Goal: Task Accomplishment & Management: Use online tool/utility

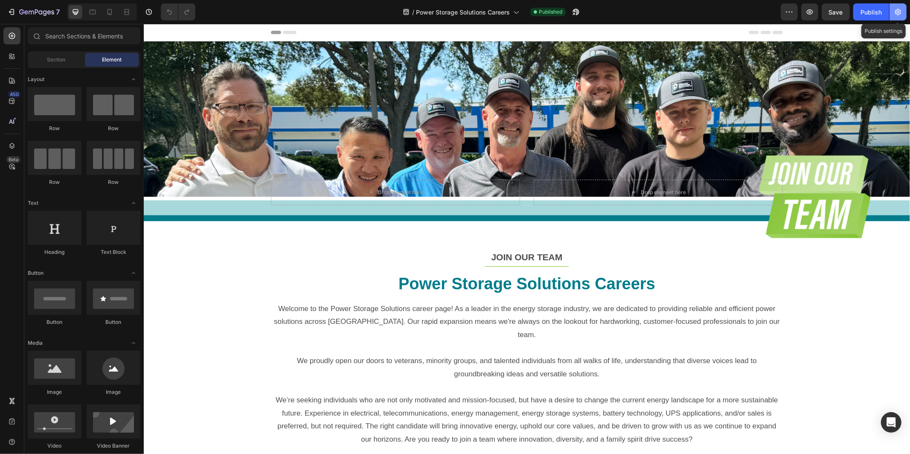
click at [902, 14] on button "button" at bounding box center [897, 11] width 17 height 17
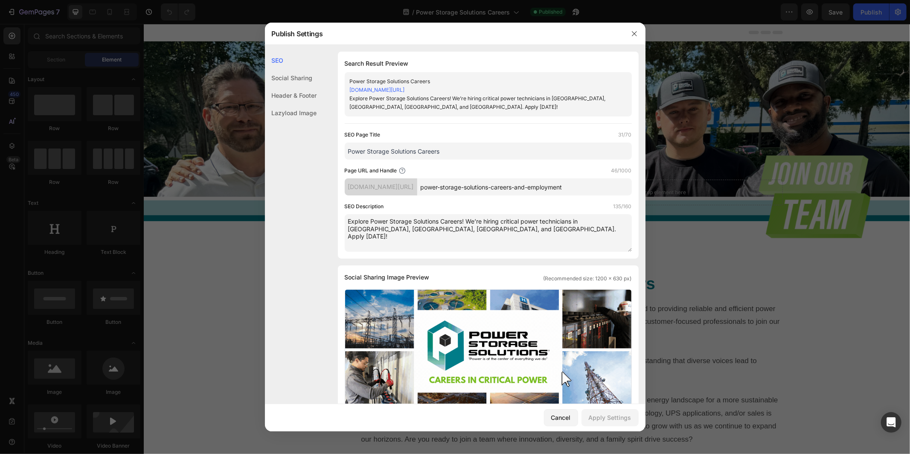
click at [482, 151] on input "Power Storage Solutions Careers" at bounding box center [488, 150] width 287 height 17
click at [446, 150] on input "Power Storage Solutions Careers | Critical Power Jobs" at bounding box center [488, 150] width 287 height 17
click at [479, 150] on input "Power Storage Solutions Careers | Now Hiring | Critical Power Jobs" at bounding box center [488, 150] width 287 height 17
drag, startPoint x: 544, startPoint y: 152, endPoint x: 447, endPoint y: 150, distance: 97.2
click at [447, 150] on input "Power Storage Solutions Careers | Now Hiring | Critical Power Jobs" at bounding box center [488, 150] width 287 height 17
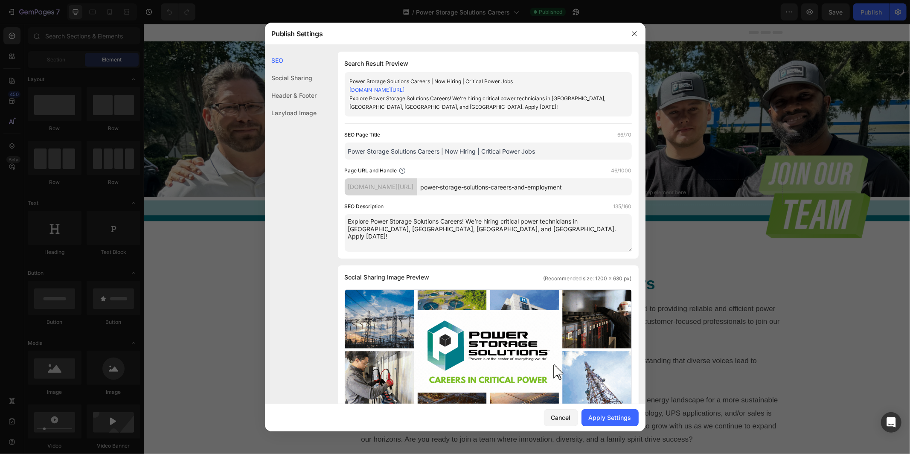
click at [564, 142] on div "SEO Page Title 66/70 Power Storage Solutions Careers | Now Hiring | Critical Po…" at bounding box center [488, 144] width 287 height 29
click at [565, 148] on input "Power Storage Solutions Careers | Now Hiring | Critical Power Jobs" at bounding box center [488, 150] width 287 height 17
drag, startPoint x: 539, startPoint y: 151, endPoint x: 478, endPoint y: 149, distance: 60.1
click at [478, 149] on input "Power Storage Solutions Careers | Now Hiring | Critical Power Jobs" at bounding box center [488, 150] width 287 height 17
drag, startPoint x: 540, startPoint y: 153, endPoint x: 348, endPoint y: 150, distance: 192.3
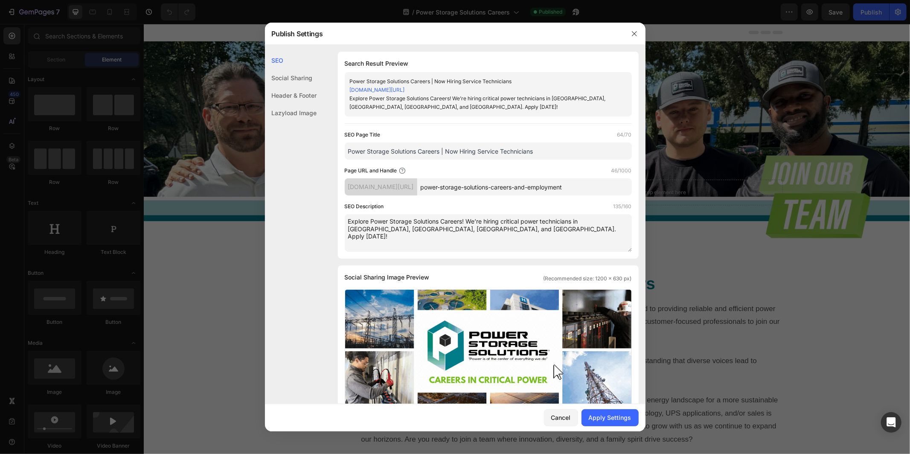
click at [348, 150] on input "Power Storage Solutions Careers | Now Hiring Service Technicians" at bounding box center [488, 150] width 287 height 17
type input "Power Storage Solutions Careers | Now Hiring Service Technicians"
drag, startPoint x: 489, startPoint y: 231, endPoint x: 345, endPoint y: 220, distance: 144.6
click at [345, 220] on textarea "Explore Power Storage Solutions Careers! We’re hiring critical power technician…" at bounding box center [488, 233] width 287 height 38
click at [634, 34] on icon "button" at bounding box center [634, 33] width 5 height 5
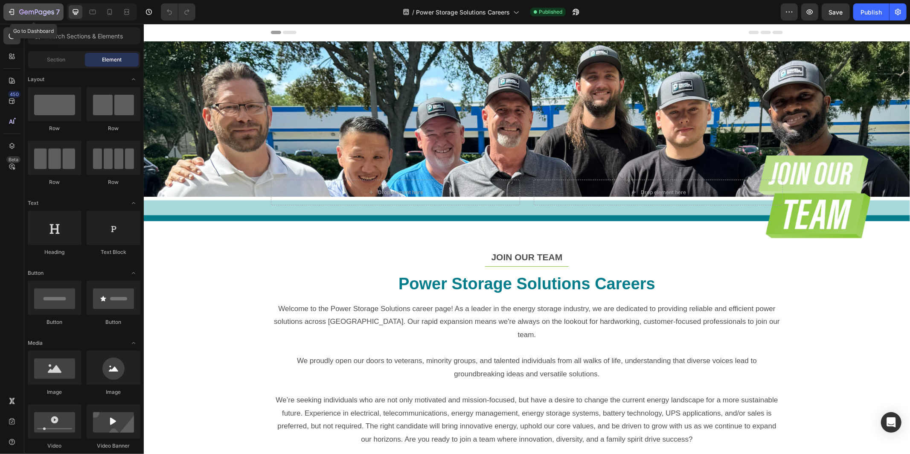
click at [39, 13] on icon "button" at bounding box center [40, 12] width 4 height 4
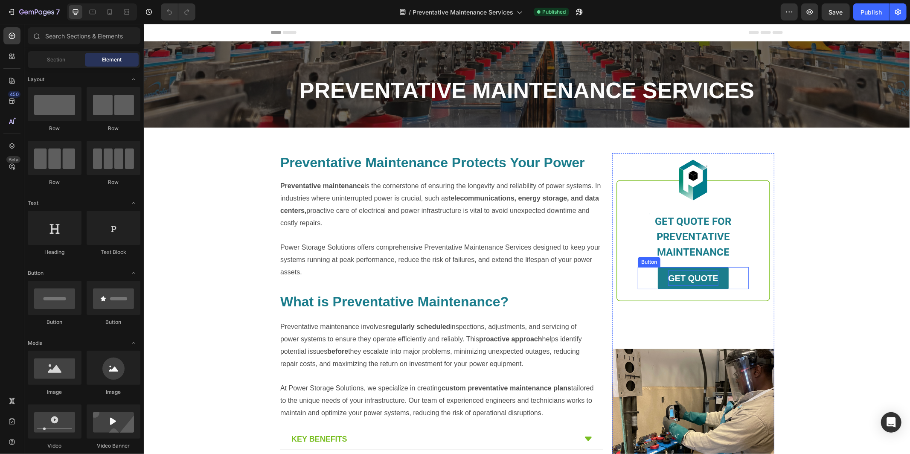
click at [699, 279] on strong "GET QUOTE" at bounding box center [692, 277] width 50 height 9
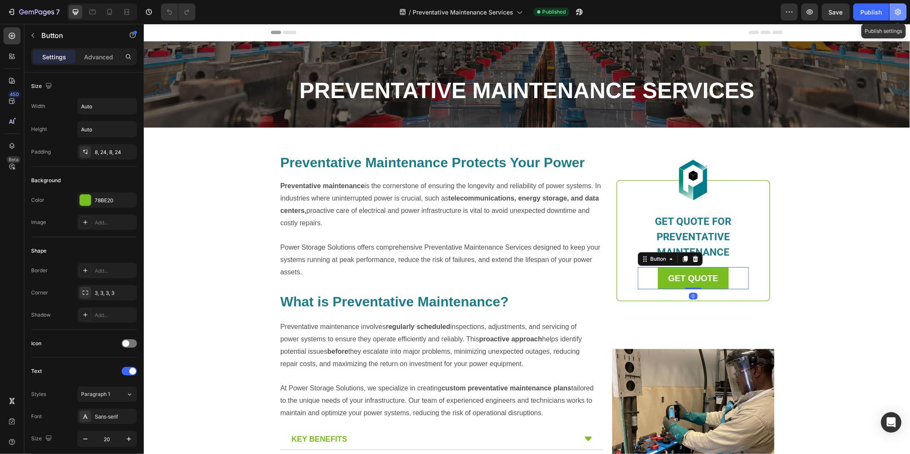
click at [900, 9] on icon "button" at bounding box center [897, 12] width 9 height 9
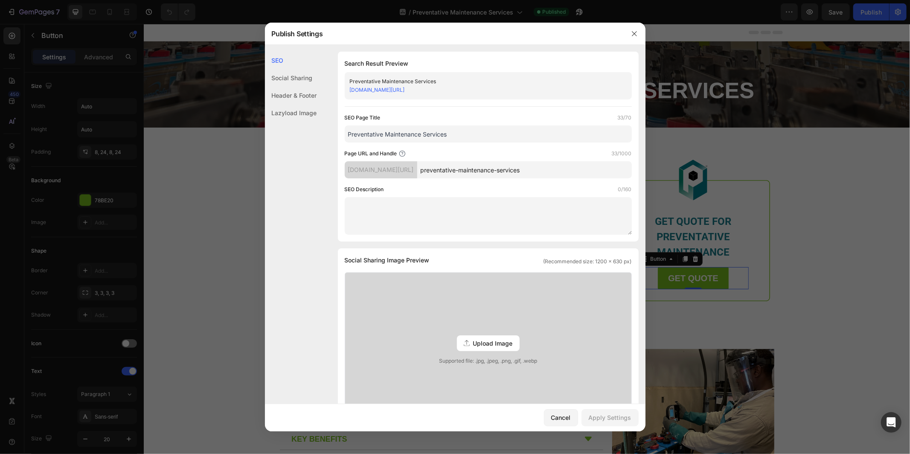
click at [472, 136] on input "Preventative Maintenance Services" at bounding box center [488, 133] width 287 height 17
click at [386, 132] on input "Preventative Maintenance Services | Power Storage Solutions" at bounding box center [488, 133] width 287 height 17
type input "Preventative Battery Maintenance Services | Power Storage Solutions"
click at [407, 198] on textarea at bounding box center [488, 216] width 287 height 38
paste textarea "Power Storage Solutions provides preventive maintenance services to extend batt…"
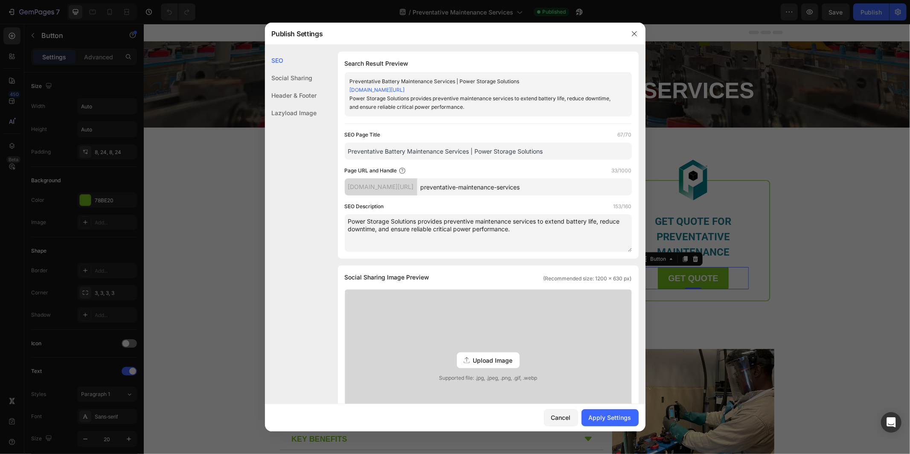
type textarea "Power Storage Solutions provides preventive maintenance services to extend batt…"
drag, startPoint x: 484, startPoint y: 148, endPoint x: 356, endPoint y: 147, distance: 128.4
click at [356, 147] on input "Preventative Battery Maintenance Services | Power Storage Solutions" at bounding box center [488, 150] width 287 height 17
drag, startPoint x: 515, startPoint y: 232, endPoint x: 348, endPoint y: 220, distance: 167.2
click at [348, 220] on textarea "Power Storage Solutions provides preventive maintenance services to extend batt…" at bounding box center [488, 233] width 287 height 38
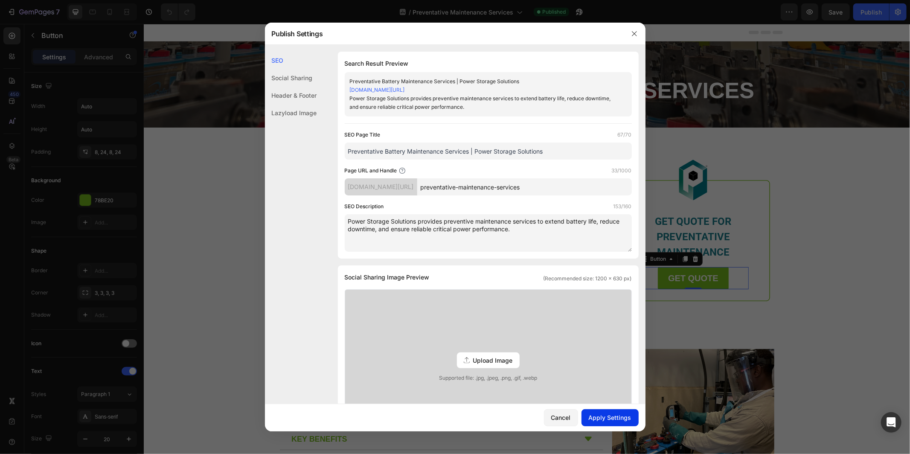
click at [617, 418] on div "Apply Settings" at bounding box center [609, 417] width 43 height 9
click at [635, 34] on icon "button" at bounding box center [634, 33] width 7 height 7
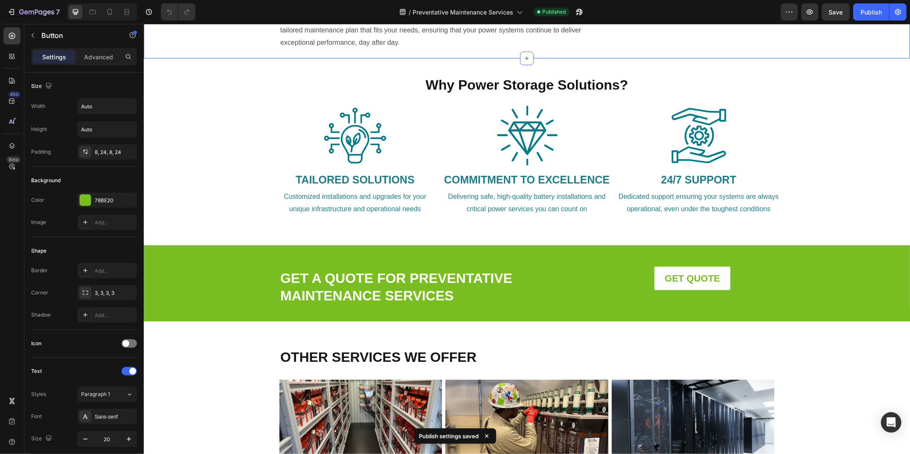
scroll to position [598, 0]
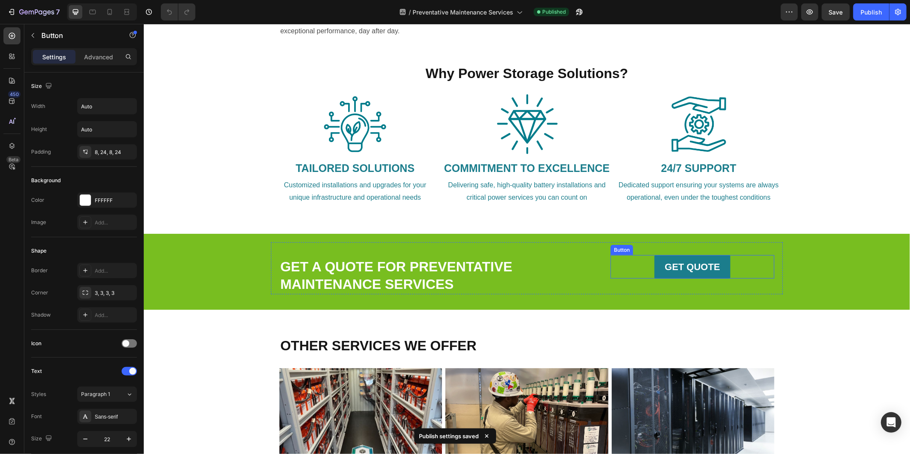
click at [682, 276] on link "GET QUOTE" at bounding box center [692, 267] width 76 height 24
click at [684, 265] on strong "GET QUOTE" at bounding box center [691, 266] width 55 height 11
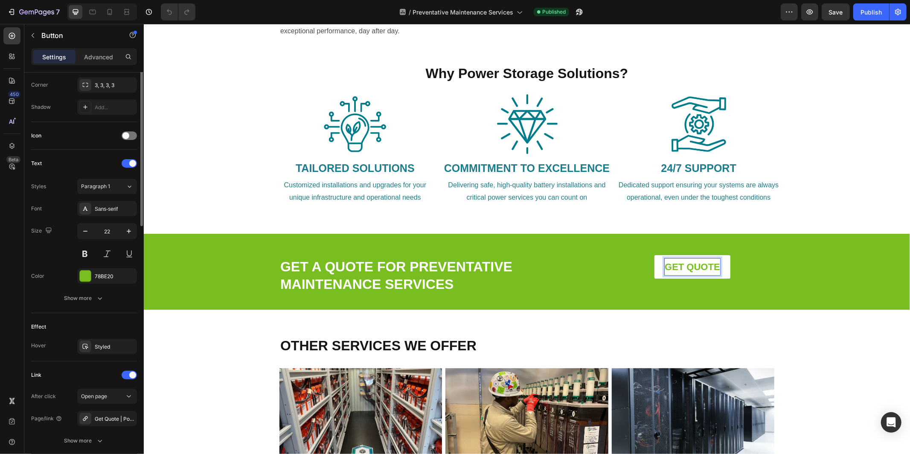
scroll to position [273, 0]
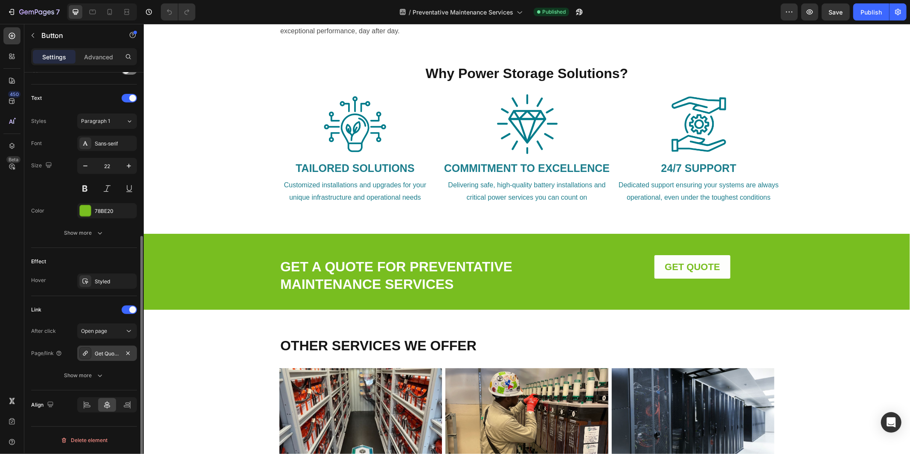
click at [107, 355] on div "Get Quote | Power Storage Solutions | Critical Power Experts" at bounding box center [107, 354] width 25 height 8
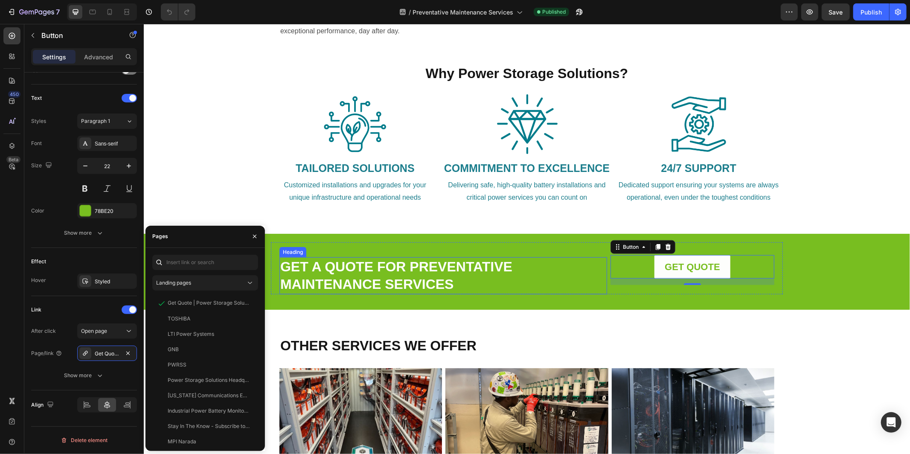
click at [386, 273] on link "GET A QUOTE FOR PREVENTATIVE MAINTENANCE SERVICES" at bounding box center [396, 274] width 232 height 33
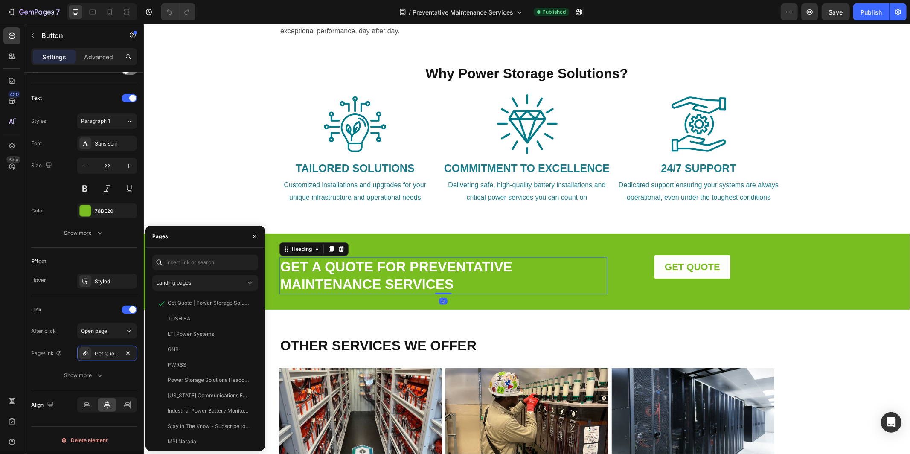
scroll to position [0, 0]
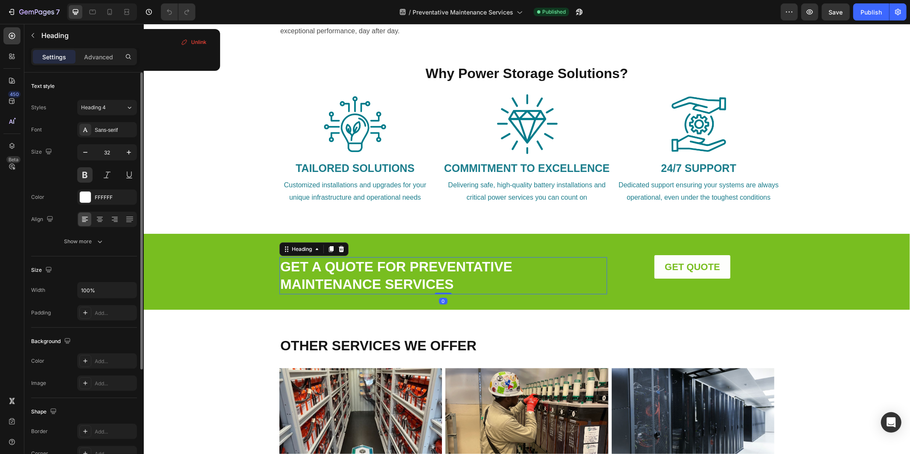
click at [358, 275] on h2 "GET A QUOTE FOR PREVENTATIVE MAINTENANCE SERVICES" at bounding box center [442, 275] width 327 height 37
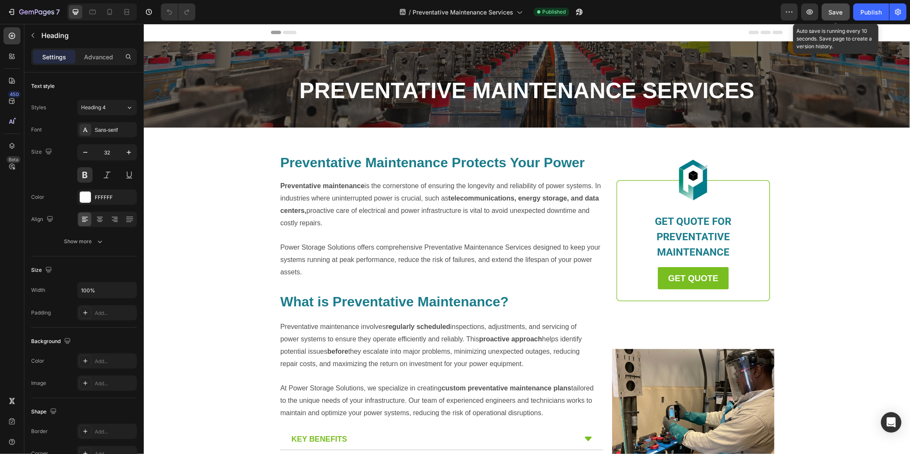
click at [844, 14] on button "Save" at bounding box center [835, 11] width 28 height 17
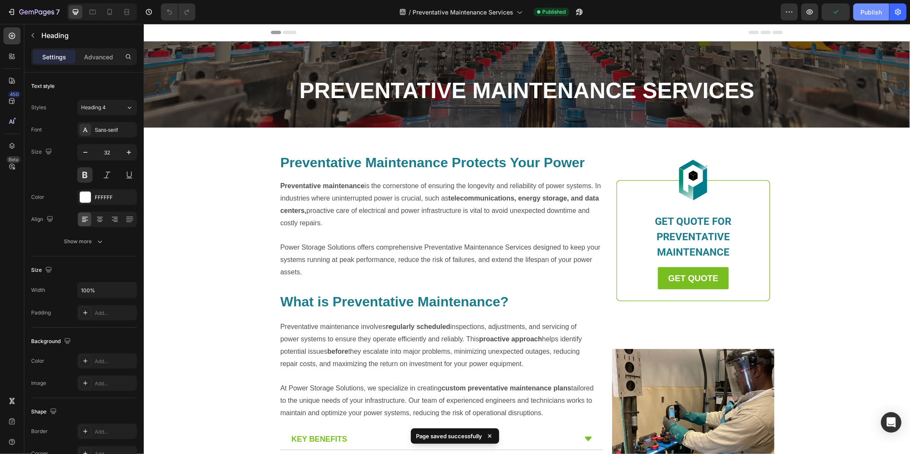
drag, startPoint x: 869, startPoint y: 12, endPoint x: 682, endPoint y: 17, distance: 187.3
click at [869, 12] on div "Publish" at bounding box center [870, 12] width 21 height 9
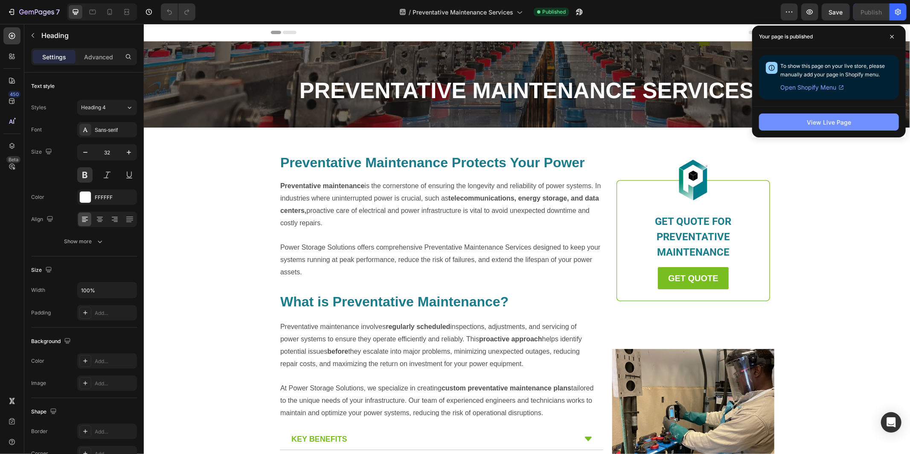
click at [834, 123] on div "View Live Page" at bounding box center [828, 122] width 44 height 9
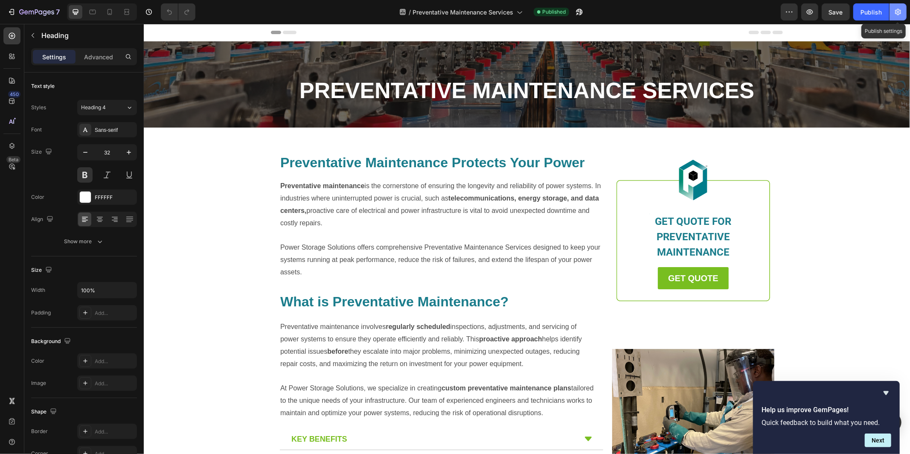
click at [901, 9] on icon "button" at bounding box center [897, 12] width 9 height 9
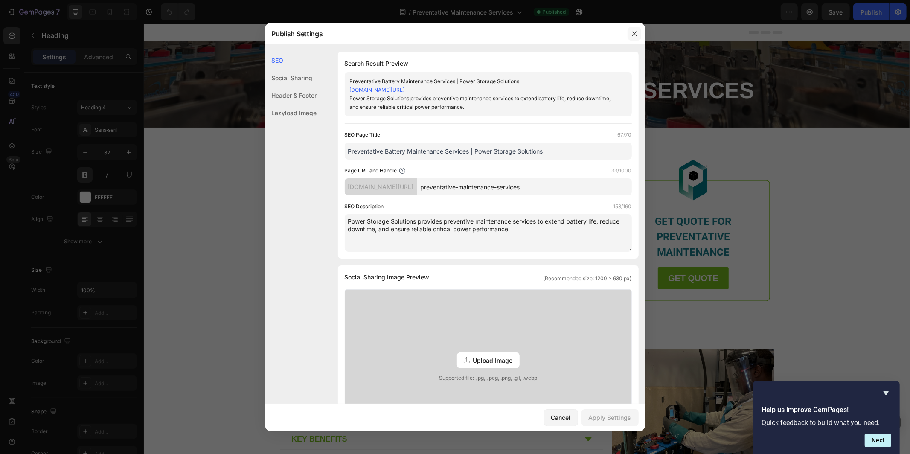
click at [636, 32] on icon "button" at bounding box center [634, 33] width 7 height 7
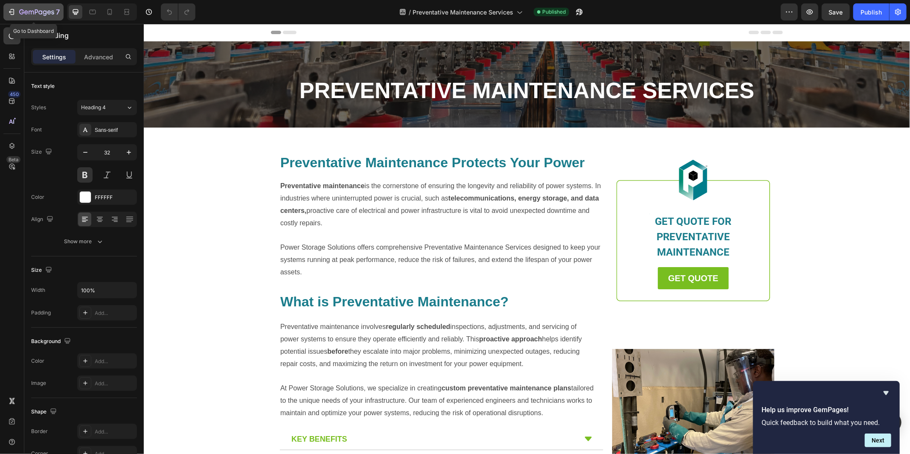
click at [46, 11] on icon "button" at bounding box center [36, 12] width 35 height 7
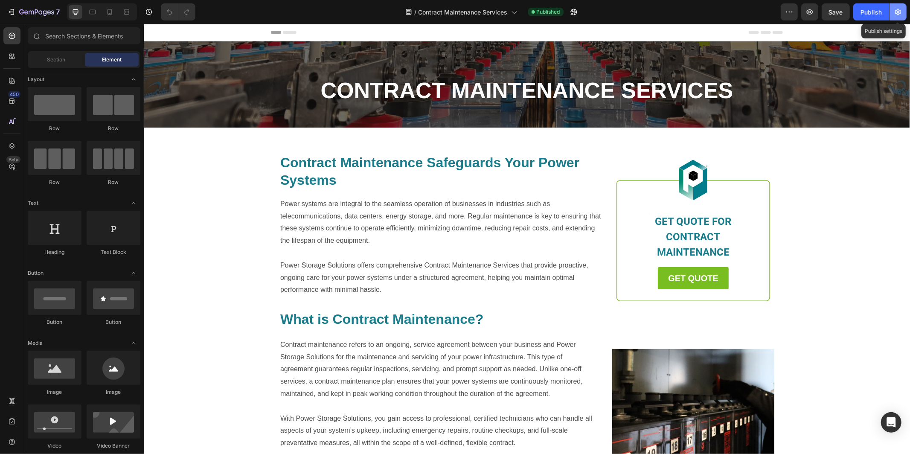
click at [897, 14] on icon "button" at bounding box center [898, 12] width 6 height 6
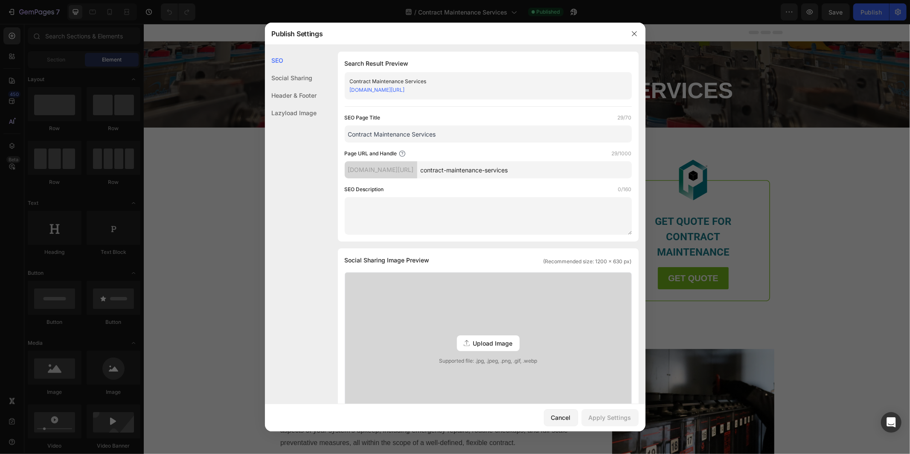
click at [466, 131] on input "Contract Maintenance Services" at bounding box center [488, 133] width 287 height 17
click at [441, 133] on input "Contract Maintenance Services | Power Storage Solutions" at bounding box center [488, 133] width 287 height 17
type input "Contract Maintenance Services | Power Storage Solutions"
click at [384, 203] on textarea at bounding box center [488, 216] width 287 height 38
paste textarea "Power Storage Solutions offers contract maintenance services to keep your criti…"
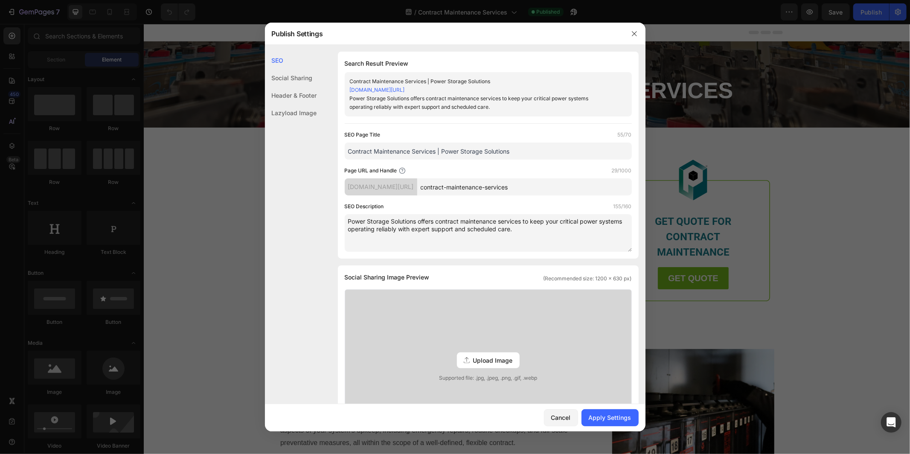
type textarea "Power Storage Solutions offers contract maintenance services to keep your criti…"
click at [441, 152] on input "Contract Maintenance Services | Power Storage Solutions" at bounding box center [488, 150] width 287 height 17
click at [572, 134] on div "SEO Page Title 70/70" at bounding box center [488, 134] width 287 height 9
drag, startPoint x: 487, startPoint y: 151, endPoint x: 443, endPoint y: 150, distance: 43.1
click at [443, 150] on input "Contract Maintenance Services | Backup Power | Power Storage Solutions" at bounding box center [488, 150] width 287 height 17
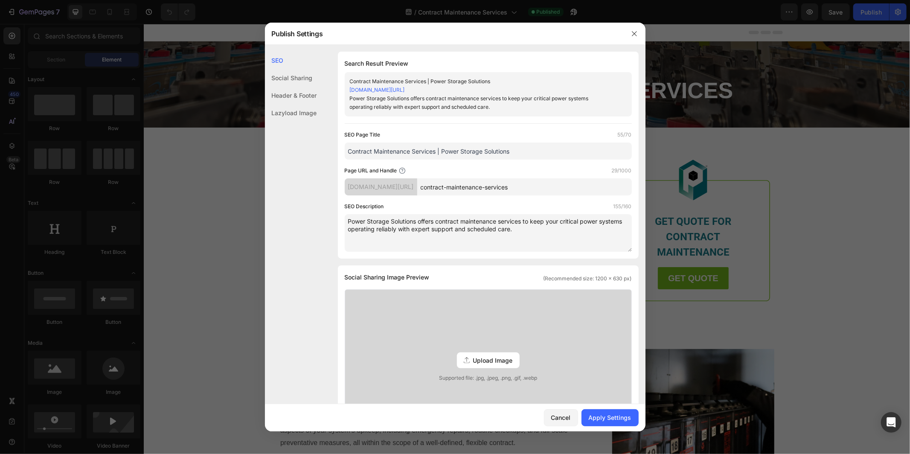
type input "Contract Maintenance Services | Power Storage Solutions"
click at [541, 224] on textarea "Power Storage Solutions offers contract maintenance services to keep your criti…" at bounding box center [488, 233] width 287 height 38
click at [537, 234] on textarea "Power Storage Solutions offers contract maintenance services to keep your criti…" at bounding box center [488, 233] width 287 height 38
drag, startPoint x: 519, startPoint y: 148, endPoint x: 328, endPoint y: 144, distance: 190.7
click at [328, 144] on div "SEO Search Result Preview Contract Maintenance Services | Power Storage Solutio…" at bounding box center [455, 386] width 380 height 668
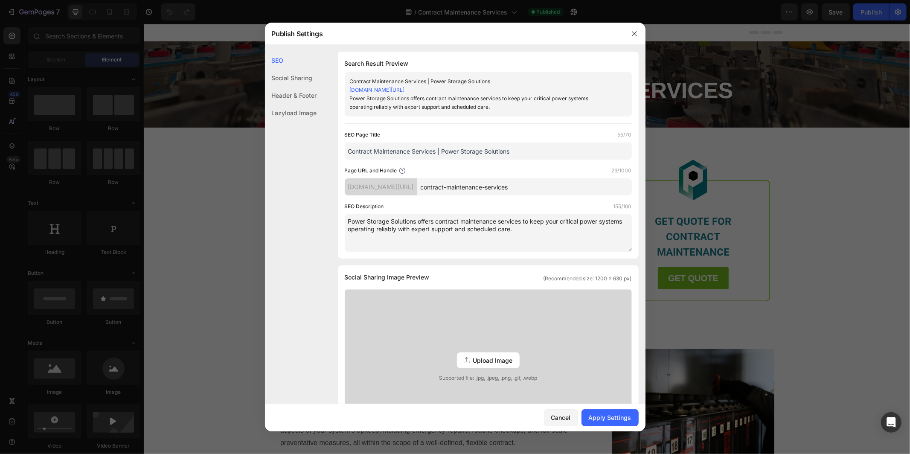
drag, startPoint x: 513, startPoint y: 235, endPoint x: 343, endPoint y: 224, distance: 170.5
click at [343, 224] on div "Search Result Preview Contract Maintenance Services | Power Storage Solutions b…" at bounding box center [488, 155] width 301 height 207
click at [611, 415] on div "Apply Settings" at bounding box center [609, 417] width 43 height 9
click at [634, 32] on icon "button" at bounding box center [634, 33] width 7 height 7
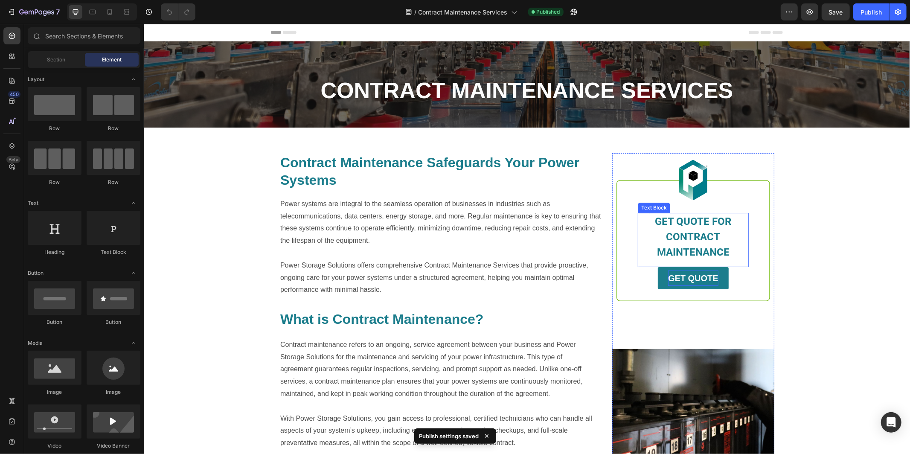
click at [684, 278] on strong "GET QUOTE" at bounding box center [692, 277] width 50 height 9
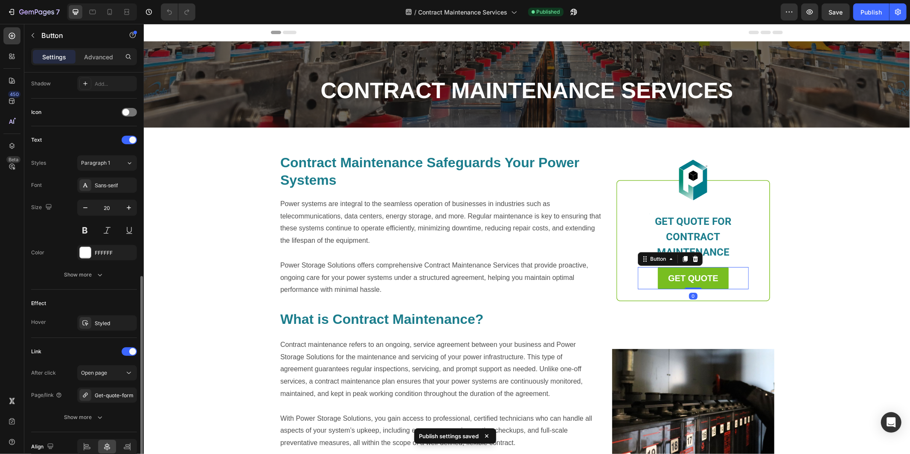
scroll to position [273, 0]
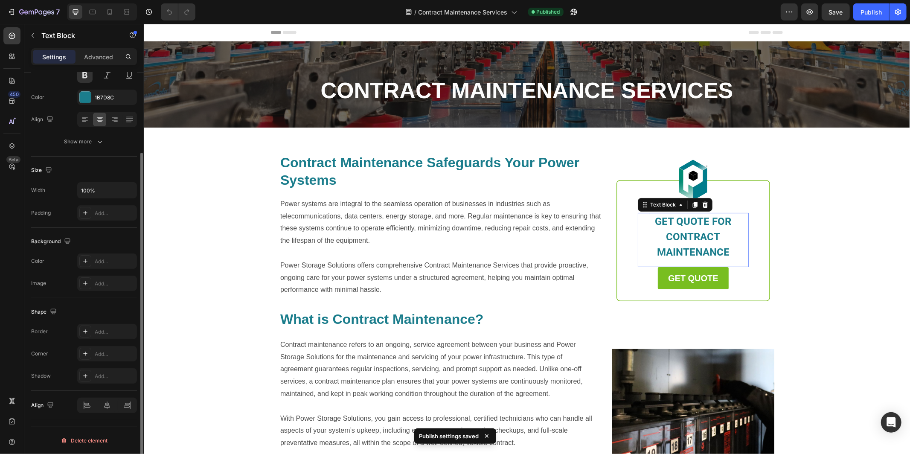
click at [674, 226] on span "GET QUOTE FOR CONTRACT MAINTENANCE" at bounding box center [693, 236] width 76 height 43
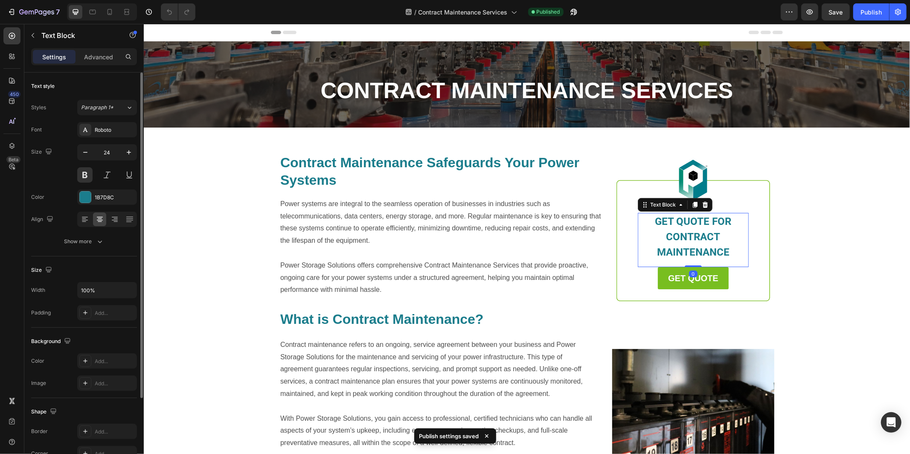
click at [685, 220] on span "GET QUOTE FOR CONTRACT MAINTENANCE" at bounding box center [693, 236] width 76 height 43
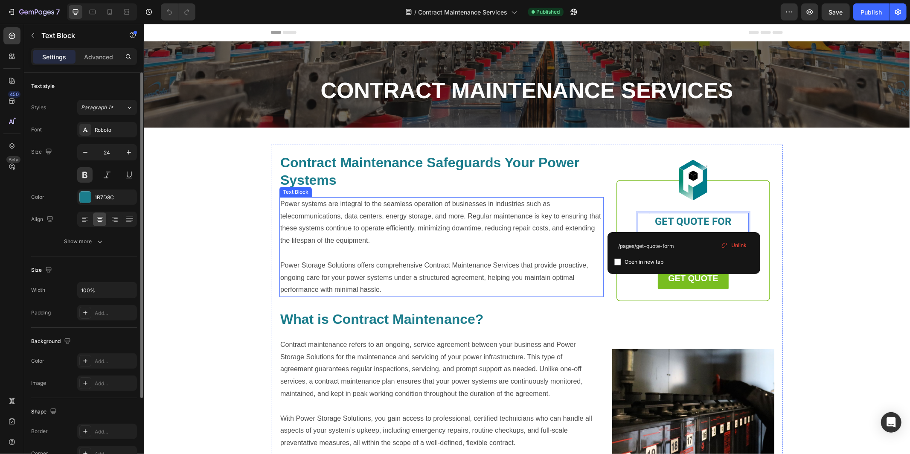
click at [489, 280] on p "Power Storage Solutions offers comprehensive Contract Maintenance Services that…" at bounding box center [441, 277] width 322 height 37
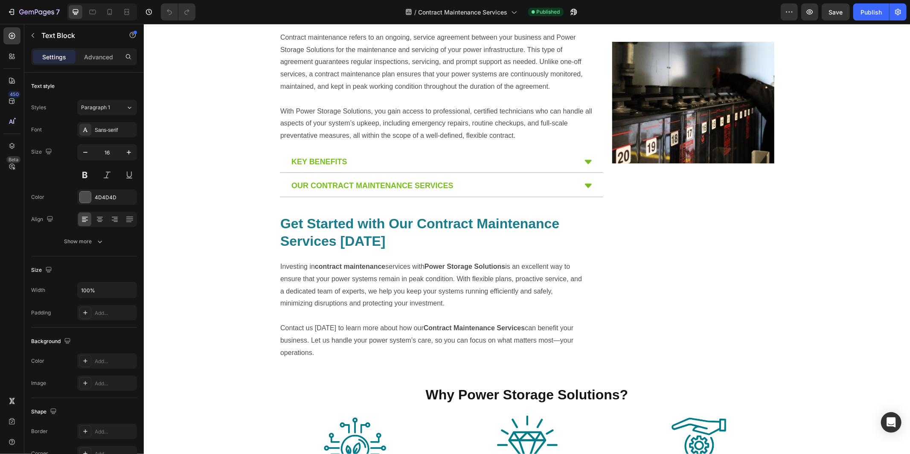
scroll to position [307, 0]
click at [575, 163] on div "key benefits" at bounding box center [433, 161] width 287 height 12
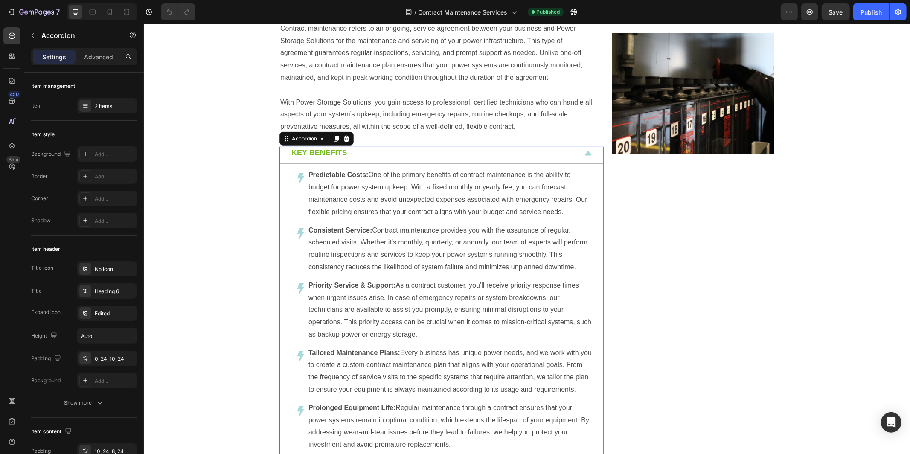
click at [585, 154] on icon at bounding box center [587, 153] width 7 height 4
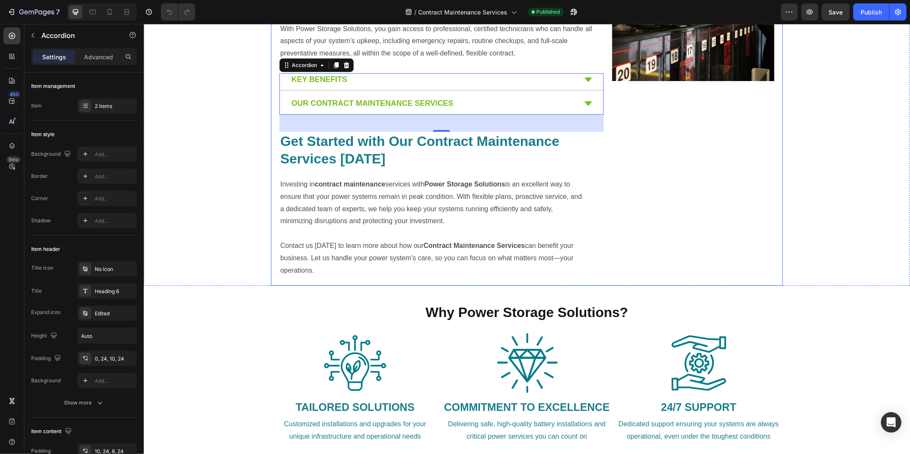
scroll to position [389, 0]
click at [590, 107] on icon at bounding box center [587, 103] width 9 height 9
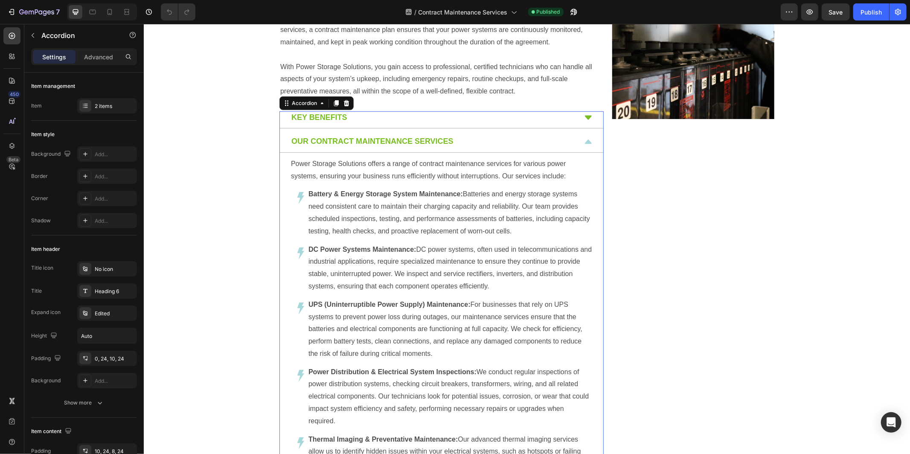
click at [568, 140] on div "our contract maintenance services" at bounding box center [433, 141] width 287 height 12
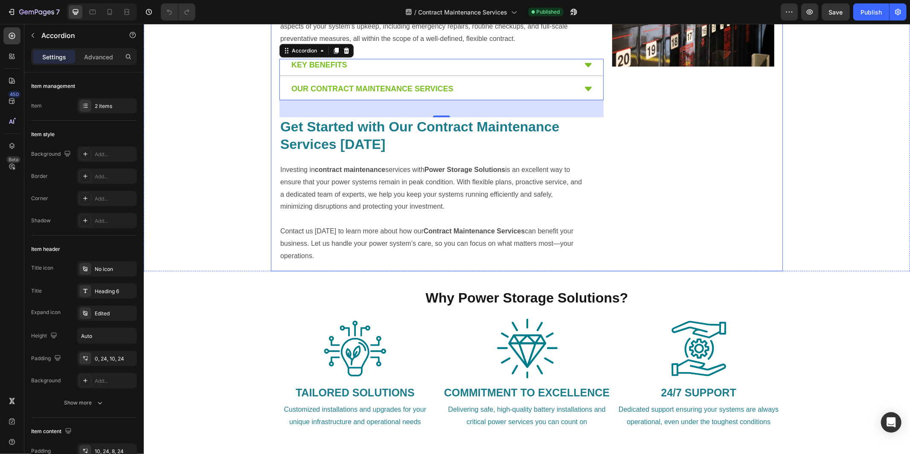
scroll to position [402, 0]
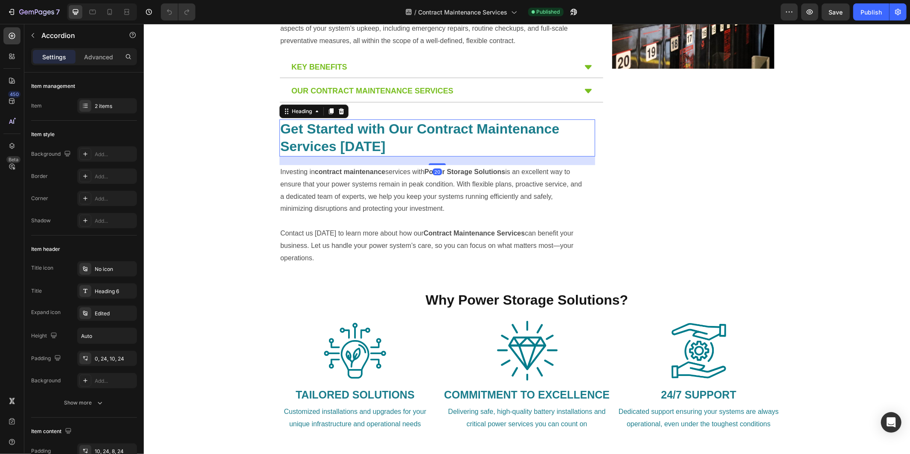
drag, startPoint x: 374, startPoint y: 135, endPoint x: 359, endPoint y: 141, distance: 16.3
click at [374, 135] on strong "Get Started with Our Contract Maintenance Services [DATE]" at bounding box center [419, 137] width 279 height 33
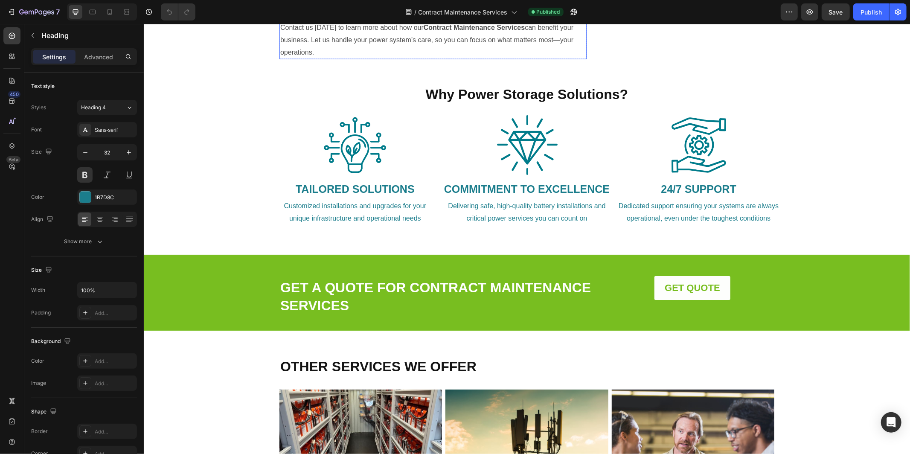
scroll to position [608, 0]
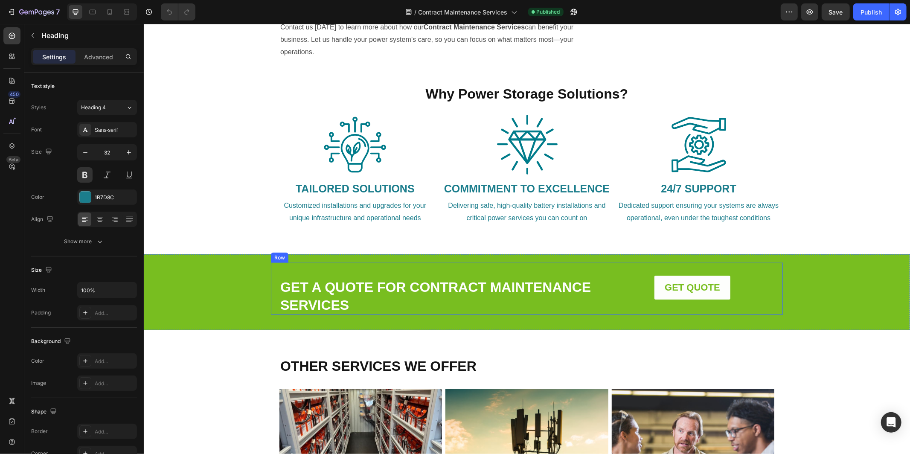
click at [508, 269] on div "GET A QUOTE FOR CONTRACT MAINTENANCE SERVICES Heading" at bounding box center [442, 288] width 327 height 52
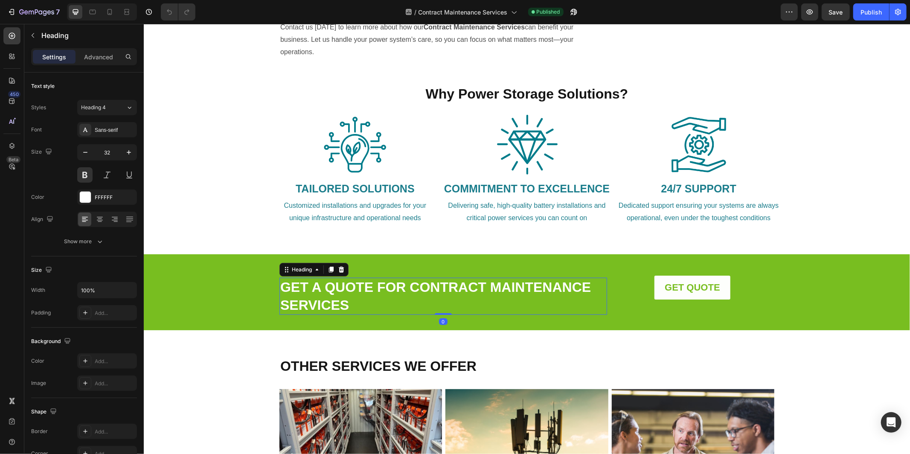
click at [484, 290] on h2 "GET A QUOTE FOR CONTRACT MAINTENANCE SERVICES" at bounding box center [442, 295] width 327 height 37
click at [521, 290] on h2 "GET A QUOTE FOR CONTRACT MAINTENANCE SERVICES" at bounding box center [442, 295] width 327 height 37
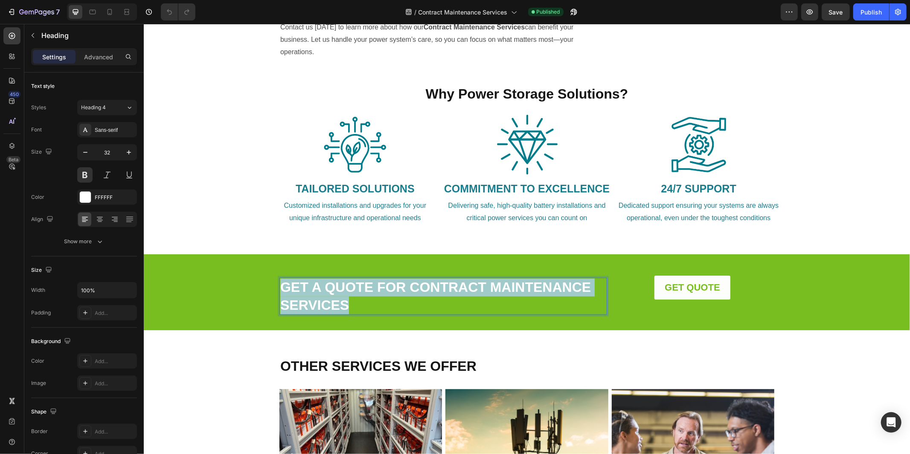
drag, startPoint x: 363, startPoint y: 304, endPoint x: 283, endPoint y: 287, distance: 81.6
click at [283, 287] on p "GET A QUOTE FOR CONTRACT MAINTENANCE SERVICES" at bounding box center [443, 295] width 326 height 35
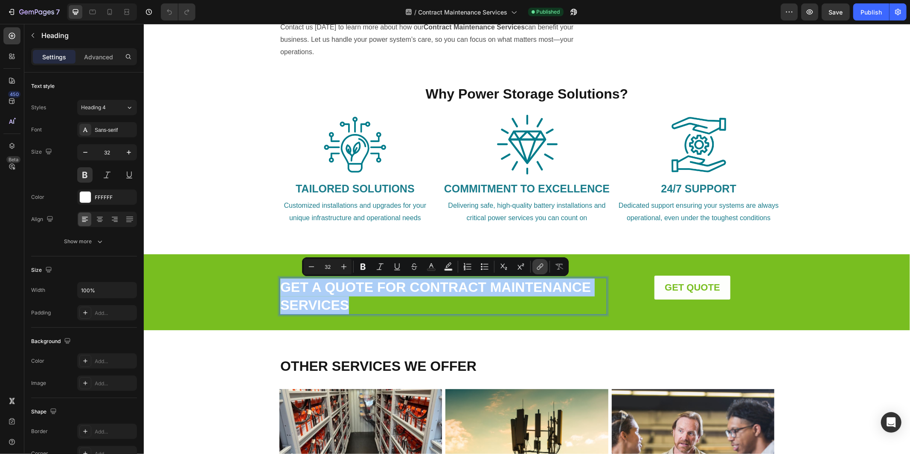
click at [540, 267] on icon "Editor contextual toolbar" at bounding box center [540, 266] width 9 height 9
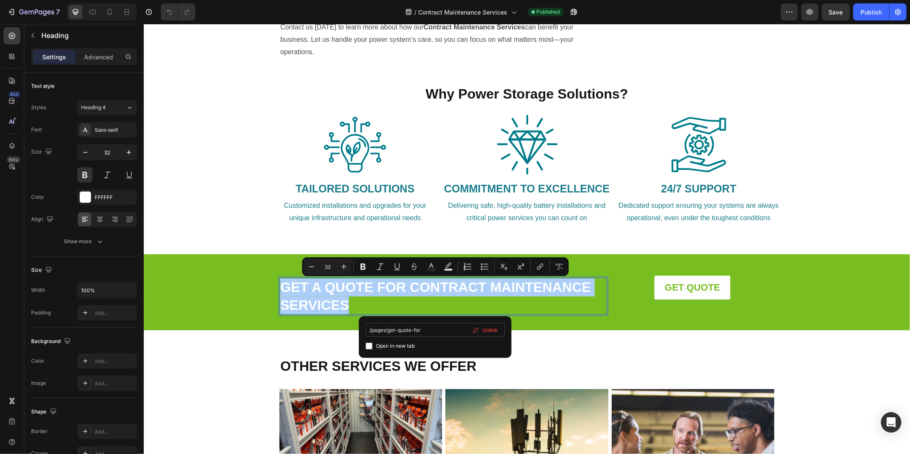
type input "/pages/get-quote-form"
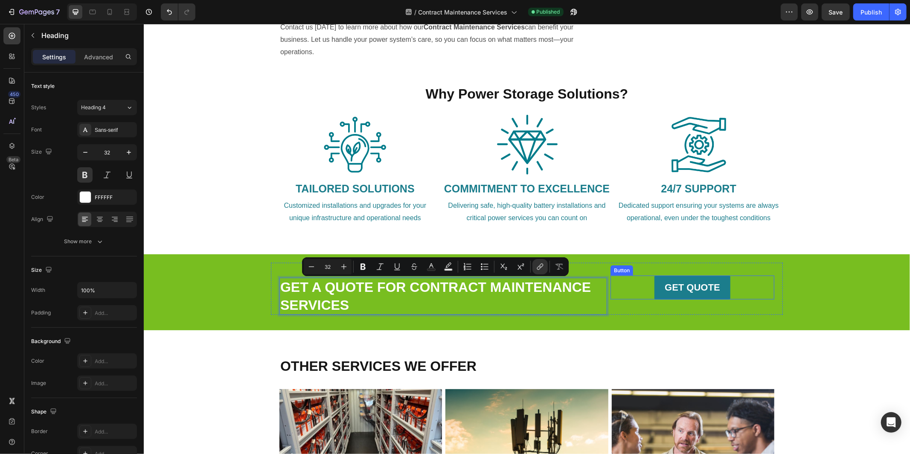
click at [681, 297] on link "GET QUOTE" at bounding box center [692, 287] width 76 height 24
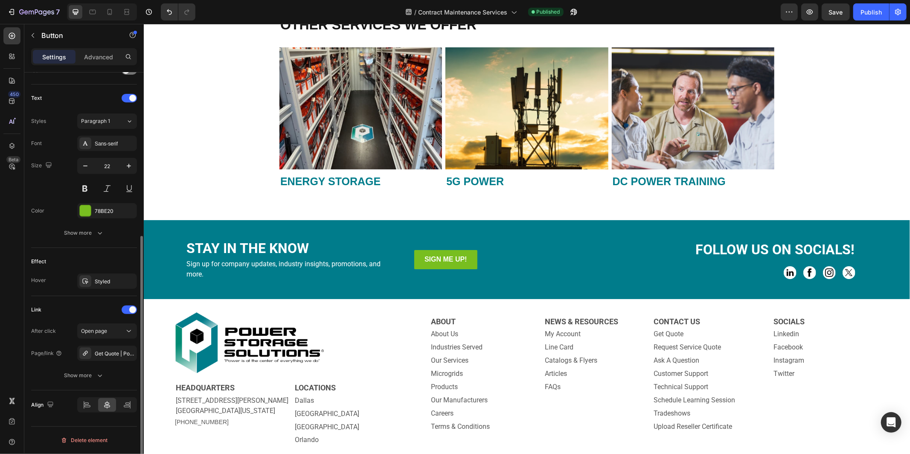
scroll to position [981, 0]
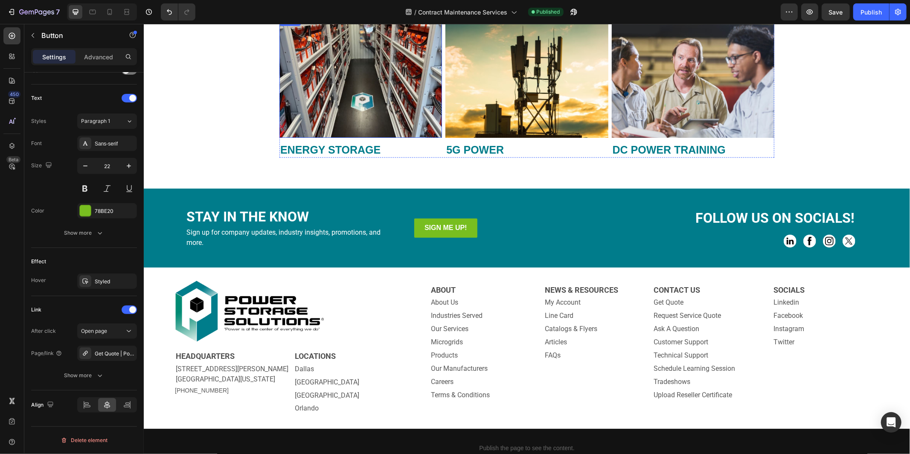
click at [319, 83] on img at bounding box center [360, 76] width 162 height 122
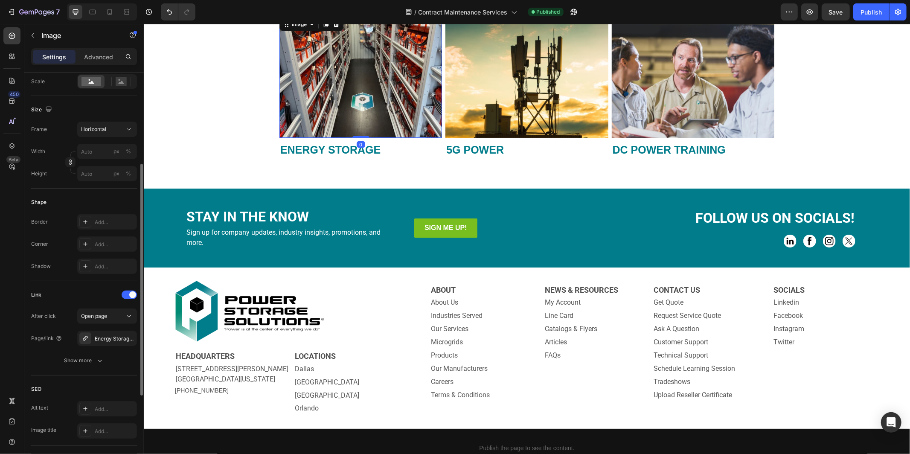
scroll to position [304, 0]
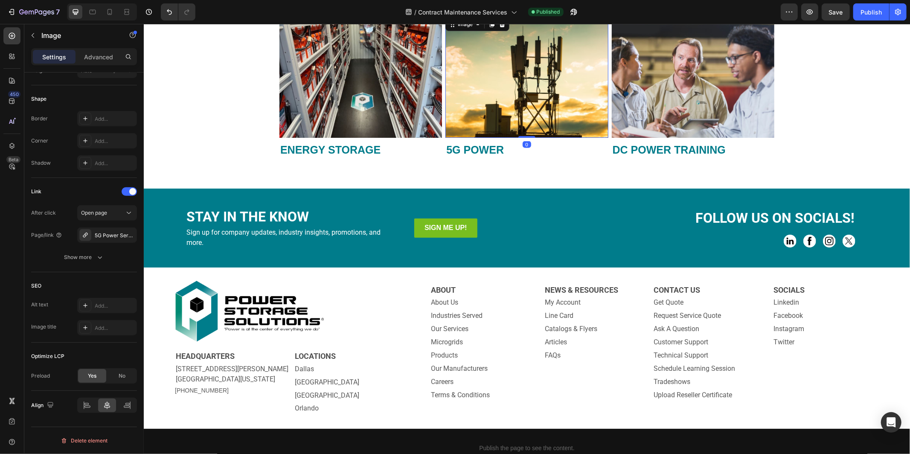
click at [527, 95] on img at bounding box center [526, 76] width 162 height 122
click at [697, 90] on img at bounding box center [692, 76] width 162 height 122
click at [366, 149] on strong "ENERGY STORAGE" at bounding box center [330, 149] width 100 height 12
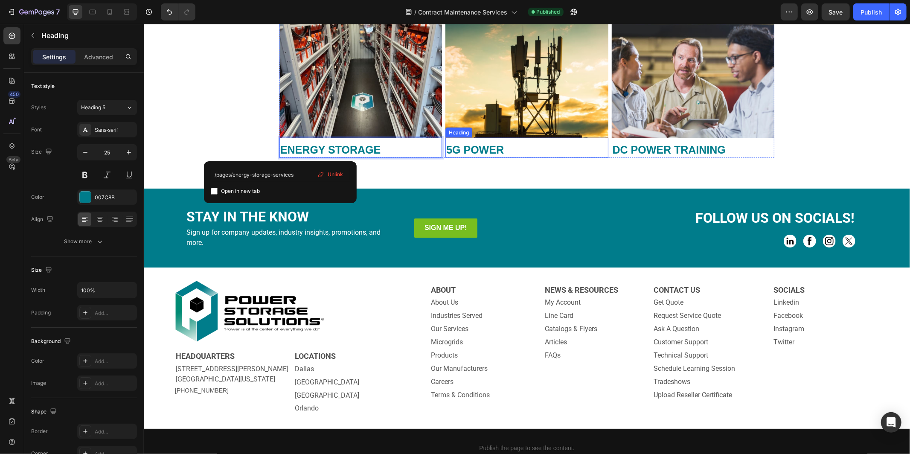
click at [483, 150] on strong "5G POWER" at bounding box center [475, 149] width 58 height 12
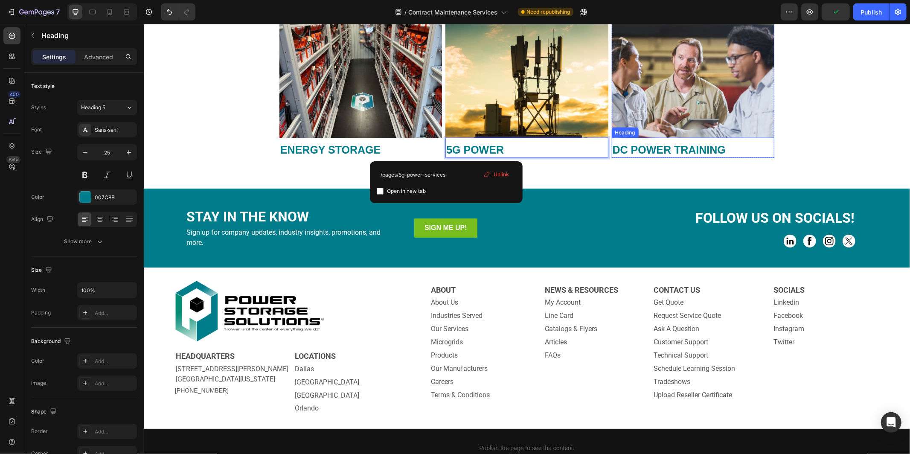
click at [666, 149] on strong "DC POWER TRAINING" at bounding box center [668, 149] width 113 height 12
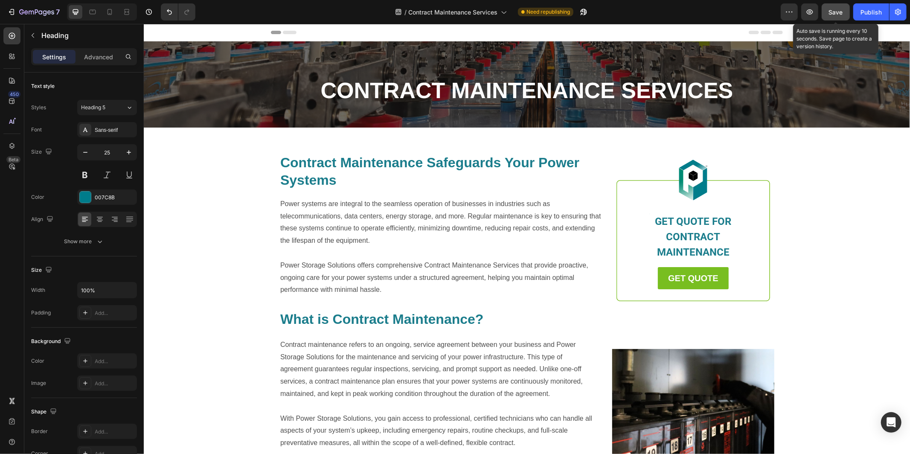
click at [829, 10] on span "Save" at bounding box center [836, 12] width 14 height 7
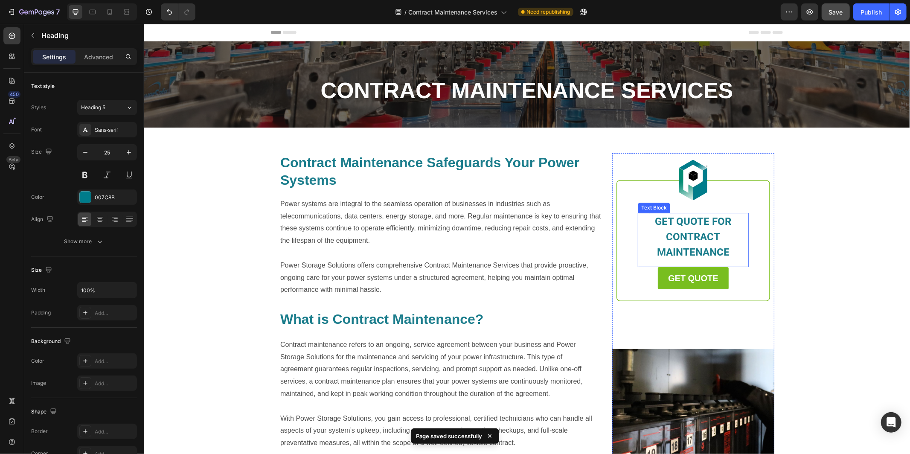
click at [697, 223] on span "GET QUOTE FOR CONTRACT MAINTENANCE" at bounding box center [693, 236] width 76 height 43
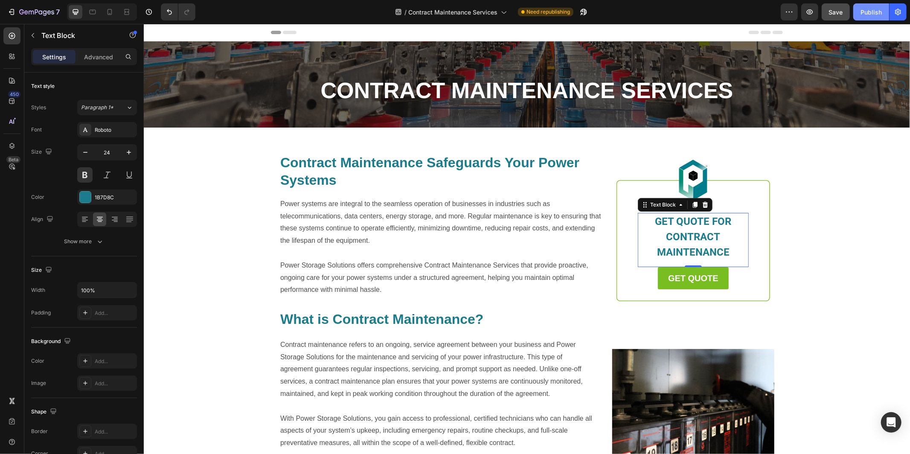
click at [873, 14] on div "Publish" at bounding box center [870, 12] width 21 height 9
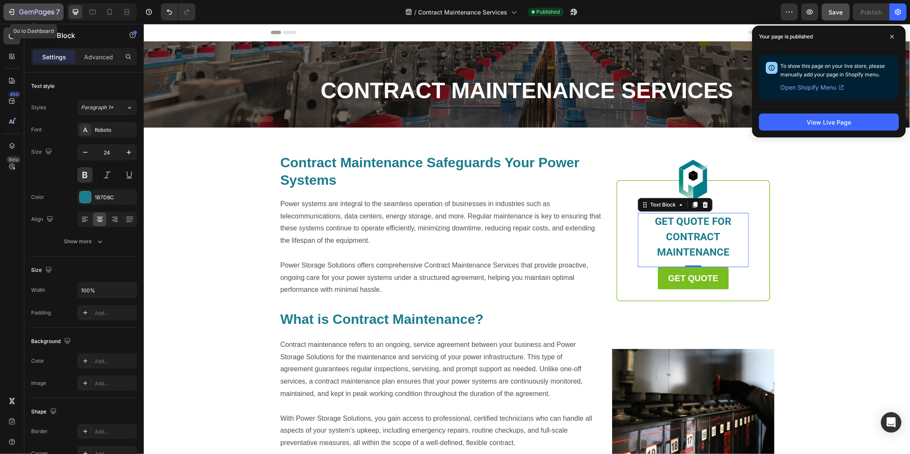
click at [39, 13] on icon "button" at bounding box center [40, 12] width 4 height 4
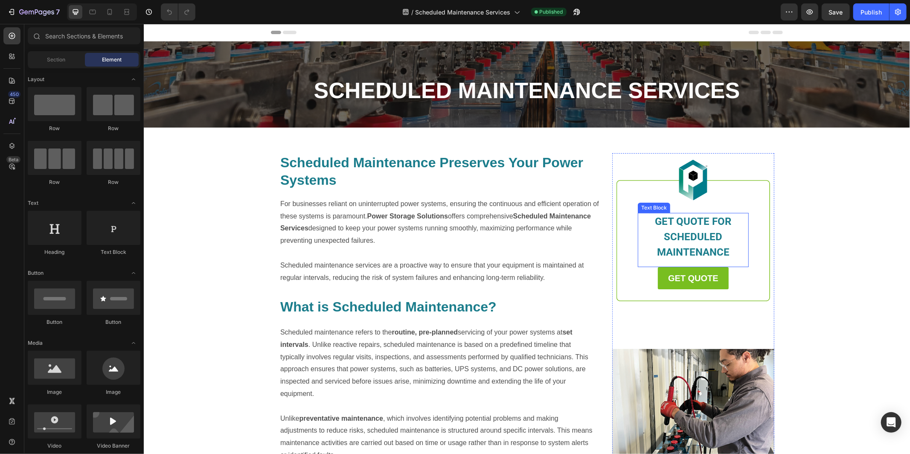
click at [730, 239] on p "GET QUOTE FOR SCHEDULED MAINTENANCE" at bounding box center [692, 236] width 109 height 46
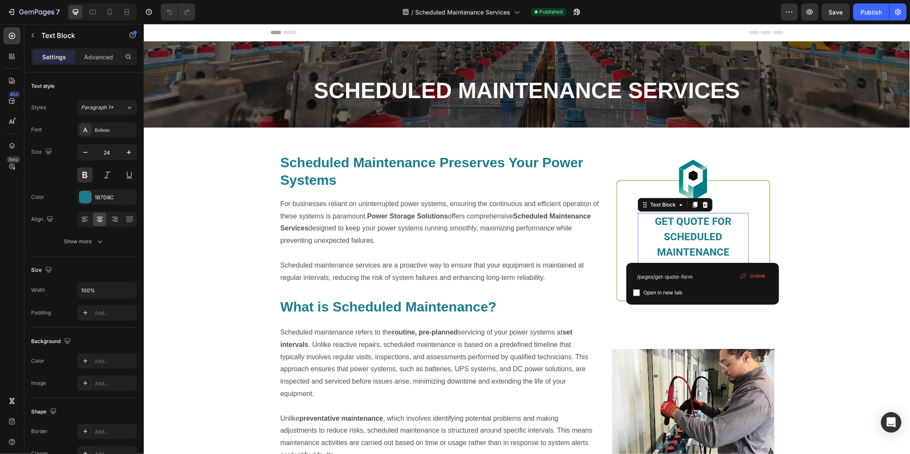
click at [703, 245] on span "GET QUOTE FOR SCHEDULED MAINTENANCE" at bounding box center [693, 236] width 76 height 43
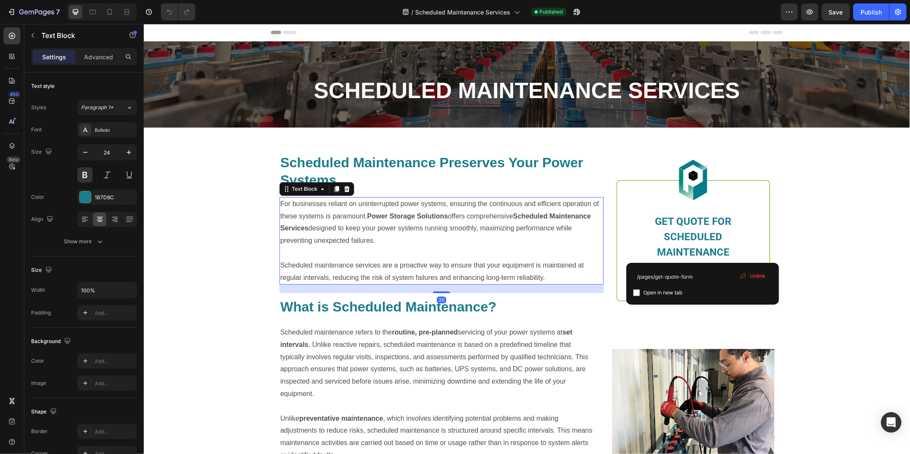
click at [444, 243] on p "For businesses reliant on uninterrupted power systems, ensuring the continuous …" at bounding box center [441, 221] width 322 height 49
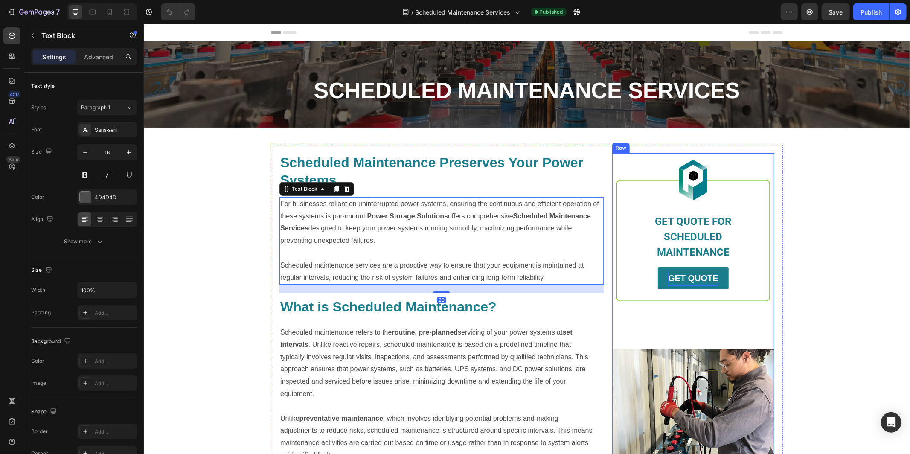
click at [681, 270] on p "GET QUOTE" at bounding box center [692, 277] width 50 height 15
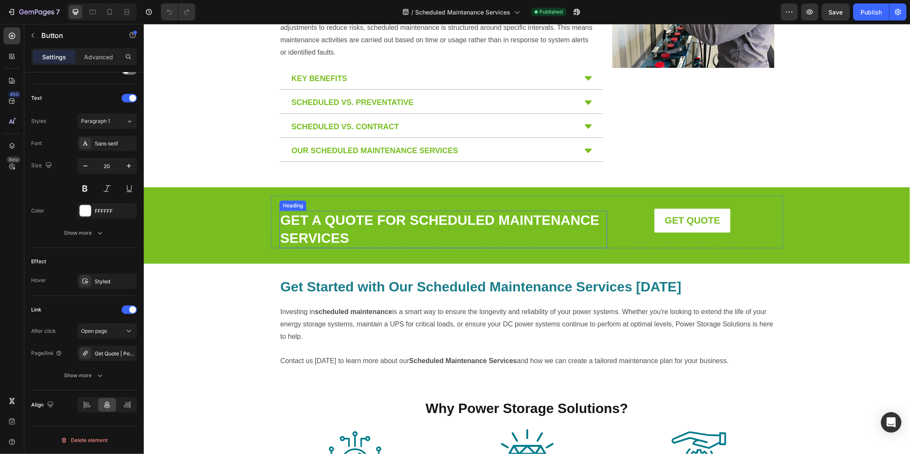
scroll to position [403, 0]
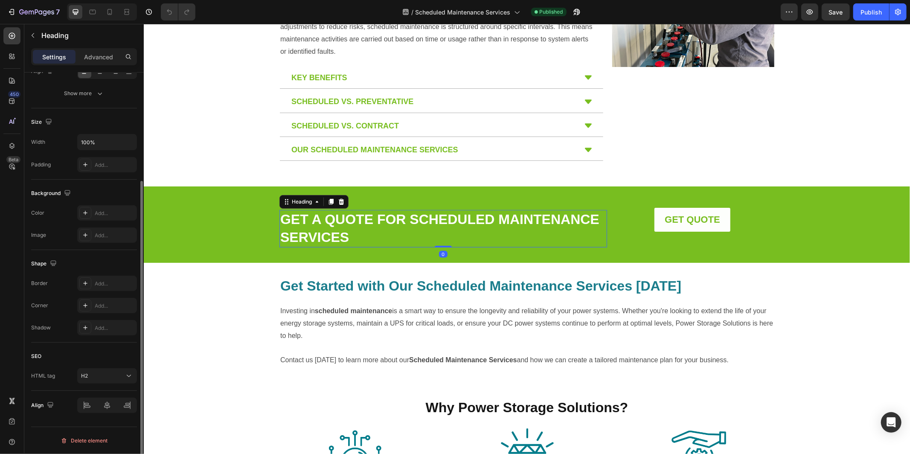
click at [420, 225] on link "GET A QUOTE FOR SCHEDULED MAINTENANCE SERVICES" at bounding box center [439, 227] width 319 height 33
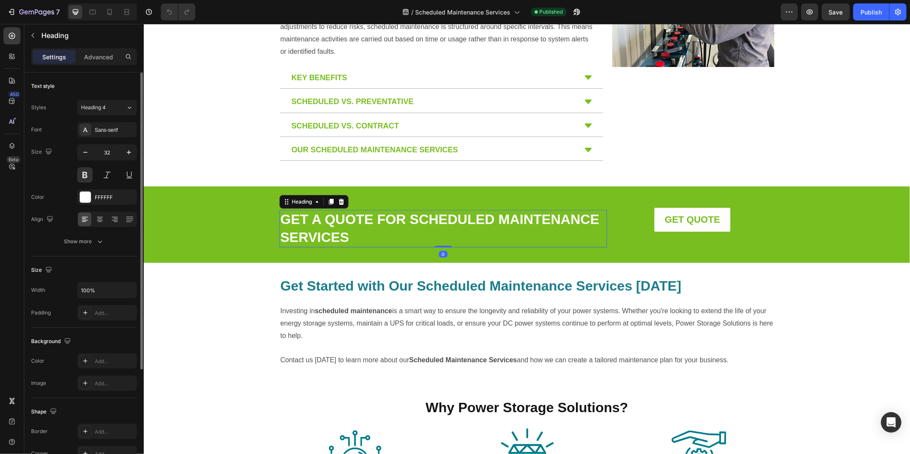
click at [354, 232] on h2 "GET A QUOTE FOR SCHEDULED MAINTENANCE SERVICES" at bounding box center [442, 227] width 327 height 37
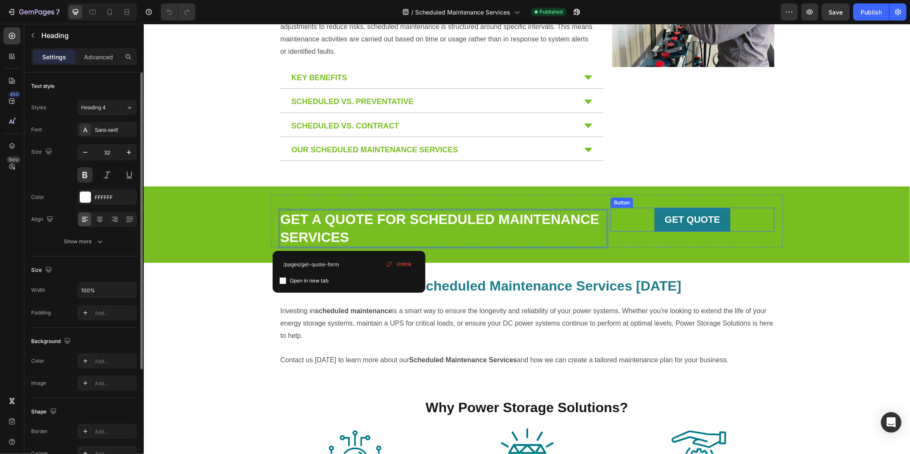
click at [692, 229] on link "GET QUOTE" at bounding box center [692, 219] width 76 height 24
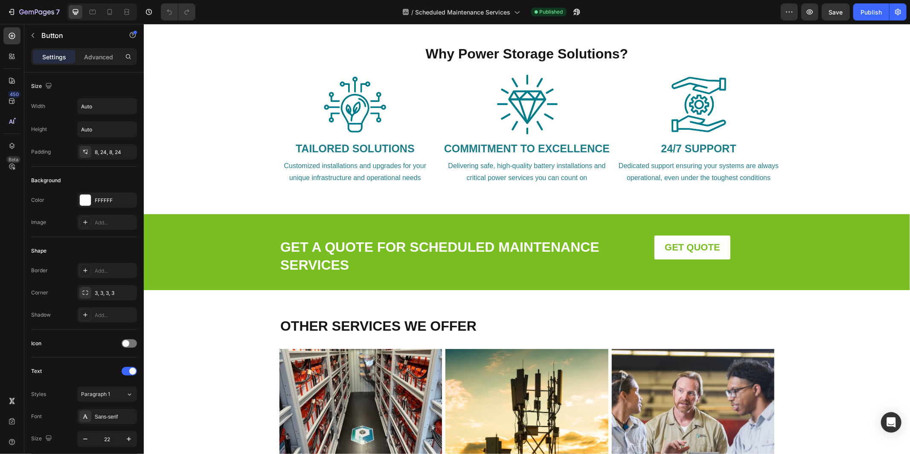
scroll to position [759, 0]
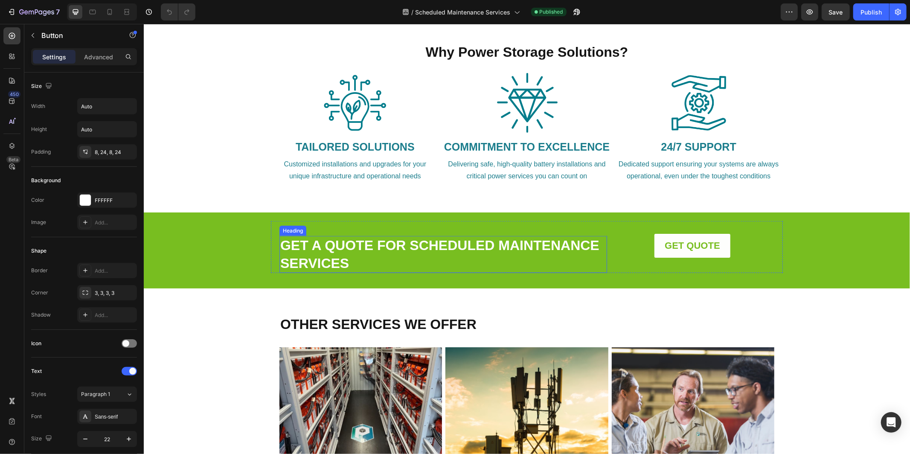
click at [506, 237] on link "GET A QUOTE FOR SCHEDULED MAINTENANCE SERVICES" at bounding box center [439, 253] width 319 height 33
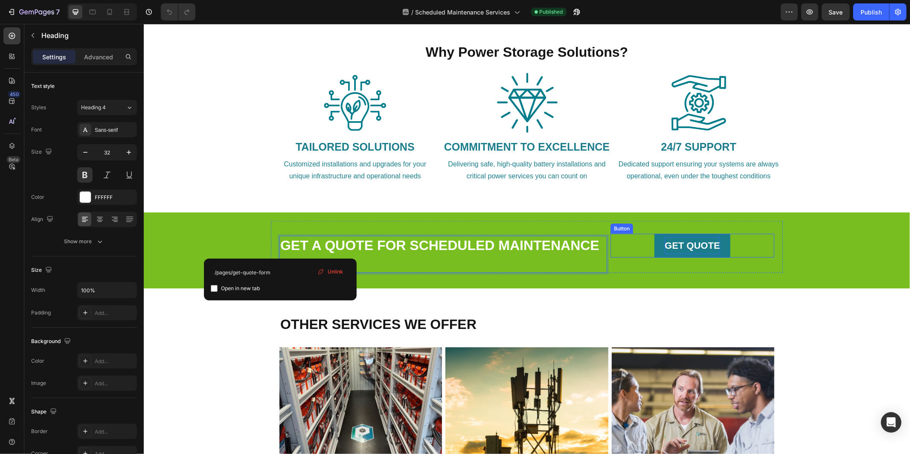
click at [681, 244] on strong "GET QUOTE" at bounding box center [691, 245] width 55 height 11
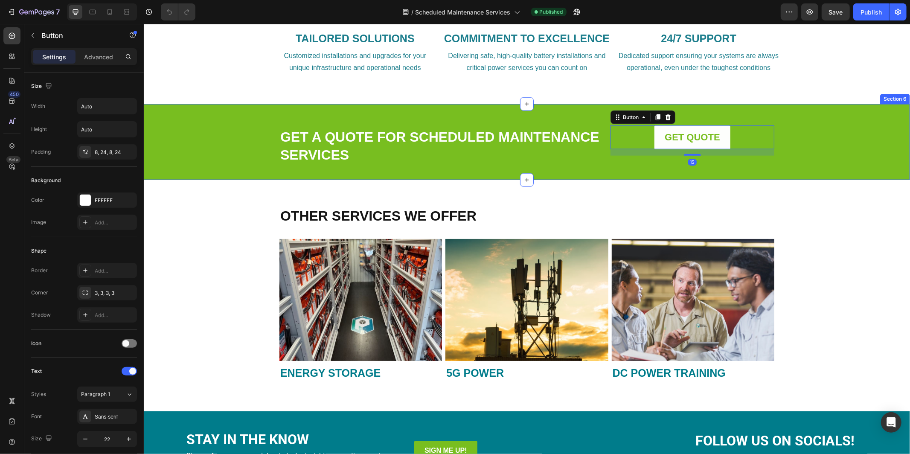
scroll to position [902, 0]
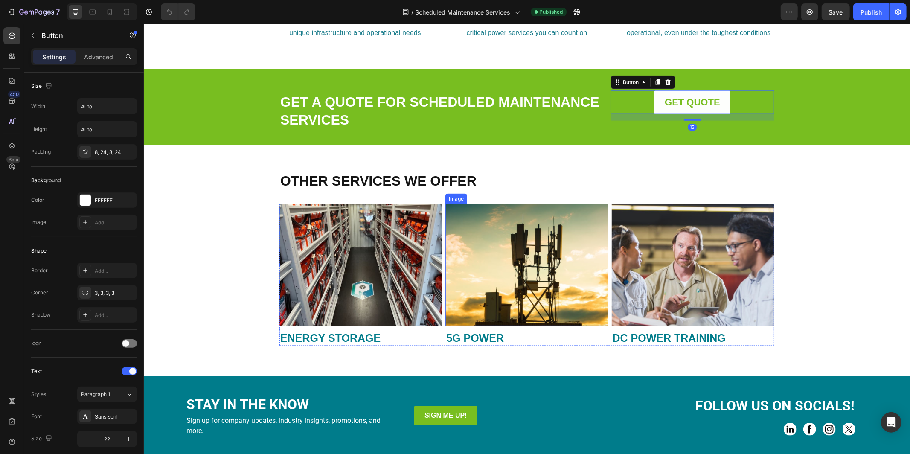
click at [347, 254] on img at bounding box center [360, 264] width 162 height 122
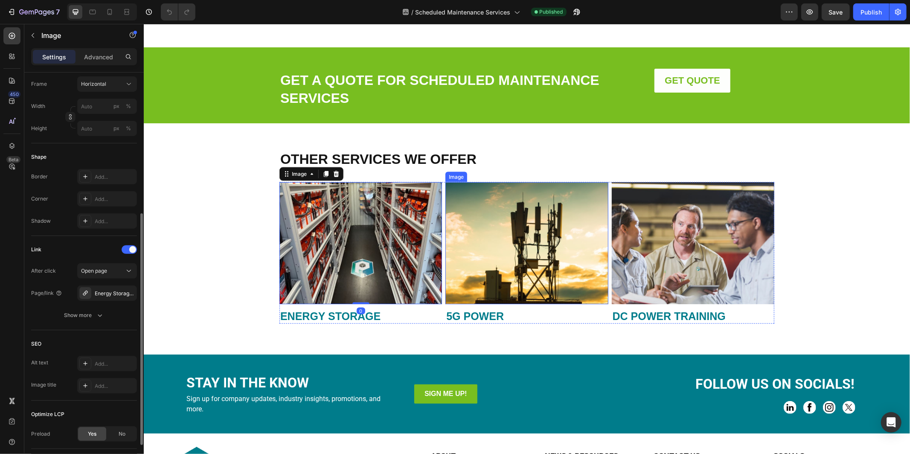
scroll to position [930, 0]
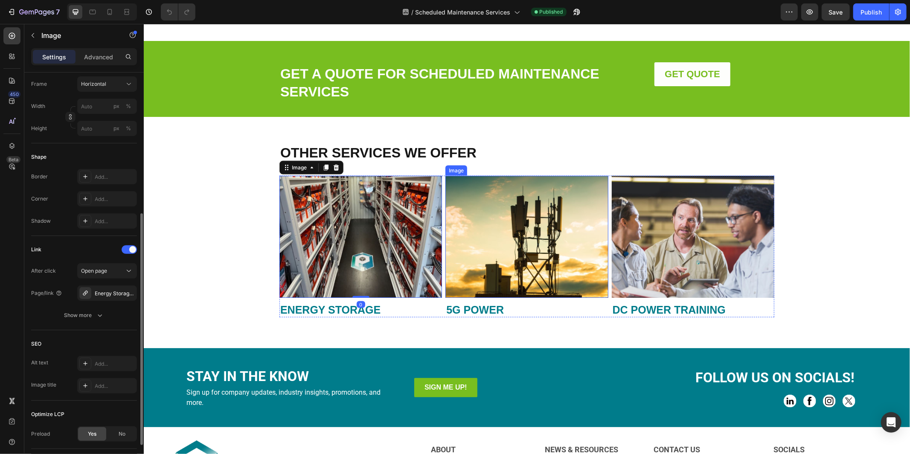
click at [515, 249] on img at bounding box center [526, 236] width 162 height 122
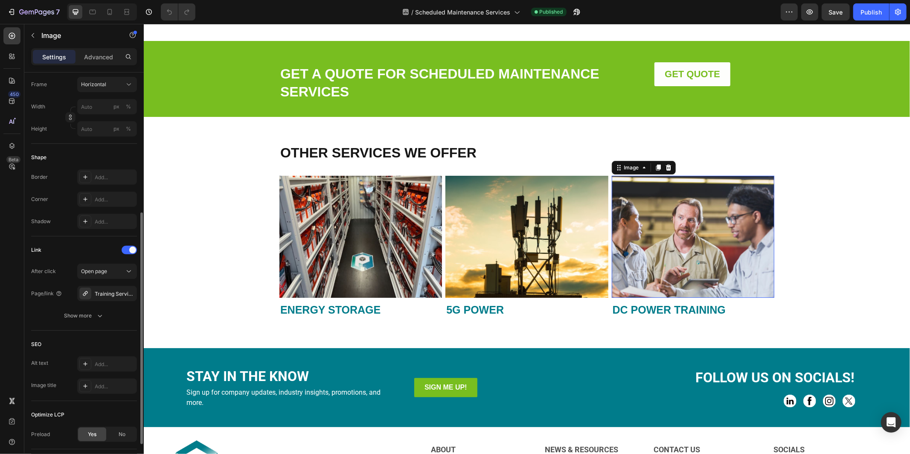
click at [656, 247] on img at bounding box center [692, 236] width 162 height 122
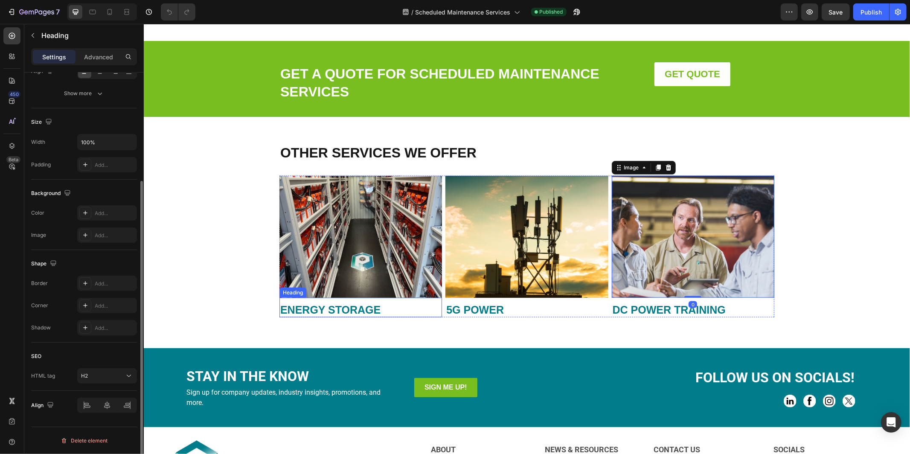
click at [312, 303] on strong "ENERGY STORAGE" at bounding box center [330, 309] width 100 height 12
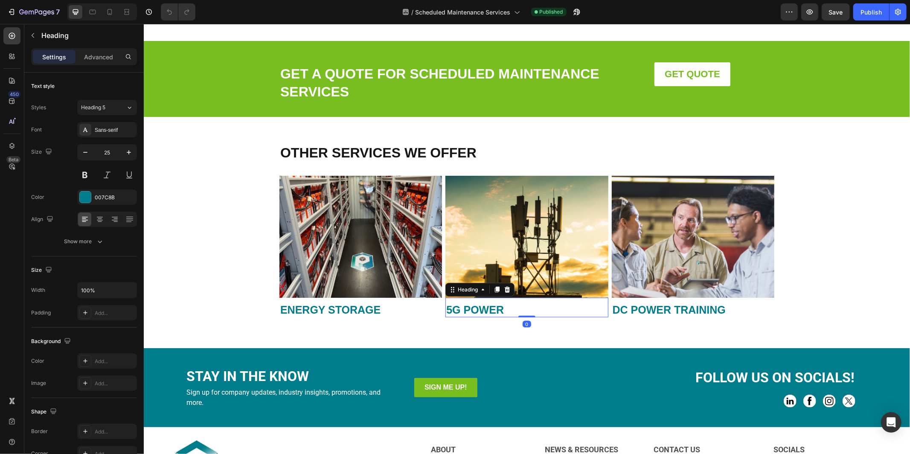
click at [489, 306] on strong "5G POWER" at bounding box center [475, 309] width 58 height 12
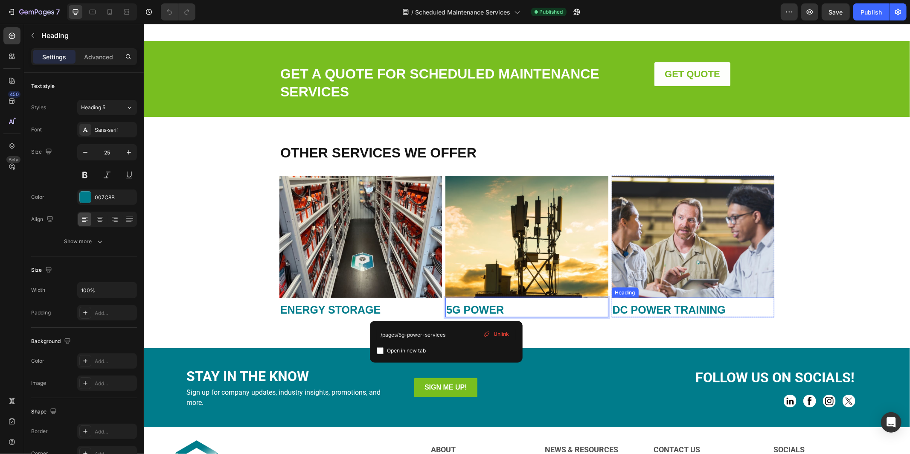
click at [637, 306] on strong "DC POWER TRAINING" at bounding box center [668, 309] width 113 height 12
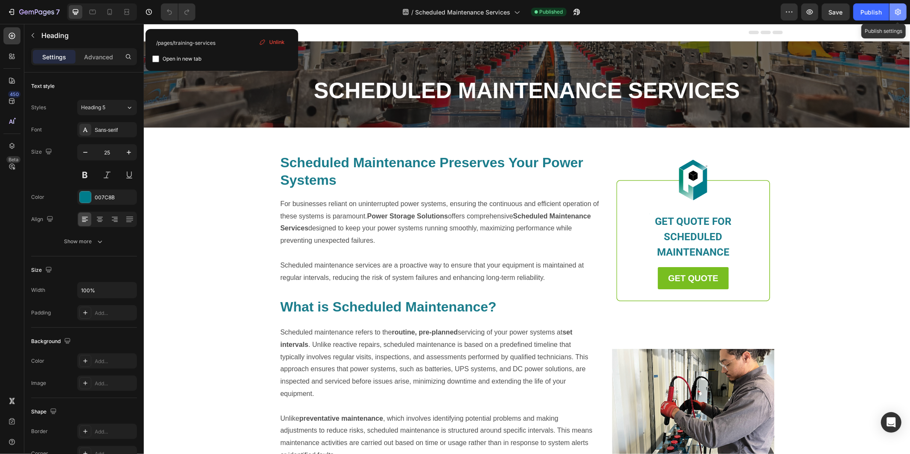
click at [897, 13] on icon "button" at bounding box center [898, 12] width 6 height 6
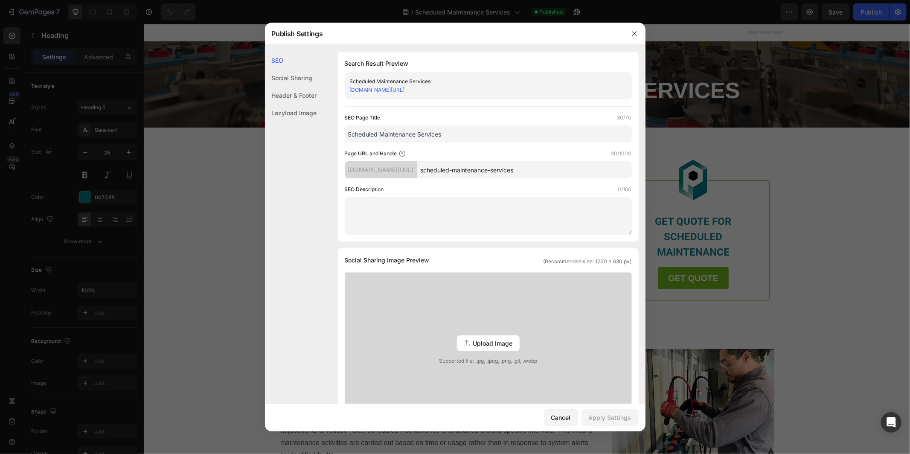
click at [472, 135] on input "Scheduled Maintenance Services" at bounding box center [488, 133] width 287 height 17
click at [381, 133] on input "Scheduled Maintenance Services" at bounding box center [488, 133] width 287 height 17
click at [482, 132] on input "Scheduled Battery Maintenance Services" at bounding box center [488, 133] width 287 height 17
type input "Scheduled Battery Maintenance Services | Power Storage Solutions"
click at [437, 217] on textarea at bounding box center [488, 216] width 287 height 38
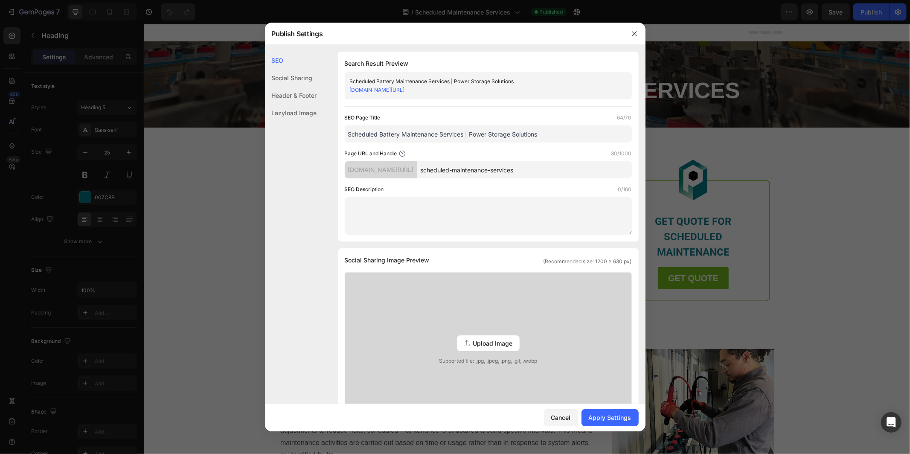
paste textarea "Power Storage Solutions provides scheduled battery maintenance services to ensu…"
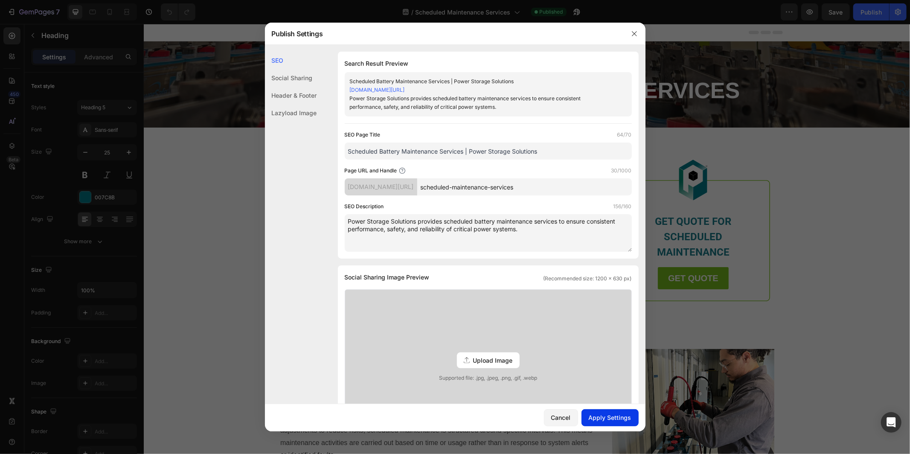
type textarea "Power Storage Solutions provides scheduled battery maintenance services to ensu…"
click at [601, 417] on div "Apply Settings" at bounding box center [609, 417] width 43 height 9
click at [632, 33] on icon "button" at bounding box center [634, 33] width 7 height 7
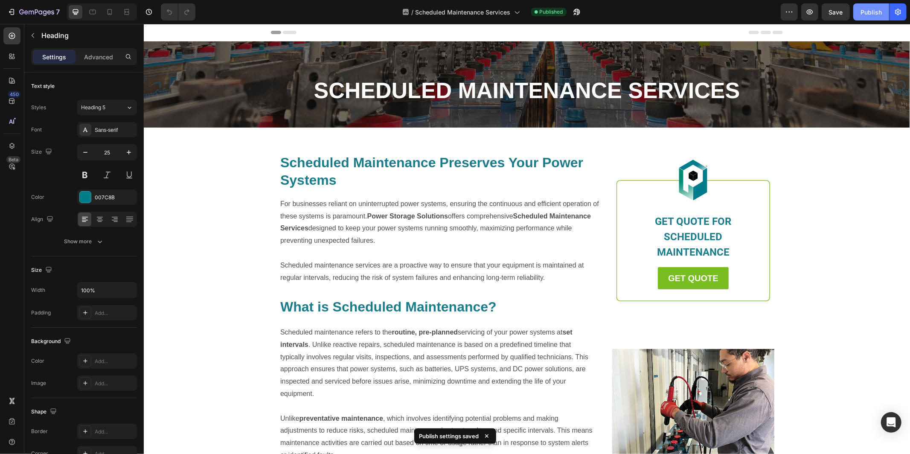
click at [865, 14] on div "Publish" at bounding box center [870, 12] width 21 height 9
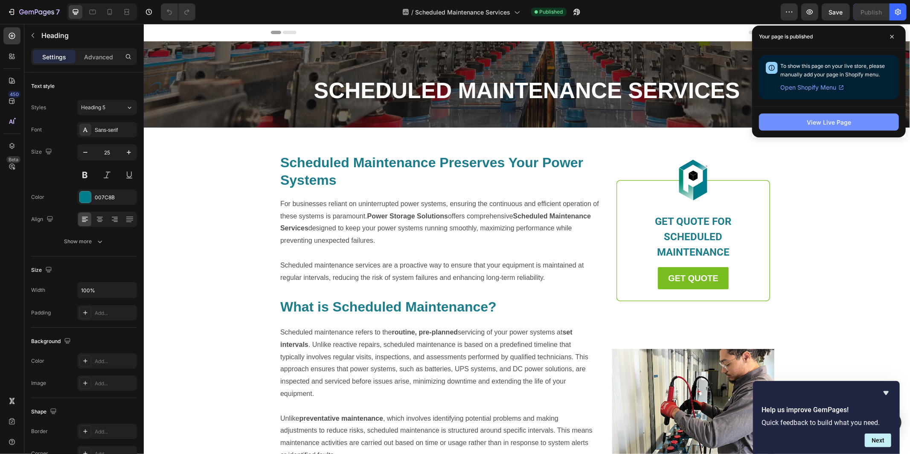
click at [817, 121] on div "View Live Page" at bounding box center [828, 122] width 44 height 9
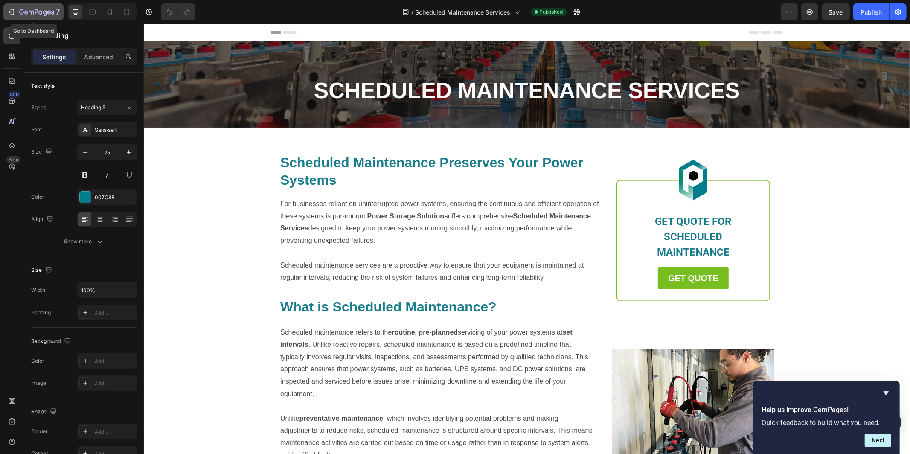
click at [46, 7] on div "7" at bounding box center [39, 12] width 41 height 10
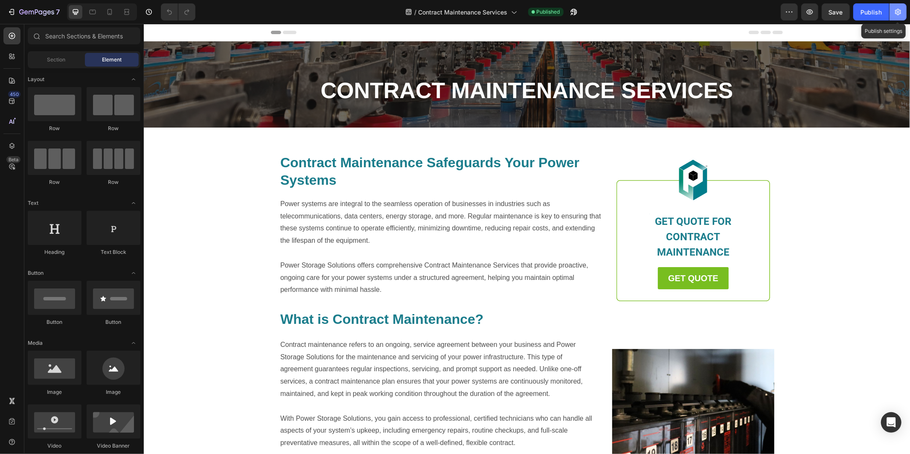
click at [899, 14] on icon "button" at bounding box center [898, 12] width 6 height 6
click at [897, 16] on button "button" at bounding box center [897, 11] width 17 height 17
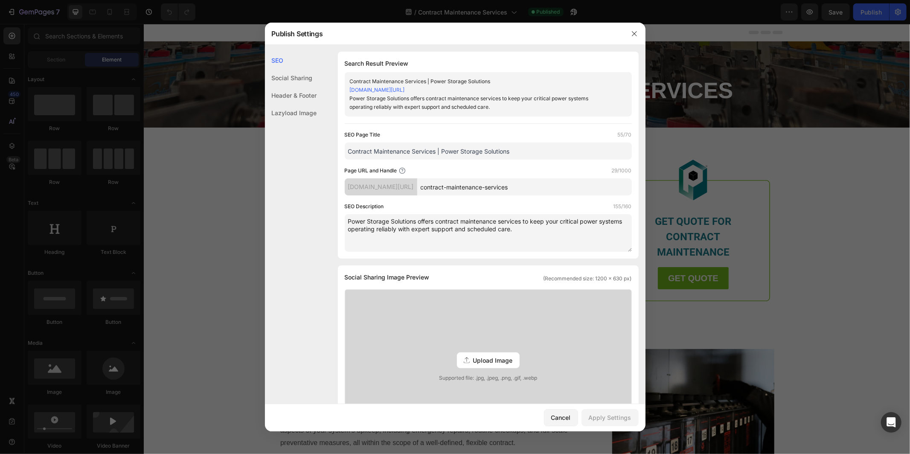
click at [411, 167] on div "Page URL and Handle 29/1000" at bounding box center [488, 170] width 287 height 9
click at [374, 149] on input "Contract Maintenance Services | Power Storage Solutions" at bounding box center [488, 150] width 287 height 17
click at [348, 151] on input "Contract Battery Maintenance Services | Power Storage Solutions" at bounding box center [488, 150] width 287 height 17
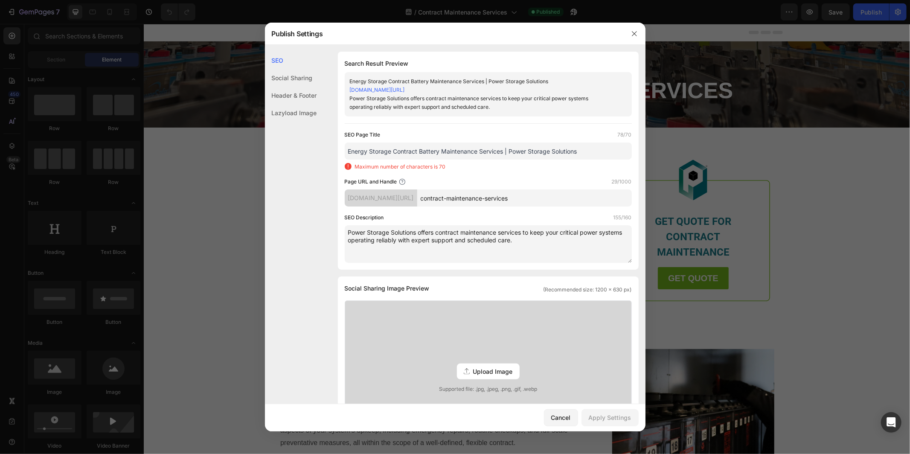
drag, startPoint x: 441, startPoint y: 150, endPoint x: 423, endPoint y: 150, distance: 17.9
click at [423, 150] on input "Energy Storage Contract Battery Maintenance Services | Power Storage Solutions" at bounding box center [488, 150] width 287 height 17
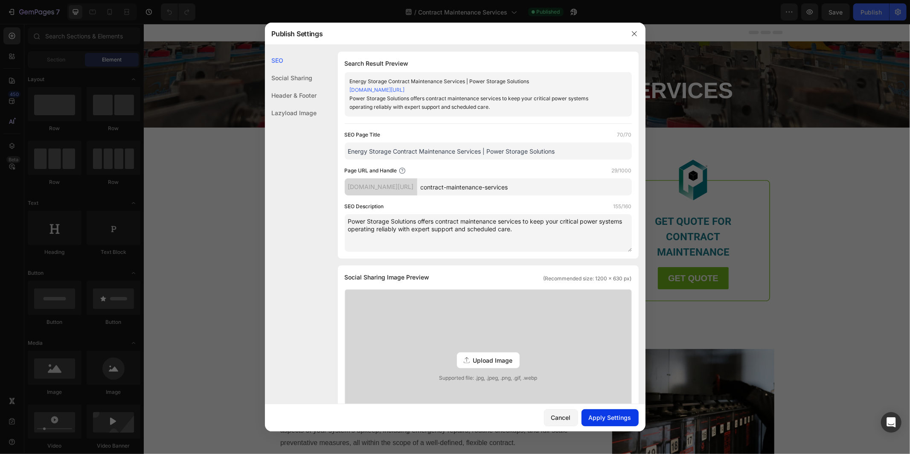
type input "Energy Storage Contract Maintenance Services | Power Storage Solutions"
click at [602, 420] on div "Apply Settings" at bounding box center [609, 417] width 43 height 9
drag, startPoint x: 633, startPoint y: 34, endPoint x: 640, endPoint y: 2, distance: 32.3
click at [633, 34] on icon "button" at bounding box center [634, 33] width 7 height 7
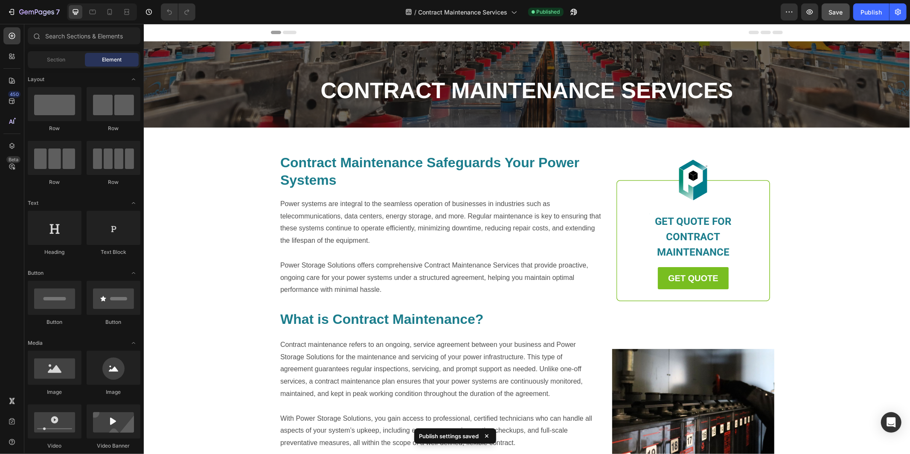
click at [840, 10] on span "Save" at bounding box center [836, 12] width 14 height 7
click at [872, 9] on div "Publish" at bounding box center [870, 12] width 21 height 9
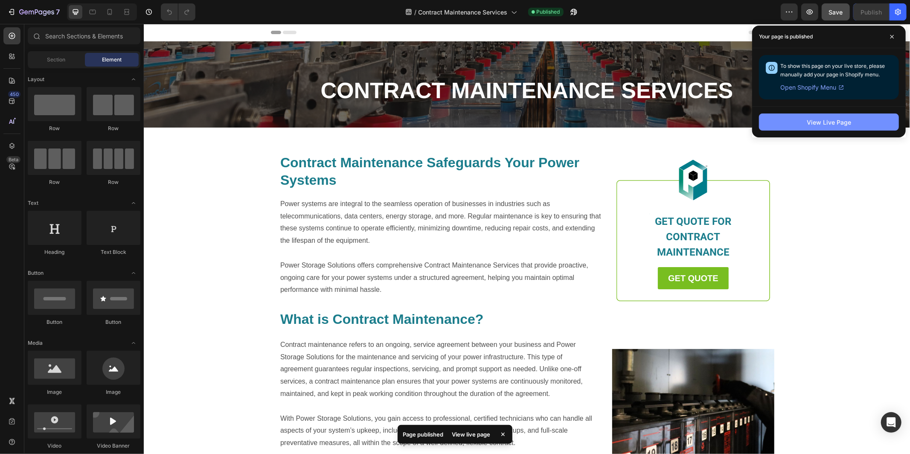
click at [827, 124] on div "View Live Page" at bounding box center [828, 122] width 44 height 9
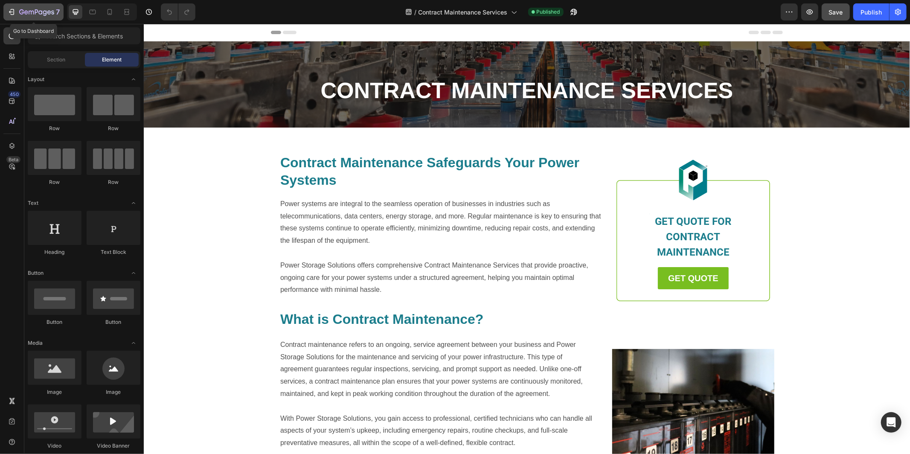
click at [44, 10] on icon "button" at bounding box center [36, 12] width 35 height 7
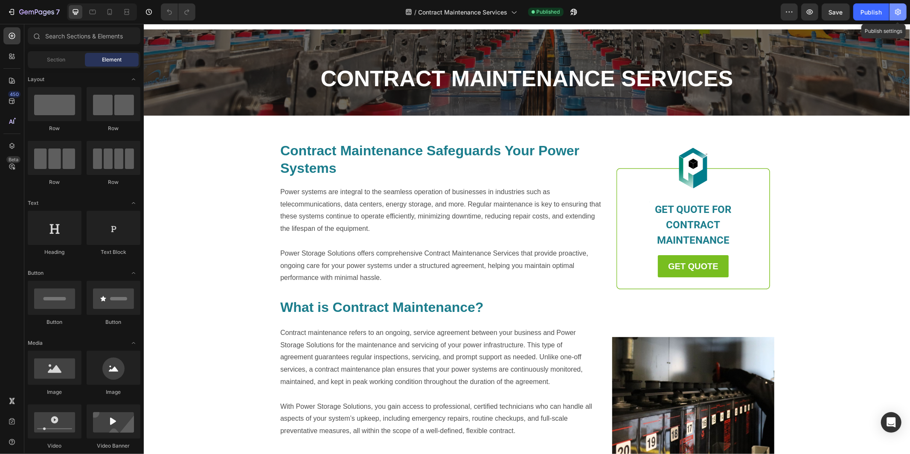
click at [901, 13] on icon "button" at bounding box center [897, 12] width 9 height 9
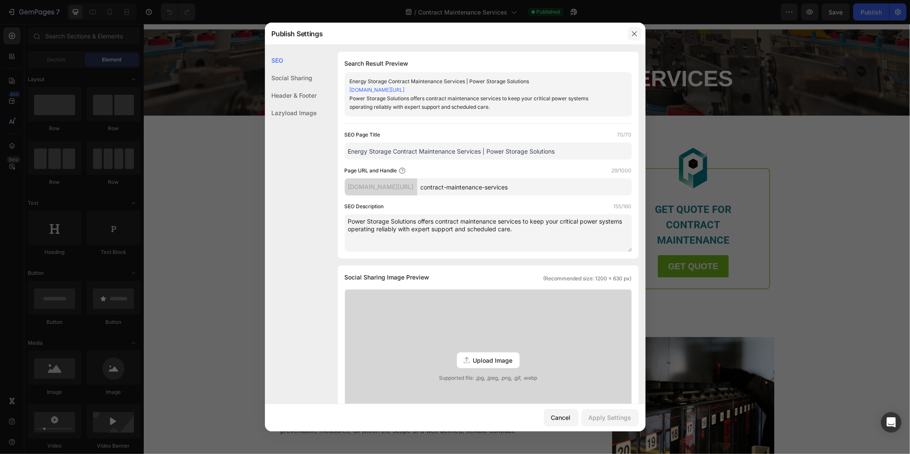
click at [634, 35] on icon "button" at bounding box center [634, 33] width 7 height 7
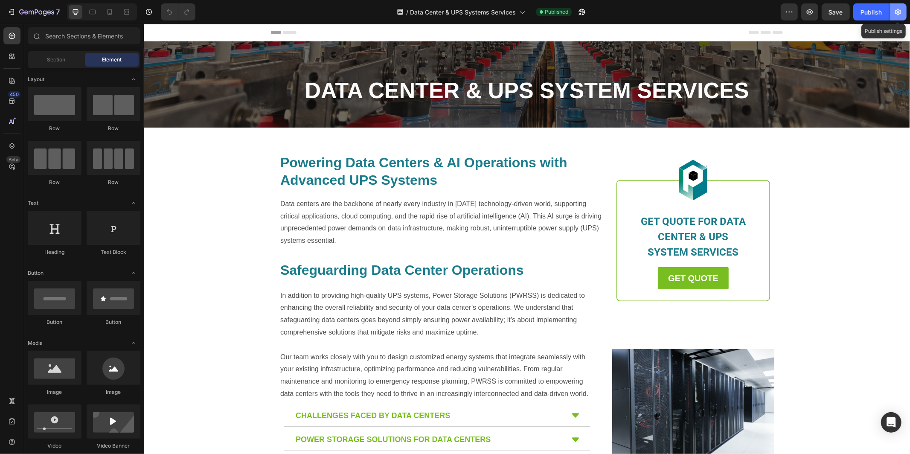
click at [897, 16] on button "button" at bounding box center [897, 11] width 17 height 17
click at [902, 10] on button "button" at bounding box center [897, 11] width 17 height 17
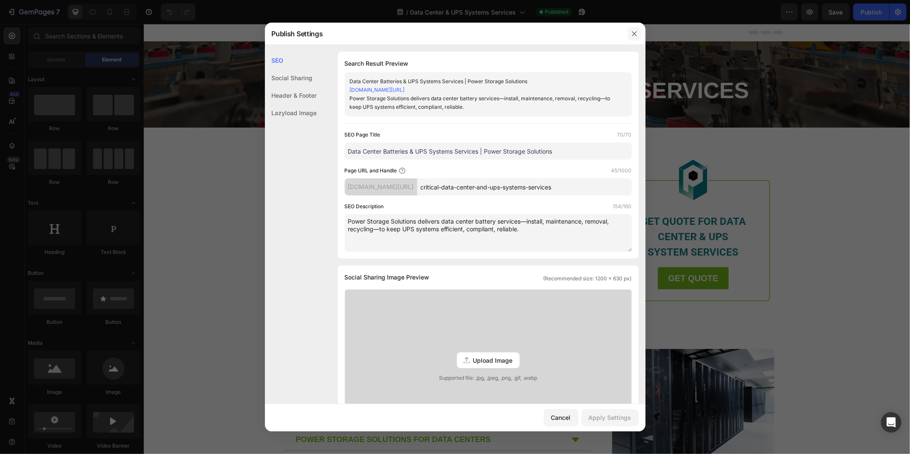
click at [633, 29] on button "button" at bounding box center [634, 34] width 14 height 14
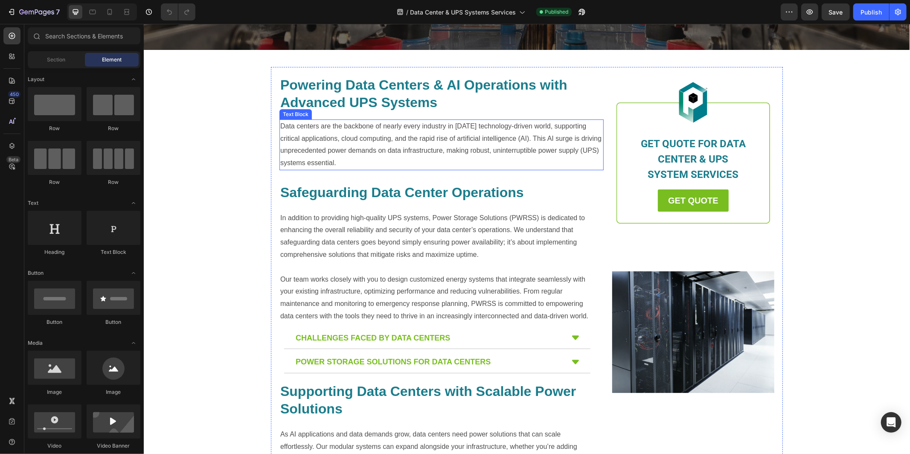
scroll to position [84, 0]
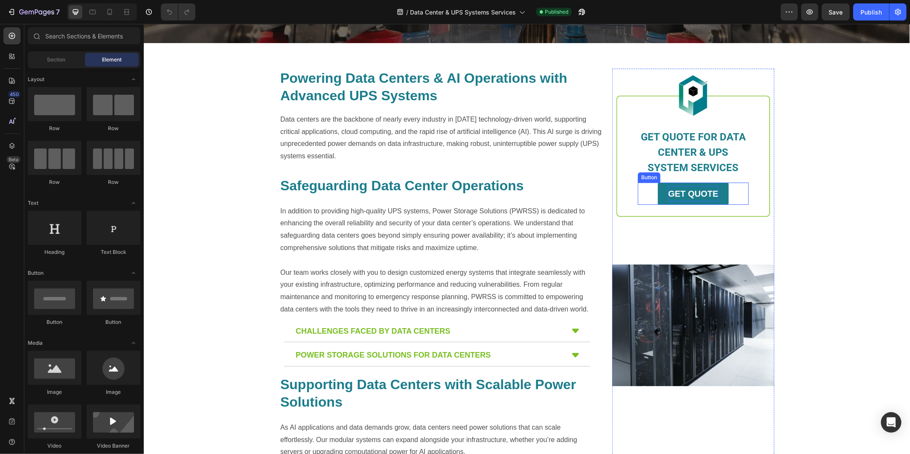
click at [675, 195] on strong "GET QUOTE" at bounding box center [692, 192] width 50 height 9
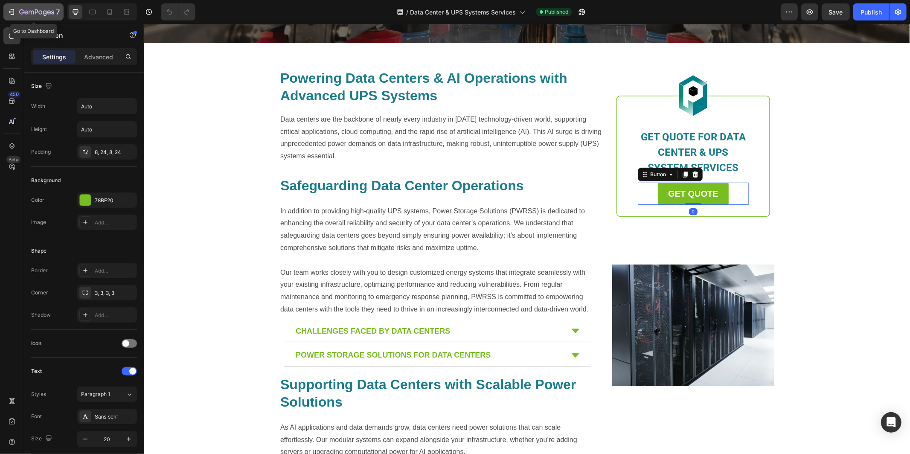
click at [42, 13] on icon "button" at bounding box center [36, 12] width 35 height 7
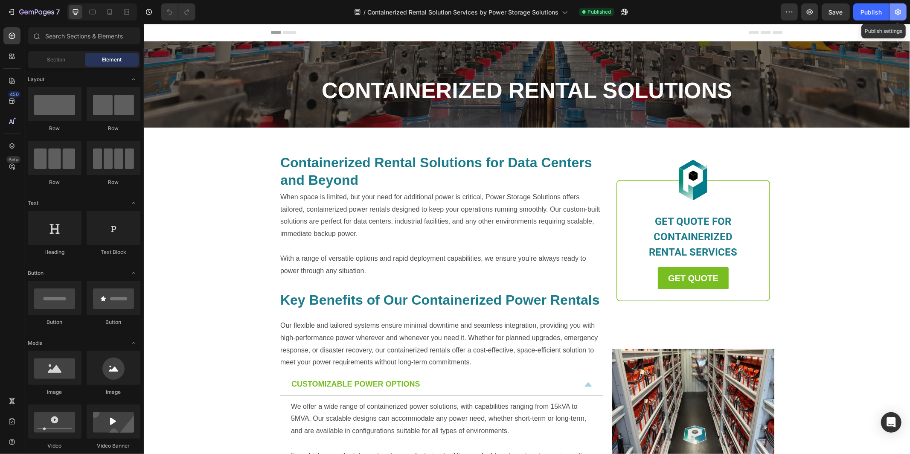
click at [900, 14] on icon "button" at bounding box center [898, 12] width 6 height 6
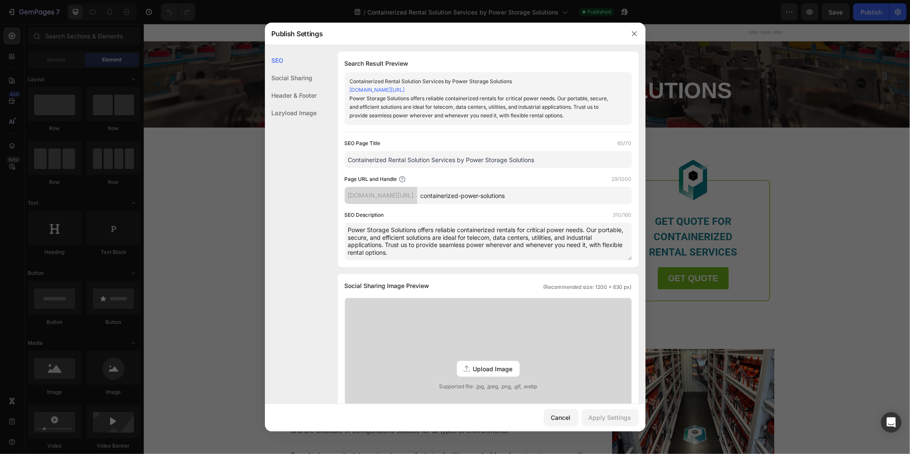
drag, startPoint x: 466, startPoint y: 160, endPoint x: 460, endPoint y: 160, distance: 6.8
click at [460, 160] on input "Containerized Rental Solution Services by Power Storage Solutions" at bounding box center [488, 159] width 287 height 17
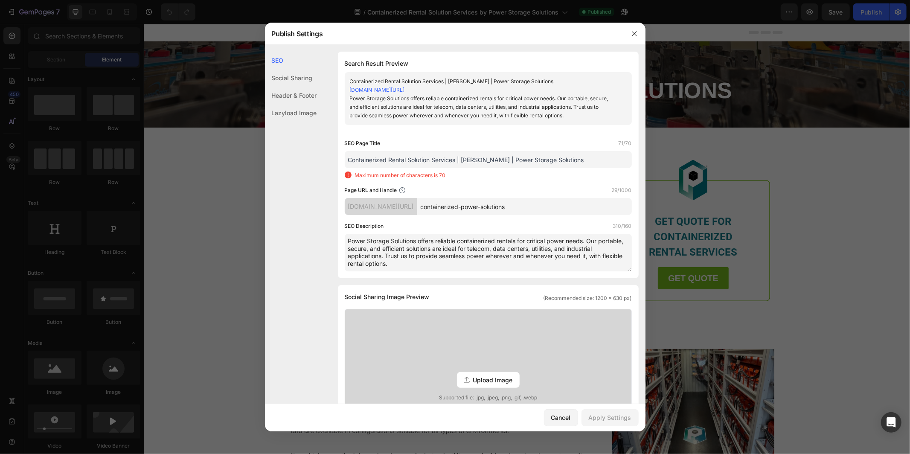
drag, startPoint x: 457, startPoint y: 160, endPoint x: 432, endPoint y: 161, distance: 25.2
click at [432, 161] on input "Containerized Rental Solution Services | BESS | Power Storage Solutions" at bounding box center [488, 159] width 287 height 17
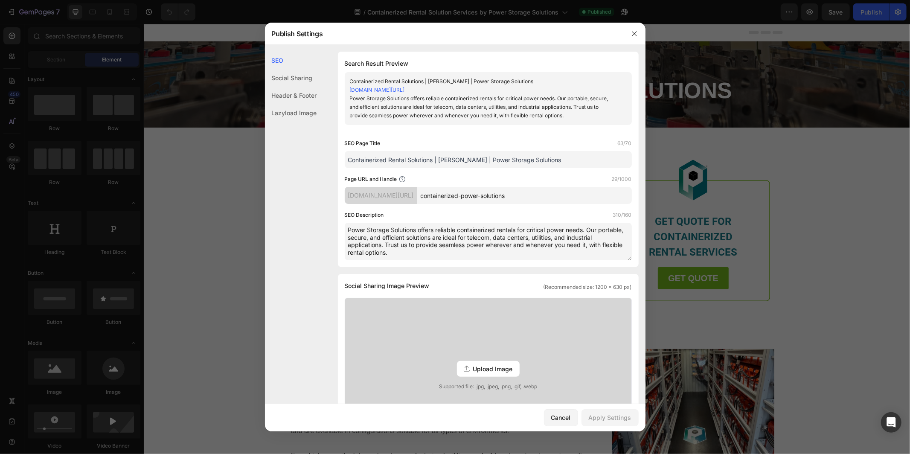
drag, startPoint x: 438, startPoint y: 253, endPoint x: 348, endPoint y: 230, distance: 93.7
click at [348, 230] on textarea "Power Storage Solutions offers reliable containerized rentals for critical powe…" at bounding box center [488, 242] width 287 height 38
click at [409, 159] on input "Containerized Rental Solutions | BESS | Power Storage Solutions" at bounding box center [488, 159] width 287 height 17
type input "Containerized Rental Power Solutions | [PERSON_NAME] | Power Storage Solutions"
click at [429, 259] on textarea "Power Storage Solutions offers reliable containerized rentals for critical powe…" at bounding box center [488, 242] width 287 height 38
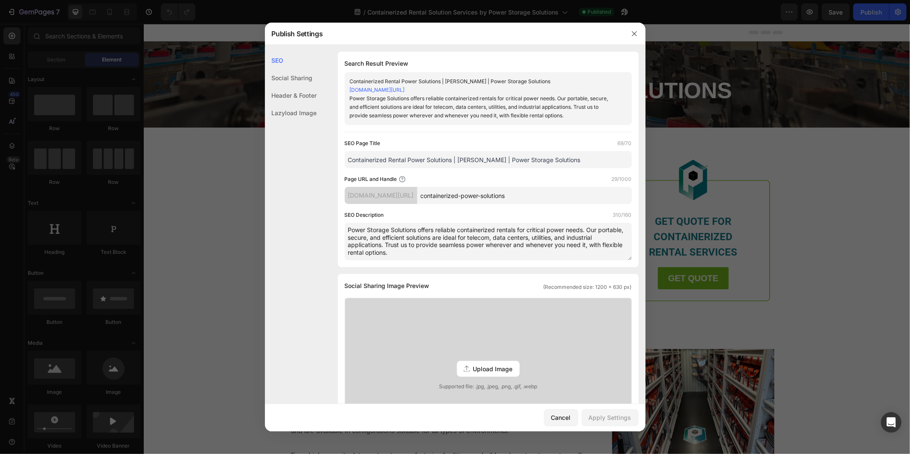
drag, startPoint x: 410, startPoint y: 255, endPoint x: 347, endPoint y: 231, distance: 67.9
click at [347, 231] on textarea "Power Storage Solutions offers reliable containerized rentals for critical powe…" at bounding box center [488, 242] width 287 height 38
paste textarea "provides containerized rental power systems for telecom, data centers, utilitie…"
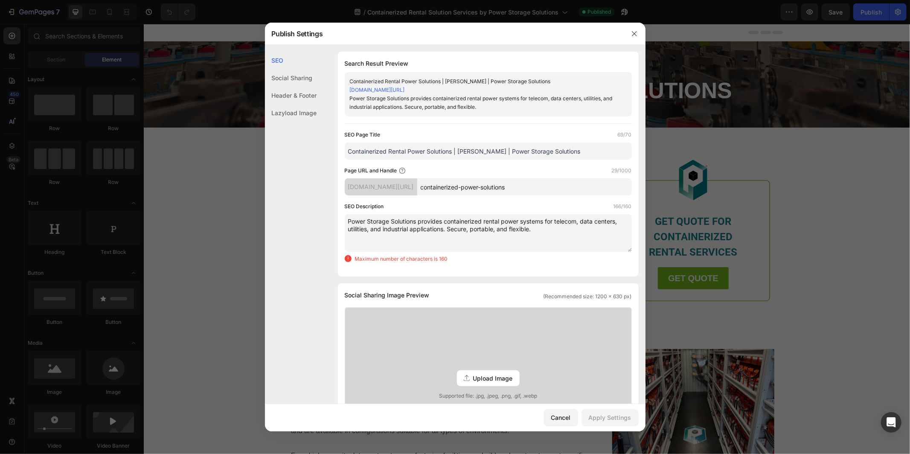
drag, startPoint x: 508, startPoint y: 229, endPoint x: 499, endPoint y: 229, distance: 9.4
click at [499, 229] on textarea "Power Storage Solutions provides containerized rental power systems for telecom…" at bounding box center [488, 233] width 287 height 38
drag, startPoint x: 381, startPoint y: 226, endPoint x: 372, endPoint y: 227, distance: 9.0
click at [372, 227] on textarea "Power Storage Solutions provides containerized rental power systems for telecom…" at bounding box center [488, 233] width 287 height 38
click at [536, 233] on textarea "Power Storage Solutions provides containerized rental power systems for telecom…" at bounding box center [488, 233] width 287 height 38
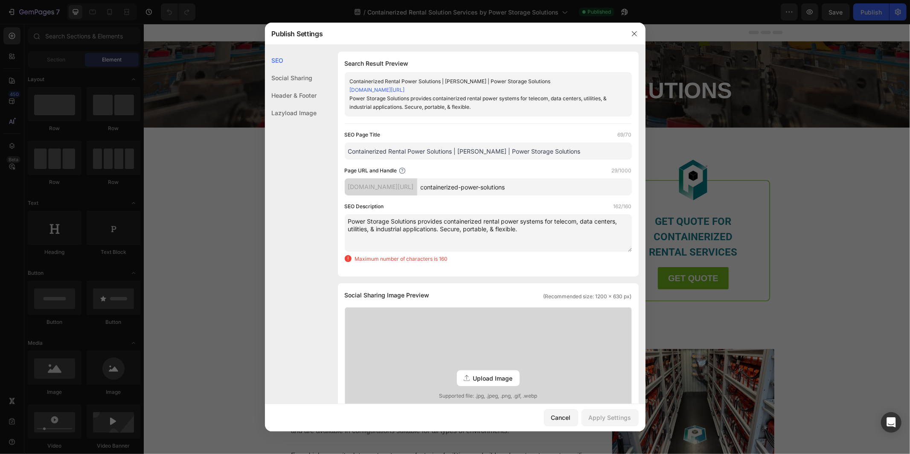
drag, startPoint x: 403, startPoint y: 229, endPoint x: 376, endPoint y: 229, distance: 26.9
click at [376, 229] on textarea "Power Storage Solutions provides containerized rental power systems for telecom…" at bounding box center [488, 233] width 287 height 38
click at [428, 235] on textarea "Power Storage Solutions provides containerized rental power systems for telecom…" at bounding box center [488, 233] width 287 height 38
drag, startPoint x: 497, startPoint y: 227, endPoint x: 518, endPoint y: 223, distance: 20.8
click at [498, 227] on textarea "Power Storage Solutions provides containerized rental power systems for telecom…" at bounding box center [488, 233] width 287 height 38
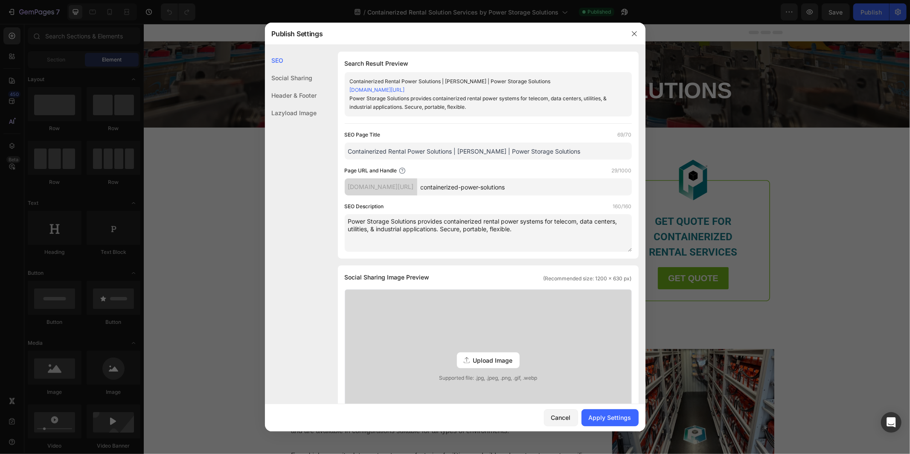
type textarea "Power Storage Solutions provides containerized rental power systems for telecom…"
click at [543, 150] on input "Containerized Rental Power Solutions | [PERSON_NAME] | Power Storage Solutions" at bounding box center [488, 150] width 287 height 17
drag, startPoint x: 556, startPoint y: 151, endPoint x: 348, endPoint y: 148, distance: 207.3
click at [348, 148] on input "Containerized Rental Power Solutions | [PERSON_NAME] | Power Storage Solutions" at bounding box center [488, 150] width 287 height 17
drag, startPoint x: 524, startPoint y: 235, endPoint x: 348, endPoint y: 221, distance: 176.2
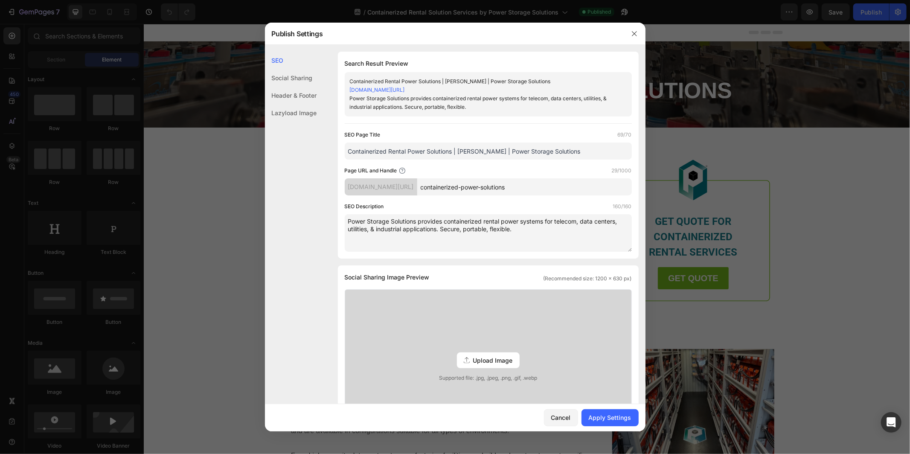
click at [348, 221] on textarea "Power Storage Solutions provides containerized rental power systems for telecom…" at bounding box center [488, 233] width 287 height 38
click at [611, 420] on div "Apply Settings" at bounding box center [609, 417] width 43 height 9
drag, startPoint x: 634, startPoint y: 32, endPoint x: 501, endPoint y: 21, distance: 133.5
click at [634, 32] on icon "button" at bounding box center [634, 33] width 7 height 7
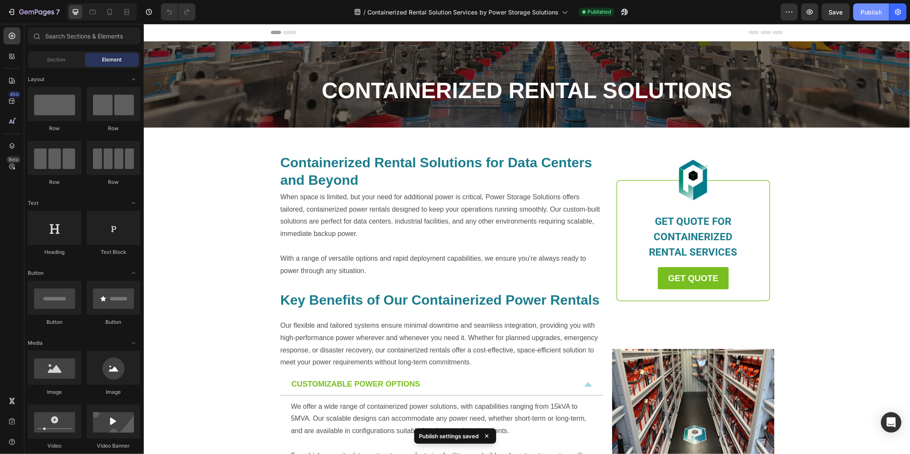
click at [873, 13] on div "Publish" at bounding box center [870, 12] width 21 height 9
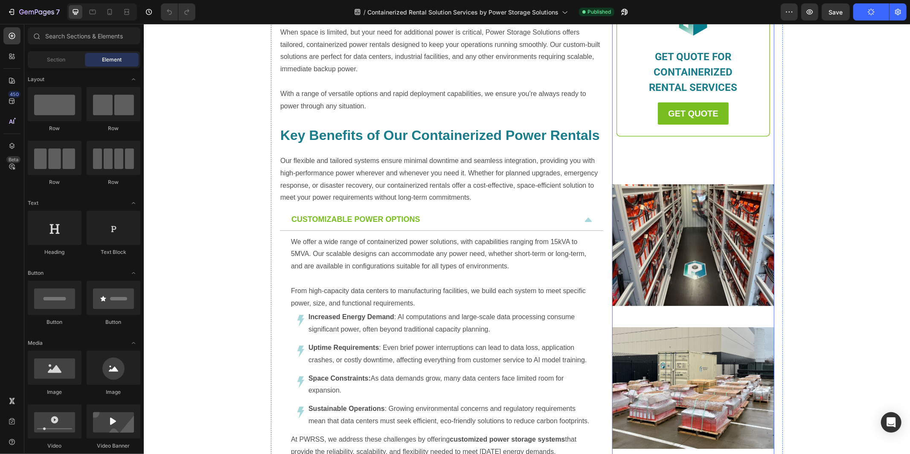
scroll to position [163, 0]
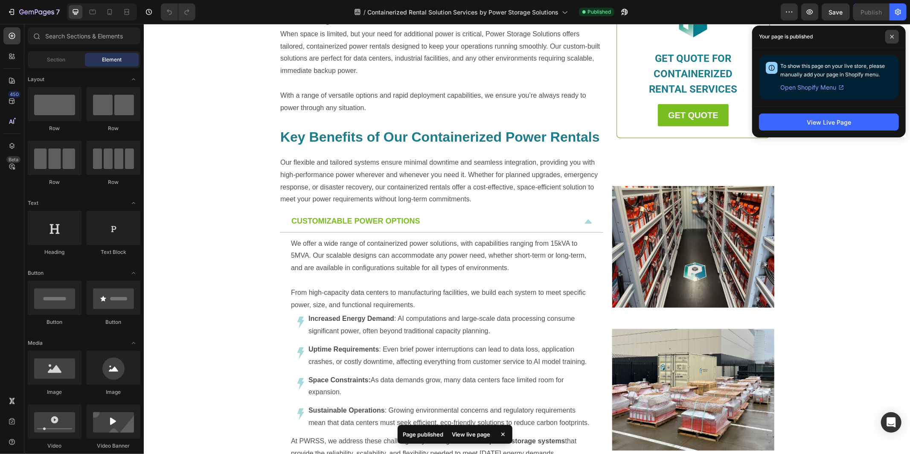
click at [892, 37] on icon at bounding box center [891, 36] width 3 height 3
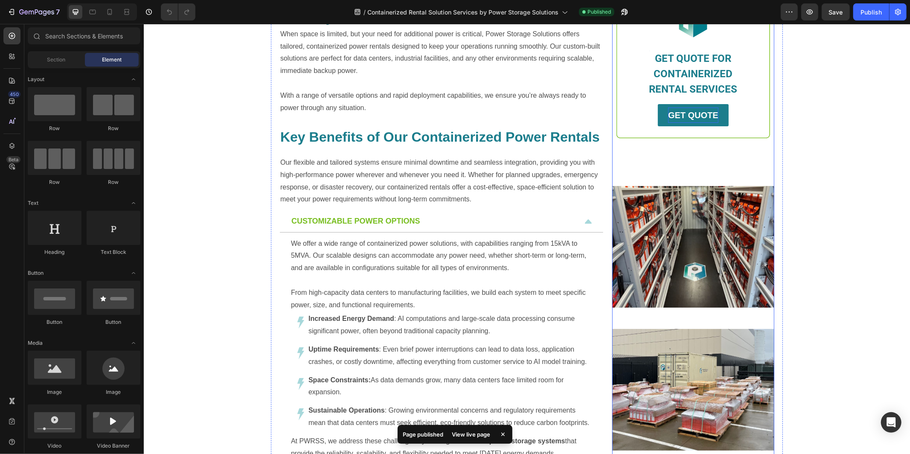
click at [703, 119] on strong "GET QUOTE" at bounding box center [692, 114] width 50 height 9
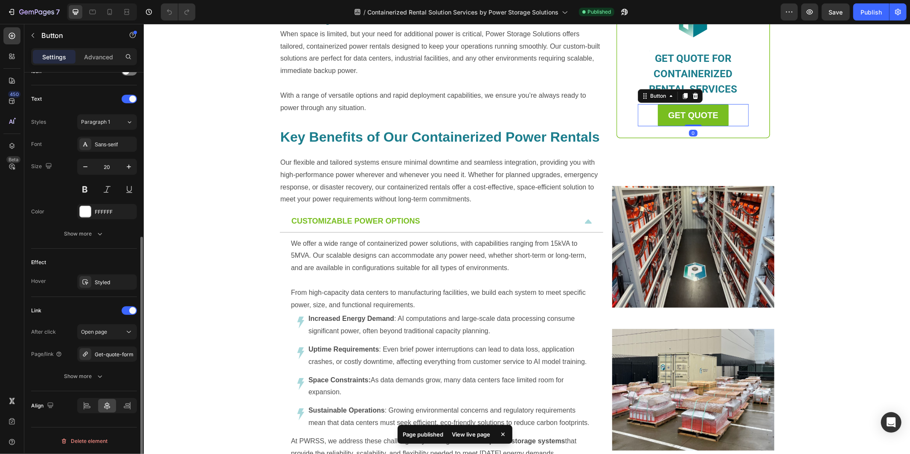
scroll to position [273, 0]
click at [661, 80] on p "GET QUOTE FOR CONTAINERIZED RENTAL SERVICES" at bounding box center [692, 73] width 109 height 46
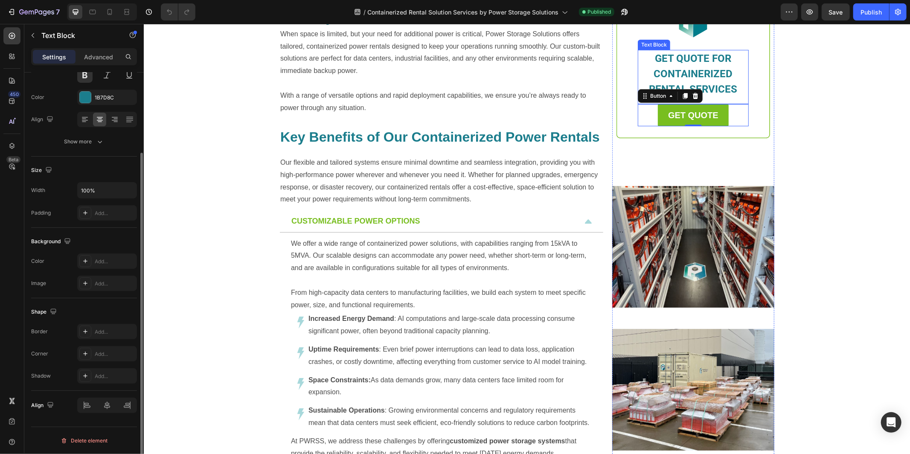
scroll to position [0, 0]
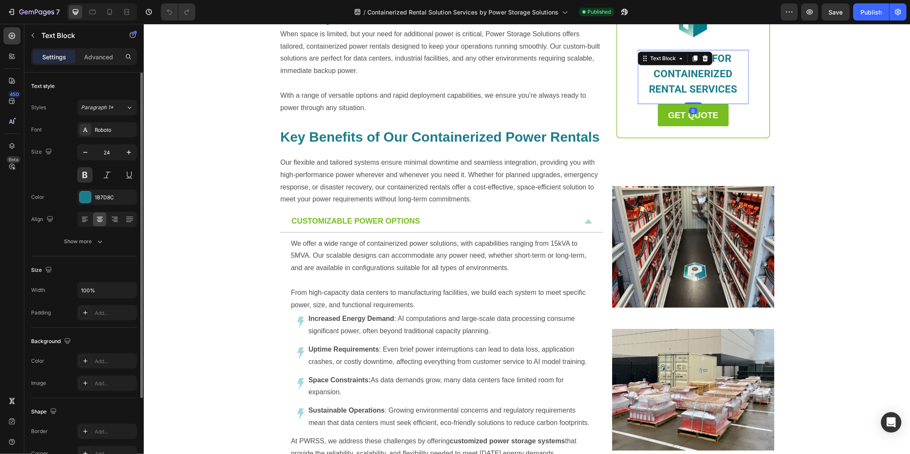
click at [664, 75] on span "GET QUOTE FOR CONTAINERIZED RENTAL SERVICES" at bounding box center [693, 73] width 88 height 43
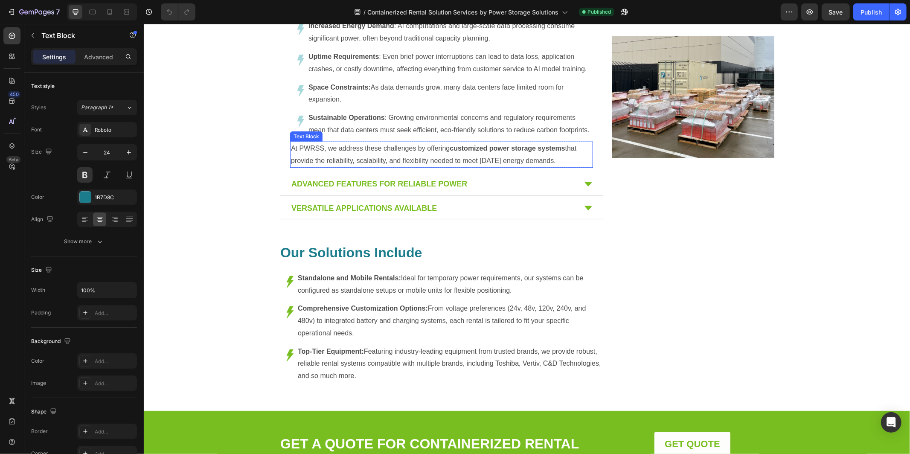
scroll to position [545, 0]
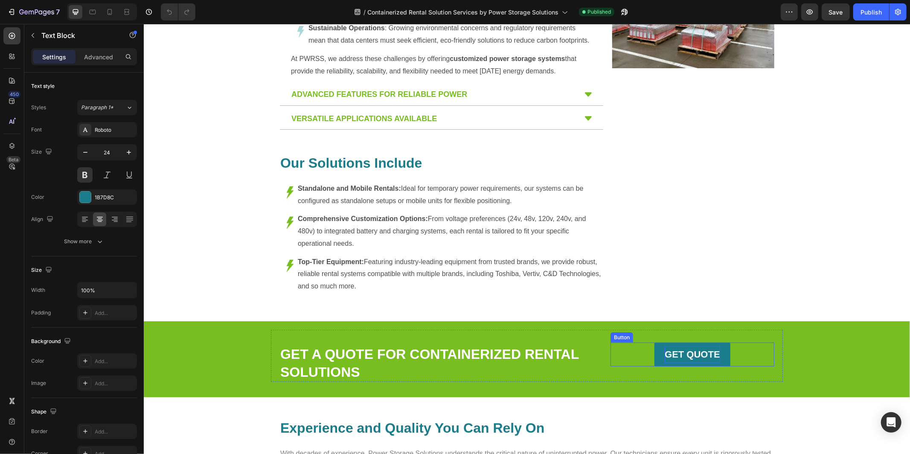
click at [691, 360] on p "GET QUOTE" at bounding box center [691, 353] width 55 height 17
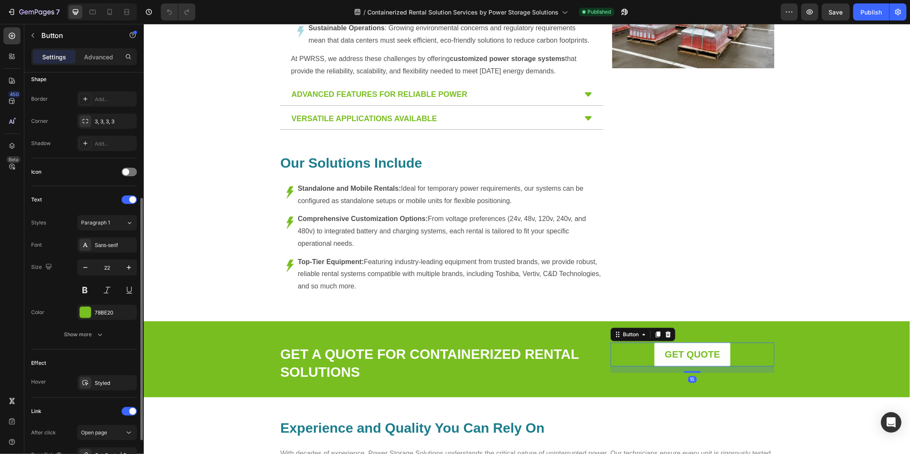
scroll to position [273, 0]
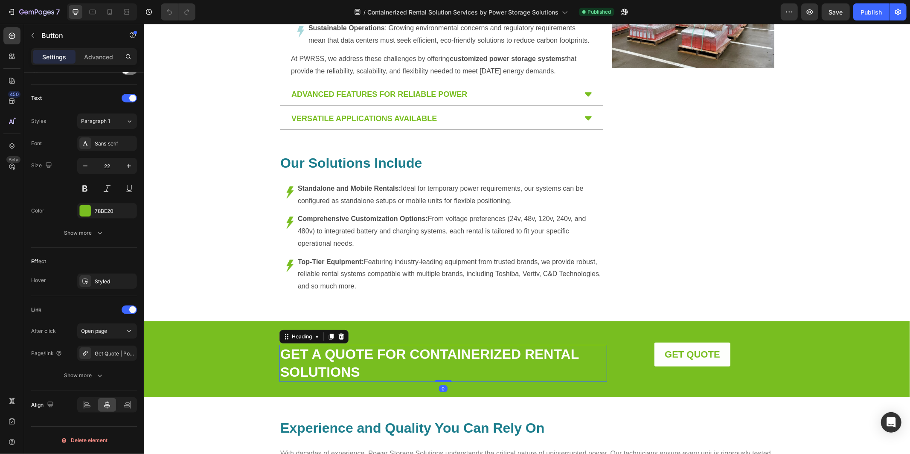
drag, startPoint x: 340, startPoint y: 380, endPoint x: 335, endPoint y: 370, distance: 11.4
click at [339, 379] on h2 "GET A QUOTE FOR CONTAINERIZED RENTAL SOLUTIONS" at bounding box center [442, 362] width 327 height 37
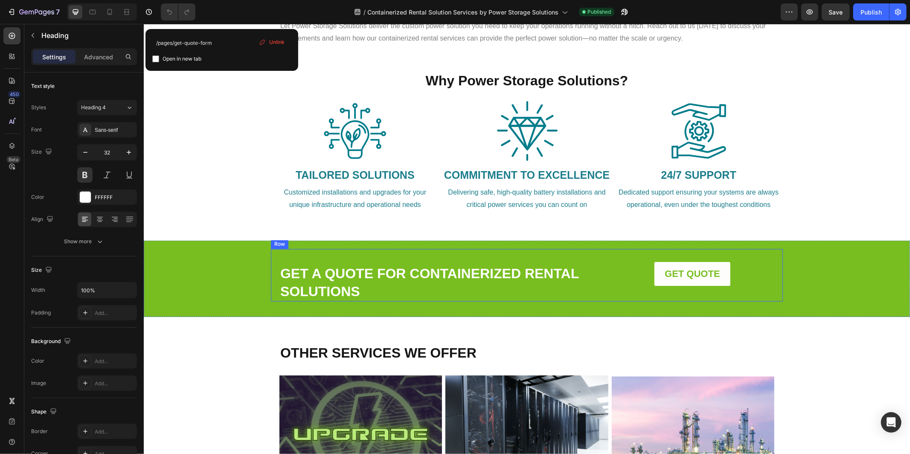
scroll to position [1011, 0]
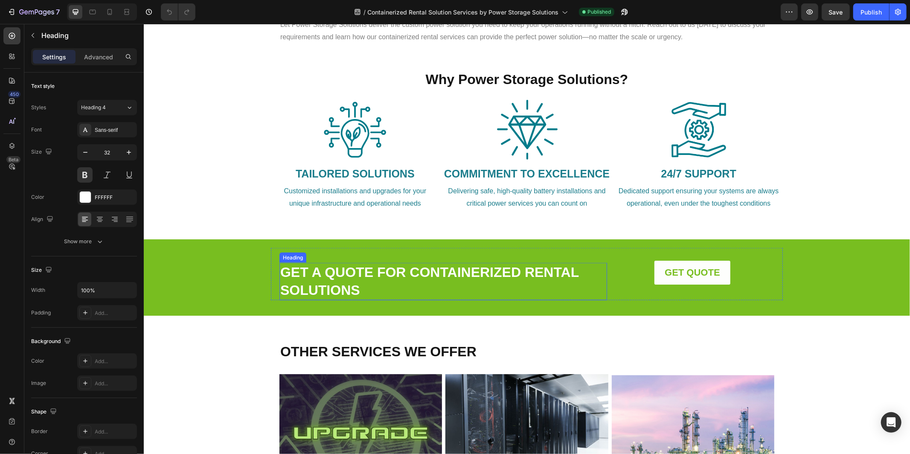
click at [449, 276] on link "GET A QUOTE FOR CONTAINERIZED RENTAL SOLUTIONS" at bounding box center [429, 280] width 298 height 33
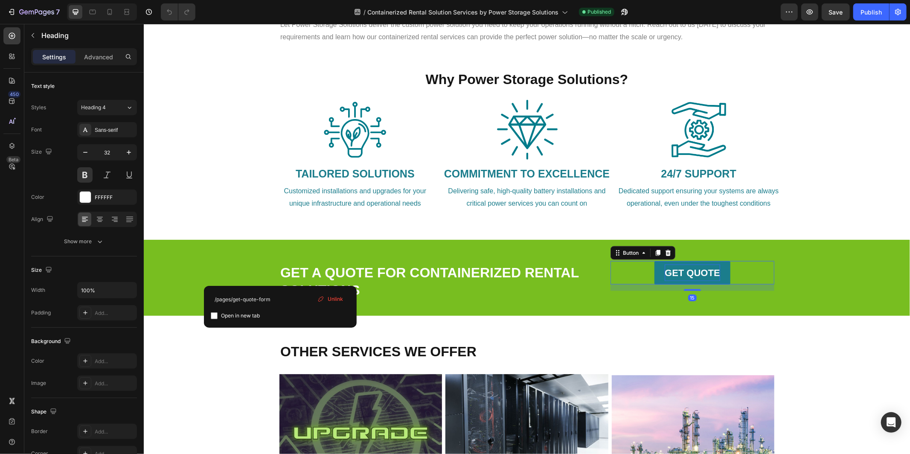
click at [699, 266] on p "GET QUOTE" at bounding box center [691, 272] width 55 height 17
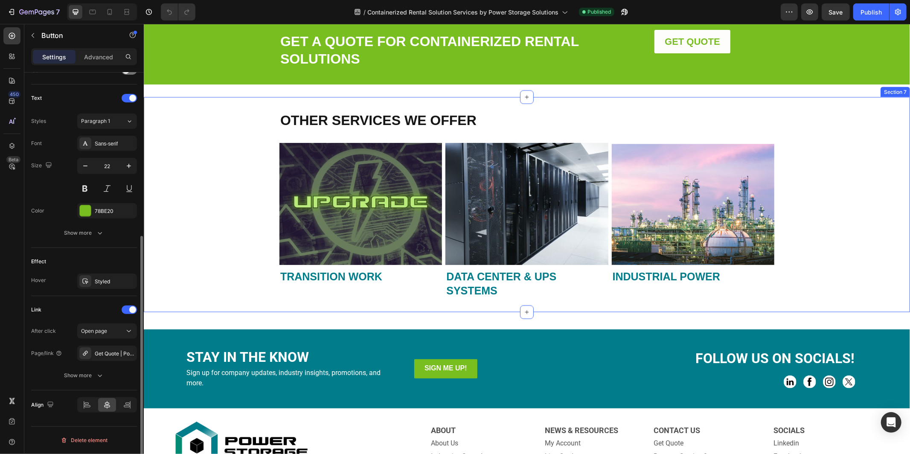
scroll to position [1230, 0]
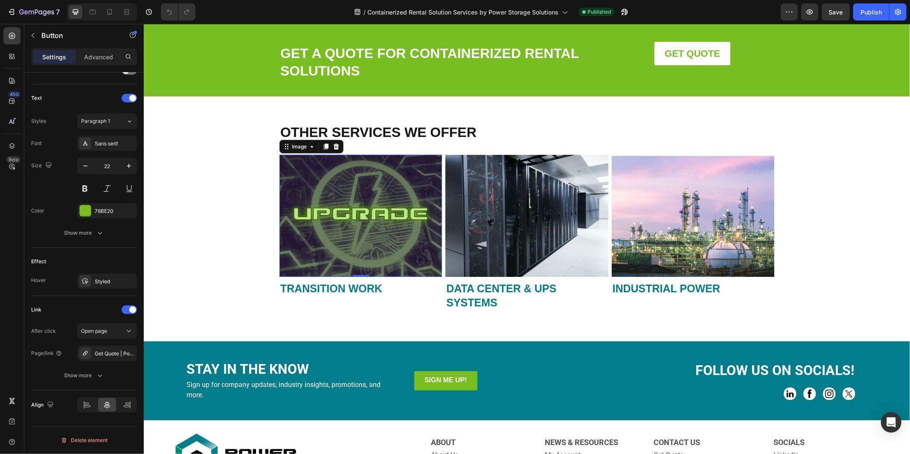
click at [355, 192] on img at bounding box center [360, 215] width 162 height 122
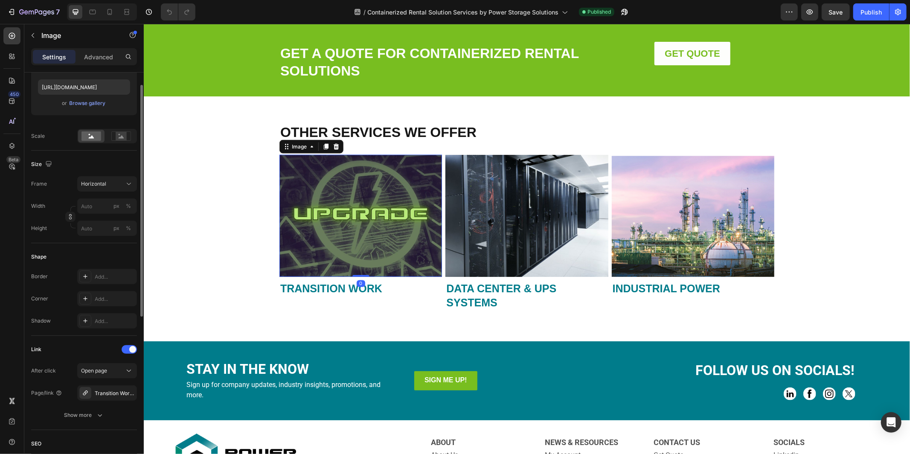
scroll to position [304, 0]
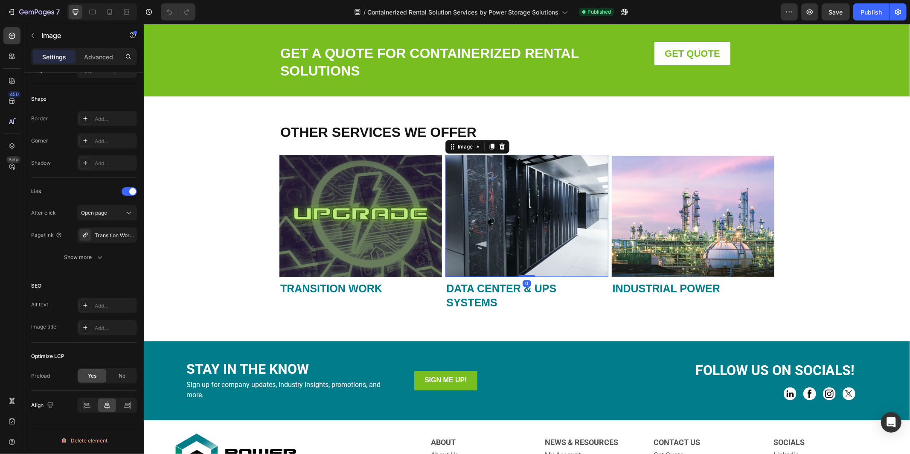
click at [502, 211] on img at bounding box center [526, 215] width 162 height 122
click at [686, 204] on img at bounding box center [692, 215] width 162 height 122
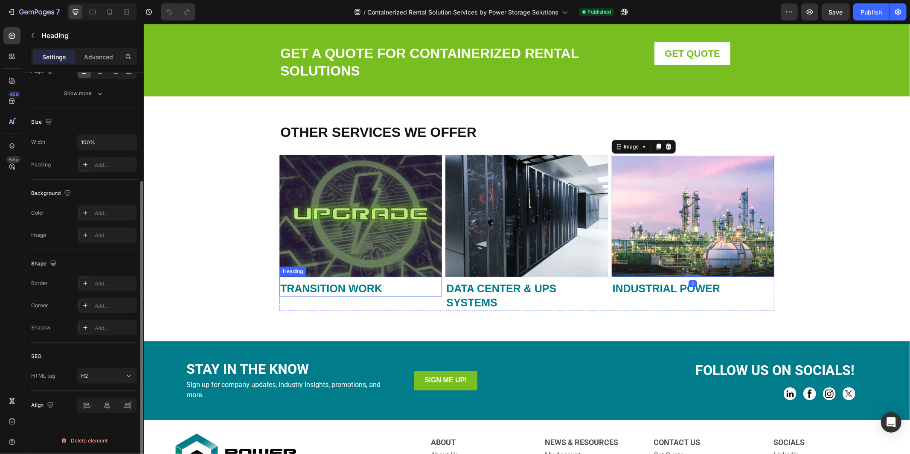
click at [348, 288] on link "TRANSITION WORK" at bounding box center [331, 288] width 102 height 12
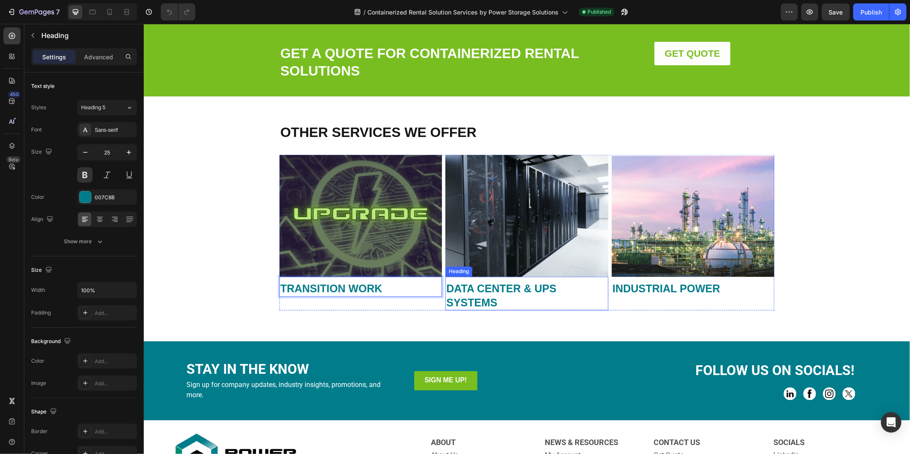
click at [519, 295] on h2 "DATA CENTER & UPS SYSTEMS" at bounding box center [526, 295] width 162 height 29
click at [678, 284] on link "INDUSTRIAL POWER" at bounding box center [665, 288] width 107 height 12
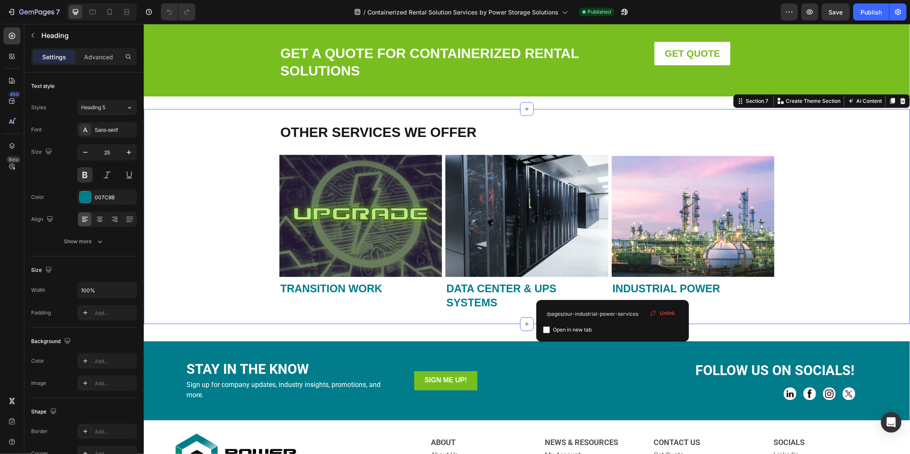
click at [849, 225] on div "OTHER SERVICES WE OFFER Heading Image ⁠⁠⁠⁠⁠⁠⁠ TRANSITION WORK Heading Image ⁠⁠⁠…" at bounding box center [526, 216] width 766 height 188
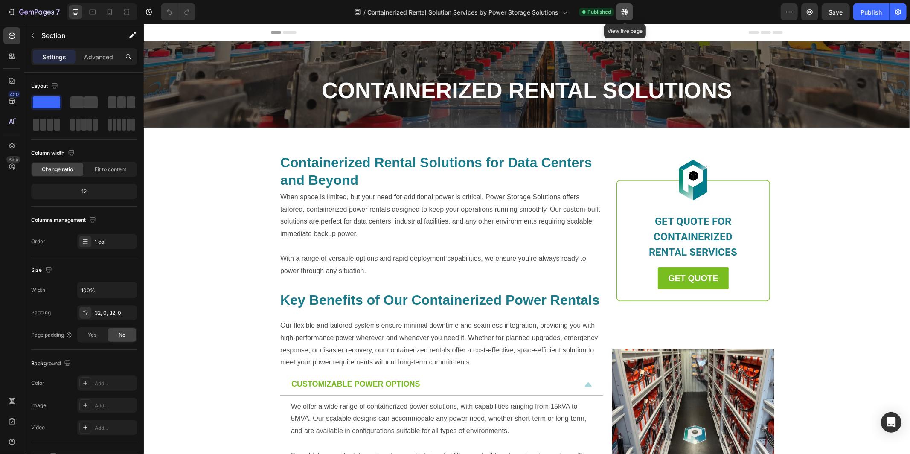
click at [625, 13] on icon "button" at bounding box center [624, 12] width 6 height 6
click at [32, 10] on icon "button" at bounding box center [36, 12] width 35 height 7
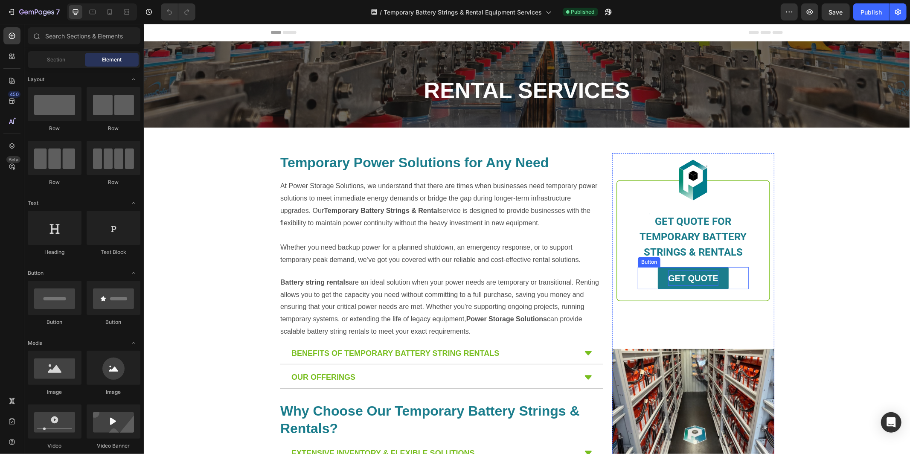
click at [684, 278] on strong "GET QUOTE" at bounding box center [692, 277] width 50 height 9
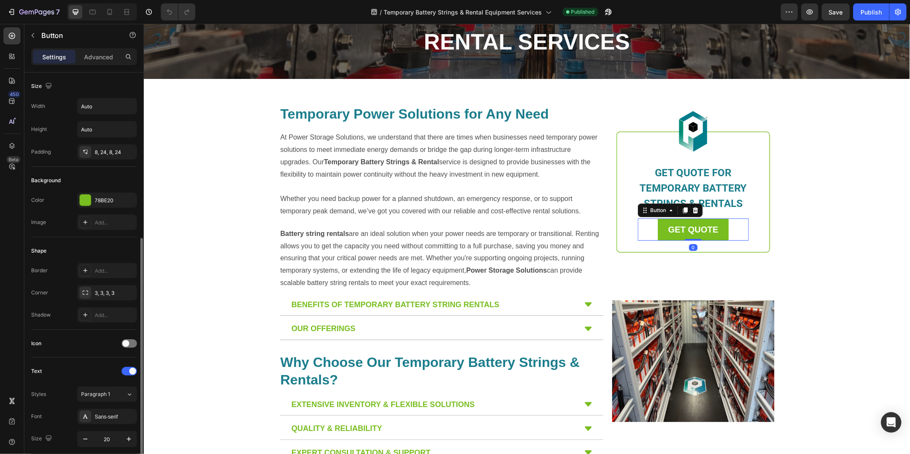
scroll to position [273, 0]
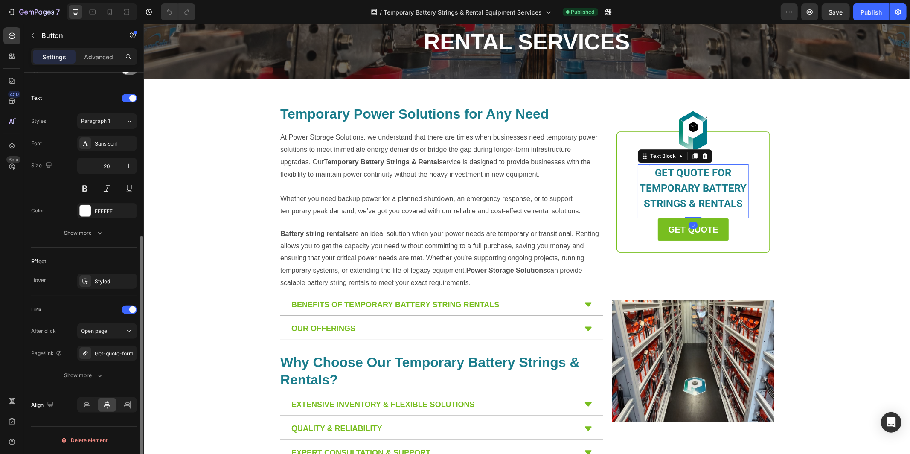
click at [717, 180] on p "GET QUOTE FOR TEMPORARY BATTERY STRINGS & RENTALS" at bounding box center [692, 188] width 109 height 46
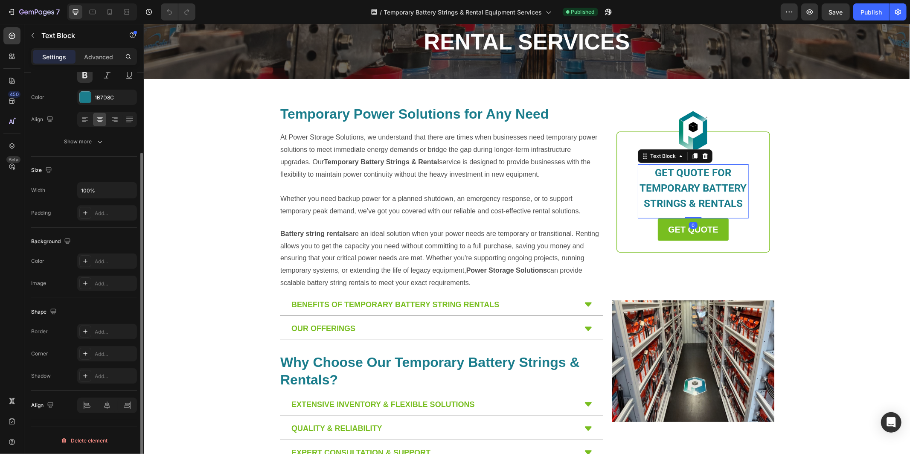
scroll to position [0, 0]
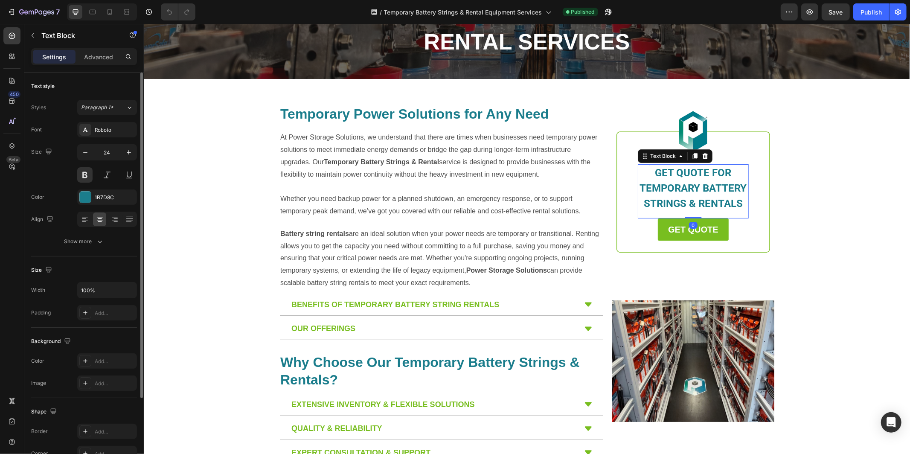
click at [709, 190] on span "GET QUOTE FOR TEMPORARY BATTERY STRINGS & RENTALS" at bounding box center [692, 187] width 107 height 43
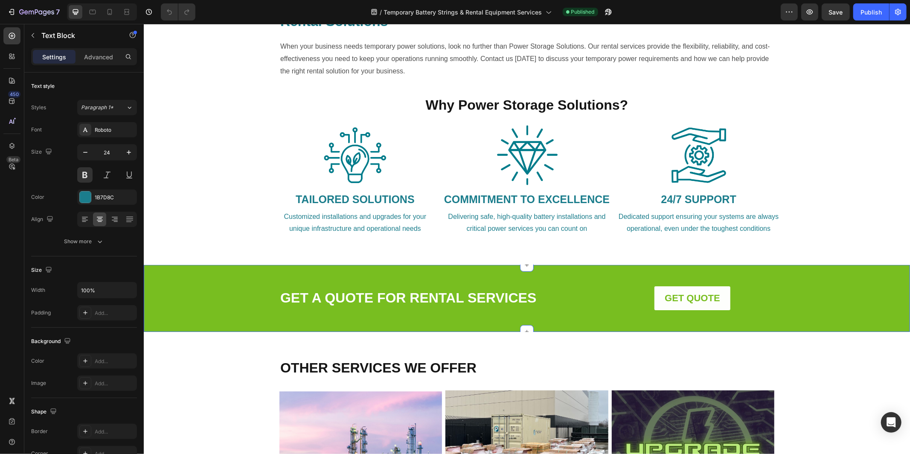
scroll to position [598, 0]
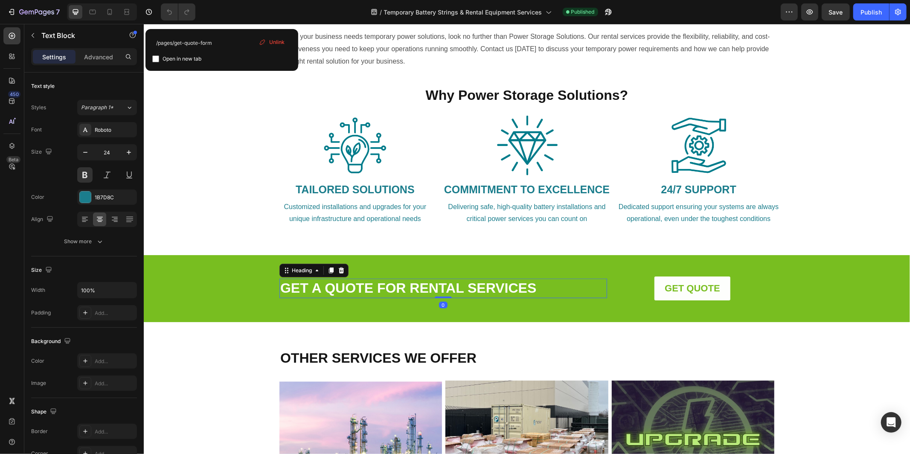
click at [474, 288] on link "GET A QUOTE FOR RENTAL SERVICES" at bounding box center [408, 287] width 256 height 15
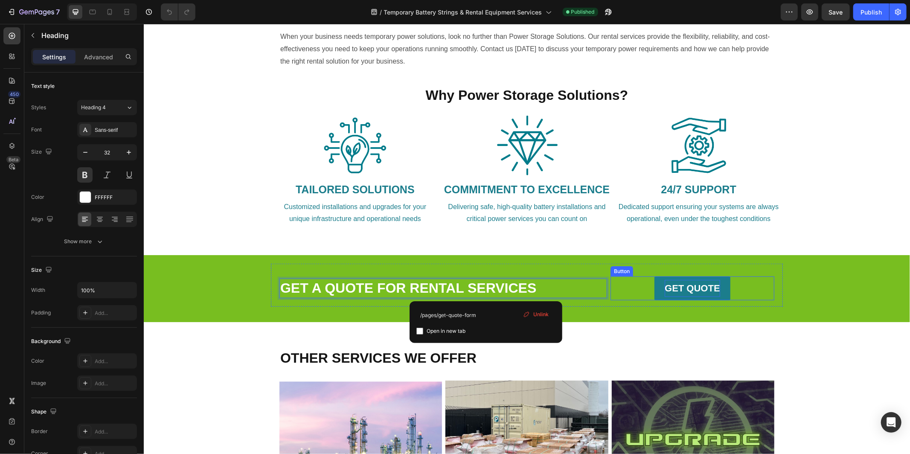
click at [689, 285] on strong "GET QUOTE" at bounding box center [691, 287] width 55 height 11
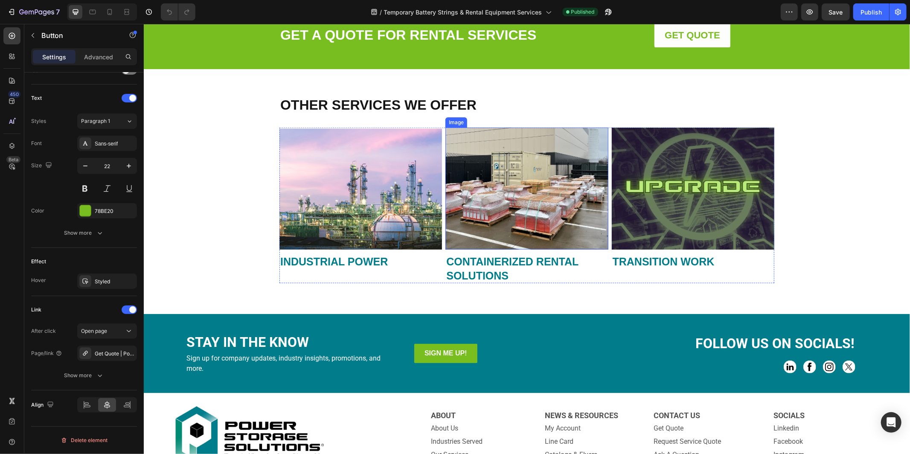
scroll to position [850, 0]
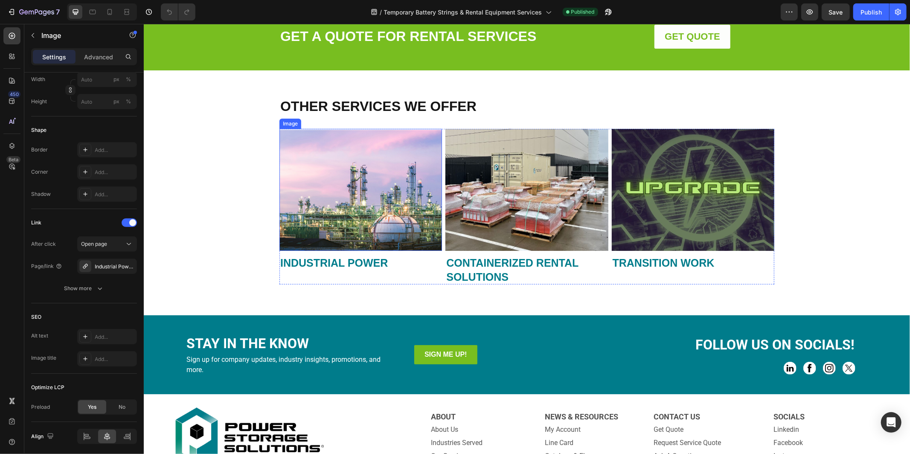
click at [402, 171] on img at bounding box center [360, 189] width 162 height 122
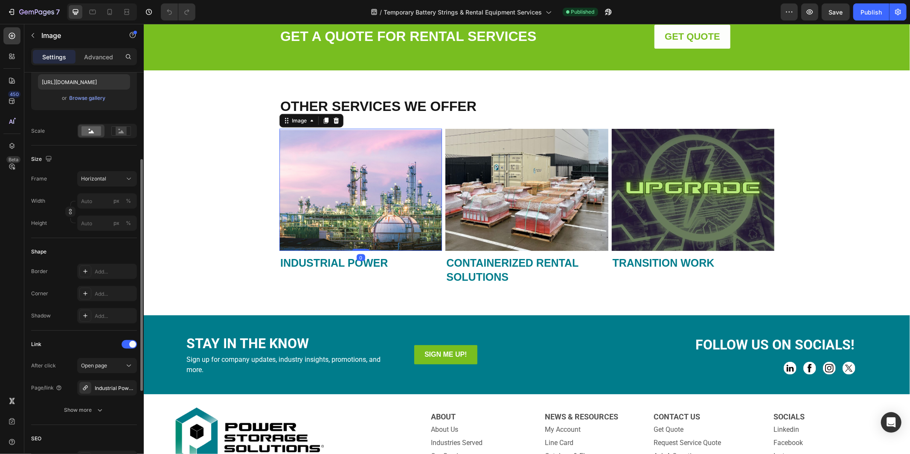
scroll to position [304, 0]
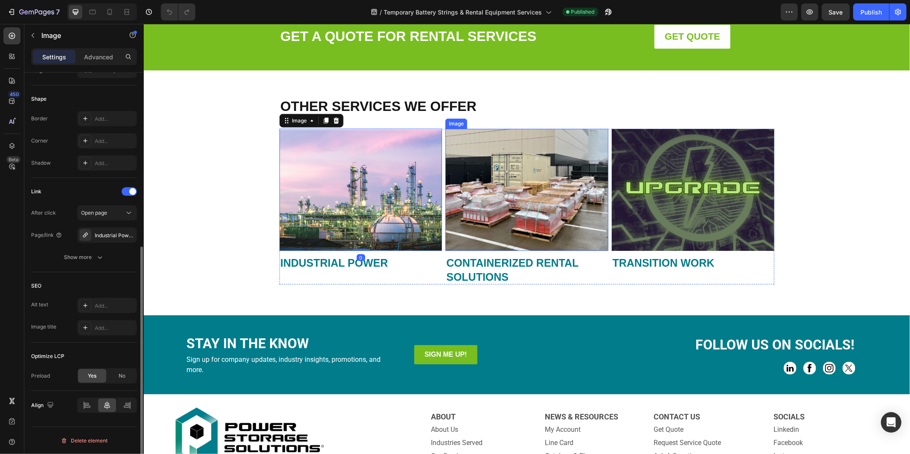
click at [528, 195] on img at bounding box center [526, 189] width 162 height 122
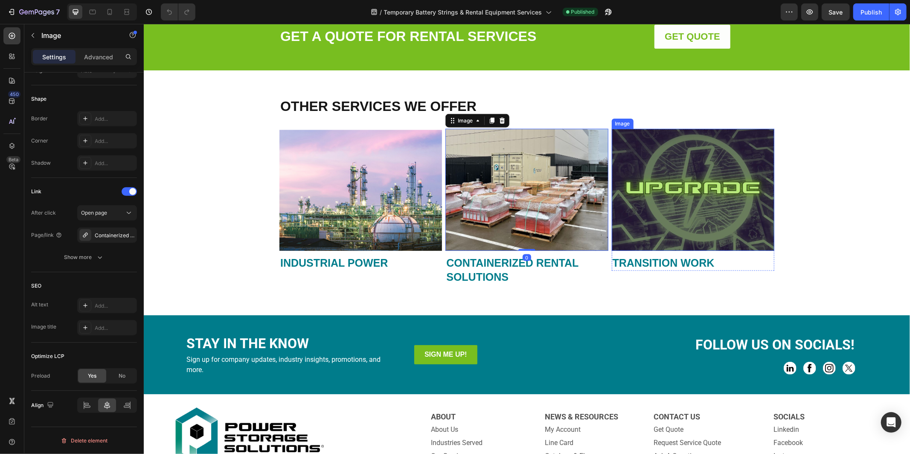
click at [692, 194] on img at bounding box center [692, 189] width 162 height 122
click at [342, 264] on strong "INDUSTRIAL POWER" at bounding box center [333, 262] width 107 height 12
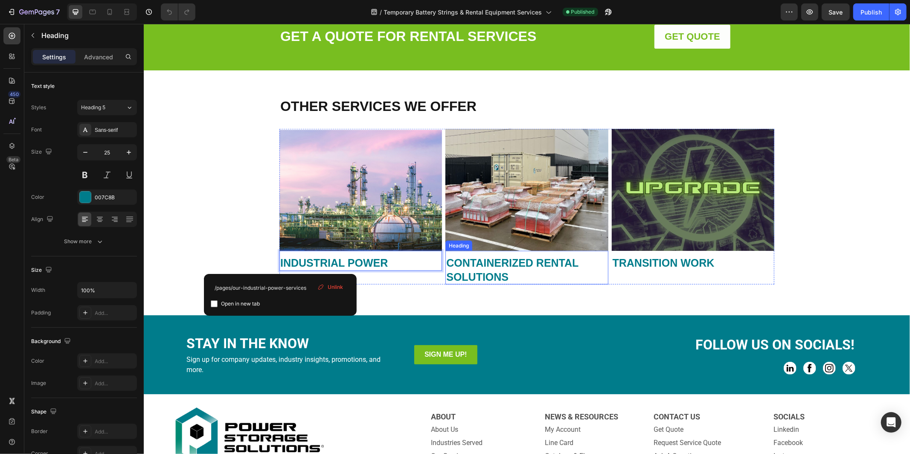
click at [492, 266] on strong "CONTAINERIZED RENTAL SOLUTIONS" at bounding box center [512, 269] width 132 height 26
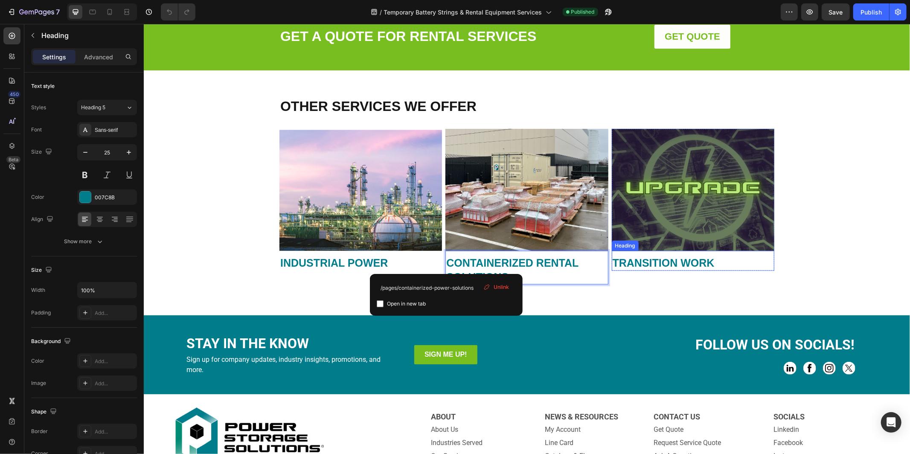
click at [678, 262] on strong "TRANSITION WORK" at bounding box center [663, 262] width 102 height 12
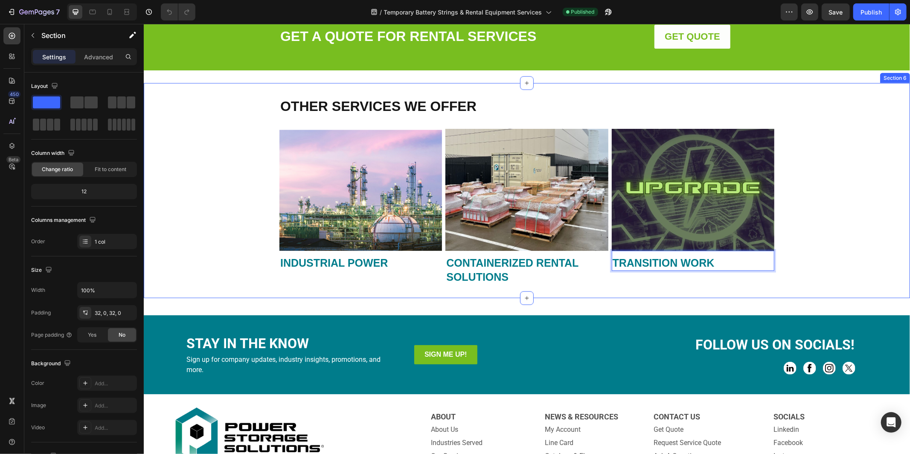
click at [824, 227] on div "OTHER SERVICES WE OFFER Heading Image ⁠⁠⁠⁠⁠⁠⁠ INDUSTRIAL POWER Heading Image ⁠⁠…" at bounding box center [526, 190] width 766 height 188
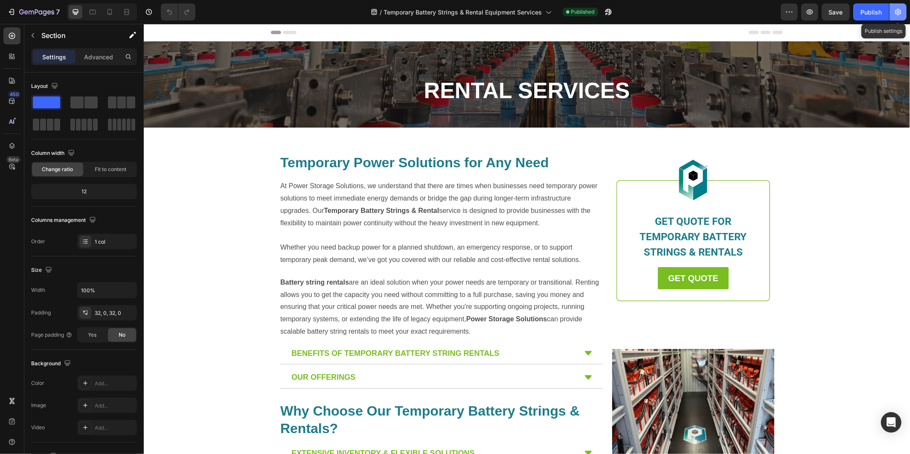
drag, startPoint x: 898, startPoint y: 12, endPoint x: 692, endPoint y: 25, distance: 206.0
click at [898, 12] on icon "button" at bounding box center [898, 12] width 2 height 2
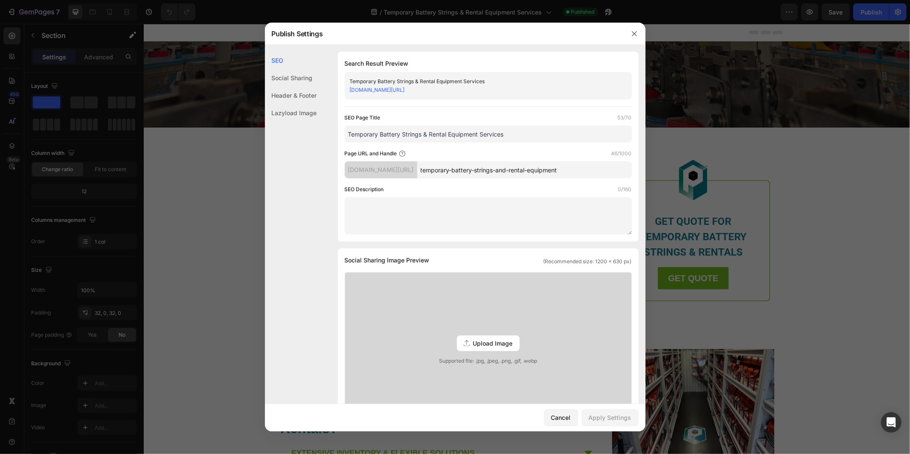
drag, startPoint x: 515, startPoint y: 135, endPoint x: 347, endPoint y: 134, distance: 168.0
click at [347, 134] on input "Temporary Battery Strings & Rental Equipment Services" at bounding box center [488, 133] width 287 height 17
click at [412, 210] on textarea at bounding box center [488, 216] width 287 height 38
click at [535, 126] on input "Temporary Battery Strings & Rental Equipment Services" at bounding box center [488, 133] width 287 height 17
click at [540, 131] on input "Temporary Battery Strings & Rental Equipment Services" at bounding box center [488, 133] width 287 height 17
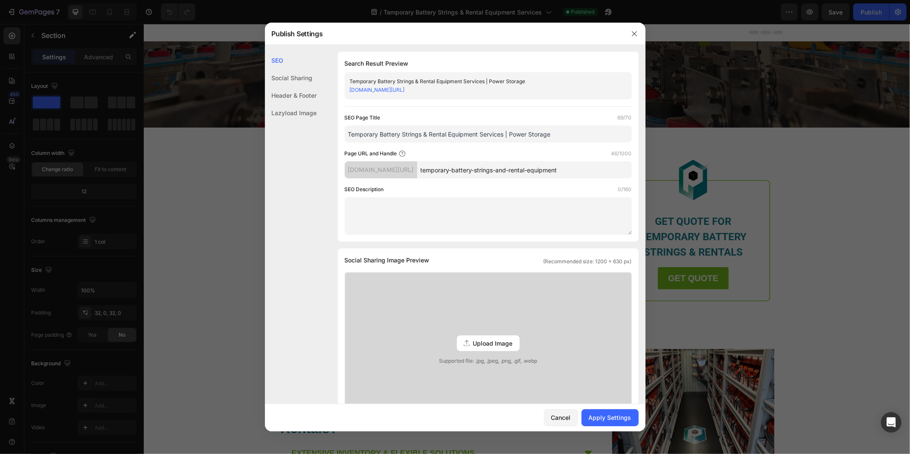
drag, startPoint x: 503, startPoint y: 133, endPoint x: 481, endPoint y: 133, distance: 21.7
click at [481, 133] on input "Temporary Battery Strings & Rental Equipment Services | Power Storage" at bounding box center [488, 133] width 287 height 17
click at [539, 133] on input "Temporary Battery Strings & Rental Equipment | Power Storage" at bounding box center [488, 133] width 287 height 17
type input "Temporary Battery Strings & Rental Equipment | Power Storage Solutions"
click at [460, 211] on textarea at bounding box center [488, 216] width 287 height 38
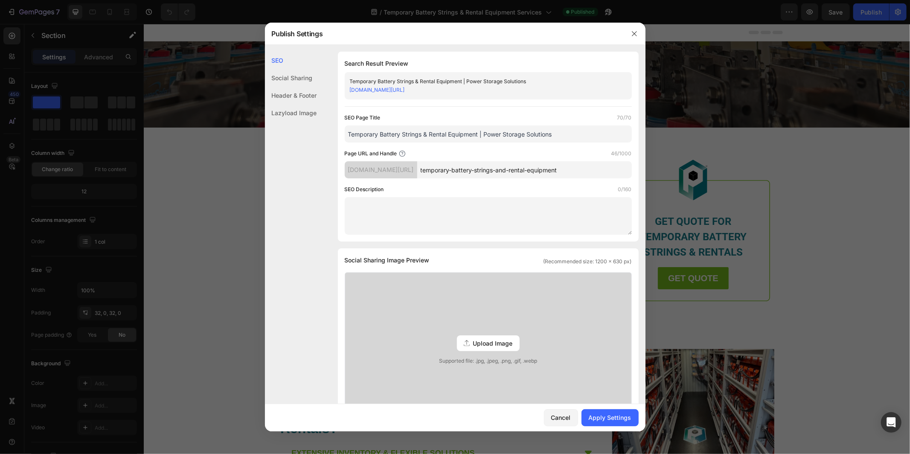
paste textarea "Power Storage Solutions offers temporary battery strings and rental equipment s…"
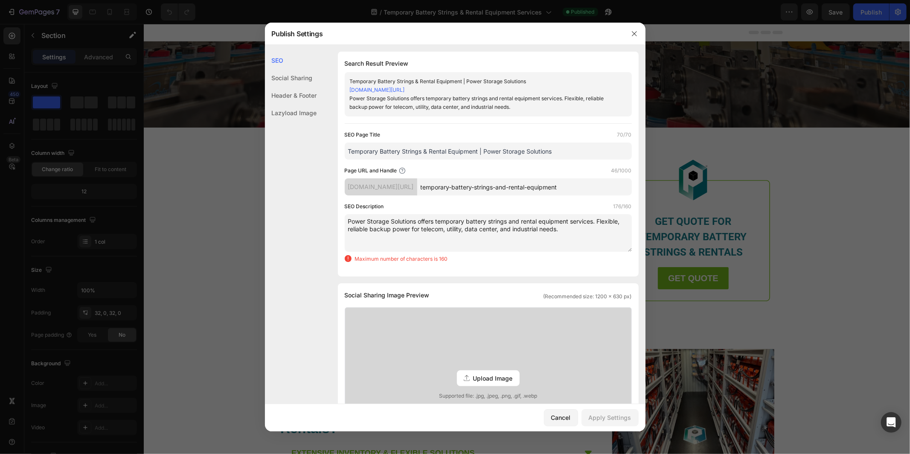
drag, startPoint x: 539, startPoint y: 229, endPoint x: 421, endPoint y: 228, distance: 117.3
click at [421, 228] on textarea "Power Storage Solutions offers temporary battery strings and rental equipment s…" at bounding box center [488, 233] width 287 height 38
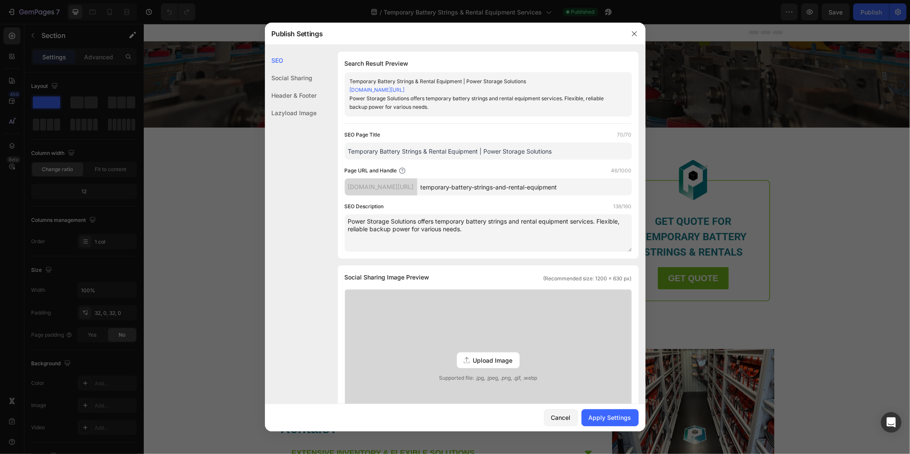
click at [462, 230] on textarea "Power Storage Solutions offers temporary battery strings and rental equipment s…" at bounding box center [488, 233] width 287 height 38
click at [545, 233] on textarea "Power Storage Solutions offers temporary battery strings and rental equipment s…" at bounding box center [488, 233] width 287 height 38
type textarea "Power Storage Solutions offers temporary battery strings and rental equipment s…"
drag, startPoint x: 514, startPoint y: 233, endPoint x: 339, endPoint y: 220, distance: 175.7
click at [339, 220] on div "Search Result Preview Temporary Battery Strings & Rental Equipment | Power Stor…" at bounding box center [488, 155] width 301 height 207
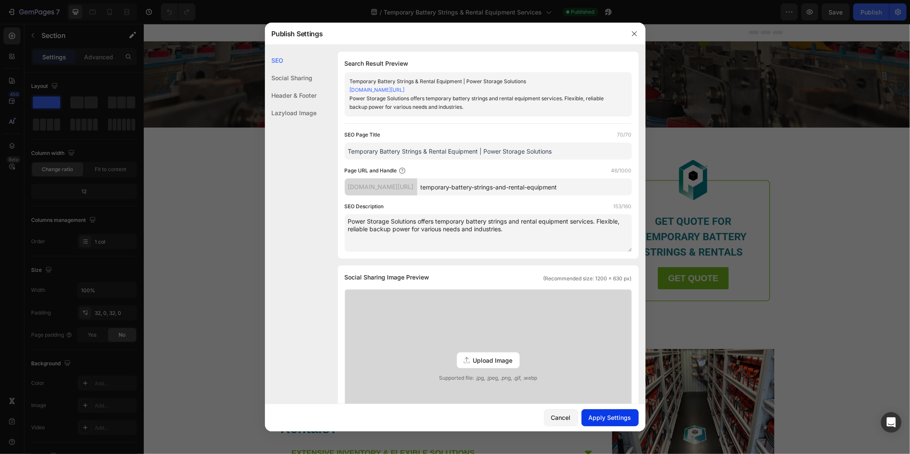
click at [608, 423] on button "Apply Settings" at bounding box center [609, 417] width 57 height 17
click at [633, 33] on icon "button" at bounding box center [634, 33] width 7 height 7
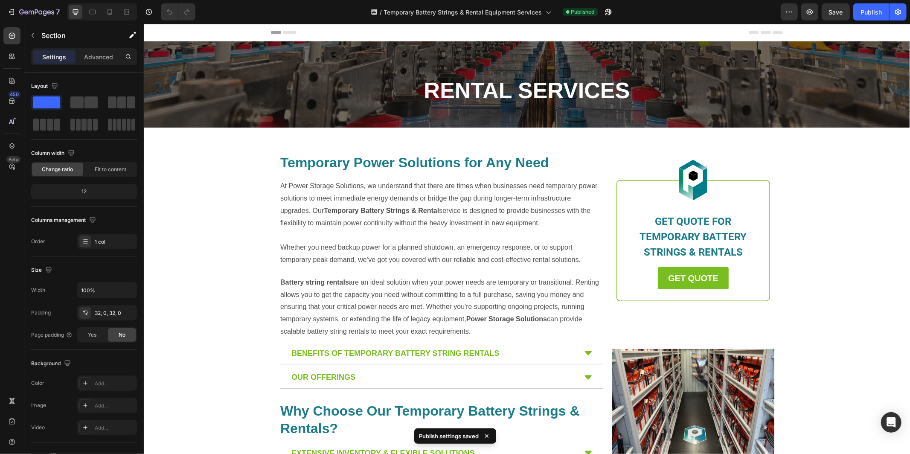
drag, startPoint x: 861, startPoint y: 12, endPoint x: 860, endPoint y: 23, distance: 11.2
click at [861, 12] on div "Publish" at bounding box center [870, 12] width 21 height 9
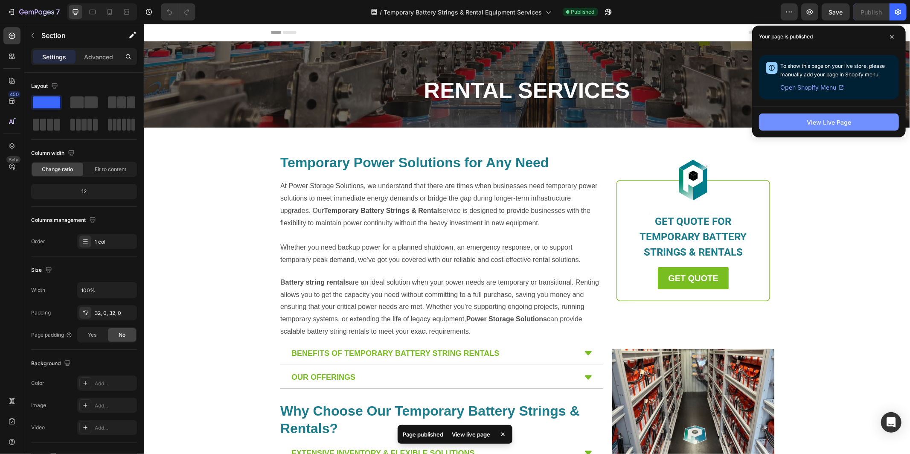
click at [814, 125] on div "View Live Page" at bounding box center [828, 122] width 44 height 9
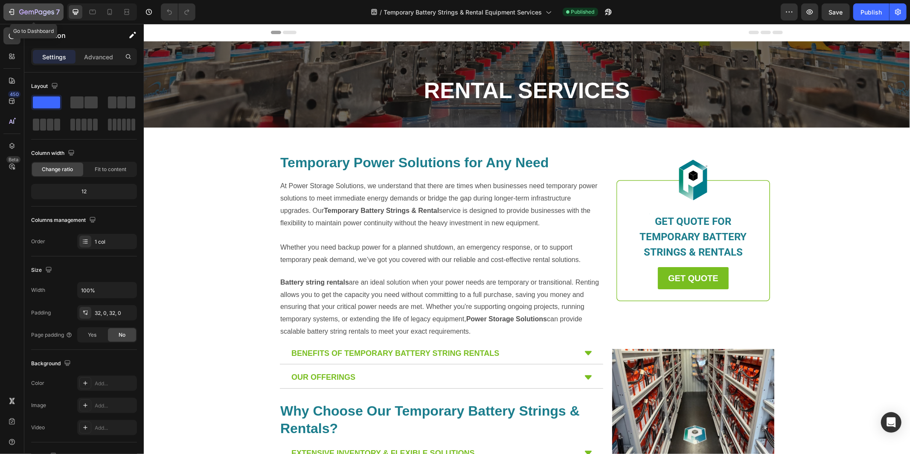
click at [52, 13] on icon "button" at bounding box center [52, 12] width 3 height 4
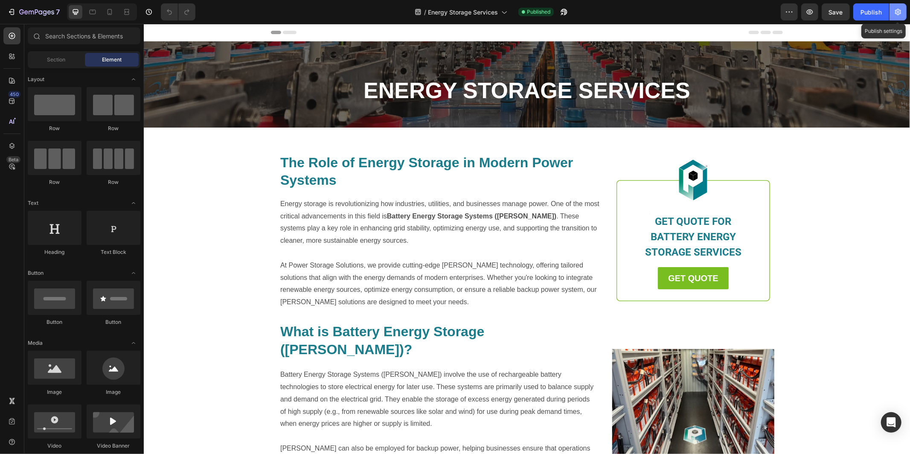
click at [896, 16] on icon "button" at bounding box center [897, 12] width 9 height 9
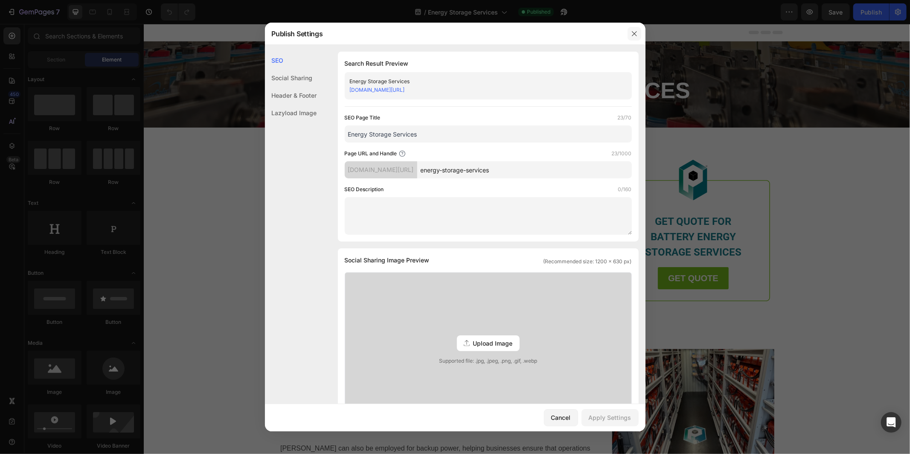
click at [634, 35] on icon "button" at bounding box center [634, 33] width 7 height 7
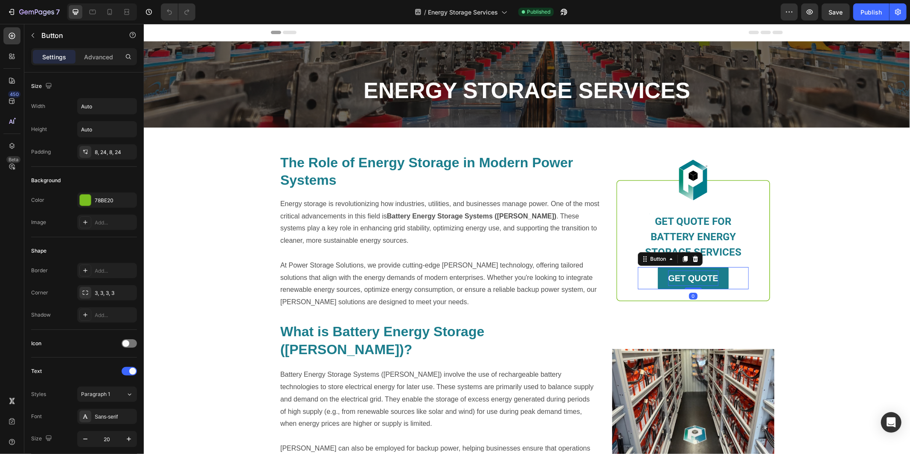
click at [708, 281] on strong "GET QUOTE" at bounding box center [692, 277] width 50 height 9
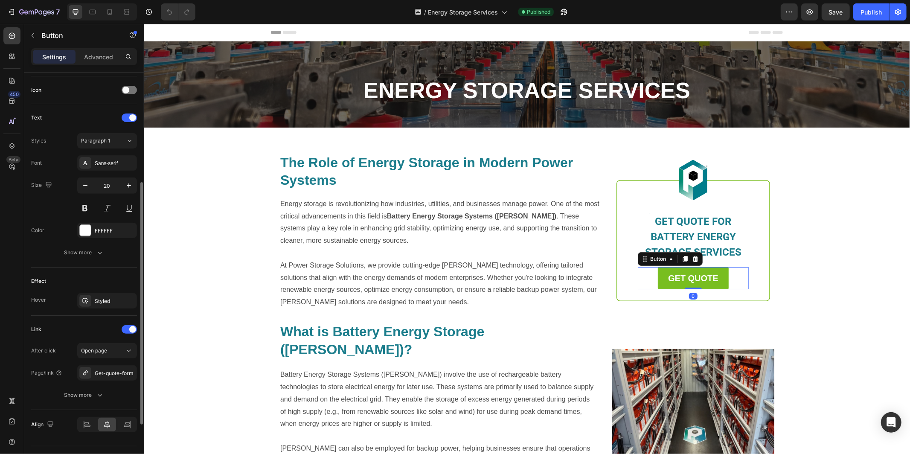
scroll to position [273, 0]
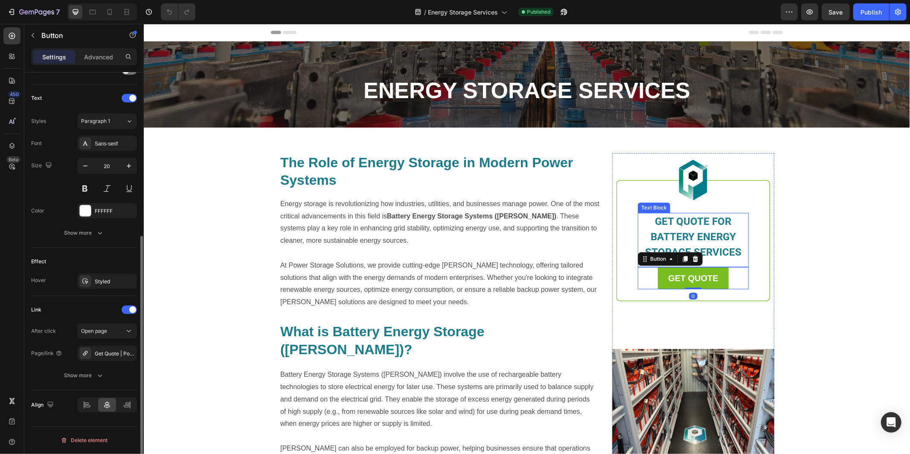
click at [681, 224] on span "GET QUOTE FOR BATTERY ENERGY STORAGE SERVICES" at bounding box center [692, 236] width 96 height 43
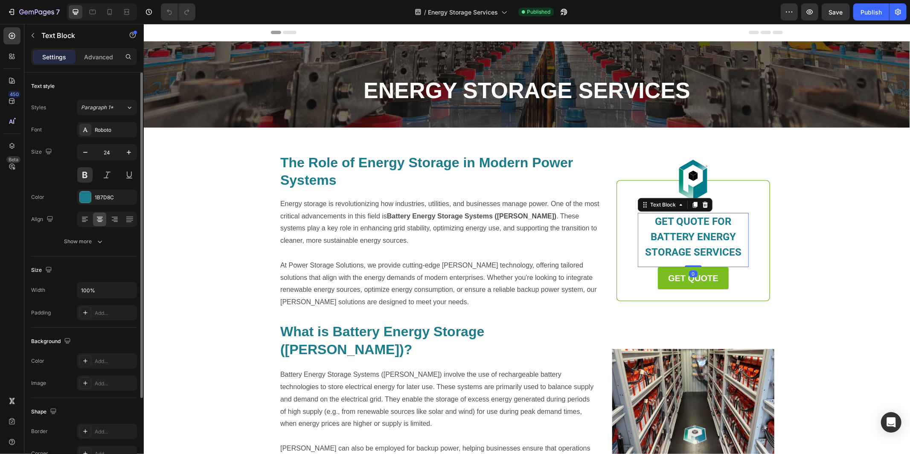
click at [693, 221] on span "GET QUOTE FOR BATTERY ENERGY STORAGE SERVICES" at bounding box center [692, 236] width 96 height 43
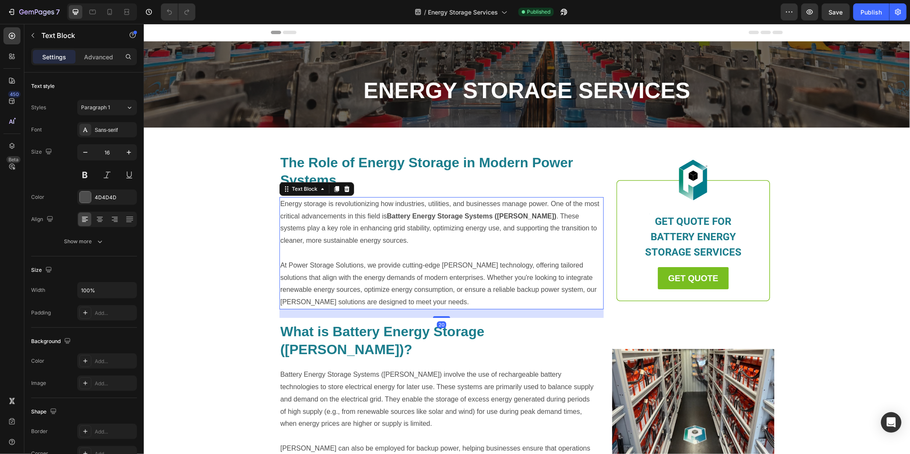
click at [534, 287] on p "At Power Storage Solutions, we provide cutting-edge BESS technology, offering t…" at bounding box center [441, 283] width 322 height 49
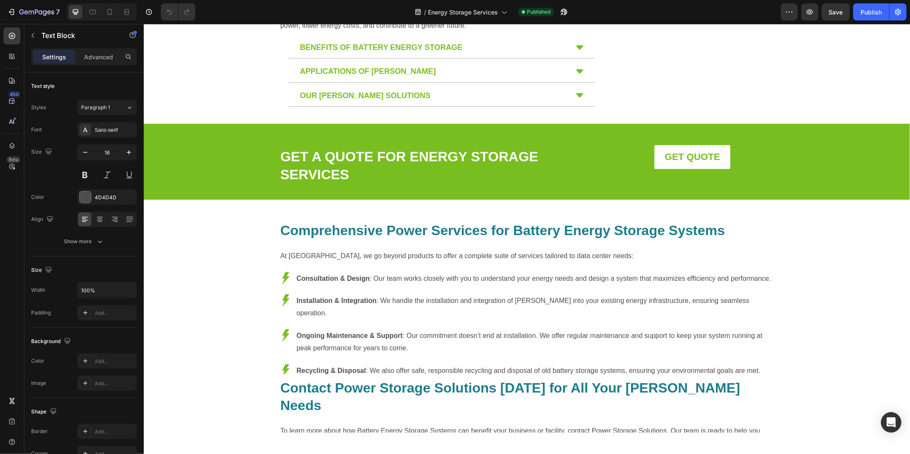
scroll to position [476, 0]
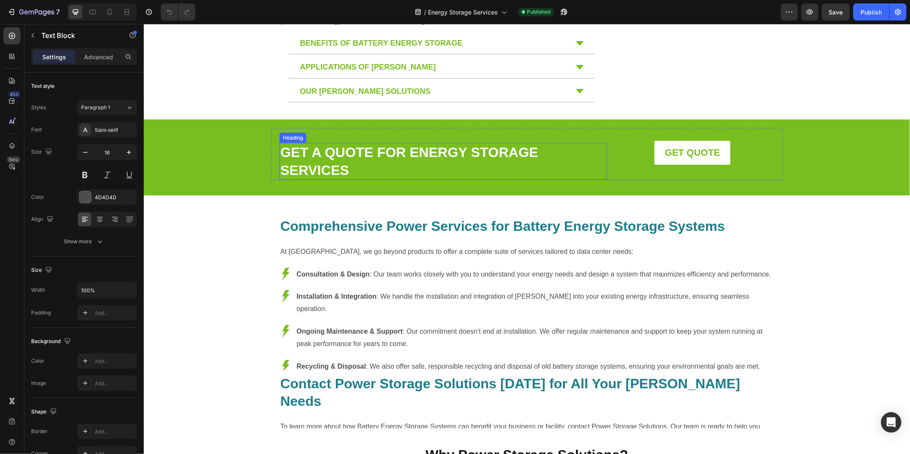
click at [475, 144] on link "GET A QUOTE FOR ENERGY STORAGE SERVICES" at bounding box center [409, 160] width 258 height 33
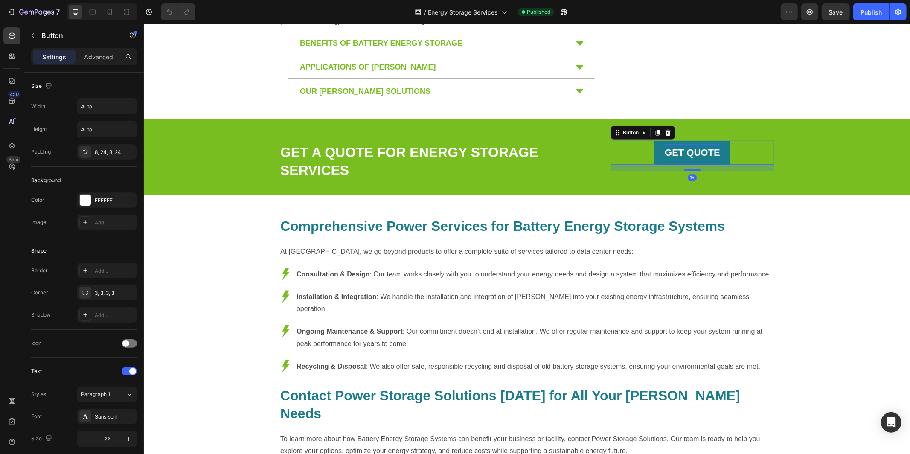
click at [664, 144] on p "GET QUOTE" at bounding box center [691, 152] width 55 height 17
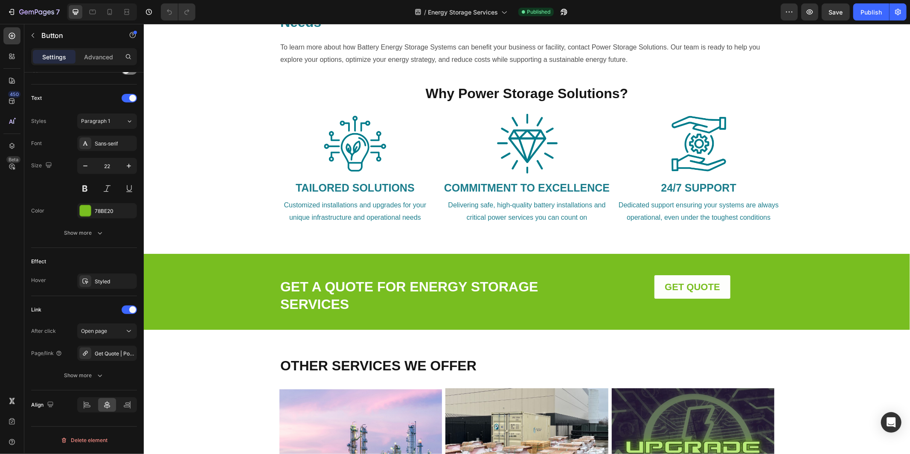
scroll to position [840, 0]
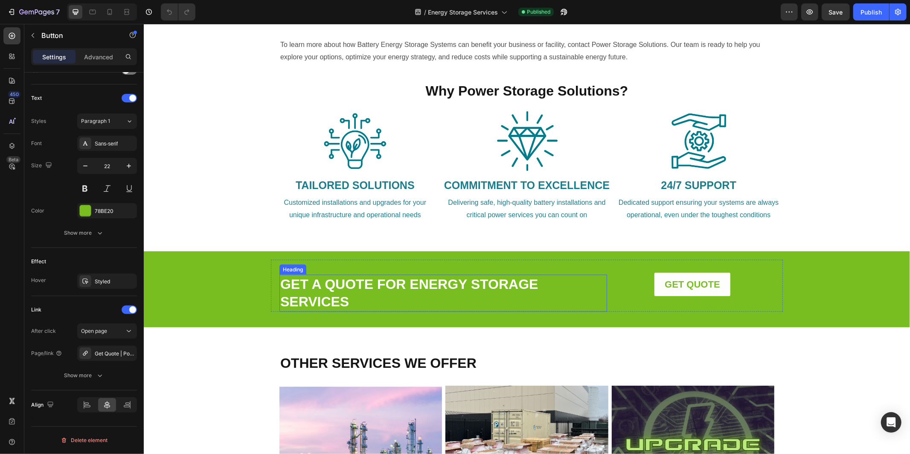
click at [449, 276] on link "GET A QUOTE FOR ENERGY STORAGE SERVICES" at bounding box center [409, 292] width 258 height 33
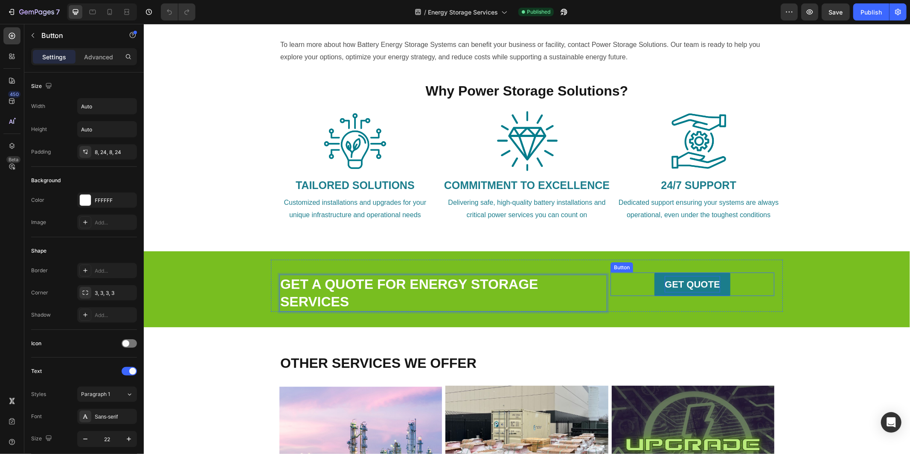
click at [681, 278] on strong "GET QUOTE" at bounding box center [691, 283] width 55 height 11
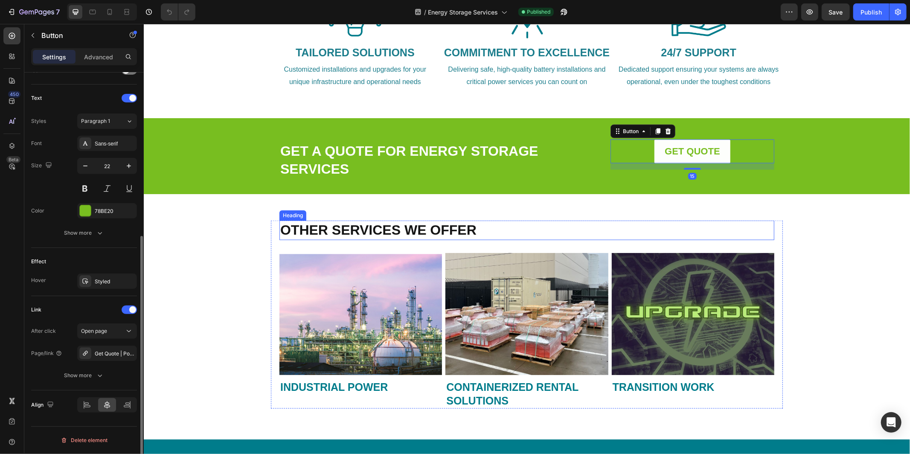
scroll to position [1000, 0]
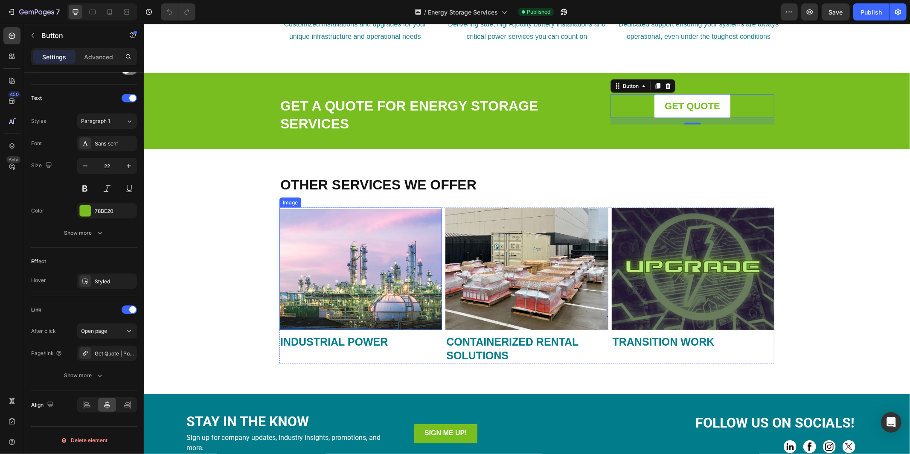
click at [325, 277] on img at bounding box center [360, 268] width 162 height 122
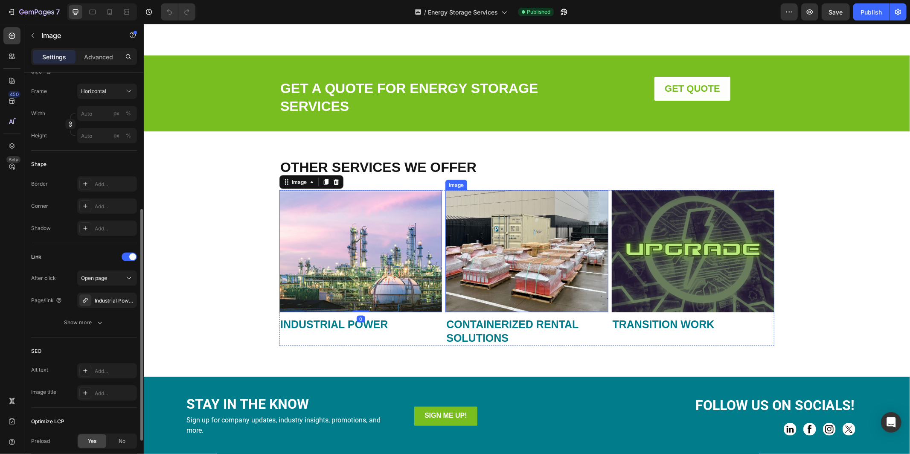
scroll to position [1018, 0]
click at [530, 264] on img at bounding box center [526, 250] width 162 height 122
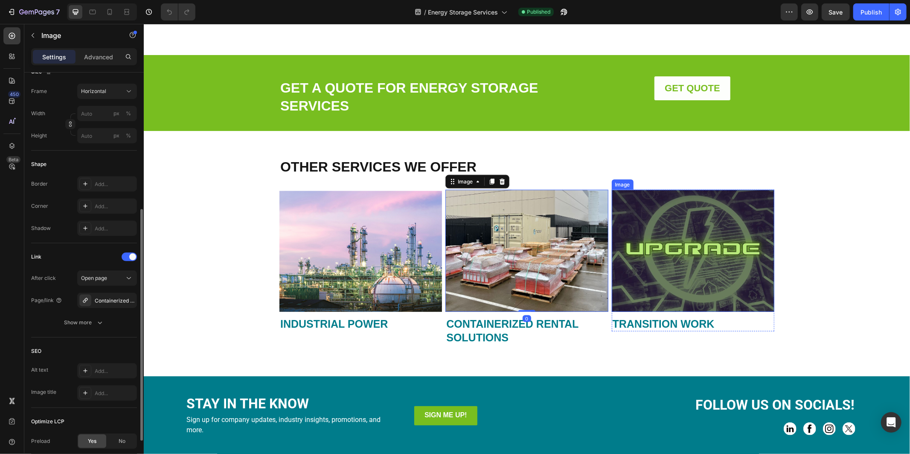
click at [687, 262] on img at bounding box center [692, 250] width 162 height 122
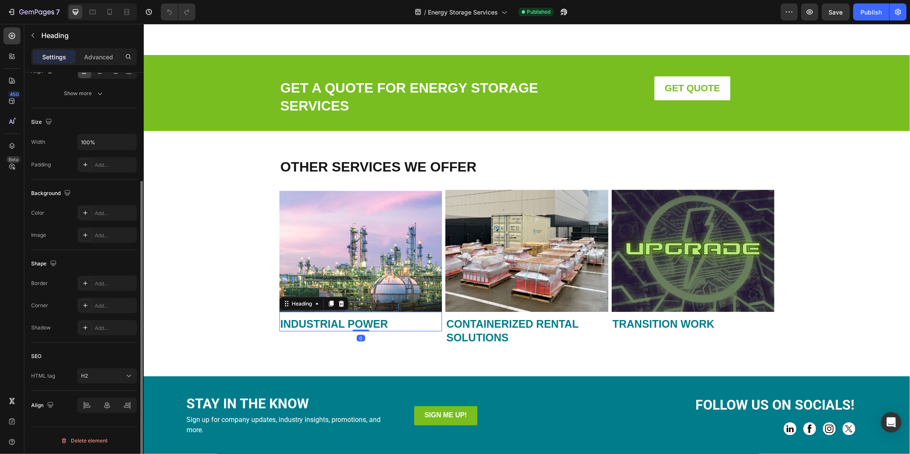
click at [332, 324] on strong "INDUSTRIAL POWER" at bounding box center [333, 323] width 107 height 12
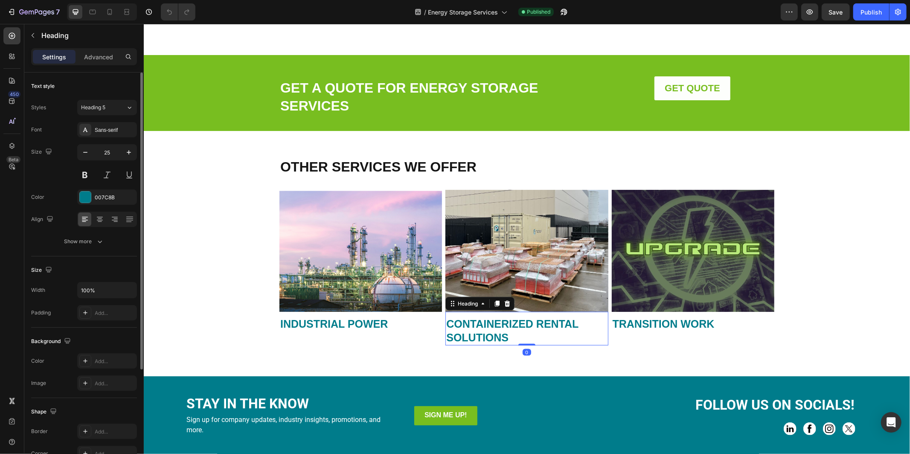
click at [499, 329] on h2 "CONTAINERIZED RENTAL SOLUTIONS" at bounding box center [526, 330] width 162 height 29
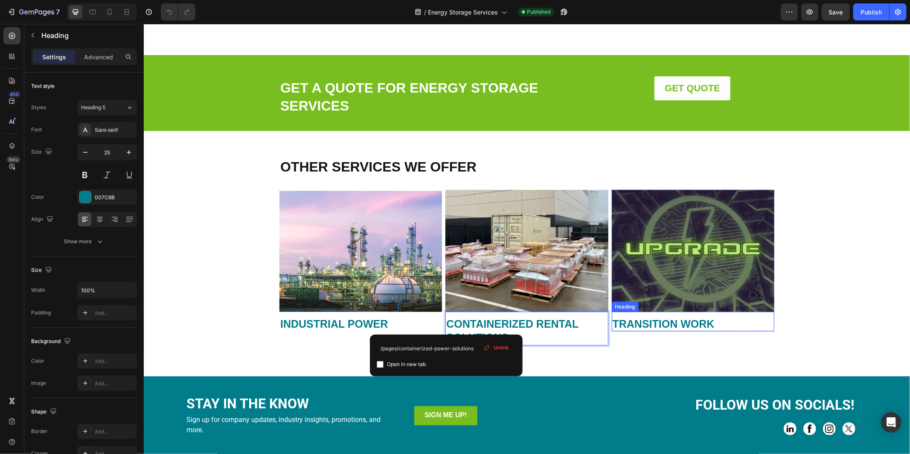
click at [690, 326] on strong "TRANSITION WORK" at bounding box center [663, 323] width 102 height 12
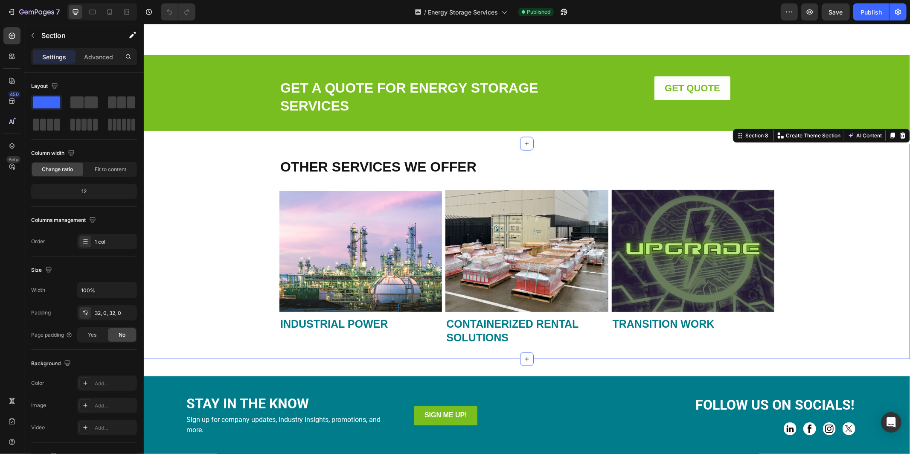
click at [839, 280] on div "OTHER SERVICES WE OFFER Heading Image ⁠⁠⁠⁠⁠⁠⁠ INDUSTRIAL POWER Heading Image ⁠⁠…" at bounding box center [526, 251] width 766 height 188
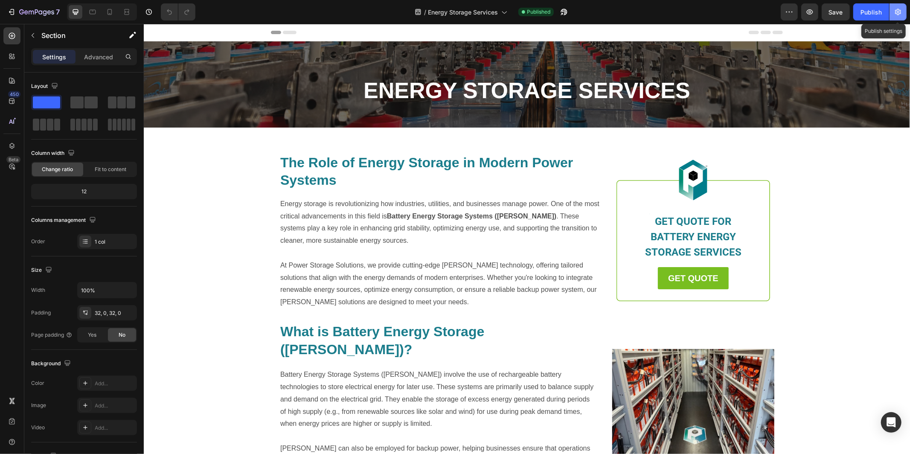
click at [895, 16] on button "button" at bounding box center [897, 11] width 17 height 17
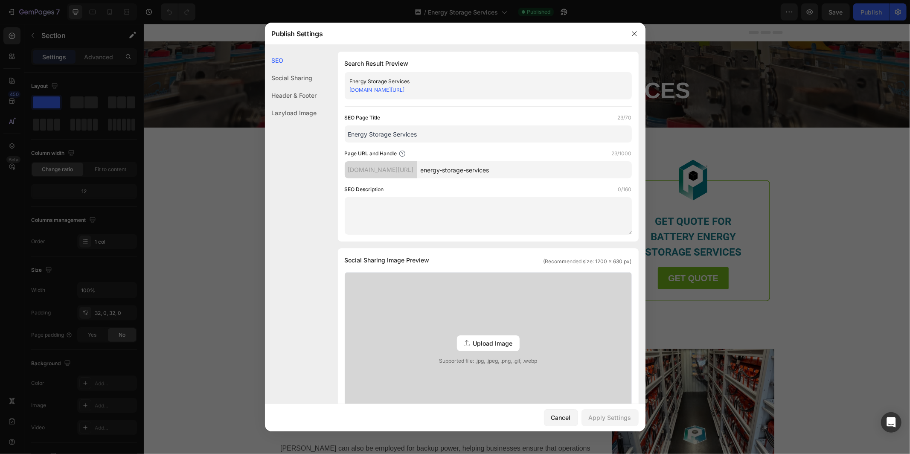
click at [467, 136] on input "Energy Storage Services" at bounding box center [488, 133] width 287 height 17
click at [423, 134] on input "Energy Storage Services | Power Storage Solutions" at bounding box center [488, 133] width 287 height 17
type input "Energy Storage Services | BESS | Power Storage Solutions"
click at [440, 215] on textarea at bounding box center [488, 216] width 287 height 38
drag, startPoint x: 527, startPoint y: 132, endPoint x: 333, endPoint y: 134, distance: 194.0
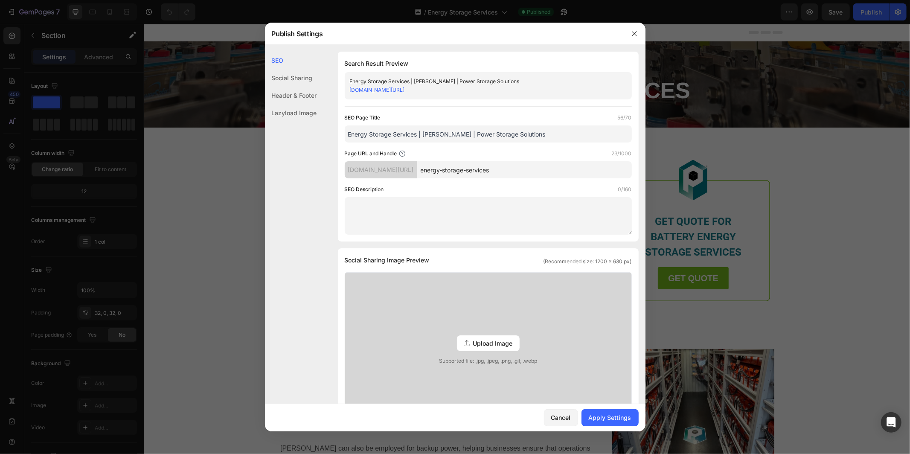
click at [333, 134] on div "SEO Search Result Preview Energy Storage Services | BESS | Power Storage Soluti…" at bounding box center [455, 370] width 380 height 636
click at [473, 209] on textarea at bounding box center [488, 216] width 287 height 38
click at [395, 216] on textarea at bounding box center [488, 216] width 287 height 38
paste textarea "Power Storage Solutions provides Energy Storage Services (BESS), offering advan…"
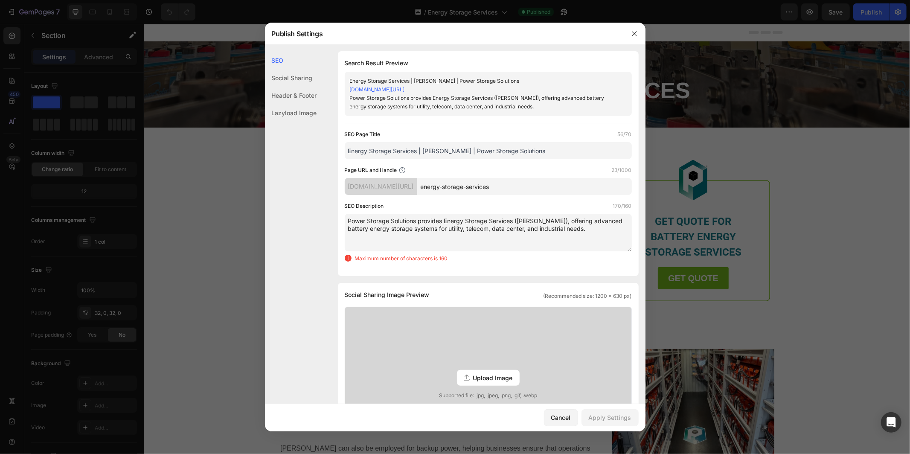
click at [444, 220] on textarea "Power Storage Solutions provides Energy Storage Services (BESS), offering advan…" at bounding box center [488, 233] width 287 height 38
click at [593, 228] on textarea "Power Storage Solutions provides Battery Energy Storage Services (BESS), offeri…" at bounding box center [488, 233] width 287 height 38
drag, startPoint x: 411, startPoint y: 229, endPoint x: 348, endPoint y: 227, distance: 64.0
click at [348, 227] on textarea "Power Storage Solutions provides Battery Energy Storage Services (BESS), offeri…" at bounding box center [488, 233] width 287 height 38
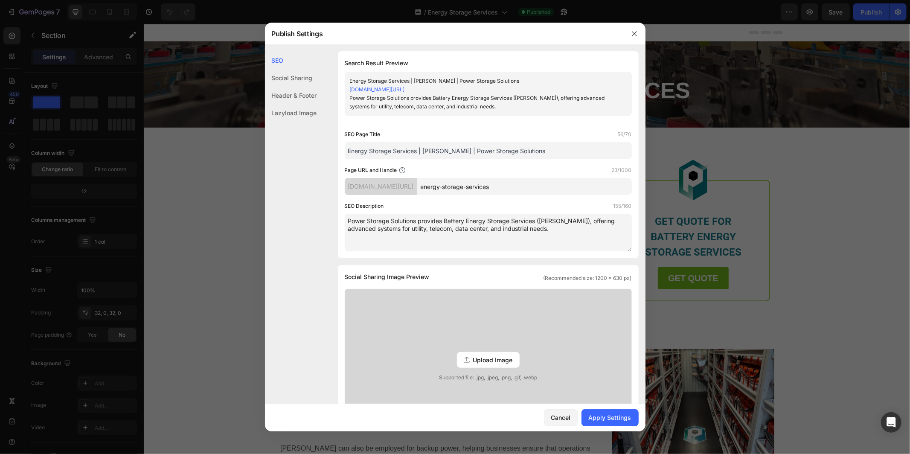
click at [348, 227] on textarea "Power Storage Solutions provides Battery Energy Storage Services (BESS), offeri…" at bounding box center [488, 233] width 287 height 38
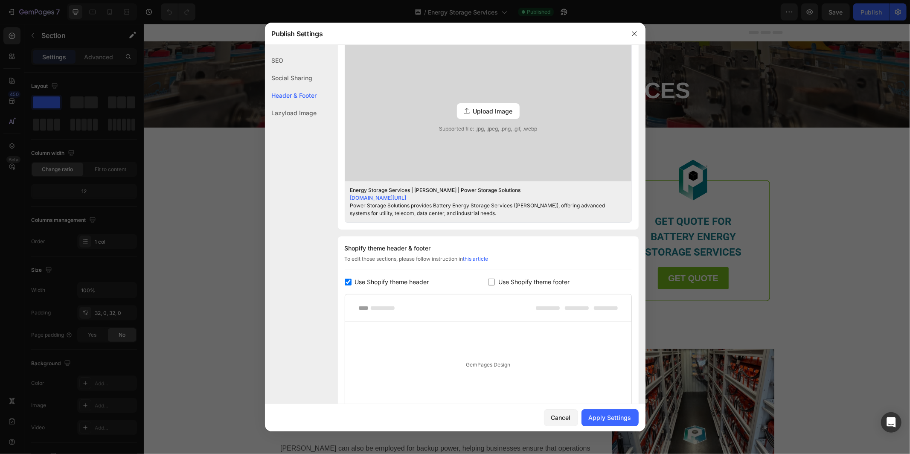
scroll to position [0, 0]
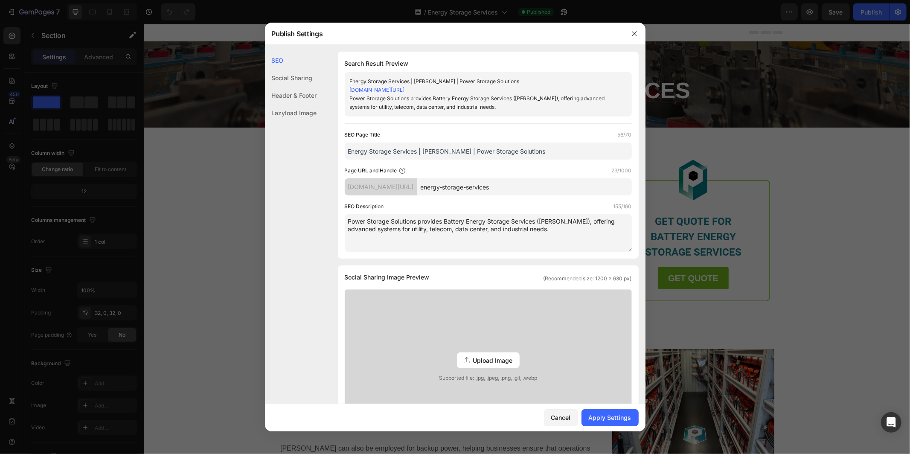
drag, startPoint x: 527, startPoint y: 230, endPoint x: 349, endPoint y: 221, distance: 178.9
click at [349, 221] on textarea "Power Storage Solutions provides Battery Energy Storage Services (BESS), offeri…" at bounding box center [488, 233] width 287 height 38
type textarea "Power Storage Solutions provides Battery Energy Storage Services (BESS), offeri…"
click at [604, 415] on div "Apply Settings" at bounding box center [609, 417] width 43 height 9
click at [633, 33] on icon "button" at bounding box center [634, 33] width 7 height 7
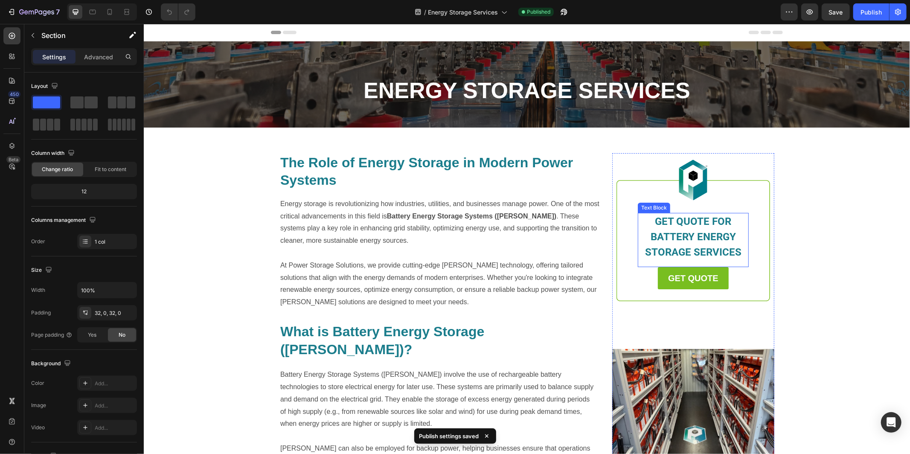
click at [700, 246] on span "GET QUOTE FOR BATTERY ENERGY STORAGE SERVICES" at bounding box center [692, 236] width 96 height 43
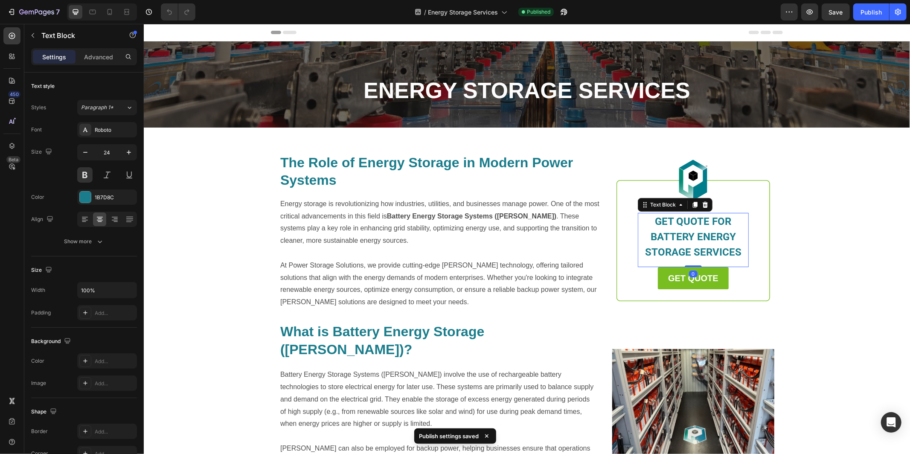
click at [696, 236] on span "GET QUOTE FOR BATTERY ENERGY STORAGE SERVICES" at bounding box center [692, 236] width 96 height 43
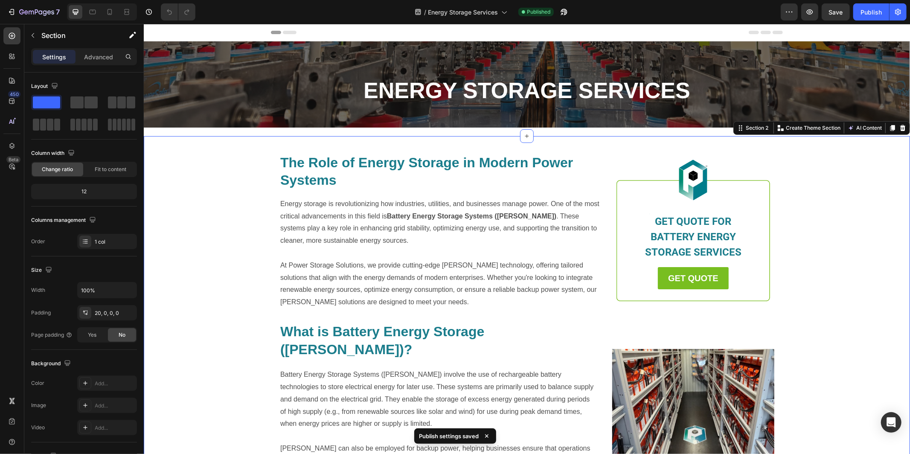
click at [805, 285] on div "The Role of Energy Storage in Modern Power Systems Heading Energy storage is re…" at bounding box center [526, 369] width 766 height 451
click at [687, 274] on strong "GET QUOTE" at bounding box center [692, 277] width 50 height 9
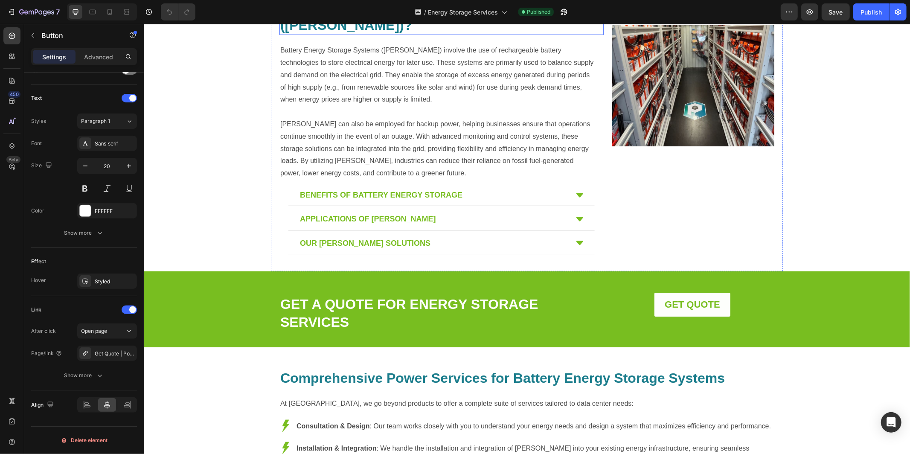
scroll to position [326, 0]
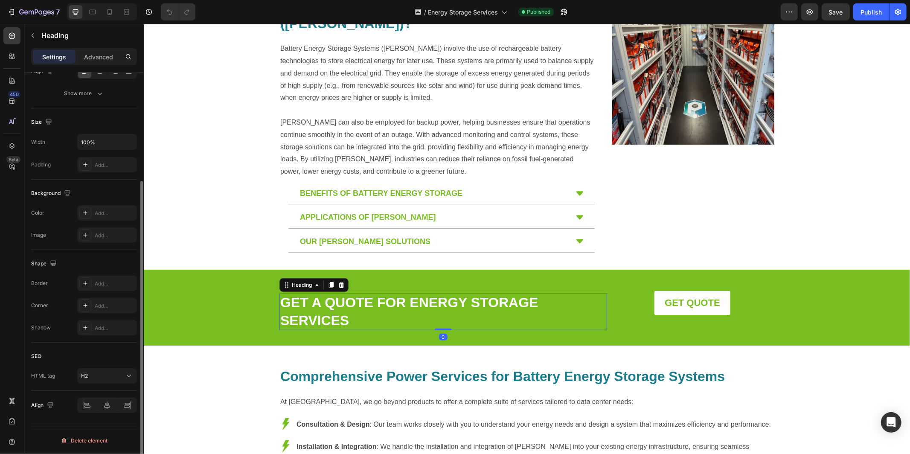
click at [461, 294] on link "GET A QUOTE FOR ENERGY STORAGE SERVICES" at bounding box center [409, 310] width 258 height 33
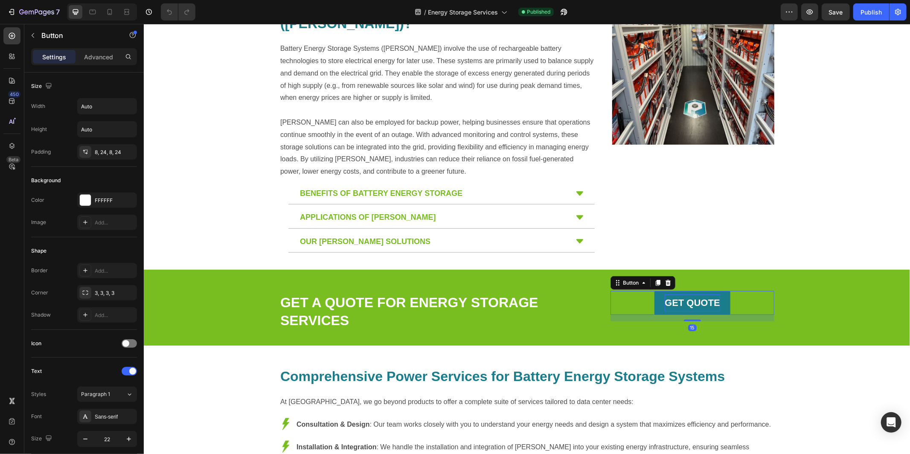
click at [669, 297] on strong "GET QUOTE" at bounding box center [691, 302] width 55 height 11
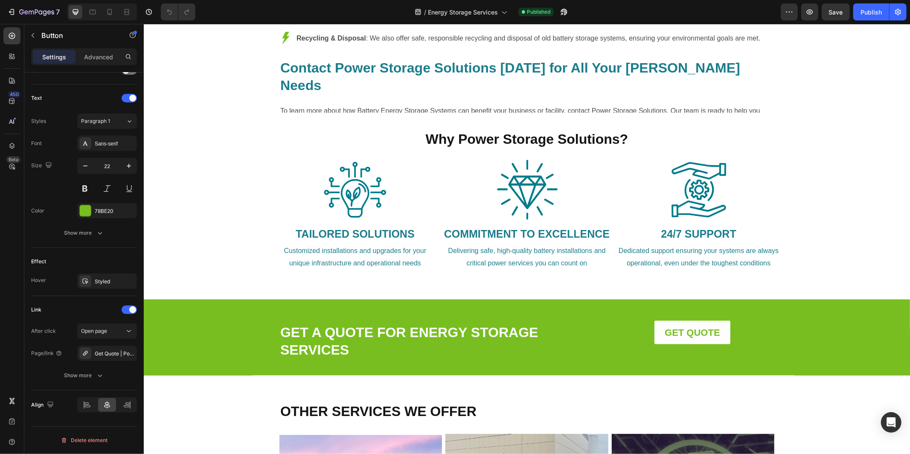
scroll to position [792, 0]
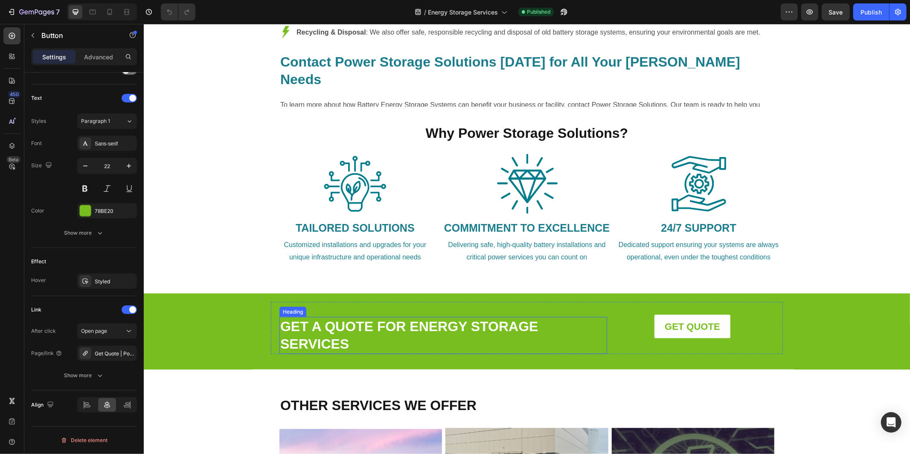
click at [426, 318] on link "GET A QUOTE FOR ENERGY STORAGE SERVICES" at bounding box center [409, 334] width 258 height 33
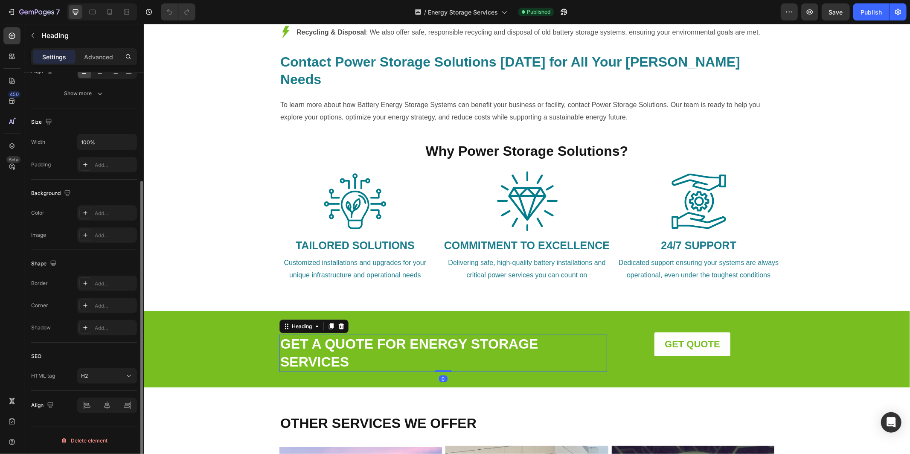
scroll to position [0, 0]
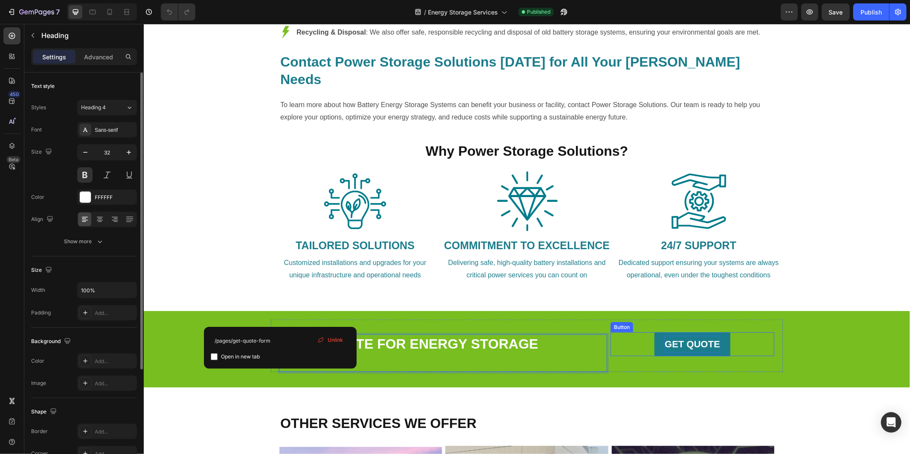
click at [690, 338] on strong "GET QUOTE" at bounding box center [691, 343] width 55 height 11
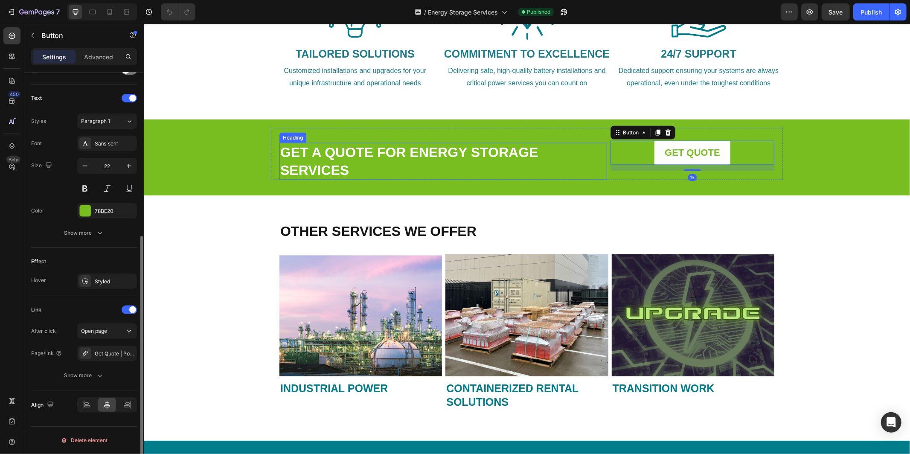
scroll to position [988, 0]
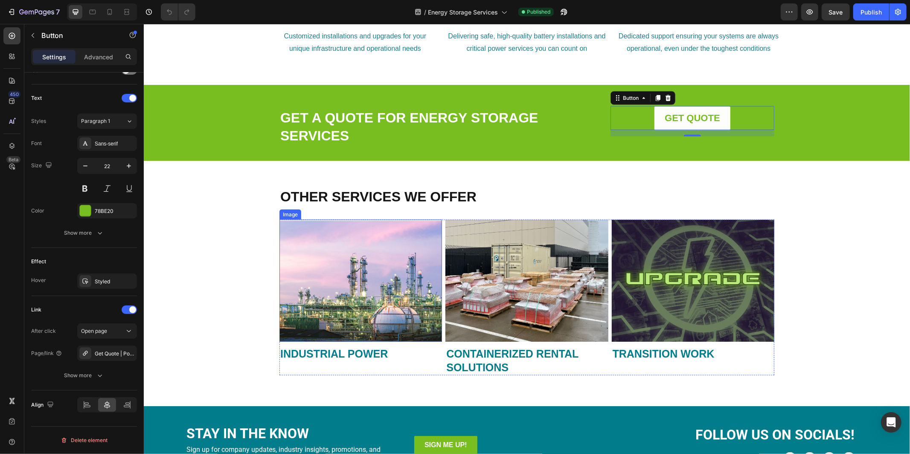
click at [371, 291] on img at bounding box center [360, 280] width 162 height 122
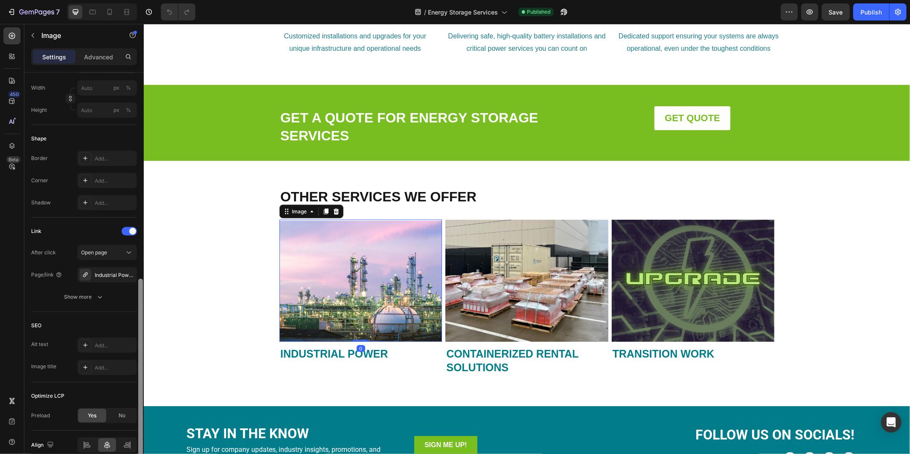
scroll to position [304, 0]
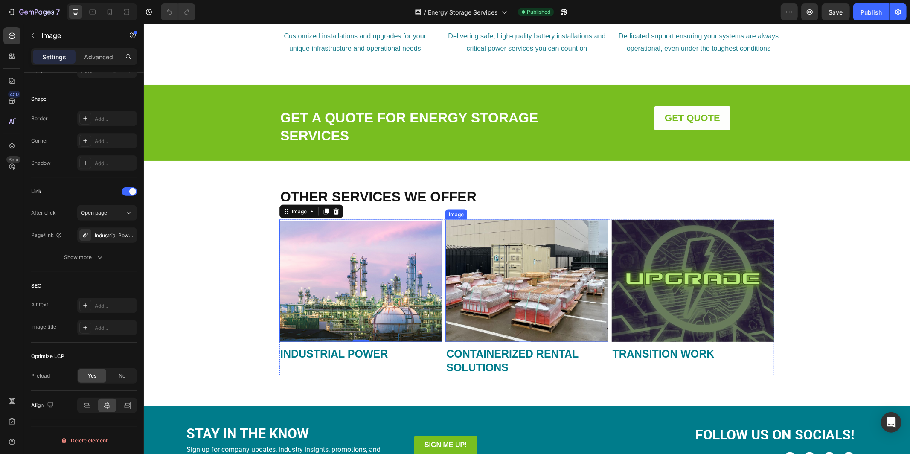
click at [510, 303] on img at bounding box center [526, 280] width 162 height 122
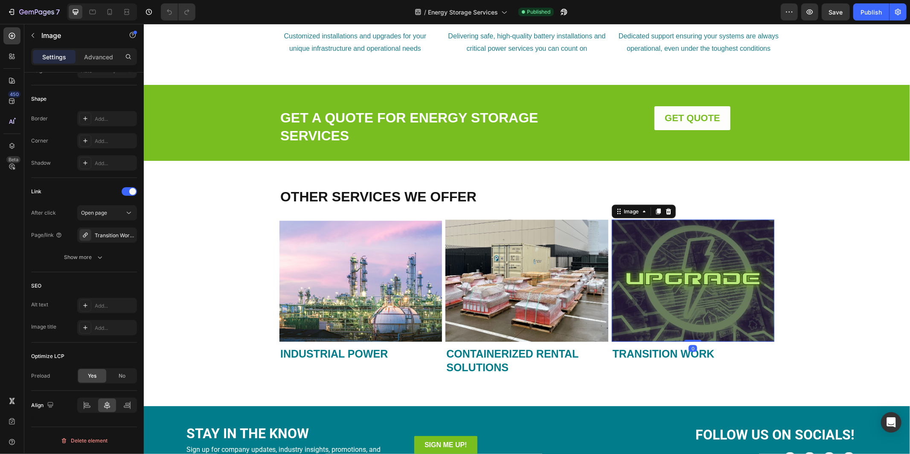
click at [660, 286] on img at bounding box center [692, 280] width 162 height 122
click at [343, 349] on strong "INDUSTRIAL POWER" at bounding box center [333, 353] width 107 height 12
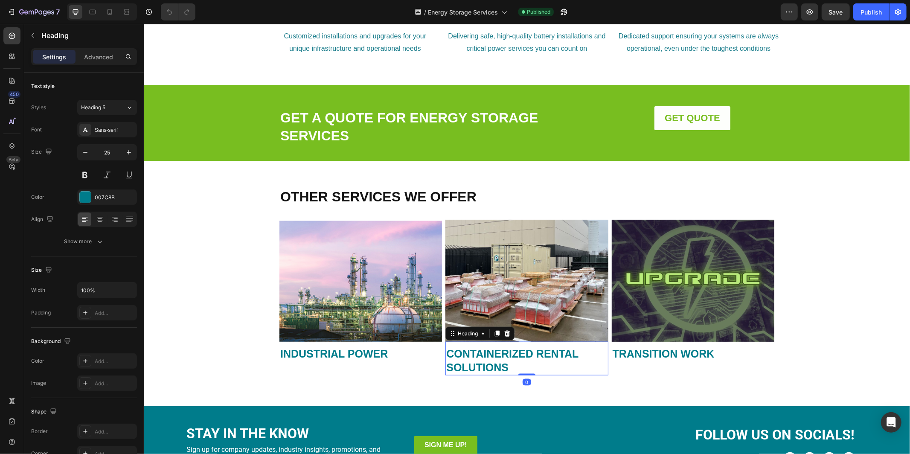
drag, startPoint x: 472, startPoint y: 354, endPoint x: 504, endPoint y: 348, distance: 31.8
click at [472, 354] on strong "CONTAINERIZED RENTAL SOLUTIONS" at bounding box center [512, 360] width 132 height 26
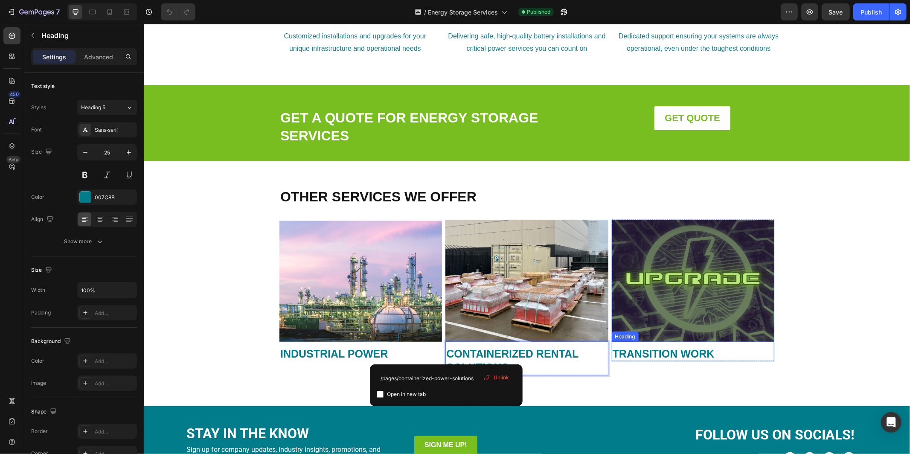
click at [659, 351] on strong "TRANSITION WORK" at bounding box center [663, 353] width 102 height 12
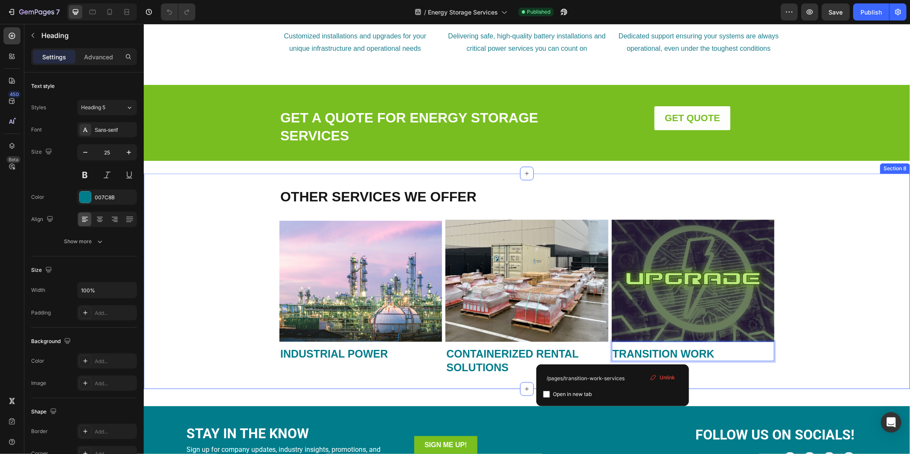
click at [809, 261] on div "OTHER SERVICES WE OFFER Heading Image ⁠⁠⁠⁠⁠⁠⁠ INDUSTRIAL POWER Heading Image ⁠⁠…" at bounding box center [526, 281] width 766 height 188
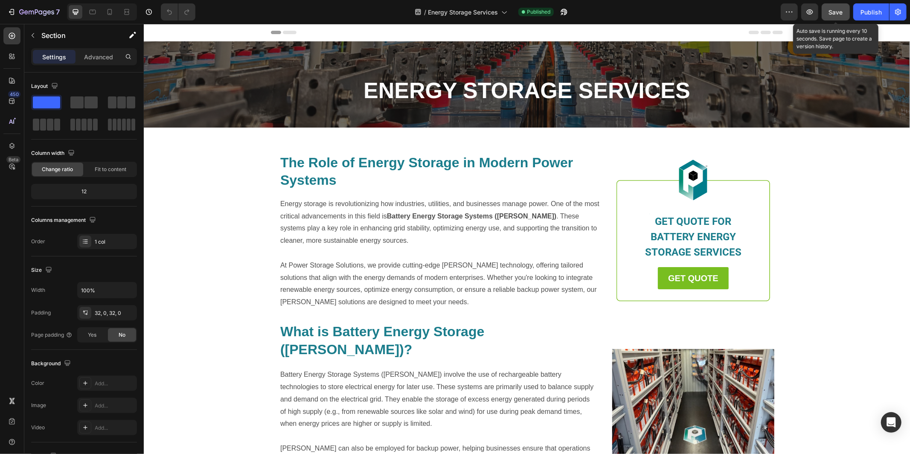
click at [837, 14] on span "Save" at bounding box center [836, 12] width 14 height 7
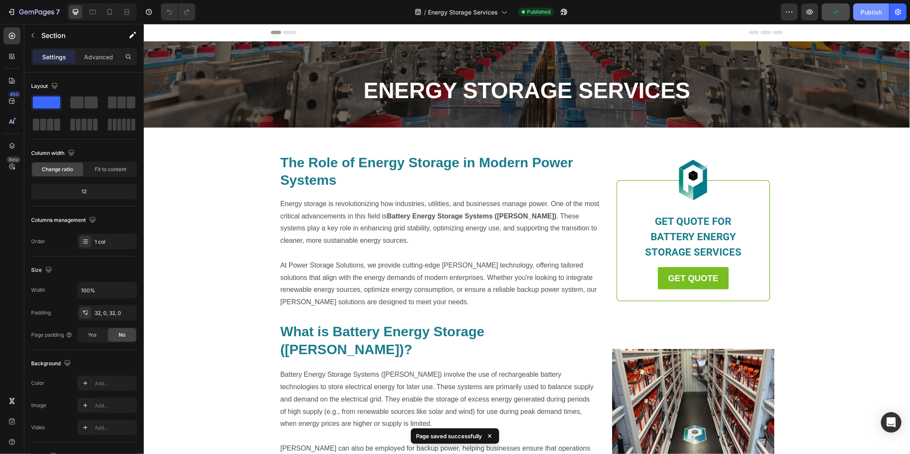
click at [868, 14] on div "Publish" at bounding box center [870, 12] width 21 height 9
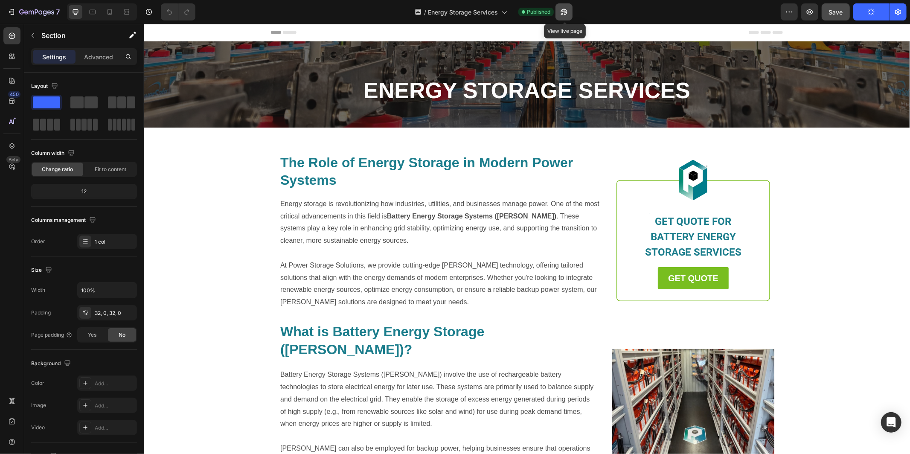
click at [563, 14] on icon "button" at bounding box center [562, 14] width 2 height 2
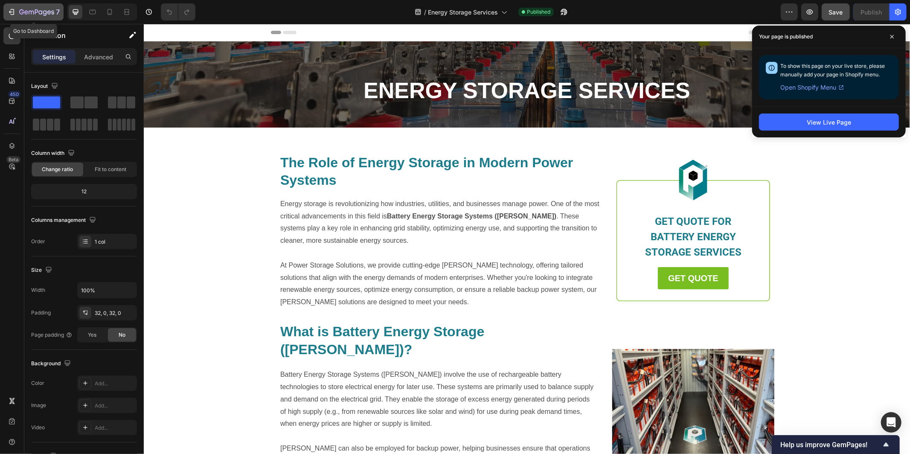
click at [38, 12] on icon "button" at bounding box center [40, 12] width 4 height 4
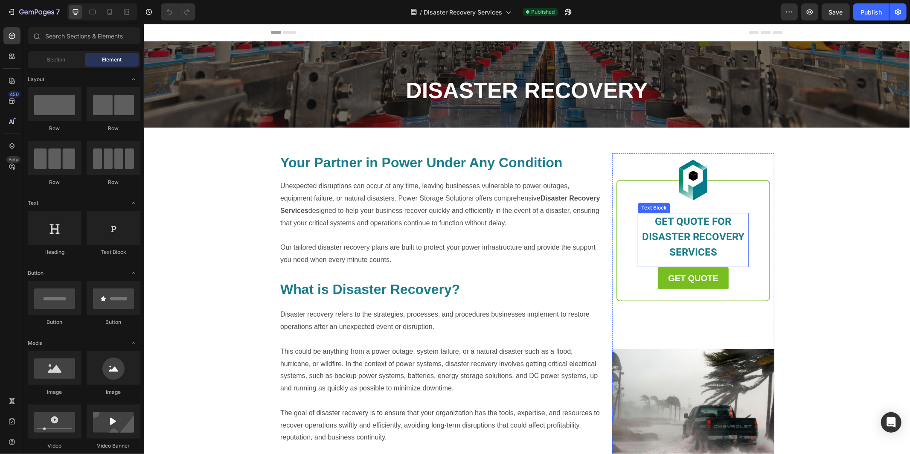
click at [699, 234] on span "GET QUOTE FOR DISASTER RECOVERY SERVICES" at bounding box center [692, 236] width 102 height 43
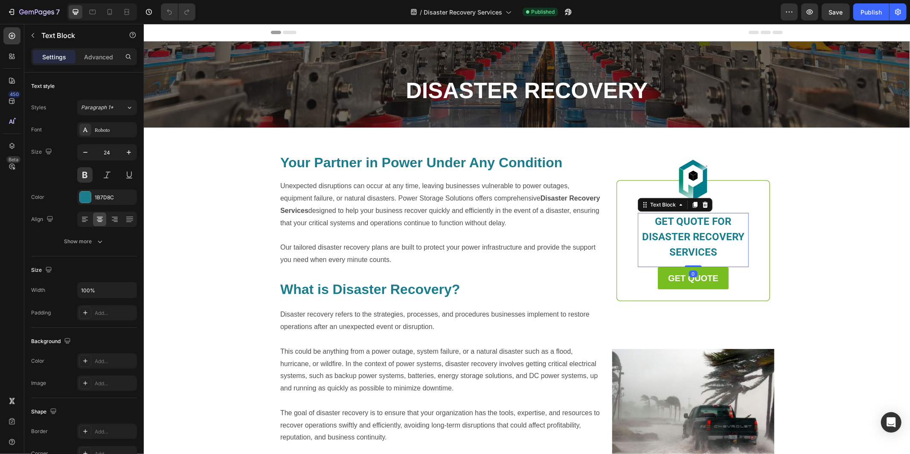
click at [711, 233] on span "GET QUOTE FOR DISASTER RECOVERY SERVICES" at bounding box center [692, 236] width 102 height 43
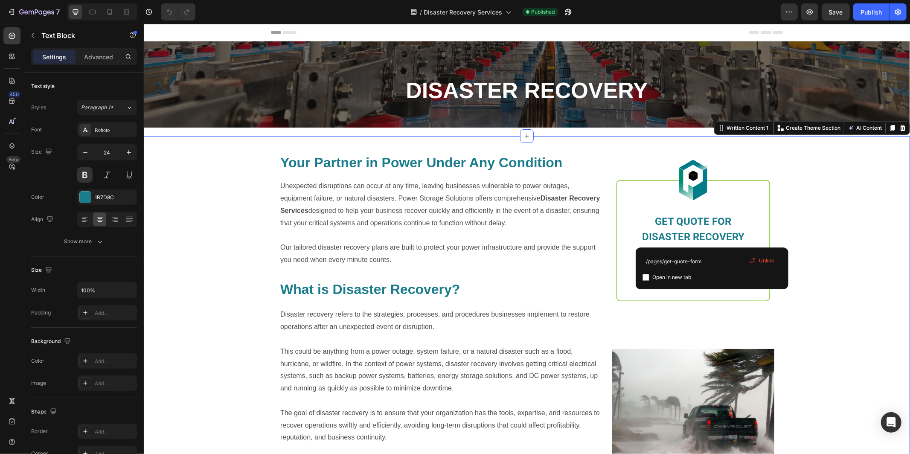
click at [821, 228] on div "Your Partner in Power Under Any Condition Heading Unexpected disruptions can oc…" at bounding box center [526, 381] width 766 height 475
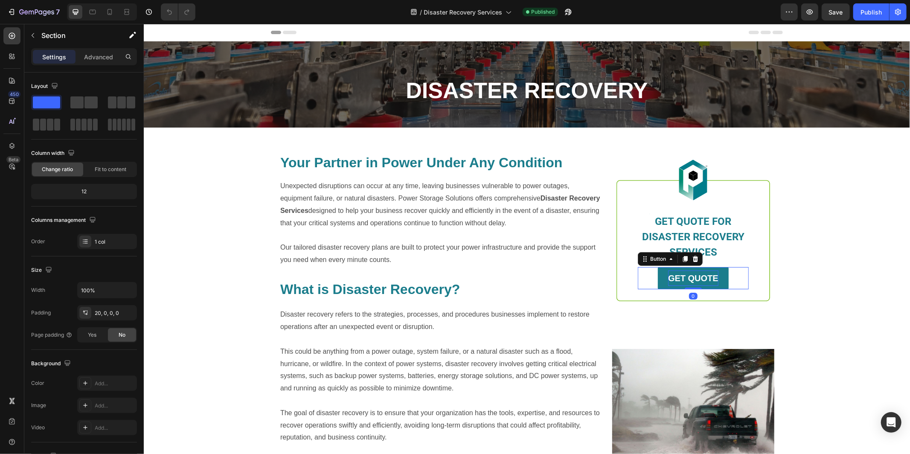
click at [708, 273] on strong "GET QUOTE" at bounding box center [692, 277] width 50 height 9
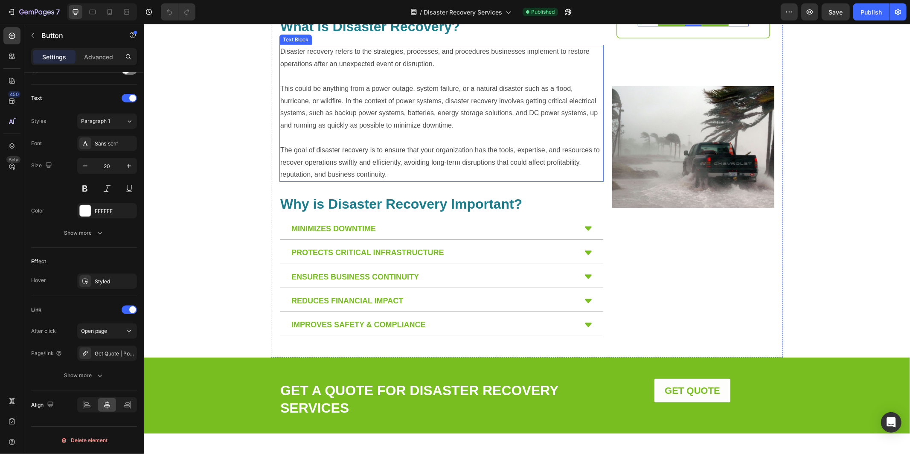
scroll to position [274, 0]
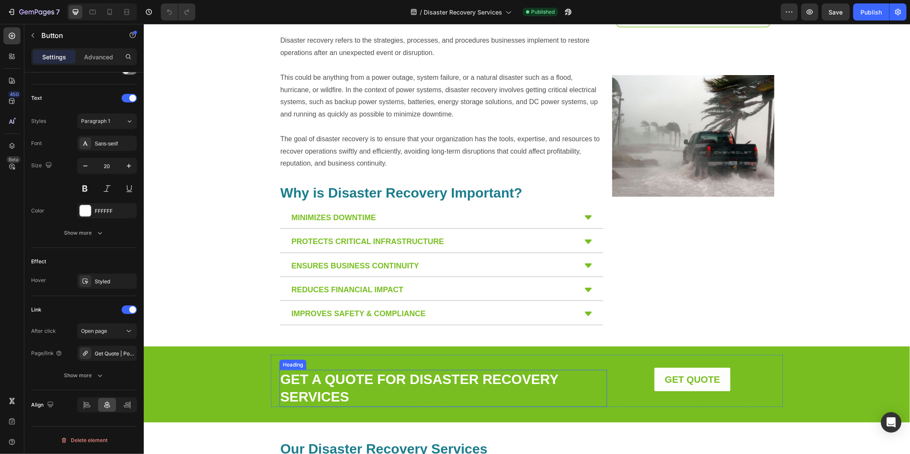
click at [373, 390] on h2 "GET A QUOTE FOR DISASTER RECOVERY SERVICES" at bounding box center [442, 387] width 327 height 37
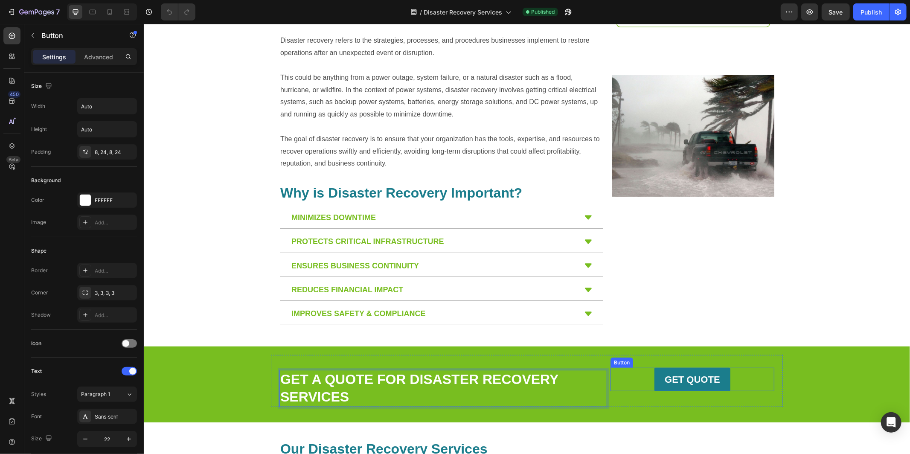
click at [723, 384] on link "GET QUOTE" at bounding box center [692, 379] width 76 height 24
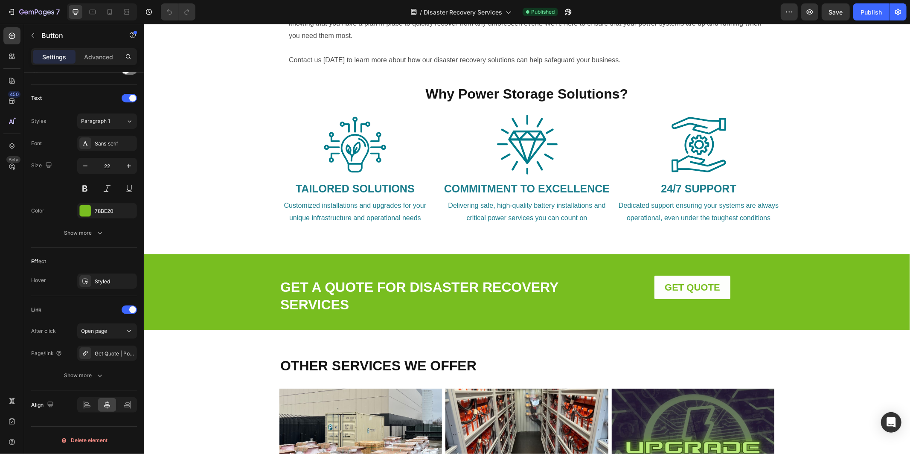
scroll to position [1029, 0]
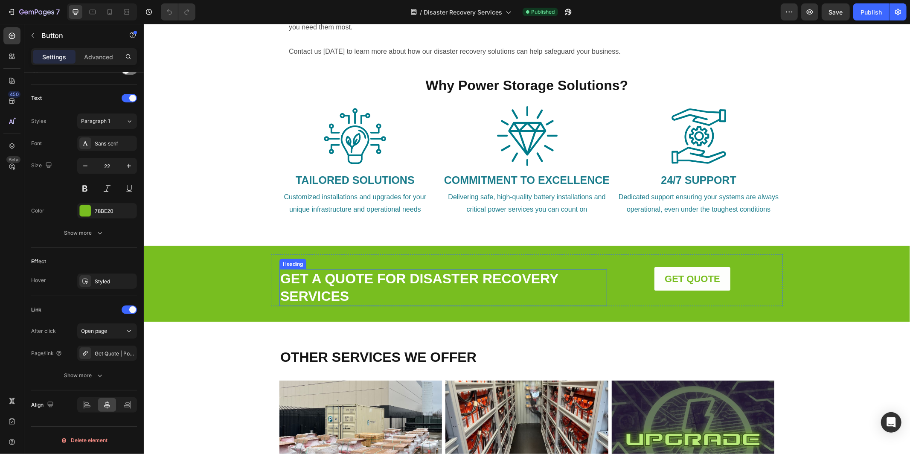
click at [324, 297] on link "GET A QUOTE FOR DISASTER RECOVERY SERVICES" at bounding box center [419, 286] width 278 height 33
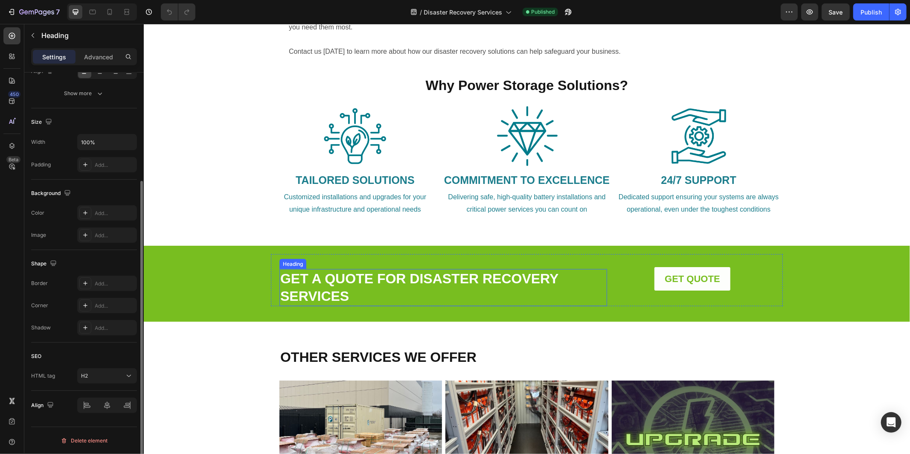
scroll to position [0, 0]
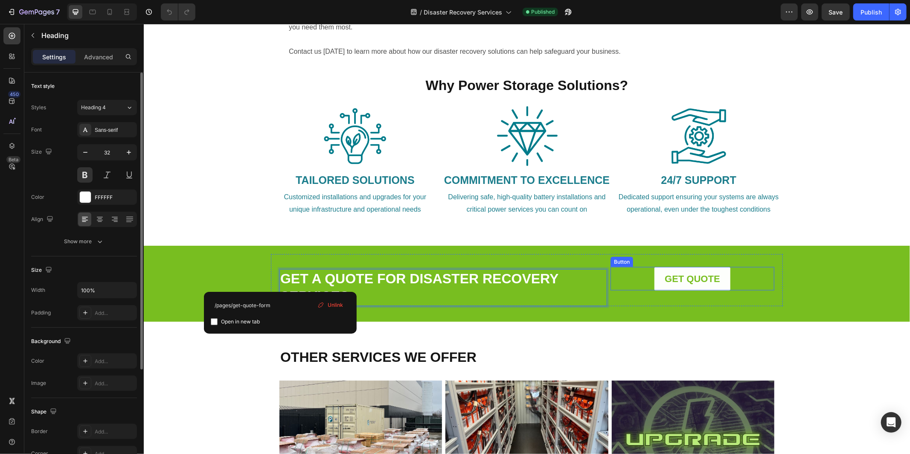
click at [734, 281] on div "GET QUOTE Button" at bounding box center [692, 279] width 164 height 24
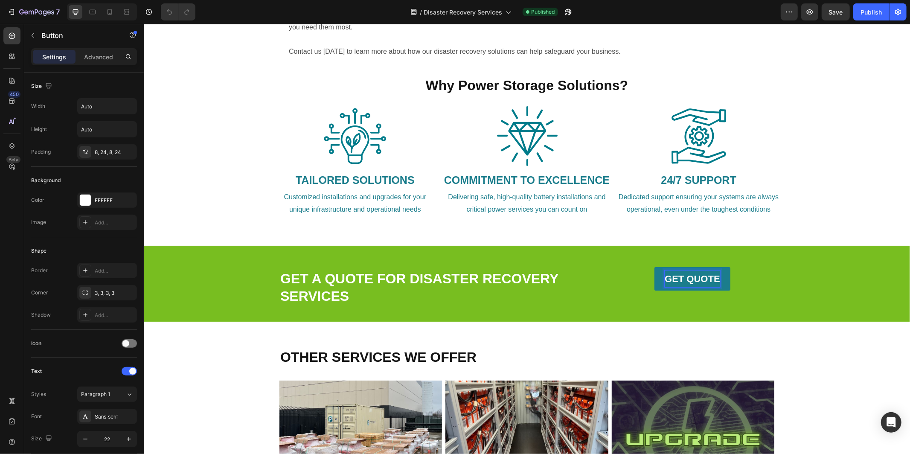
click at [713, 283] on strong "GET QUOTE" at bounding box center [691, 278] width 55 height 11
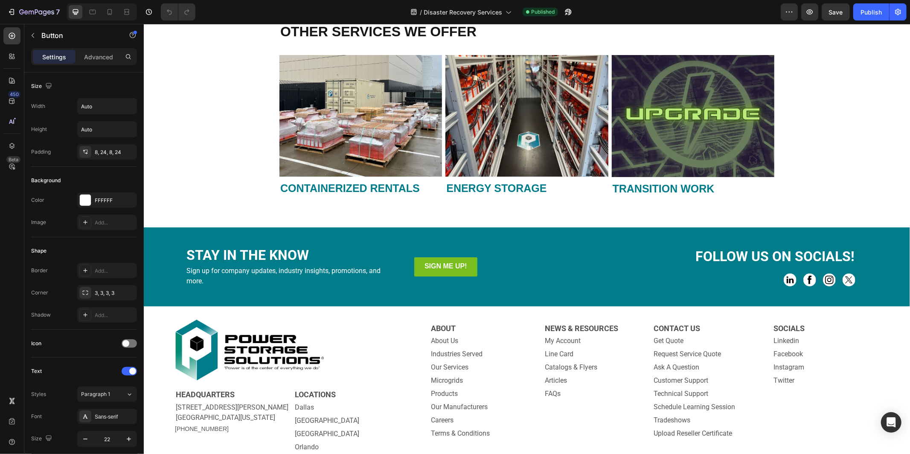
scroll to position [1392, 0]
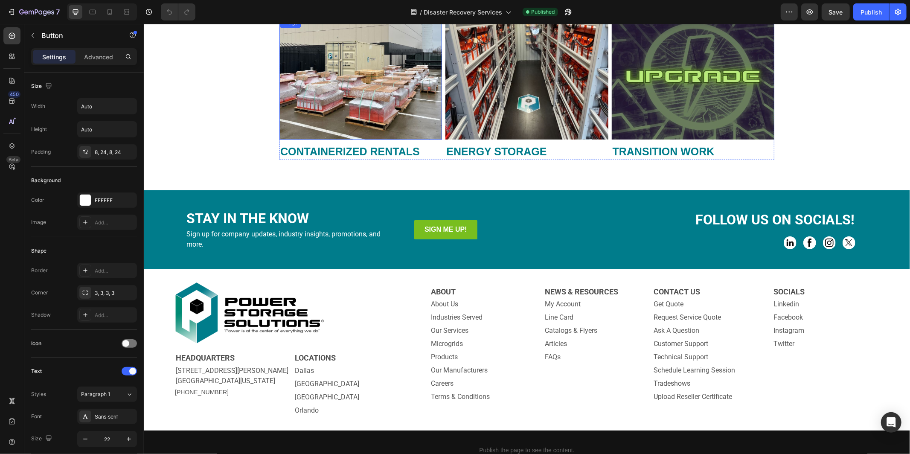
click at [375, 93] on img at bounding box center [360, 78] width 162 height 122
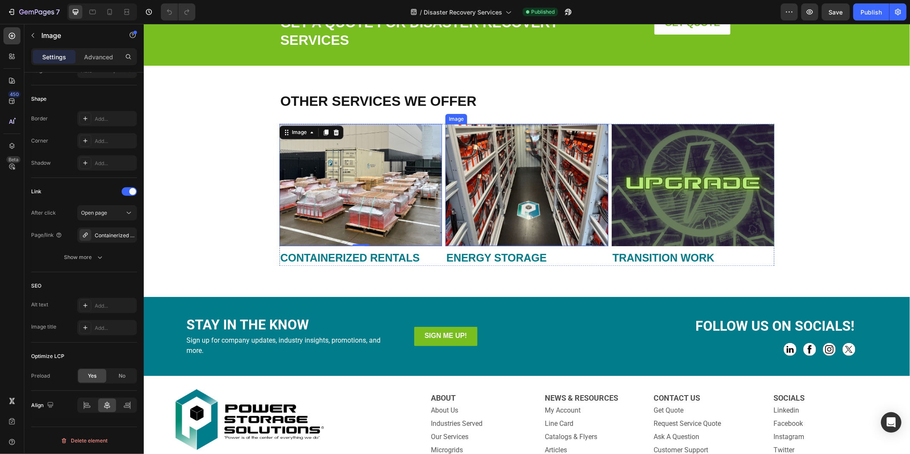
scroll to position [1275, 0]
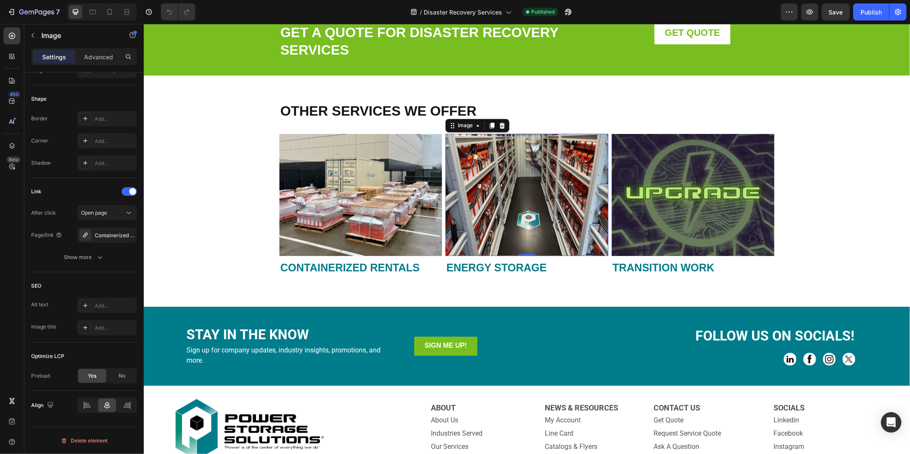
click at [507, 174] on img at bounding box center [526, 194] width 162 height 122
click at [671, 183] on img at bounding box center [692, 194] width 162 height 122
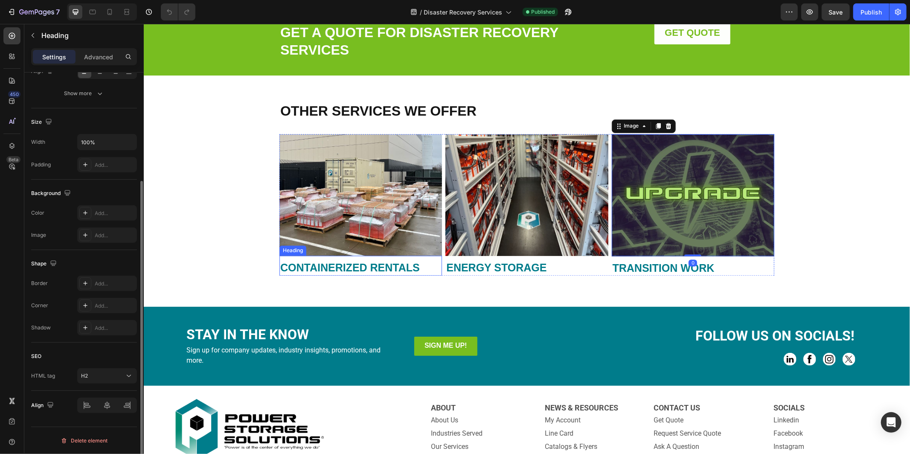
click at [397, 262] on link "CONTAINERIZED RENTALS" at bounding box center [349, 267] width 139 height 12
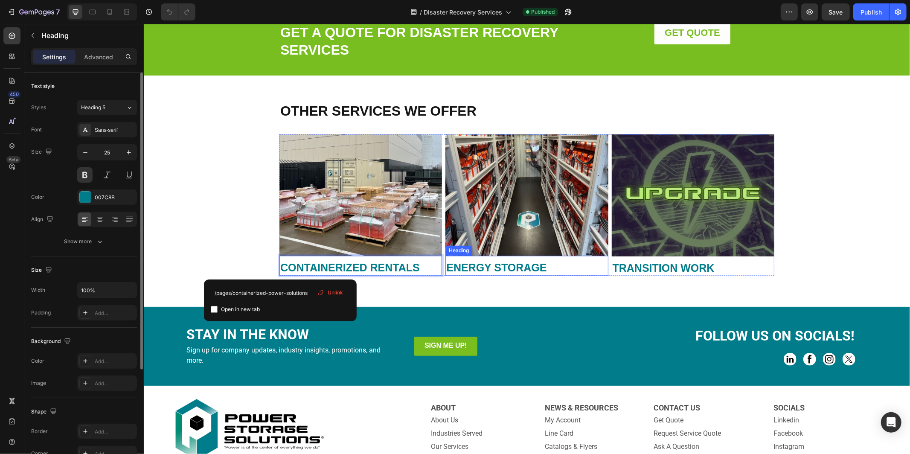
click at [498, 266] on link "ENERGY STORAGE" at bounding box center [496, 267] width 100 height 12
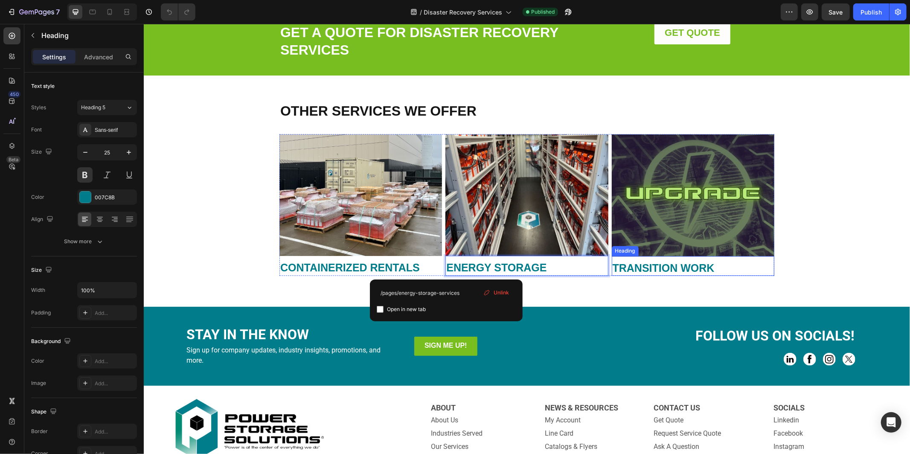
click at [633, 265] on link "TRANSITION WORK" at bounding box center [663, 268] width 102 height 12
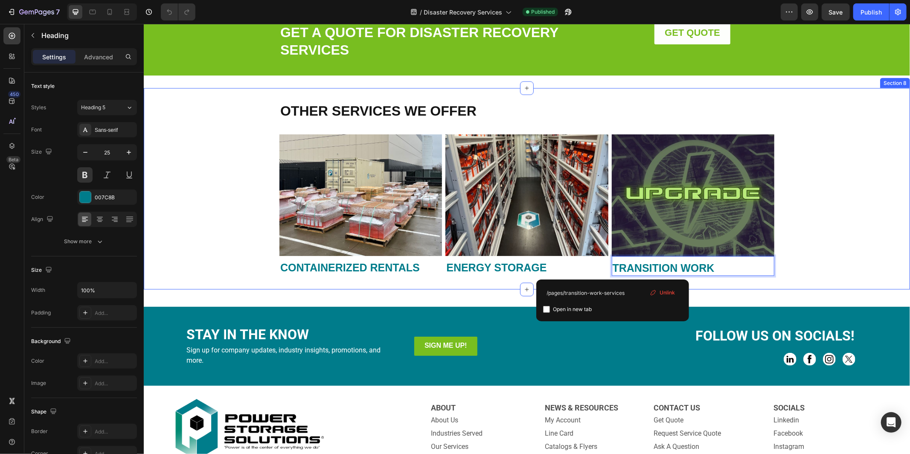
click at [815, 217] on div "OTHER SERVICES WE OFFER Heading Image ⁠⁠⁠⁠⁠⁠⁠ CONTAINERIZED RENTALS Heading Ima…" at bounding box center [526, 188] width 766 height 174
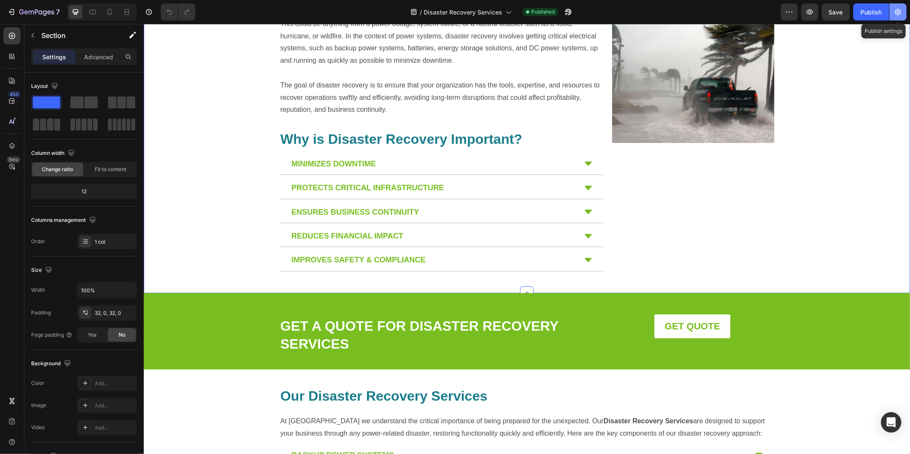
scroll to position [321, 0]
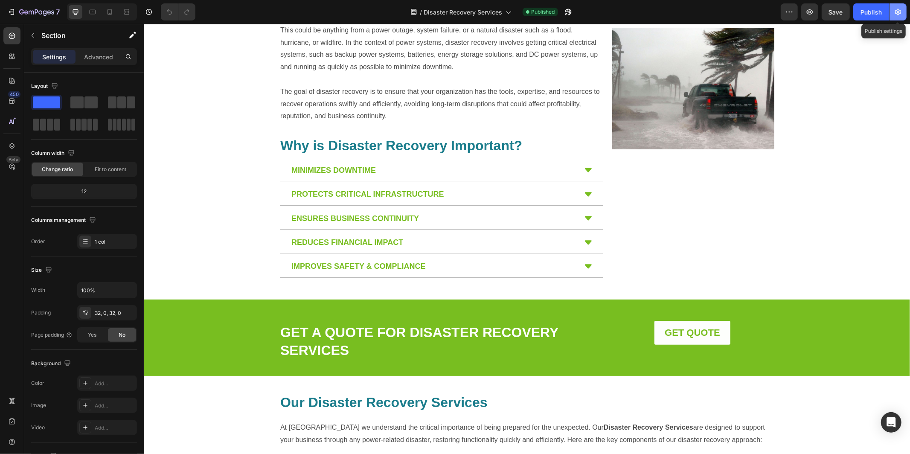
click at [897, 17] on button "button" at bounding box center [897, 11] width 17 height 17
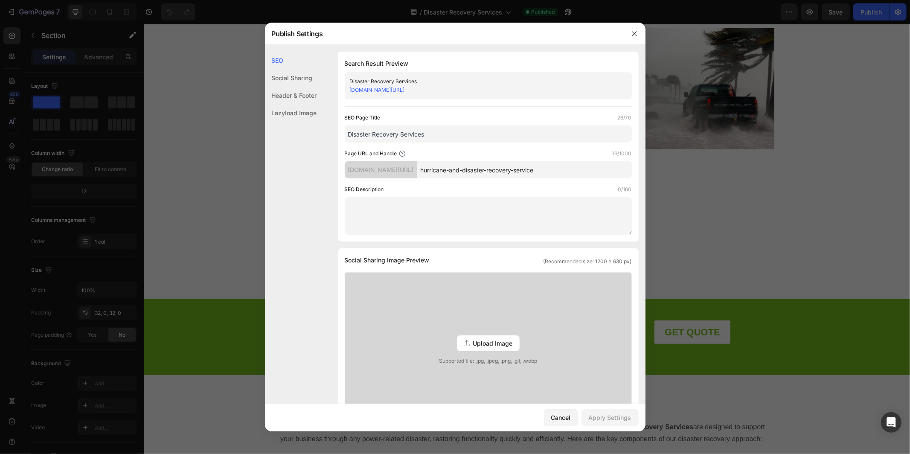
click at [348, 134] on input "Disaster Recovery Services" at bounding box center [488, 133] width 287 height 17
click at [376, 133] on input "Hurricance & Disaster Recovery Services" at bounding box center [488, 133] width 287 height 17
click at [477, 136] on input "Hurricane & Disaster Recovery Services" at bounding box center [488, 133] width 287 height 17
type input "Hurricane & Disaster Recovery Services | Power Storage Solutions"
click at [399, 208] on textarea at bounding box center [488, 216] width 287 height 38
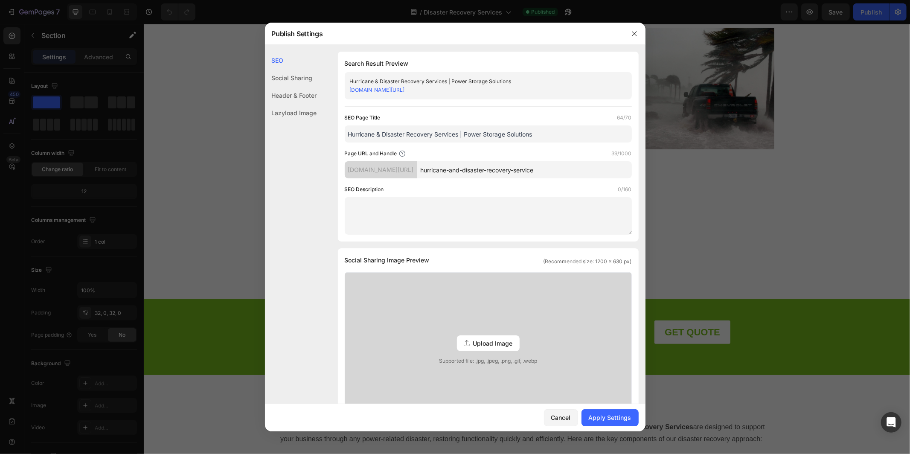
paste textarea "Power Storage Solutions provides hurricane and disaster recovery services, deli…"
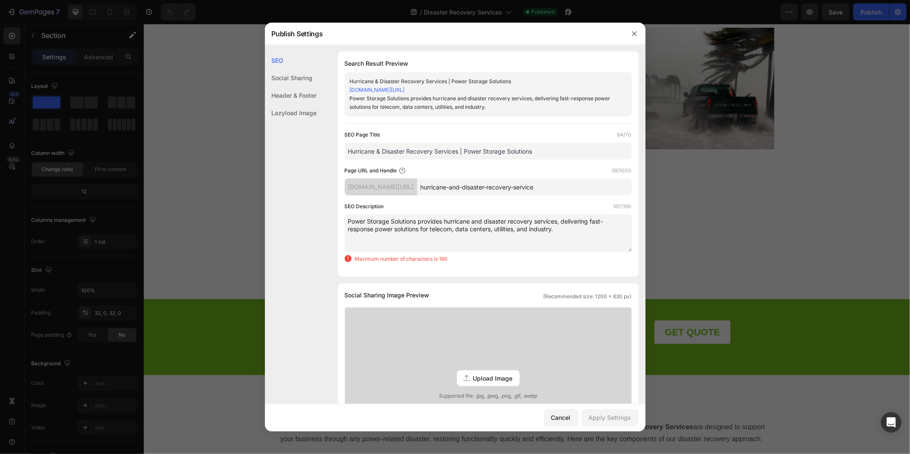
drag, startPoint x: 554, startPoint y: 227, endPoint x: 519, endPoint y: 228, distance: 35.0
click at [519, 228] on textarea "Power Storage Solutions provides hurricane and disaster recovery services, deli…" at bounding box center [488, 233] width 287 height 38
drag, startPoint x: 483, startPoint y: 220, endPoint x: 473, endPoint y: 220, distance: 9.8
click at [473, 220] on textarea "Power Storage Solutions provides hurricane and disaster recovery services, deli…" at bounding box center [488, 233] width 287 height 38
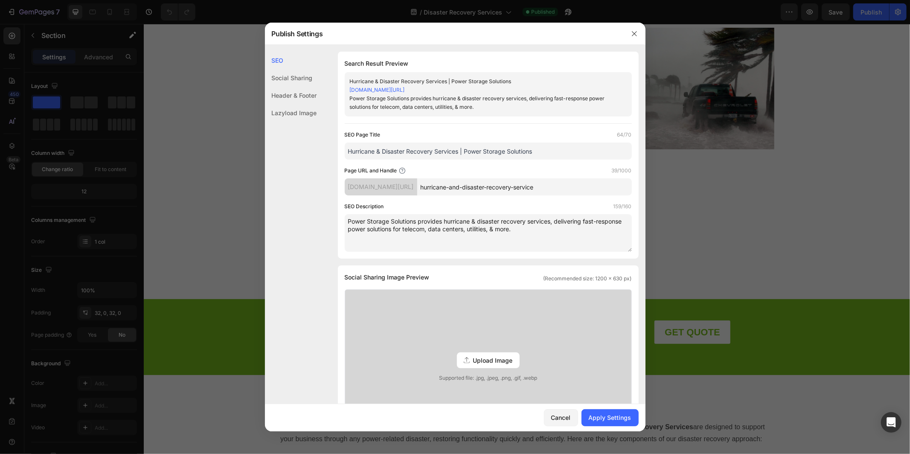
type textarea "Power Storage Solutions provides hurricane & disaster recovery services, delive…"
drag, startPoint x: 511, startPoint y: 230, endPoint x: 348, endPoint y: 219, distance: 163.2
click at [348, 219] on textarea "Power Storage Solutions provides hurricane & disaster recovery services, delive…" at bounding box center [488, 233] width 287 height 38
click at [603, 418] on div "Apply Settings" at bounding box center [609, 417] width 43 height 9
click at [632, 35] on icon "button" at bounding box center [634, 33] width 7 height 7
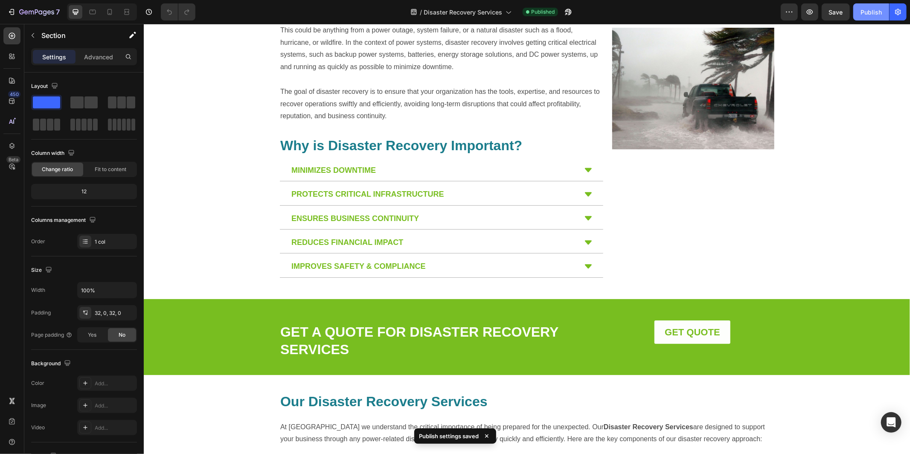
click at [871, 8] on div "Publish" at bounding box center [870, 12] width 21 height 9
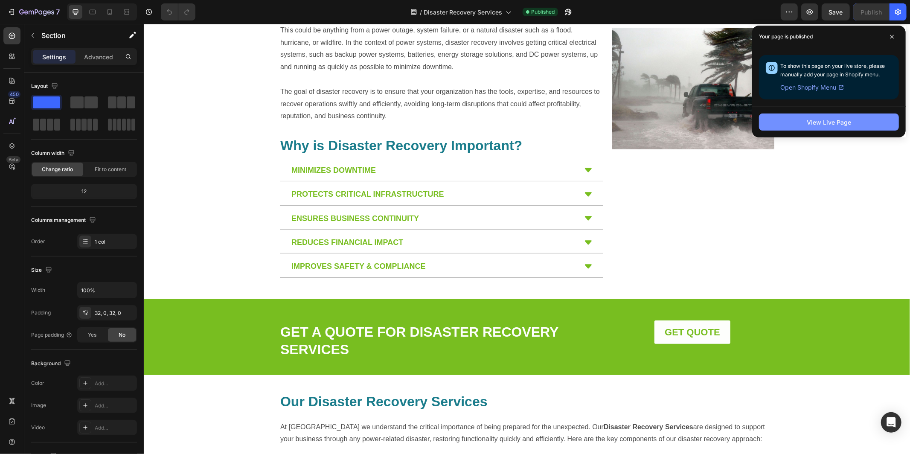
click at [821, 125] on div "View Live Page" at bounding box center [828, 122] width 44 height 9
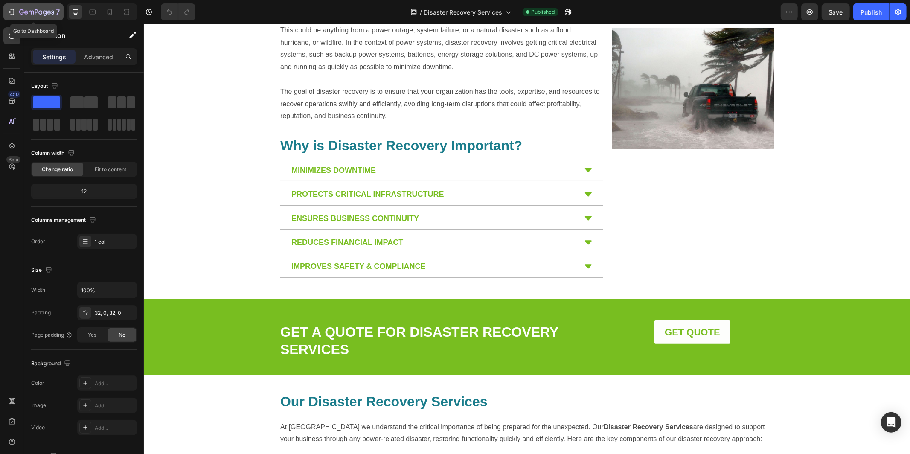
click at [35, 16] on icon "button" at bounding box center [36, 12] width 35 height 7
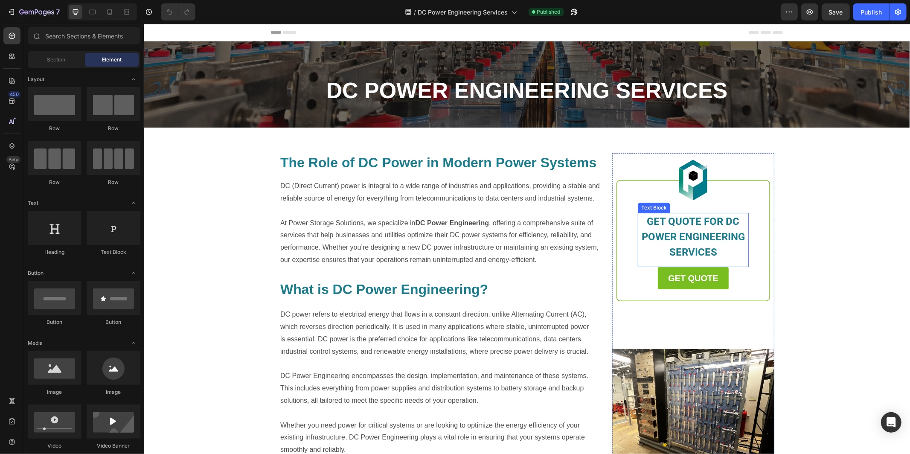
click at [731, 229] on p "GET QUOTE FOR DC POWER ENGINEERING SERVICES" at bounding box center [692, 236] width 109 height 46
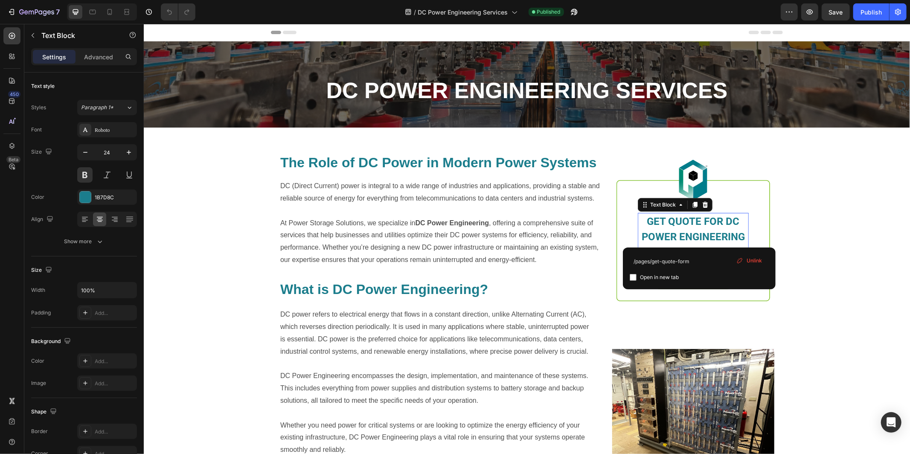
click at [699, 237] on span "GET QUOTE FOR DC POWER ENGINEERING SERVICES" at bounding box center [692, 236] width 103 height 43
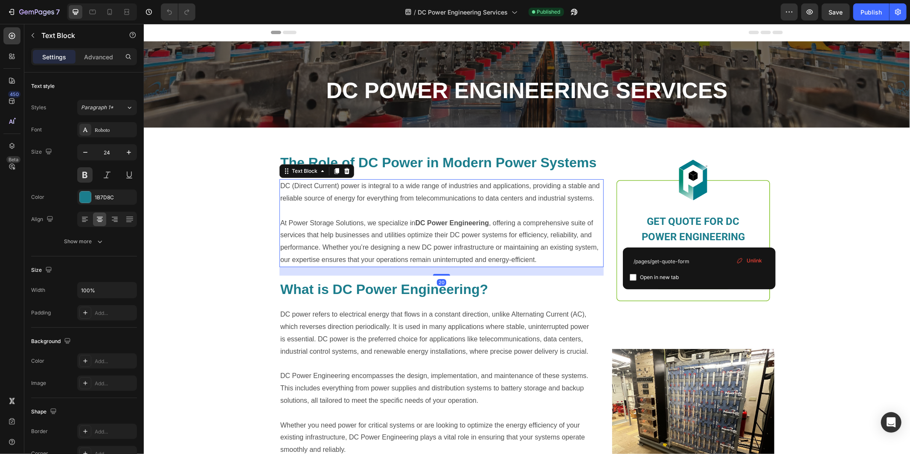
click at [553, 257] on p "At Power Storage Solutions, we specialize in DC Power Engineering , offering a …" at bounding box center [441, 241] width 322 height 49
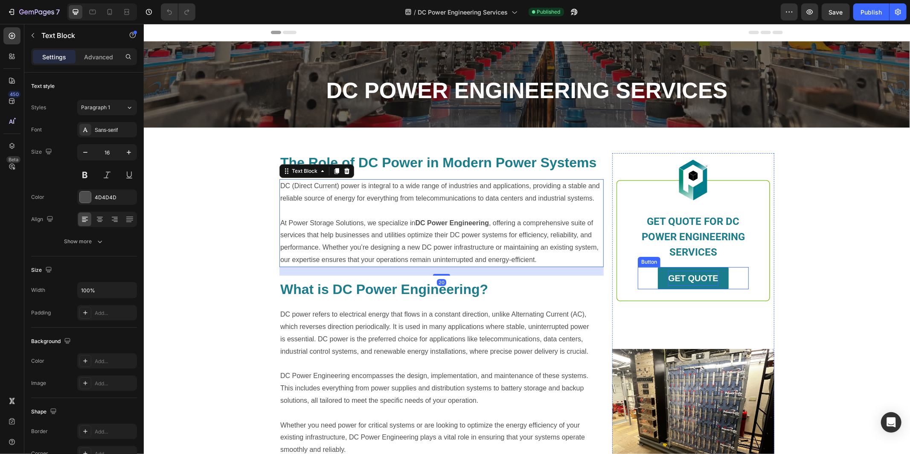
click at [686, 280] on strong "GET QUOTE" at bounding box center [692, 277] width 50 height 9
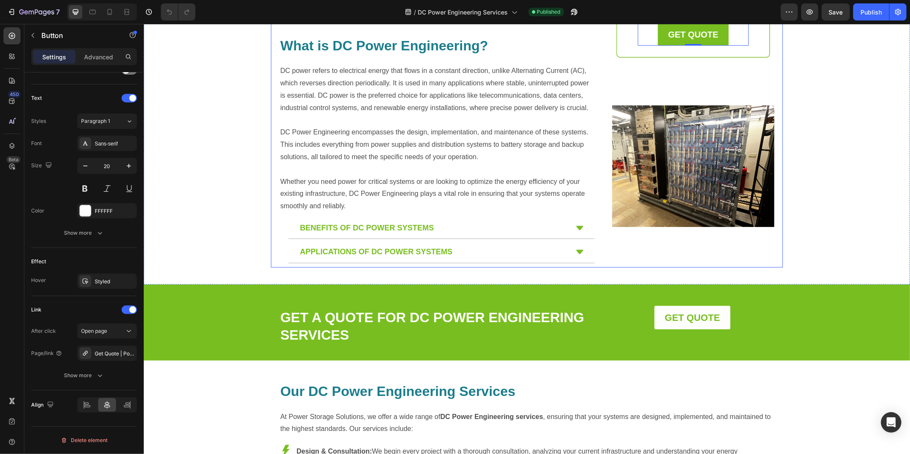
scroll to position [249, 0]
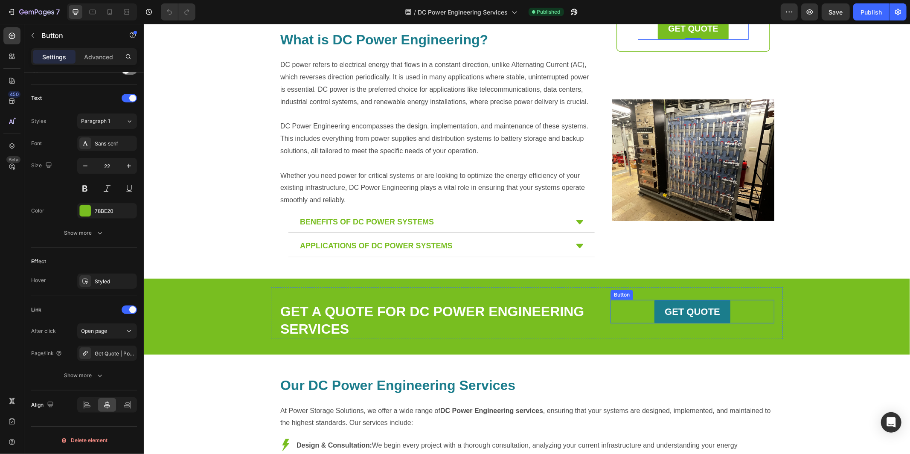
click at [661, 313] on link "GET QUOTE" at bounding box center [692, 311] width 76 height 24
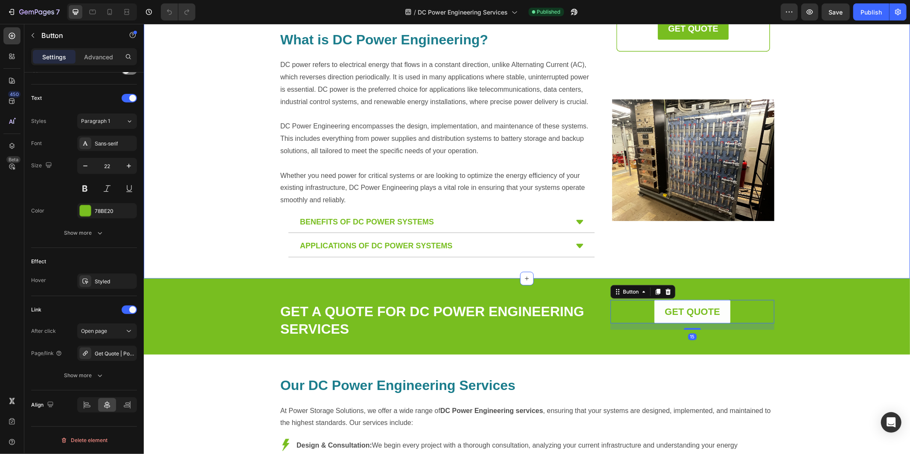
scroll to position [253, 0]
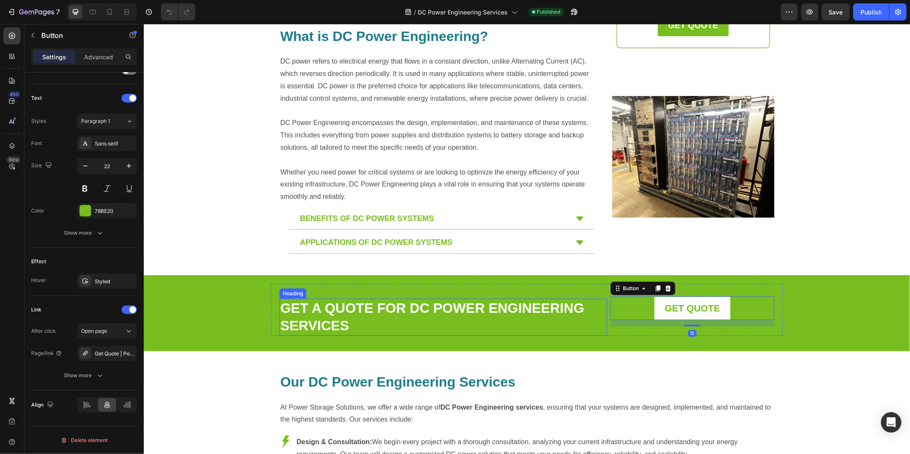
click at [341, 316] on h2 "GET A QUOTE FOR DC POWER ENGINEERING SERVICES" at bounding box center [442, 316] width 327 height 37
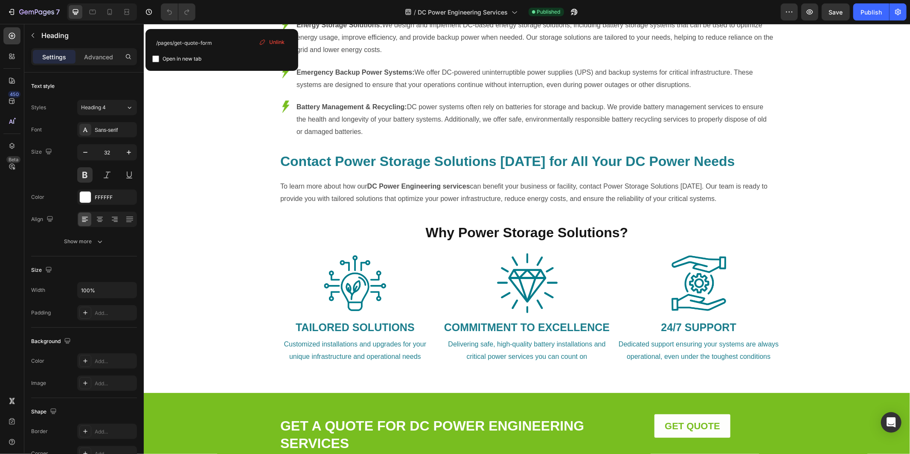
scroll to position [884, 0]
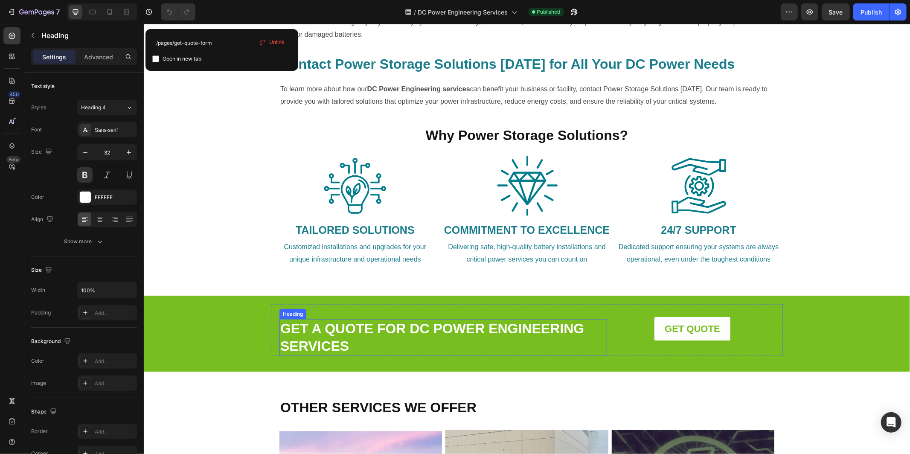
click at [494, 332] on link "GET A QUOTE FOR DC POWER ENGINEERING SERVICES" at bounding box center [432, 336] width 304 height 33
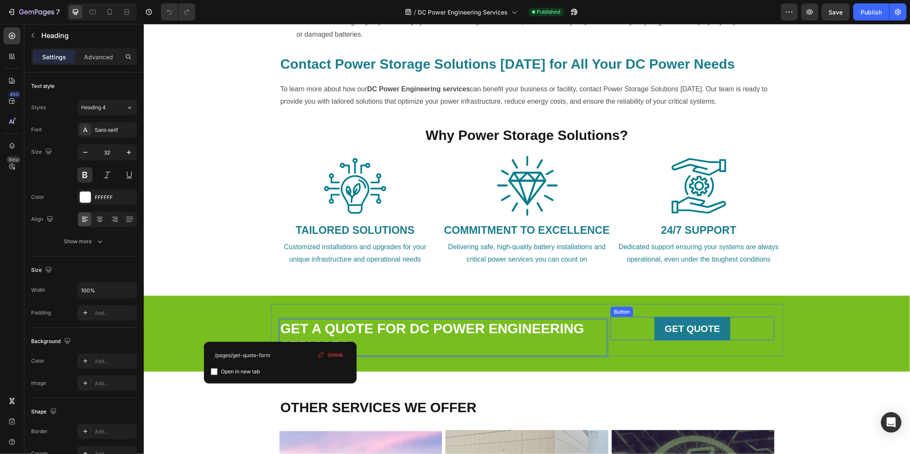
click at [691, 328] on strong "GET QUOTE" at bounding box center [691, 328] width 55 height 11
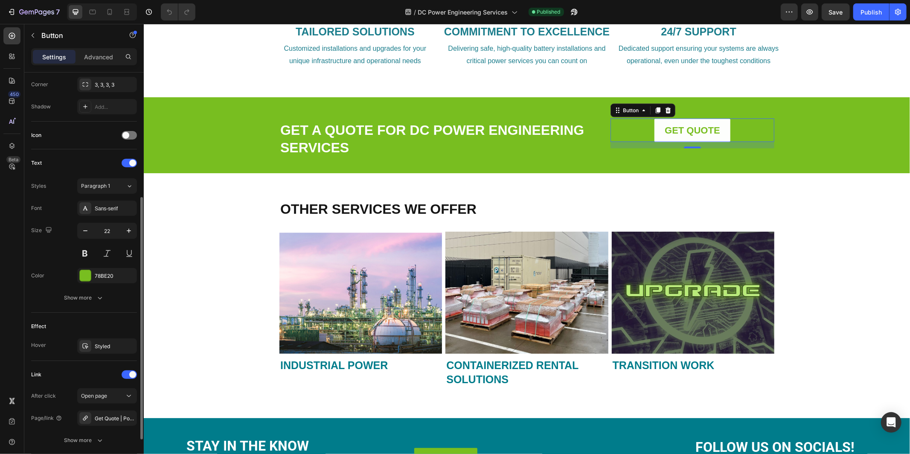
scroll to position [211, 0]
click at [378, 285] on img at bounding box center [360, 292] width 162 height 122
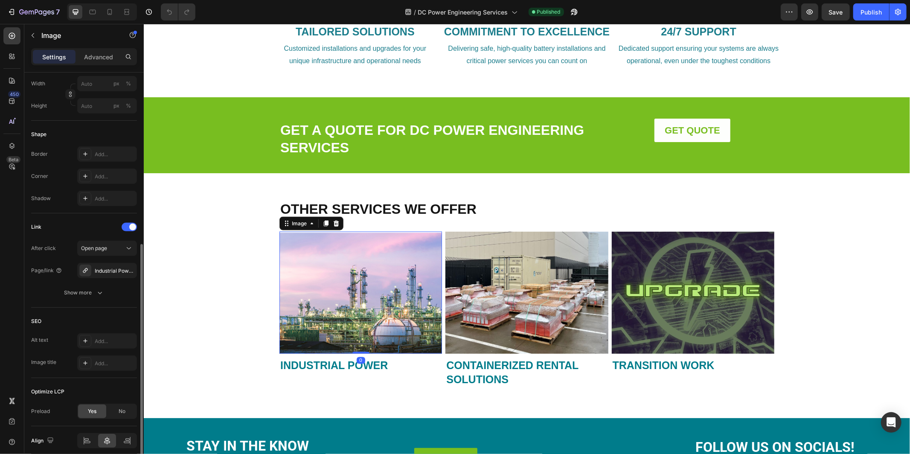
scroll to position [304, 0]
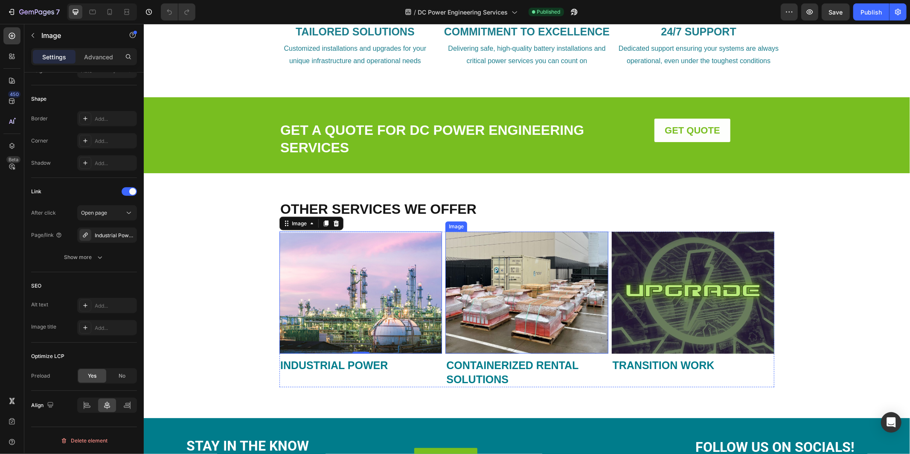
click at [509, 294] on img at bounding box center [526, 292] width 162 height 122
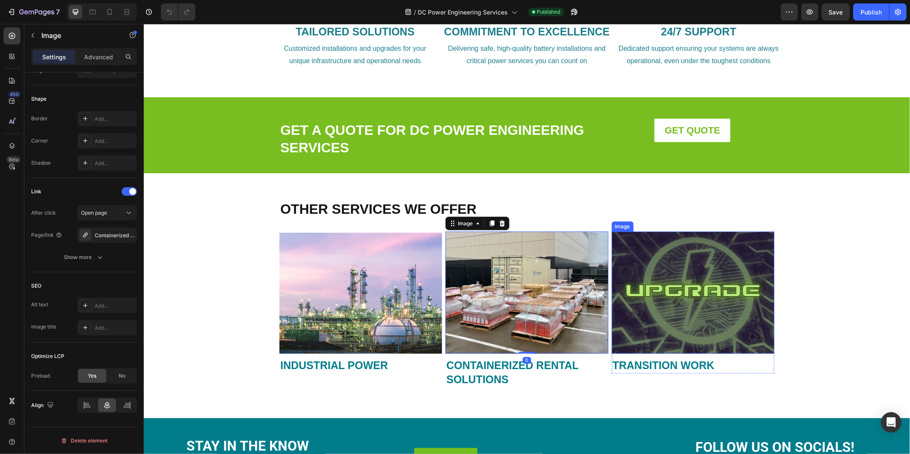
click at [714, 294] on img at bounding box center [692, 292] width 162 height 122
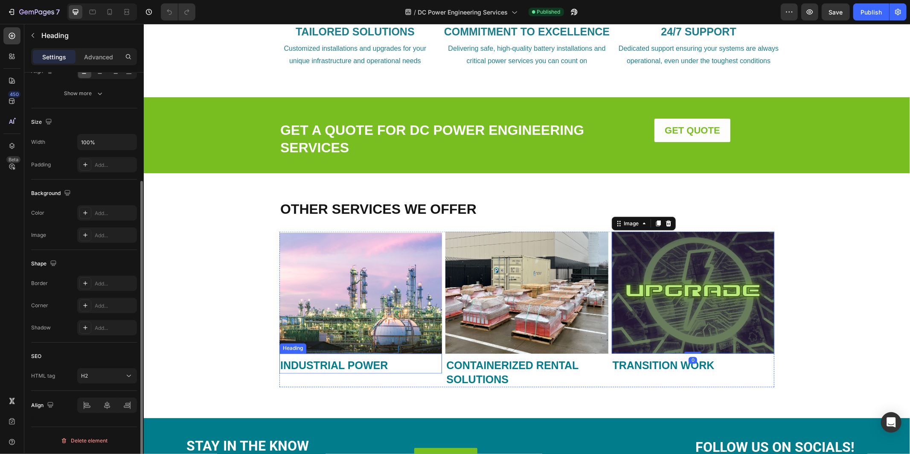
click at [318, 365] on strong "INDUSTRIAL POWER" at bounding box center [333, 365] width 107 height 12
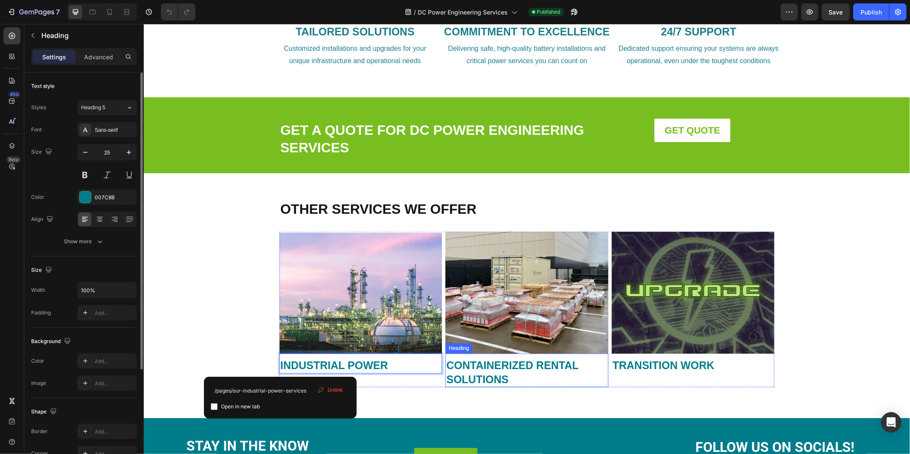
click at [471, 370] on strong "CONTAINERIZED RENTAL SOLUTIONS" at bounding box center [512, 372] width 132 height 26
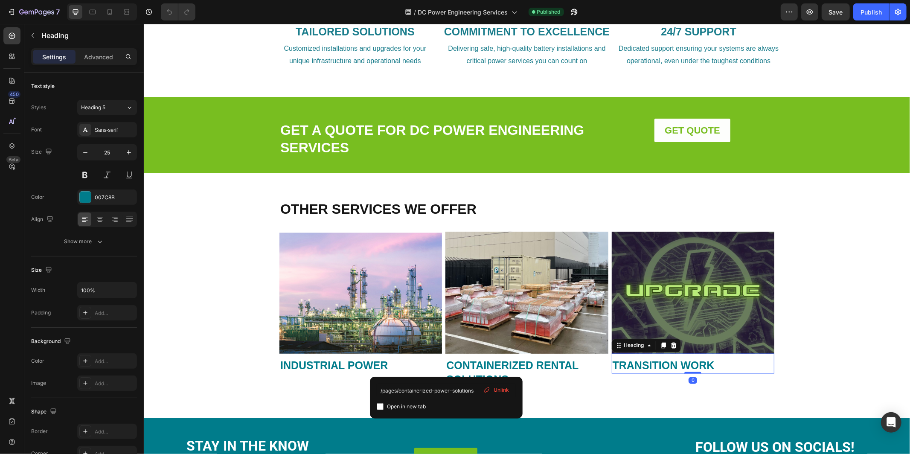
click at [654, 364] on strong "TRANSITION WORK" at bounding box center [663, 365] width 102 height 12
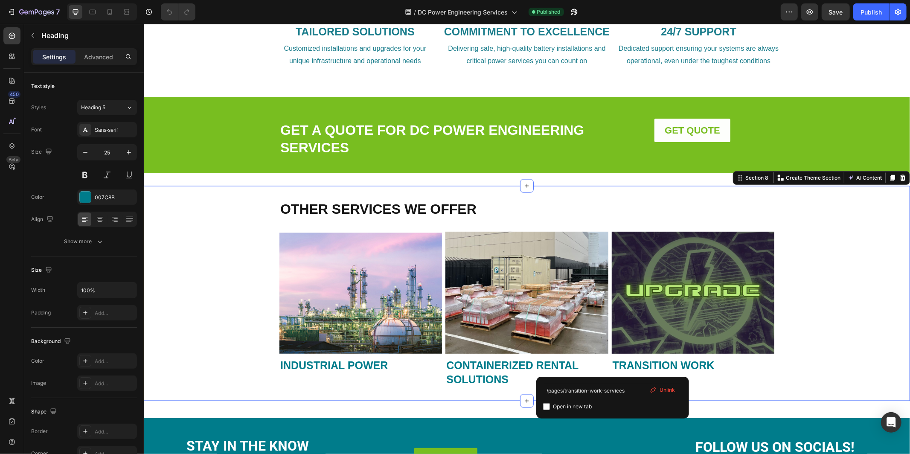
click at [823, 282] on div "OTHER SERVICES WE OFFER Heading Image ⁠⁠⁠⁠⁠⁠⁠ INDUSTRIAL POWER Heading Image ⁠⁠…" at bounding box center [526, 293] width 766 height 188
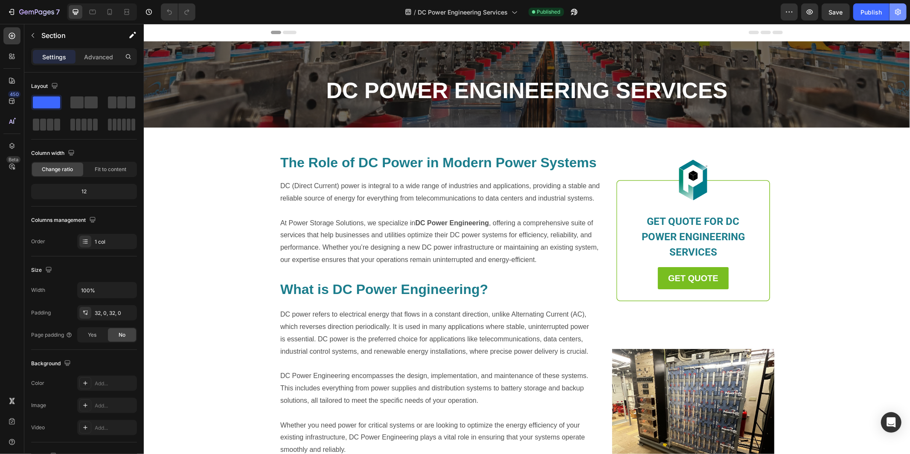
click at [901, 14] on icon "button" at bounding box center [897, 12] width 9 height 9
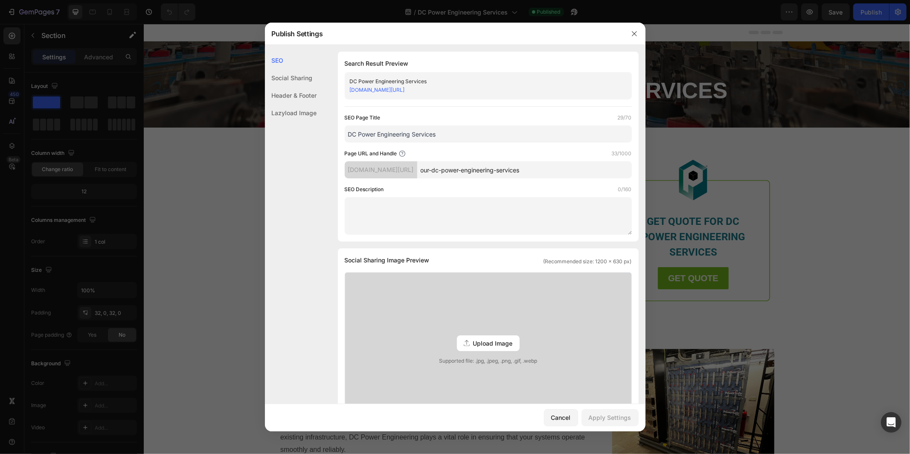
drag, startPoint x: 451, startPoint y: 137, endPoint x: 346, endPoint y: 136, distance: 104.9
click at [346, 136] on input "DC Power Engineering Services" at bounding box center [488, 133] width 287 height 17
paste input "| Power Storage Solutions"
type input "DC Power Engineering Services | Power Storage Solutions"
click at [447, 209] on textarea at bounding box center [488, 216] width 287 height 38
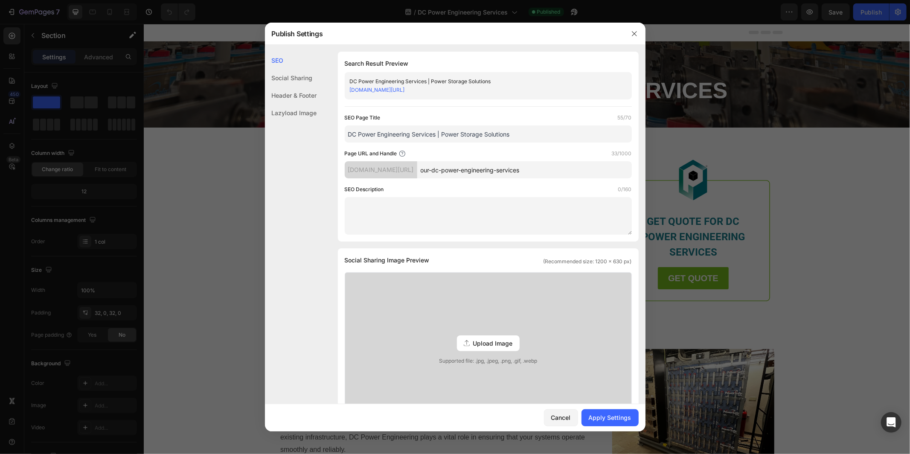
paste textarea "Power Storage Solutions provides DC power engineering services, including syste…"
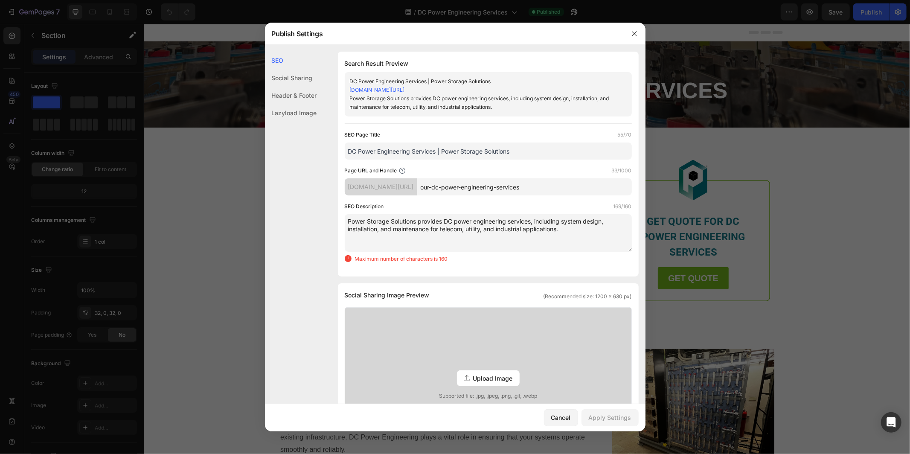
drag, startPoint x: 524, startPoint y: 229, endPoint x: 497, endPoint y: 228, distance: 26.5
click at [497, 228] on textarea "Power Storage Solutions provides DC power engineering services, including syste…" at bounding box center [488, 233] width 287 height 38
drag, startPoint x: 496, startPoint y: 229, endPoint x: 487, endPoint y: 227, distance: 9.0
click at [487, 227] on textarea "Power Storage Solutions provides DC power engineering services, including syste…" at bounding box center [488, 233] width 287 height 38
click at [463, 230] on textarea "Power Storage Solutions provides DC power engineering services, including syste…" at bounding box center [488, 233] width 287 height 38
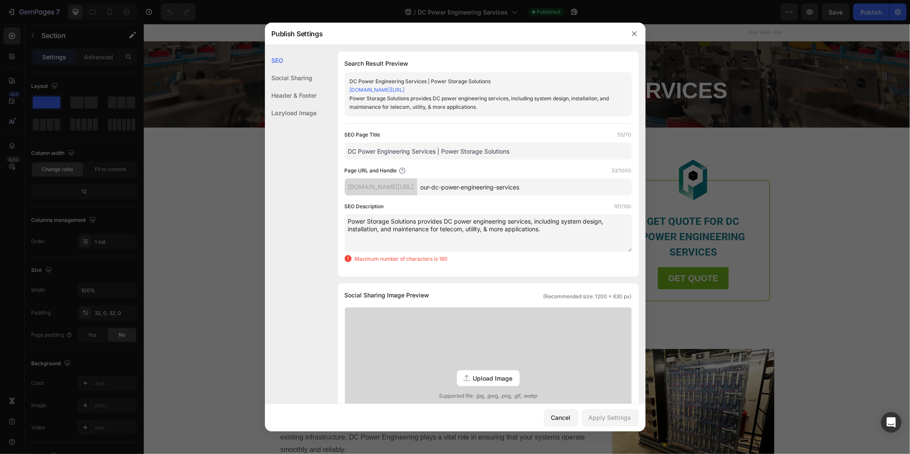
click at [559, 232] on textarea "Power Storage Solutions provides DC power engineering services, including syste…" at bounding box center [488, 233] width 287 height 38
paste textarea "offers DC power engineering services, delivering end-to-end solutions from desi…"
drag, startPoint x: 553, startPoint y: 228, endPoint x: 348, endPoint y: 222, distance: 204.8
click at [348, 222] on textarea "Power Storage Solutions provides DC power engineering services, including syste…" at bounding box center [488, 233] width 287 height 38
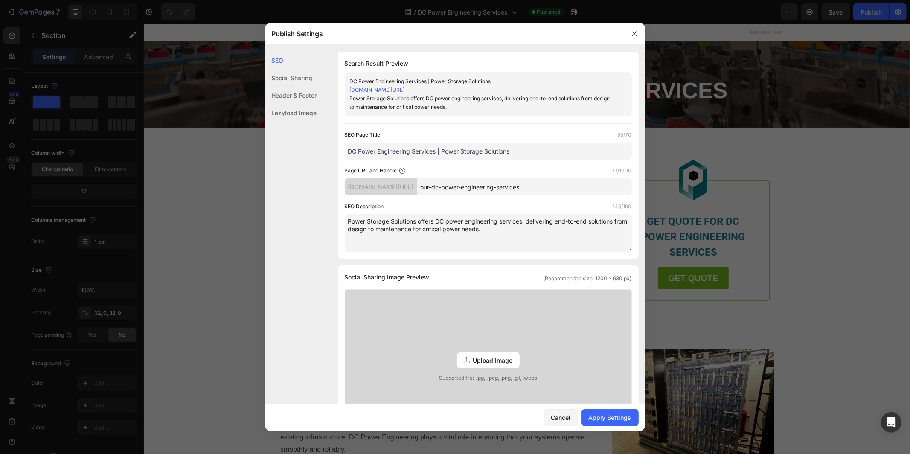
type textarea "Power Storage Solutions offers DC power engineering services, delivering end-to…"
drag, startPoint x: 527, startPoint y: 152, endPoint x: 349, endPoint y: 149, distance: 178.3
click at [349, 149] on input "DC Power Engineering Services | Power Storage Solutions" at bounding box center [488, 150] width 287 height 17
drag, startPoint x: 462, startPoint y: 227, endPoint x: 333, endPoint y: 220, distance: 129.0
click at [333, 220] on div "SEO Search Result Preview DC Power Engineering Services | Power Storage Solutio…" at bounding box center [455, 386] width 380 height 668
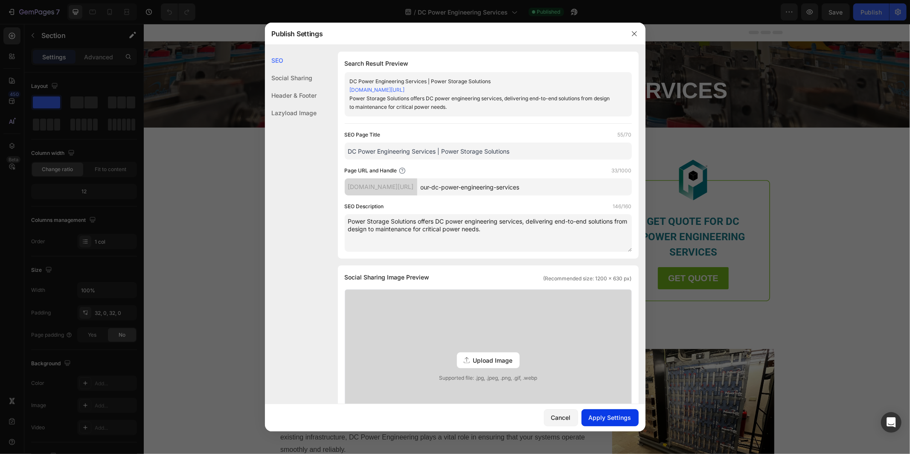
click at [606, 420] on div "Apply Settings" at bounding box center [609, 417] width 43 height 9
click at [636, 33] on icon "button" at bounding box center [634, 33] width 7 height 7
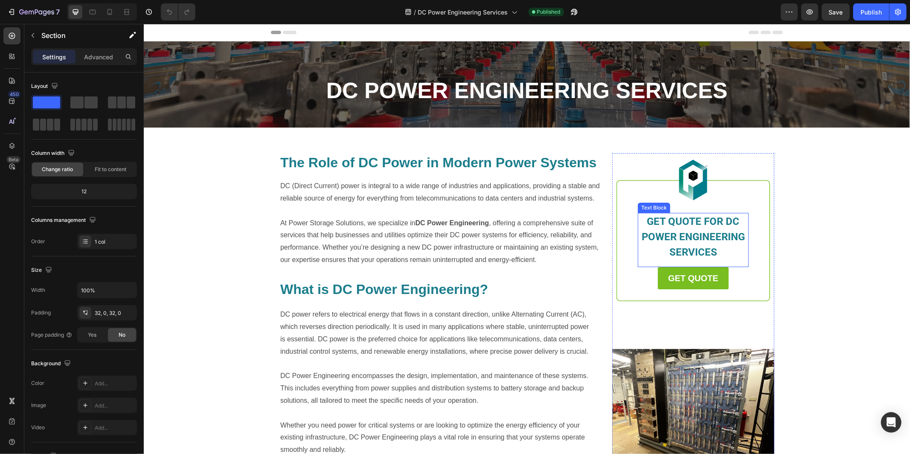
click at [703, 233] on span "GET QUOTE FOR DC POWER ENGINEERING SERVICES" at bounding box center [692, 236] width 103 height 43
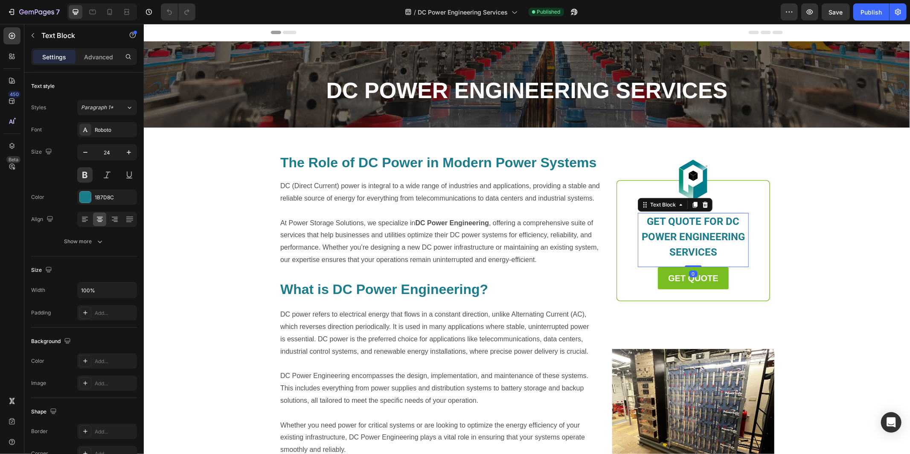
click at [707, 233] on span "GET QUOTE FOR DC POWER ENGINEERING SERVICES" at bounding box center [692, 236] width 103 height 43
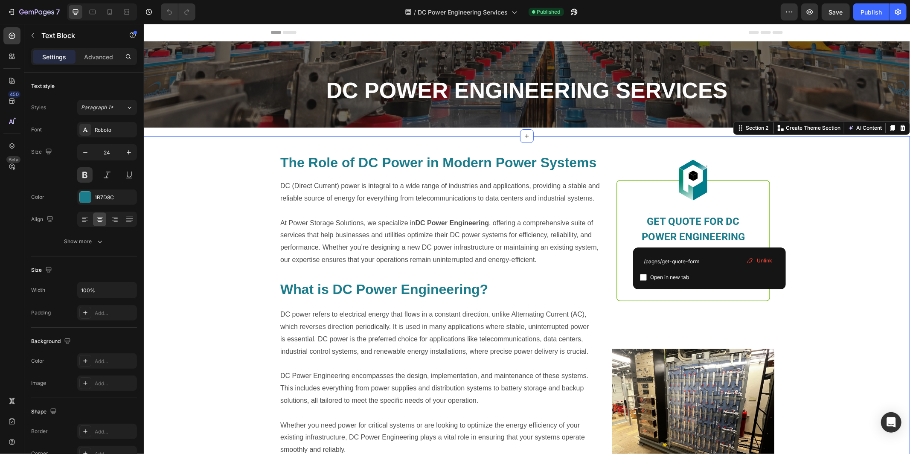
click at [847, 212] on div "The Role of DC Power in Modern Power Systems Heading DC (Direct Current) power …" at bounding box center [526, 327] width 766 height 366
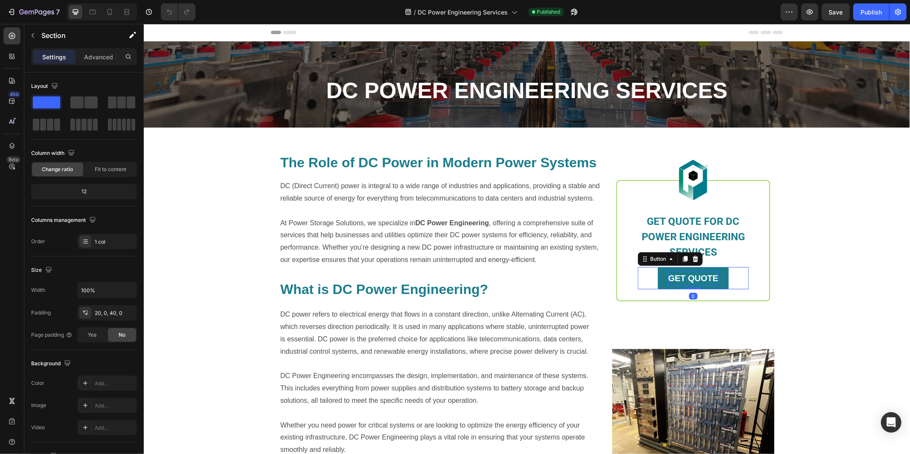
click at [699, 277] on strong "GET QUOTE" at bounding box center [692, 277] width 50 height 9
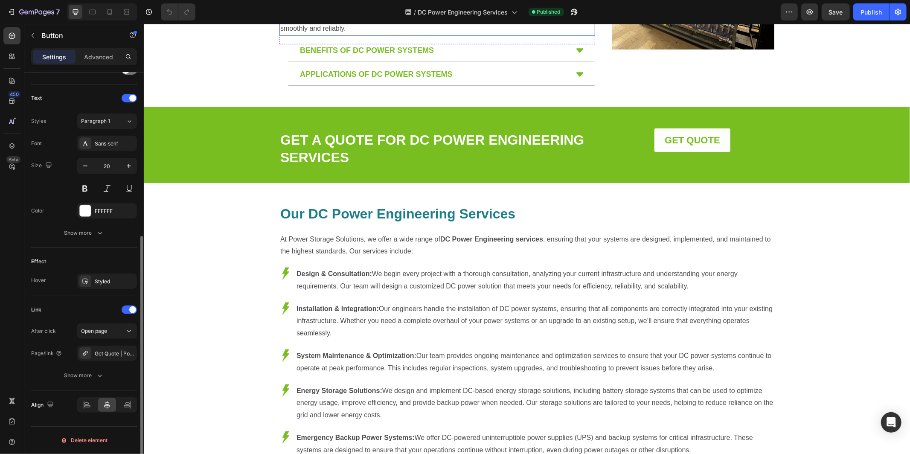
scroll to position [424, 0]
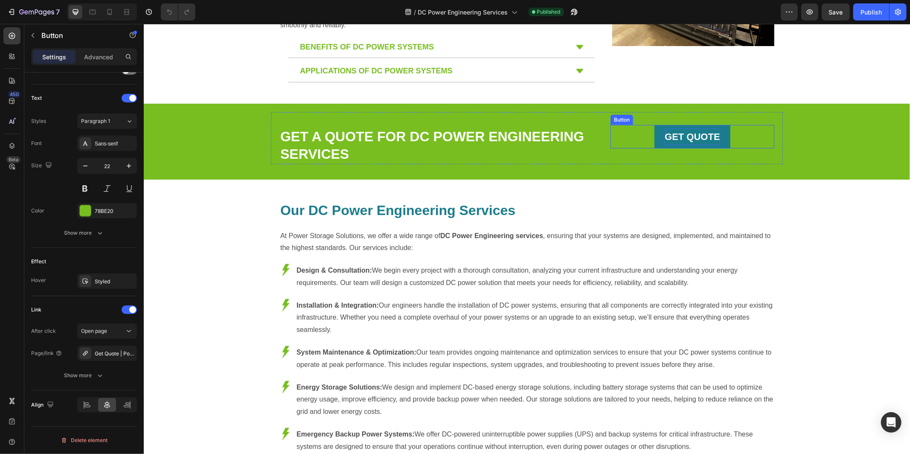
click at [689, 132] on strong "GET QUOTE" at bounding box center [691, 136] width 55 height 11
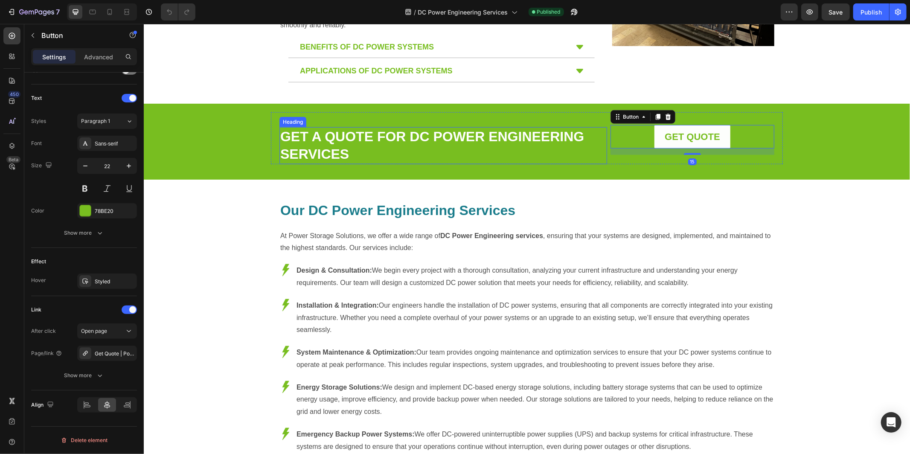
click at [420, 133] on link "GET A QUOTE FOR DC POWER ENGINEERING SERVICES" at bounding box center [432, 144] width 304 height 33
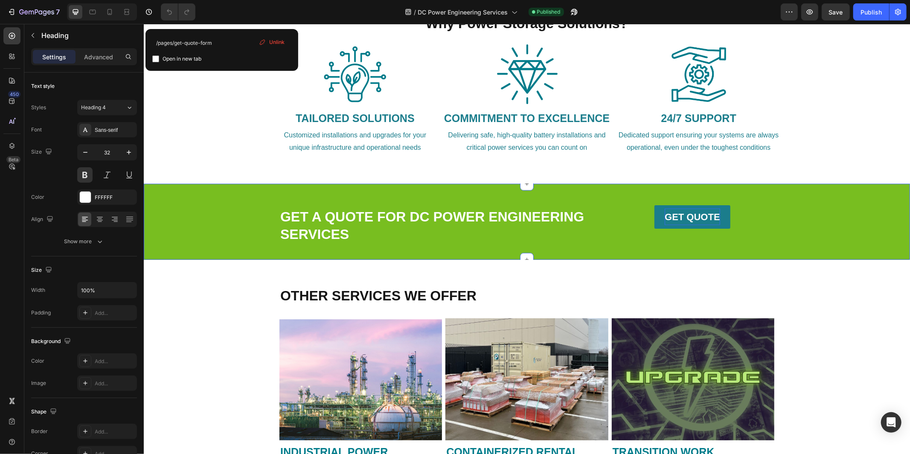
scroll to position [1002, 0]
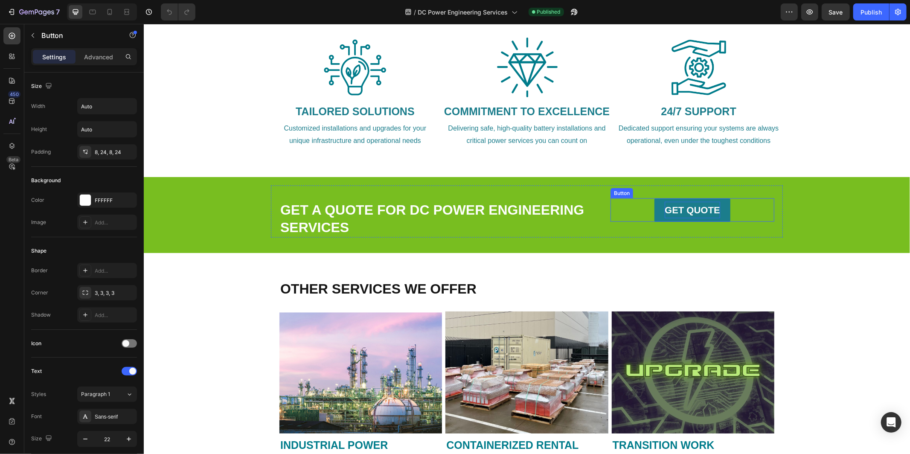
click at [694, 206] on strong "GET QUOTE" at bounding box center [691, 209] width 55 height 11
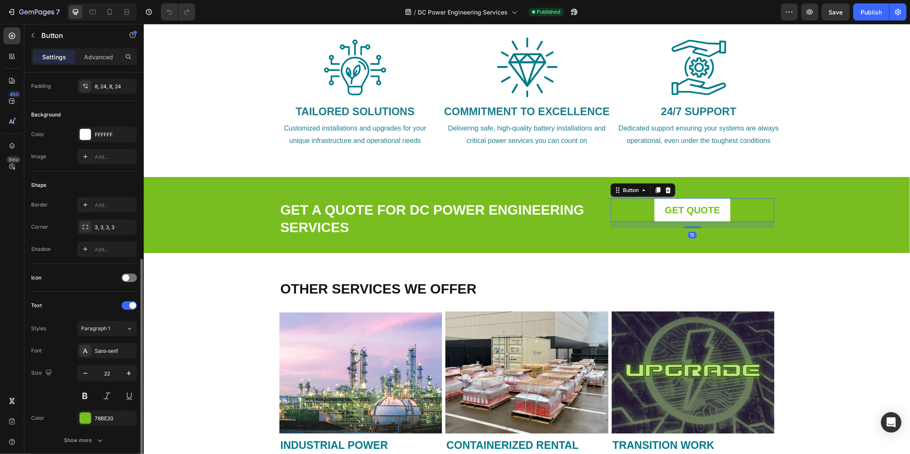
scroll to position [273, 0]
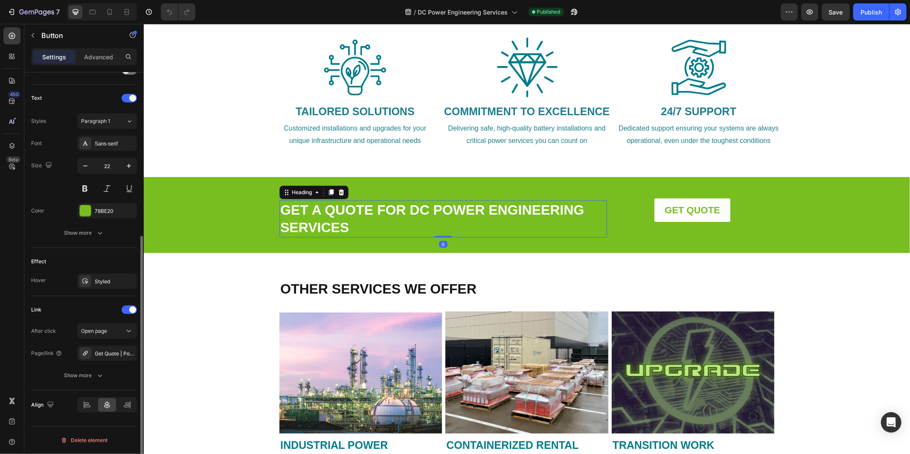
click at [340, 210] on link "GET A QUOTE FOR DC POWER ENGINEERING SERVICES" at bounding box center [432, 218] width 304 height 33
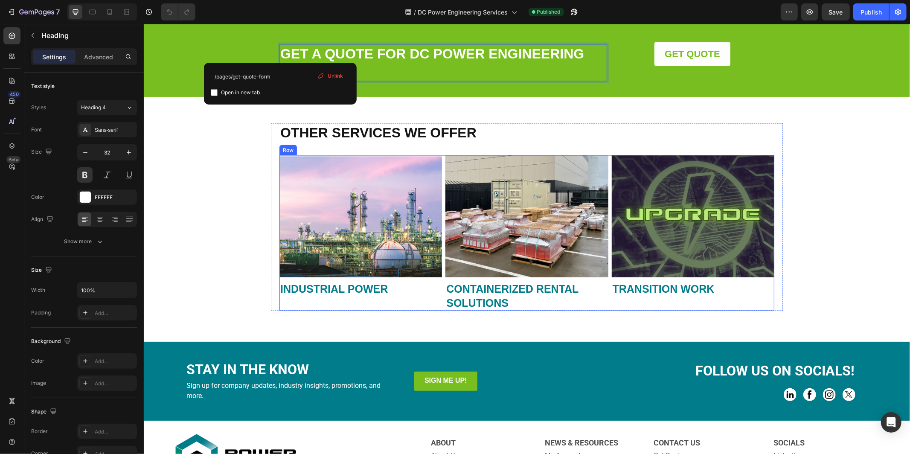
scroll to position [1163, 0]
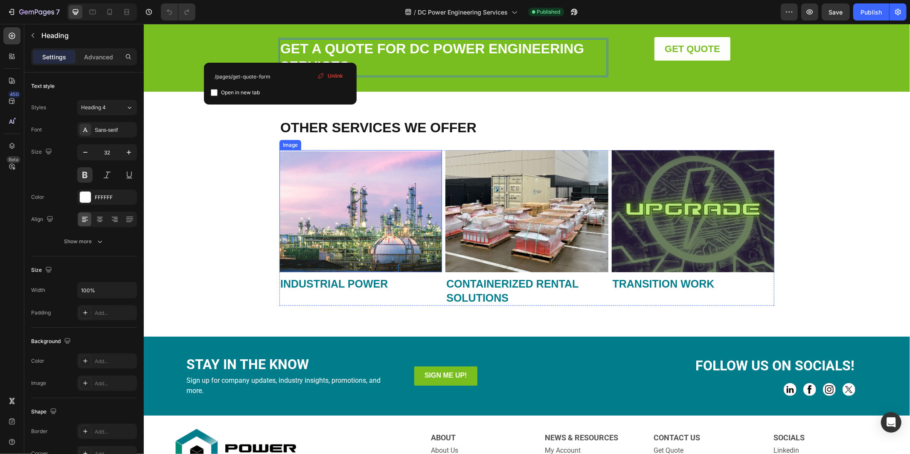
drag, startPoint x: 357, startPoint y: 232, endPoint x: 216, endPoint y: 279, distance: 148.3
click at [357, 232] on img at bounding box center [360, 211] width 162 height 122
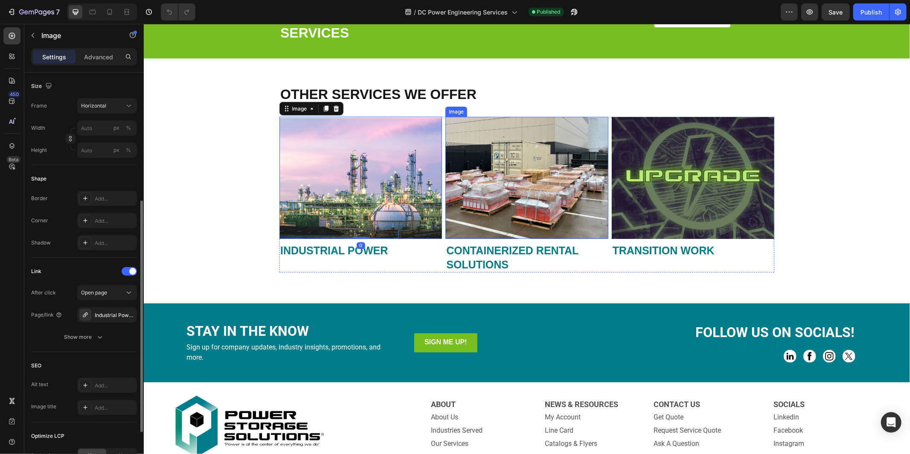
scroll to position [1198, 0]
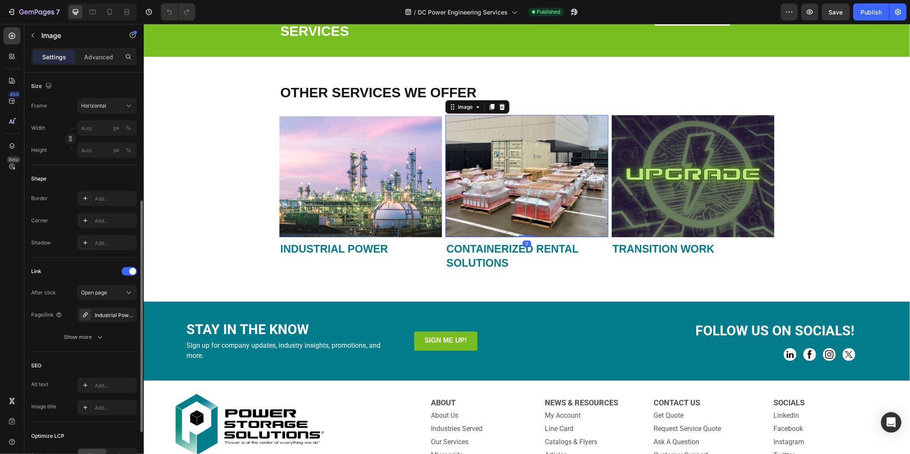
click at [555, 176] on img at bounding box center [526, 176] width 162 height 122
click at [662, 177] on img at bounding box center [692, 176] width 162 height 122
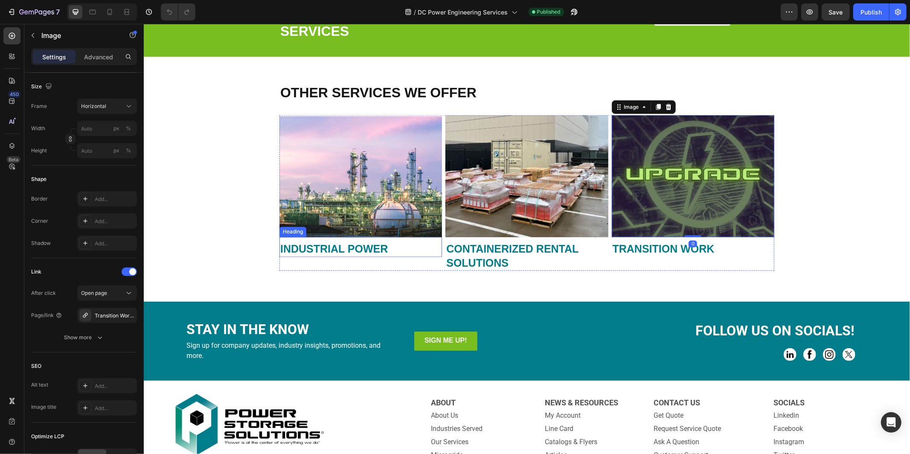
click at [318, 246] on strong "INDUSTRIAL POWER" at bounding box center [333, 249] width 107 height 12
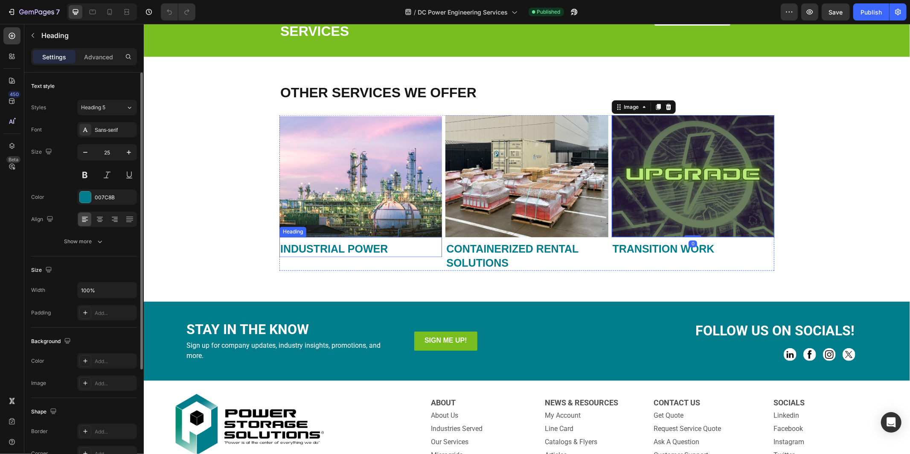
scroll to position [1197, 0]
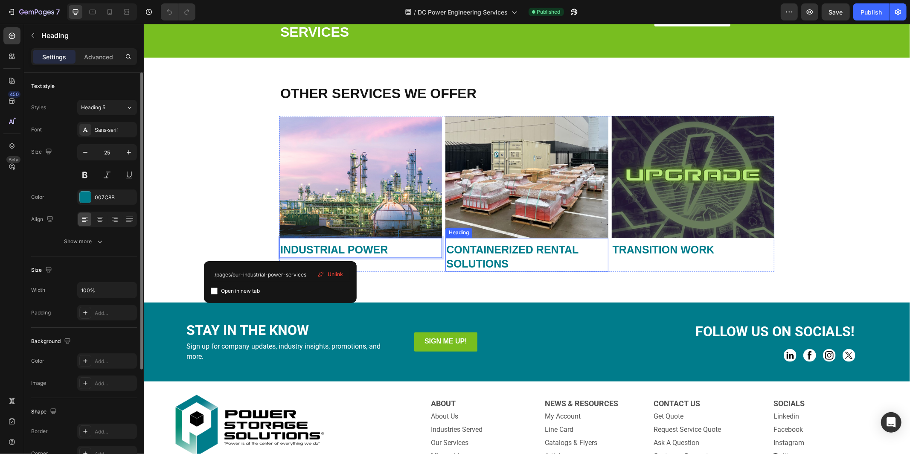
click at [491, 251] on strong "CONTAINERIZED RENTAL SOLUTIONS" at bounding box center [512, 256] width 132 height 26
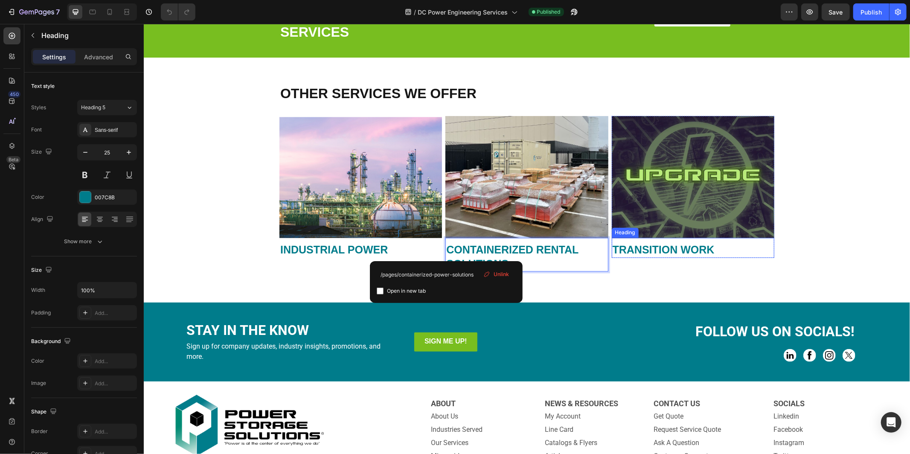
click at [641, 249] on strong "TRANSITION WORK" at bounding box center [663, 249] width 102 height 12
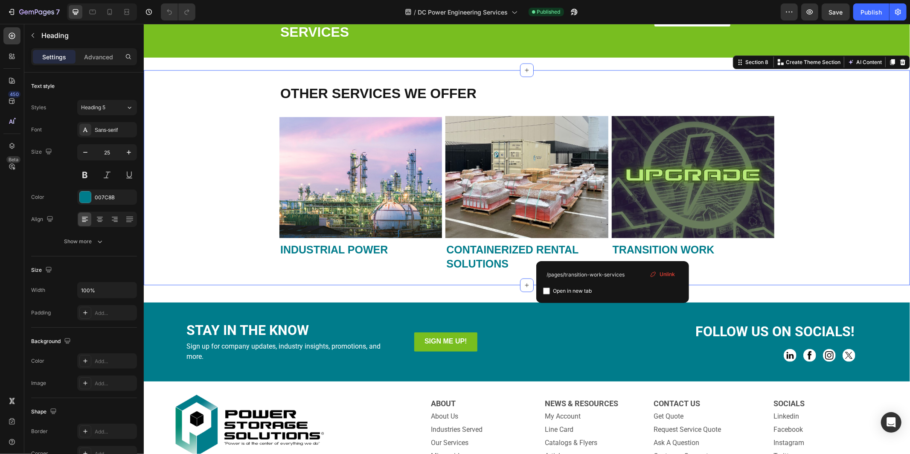
click at [852, 184] on div "OTHER SERVICES WE OFFER Heading Image ⁠⁠⁠⁠⁠⁠⁠ INDUSTRIAL POWER Heading Image ⁠⁠…" at bounding box center [526, 178] width 766 height 188
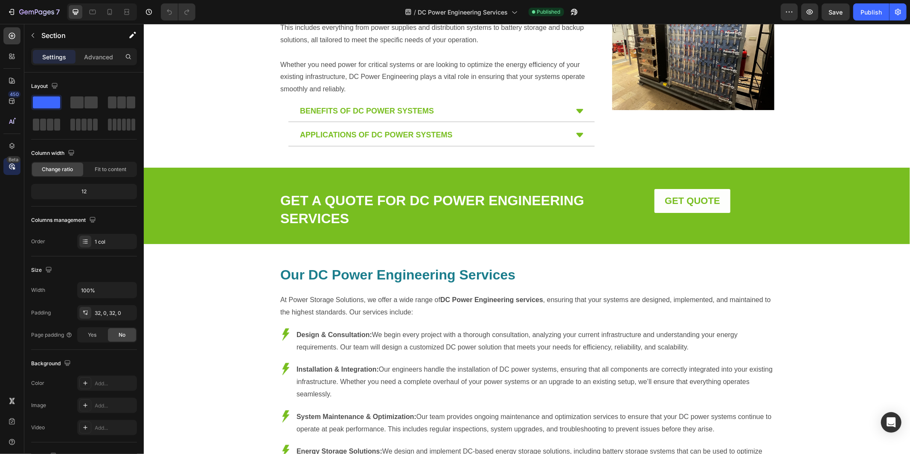
scroll to position [0, 0]
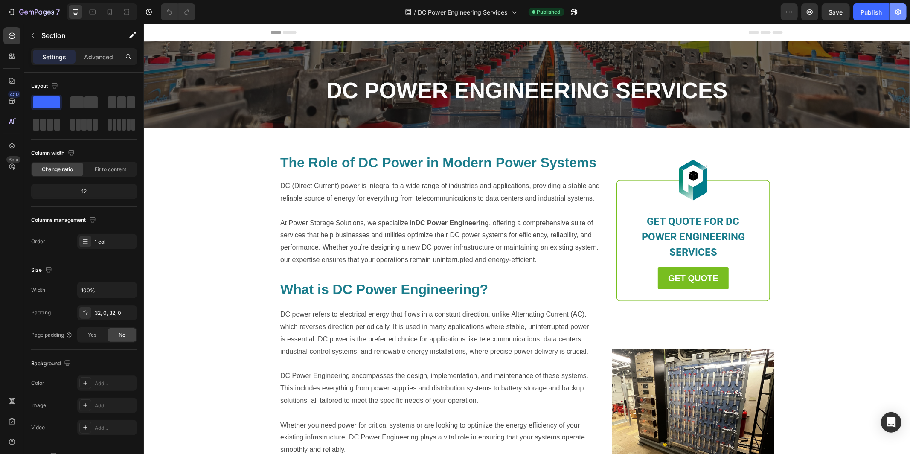
click at [897, 15] on icon "button" at bounding box center [897, 12] width 9 height 9
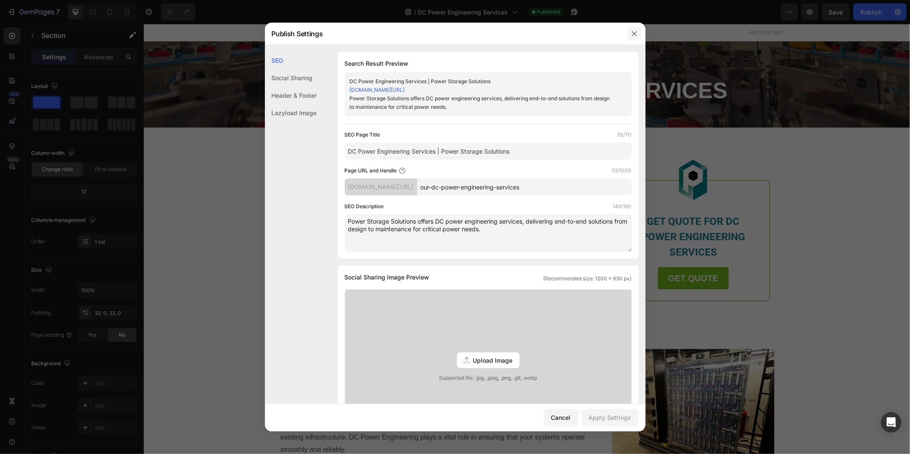
click at [632, 32] on icon "button" at bounding box center [634, 33] width 5 height 5
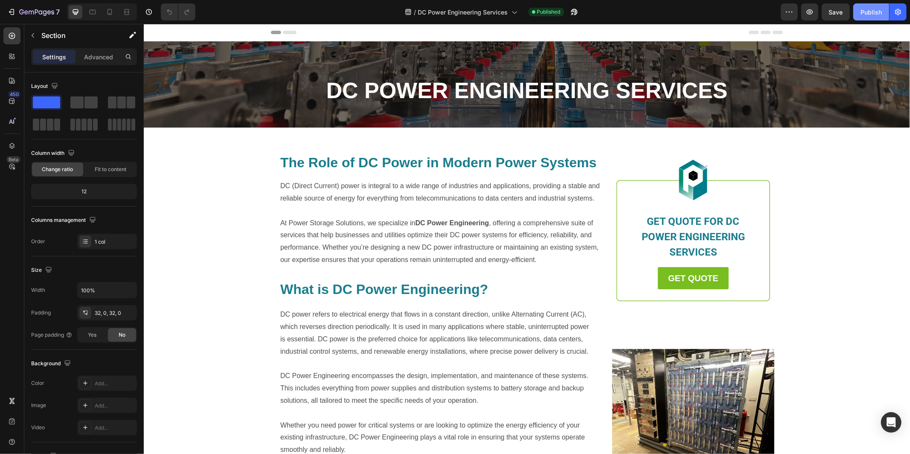
click at [864, 12] on div "Publish" at bounding box center [870, 12] width 21 height 9
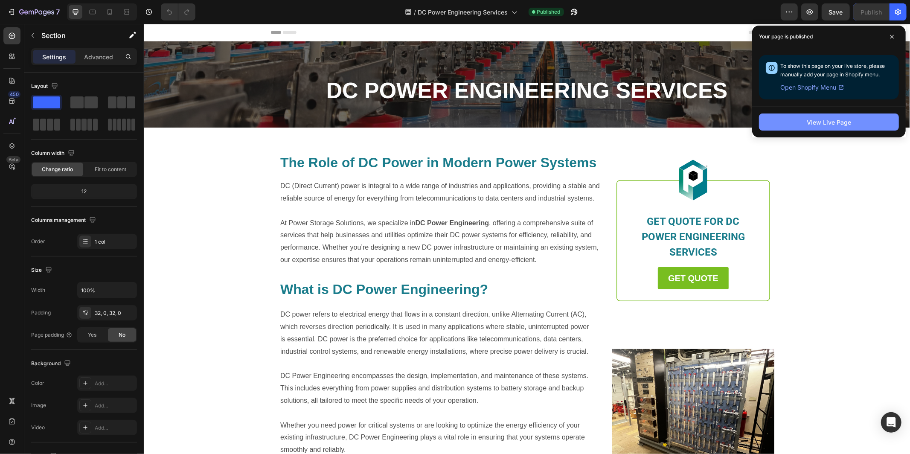
click at [841, 121] on div "View Live Page" at bounding box center [828, 122] width 44 height 9
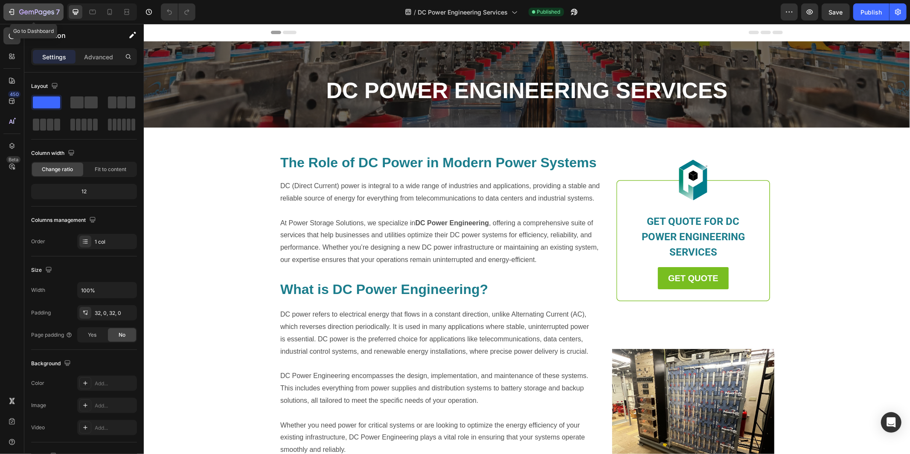
click at [48, 8] on div "7" at bounding box center [39, 12] width 41 height 10
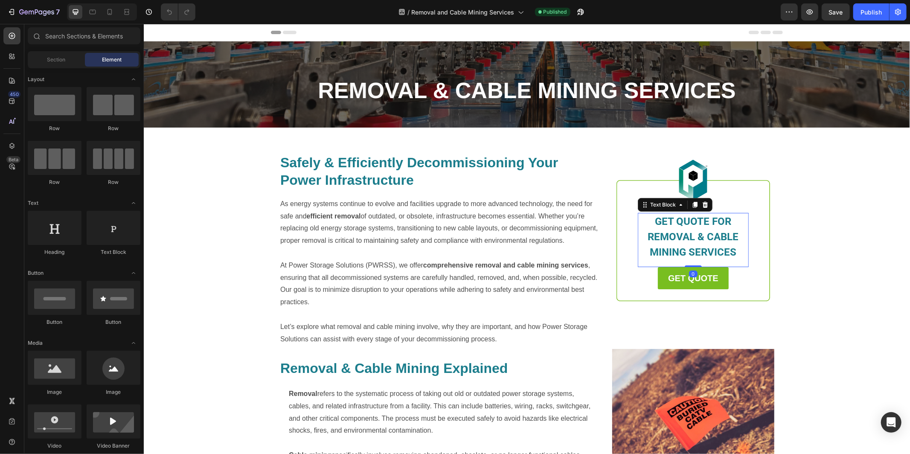
click at [694, 231] on span "GET QUOTE FOR REMOVAL & CABLE MINING SERVICES" at bounding box center [692, 236] width 91 height 43
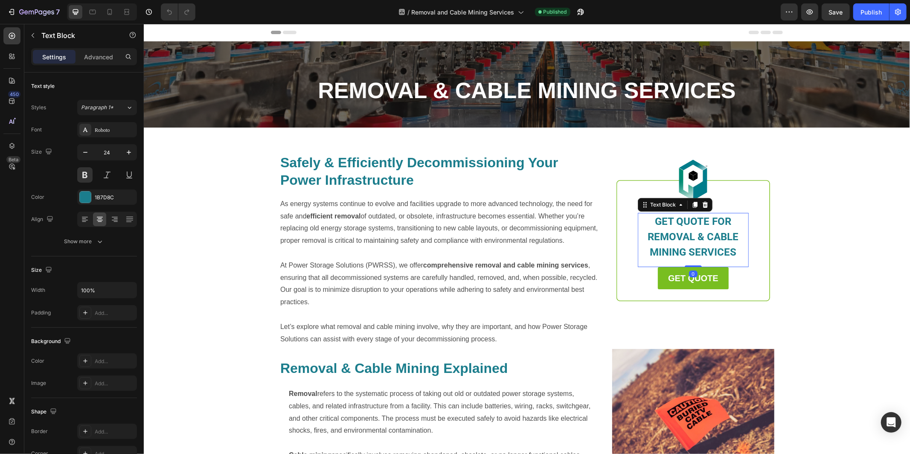
click at [702, 232] on span "GET QUOTE FOR REMOVAL & CABLE MINING SERVICES" at bounding box center [692, 236] width 91 height 43
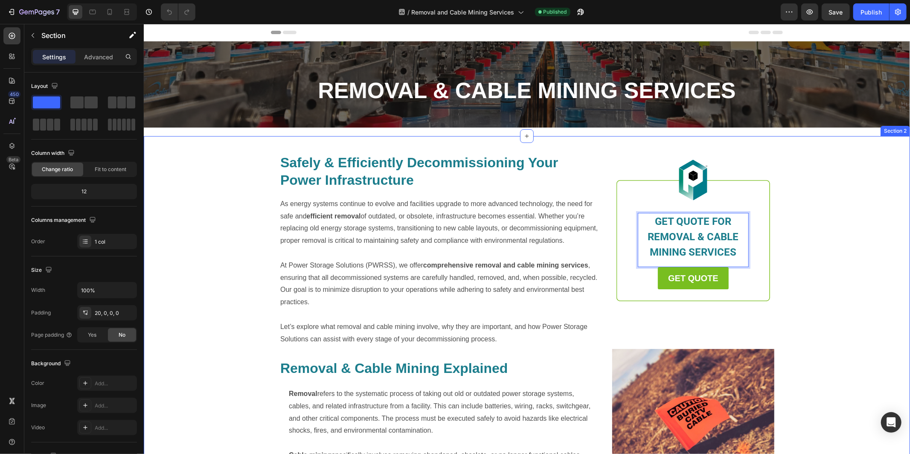
click at [804, 253] on div "Safely & Efficiently Decommissioning Your Power Infrastructure Heading As energ…" at bounding box center [526, 379] width 766 height 470
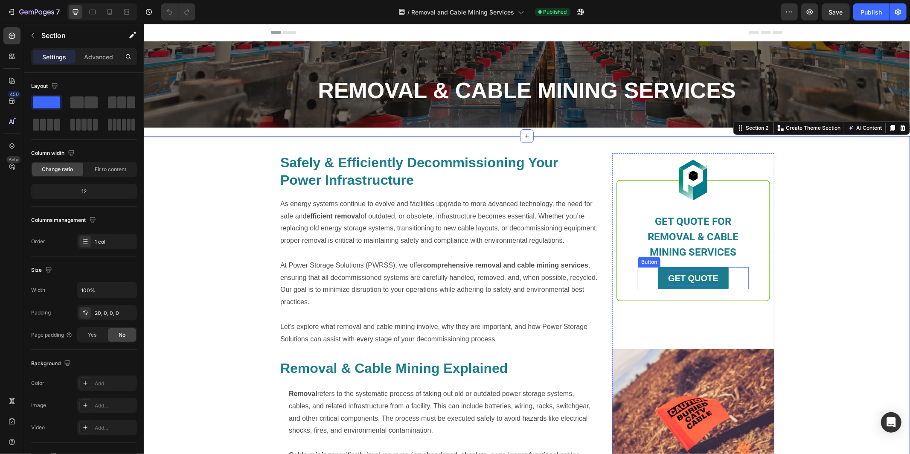
click at [697, 280] on strong "GET QUOTE" at bounding box center [692, 277] width 50 height 9
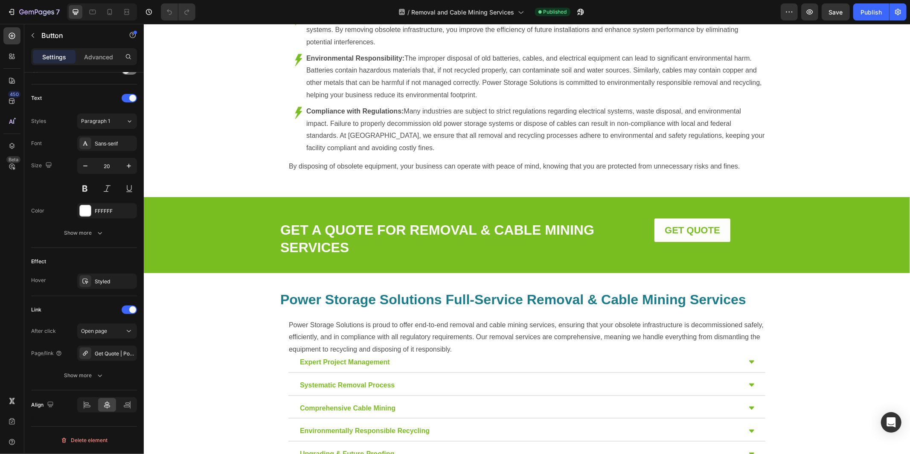
scroll to position [715, 0]
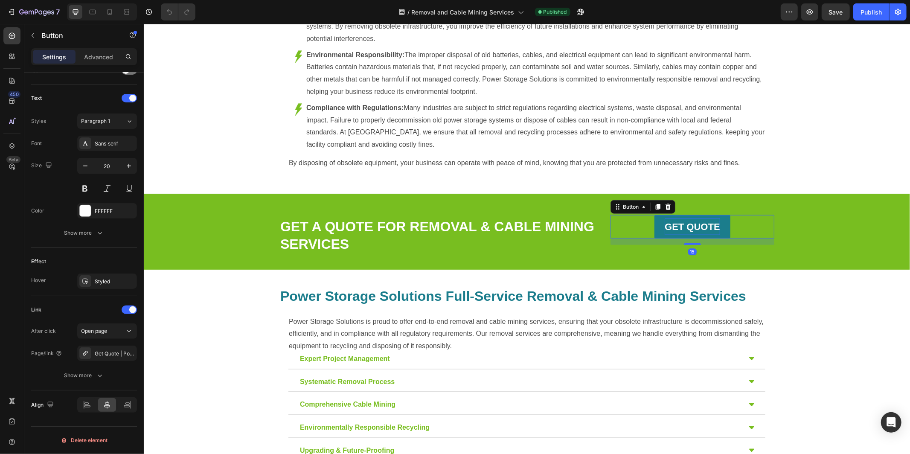
click at [701, 230] on strong "GET QUOTE" at bounding box center [691, 226] width 55 height 11
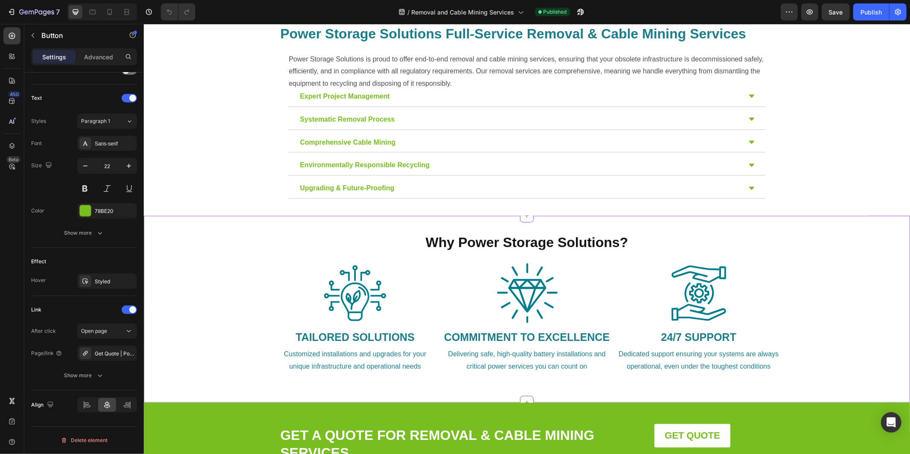
scroll to position [981, 0]
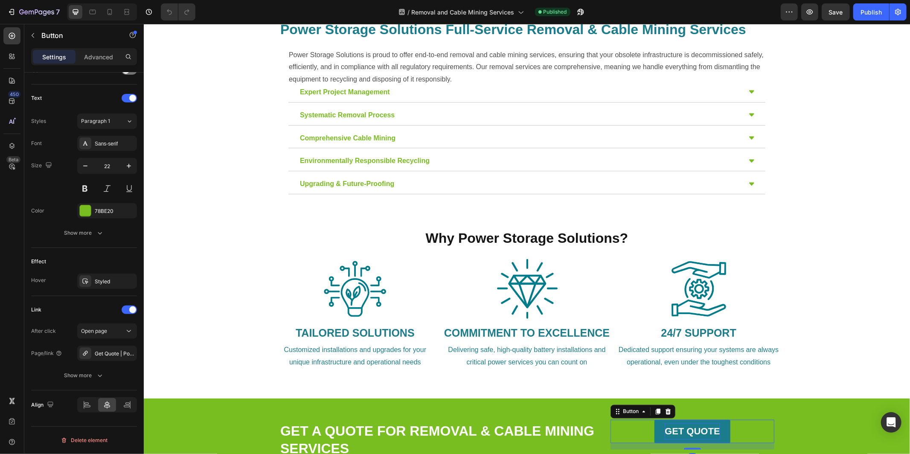
click at [696, 434] on strong "GET QUOTE" at bounding box center [691, 431] width 55 height 11
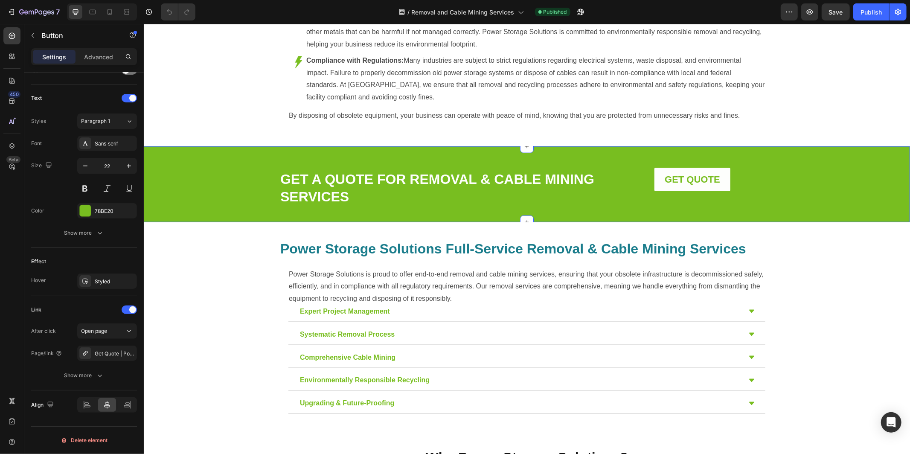
scroll to position [751, 0]
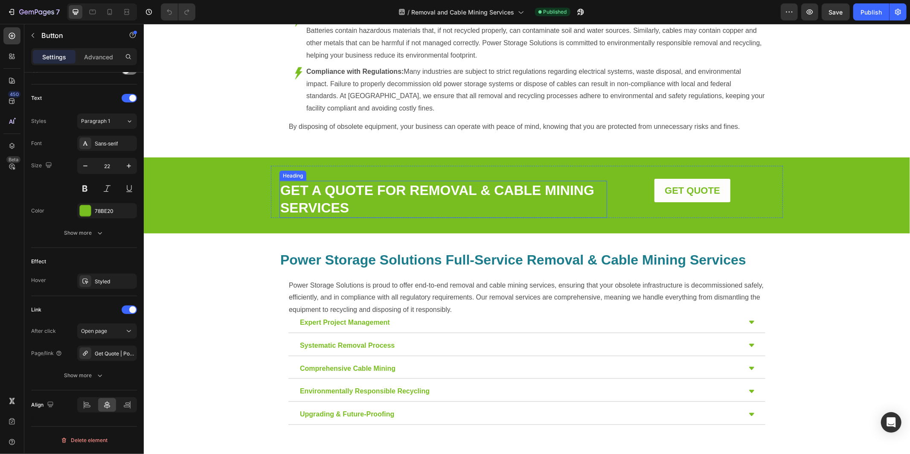
click at [444, 187] on link "GET A QUOTE FOR REMOVAL & CABLE MINING SERVICES" at bounding box center [437, 198] width 314 height 33
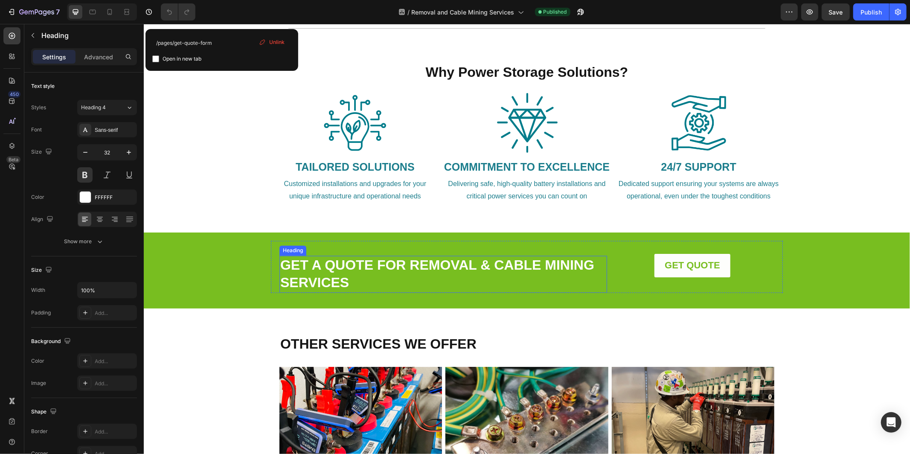
scroll to position [1148, 0]
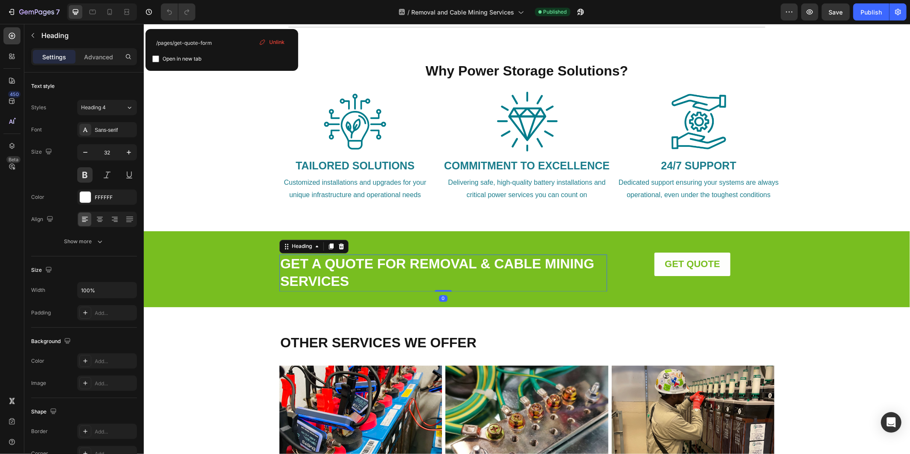
click at [435, 268] on link "GET A QUOTE FOR REMOVAL & CABLE MINING SERVICES" at bounding box center [437, 272] width 314 height 33
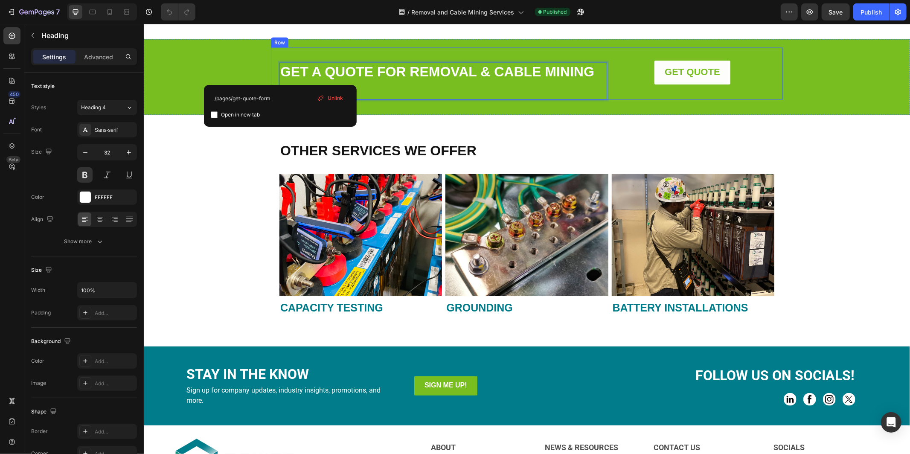
scroll to position [1342, 0]
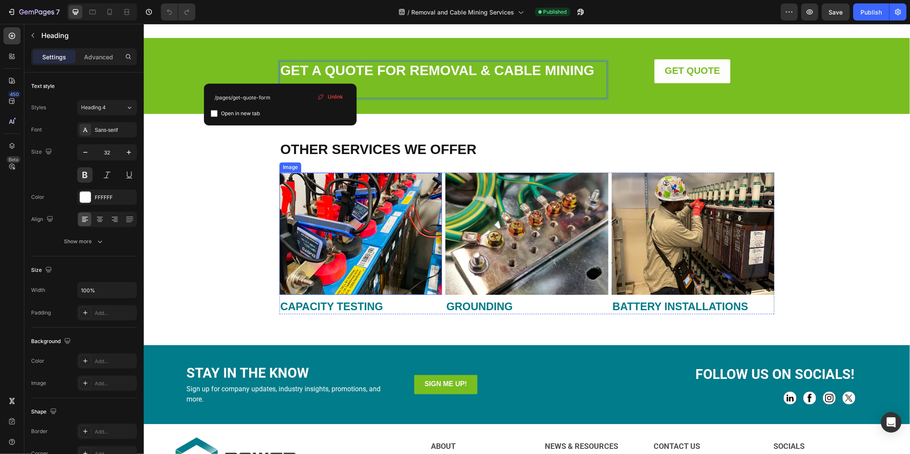
click at [364, 235] on img at bounding box center [360, 233] width 162 height 122
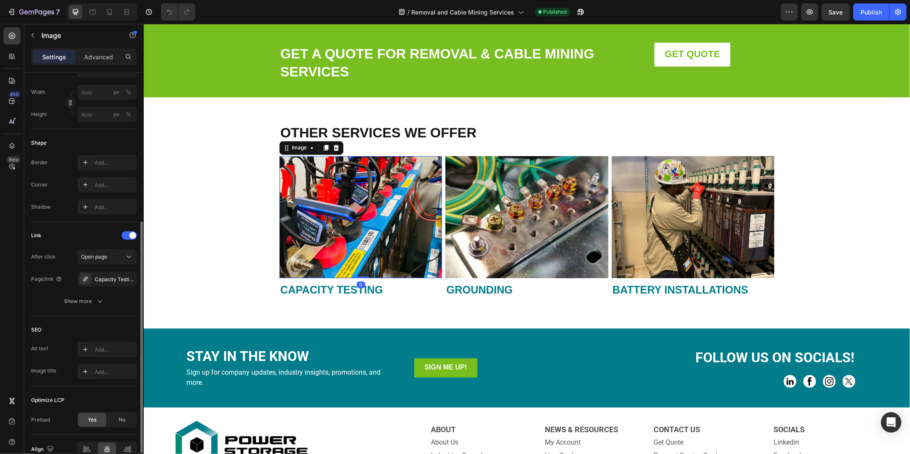
scroll to position [1370, 0]
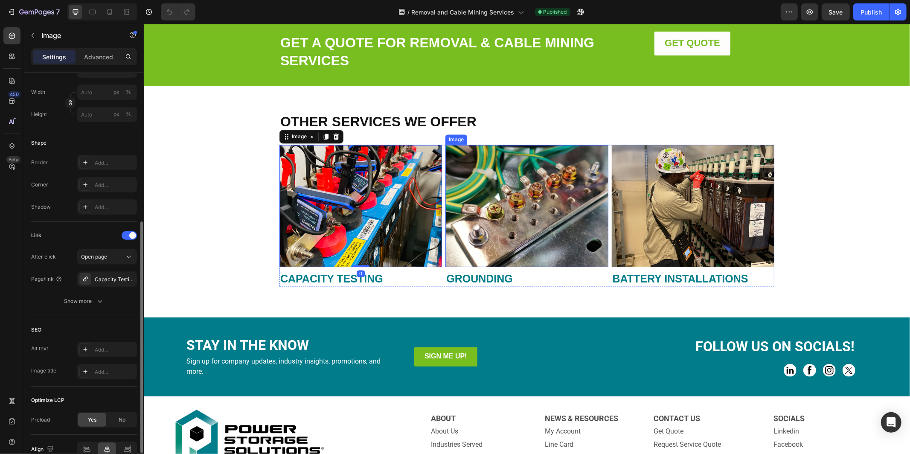
click at [498, 213] on img at bounding box center [526, 206] width 162 height 122
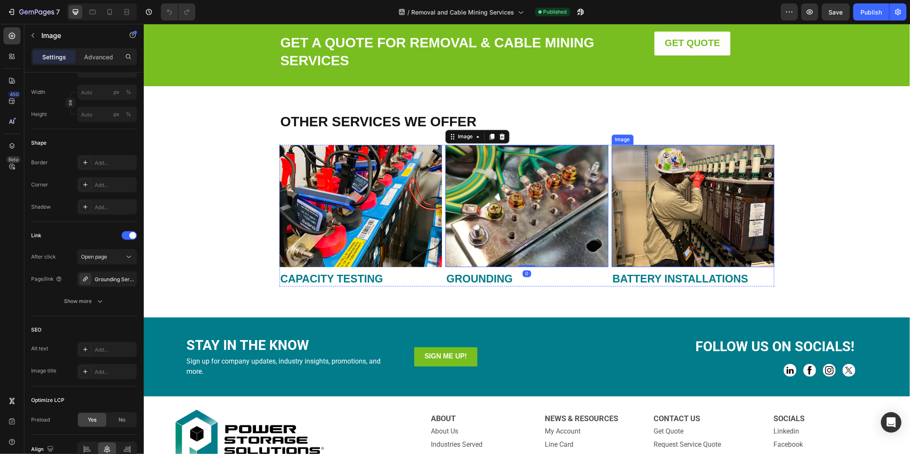
click at [643, 198] on img at bounding box center [692, 206] width 162 height 122
click at [322, 283] on strong "CAPACITY TESTING" at bounding box center [331, 278] width 103 height 12
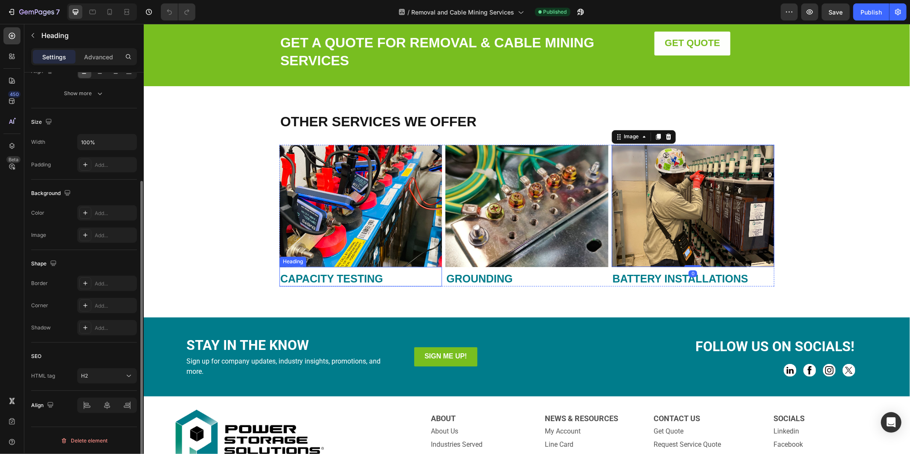
scroll to position [0, 0]
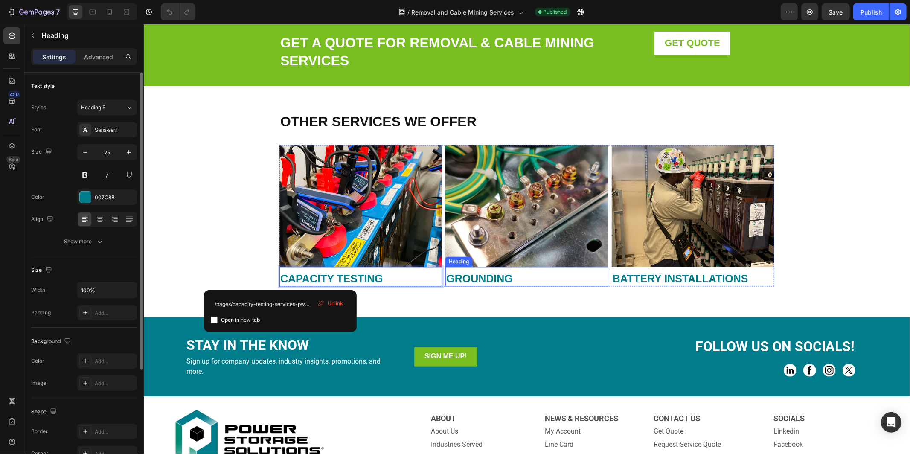
click at [474, 278] on strong "GROUNDING" at bounding box center [479, 278] width 67 height 12
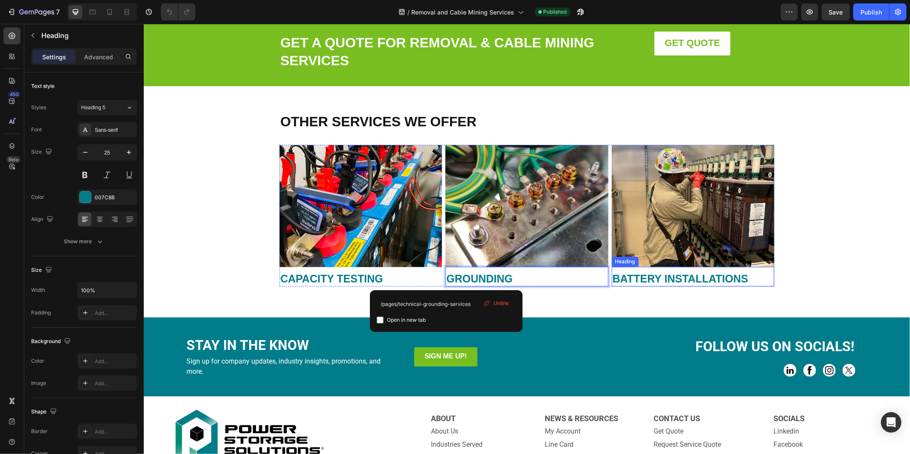
click at [661, 275] on strong "BATTERY INSTALLATIONS" at bounding box center [680, 278] width 136 height 12
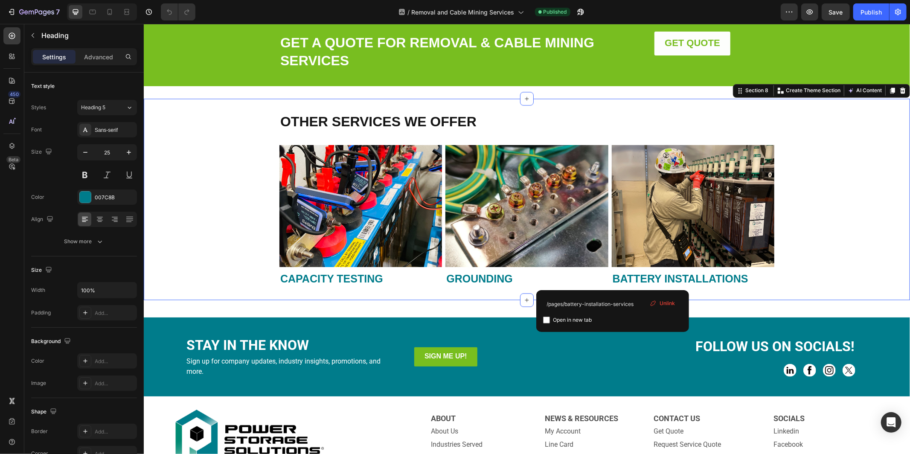
click at [807, 246] on div "OTHER SERVICES WE OFFER Heading Image ⁠⁠⁠⁠⁠⁠⁠ CAPACITY TESTING Heading Image ⁠⁠…" at bounding box center [526, 199] width 766 height 174
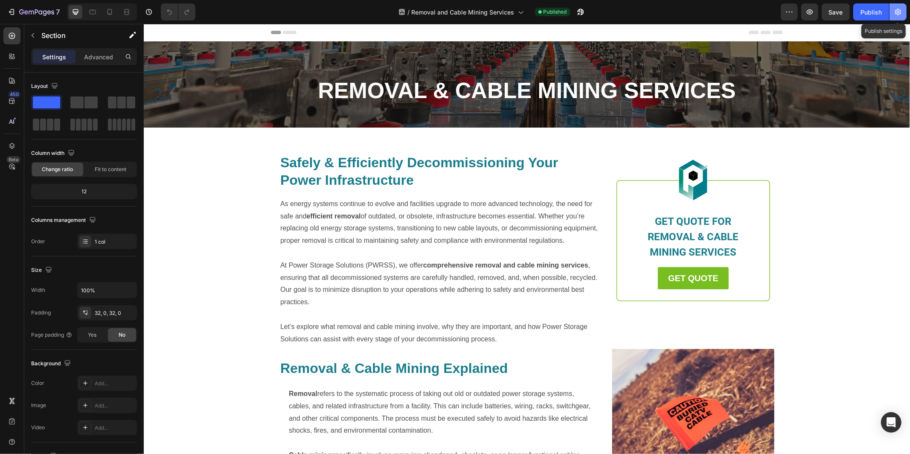
click at [896, 15] on icon "button" at bounding box center [897, 12] width 9 height 9
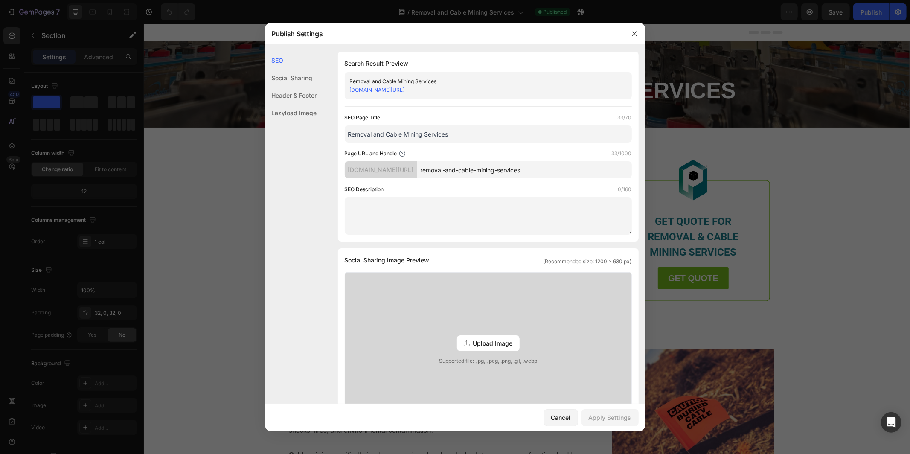
drag, startPoint x: 471, startPoint y: 135, endPoint x: 349, endPoint y: 134, distance: 122.4
click at [349, 134] on input "Removal and Cable Mining Services" at bounding box center [488, 133] width 287 height 17
paste input "& Cable Mining Services | Power Storage Solution"
click at [349, 132] on input "Removal & Cable Mining Services | Power Storage Solutions" at bounding box center [488, 133] width 287 height 17
click at [348, 134] on input "System Removal & Cable Mining Services | Power Storage Solutions" at bounding box center [488, 133] width 287 height 17
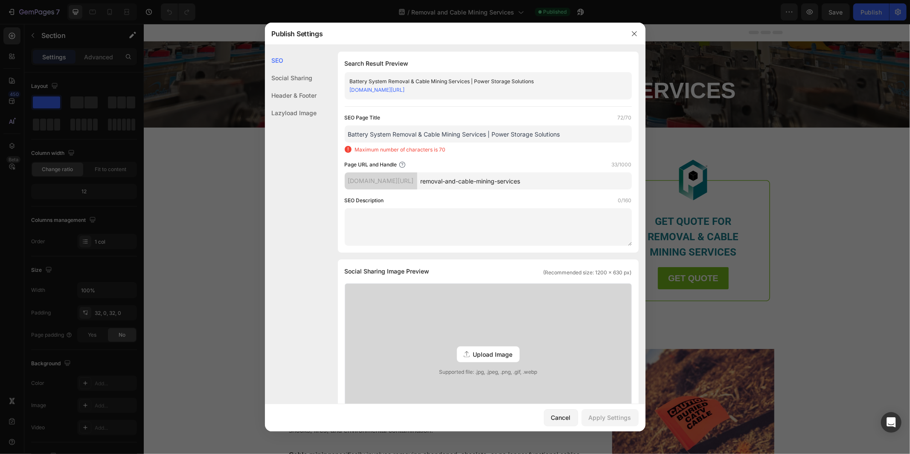
drag, startPoint x: 391, startPoint y: 133, endPoint x: 369, endPoint y: 132, distance: 22.2
click at [369, 132] on input "Battery System Removal & Cable Mining Services | Power Storage Solutions" at bounding box center [488, 133] width 287 height 17
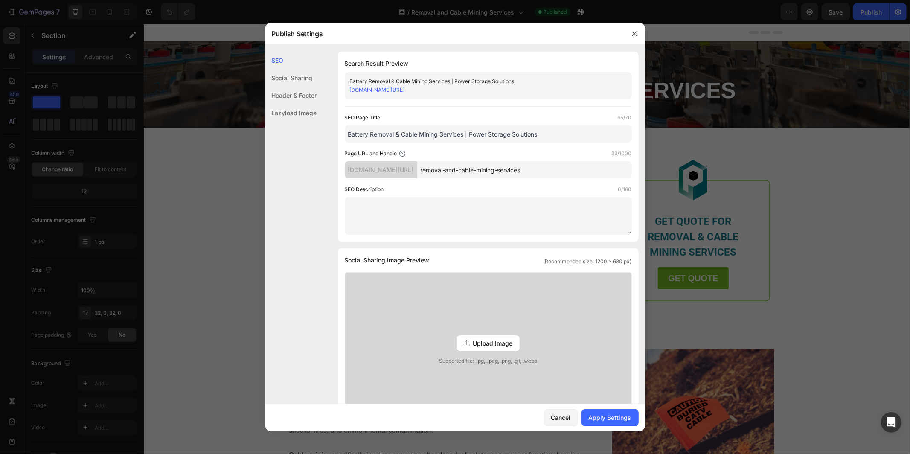
type input "Battery Removal & Cable Mining Services | Power Storage Solutions"
click at [387, 213] on textarea at bounding box center [488, 216] width 287 height 38
paste textarea "Power Storage Solutions provides removal and cable mining services, safely deco…"
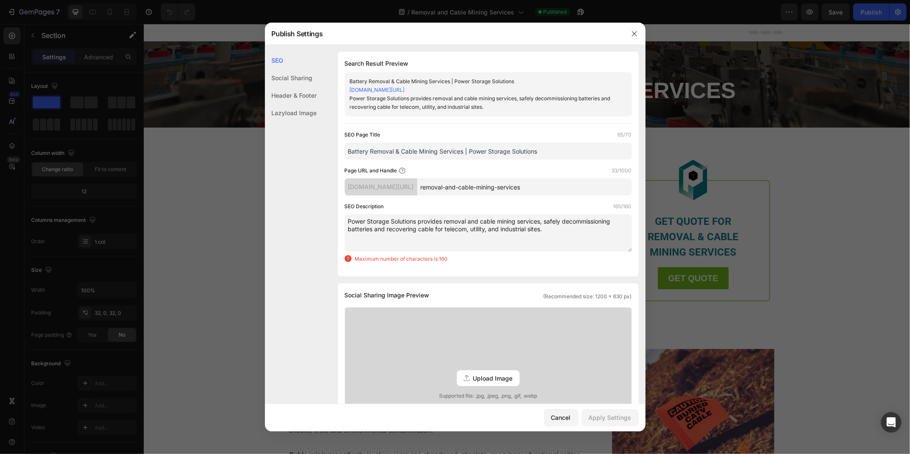
click at [443, 220] on textarea "Power Storage Solutions provides removal and cable mining services, safely deco…" at bounding box center [488, 233] width 287 height 38
click at [446, 220] on textarea "Power Storage Solutions provides removal and cable mining services, safely deco…" at bounding box center [488, 233] width 287 height 38
drag, startPoint x: 435, startPoint y: 228, endPoint x: 429, endPoint y: 227, distance: 6.4
click at [427, 228] on textarea "Power Storage Solutions provides battery removal and cable mining services, saf…" at bounding box center [488, 233] width 287 height 38
click at [429, 229] on textarea "Power Storage Solutions provides battery removal and cable mining services, saf…" at bounding box center [488, 233] width 287 height 38
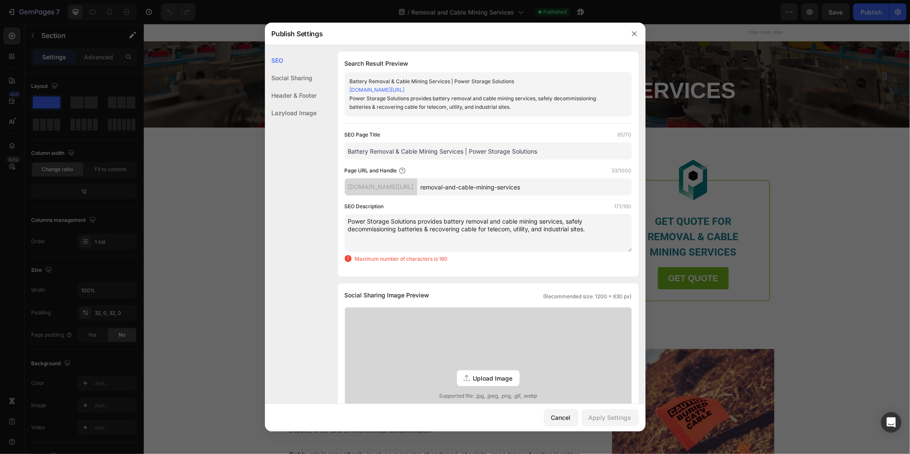
drag, startPoint x: 443, startPoint y: 222, endPoint x: 421, endPoint y: 220, distance: 21.4
click at [420, 221] on textarea "Power Storage Solutions provides battery removal and cable mining services, saf…" at bounding box center [488, 233] width 287 height 38
click at [556, 231] on textarea "Power Storage Solutions offers battery removal and cable mining services, safel…" at bounding box center [488, 233] width 287 height 38
click at [560, 222] on textarea "Power Storage Solutions offers battery removal and cable mining services, safel…" at bounding box center [488, 233] width 287 height 38
click at [397, 232] on textarea "Power Storage Solutions offers battery removal and cable mining services, safel…" at bounding box center [488, 233] width 287 height 38
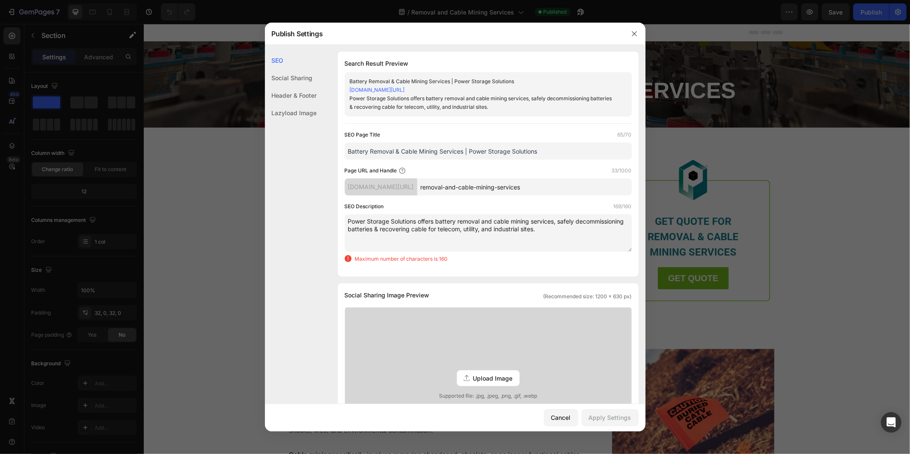
drag, startPoint x: 493, startPoint y: 220, endPoint x: 484, endPoint y: 221, distance: 9.4
click at [484, 221] on textarea "Power Storage Solutions offers battery removal and cable mining services, safel…" at bounding box center [488, 233] width 287 height 38
drag, startPoint x: 487, startPoint y: 229, endPoint x: 483, endPoint y: 229, distance: 4.7
click at [483, 229] on textarea "Power Storage Solutions offers battery removal & cable mining services, safely …" at bounding box center [488, 233] width 287 height 38
click at [531, 234] on textarea "Power Storage Solutions offers battery removal & cable mining services, safely …" at bounding box center [488, 233] width 287 height 38
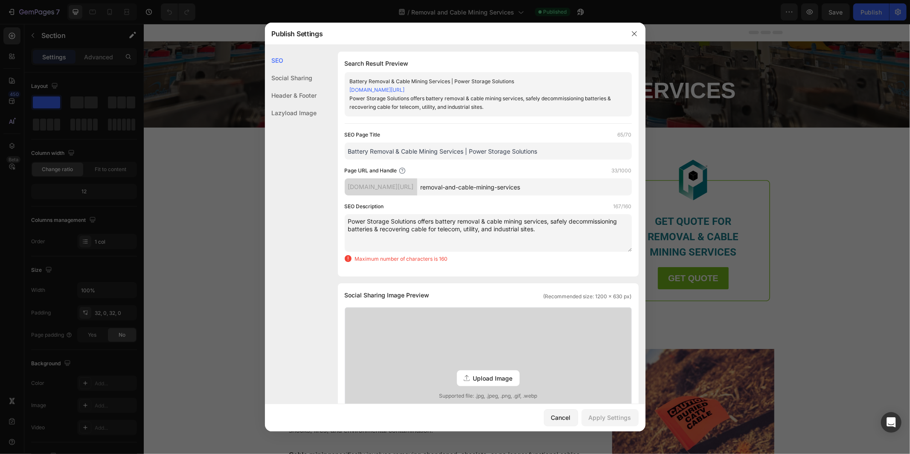
drag, startPoint x: 553, startPoint y: 220, endPoint x: 559, endPoint y: 220, distance: 6.4
click at [553, 220] on textarea "Power Storage Solutions offers battery removal & cable mining services, safely …" at bounding box center [488, 233] width 287 height 38
drag, startPoint x: 394, startPoint y: 228, endPoint x: 387, endPoint y: 228, distance: 7.7
click at [386, 229] on textarea "Power Storage Solutions offers battery removal & cable mining services. We safe…" at bounding box center [488, 233] width 287 height 38
click at [377, 229] on textarea "Power Storage Solutions offers battery removal & cable mining services. We safe…" at bounding box center [488, 233] width 287 height 38
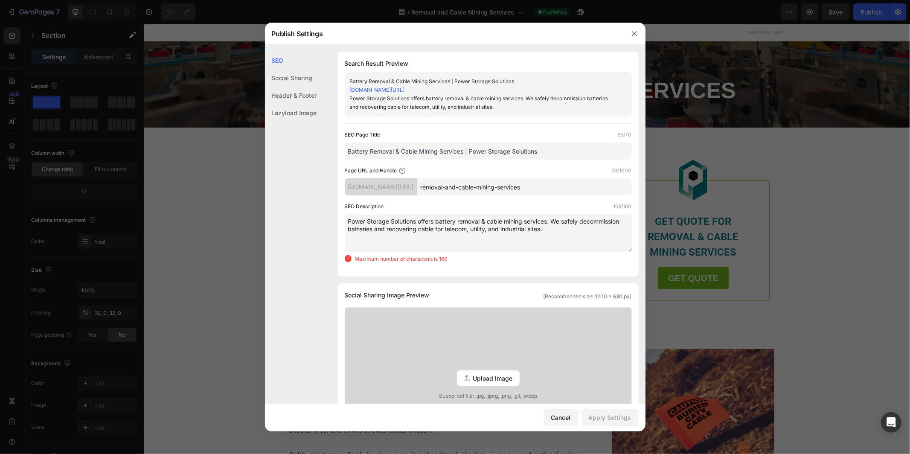
click at [416, 230] on textarea "Power Storage Solutions offers battery removal & cable mining services. We safe…" at bounding box center [488, 233] width 287 height 38
click at [522, 241] on textarea "Power Storage Solutions offers battery removal & cable mining services. We safe…" at bounding box center [488, 233] width 287 height 38
drag, startPoint x: 519, startPoint y: 228, endPoint x: 493, endPoint y: 229, distance: 26.0
click at [493, 229] on textarea "Power Storage Solutions offers battery removal & cable mining services. We safe…" at bounding box center [488, 233] width 287 height 38
click at [527, 232] on textarea "Power Storage Solutions offers battery removal & cable mining services. We safe…" at bounding box center [488, 233] width 287 height 38
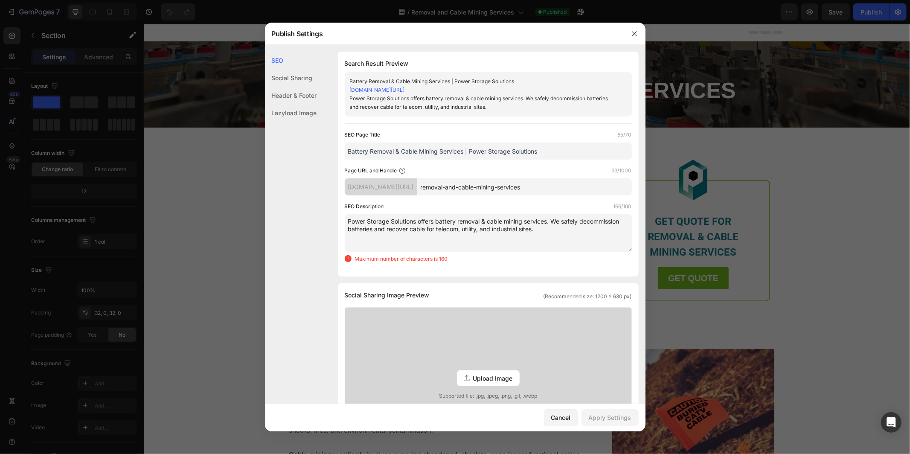
drag, startPoint x: 458, startPoint y: 220, endPoint x: 438, endPoint y: 220, distance: 20.5
click at [438, 220] on textarea "Power Storage Solutions offers battery removal & cable mining services. We safe…" at bounding box center [488, 233] width 287 height 38
click at [553, 229] on textarea "Power Storage Solutions offers battery removal & cable mining services. We safe…" at bounding box center [488, 233] width 287 height 38
click at [594, 236] on textarea "Power Storage Solutions offers battery removal & cable mining services. We safe…" at bounding box center [488, 233] width 287 height 38
click at [538, 239] on textarea "Power Storage Solutions offers battery removal & cable mining services. We safe…" at bounding box center [488, 233] width 287 height 38
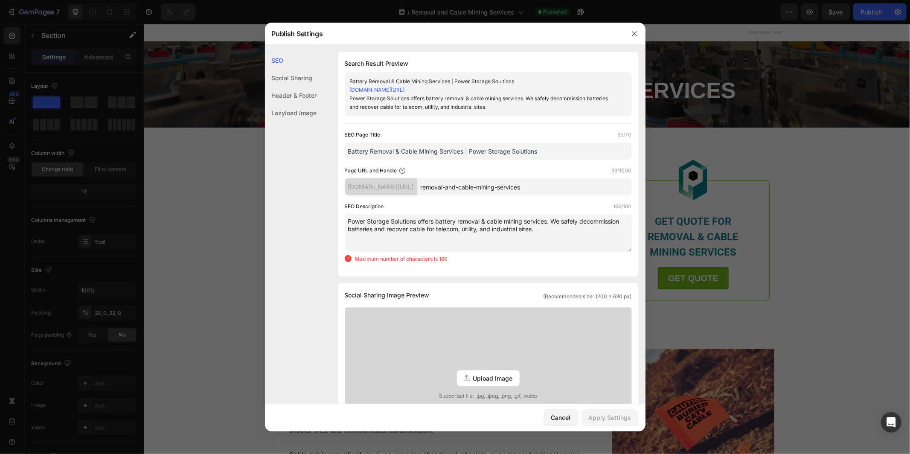
click at [542, 232] on textarea "Power Storage Solutions offers battery removal & cable mining services. We safe…" at bounding box center [488, 233] width 287 height 38
click at [559, 231] on textarea "Power Storage Solutions offers battery removal & cable mining services. We safe…" at bounding box center [488, 233] width 287 height 38
drag, startPoint x: 533, startPoint y: 227, endPoint x: 493, endPoint y: 226, distance: 41.0
click at [493, 226] on textarea "Power Storage Solutions offers battery removal & cable mining services. We safe…" at bounding box center [488, 233] width 287 height 38
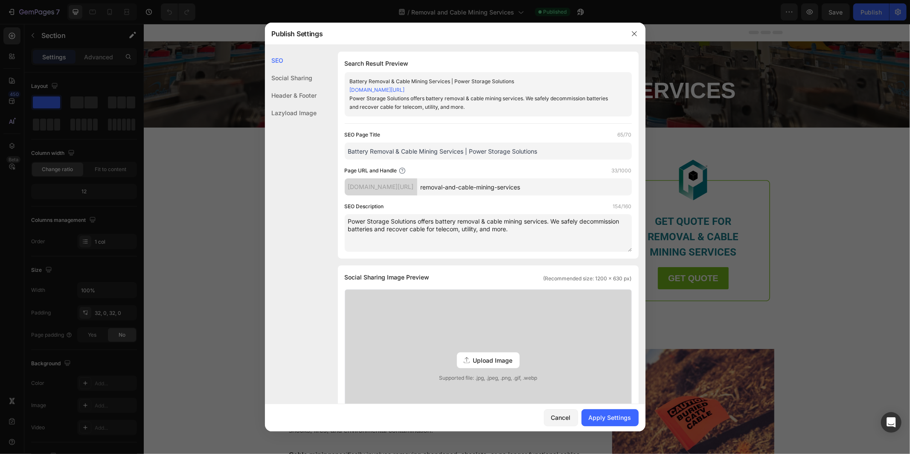
type textarea "Power Storage Solutions offers battery removal & cable mining services. We safe…"
drag, startPoint x: 494, startPoint y: 151, endPoint x: 349, endPoint y: 149, distance: 145.4
click at [349, 149] on input "Battery Removal & Cable Mining Services | Power Storage Solutions" at bounding box center [488, 150] width 287 height 17
drag, startPoint x: 531, startPoint y: 232, endPoint x: 348, endPoint y: 219, distance: 183.4
click at [348, 219] on textarea "Power Storage Solutions offers battery removal & cable mining services. We safe…" at bounding box center [488, 233] width 287 height 38
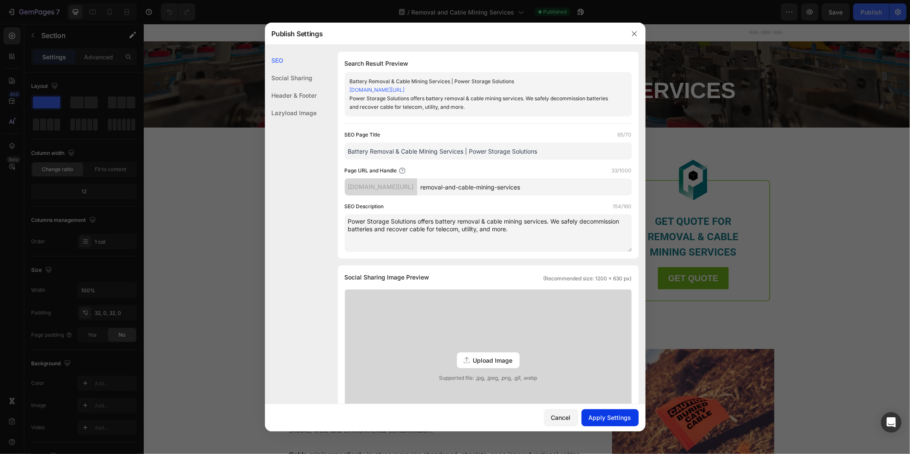
click at [609, 413] on div "Apply Settings" at bounding box center [609, 417] width 43 height 9
click at [632, 32] on icon "button" at bounding box center [634, 33] width 7 height 7
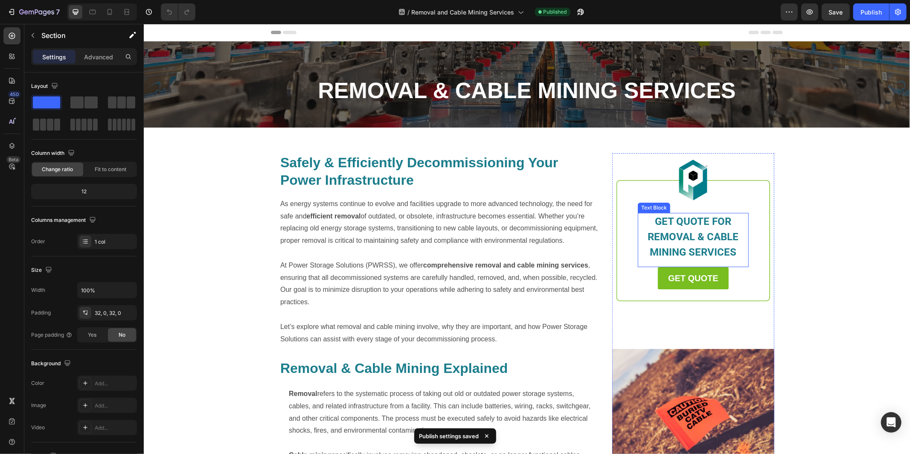
click at [685, 248] on span "GET QUOTE FOR REMOVAL & CABLE MINING SERVICES" at bounding box center [692, 236] width 91 height 43
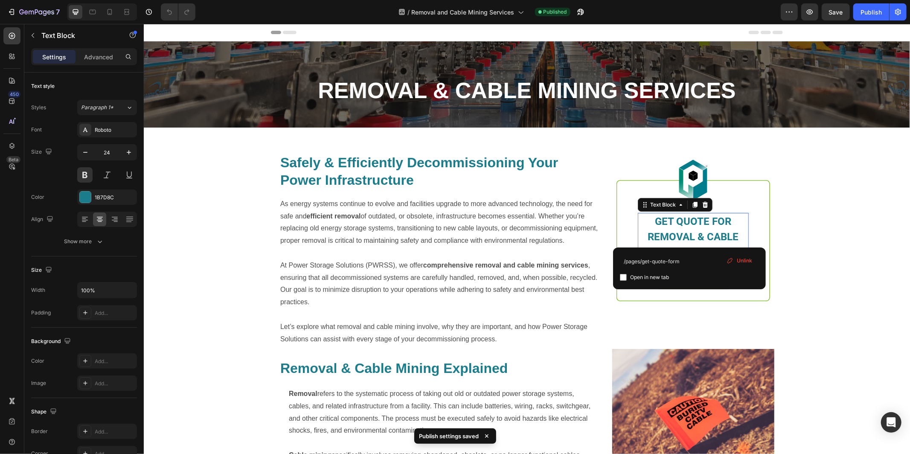
click at [690, 243] on p "GET QUOTE FOR REMOVAL & CABLE MINING SERVICES" at bounding box center [692, 236] width 109 height 46
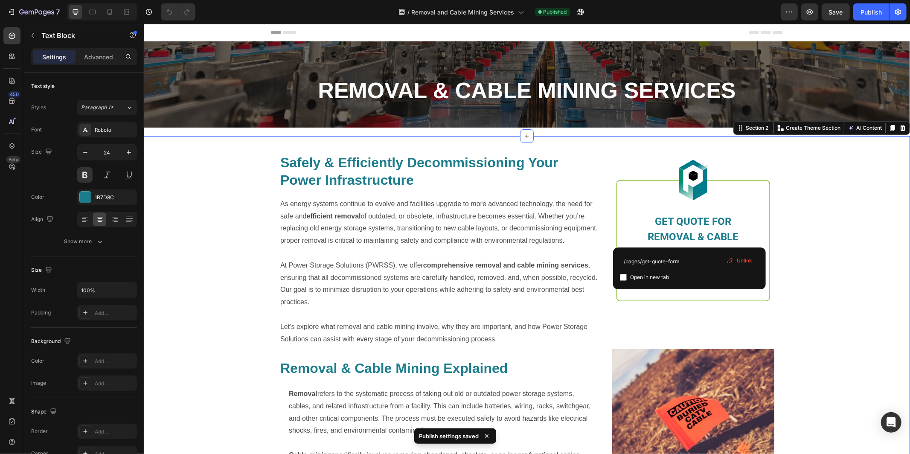
click at [812, 246] on div "Safely & Efficiently Decommissioning Your Power Infrastructure Heading As energ…" at bounding box center [526, 379] width 766 height 470
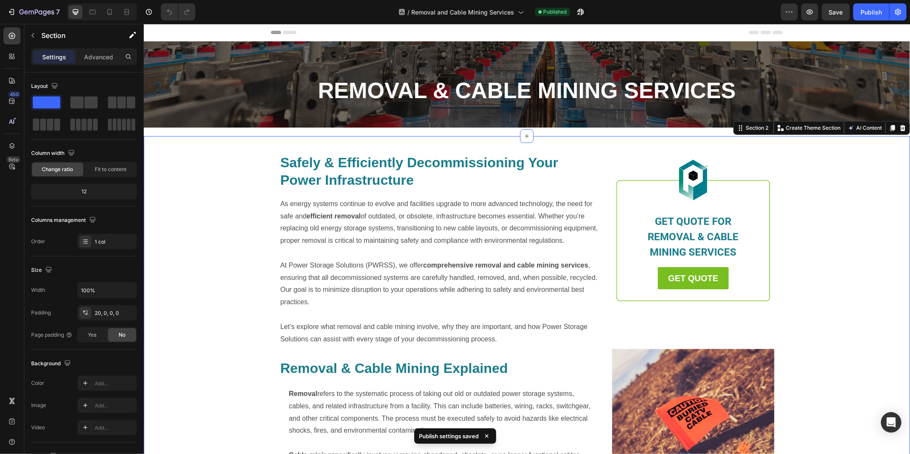
scroll to position [33, 0]
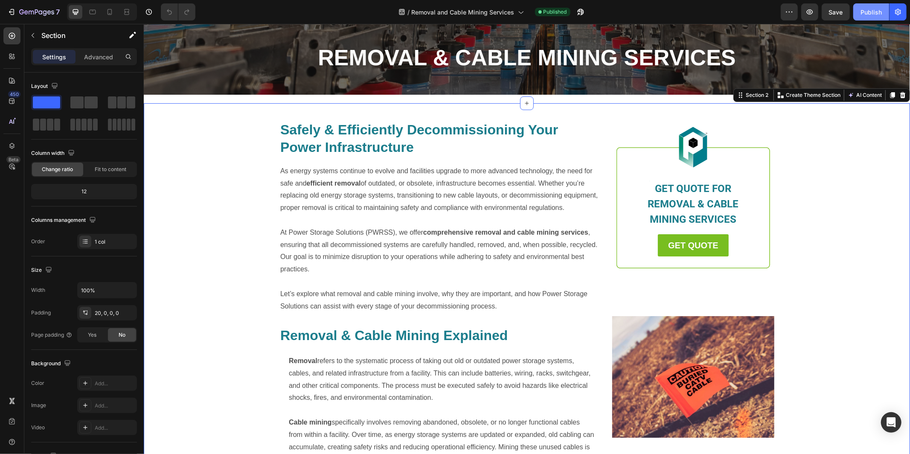
click at [869, 11] on div "Publish" at bounding box center [870, 12] width 21 height 9
click at [579, 11] on icon "button" at bounding box center [580, 12] width 6 height 6
click at [47, 10] on icon "button" at bounding box center [36, 12] width 35 height 7
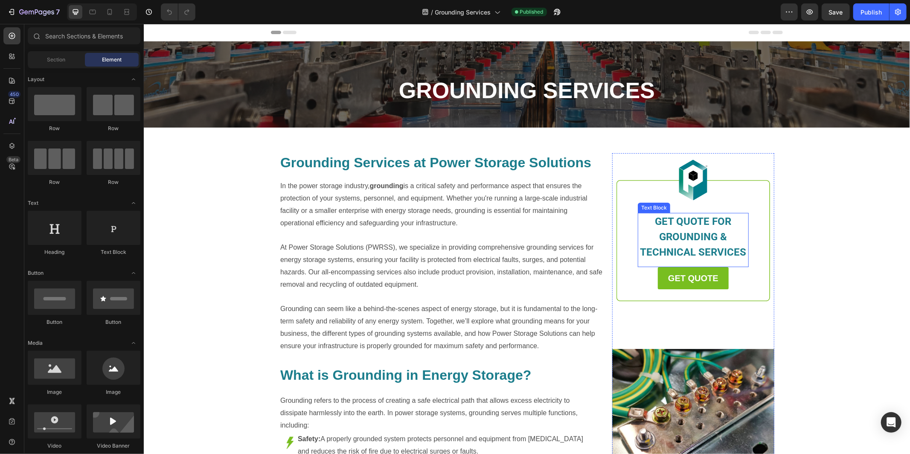
click at [683, 225] on span "GET QUOTE FOR GROUNDING & TECHNICAL SERVICES" at bounding box center [693, 236] width 106 height 43
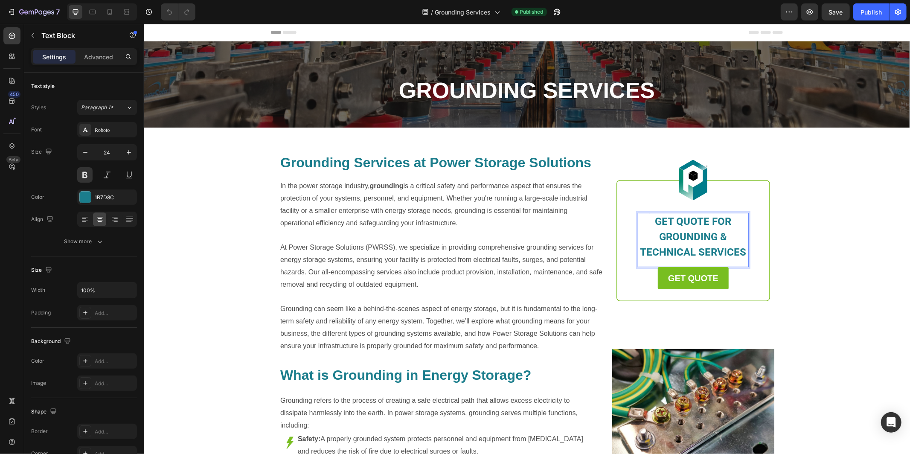
click at [695, 221] on span "GET QUOTE FOR GROUNDING & TECHNICAL SERVICES" at bounding box center [693, 236] width 106 height 43
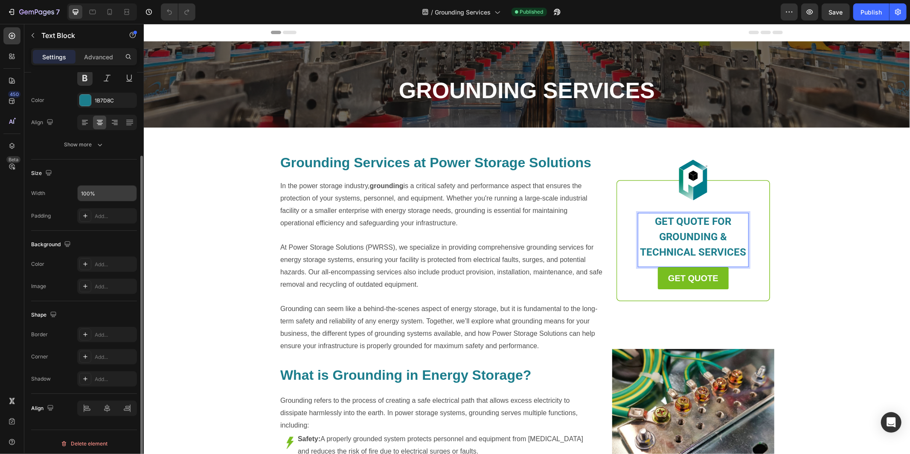
scroll to position [100, 0]
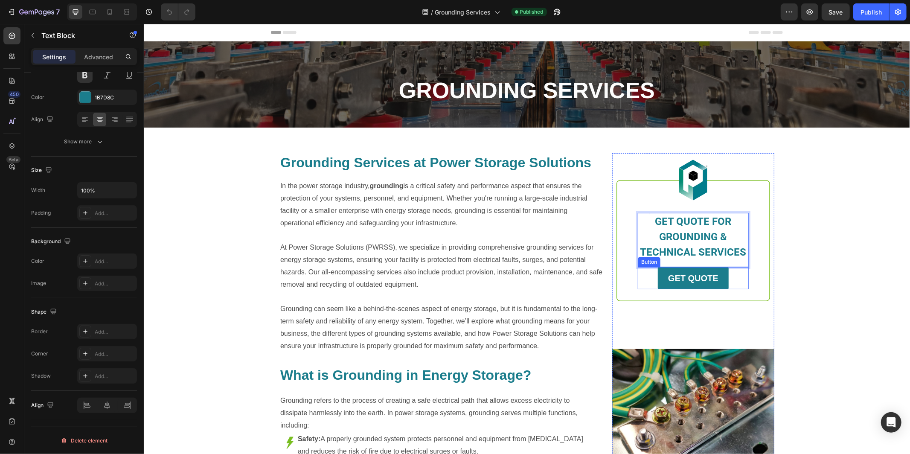
drag, startPoint x: 720, startPoint y: 275, endPoint x: 708, endPoint y: 278, distance: 12.1
click at [720, 275] on link "GET QUOTE" at bounding box center [692, 278] width 71 height 22
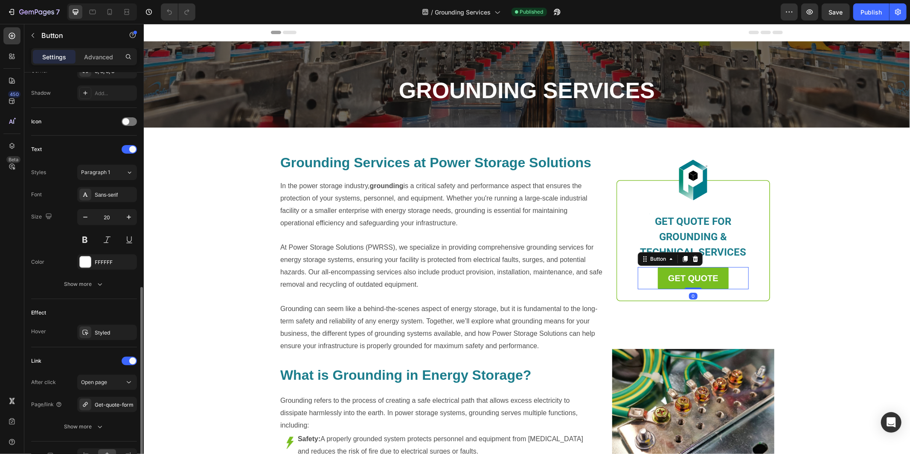
scroll to position [273, 0]
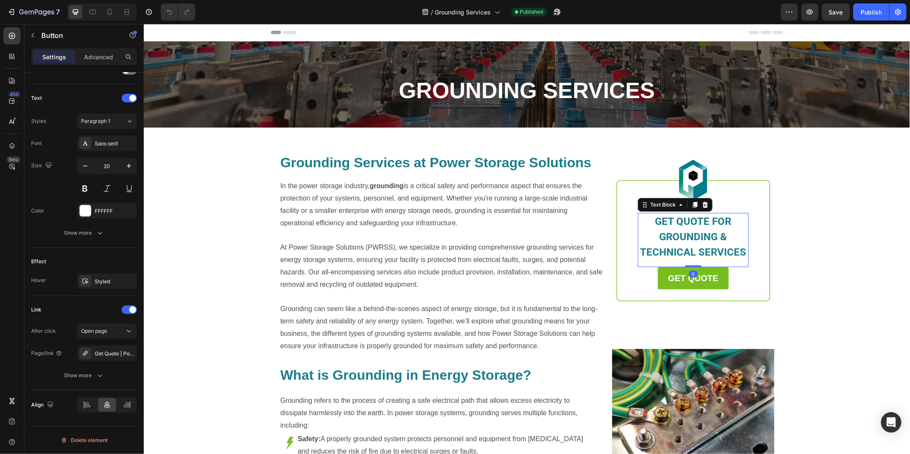
click at [692, 233] on span "GET QUOTE FOR GROUNDING & TECHNICAL SERVICES" at bounding box center [693, 236] width 106 height 43
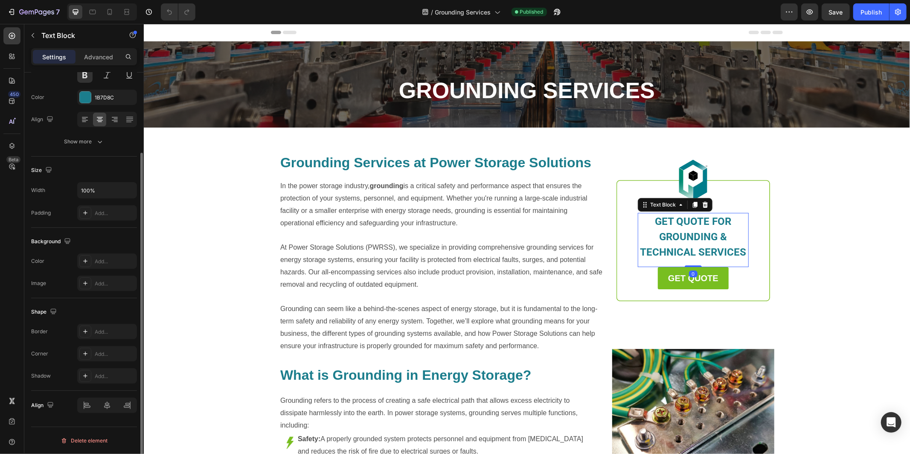
scroll to position [0, 0]
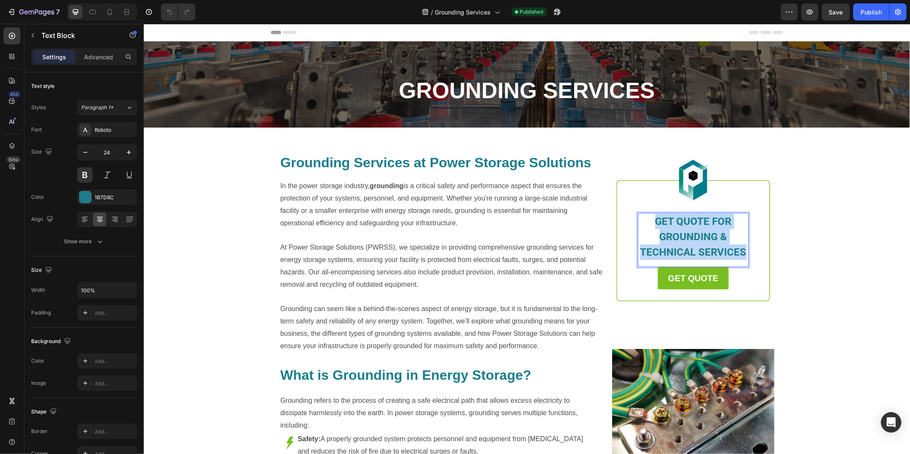
drag, startPoint x: 743, startPoint y: 248, endPoint x: 656, endPoint y: 219, distance: 91.7
click at [656, 219] on span "GET QUOTE FOR GROUNDING & TECHNICAL SERVICES" at bounding box center [693, 236] width 106 height 43
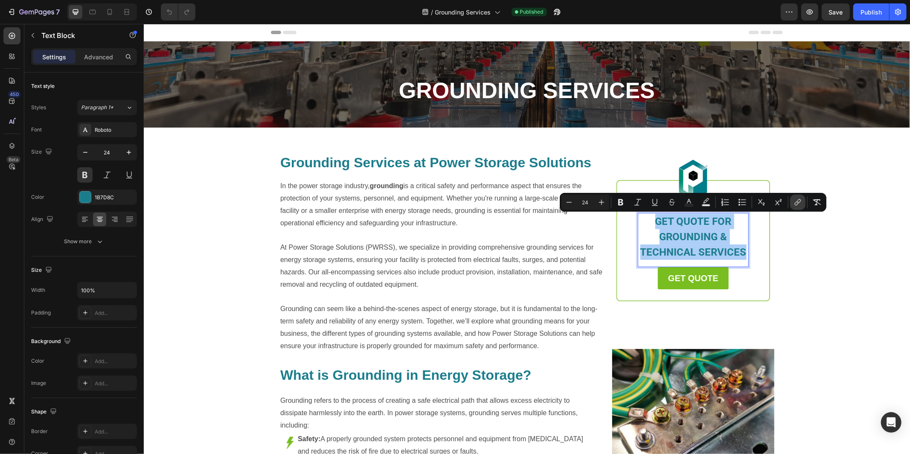
click at [800, 203] on icon "Editor contextual toolbar" at bounding box center [797, 202] width 9 height 9
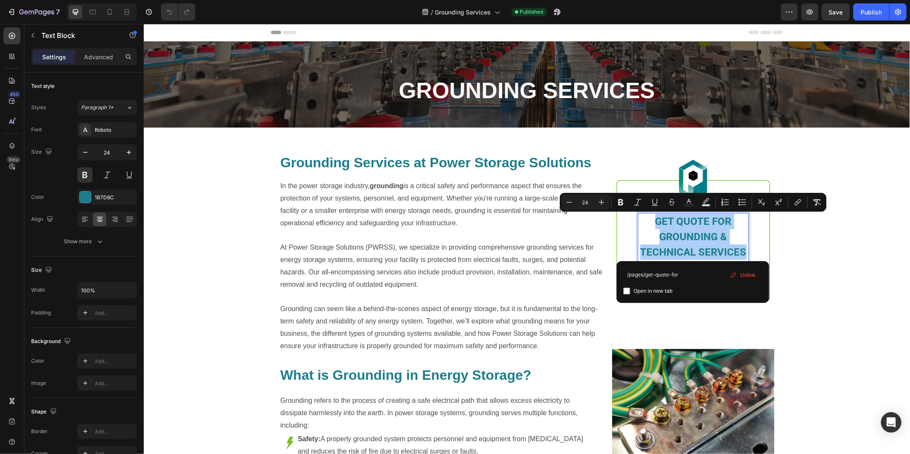
type input "/pages/get-quote-form"
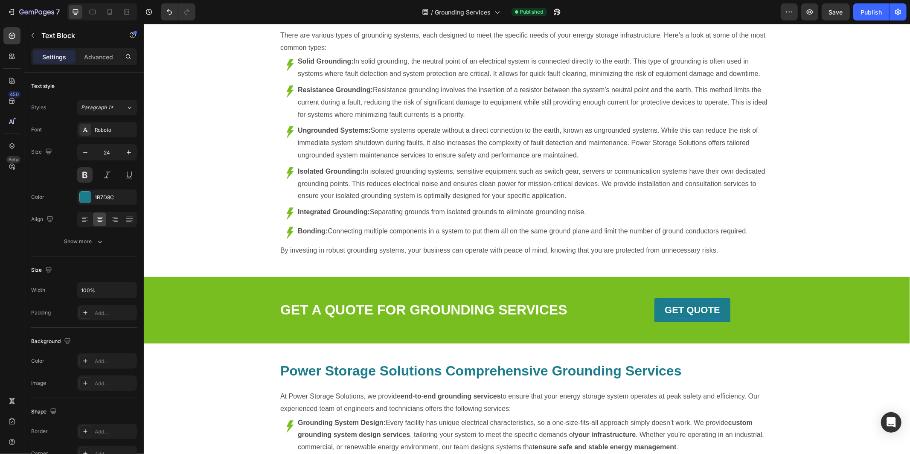
scroll to position [808, 0]
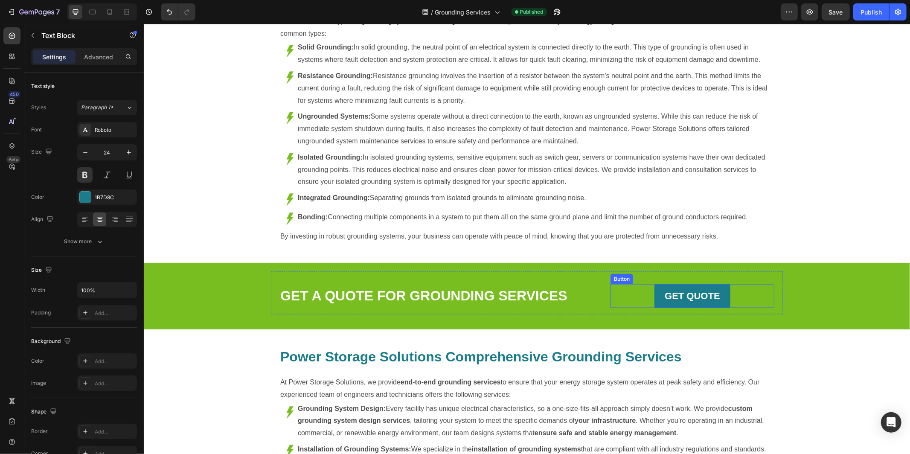
click at [688, 304] on link "GET QUOTE" at bounding box center [692, 296] width 76 height 24
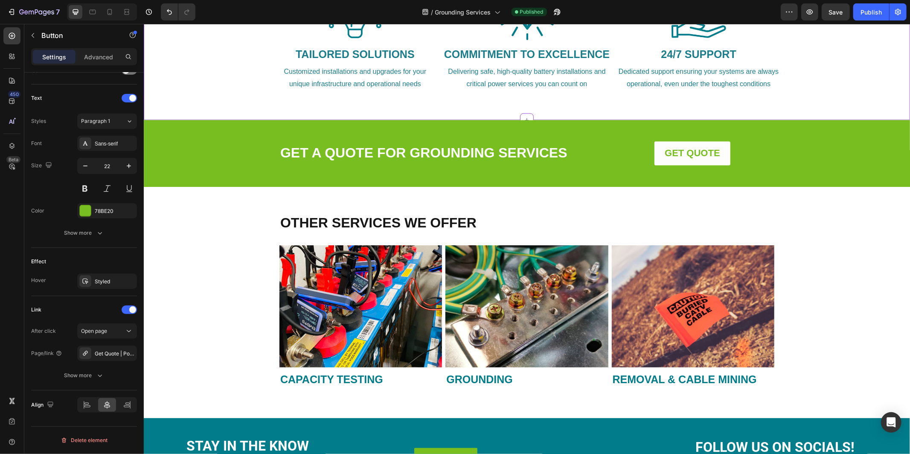
scroll to position [1504, 0]
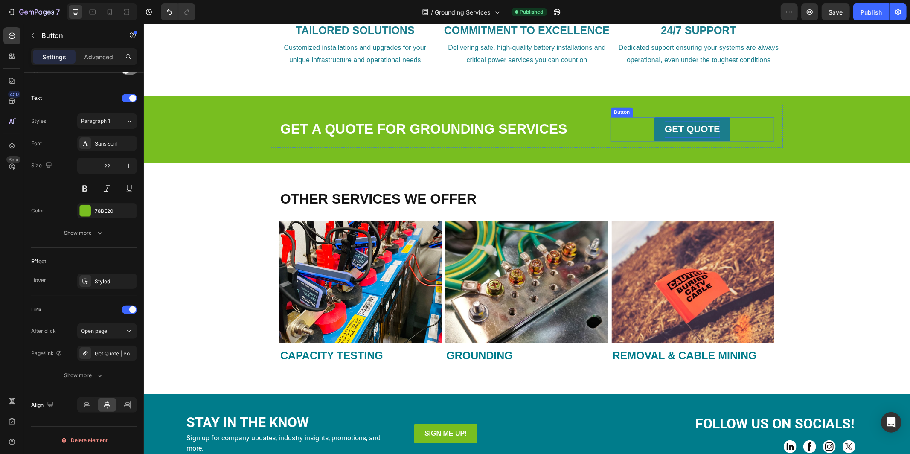
click at [693, 127] on strong "GET QUOTE" at bounding box center [691, 128] width 55 height 11
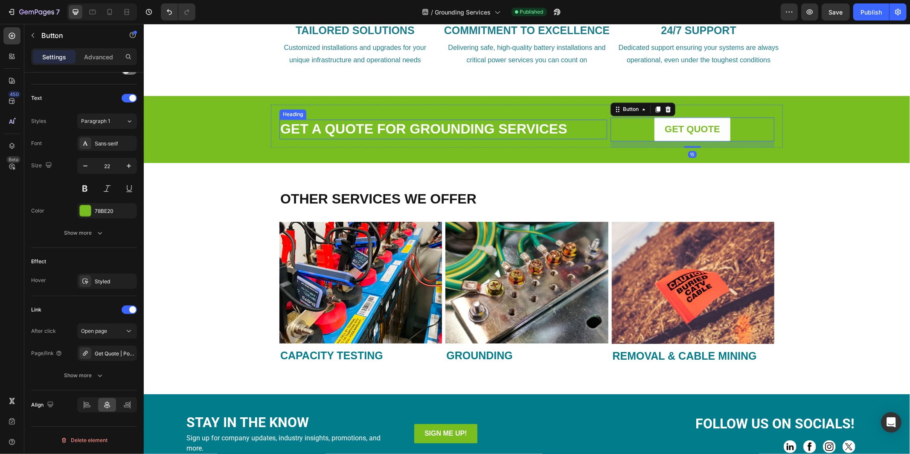
click at [447, 131] on link "GET A QUOTE FOR GROUNDING SERVICES" at bounding box center [423, 128] width 287 height 15
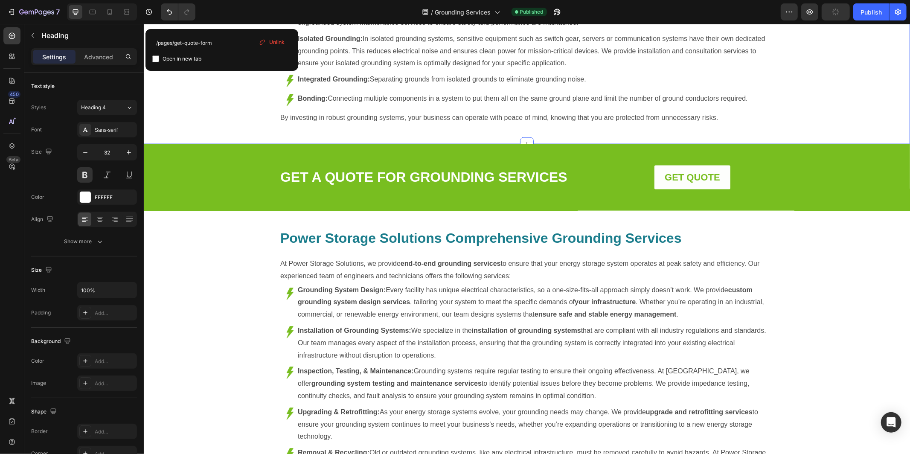
scroll to position [923, 0]
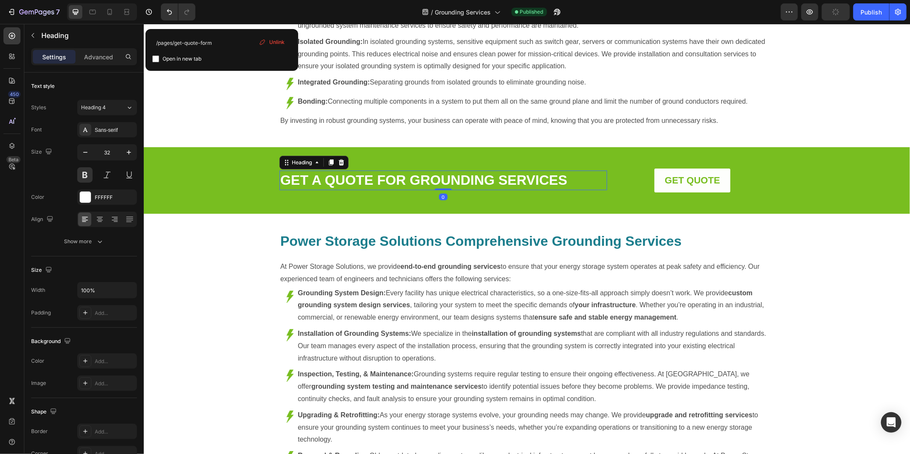
drag, startPoint x: 490, startPoint y: 183, endPoint x: 510, endPoint y: 180, distance: 21.2
click at [490, 183] on link "GET A QUOTE FOR GROUNDING SERVICES" at bounding box center [423, 179] width 287 height 15
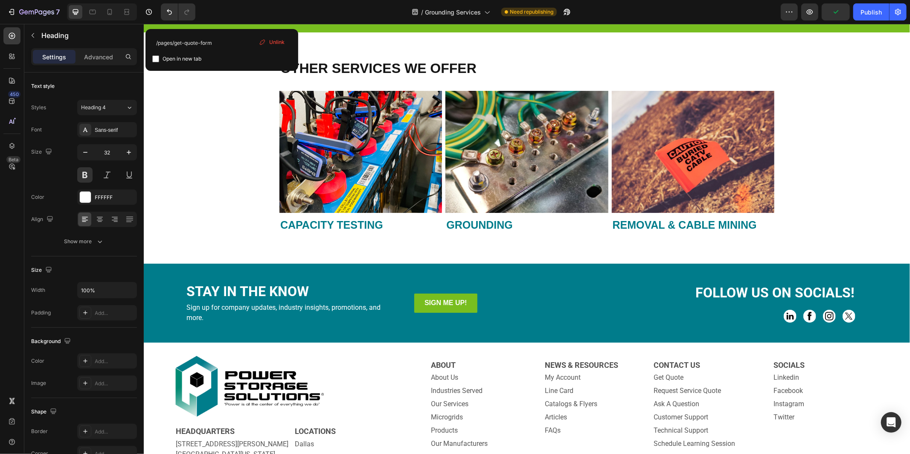
scroll to position [1643, 0]
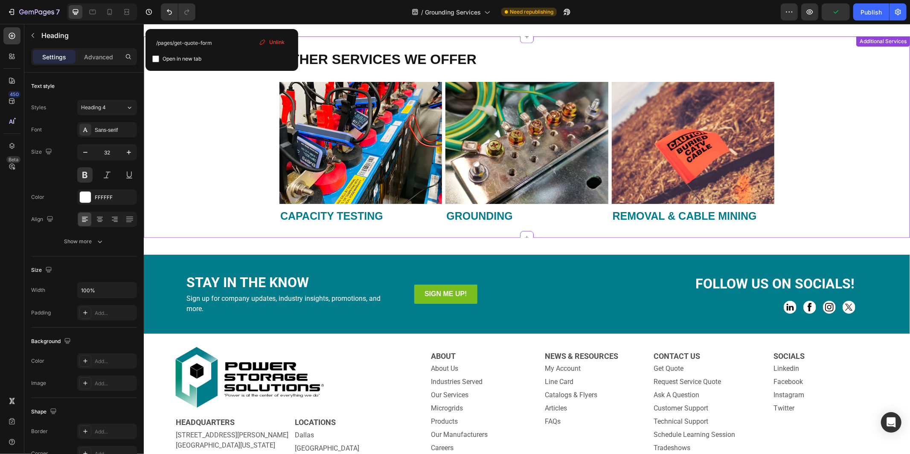
click at [372, 146] on img at bounding box center [360, 142] width 162 height 122
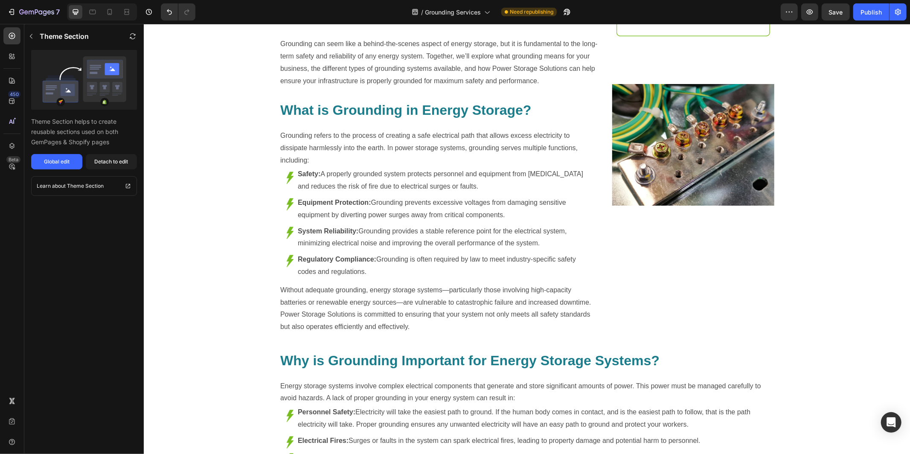
scroll to position [0, 0]
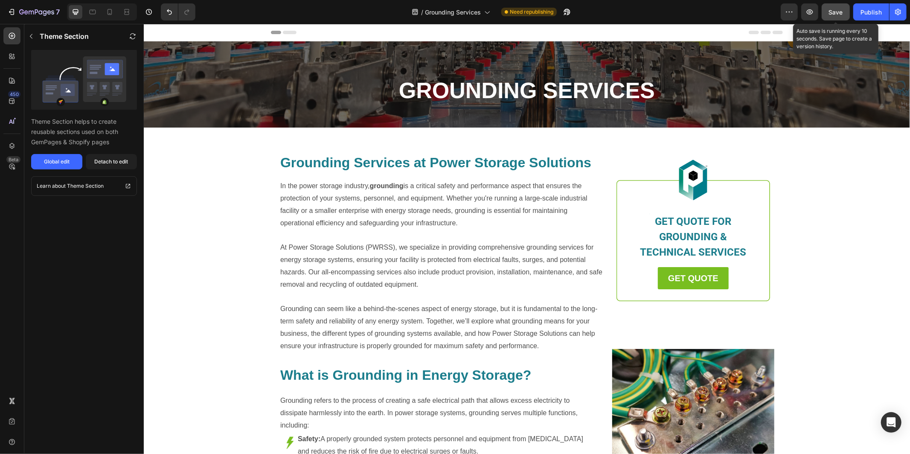
click at [831, 13] on span "Save" at bounding box center [836, 12] width 14 height 7
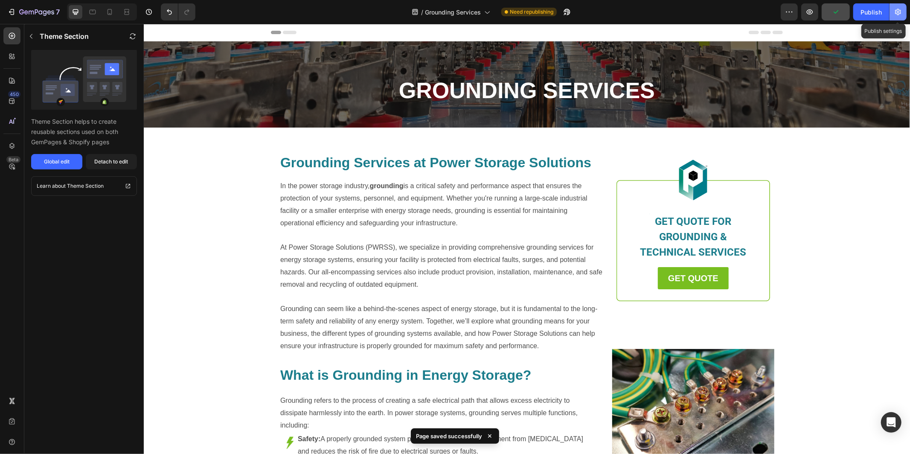
click at [894, 13] on icon "button" at bounding box center [897, 12] width 9 height 9
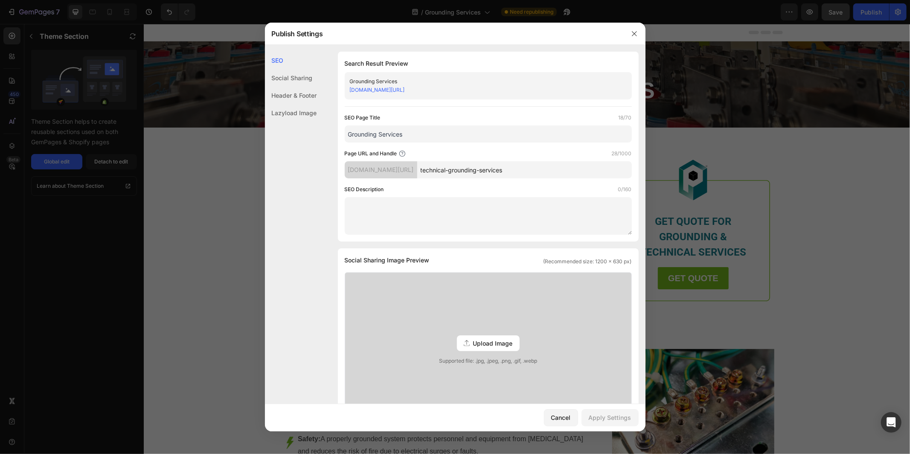
drag, startPoint x: 439, startPoint y: 136, endPoint x: 345, endPoint y: 133, distance: 94.7
click at [345, 133] on input "Grounding Services" at bounding box center [488, 133] width 287 height 17
paste input "| Power Storage Solutions"
type input "Grounding Services | Power Storage Solutions"
click at [389, 212] on textarea at bounding box center [488, 216] width 287 height 38
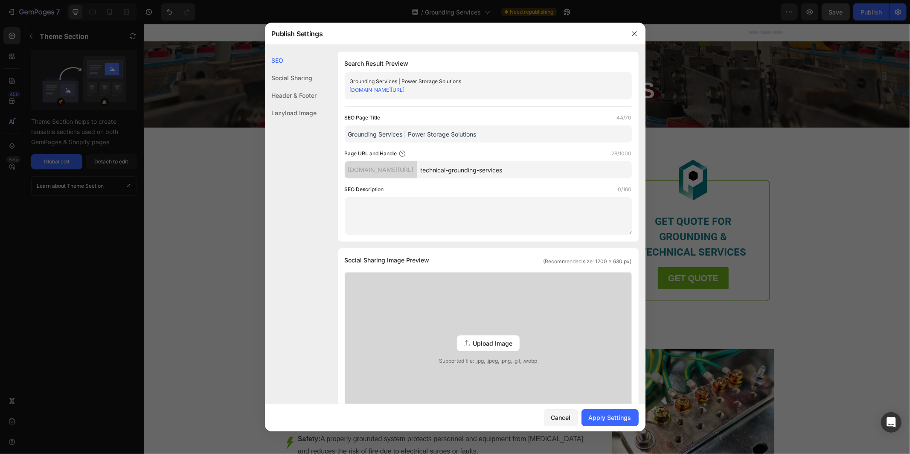
paste textarea "Power Storage Solutions provides grounding services to protect telecom, utility…"
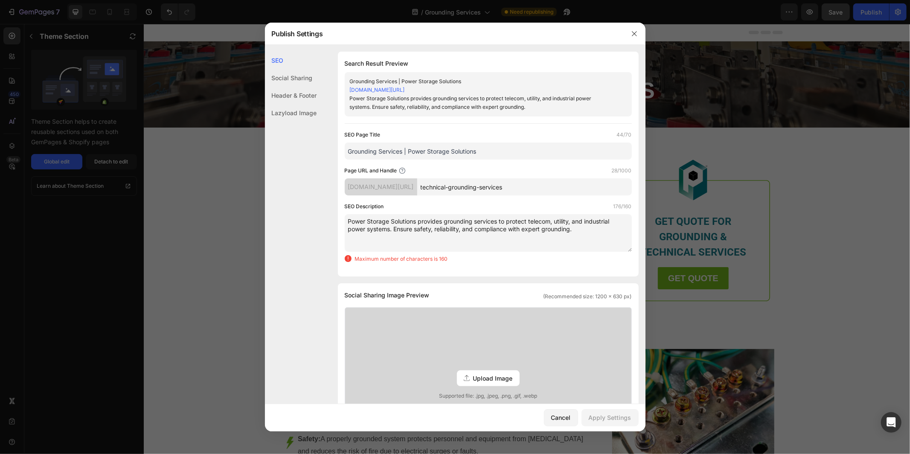
drag, startPoint x: 573, startPoint y: 229, endPoint x: 511, endPoint y: 227, distance: 61.9
click at [511, 227] on textarea "Power Storage Solutions provides grounding services to protect telecom, utility…" at bounding box center [488, 233] width 287 height 38
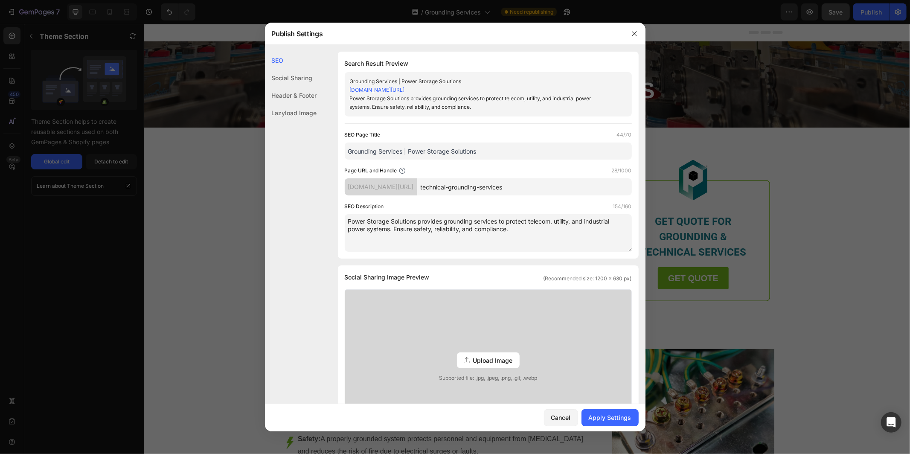
click at [542, 236] on textarea "Power Storage Solutions provides grounding services to protect telecom, utility…" at bounding box center [488, 233] width 287 height 38
drag, startPoint x: 513, startPoint y: 232, endPoint x: 348, endPoint y: 218, distance: 165.2
click at [348, 218] on textarea "Power Storage Solutions provides grounding services to protect telecom, utility…" at bounding box center [488, 233] width 287 height 38
type textarea "Power Storage Solutions provides grounding services to protect telecom, utility…"
drag, startPoint x: 490, startPoint y: 153, endPoint x: 349, endPoint y: 150, distance: 140.3
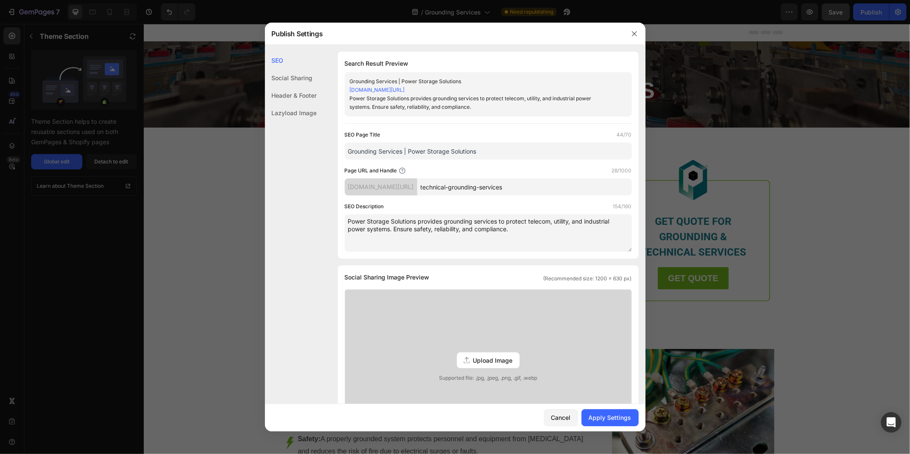
click at [349, 150] on input "Grounding Services | Power Storage Solutions" at bounding box center [488, 150] width 287 height 17
click at [619, 420] on div "Apply Settings" at bounding box center [609, 417] width 43 height 9
click at [632, 32] on icon "button" at bounding box center [634, 33] width 7 height 7
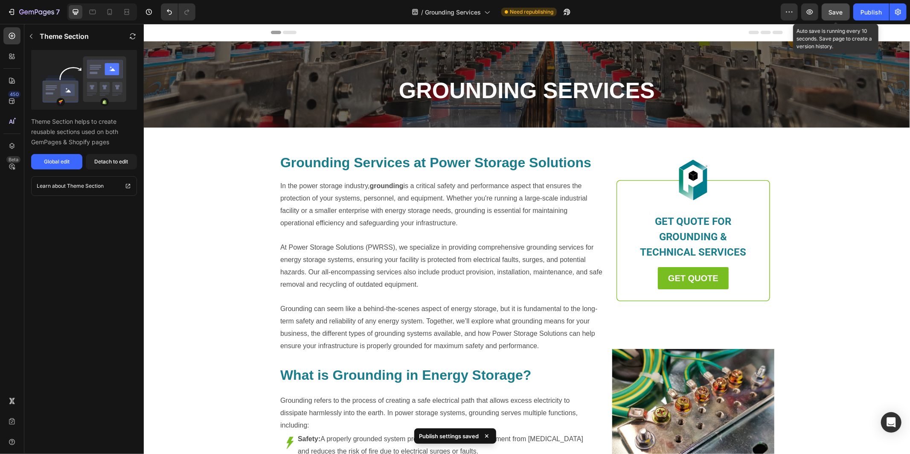
click at [841, 9] on span "Save" at bounding box center [836, 12] width 14 height 7
click at [870, 12] on div "Publish" at bounding box center [870, 12] width 21 height 9
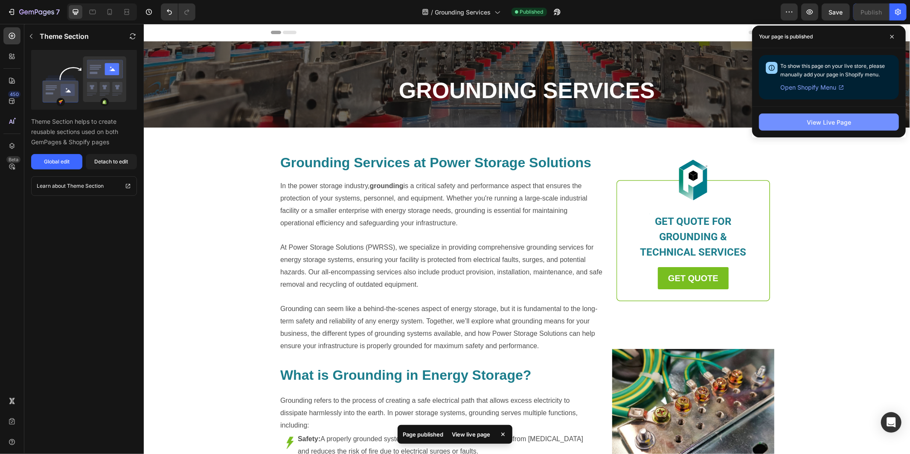
click at [827, 122] on div "View Live Page" at bounding box center [828, 122] width 44 height 9
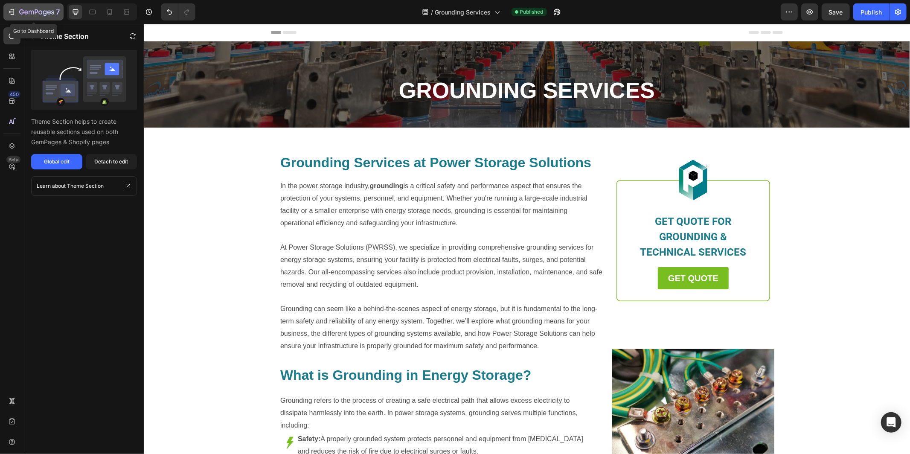
click at [40, 14] on icon "button" at bounding box center [40, 12] width 4 height 4
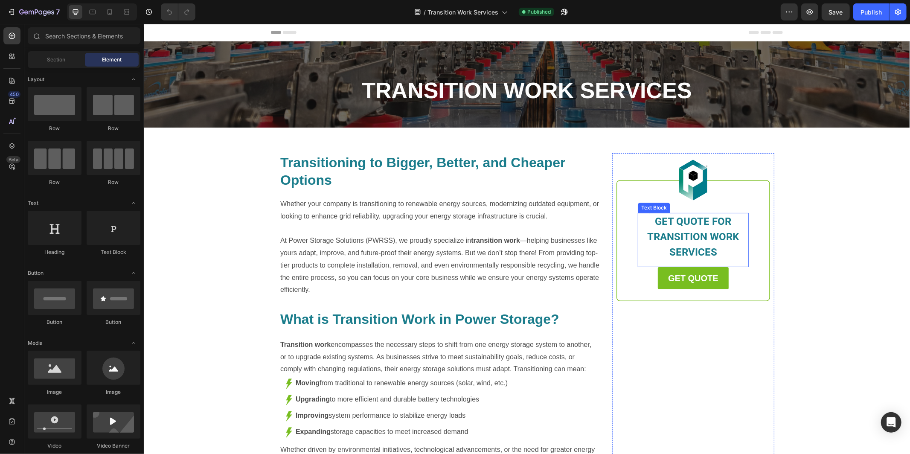
click at [724, 238] on span "GET QUOTE FOR TRANSITION WORK SERVICES" at bounding box center [693, 236] width 92 height 43
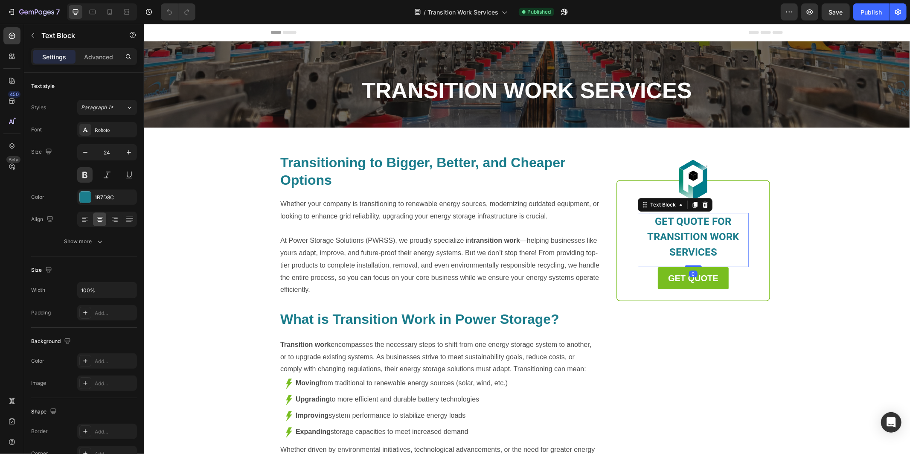
click at [703, 234] on span "GET QUOTE FOR TRANSITION WORK SERVICES" at bounding box center [693, 236] width 92 height 43
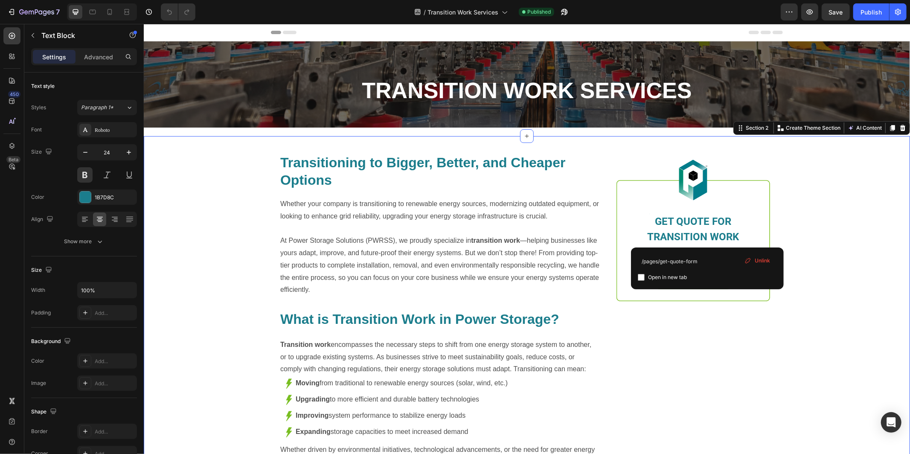
click at [886, 227] on div "Transitioning to Bigger, Better, and Cheaper Options Heading Whether your compa…" at bounding box center [526, 314] width 766 height 341
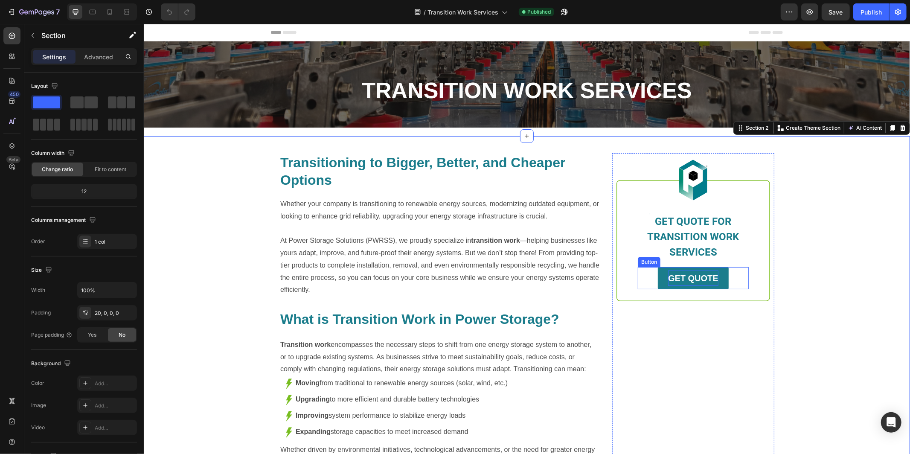
click at [707, 284] on p "GET QUOTE" at bounding box center [692, 277] width 50 height 15
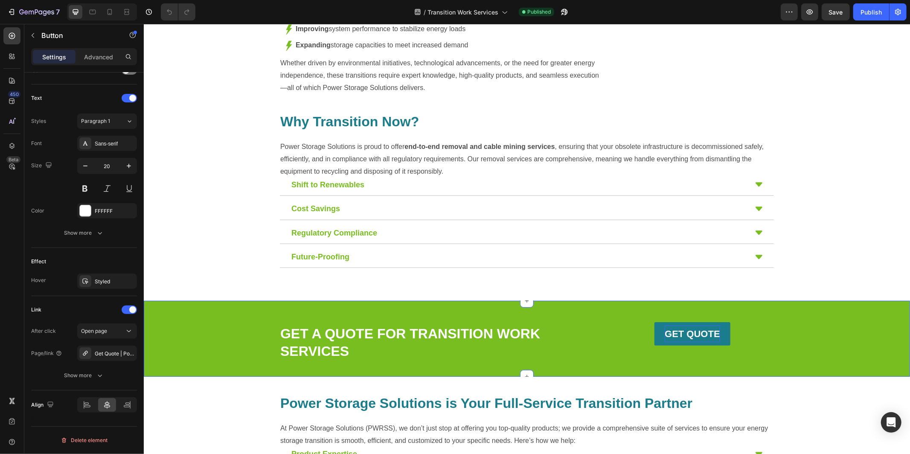
scroll to position [402, 0]
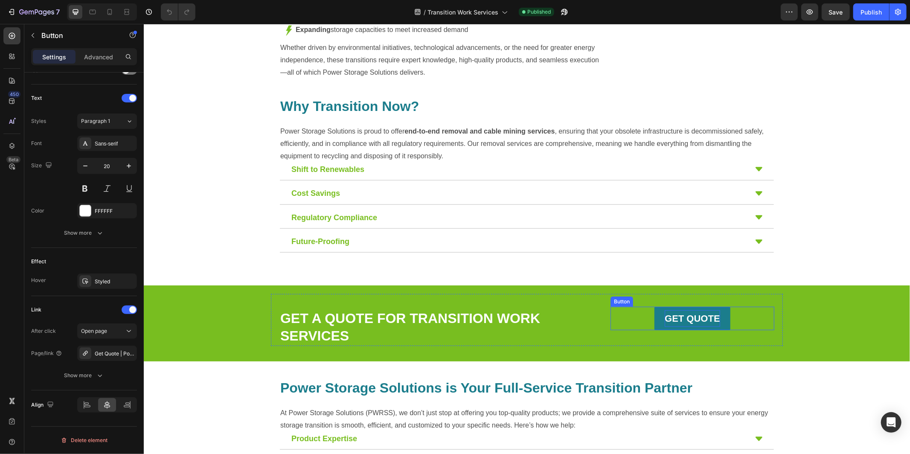
click at [676, 319] on strong "GET QUOTE" at bounding box center [691, 318] width 55 height 11
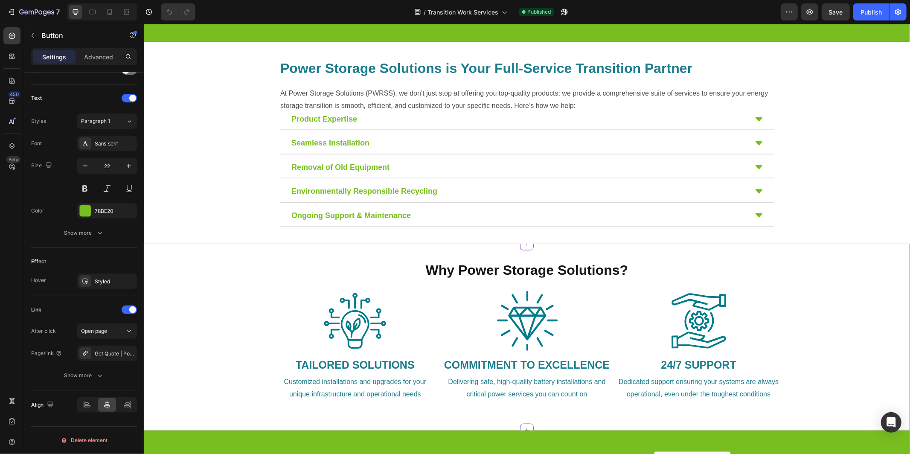
scroll to position [803, 0]
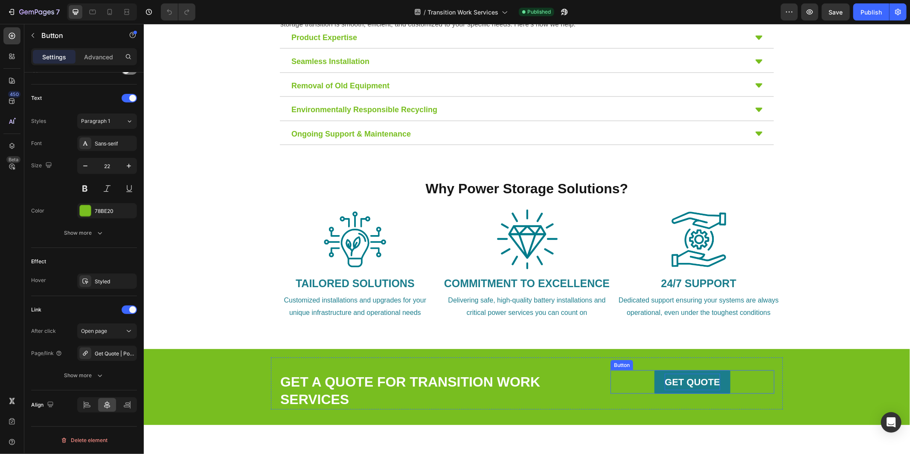
click at [676, 377] on strong "GET QUOTE" at bounding box center [691, 381] width 55 height 11
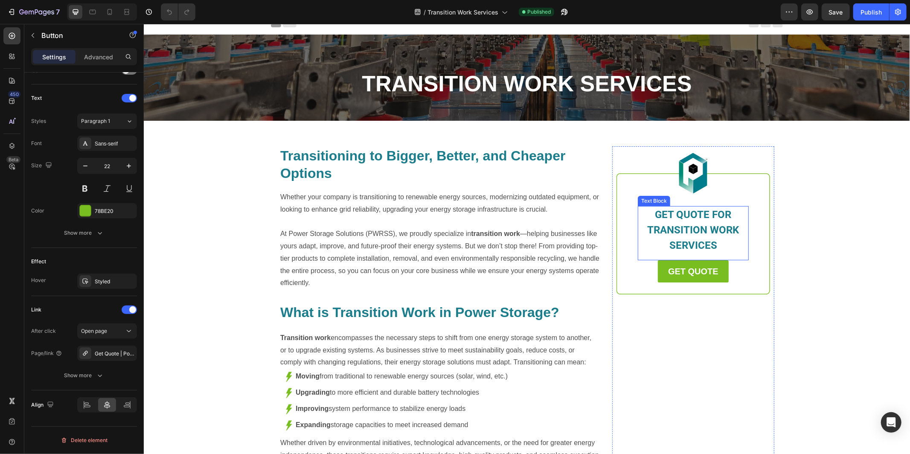
scroll to position [6, 0]
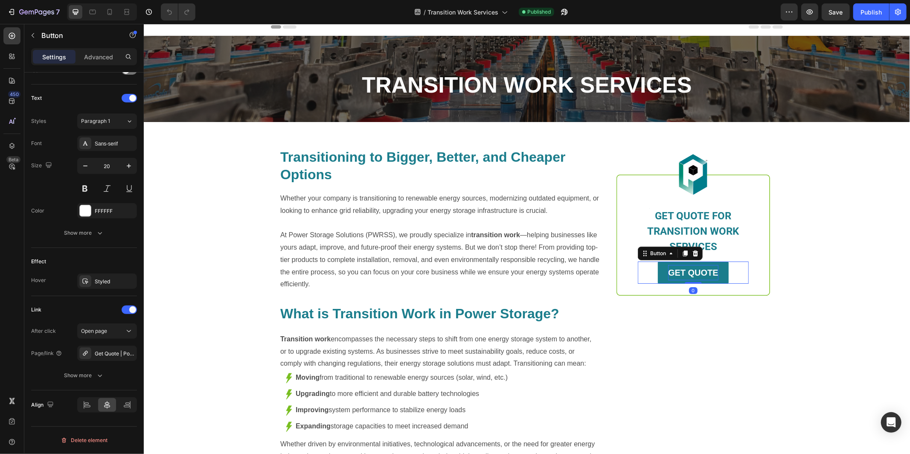
click at [686, 269] on strong "GET QUOTE" at bounding box center [692, 271] width 50 height 9
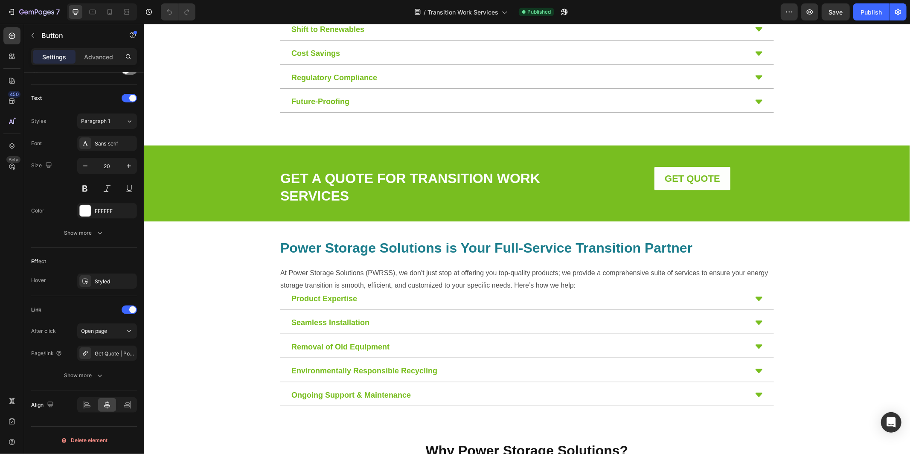
scroll to position [542, 0]
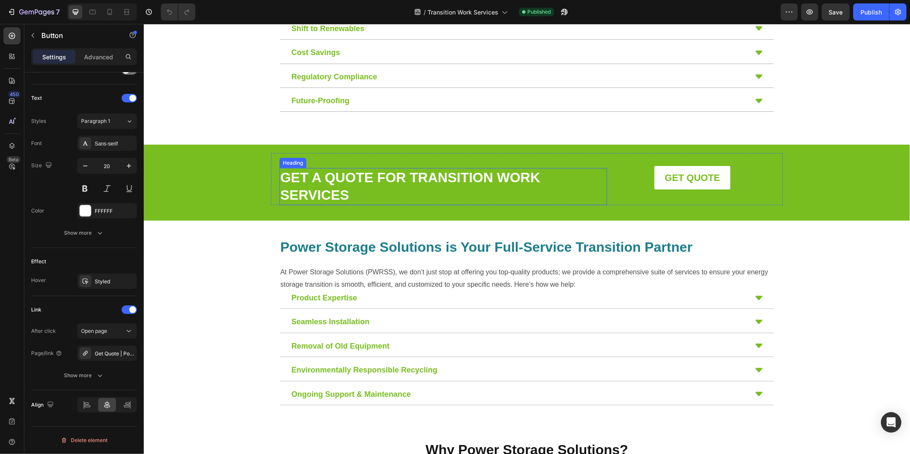
click at [414, 179] on link "GET A QUOTE FOR TRANSITION WORK SERVICES" at bounding box center [410, 185] width 260 height 33
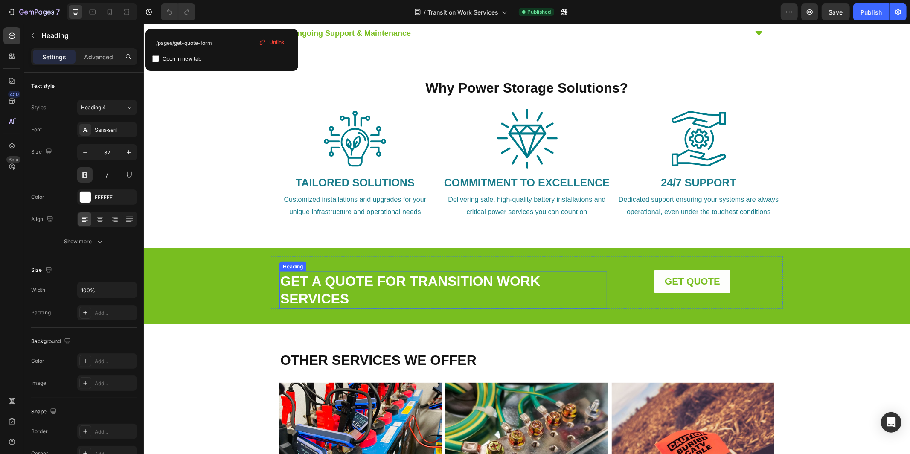
scroll to position [907, 0]
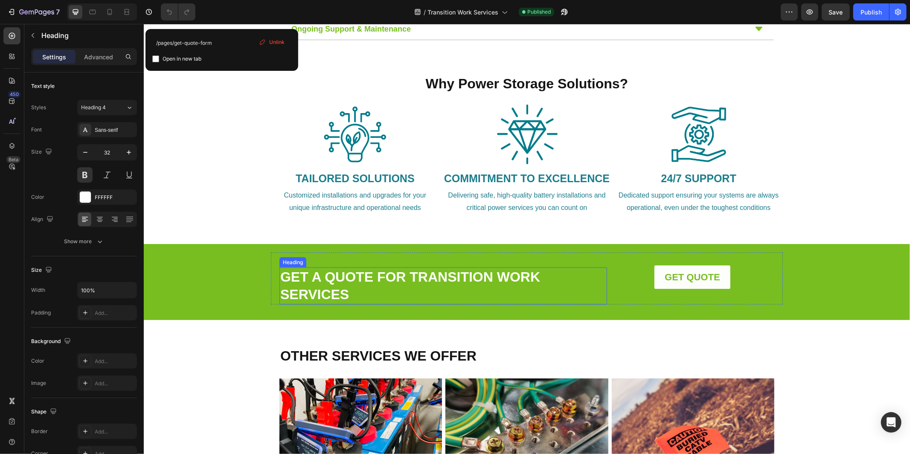
click at [426, 278] on link "GET A QUOTE FOR TRANSITION WORK SERVICES" at bounding box center [410, 285] width 260 height 33
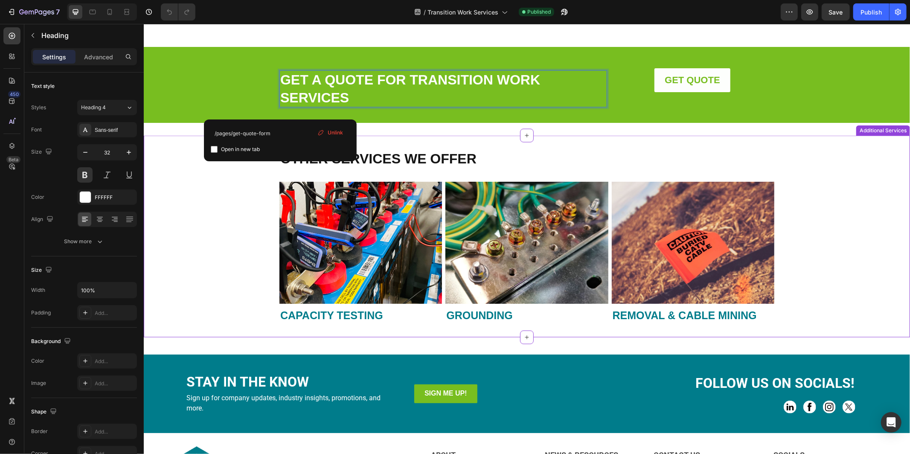
scroll to position [1115, 0]
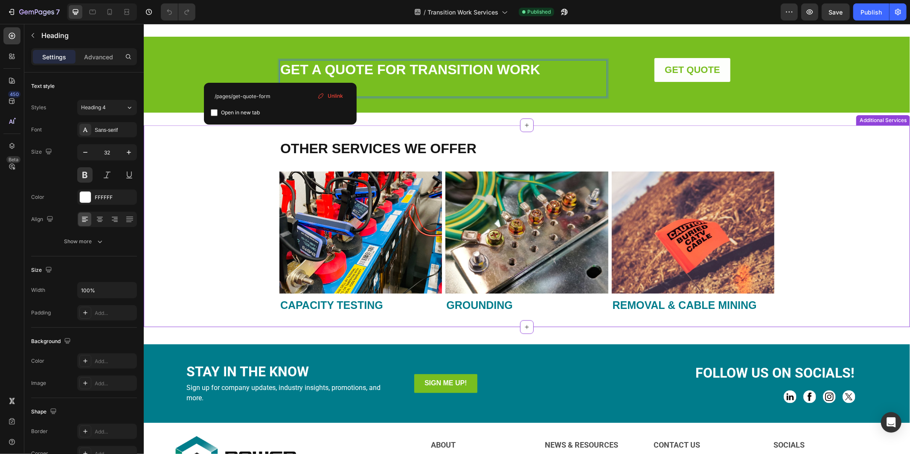
click at [318, 215] on img at bounding box center [360, 232] width 162 height 122
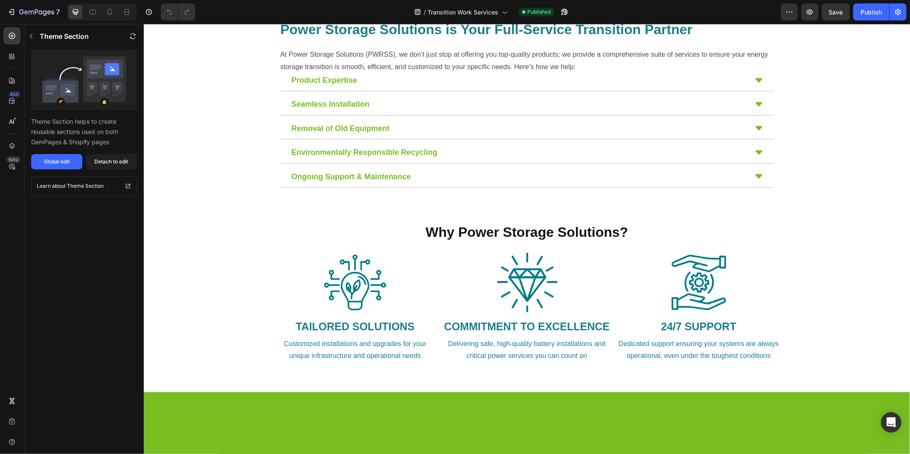
scroll to position [0, 0]
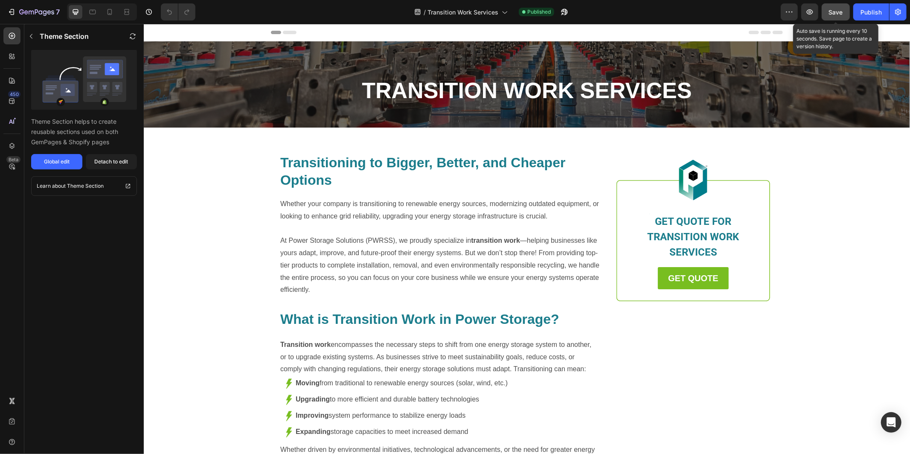
click at [834, 13] on span "Save" at bounding box center [836, 12] width 14 height 7
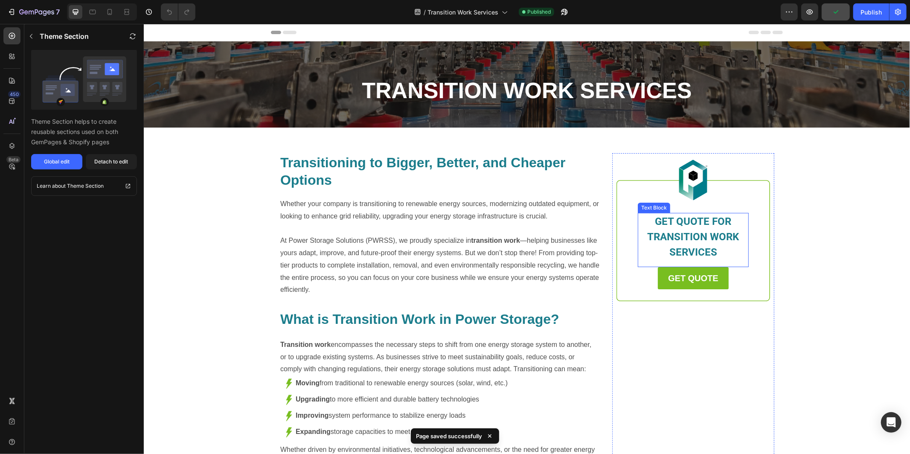
click at [700, 246] on span "GET QUOTE FOR TRANSITION WORK SERVICES" at bounding box center [693, 236] width 92 height 43
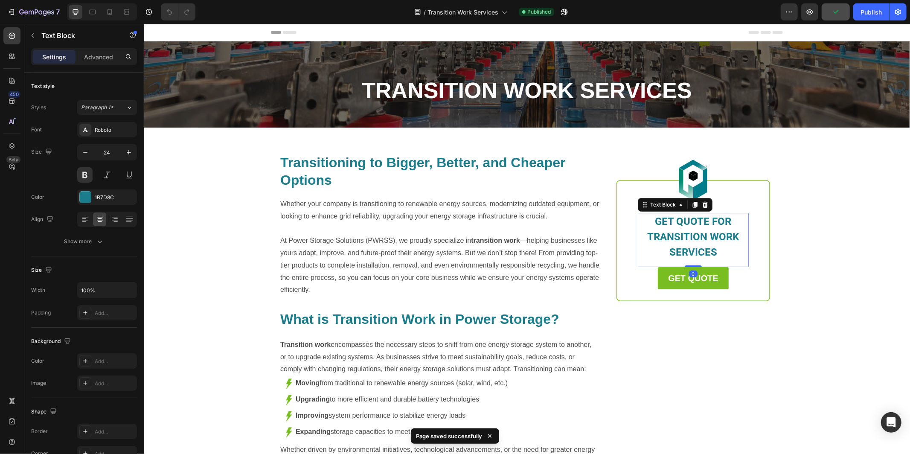
click at [706, 237] on span "GET QUOTE FOR TRANSITION WORK SERVICES" at bounding box center [693, 236] width 92 height 43
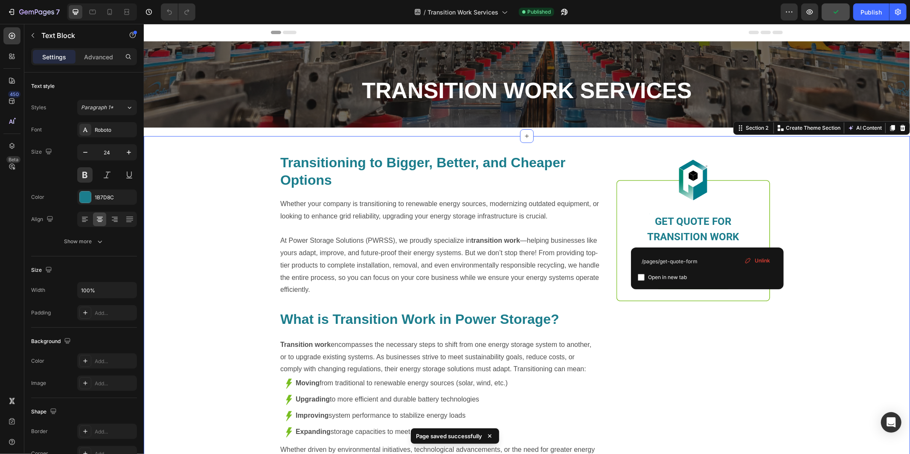
click at [860, 220] on div "Transitioning to Bigger, Better, and Cheaper Options Heading Whether your compa…" at bounding box center [526, 314] width 766 height 341
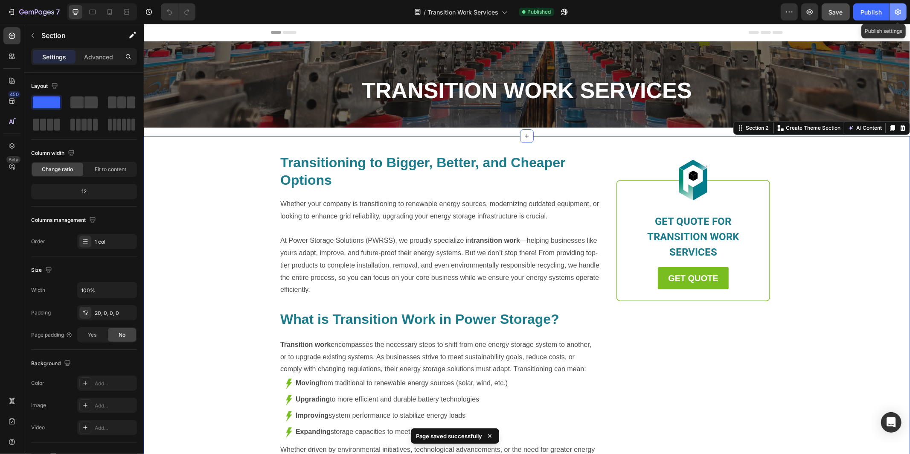
click at [902, 15] on button "button" at bounding box center [897, 11] width 17 height 17
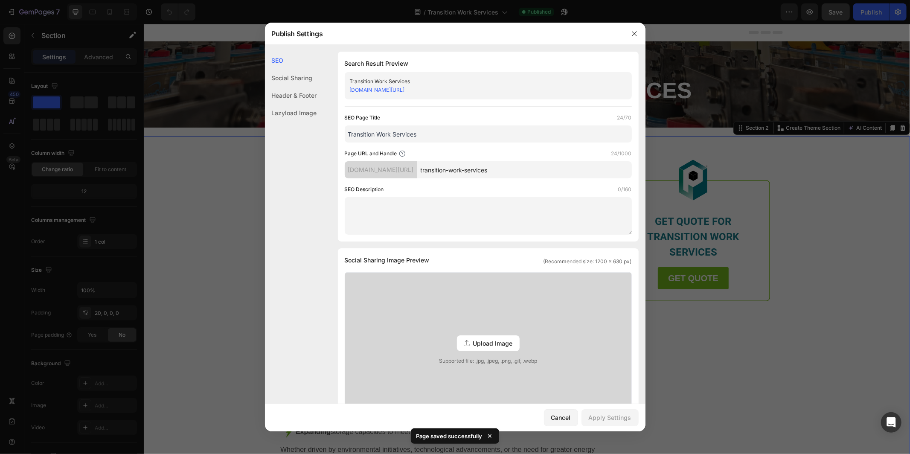
click at [450, 220] on textarea at bounding box center [488, 216] width 287 height 38
drag, startPoint x: 429, startPoint y: 136, endPoint x: 345, endPoint y: 135, distance: 84.0
click at [345, 135] on input "Transition Work Services" at bounding box center [488, 133] width 287 height 17
paste input "| Power Storage Solutions"
type input "Transition Work Services | Power Storage Solutions"
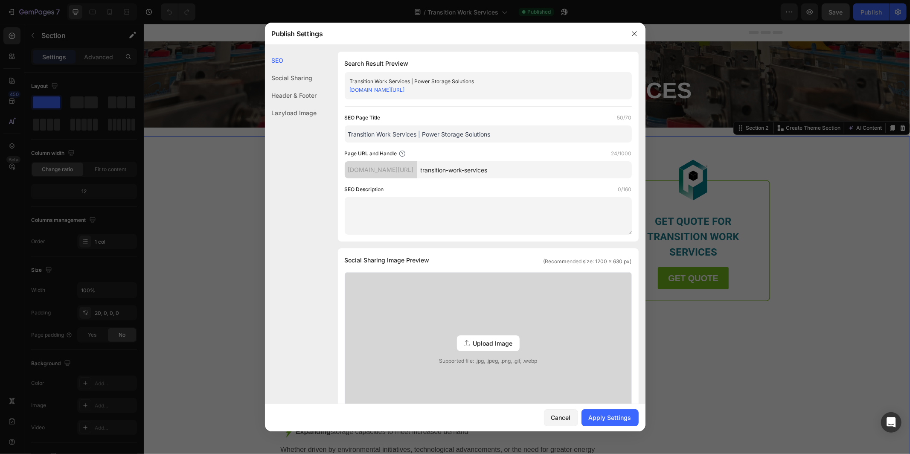
click at [429, 206] on textarea at bounding box center [488, 216] width 287 height 38
paste textarea "Power Storage Solutions provides transition work services, including product pr…"
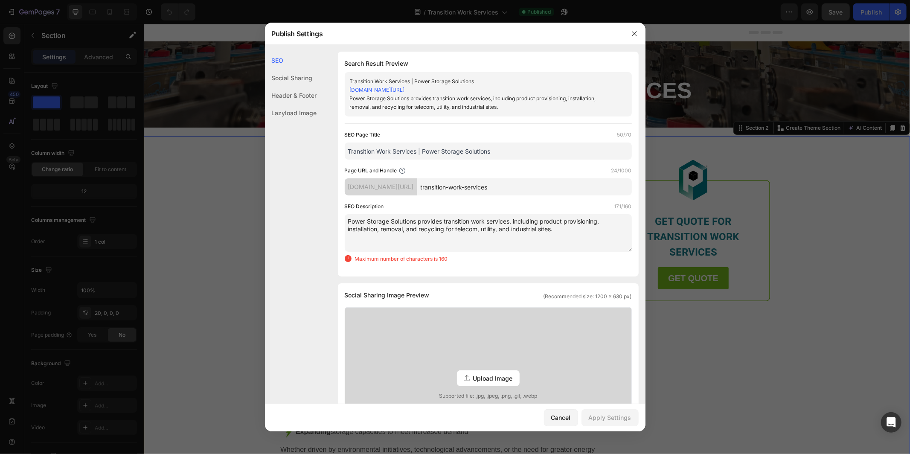
type textarea "Power Storage Solutions provides transition work services, including product pr…"
click at [392, 151] on input "Transition Work Services | Power Storage Solutions" at bounding box center [488, 150] width 287 height 17
click at [394, 151] on input "Transition Work Services | Power Storage Solutions" at bounding box center [488, 150] width 287 height 17
click at [399, 151] on input "Transition Work & Upgrade Services | Power Storage Solutions" at bounding box center [488, 150] width 287 height 17
type input "Transition Work & System Upgrade Services | Power Storage Solutions"
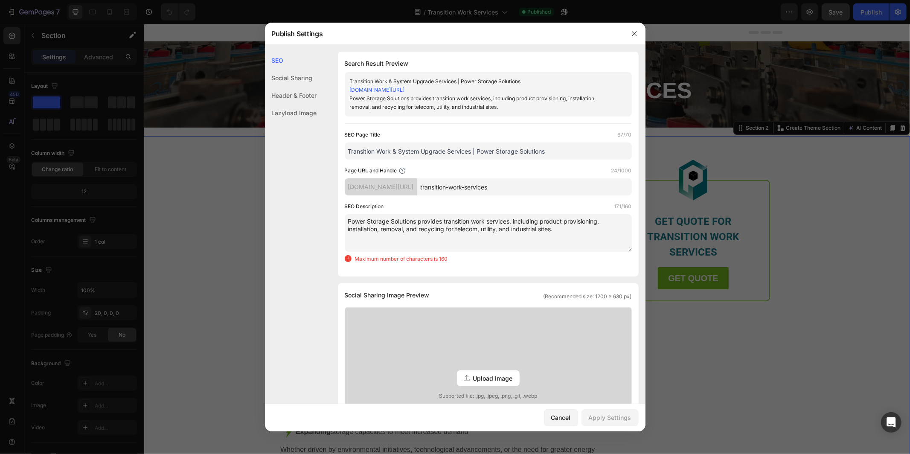
click at [482, 226] on textarea "Power Storage Solutions provides transition work services, including product pr…" at bounding box center [488, 233] width 287 height 38
click at [489, 221] on textarea "Power Storage Solutions provides transition work services, including product pr…" at bounding box center [488, 233] width 287 height 38
drag, startPoint x: 540, startPoint y: 237, endPoint x: 6, endPoint y: 306, distance: 538.3
click at [540, 237] on textarea "Power Storage Solutions provides transition work & system upgrade services, inc…" at bounding box center [488, 233] width 287 height 38
drag, startPoint x: 591, startPoint y: 233, endPoint x: 348, endPoint y: 217, distance: 244.0
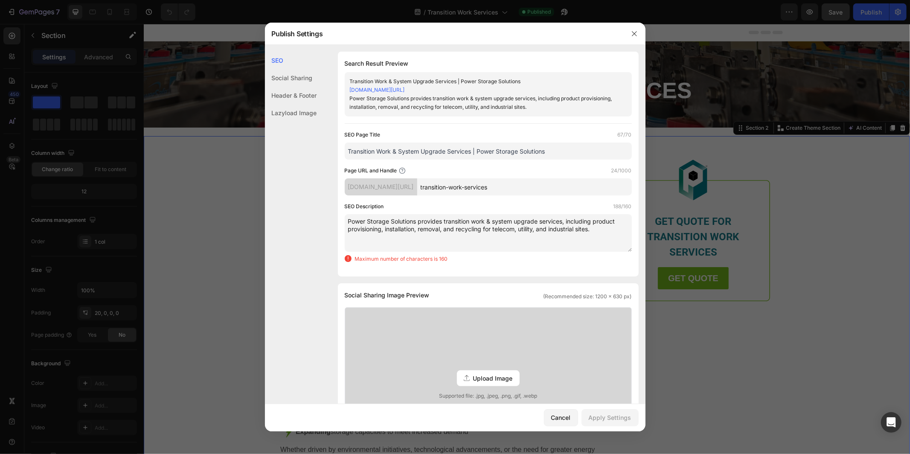
click at [348, 217] on textarea "Power Storage Solutions provides transition work & system upgrade services, inc…" at bounding box center [488, 233] width 287 height 38
paste textarea "offers transition work services, delivering complete battery installation, remo…"
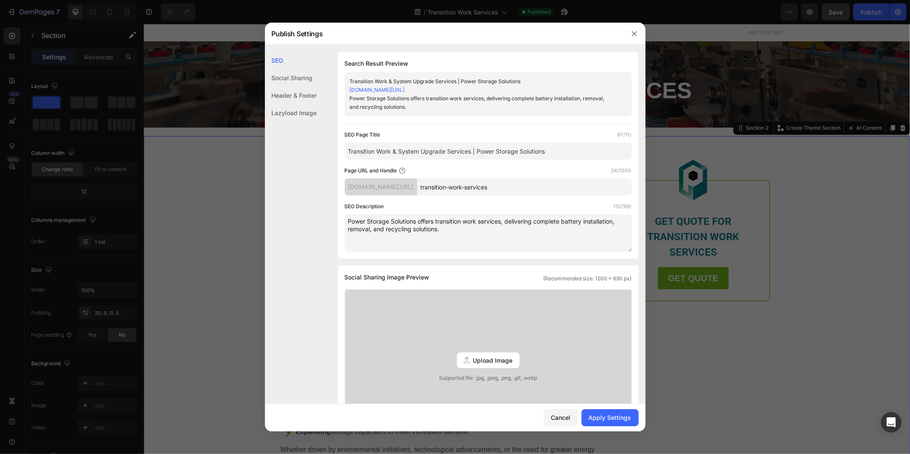
click at [482, 220] on textarea "Power Storage Solutions offers transition work services, delivering complete ba…" at bounding box center [488, 233] width 287 height 38
click at [481, 220] on textarea "Power Storage Solutions offers transition work services, delivering complete ba…" at bounding box center [488, 233] width 287 height 38
click at [513, 230] on textarea "Power Storage Solutions offers transition work & system upgrade services, deliv…" at bounding box center [488, 233] width 287 height 38
click at [349, 229] on textarea "Power Storage Solutions offers transition work & system upgrade services, deliv…" at bounding box center [488, 233] width 287 height 38
type textarea "Power Storage Solutions offers transition work & system upgrade services, deliv…"
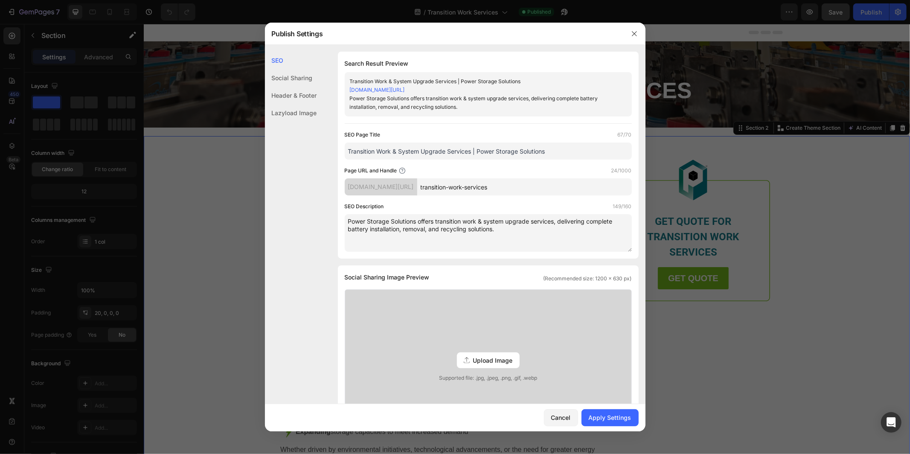
click at [552, 148] on input "Transition Work & System Upgrade Services | Power Storage Solutions" at bounding box center [488, 150] width 287 height 17
drag, startPoint x: 517, startPoint y: 148, endPoint x: 362, endPoint y: 146, distance: 154.4
click at [362, 146] on input "Transition Work & System Upgrade Services | Power Storage Solutions" at bounding box center [488, 150] width 287 height 17
drag, startPoint x: 507, startPoint y: 230, endPoint x: 352, endPoint y: 217, distance: 155.8
click at [352, 217] on textarea "Power Storage Solutions offers transition work & system upgrade services, deliv…" at bounding box center [488, 233] width 287 height 38
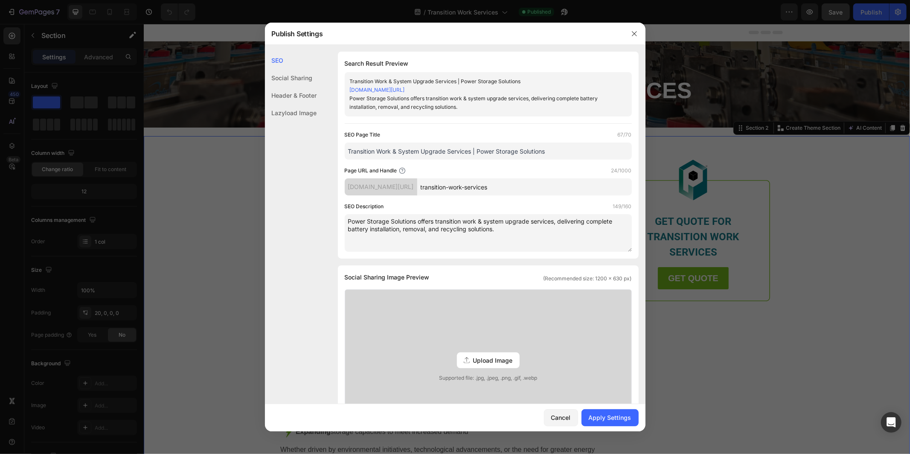
click at [594, 427] on div "Cancel Apply Settings" at bounding box center [455, 417] width 380 height 27
click at [594, 424] on button "Apply Settings" at bounding box center [609, 417] width 57 height 17
click at [637, 33] on icon "button" at bounding box center [634, 33] width 7 height 7
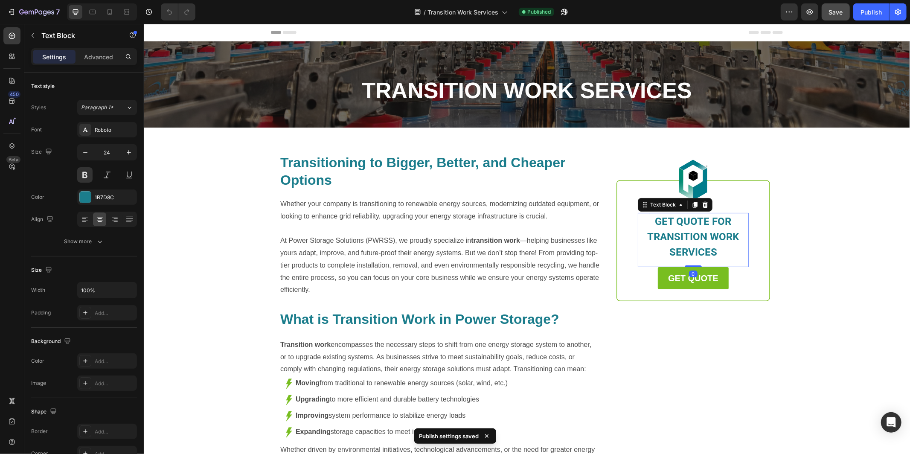
click at [682, 217] on span "GET QUOTE FOR TRANSITION WORK SERVICES" at bounding box center [693, 236] width 92 height 43
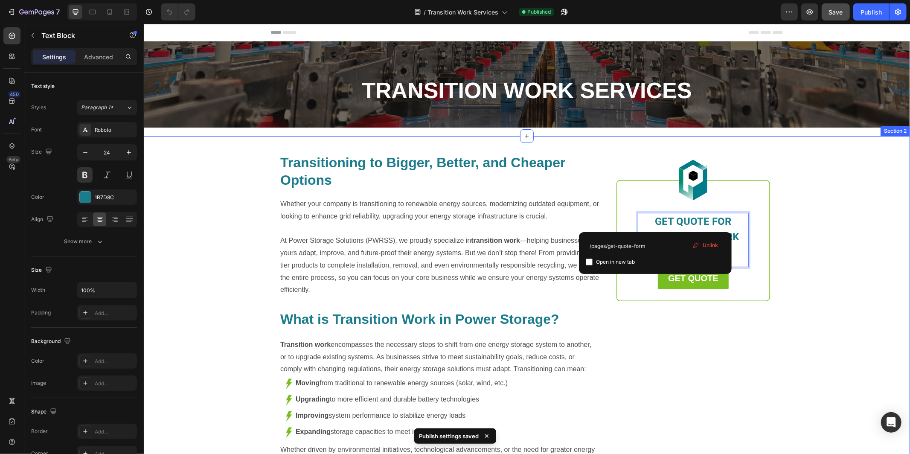
click at [806, 293] on div "Transitioning to Bigger, Better, and Cheaper Options Heading Whether your compa…" at bounding box center [526, 314] width 766 height 341
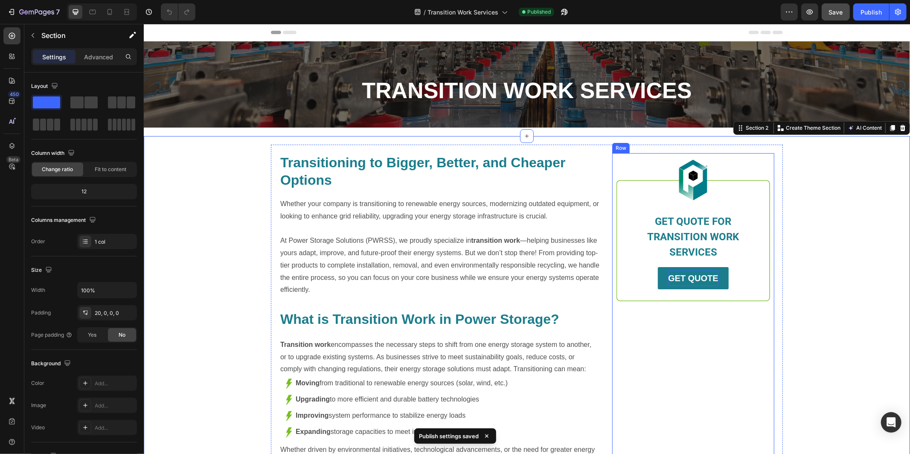
click at [705, 278] on strong "GET QUOTE" at bounding box center [692, 277] width 50 height 9
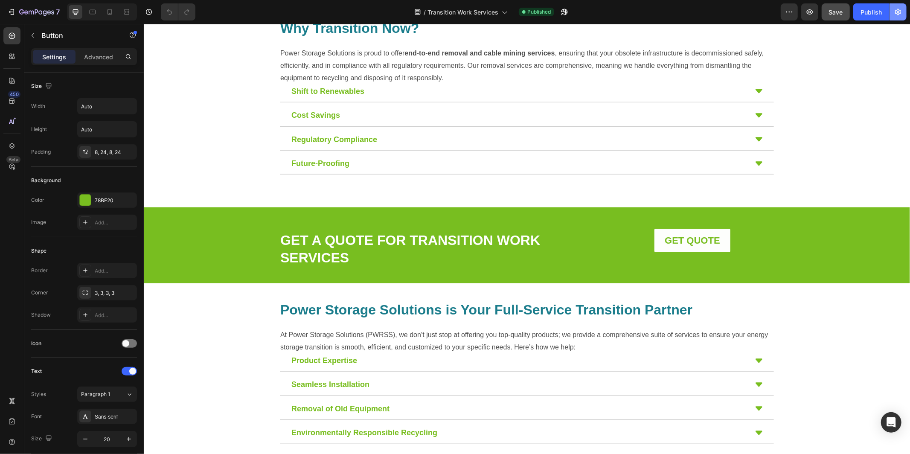
scroll to position [466, 0]
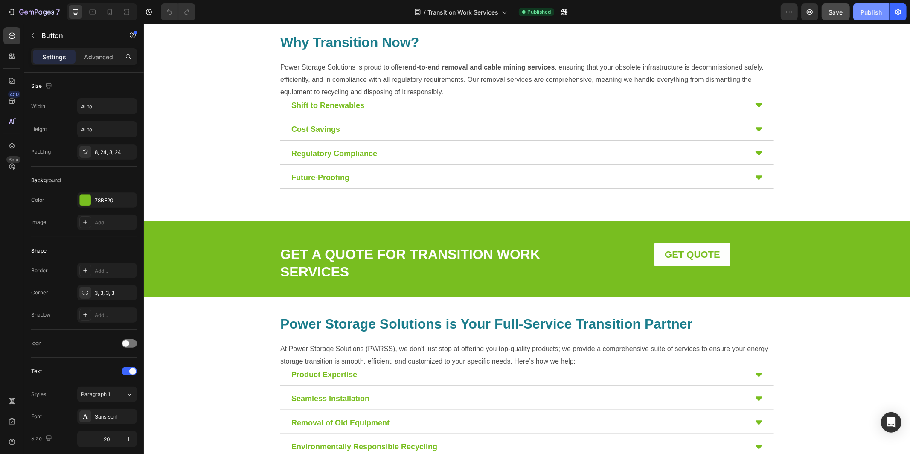
click at [874, 12] on div "Publish" at bounding box center [870, 12] width 21 height 9
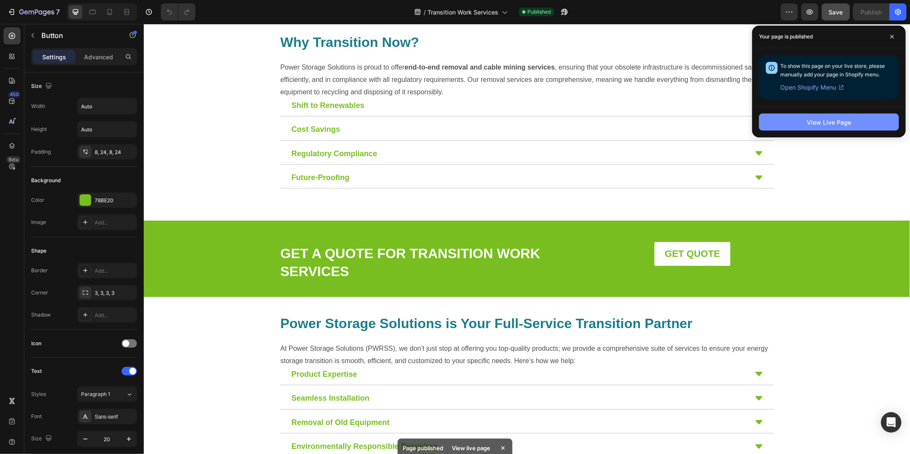
click at [808, 125] on div "View Live Page" at bounding box center [828, 122] width 44 height 9
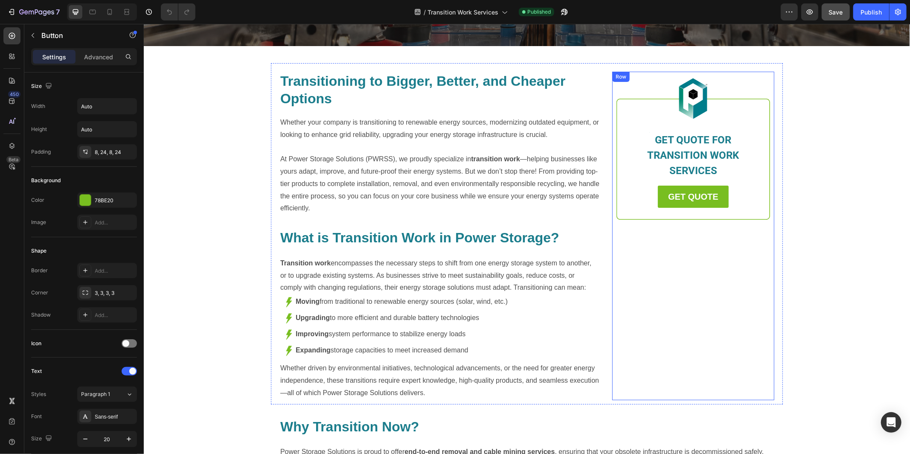
scroll to position [0, 0]
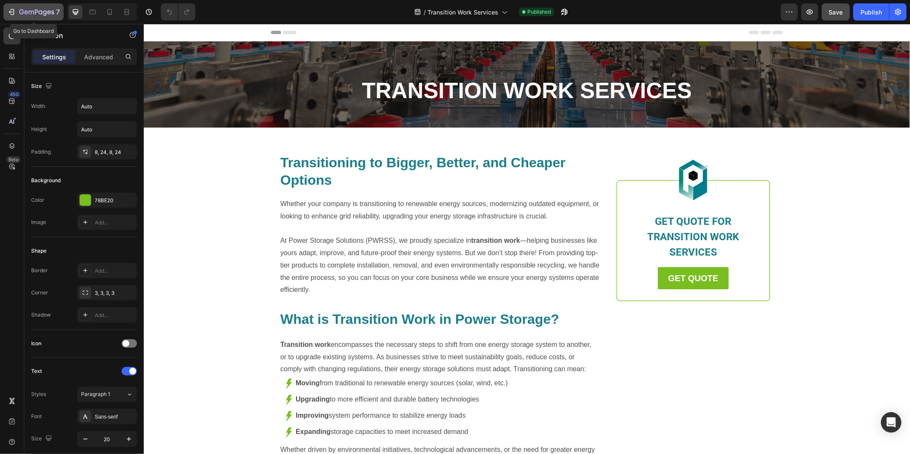
click at [51, 12] on icon "button" at bounding box center [36, 12] width 35 height 7
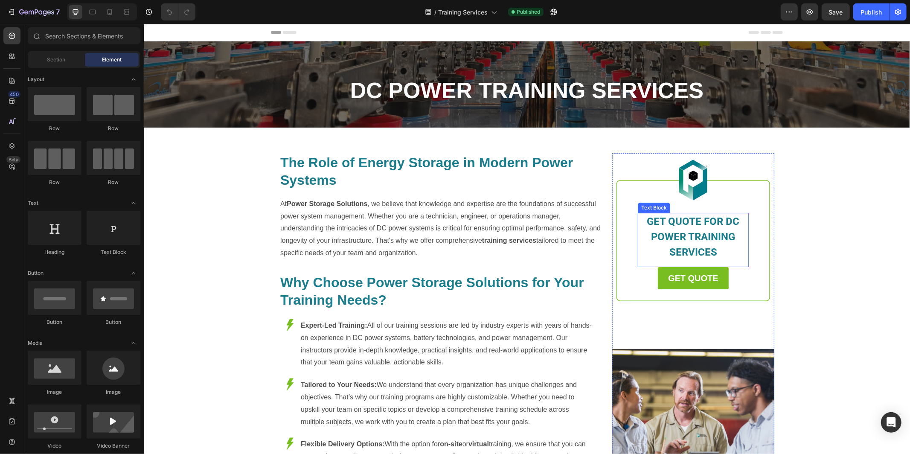
click at [702, 223] on span "GET QUOTE FOR DC POWER TRAINING SERVICES" at bounding box center [692, 236] width 93 height 43
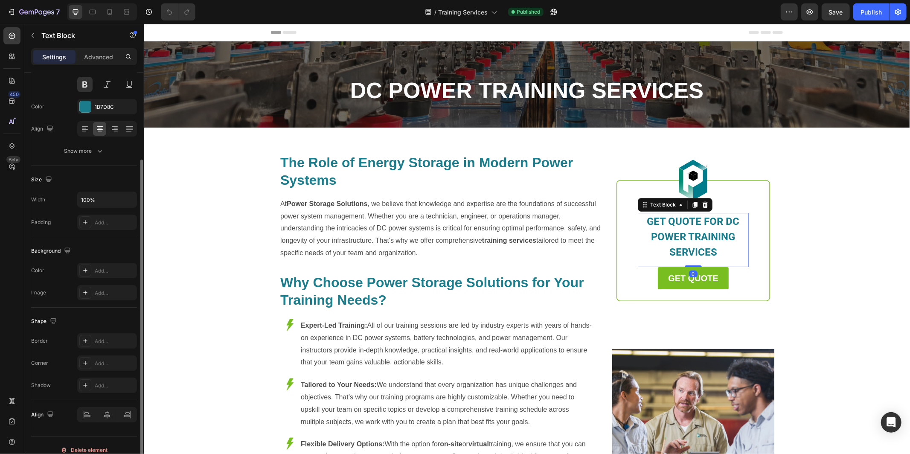
scroll to position [100, 0]
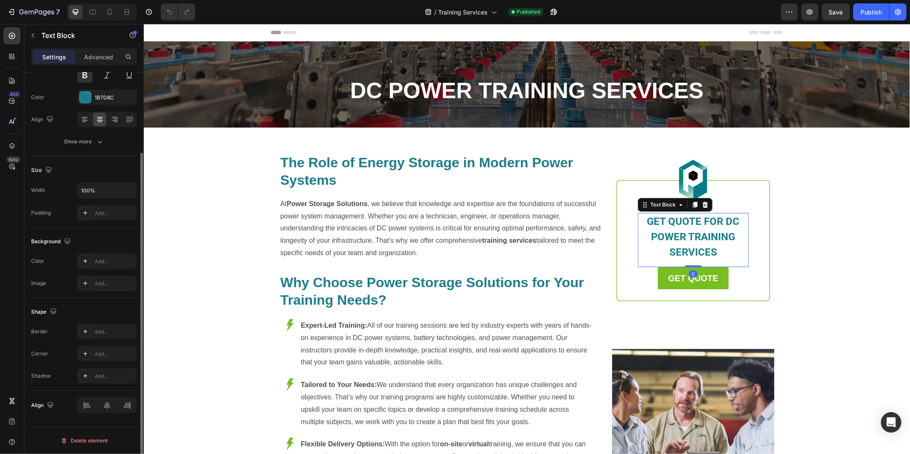
click at [700, 226] on p "GET QUOTE FOR DC POWER TRAINING SERVICES" at bounding box center [692, 236] width 109 height 46
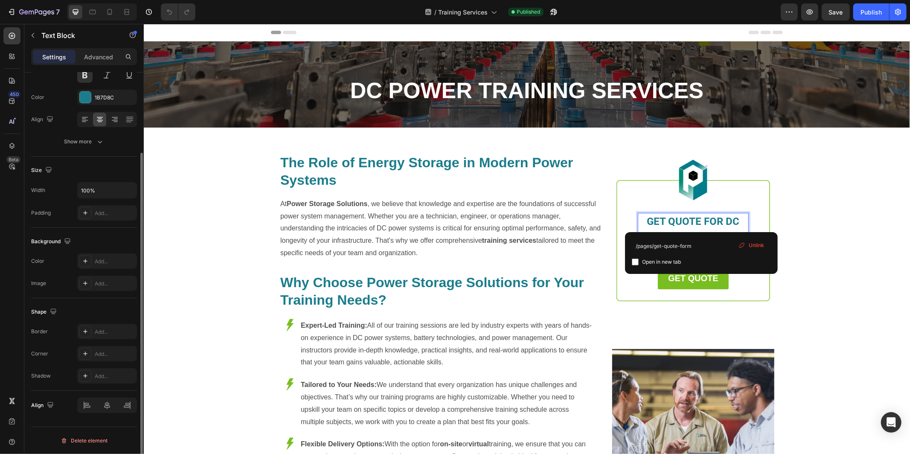
click at [700, 235] on div "/pages/get-quote-form Open in new tab Unlink" at bounding box center [701, 253] width 153 height 42
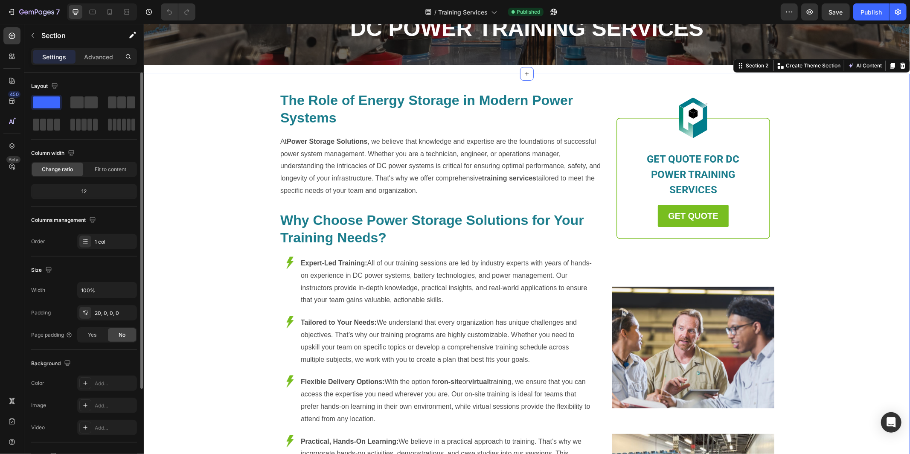
scroll to position [79, 0]
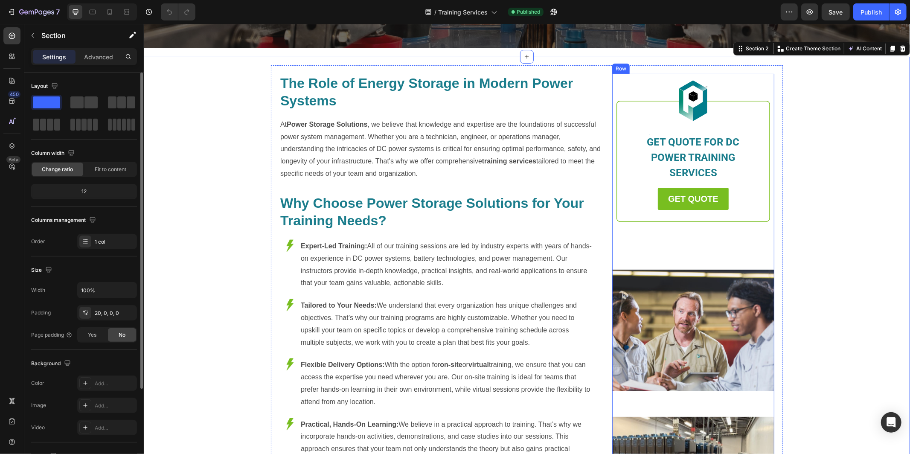
drag, startPoint x: 715, startPoint y: 202, endPoint x: 273, endPoint y: 244, distance: 443.3
click at [715, 202] on strong "GET QUOTE" at bounding box center [692, 198] width 50 height 9
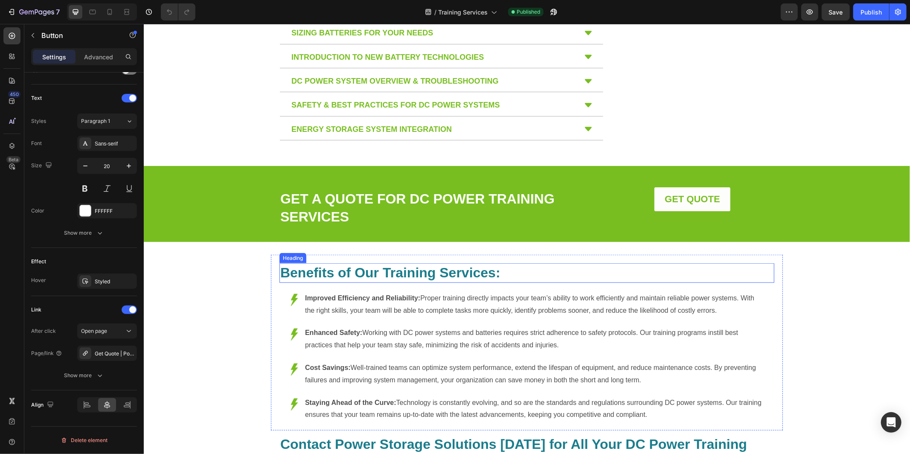
scroll to position [687, 0]
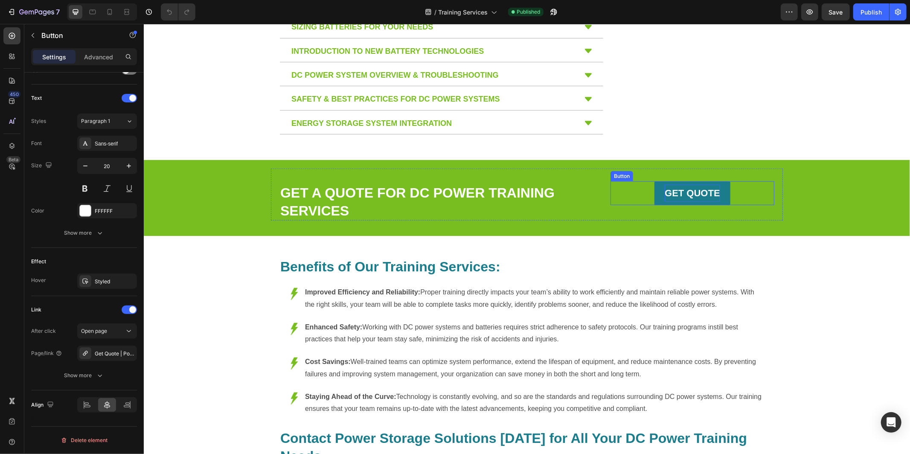
click at [706, 198] on strong "GET QUOTE" at bounding box center [691, 192] width 55 height 11
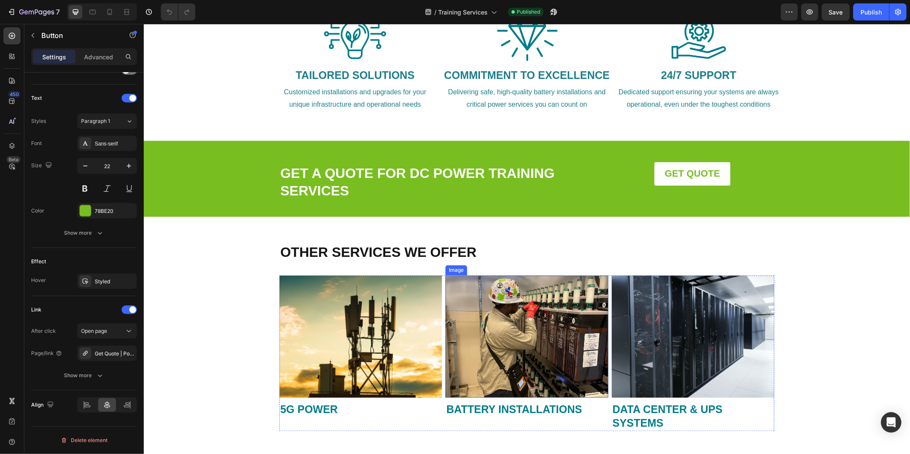
scroll to position [1263, 0]
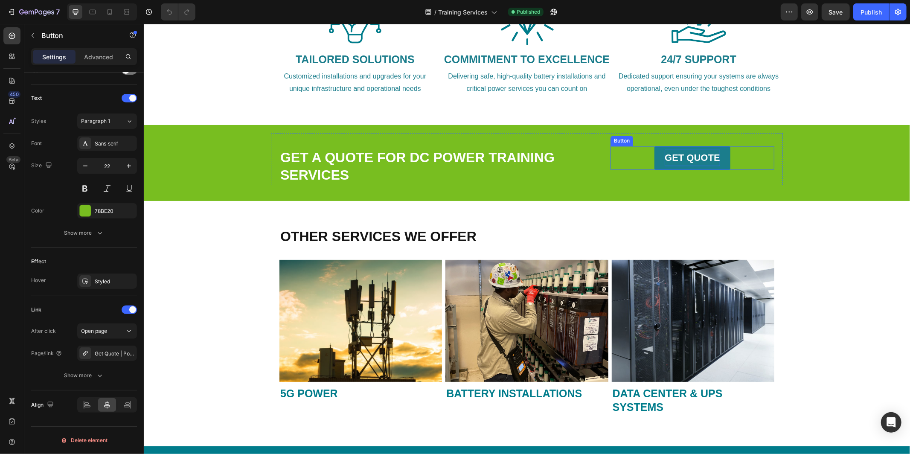
click at [684, 159] on strong "GET QUOTE" at bounding box center [691, 157] width 55 height 11
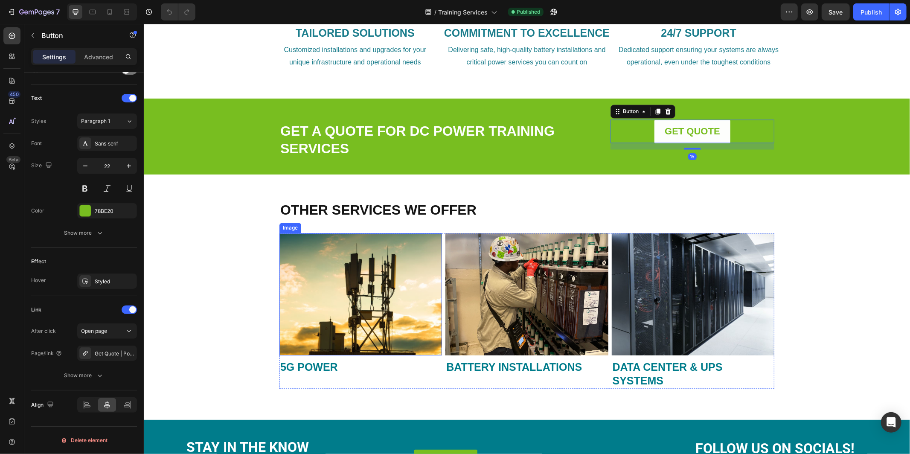
scroll to position [1292, 0]
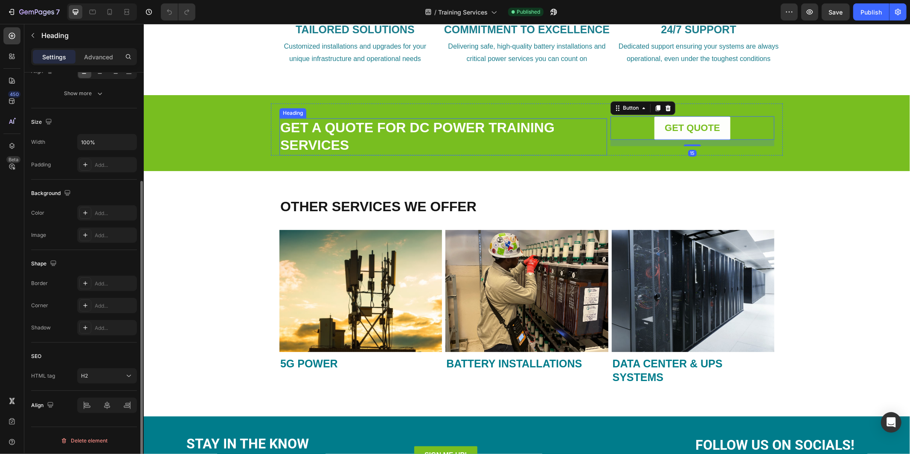
click at [351, 132] on link "GET A QUOTE FOR DC POWER TRAINING SERVICES" at bounding box center [417, 136] width 274 height 33
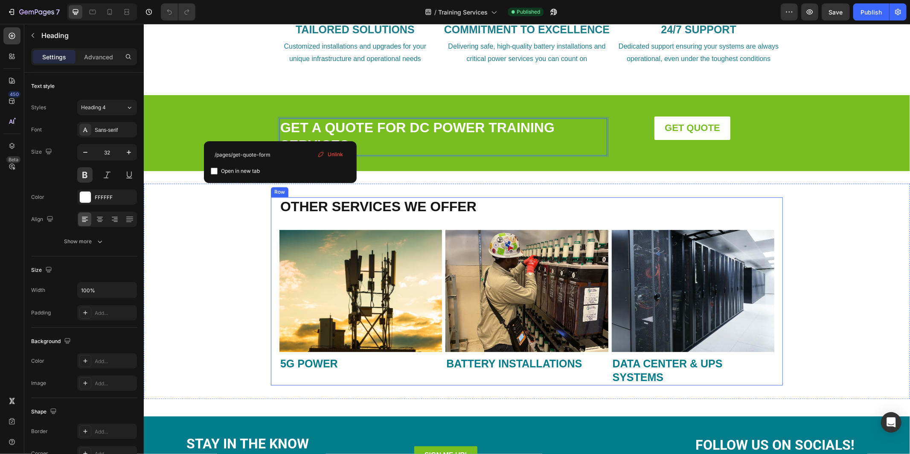
click at [372, 227] on div "OTHER SERVICES WE OFFER Heading Image 5G POWER Heading Image BATTERY INSTALLATI…" at bounding box center [526, 291] width 495 height 188
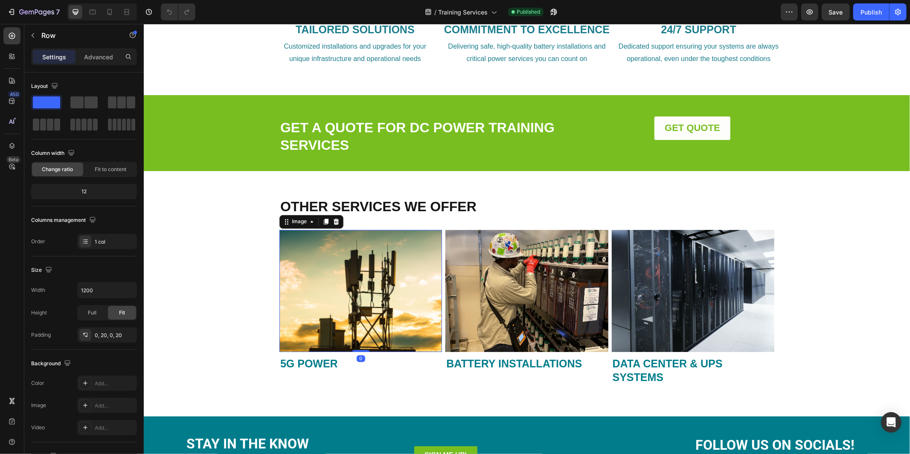
click at [359, 257] on img at bounding box center [360, 290] width 162 height 122
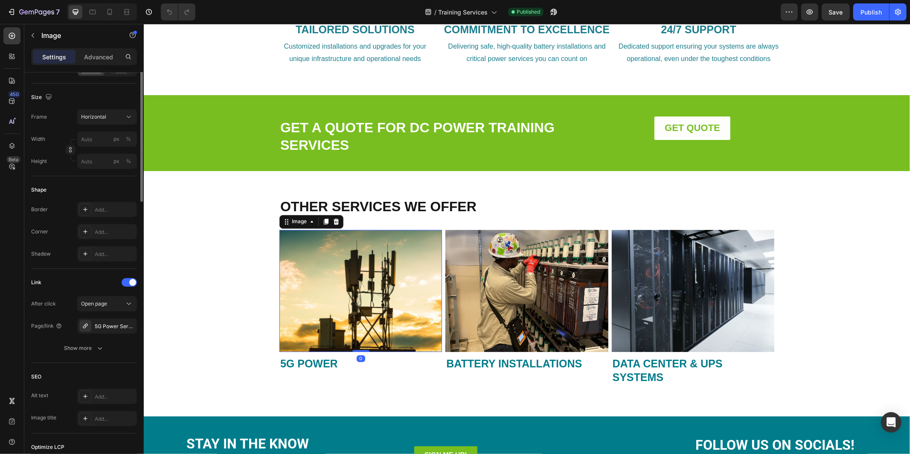
scroll to position [304, 0]
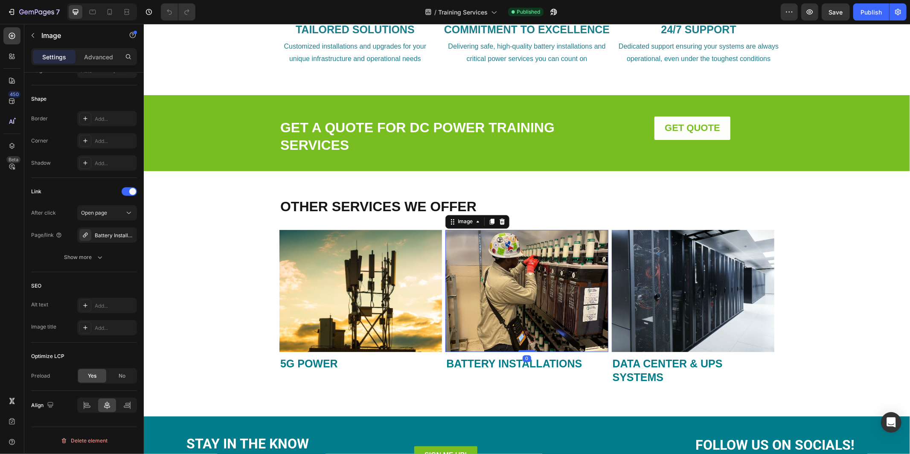
click at [556, 279] on img at bounding box center [526, 290] width 162 height 122
click at [682, 281] on img at bounding box center [692, 290] width 162 height 122
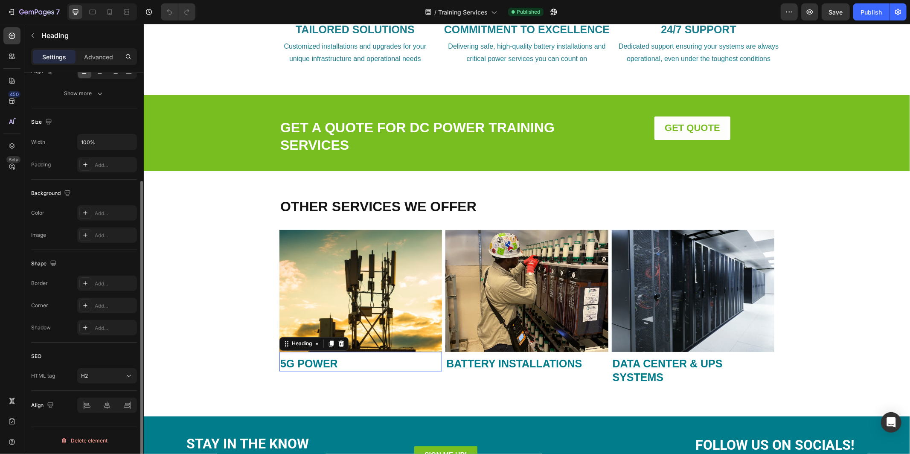
click at [312, 366] on strong "5G POWER" at bounding box center [309, 363] width 58 height 12
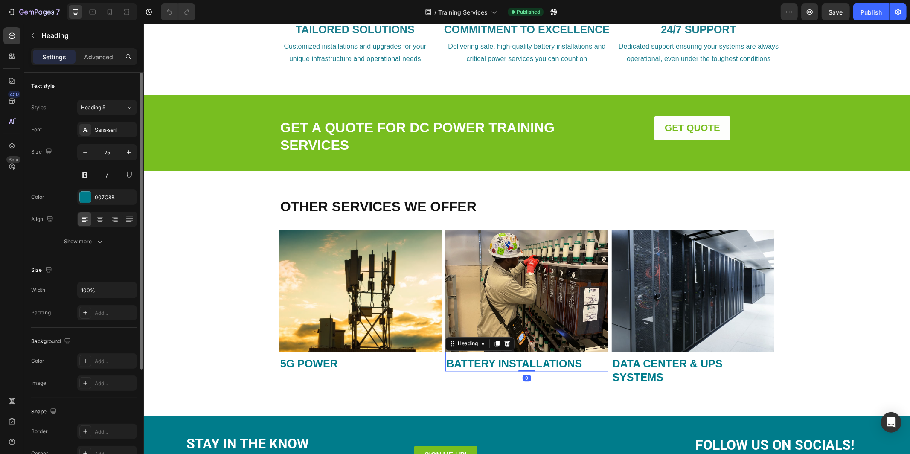
click at [513, 362] on strong "BATTERY INSTALLATIONS" at bounding box center [514, 363] width 136 height 12
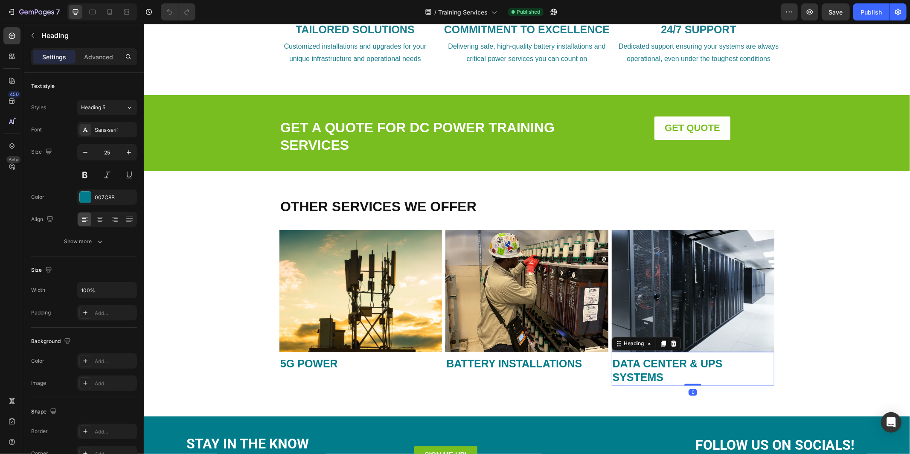
click at [655, 368] on strong "DATA CENTER & UPS SYSTEMS" at bounding box center [667, 370] width 110 height 26
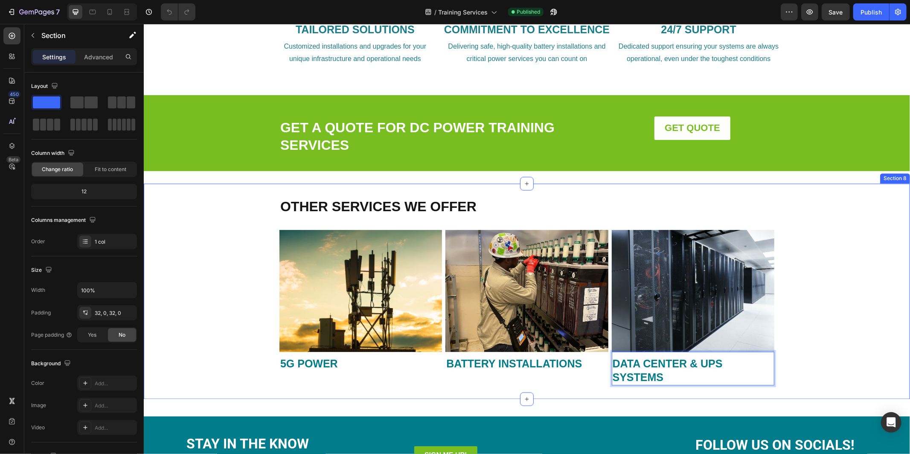
click at [829, 296] on div "OTHER SERVICES WE OFFER Heading Image ⁠⁠⁠⁠⁠⁠⁠ 5G POWER Heading Image ⁠⁠⁠⁠⁠⁠⁠ BA…" at bounding box center [526, 291] width 766 height 188
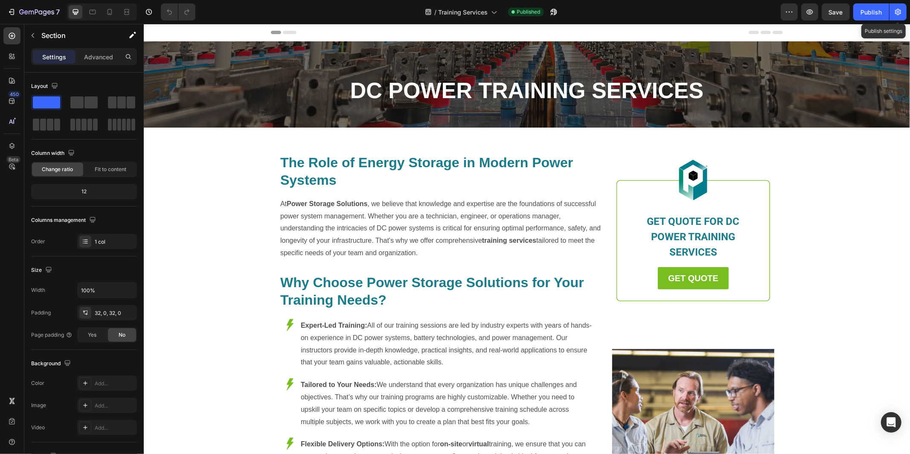
drag, startPoint x: 900, startPoint y: 13, endPoint x: 880, endPoint y: 22, distance: 22.5
click at [900, 13] on icon "button" at bounding box center [898, 12] width 6 height 6
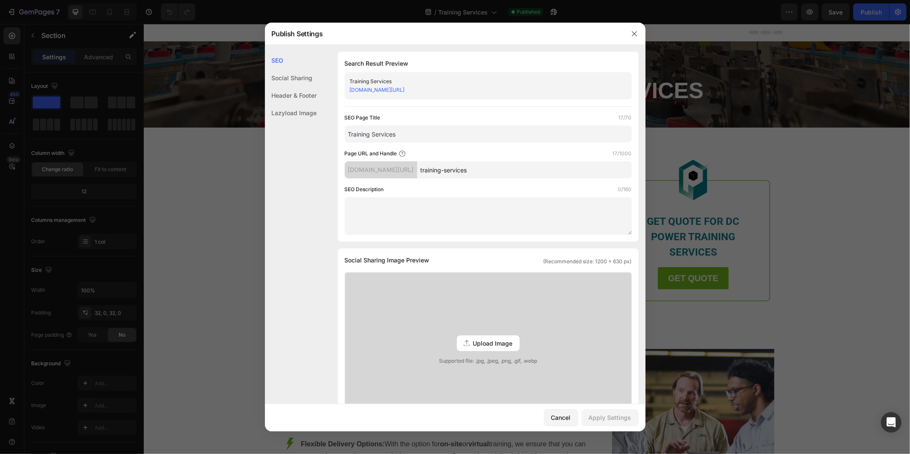
drag, startPoint x: 411, startPoint y: 133, endPoint x: 346, endPoint y: 132, distance: 64.4
click at [346, 132] on input "Training Services" at bounding box center [488, 133] width 287 height 17
paste input "DC Power Training & Troubleshooting | Power Storage Solution"
type input "DC Power Training & Troubleshooting | Power Storage Solutions"
click at [527, 218] on textarea at bounding box center [488, 216] width 287 height 38
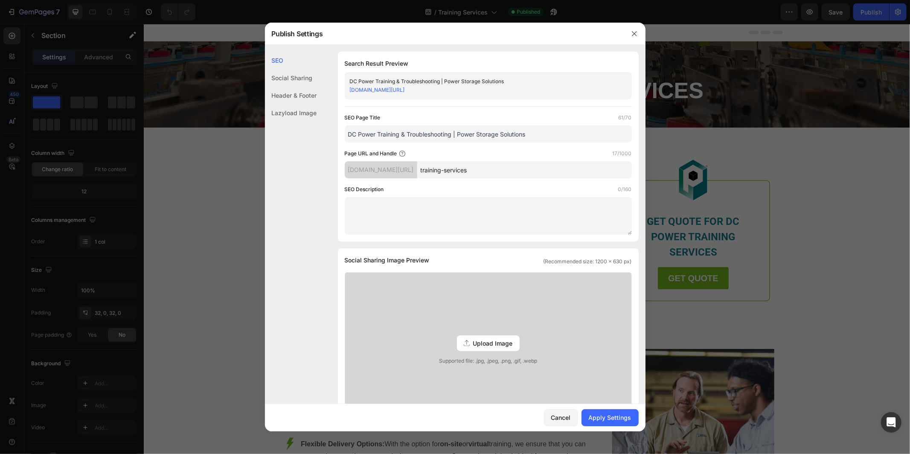
paste textarea "Power Storage Solutions provides DC power training and troubleshooting services…"
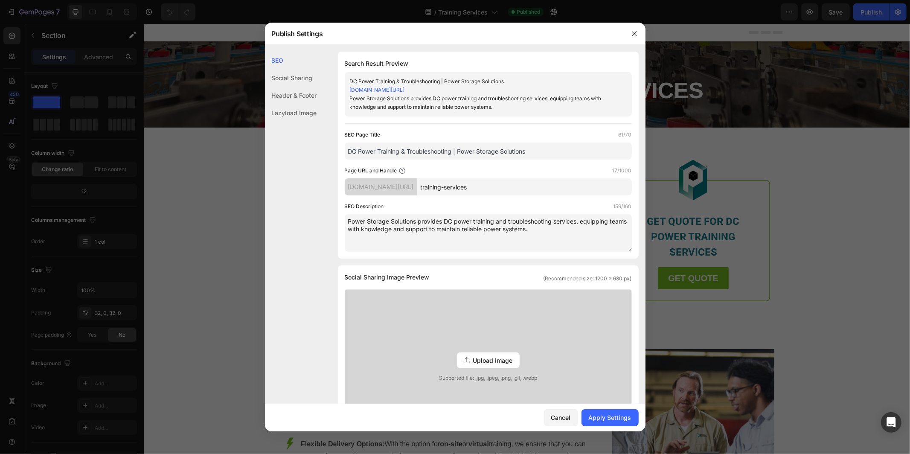
click at [348, 228] on textarea "Power Storage Solutions provides DC power training and troubleshooting services…" at bounding box center [488, 233] width 287 height 38
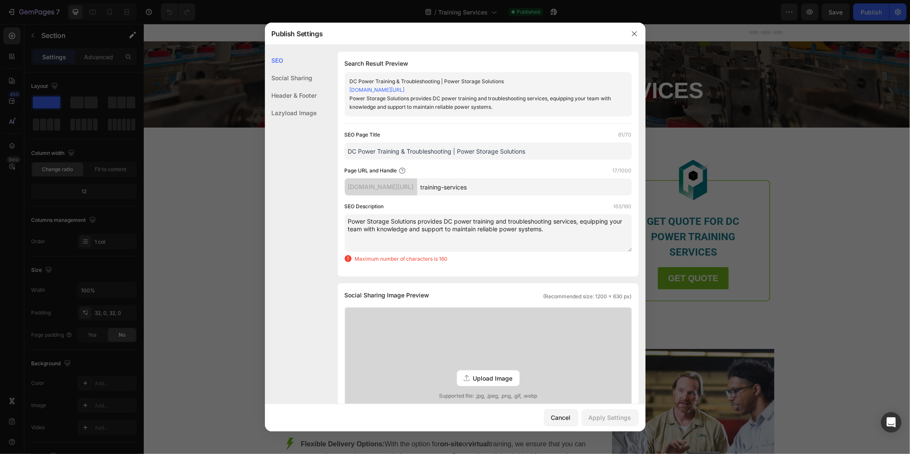
drag, startPoint x: 620, startPoint y: 222, endPoint x: 614, endPoint y: 221, distance: 5.2
click at [613, 222] on textarea "Power Storage Solutions provides DC power training and troubleshooting services…" at bounding box center [488, 233] width 287 height 38
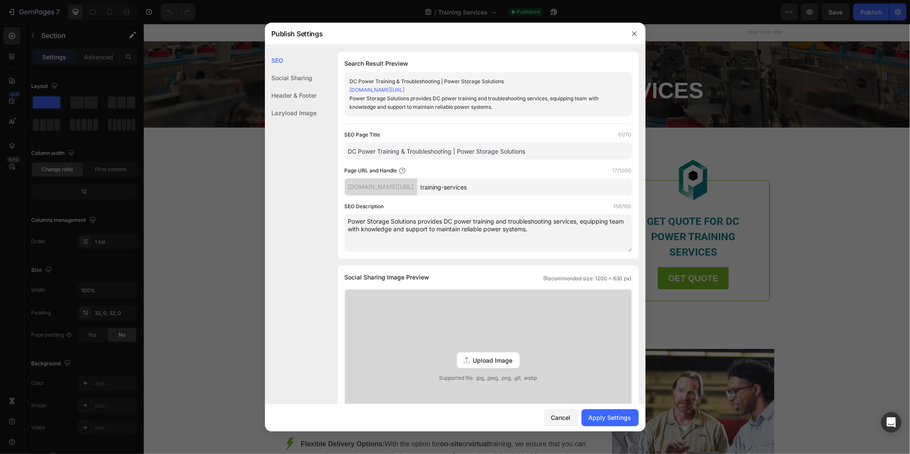
click at [626, 221] on textarea "Power Storage Solutions provides DC power training and troubleshooting services…" at bounding box center [488, 233] width 287 height 38
type textarea "Power Storage Solutions provides DC power training and troubleshooting services…"
drag, startPoint x: 539, startPoint y: 152, endPoint x: 345, endPoint y: 151, distance: 193.6
click at [345, 151] on input "DC Power Training & Troubleshooting | Power Storage Solutions" at bounding box center [488, 150] width 287 height 17
click at [553, 148] on input "DC Power Training & Troubleshooting | Power Storage Solutions" at bounding box center [488, 150] width 287 height 17
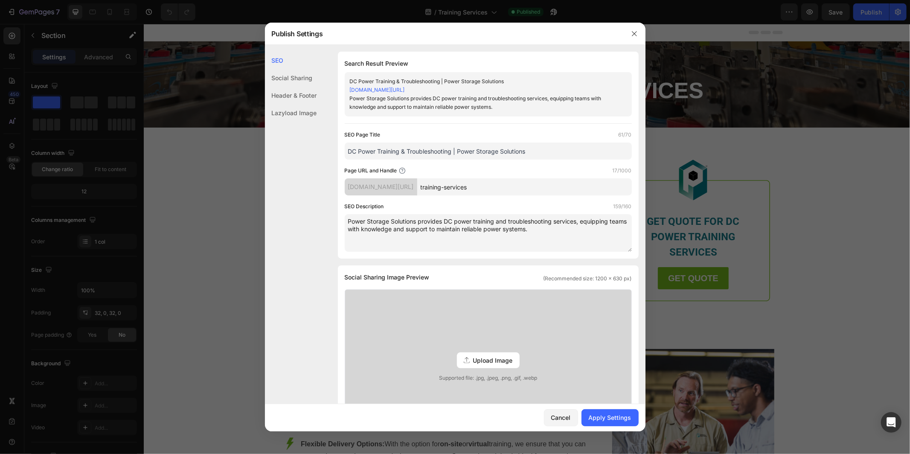
drag, startPoint x: 507, startPoint y: 151, endPoint x: 347, endPoint y: 148, distance: 159.5
click at [347, 148] on input "DC Power Training & Troubleshooting | Power Storage Solutions" at bounding box center [488, 150] width 287 height 17
drag, startPoint x: 559, startPoint y: 145, endPoint x: 474, endPoint y: 156, distance: 85.9
click at [559, 145] on input "DC Power Training & Troubleshooting | Power Storage Solutions" at bounding box center [488, 150] width 287 height 17
click at [454, 148] on input "DC Power Training & Troubleshooting | Power Storage Solutions" at bounding box center [488, 150] width 287 height 17
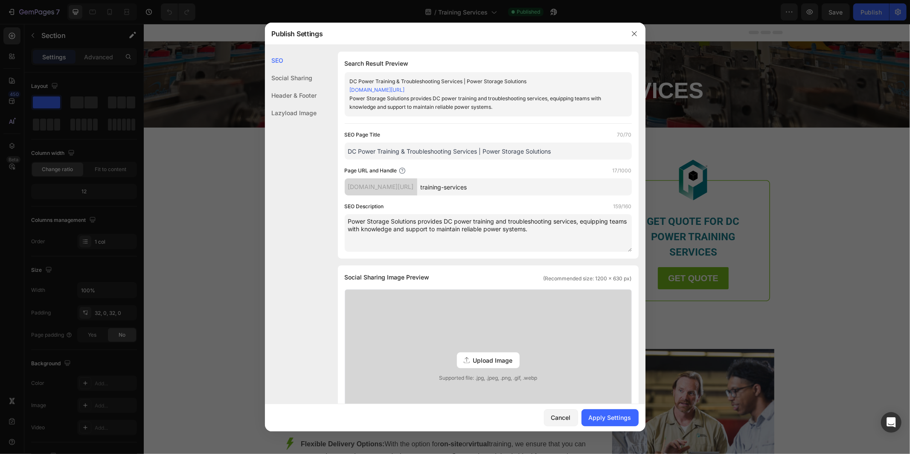
drag, startPoint x: 558, startPoint y: 151, endPoint x: 349, endPoint y: 151, distance: 209.4
click at [349, 151] on input "DC Power Training & Troubleshooting Services | Power Storage Solutions" at bounding box center [488, 150] width 287 height 17
type input "DC Power Training & Troubleshooting Services | Power Storage Solutions"
drag, startPoint x: 555, startPoint y: 230, endPoint x: 348, endPoint y: 220, distance: 207.5
click at [348, 220] on textarea "Power Storage Solutions provides DC power training and troubleshooting services…" at bounding box center [488, 233] width 287 height 38
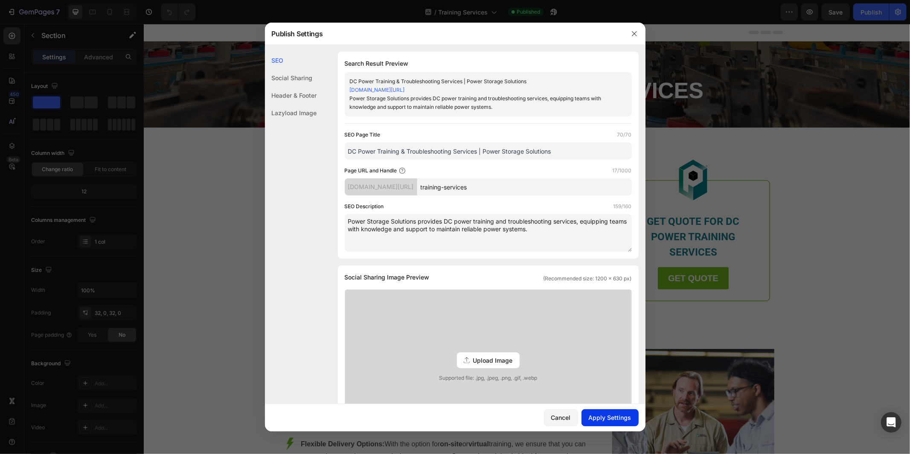
click at [606, 420] on div "Apply Settings" at bounding box center [609, 417] width 43 height 9
drag, startPoint x: 634, startPoint y: 35, endPoint x: 522, endPoint y: 35, distance: 112.1
click at [634, 35] on icon "button" at bounding box center [634, 33] width 7 height 7
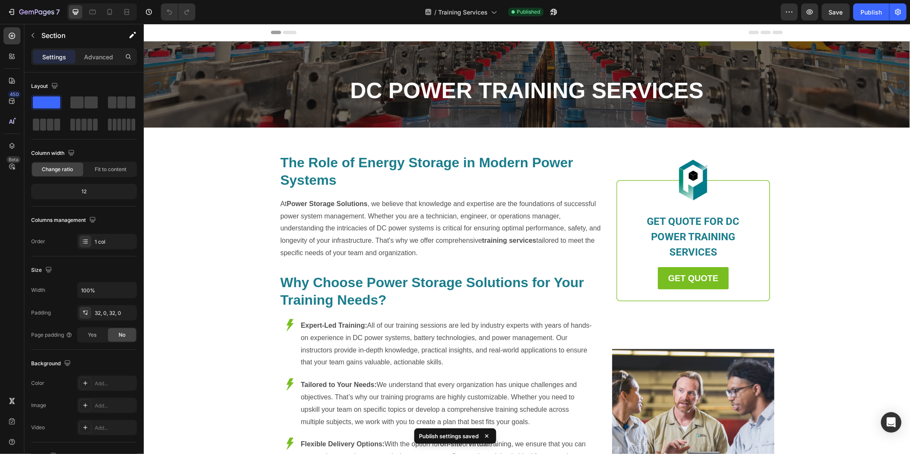
drag, startPoint x: 872, startPoint y: 15, endPoint x: 860, endPoint y: 23, distance: 15.4
click at [872, 15] on div "Publish" at bounding box center [870, 12] width 21 height 9
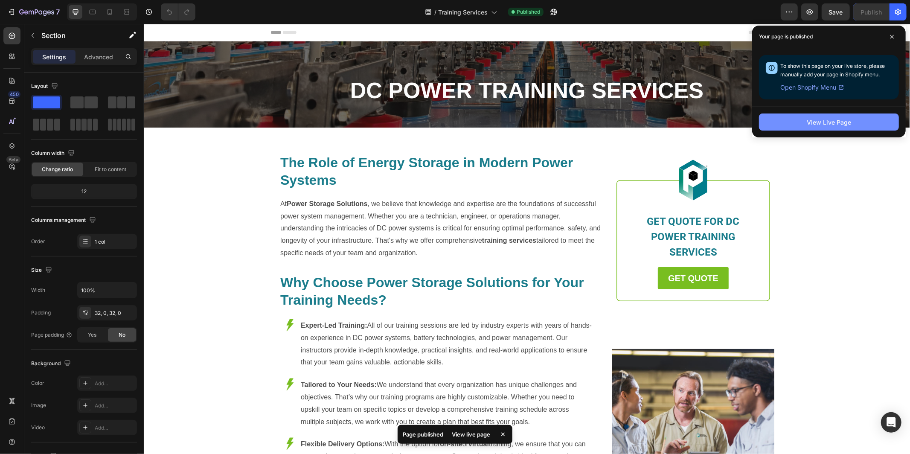
click at [825, 119] on div "View Live Page" at bounding box center [828, 122] width 44 height 9
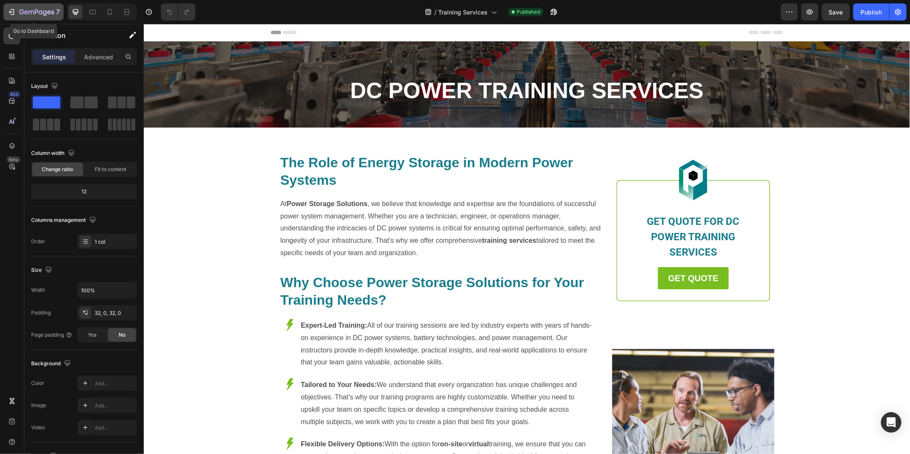
click at [33, 14] on icon "button" at bounding box center [31, 13] width 5 height 4
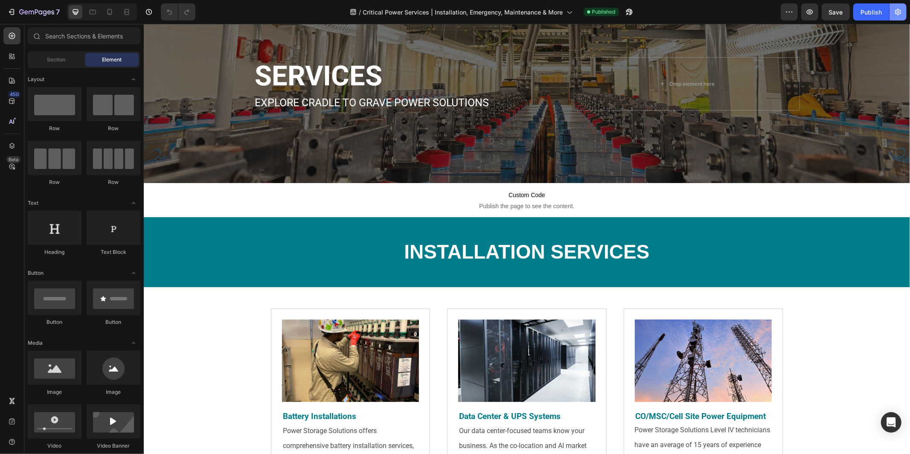
scroll to position [58, 0]
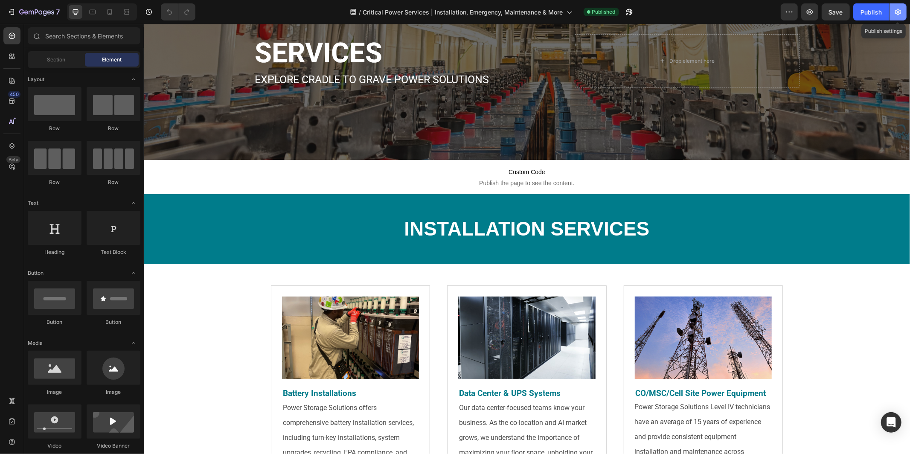
click at [897, 10] on icon "button" at bounding box center [897, 12] width 9 height 9
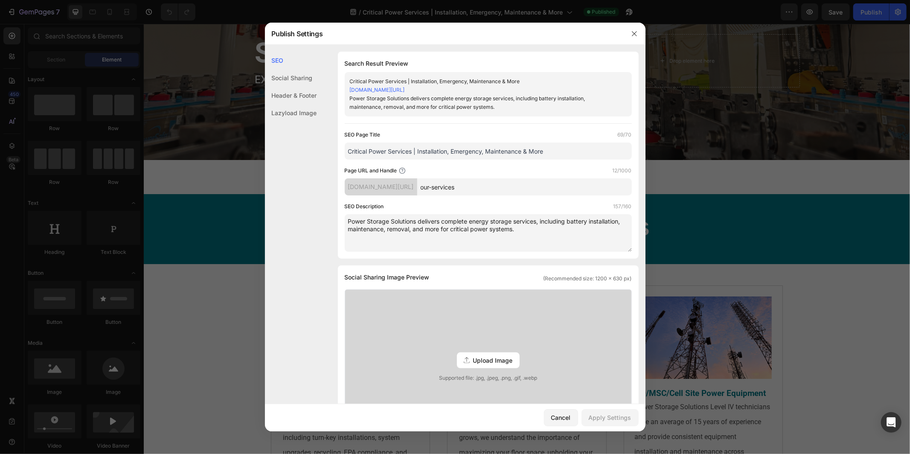
drag, startPoint x: 574, startPoint y: 151, endPoint x: 346, endPoint y: 150, distance: 228.1
click at [346, 150] on input "Critical Power Services | Installation, Emergency, Maintenance & More" at bounding box center [488, 150] width 287 height 17
click at [633, 36] on icon "button" at bounding box center [634, 33] width 7 height 7
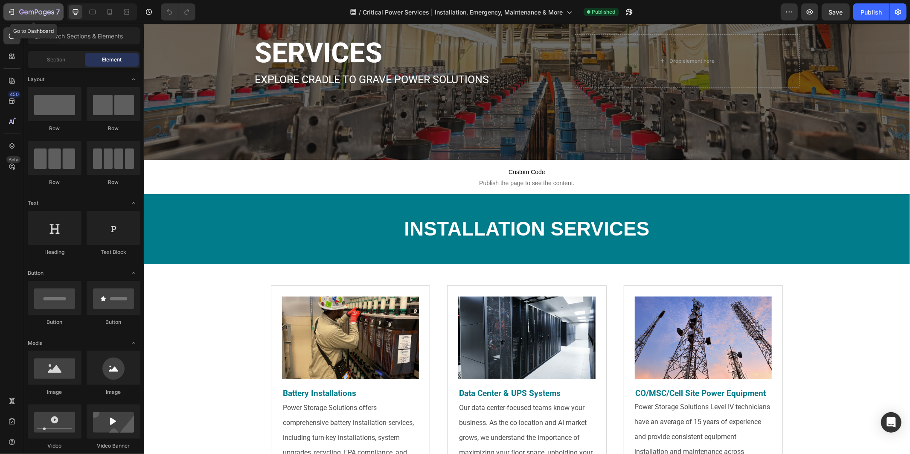
click at [24, 12] on icon "button" at bounding box center [36, 12] width 35 height 7
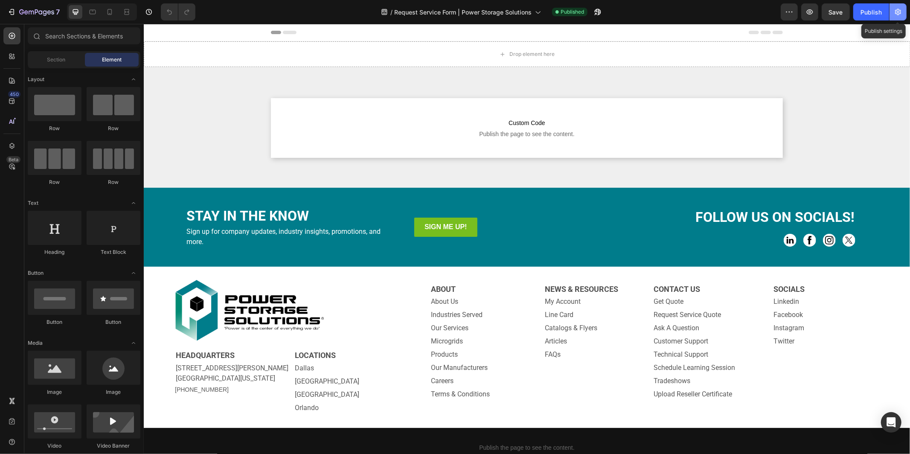
click at [895, 19] on button "button" at bounding box center [897, 11] width 17 height 17
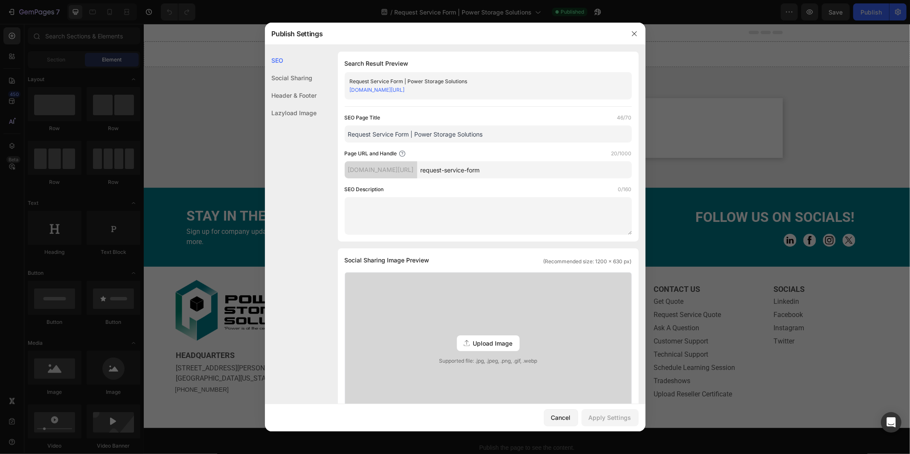
click at [450, 209] on textarea at bounding box center [488, 216] width 287 height 38
click at [384, 212] on textarea at bounding box center [488, 216] width 287 height 38
paste textarea "Request technical service from Power Storage Solutions. Our experts provide fas…"
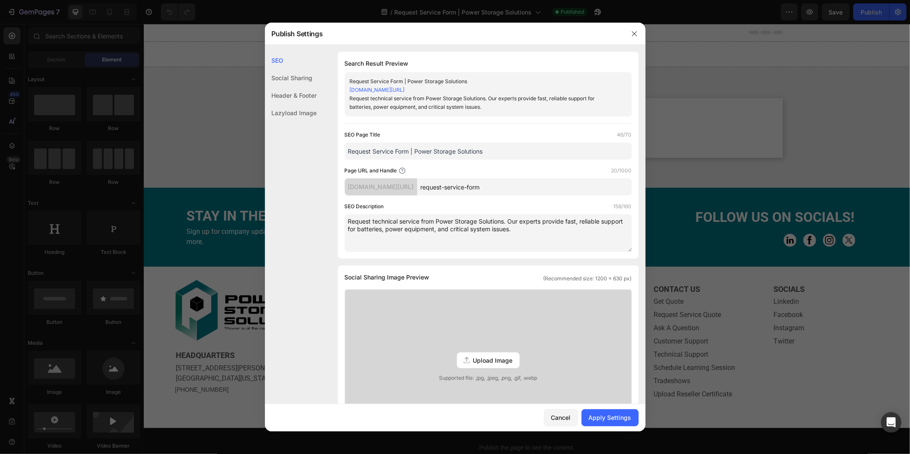
click at [528, 232] on textarea "Request technical service from Power Storage Solutions. Our experts provide fas…" at bounding box center [488, 233] width 287 height 38
type textarea "Request technical service from Power Storage Solutions. Our experts provide fas…"
click at [595, 416] on div "Apply Settings" at bounding box center [609, 417] width 43 height 9
click at [634, 32] on icon "button" at bounding box center [634, 33] width 7 height 7
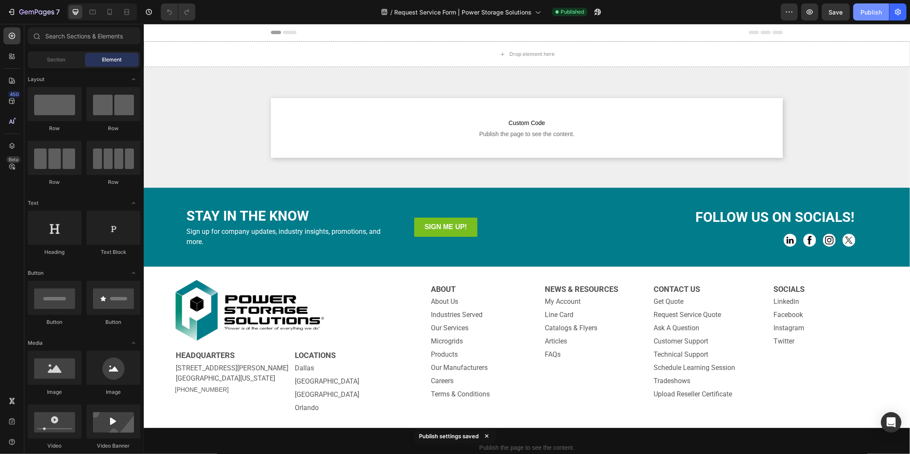
click at [876, 14] on div "Publish" at bounding box center [870, 12] width 21 height 9
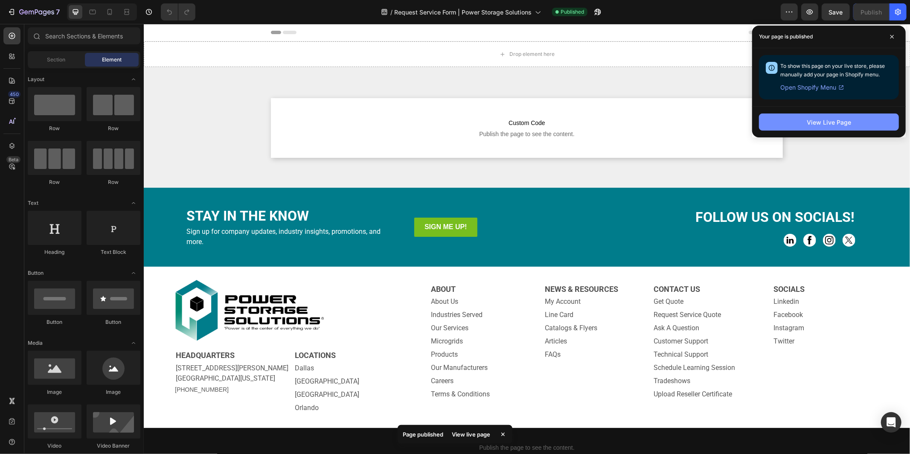
drag, startPoint x: 837, startPoint y: 133, endPoint x: 837, endPoint y: 126, distance: 6.4
click at [837, 129] on div "View Live Page" at bounding box center [829, 121] width 154 height 31
click at [837, 126] on div "View Live Page" at bounding box center [828, 122] width 44 height 9
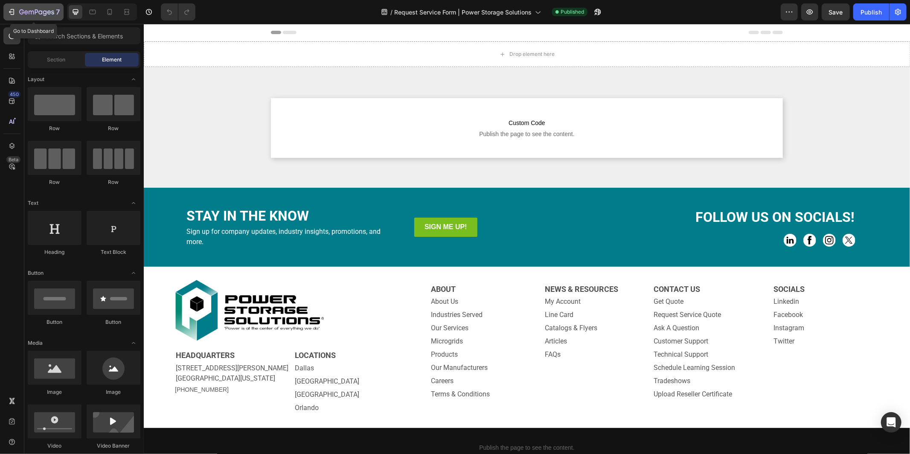
click at [34, 11] on icon "button" at bounding box center [36, 12] width 35 height 7
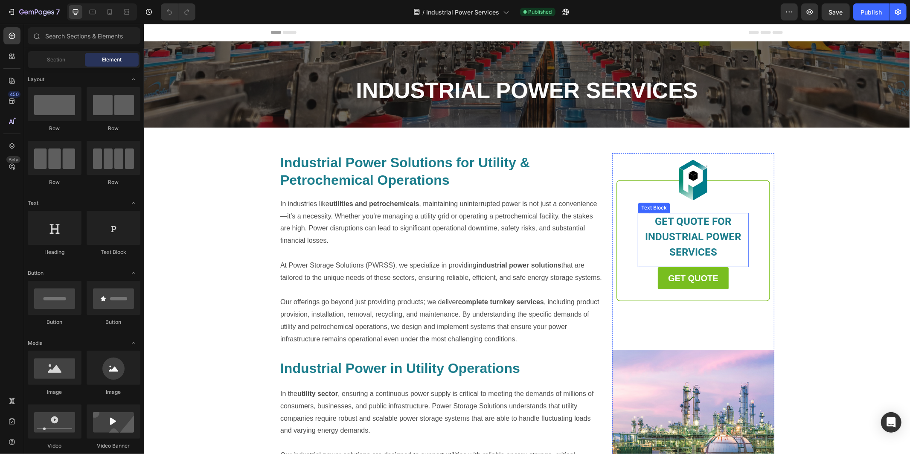
click at [724, 248] on p "GET QUOTE FOR INDUSTRIAL POWER SERVICES" at bounding box center [692, 236] width 109 height 46
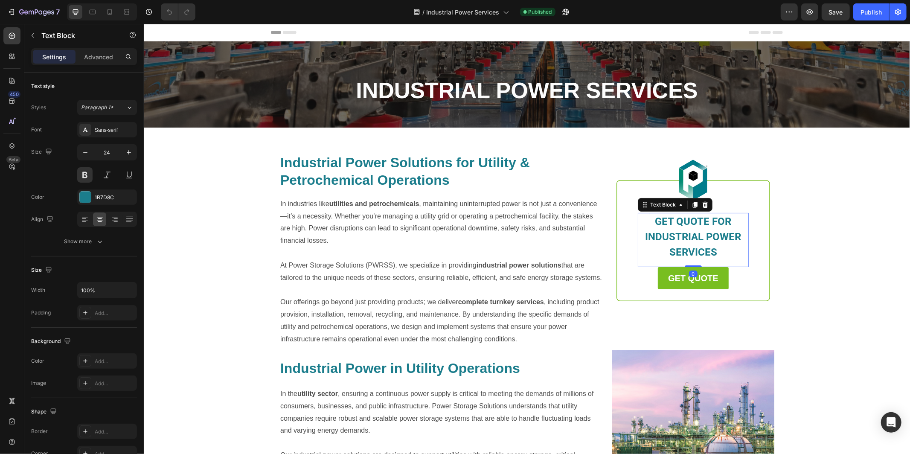
click at [694, 229] on p "GET QUOTE FOR INDUSTRIAL POWER SERVICES" at bounding box center [692, 236] width 109 height 46
click at [685, 265] on div "GET QUOTE FOR INDUSTRIAL POWER SERVICES Text Block 0" at bounding box center [692, 239] width 111 height 54
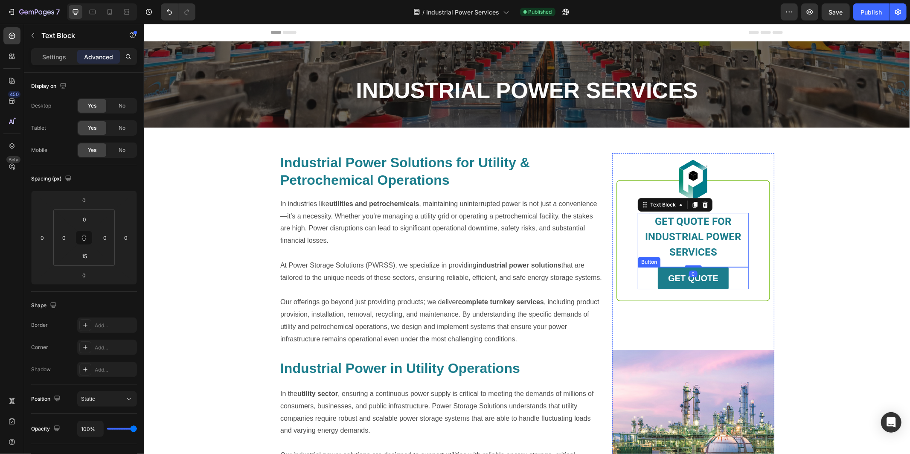
click at [663, 278] on link "GET QUOTE" at bounding box center [692, 278] width 71 height 22
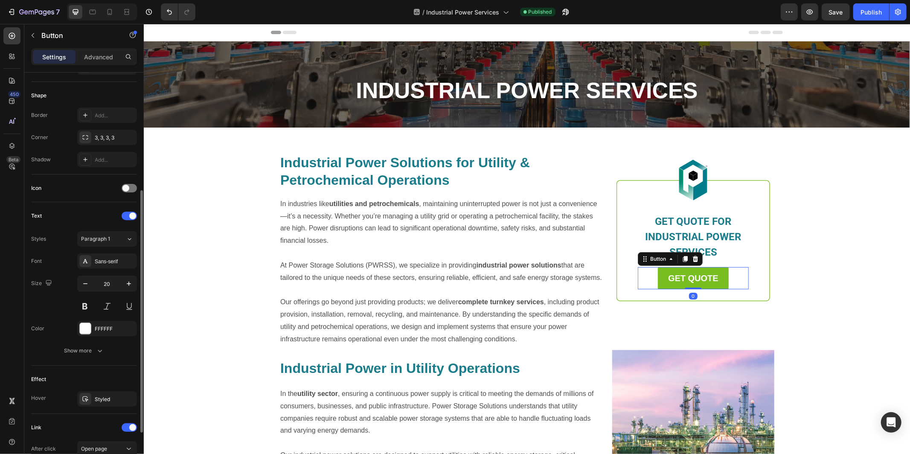
scroll to position [273, 0]
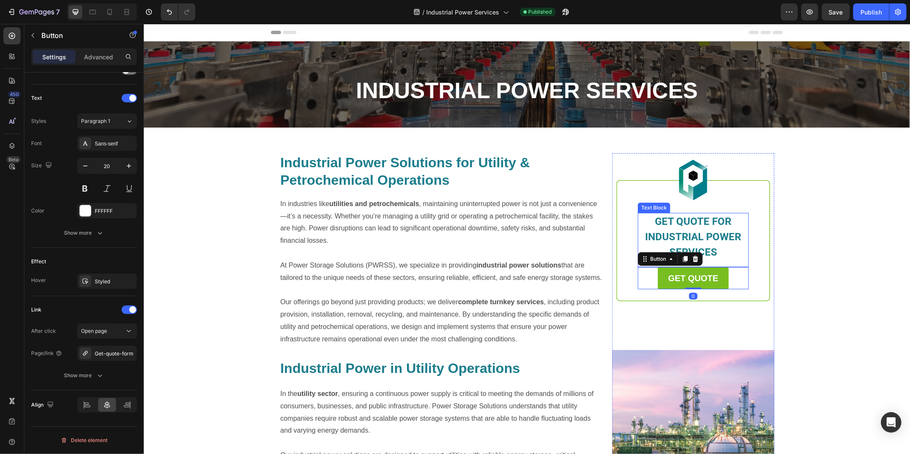
click at [693, 235] on span "GET QUOTE FOR INDUSTRIAL POWER SERVICES" at bounding box center [693, 236] width 96 height 43
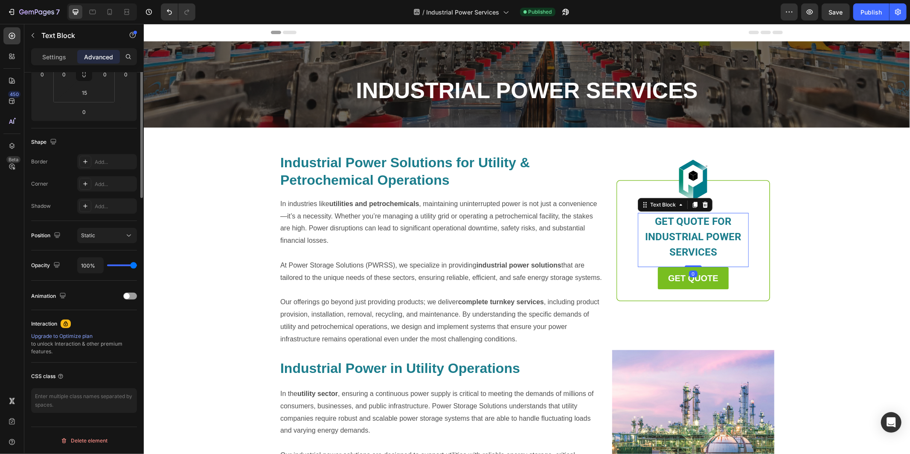
scroll to position [0, 0]
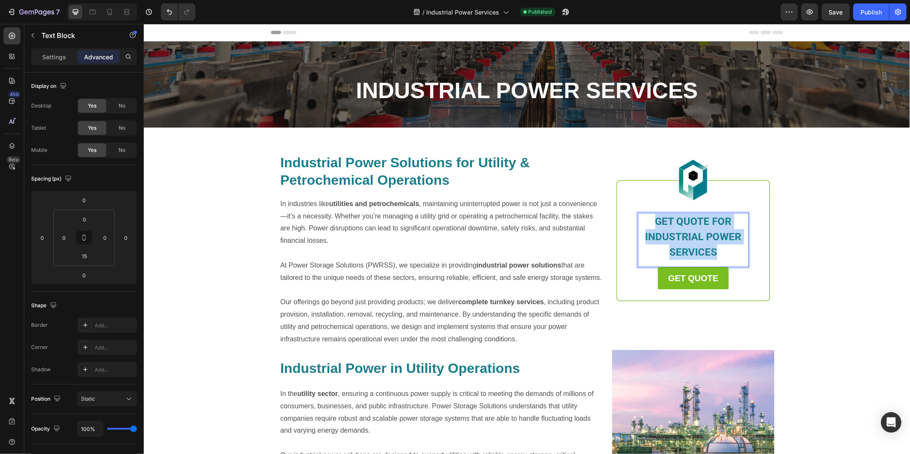
drag, startPoint x: 716, startPoint y: 252, endPoint x: 655, endPoint y: 223, distance: 67.5
click at [655, 223] on p "GET QUOTE FOR INDUSTRIAL POWER SERVICES" at bounding box center [692, 236] width 109 height 46
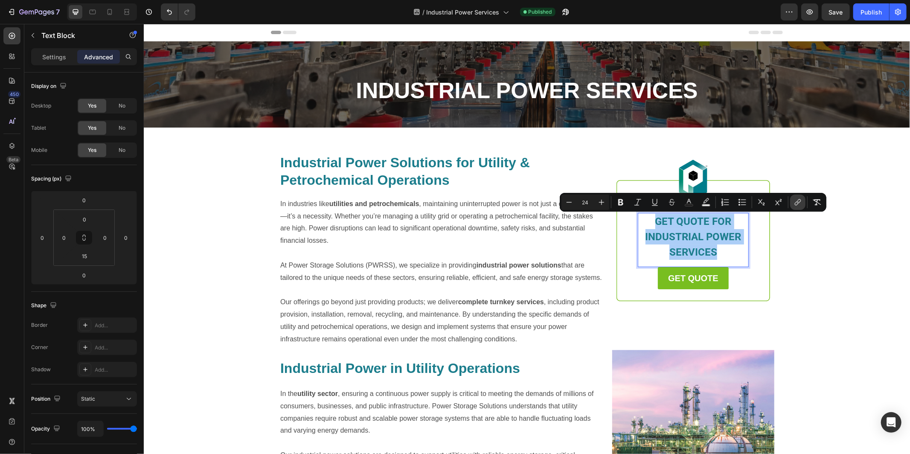
drag, startPoint x: 793, startPoint y: 201, endPoint x: 627, endPoint y: 198, distance: 165.9
click at [793, 201] on icon "Editor contextual toolbar" at bounding box center [797, 202] width 9 height 9
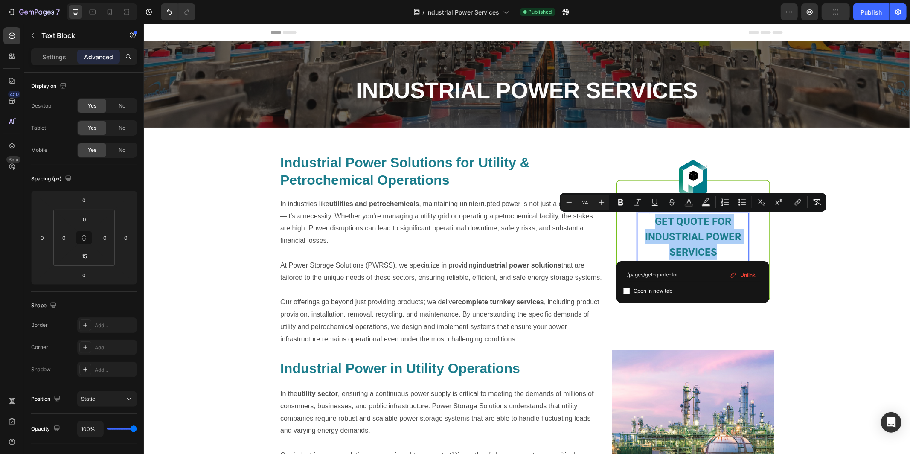
type input "/pages/get-quote-form"
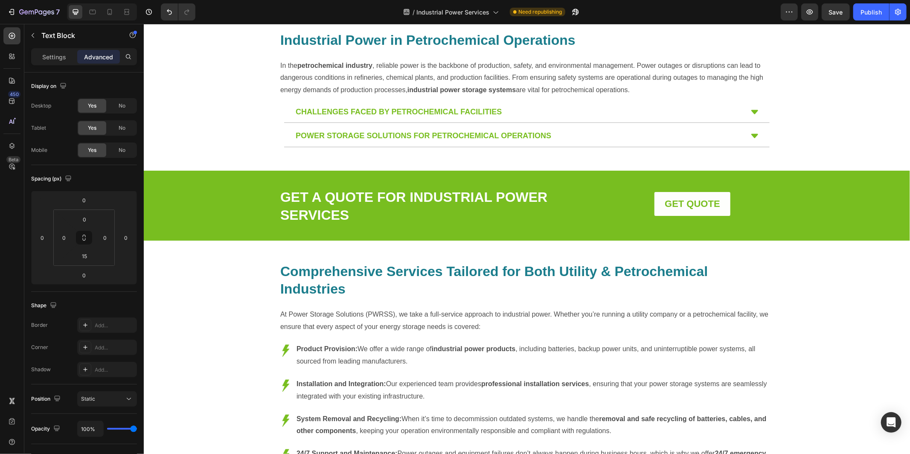
scroll to position [670, 0]
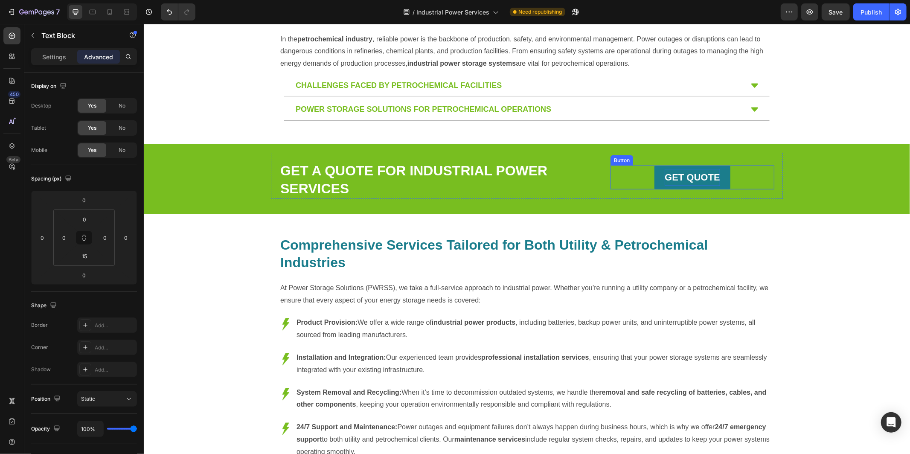
click at [678, 173] on strong "GET QUOTE" at bounding box center [691, 176] width 55 height 11
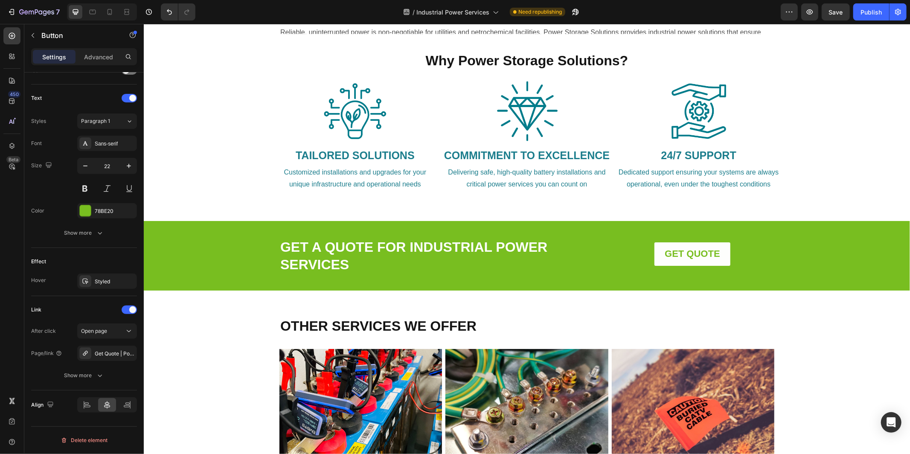
scroll to position [1226, 0]
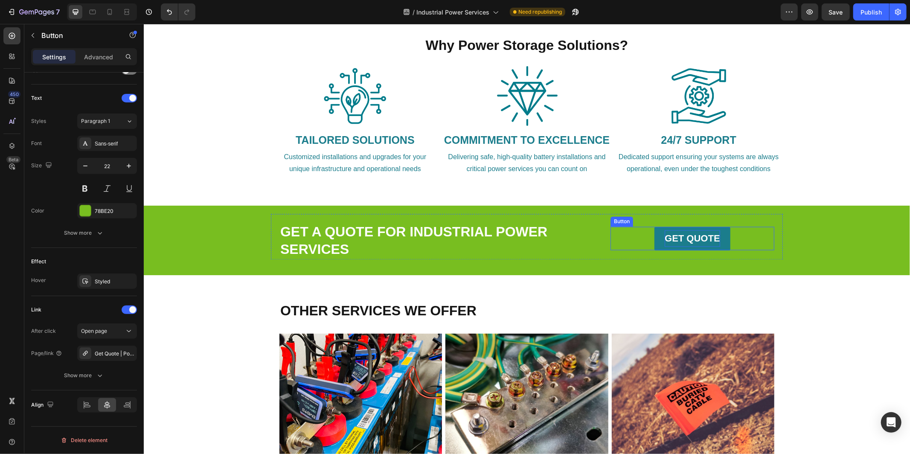
click at [691, 242] on strong "GET QUOTE" at bounding box center [691, 238] width 55 height 11
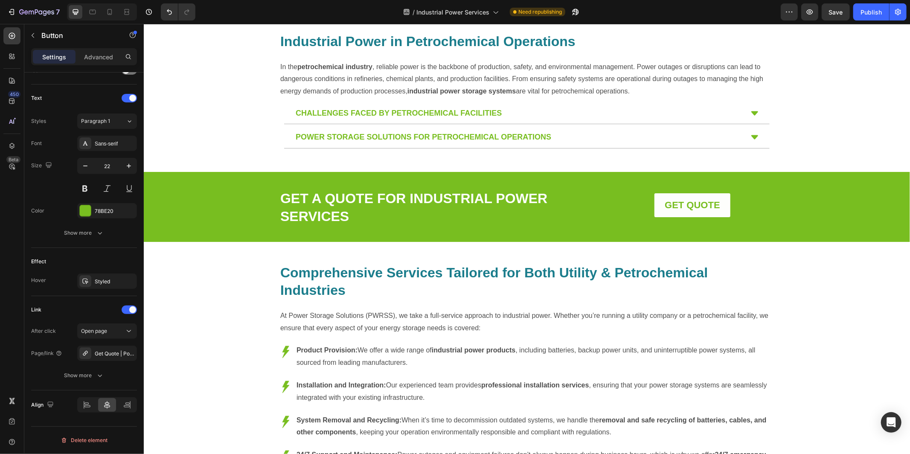
scroll to position [645, 0]
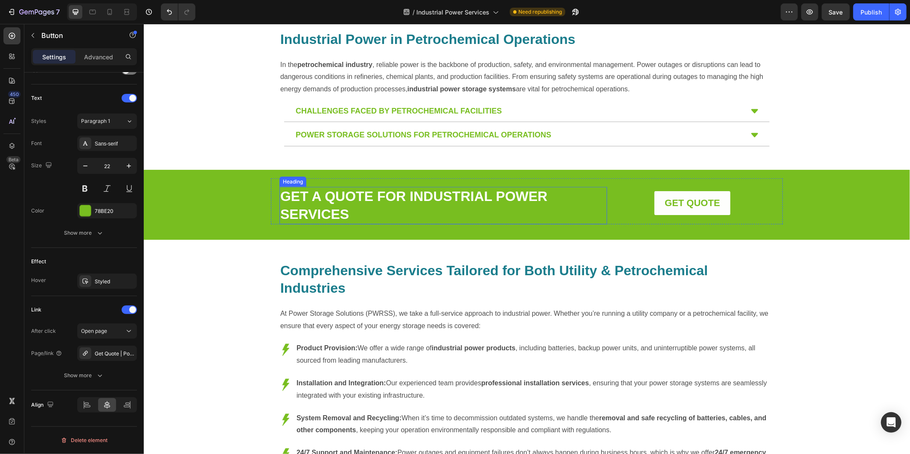
click at [416, 193] on link "GET A QUOTE FOR INDUSTRIAL POWER SERVICES" at bounding box center [413, 204] width 267 height 33
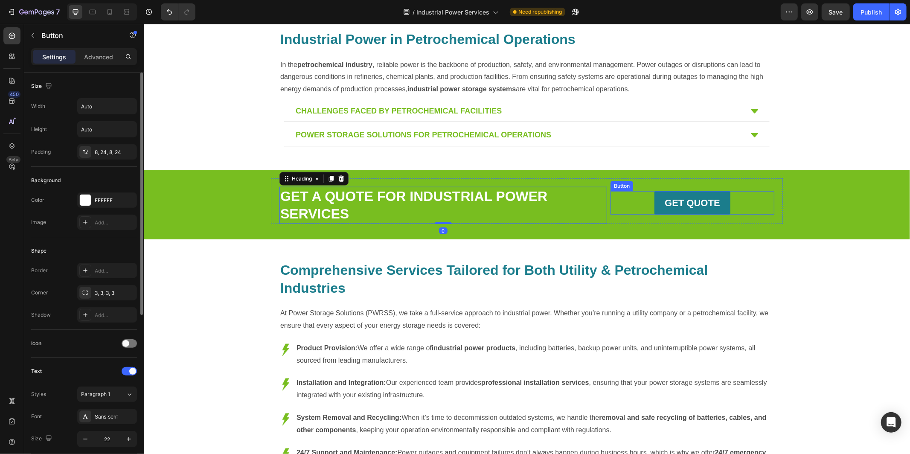
click at [654, 196] on link "GET QUOTE" at bounding box center [692, 203] width 76 height 24
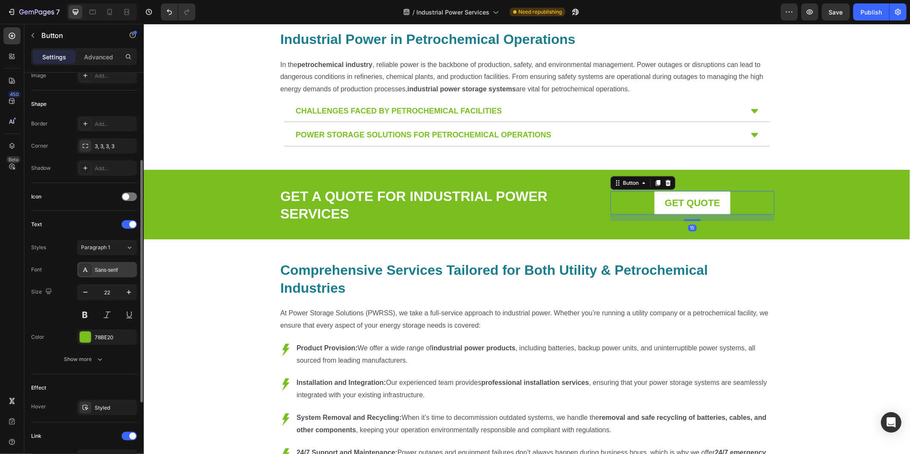
scroll to position [273, 0]
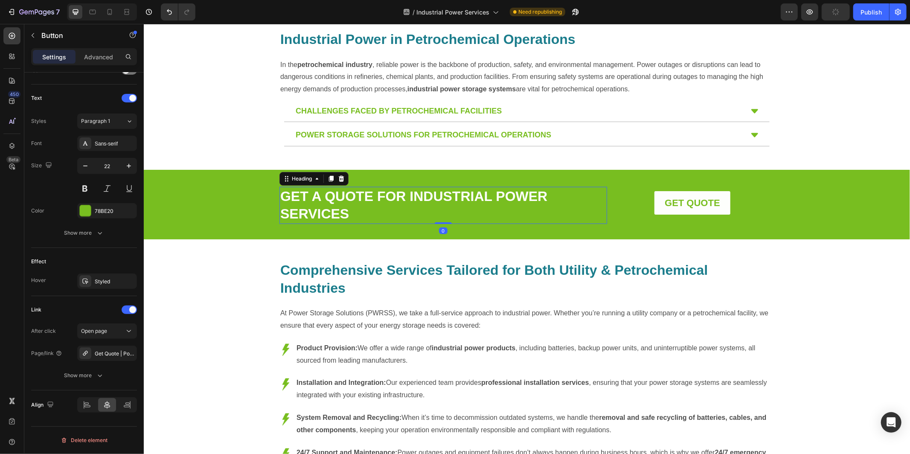
click at [462, 202] on link "GET A QUOTE FOR INDUSTRIAL POWER SERVICES" at bounding box center [413, 204] width 267 height 33
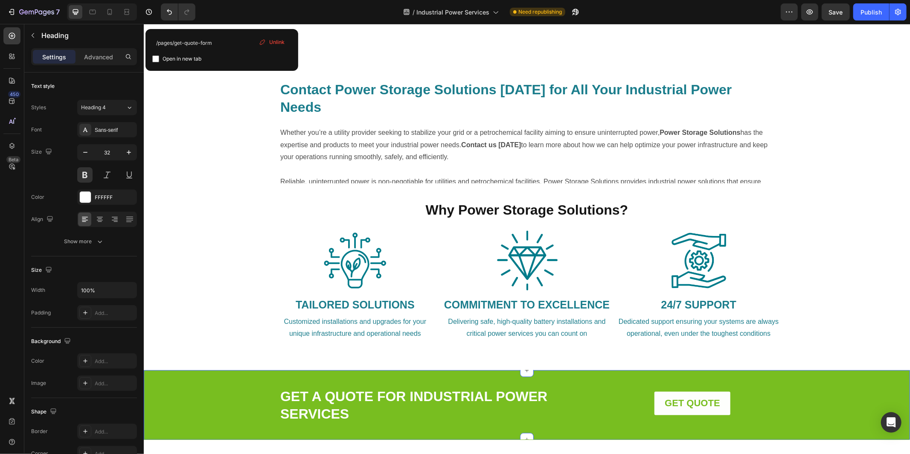
scroll to position [1244, 0]
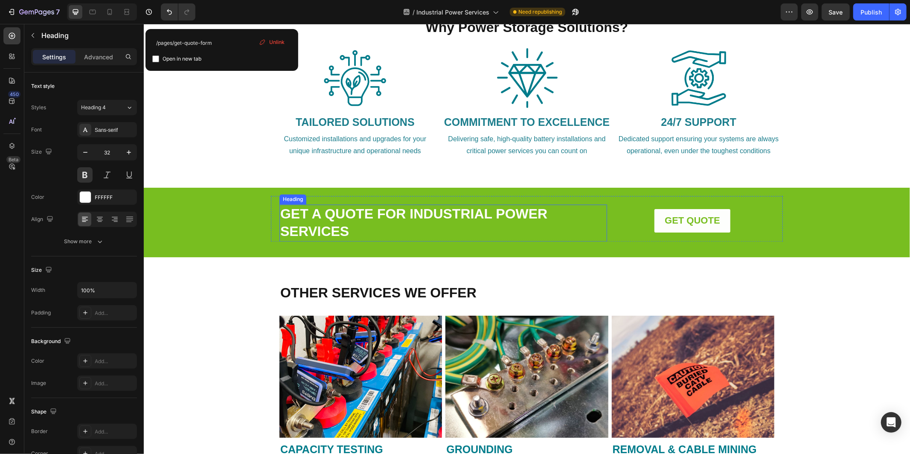
click at [401, 216] on link "GET A QUOTE FOR INDUSTRIAL POWER SERVICES" at bounding box center [413, 222] width 267 height 33
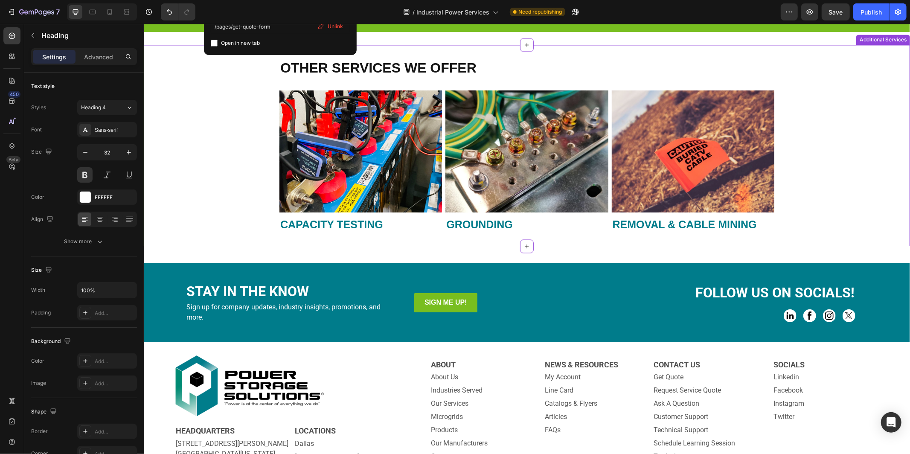
scroll to position [1485, 0]
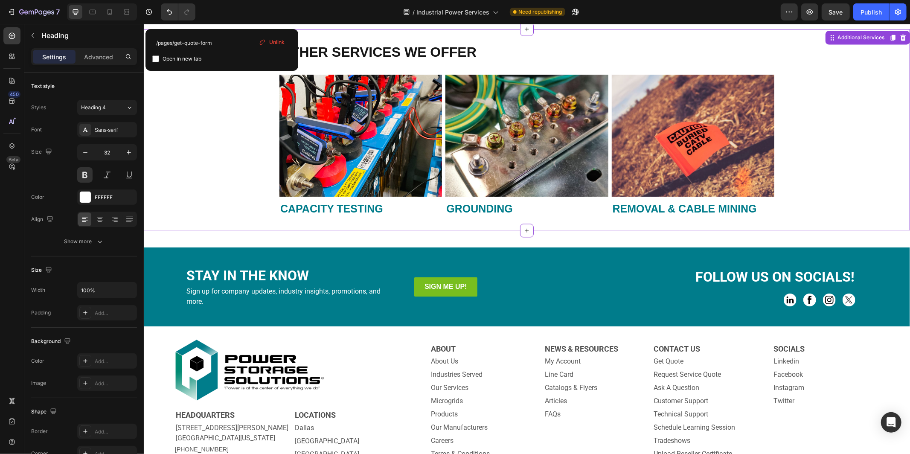
click at [367, 156] on img at bounding box center [360, 135] width 162 height 122
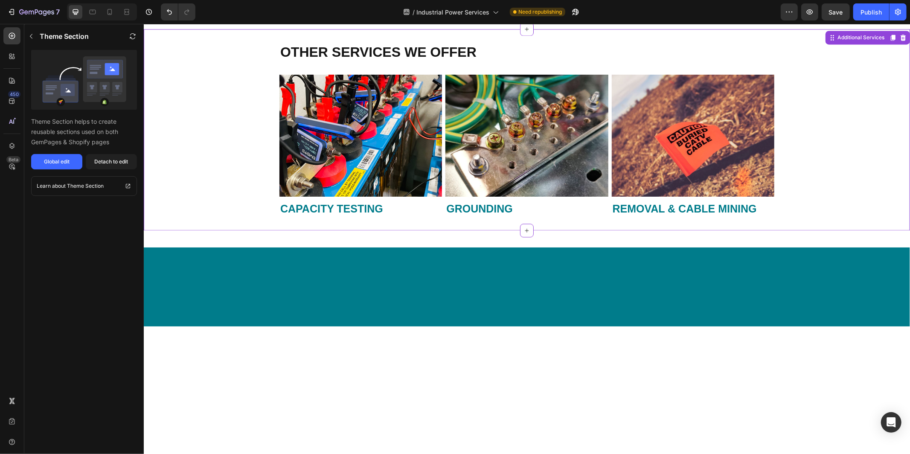
scroll to position [0, 0]
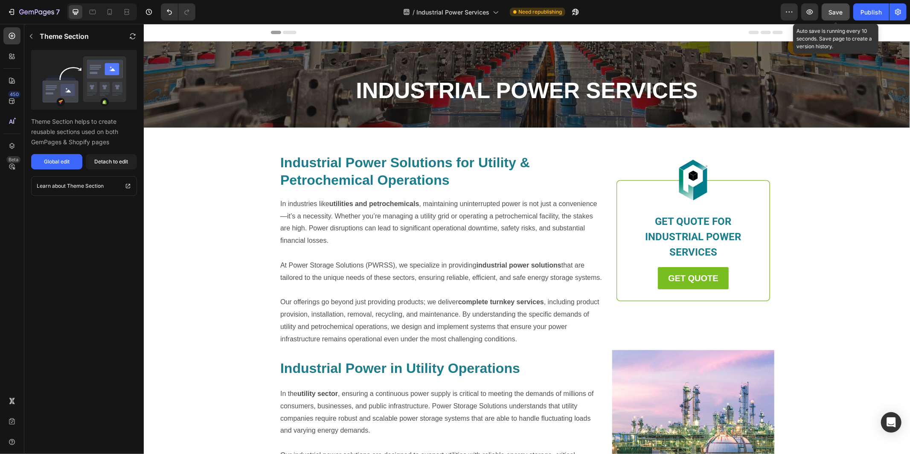
click at [840, 13] on span "Save" at bounding box center [836, 12] width 14 height 7
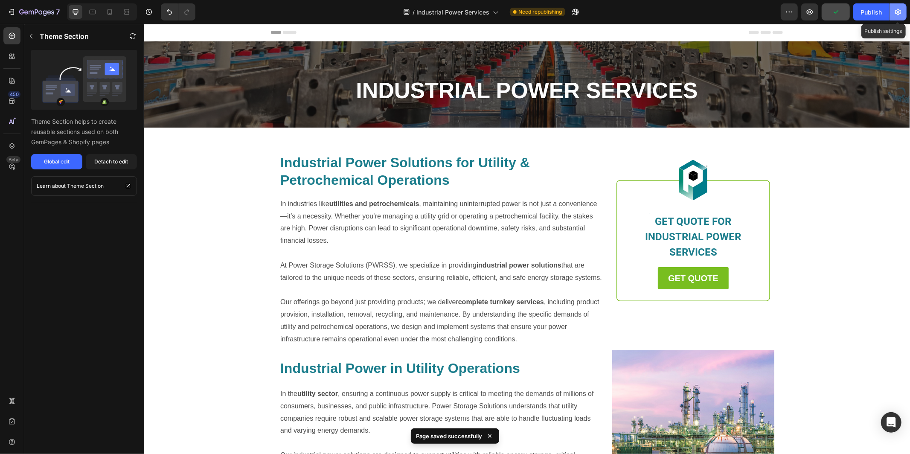
click at [901, 12] on icon "button" at bounding box center [897, 12] width 9 height 9
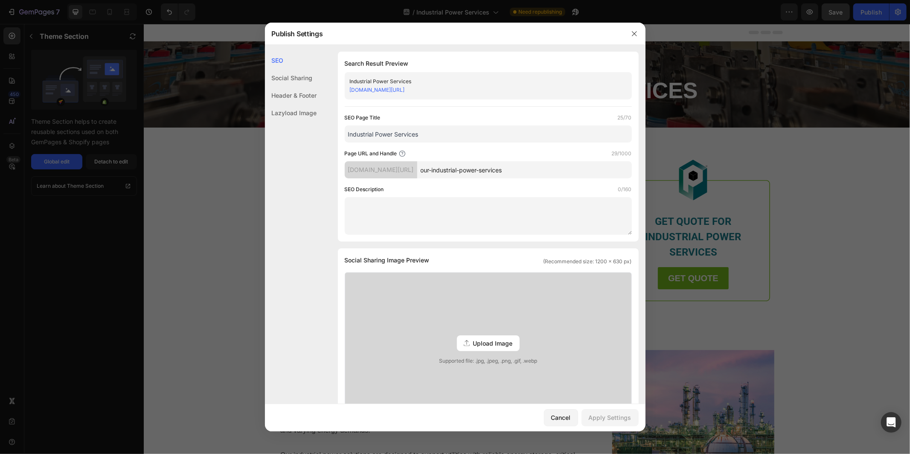
drag, startPoint x: 444, startPoint y: 135, endPoint x: 343, endPoint y: 133, distance: 101.1
click at [343, 133] on div "Search Result Preview Industrial Power Services b20f3b-60.myshopify.com/pages/o…" at bounding box center [488, 147] width 301 height 190
paste input "| Power Storage Solutions"
click at [396, 133] on input "Industrial Power Services | Power Storage Solutions" at bounding box center [488, 133] width 287 height 17
click at [347, 133] on input "Industrial Power Services | Power Storage Solutions" at bounding box center [488, 133] width 287 height 17
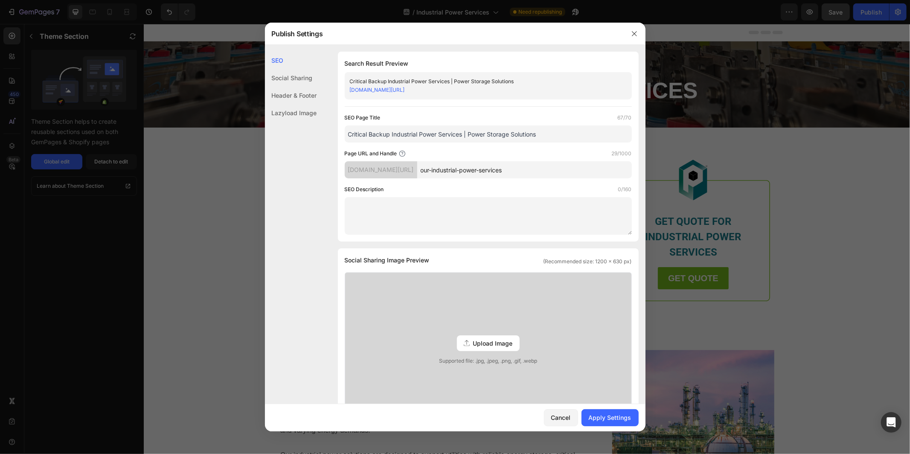
type input "Critical Backup Industrial Power Services | Power Storage Solutions"
click at [391, 204] on textarea at bounding box center [488, 216] width 287 height 38
click at [358, 207] on textarea at bounding box center [488, 216] width 287 height 38
paste textarea "Power Storage Solutions provides industrial power services, including battery s…"
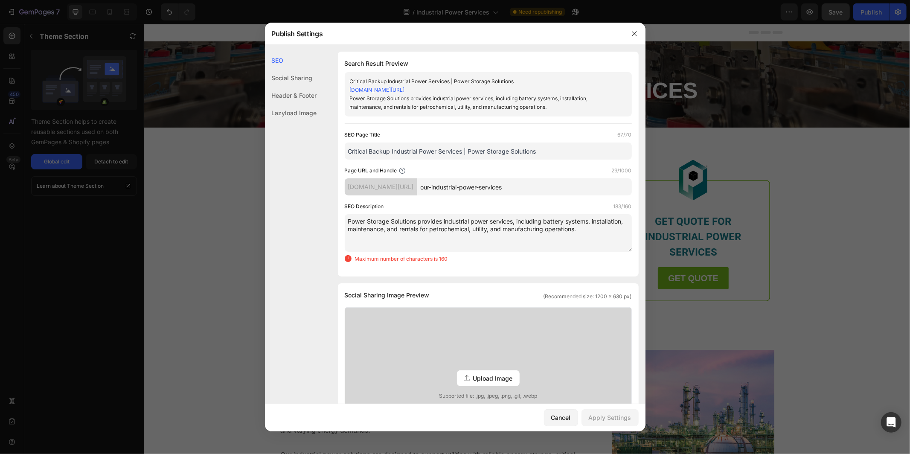
click at [444, 220] on textarea "Power Storage Solutions provides industrial power services, including battery s…" at bounding box center [488, 233] width 287 height 38
click at [432, 237] on textarea "Power Storage Solutions provides critical backup industrial power services, inc…" at bounding box center [488, 233] width 287 height 38
click at [504, 234] on textarea "Power Storage Solutions provides critical backup industrial power services, inc…" at bounding box center [488, 233] width 287 height 38
click at [561, 221] on textarea "Power Storage Solutions provides critical backup industrial power services, inc…" at bounding box center [488, 233] width 287 height 38
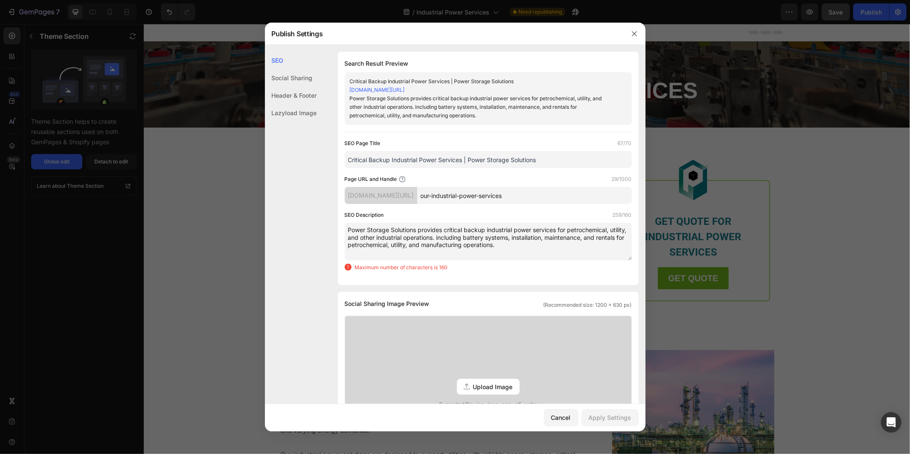
drag, startPoint x: 487, startPoint y: 238, endPoint x: 459, endPoint y: 236, distance: 27.7
click at [456, 237] on textarea "Power Storage Solutions provides critical backup industrial power services for …" at bounding box center [488, 242] width 287 height 38
drag, startPoint x: 495, startPoint y: 244, endPoint x: 609, endPoint y: 236, distance: 114.6
click at [609, 236] on textarea "Power Storage Solutions provides critical backup industrial power services for …" at bounding box center [488, 242] width 287 height 38
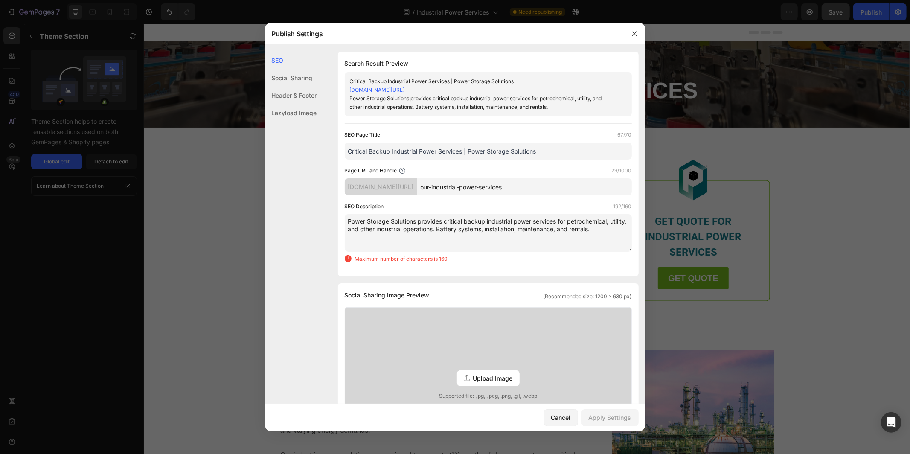
click at [521, 235] on textarea "Power Storage Solutions provides critical backup industrial power services for …" at bounding box center [488, 233] width 287 height 38
drag, startPoint x: 606, startPoint y: 230, endPoint x: 350, endPoint y: 219, distance: 256.1
click at [350, 219] on textarea "Power Storage Solutions provides critical backup industrial power services for …" at bounding box center [488, 233] width 287 height 38
paste textarea "offers industrial power services, delivering reliable energy systems for petroc…"
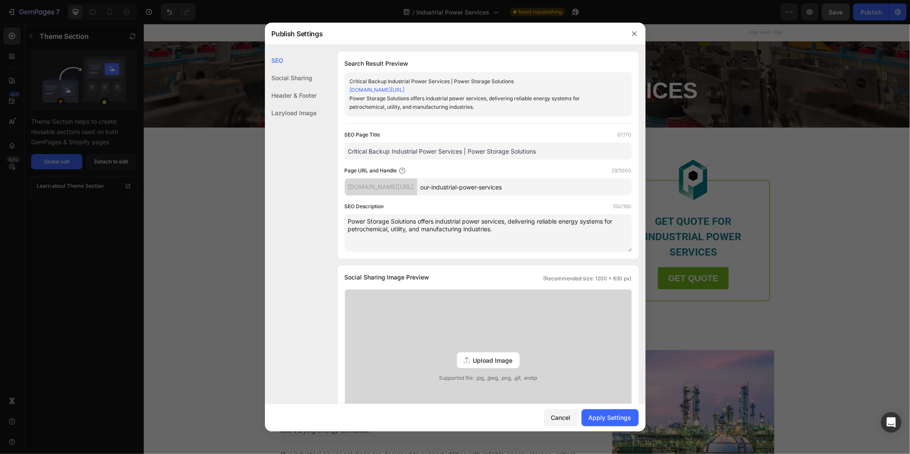
click at [436, 220] on textarea "Power Storage Solutions offers industrial power services, delivering reliable e…" at bounding box center [488, 233] width 287 height 38
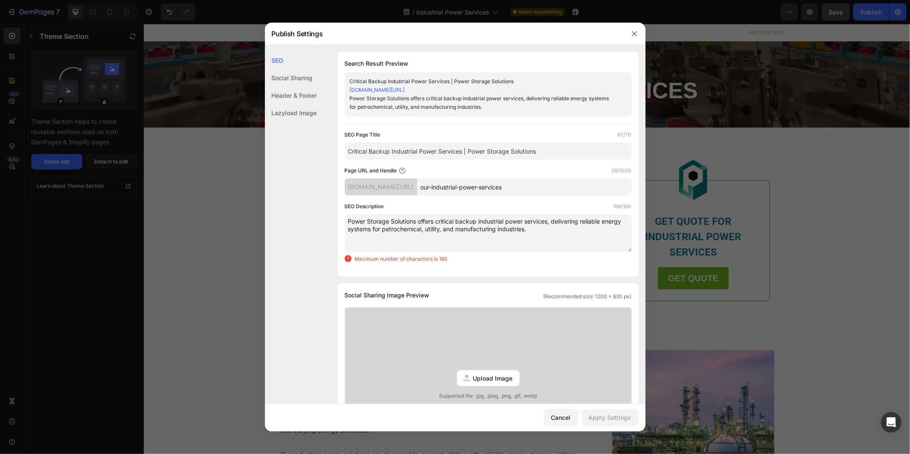
click at [553, 221] on textarea "Power Storage Solutions offers critical backup industrial power services, deliv…" at bounding box center [488, 233] width 287 height 38
click at [548, 232] on textarea "Power Storage Solutions offers critical backup industrial power services. We de…" at bounding box center [488, 233] width 287 height 38
drag, startPoint x: 506, startPoint y: 228, endPoint x: 348, endPoint y: 221, distance: 157.9
click at [348, 221] on textarea "Power Storage Solutions offers critical backup industrial power services. We de…" at bounding box center [488, 233] width 287 height 38
paste textarea "delivers critical backup industrial power services with expert installation and…"
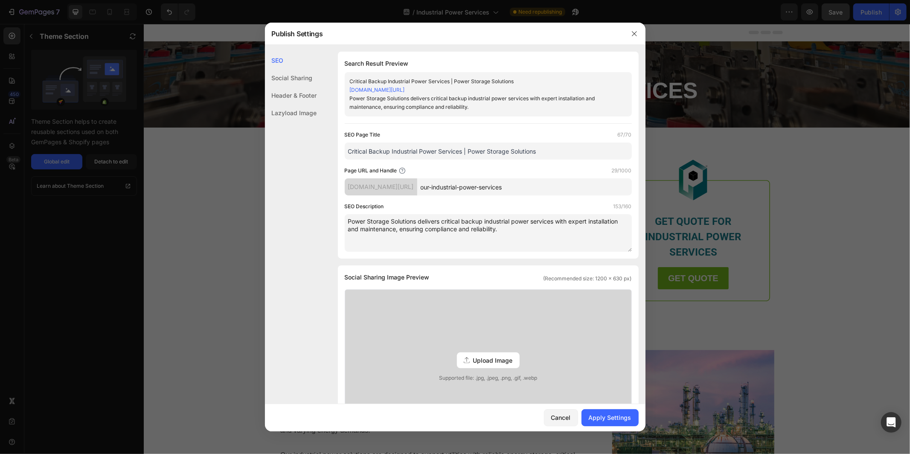
type textarea "Power Storage Solutions delivers critical backup industrial power services with…"
drag, startPoint x: 551, startPoint y: 154, endPoint x: 493, endPoint y: 32, distance: 135.0
click at [420, 154] on input "Critical Backup Industrial Power Services | Power Storage Solutions" at bounding box center [488, 150] width 287 height 17
drag, startPoint x: 575, startPoint y: 156, endPoint x: 348, endPoint y: 151, distance: 227.3
click at [348, 151] on input "Critical Backup Industrial Power Services | Power Storage Solutions" at bounding box center [488, 150] width 287 height 17
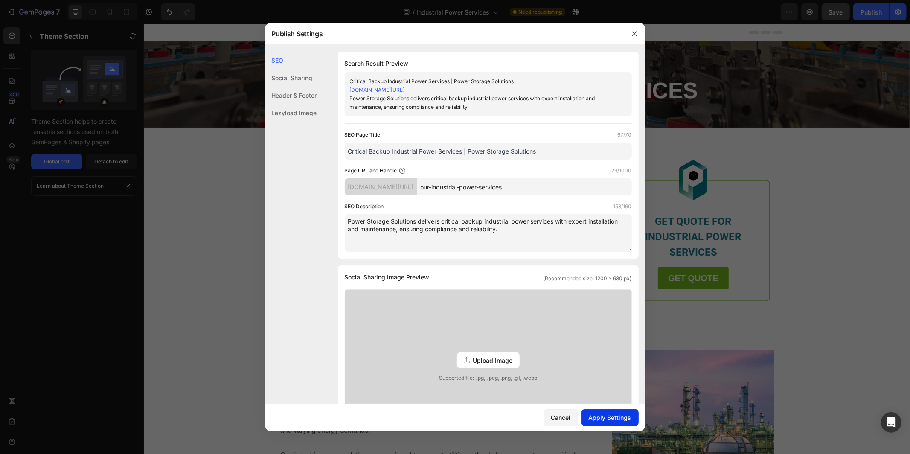
click at [603, 418] on div "Apply Settings" at bounding box center [609, 417] width 43 height 9
click at [632, 33] on icon "button" at bounding box center [634, 33] width 7 height 7
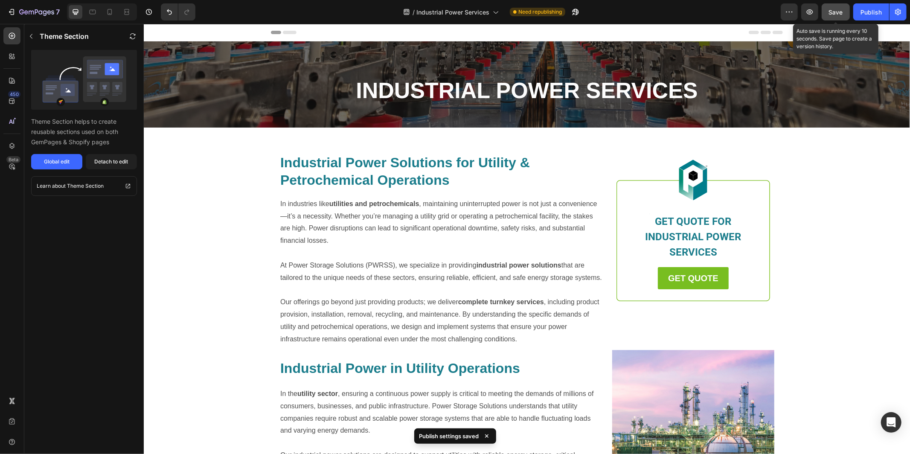
click at [833, 12] on span "Save" at bounding box center [836, 12] width 14 height 7
click at [869, 10] on div "Publish" at bounding box center [870, 12] width 21 height 9
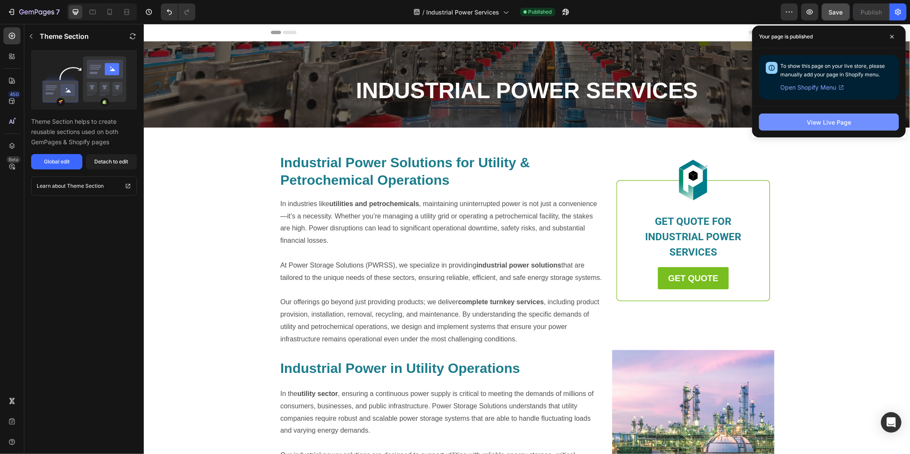
click at [800, 127] on button "View Live Page" at bounding box center [829, 121] width 140 height 17
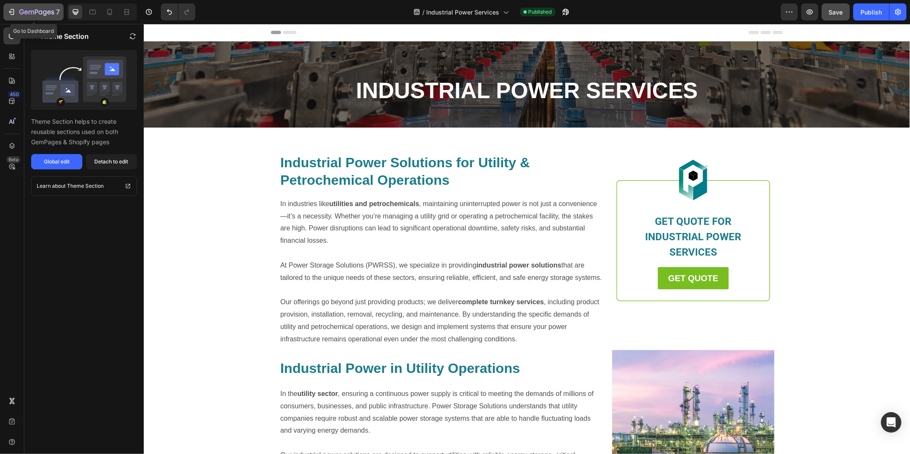
click at [42, 12] on icon "button" at bounding box center [36, 12] width 35 height 7
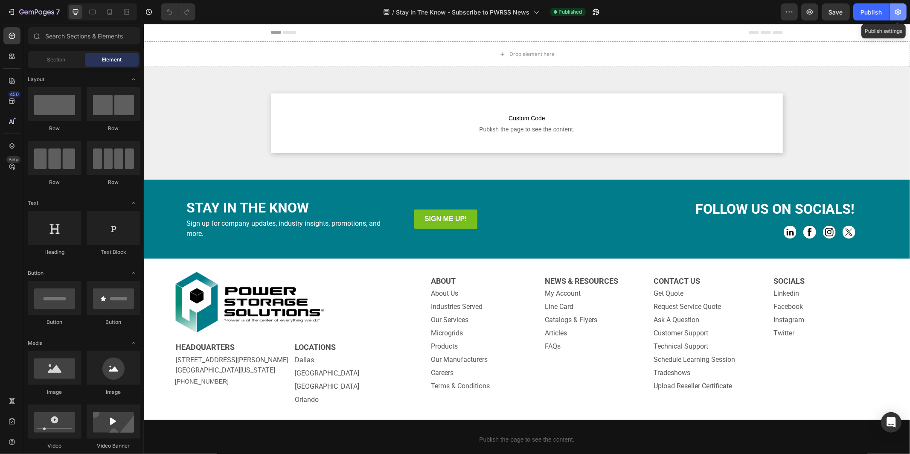
click at [896, 11] on icon "button" at bounding box center [897, 12] width 9 height 9
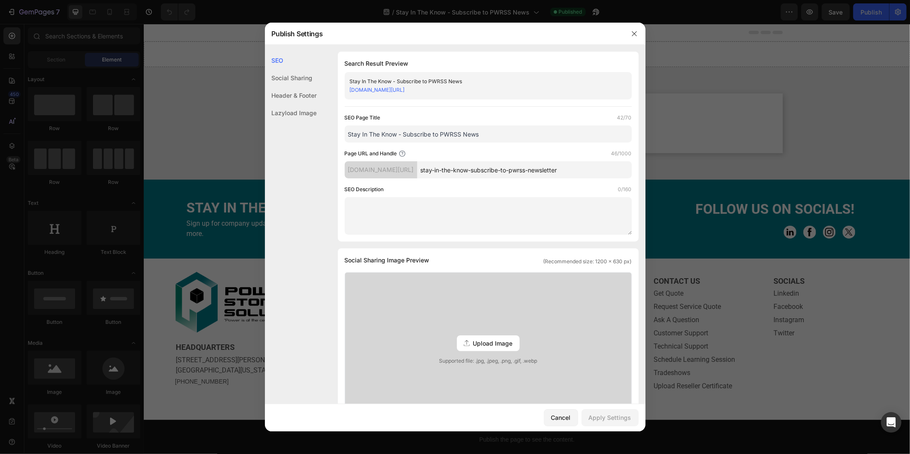
click at [404, 133] on input "Stay In The Know - Subscribe to PWRSS News" at bounding box center [488, 133] width 287 height 17
click at [500, 135] on input "Stay In The Know | Subscribe to PWRSS News" at bounding box center [488, 133] width 287 height 17
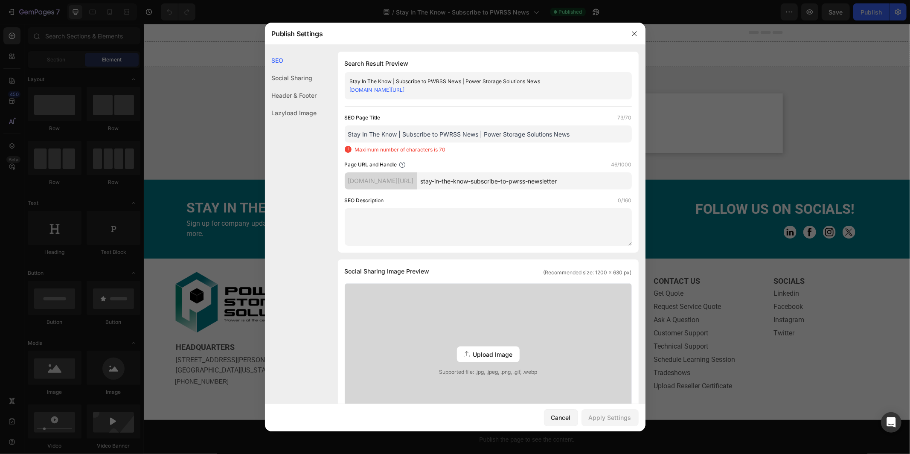
drag, startPoint x: 478, startPoint y: 134, endPoint x: 464, endPoint y: 133, distance: 14.1
click at [464, 133] on input "Stay In The Know | Subscribe to PWRSS News | Power Storage Solutions News" at bounding box center [488, 133] width 287 height 17
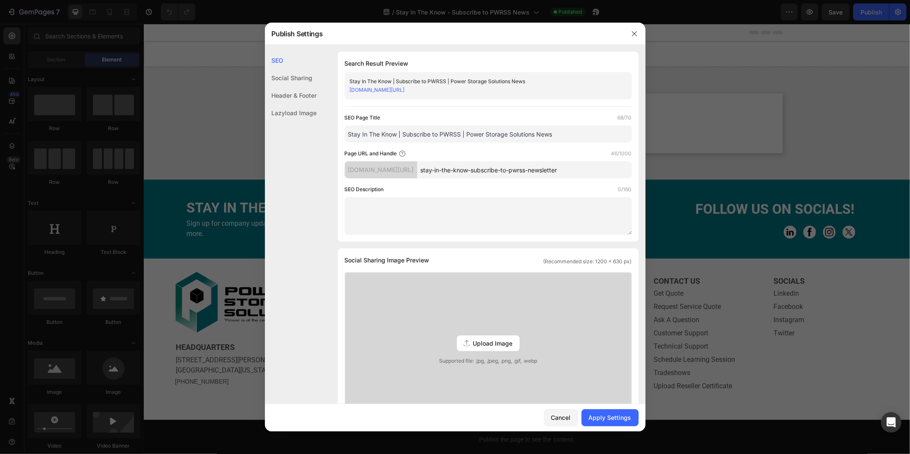
click at [578, 135] on input "Stay In The Know | Subscribe to PWRSS | Power Storage Solutions News" at bounding box center [488, 133] width 287 height 17
type input "Stay In The Know | Subscribe to PWRSS | Power Storage Solutions News"
click at [406, 218] on textarea at bounding box center [488, 216] width 287 height 38
paste textarea "Subscribe to the Power Storage Solutions newsletter. Stay in the know with upda…"
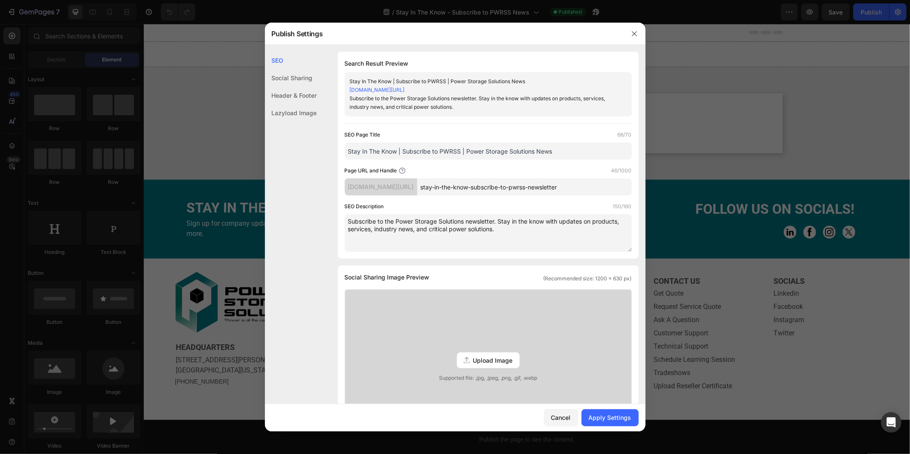
click at [619, 220] on textarea "Subscribe to the Power Storage Solutions newsletter. Stay in the know with upda…" at bounding box center [488, 233] width 287 height 38
click at [546, 229] on textarea "Subscribe to the Power Storage Solutions newsletter. Stay in the know with upda…" at bounding box center [488, 233] width 287 height 38
type textarea "Subscribe to the Power Storage Solutions newsletter. Stay in the know with upda…"
drag, startPoint x: 560, startPoint y: 155, endPoint x: 348, endPoint y: 148, distance: 212.9
click at [348, 148] on input "Stay In The Know | Subscribe to PWRSS | Power Storage Solutions News" at bounding box center [488, 150] width 287 height 17
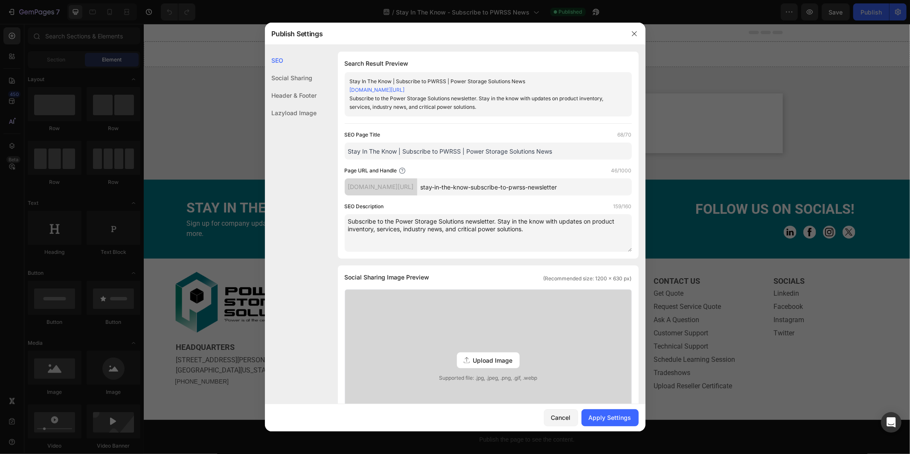
drag, startPoint x: 544, startPoint y: 232, endPoint x: 346, endPoint y: 220, distance: 198.6
click at [346, 220] on textarea "Subscribe to the Power Storage Solutions newsletter. Stay in the know with upda…" at bounding box center [488, 233] width 287 height 38
click at [601, 419] on div "Apply Settings" at bounding box center [609, 417] width 43 height 9
drag, startPoint x: 633, startPoint y: 36, endPoint x: 660, endPoint y: 30, distance: 27.6
click at [633, 36] on icon "button" at bounding box center [634, 33] width 7 height 7
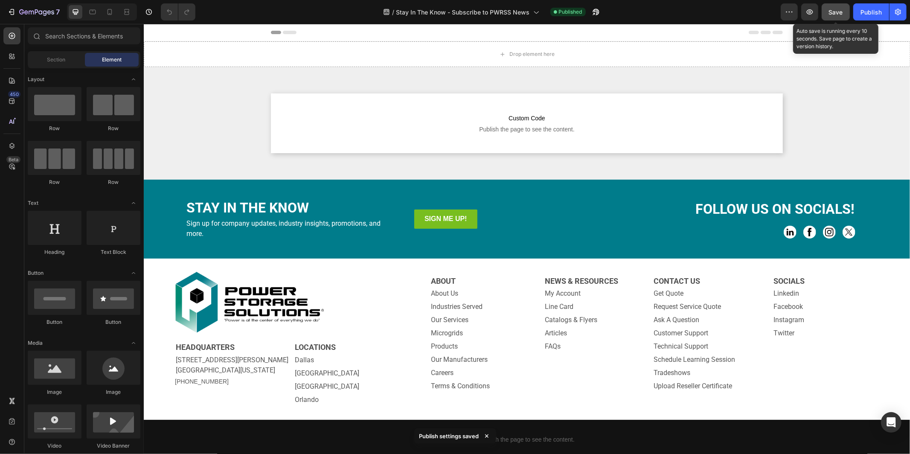
click at [843, 10] on button "Save" at bounding box center [835, 11] width 28 height 17
click at [876, 10] on div "Publish" at bounding box center [870, 12] width 21 height 9
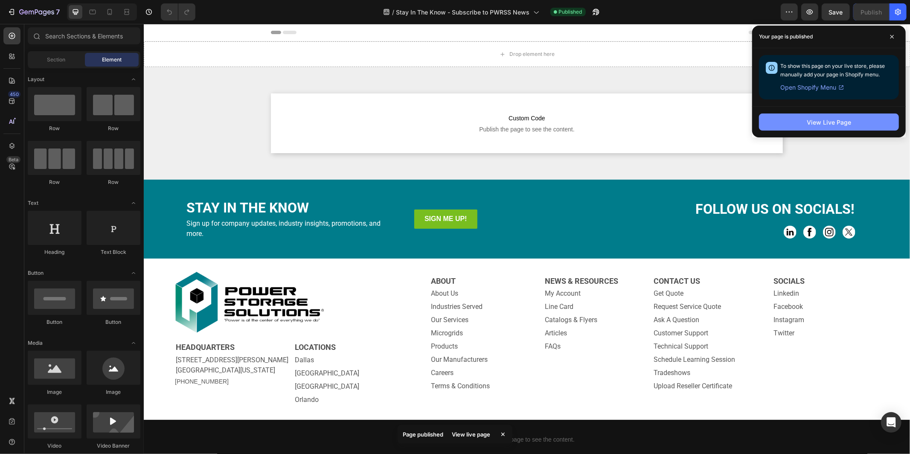
click at [829, 121] on div "View Live Page" at bounding box center [828, 122] width 44 height 9
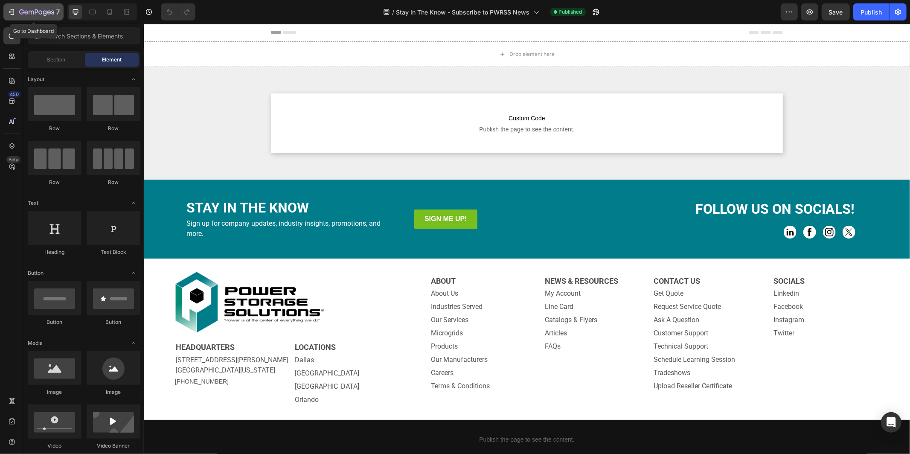
click at [29, 14] on icon "button" at bounding box center [36, 12] width 35 height 7
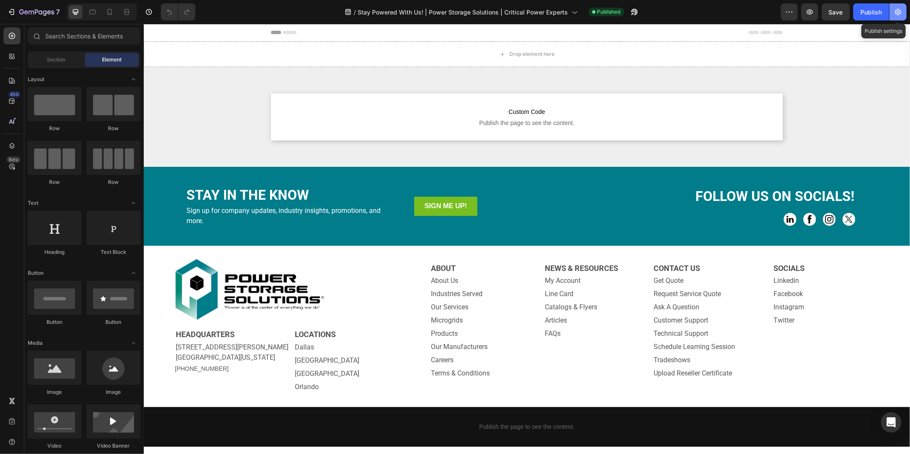
click at [818, 16] on icon "button" at bounding box center [897, 12] width 9 height 9
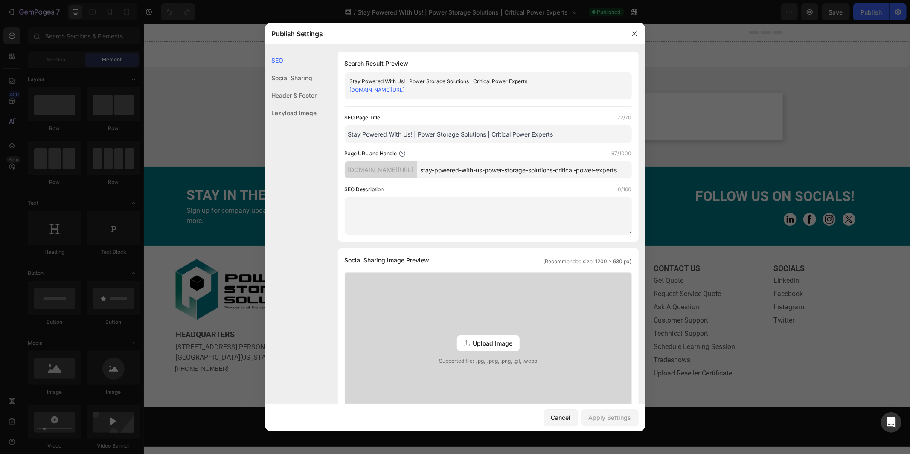
click at [411, 211] on textarea at bounding box center [488, 216] width 287 height 38
paste textarea "Stay powered with Power Storage Solutions. Connect with us after tradeshows to …"
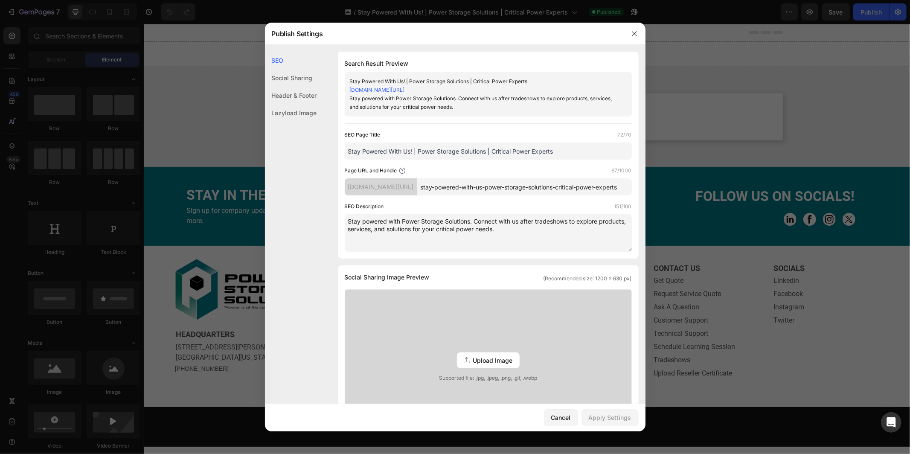
click at [552, 236] on textarea "Stay powered with Power Storage Solutions. Connect with us after tradeshows to …" at bounding box center [488, 233] width 287 height 38
click at [529, 229] on textarea "Stay powered with Power Storage Solutions. Connect with us after tradeshows to …" at bounding box center [488, 233] width 287 height 38
click at [580, 226] on textarea "Stay powered with Power Storage Solutions. Connect with us after tradeshows to …" at bounding box center [488, 233] width 287 height 38
click at [554, 231] on textarea "Stay powered with Power Storage Solutions. Connect with us after tradeshows to …" at bounding box center [488, 233] width 287 height 38
type textarea "Stay powered with Power Storage Solutions. Connect with us after tradeshows to …"
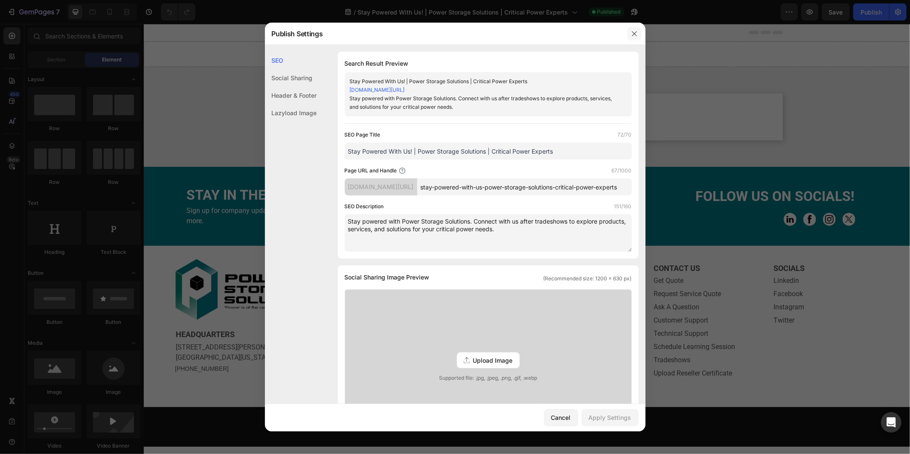
click at [637, 32] on button "button" at bounding box center [634, 34] width 14 height 14
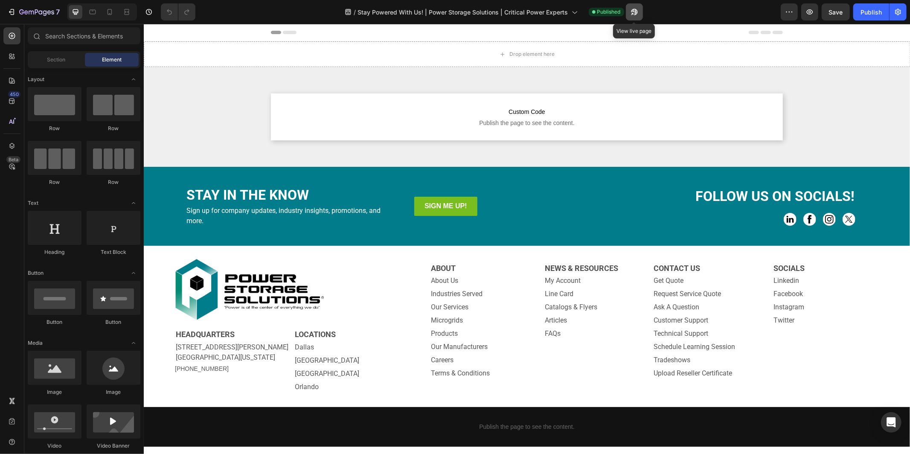
click at [634, 13] on icon "button" at bounding box center [634, 12] width 9 height 9
click at [818, 13] on button "button" at bounding box center [897, 11] width 17 height 17
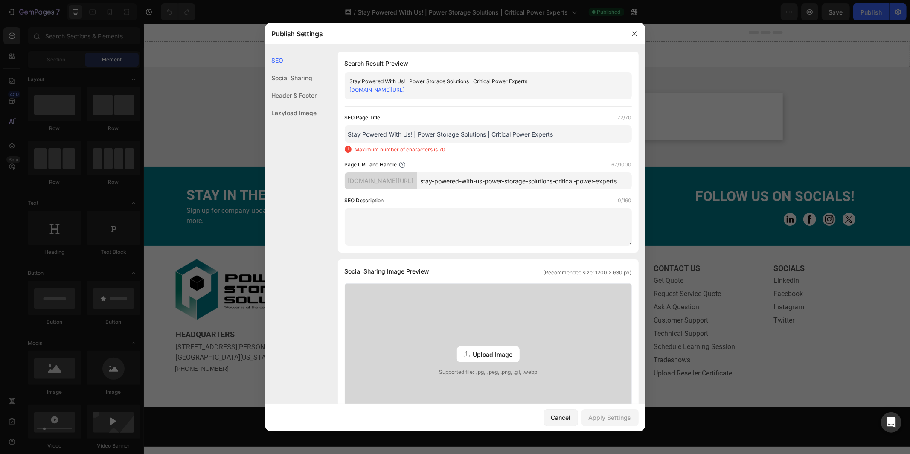
click at [495, 229] on textarea at bounding box center [488, 227] width 287 height 38
paste textarea "Stay powered with Power Storage Solutions. Connect with us after tradeshows to …"
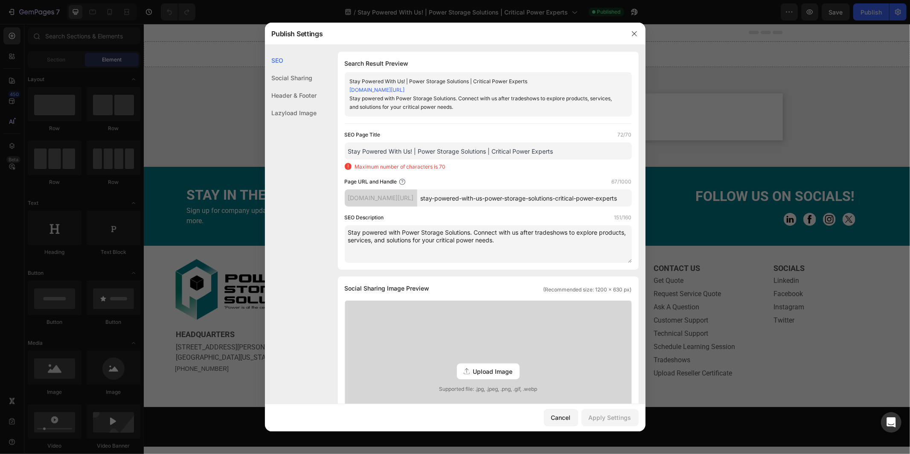
click at [516, 243] on textarea "Stay powered with Power Storage Solutions. Connect with us after tradeshows to …" at bounding box center [488, 244] width 287 height 38
click at [474, 232] on textarea "Stay powered with Power Storage Solutions. Connect with us after tradeshows to …" at bounding box center [488, 244] width 287 height 38
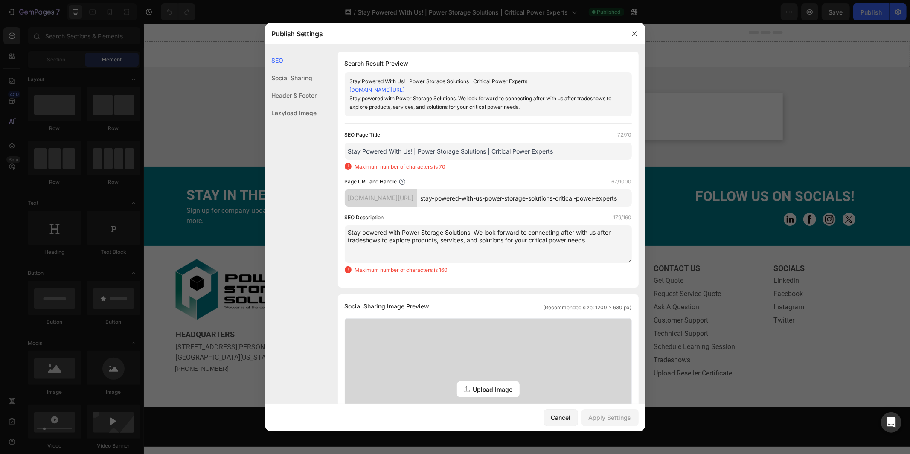
drag, startPoint x: 348, startPoint y: 240, endPoint x: 578, endPoint y: 230, distance: 230.1
click at [578, 230] on textarea "Stay powered with Power Storage Solutions. We look forward to connecting after …" at bounding box center [488, 244] width 287 height 38
click at [575, 245] on textarea "Stay powered with Power Storage Solutions. We look forward to connecting after …" at bounding box center [488, 244] width 287 height 38
drag, startPoint x: 472, startPoint y: 232, endPoint x: 478, endPoint y: 231, distance: 5.1
click at [472, 231] on textarea "Stay powered with Power Storage Solutions. We look forward to connecting after …" at bounding box center [488, 244] width 287 height 38
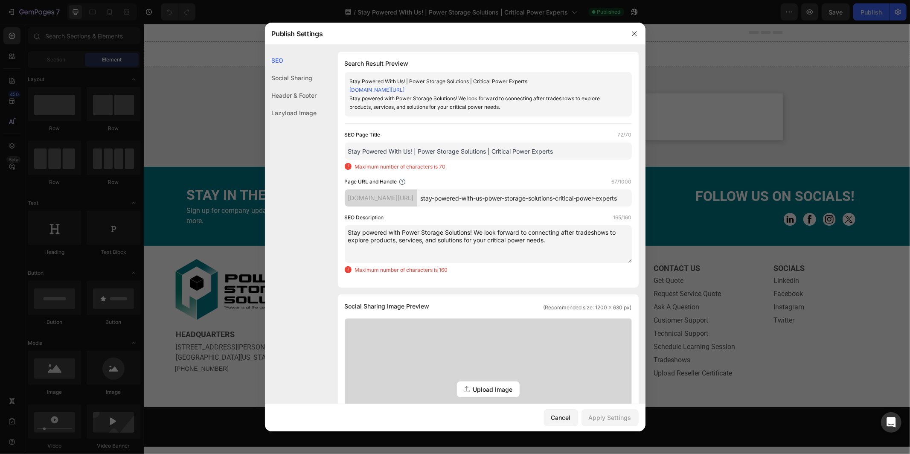
drag, startPoint x: 511, startPoint y: 242, endPoint x: 476, endPoint y: 233, distance: 36.4
click at [476, 233] on textarea "Stay powered with Power Storage Solutions! We look forward to connecting after …" at bounding box center [488, 244] width 287 height 38
paste textarea "Share your interests after tradeshows and discover tailored solutions for criti…"
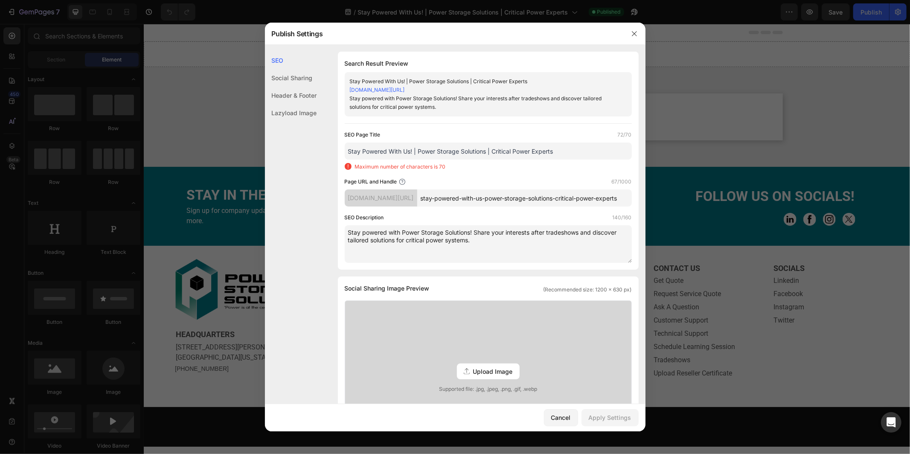
click at [494, 233] on textarea "Stay powered with Power Storage Solutions! Share your interests after tradeshow…" at bounding box center [488, 244] width 287 height 38
drag, startPoint x: 491, startPoint y: 232, endPoint x: 473, endPoint y: 232, distance: 17.9
click at [473, 232] on textarea "Stay powered with Power Storage Solutions! Share your interests after tradeshow…" at bounding box center [488, 244] width 287 height 38
drag, startPoint x: 556, startPoint y: 232, endPoint x: 548, endPoint y: 232, distance: 8.5
click at [548, 232] on textarea "Stay powered with Power Storage Solutions by sharing your interests after trade…" at bounding box center [488, 244] width 287 height 38
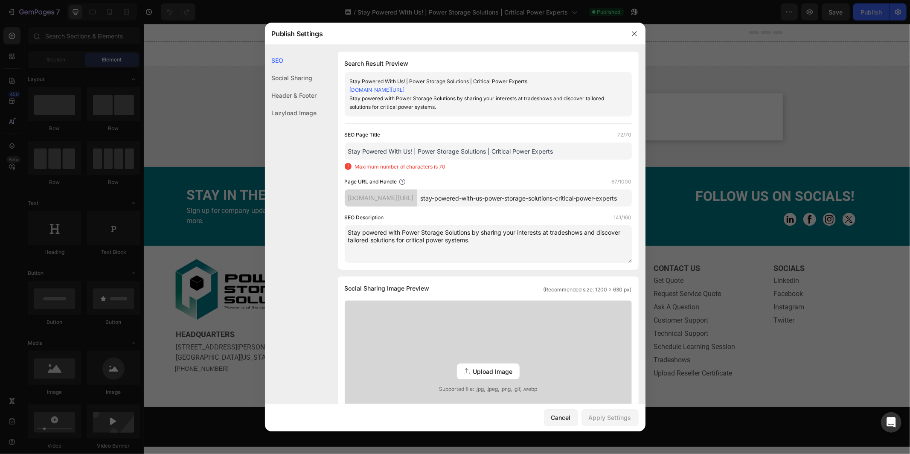
click at [584, 231] on textarea "Stay powered with Power Storage Solutions by sharing your interests at tradesho…" at bounding box center [488, 244] width 287 height 38
drag, startPoint x: 384, startPoint y: 239, endPoint x: 348, endPoint y: 239, distance: 35.8
click at [348, 239] on textarea "Stay powered with Power Storage Solutions by sharing your interests at tradesho…" at bounding box center [488, 244] width 287 height 38
click at [345, 239] on textarea "Stay powered with Power Storage Solutions by sharing your interests at tradesho…" at bounding box center [488, 244] width 287 height 38
click at [398, 240] on textarea "Stay powered with Power Storage Solutions by sharing your interests at tradesho…" at bounding box center [488, 244] width 287 height 38
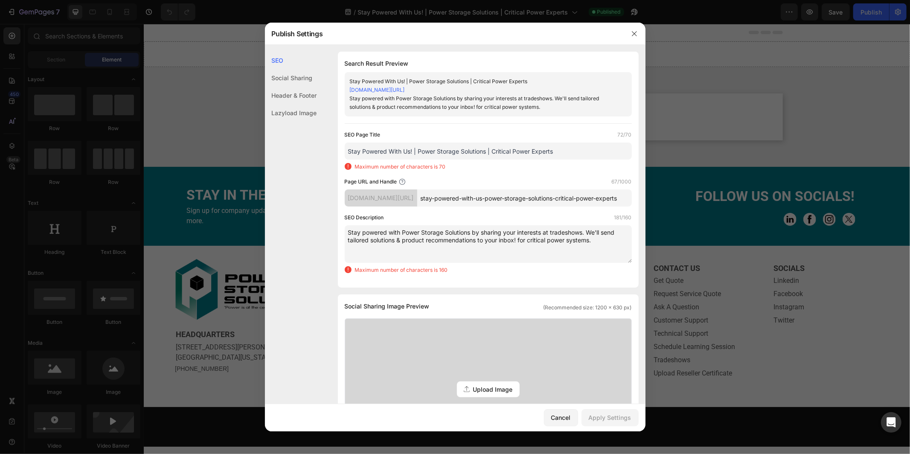
drag, startPoint x: 606, startPoint y: 241, endPoint x: 521, endPoint y: 238, distance: 85.8
click at [521, 238] on textarea "Stay powered with Power Storage Solutions by sharing your interests at tradesho…" at bounding box center [488, 244] width 287 height 38
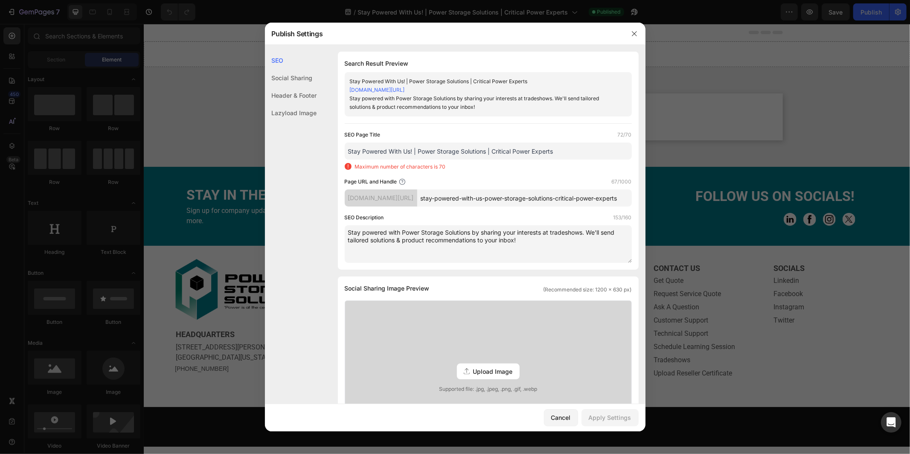
drag, startPoint x: 479, startPoint y: 238, endPoint x: 485, endPoint y: 238, distance: 6.0
click at [479, 238] on textarea "Stay powered with Power Storage Solutions by sharing your interests at tradesho…" at bounding box center [488, 244] width 287 height 38
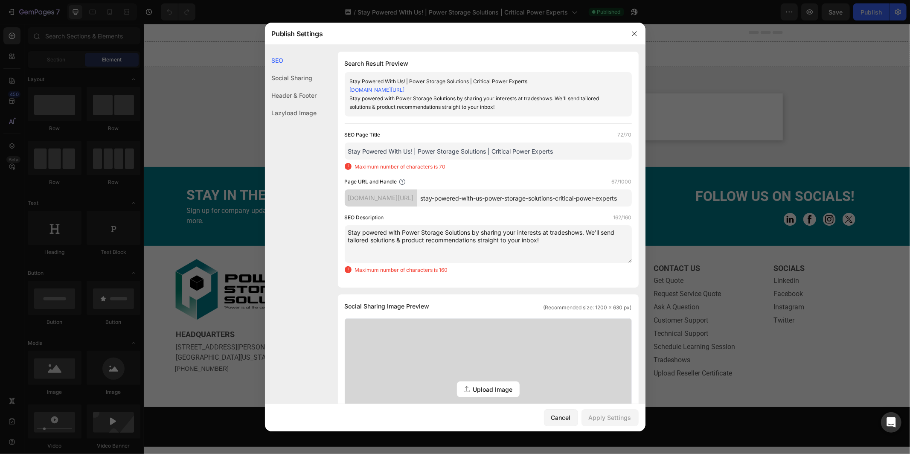
click at [566, 240] on textarea "Stay powered with Power Storage Solutions by sharing your interests at tradesho…" at bounding box center [488, 244] width 287 height 38
drag, startPoint x: 477, startPoint y: 240, endPoint x: 427, endPoint y: 239, distance: 50.3
click at [427, 239] on textarea "Stay powered with Power Storage Solutions by sharing your interests at tradesho…" at bounding box center [488, 244] width 287 height 38
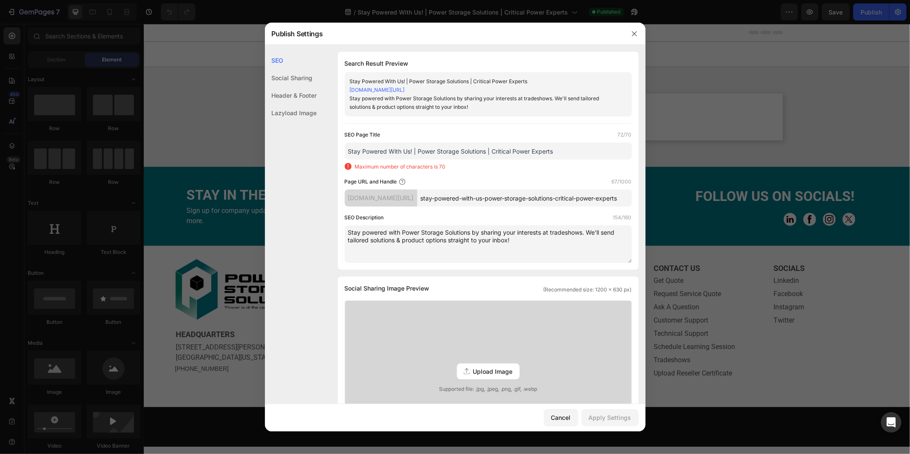
click at [537, 243] on textarea "Stay powered with Power Storage Solutions by sharing your interests at tradesho…" at bounding box center [488, 244] width 287 height 38
type textarea "Stay powered with Power Storage Solutions by sharing your interests at tradesho…"
click at [411, 150] on input "Stay Powered With Us! | Power Storage Solutions | Critical Power Experts" at bounding box center [488, 150] width 287 height 17
click at [556, 150] on input "Stay Powered With Us | Power Storage Solutions | Critical Power Experts" at bounding box center [488, 150] width 287 height 17
drag, startPoint x: 554, startPoint y: 151, endPoint x: 532, endPoint y: 150, distance: 22.2
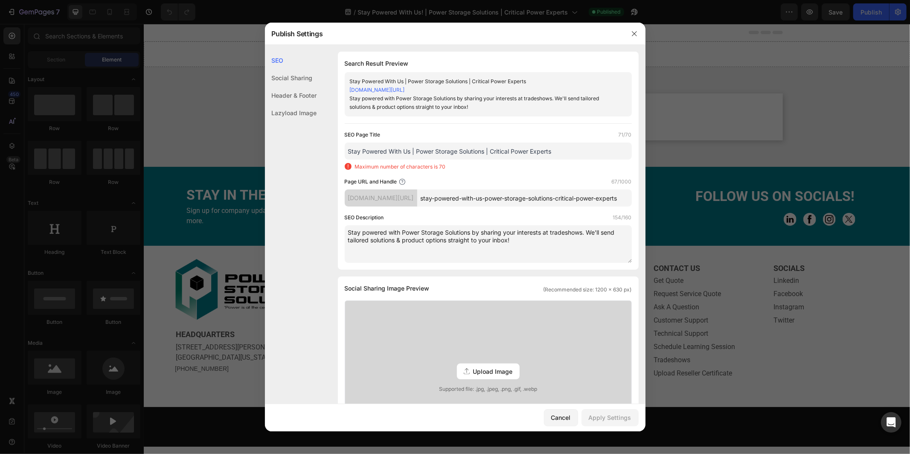
click at [532, 149] on input "Stay Powered With Us | Power Storage Solutions | Critical Power Experts" at bounding box center [488, 150] width 287 height 17
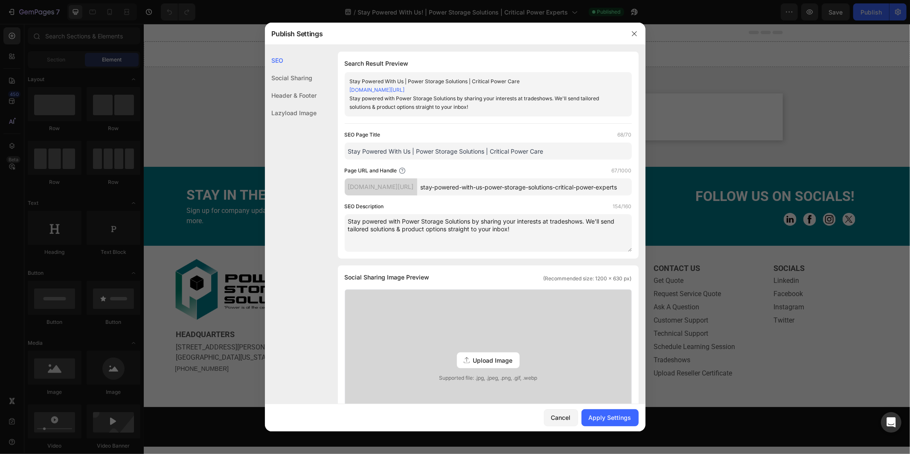
drag, startPoint x: 487, startPoint y: 150, endPoint x: 417, endPoint y: 148, distance: 69.9
click at [417, 148] on input "Stay Powered With Us | Power Storage Solutions | Critical Power Care" at bounding box center [488, 150] width 287 height 17
click at [477, 151] on input "Stay Powered With Us | Critical Power Care" at bounding box center [488, 150] width 287 height 17
paste input "Power Storage Solutions |"
click at [471, 150] on input "Stay Powered With Us | Critical Power Care Power Storage Solutions" at bounding box center [488, 150] width 287 height 17
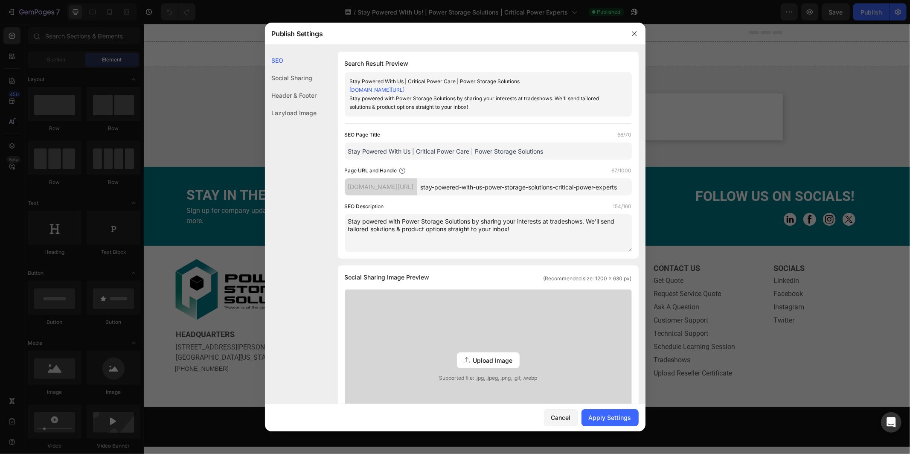
type input "Stay Powered With Us | Critical Power Care | Power Storage Solutions"
click at [588, 168] on div "Page URL and Handle 67/1000" at bounding box center [488, 170] width 287 height 9
drag, startPoint x: 549, startPoint y: 152, endPoint x: 347, endPoint y: 150, distance: 201.7
click at [347, 150] on input "Stay Powered With Us | Critical Power Care | Power Storage Solutions" at bounding box center [488, 150] width 287 height 17
drag, startPoint x: 527, startPoint y: 226, endPoint x: 348, endPoint y: 221, distance: 178.8
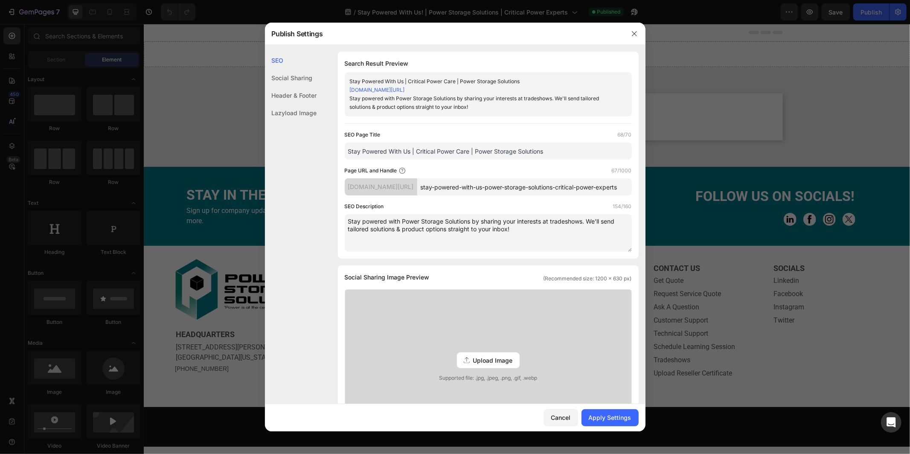
click at [348, 221] on textarea "Stay powered with Power Storage Solutions by sharing your interests at tradesho…" at bounding box center [488, 233] width 287 height 38
click at [599, 408] on div "Apply Settings" at bounding box center [609, 417] width 43 height 9
click at [634, 33] on icon "button" at bounding box center [634, 33] width 5 height 5
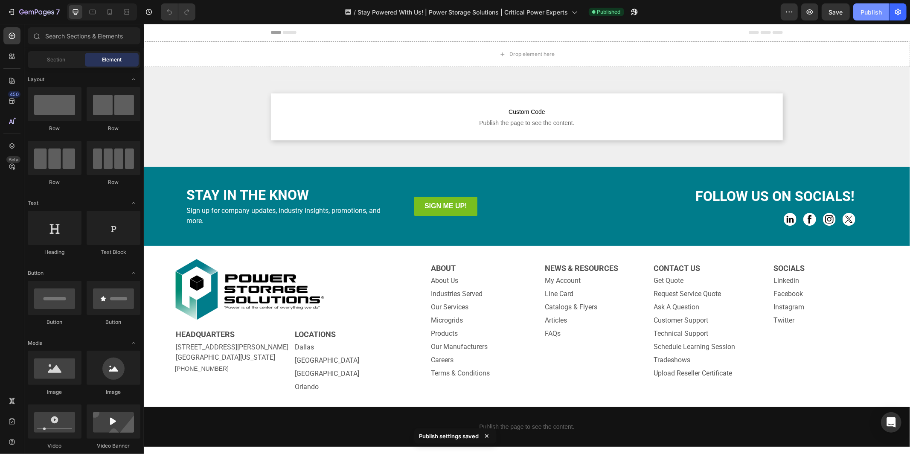
drag, startPoint x: 870, startPoint y: 11, endPoint x: 862, endPoint y: 15, distance: 9.2
click at [818, 11] on div "Publish" at bounding box center [870, 12] width 21 height 9
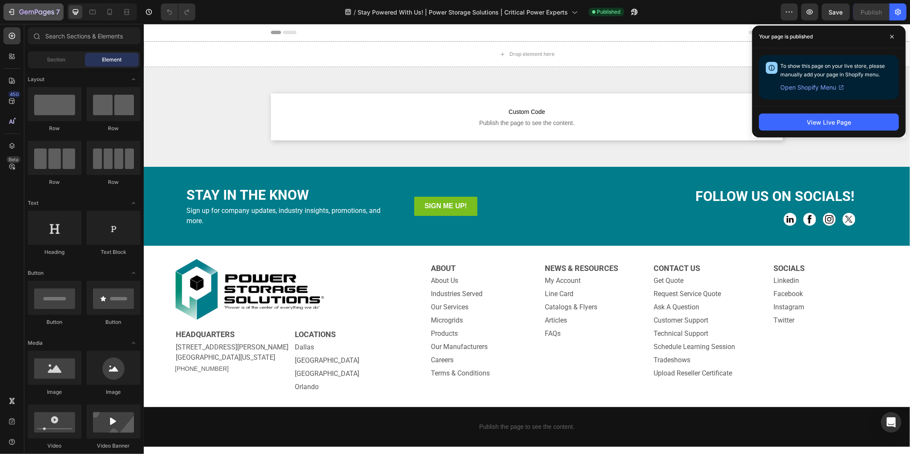
click at [31, 16] on icon "button" at bounding box center [36, 12] width 35 height 7
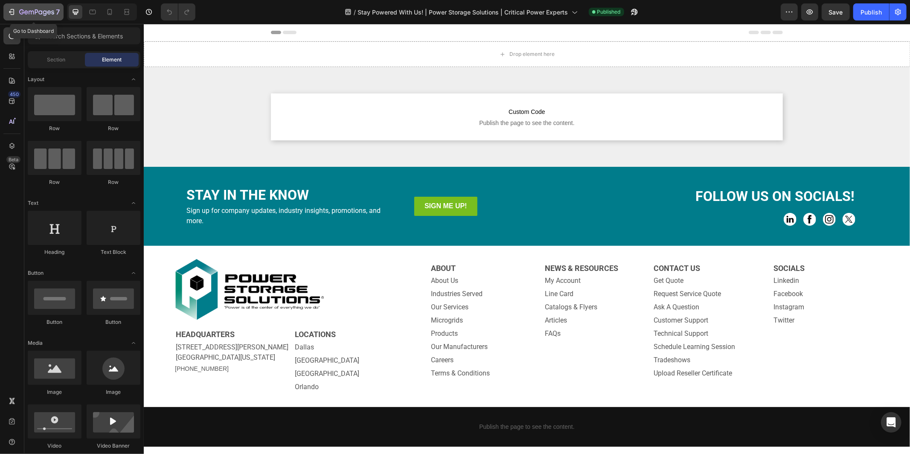
click at [44, 15] on icon "button" at bounding box center [45, 13] width 4 height 6
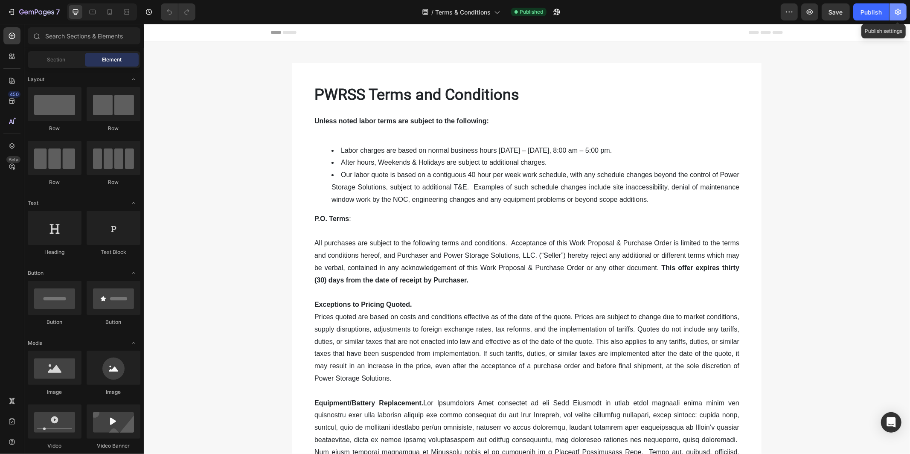
click at [893, 12] on icon "button" at bounding box center [897, 12] width 9 height 9
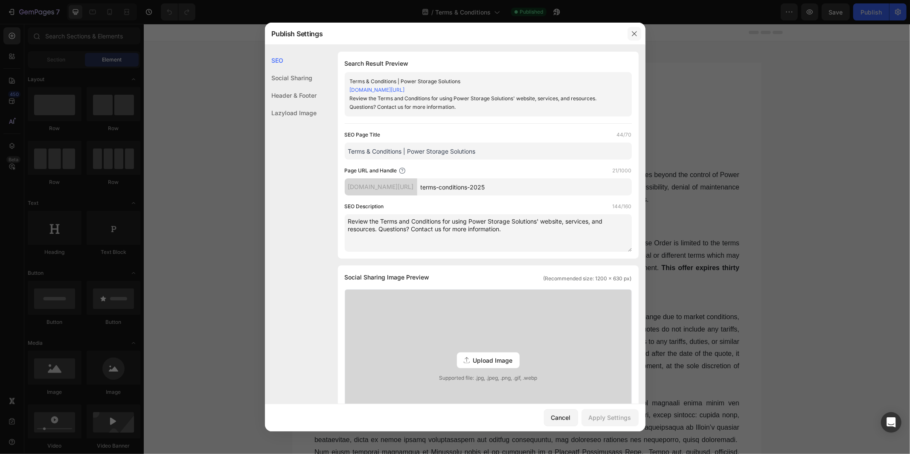
drag, startPoint x: 633, startPoint y: 33, endPoint x: 488, endPoint y: 9, distance: 146.9
click at [633, 33] on icon "button" at bounding box center [634, 33] width 5 height 5
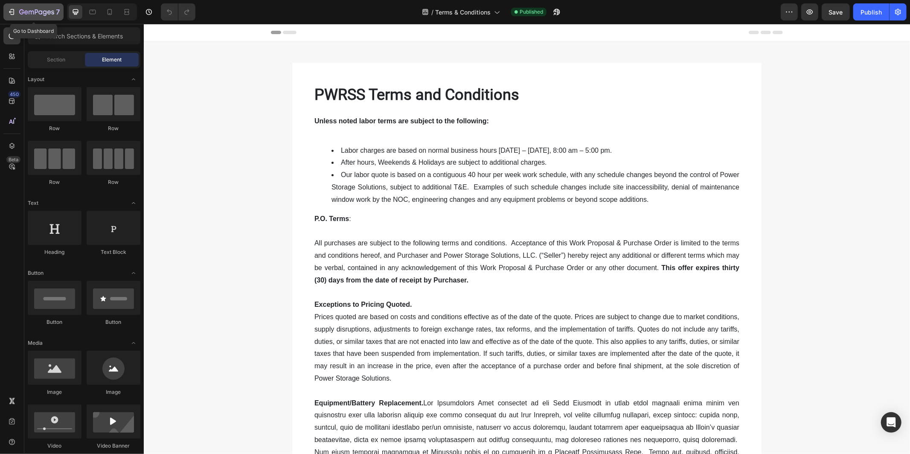
click at [43, 15] on icon "button" at bounding box center [45, 13] width 4 height 6
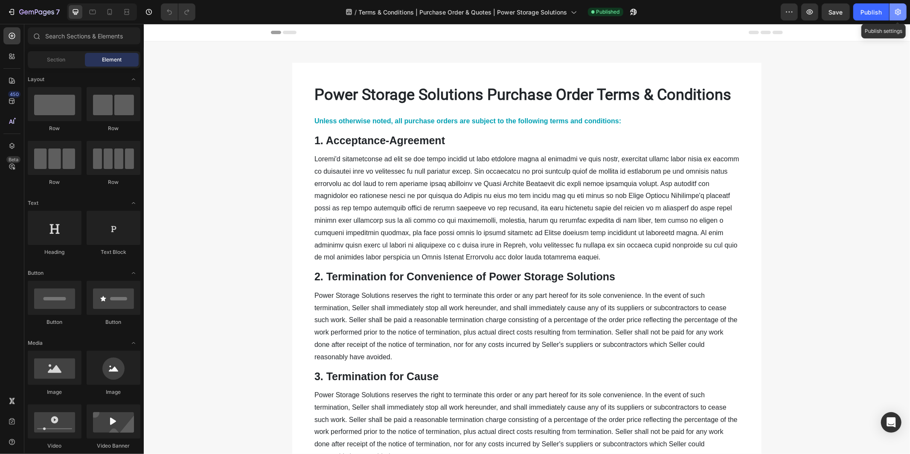
click at [900, 14] on icon "button" at bounding box center [897, 12] width 9 height 9
click at [891, 17] on button "button" at bounding box center [897, 11] width 17 height 17
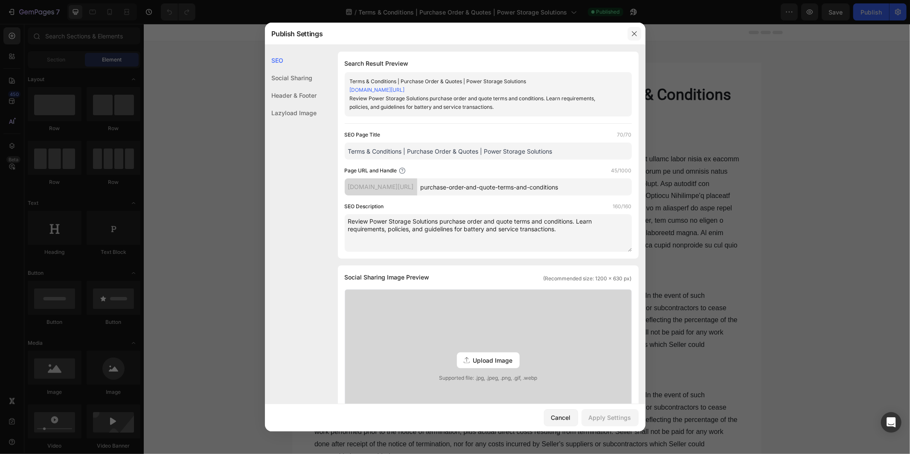
click at [637, 33] on icon "button" at bounding box center [634, 33] width 7 height 7
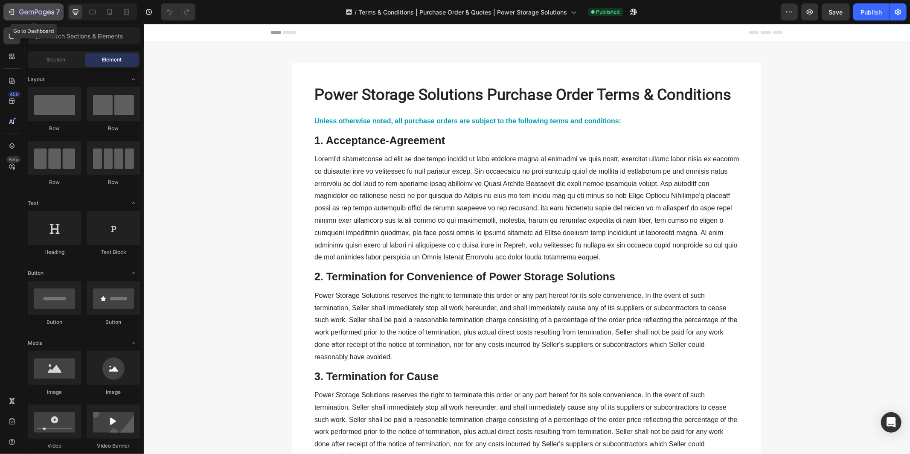
click at [42, 16] on div "7" at bounding box center [39, 12] width 41 height 10
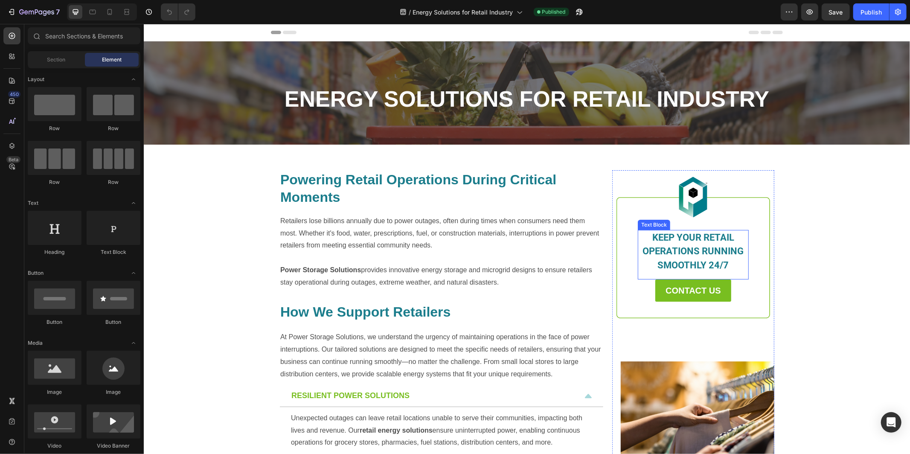
click at [686, 262] on span "KEEP YOUR RETAIL OPERATIONS RUNNING SMOOTHLY 24/7" at bounding box center [692, 251] width 101 height 38
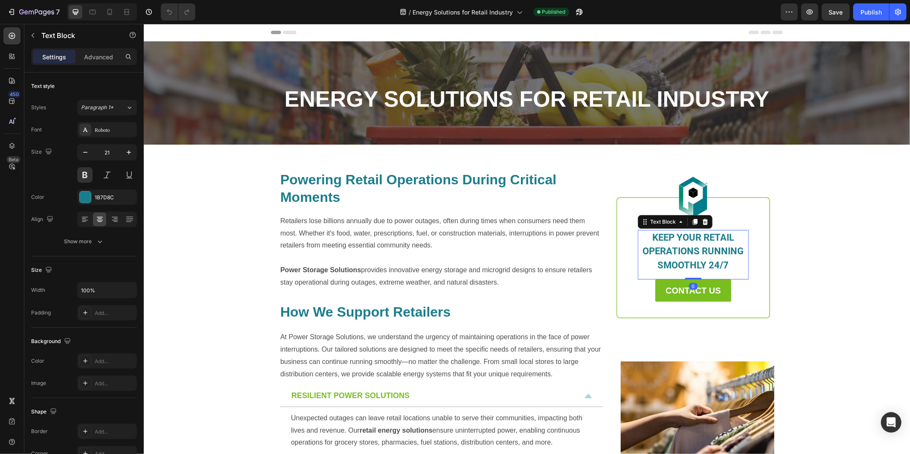
click at [692, 261] on span "KEEP YOUR RETAIL OPERATIONS RUNNING SMOOTHLY 24/7" at bounding box center [692, 251] width 101 height 38
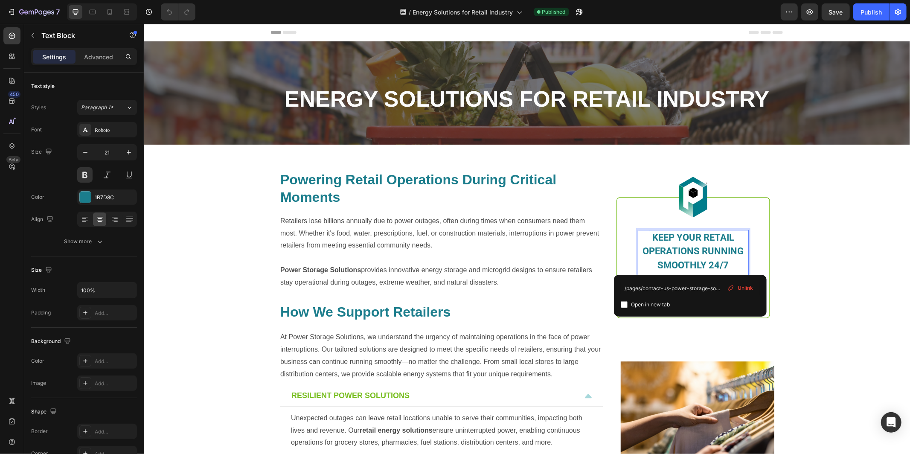
drag, startPoint x: 742, startPoint y: 290, endPoint x: 581, endPoint y: 247, distance: 165.9
click at [742, 290] on span "Unlink" at bounding box center [744, 288] width 15 height 8
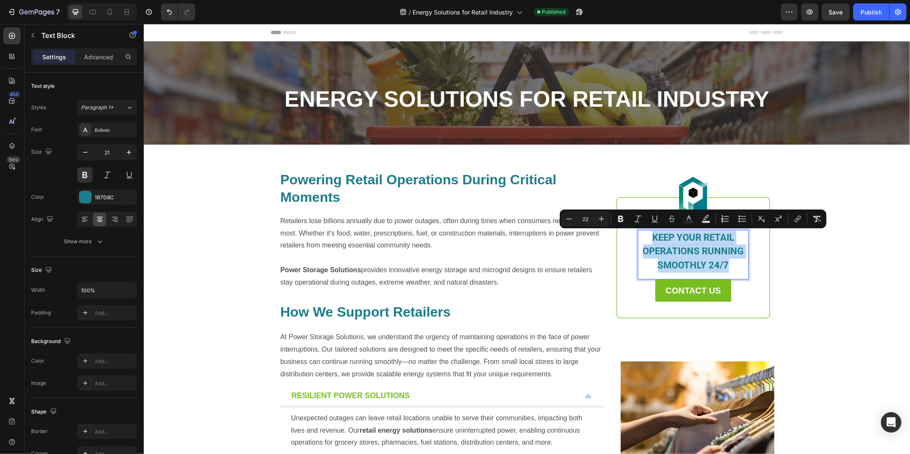
drag, startPoint x: 729, startPoint y: 264, endPoint x: 646, endPoint y: 240, distance: 86.1
click at [646, 240] on p "KEEP YOUR RETAIL OPERATIONS RUNNING SMOOTHLY 24/7" at bounding box center [692, 251] width 109 height 42
click at [798, 219] on icon "Editor contextual toolbar" at bounding box center [797, 218] width 9 height 9
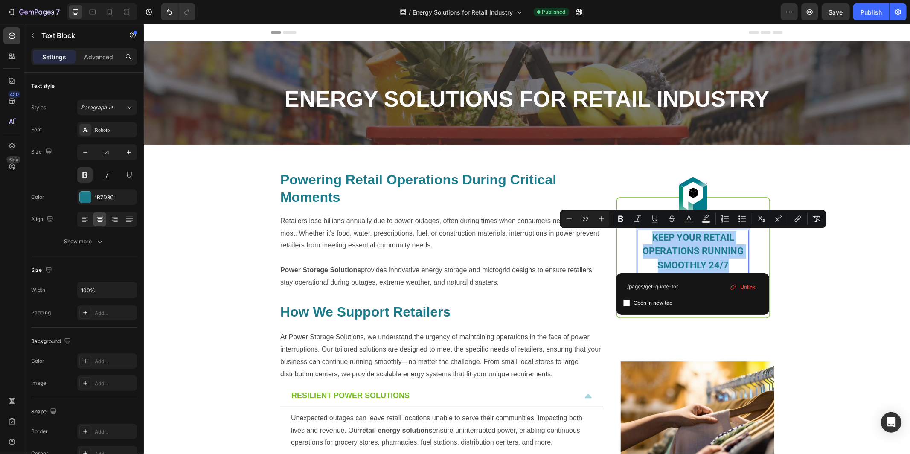
type input "/pages/get-quote-form"
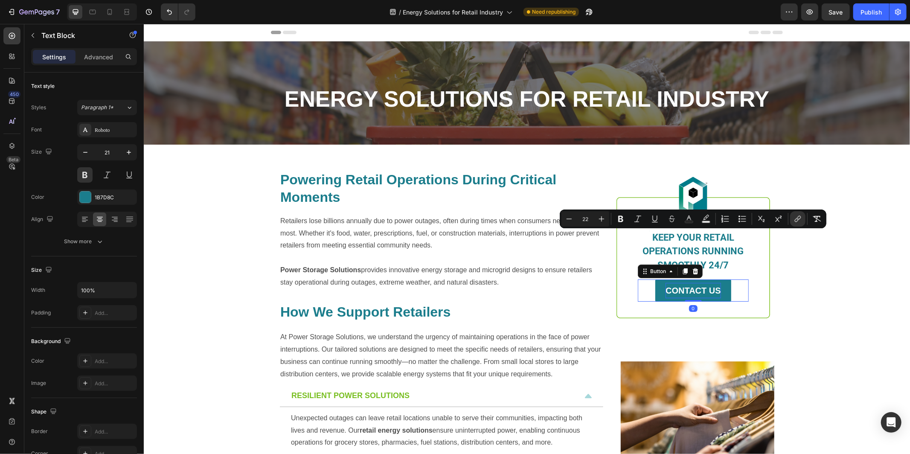
click at [719, 295] on p "CONTACT US" at bounding box center [692, 289] width 55 height 15
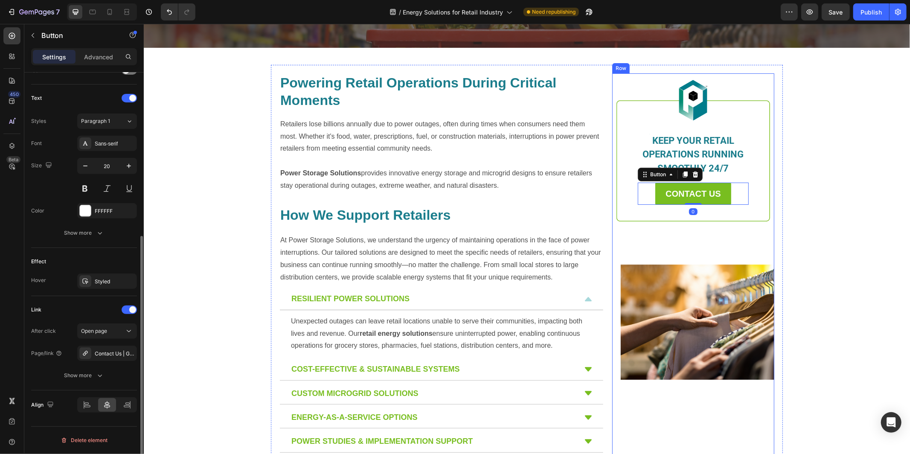
scroll to position [230, 0]
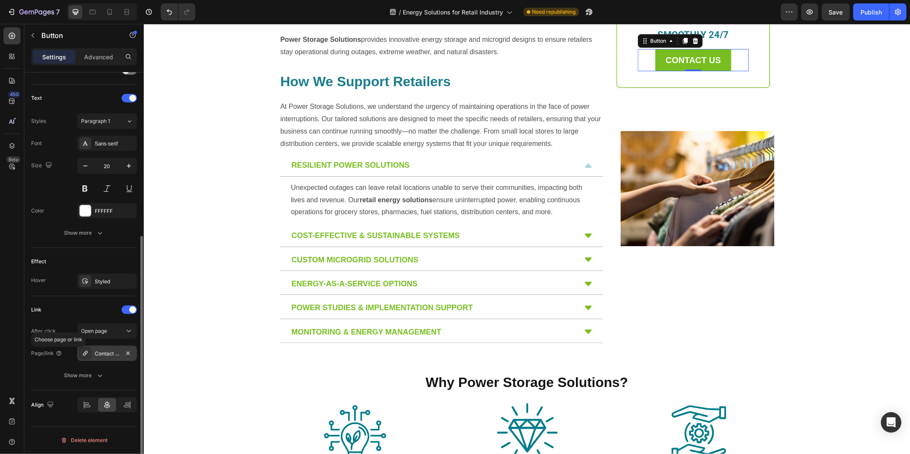
click at [102, 353] on div "Contact Us | Get Quote | Power Storage Solutions | Critical Power" at bounding box center [107, 354] width 25 height 8
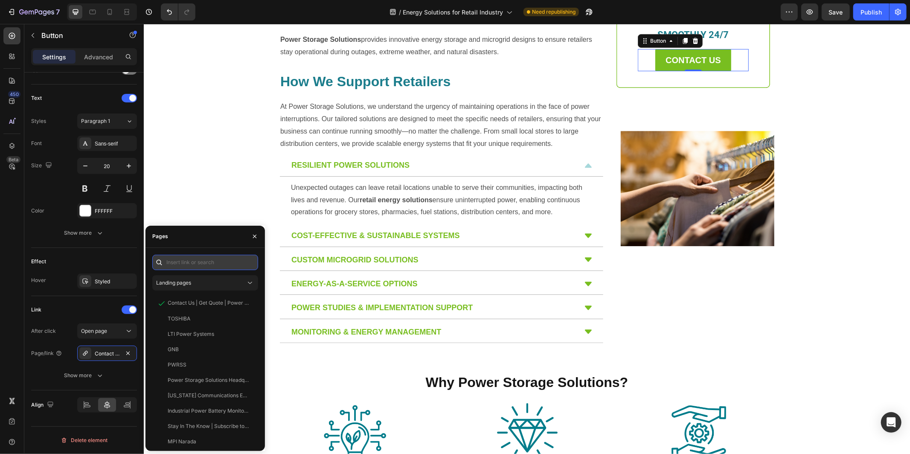
click at [200, 265] on input "text" at bounding box center [205, 262] width 106 height 15
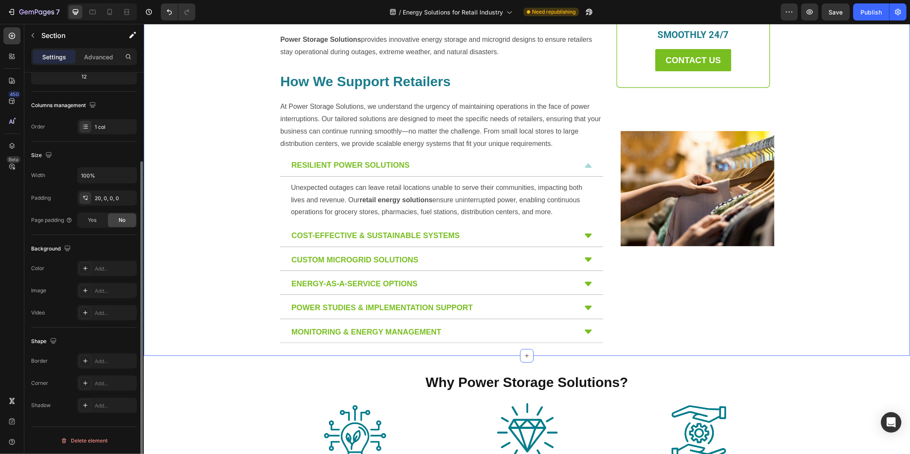
click at [881, 168] on div "Powering Retail Operations During Critical Moments Heading Retailers lose billi…" at bounding box center [526, 143] width 766 height 425
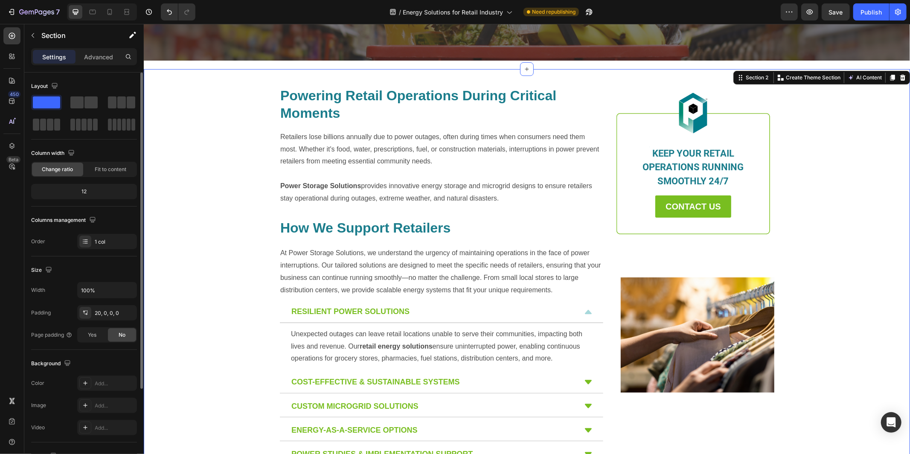
scroll to position [84, 0]
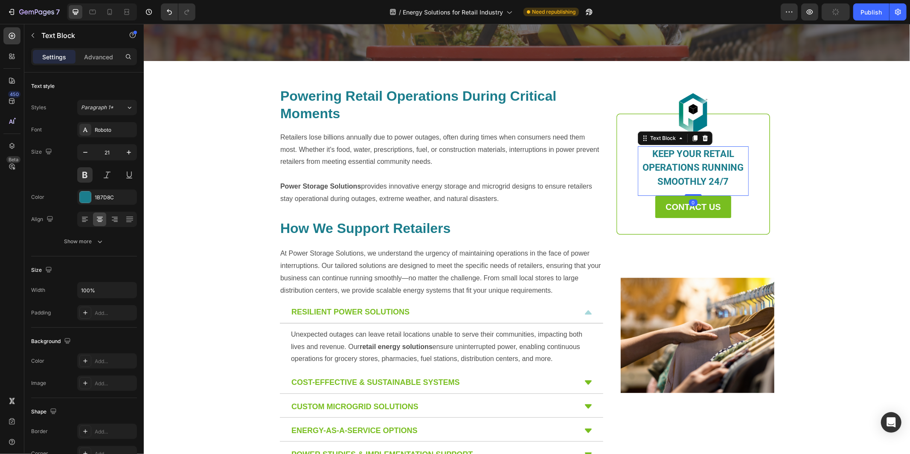
click at [721, 172] on p "KEEP YOUR RETAIL OPERATIONS RUNNING SMOOTHLY 24/7" at bounding box center [692, 168] width 109 height 42
click at [170, 12] on icon "Undo/Redo" at bounding box center [169, 12] width 9 height 9
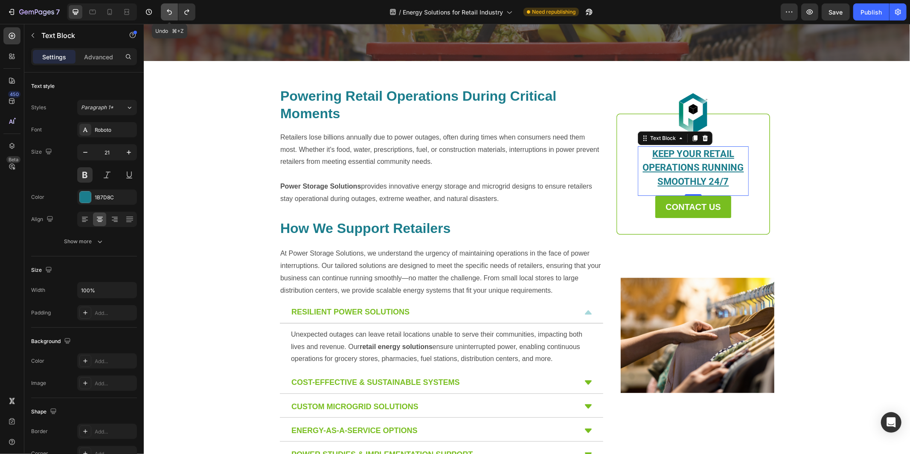
click at [170, 12] on icon "Undo/Redo" at bounding box center [169, 12] width 9 height 9
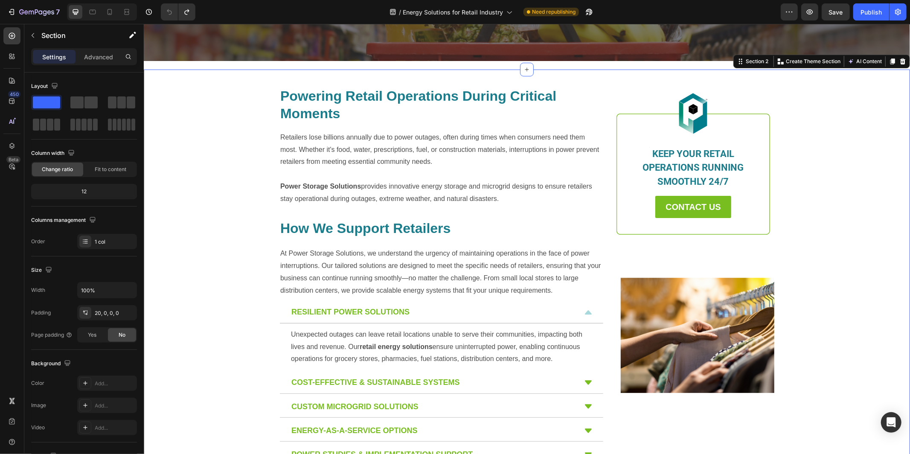
click at [810, 170] on div "Powering Retail Operations During Critical Moments Heading Retailers lose billi…" at bounding box center [526, 290] width 766 height 425
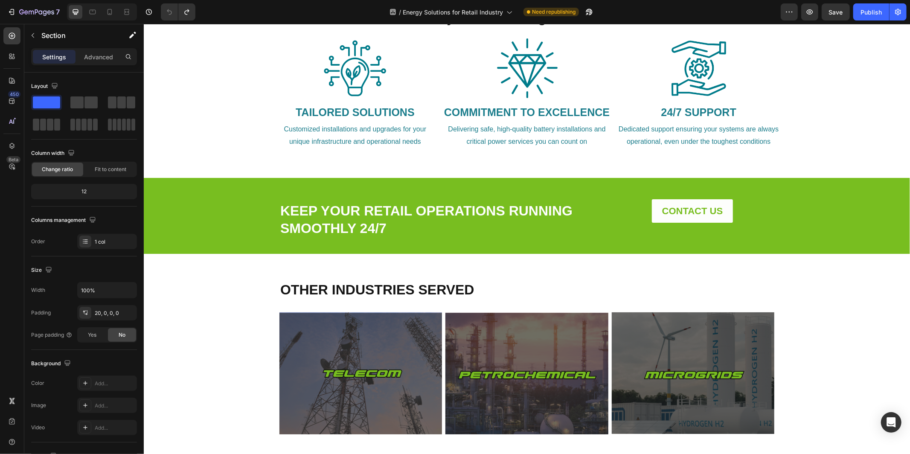
scroll to position [603, 0]
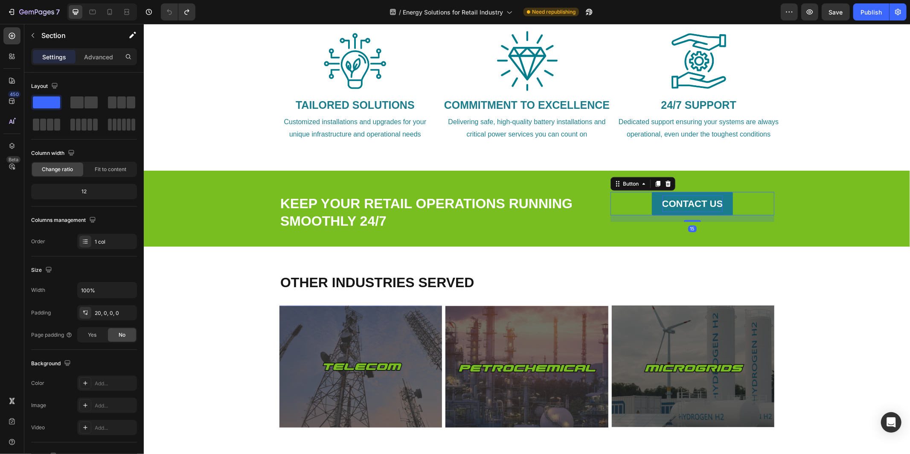
click at [681, 204] on strong "CONTACT US" at bounding box center [691, 203] width 61 height 11
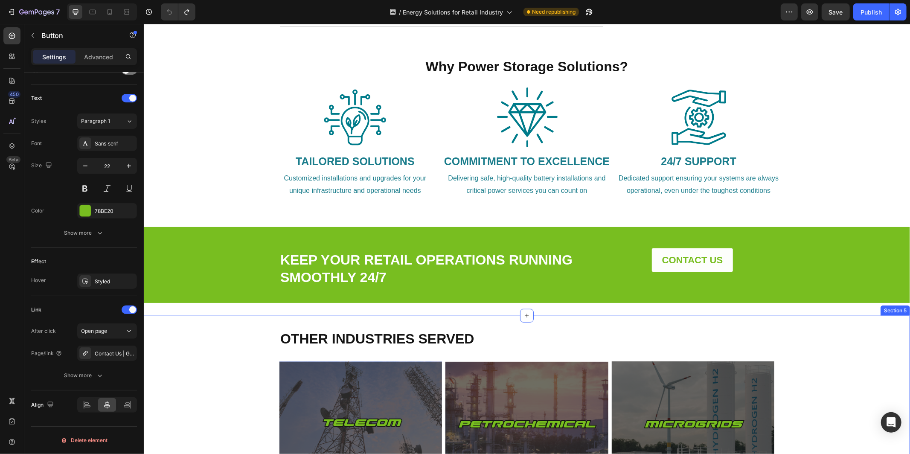
scroll to position [479, 0]
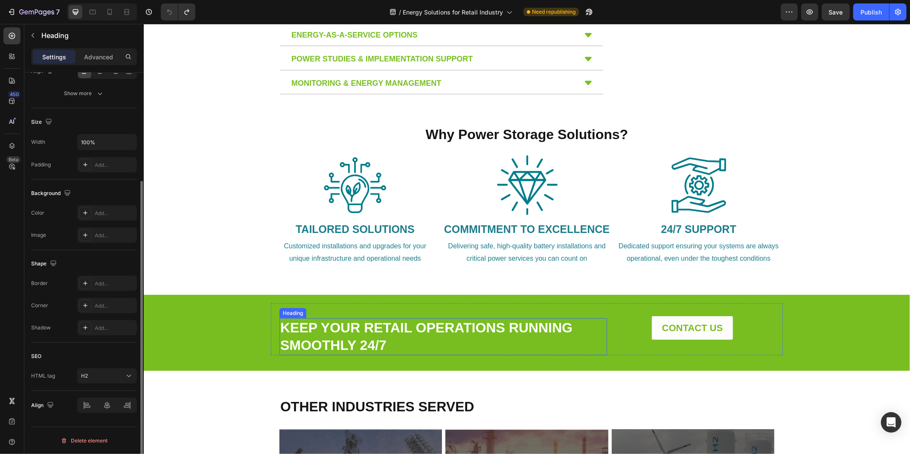
click at [330, 322] on link "KEEP YOUR RETAIL OPERATIONS RUNNING SMOOTHLY 24/7" at bounding box center [426, 335] width 292 height 33
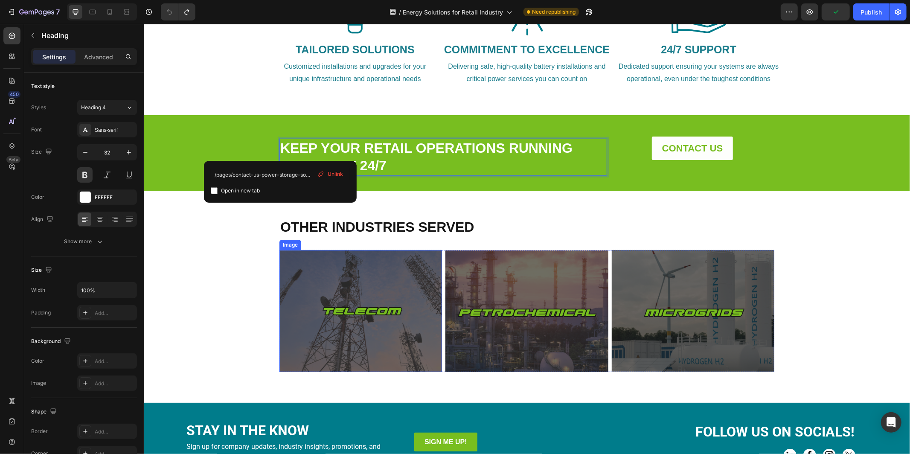
click at [343, 284] on img at bounding box center [360, 310] width 162 height 122
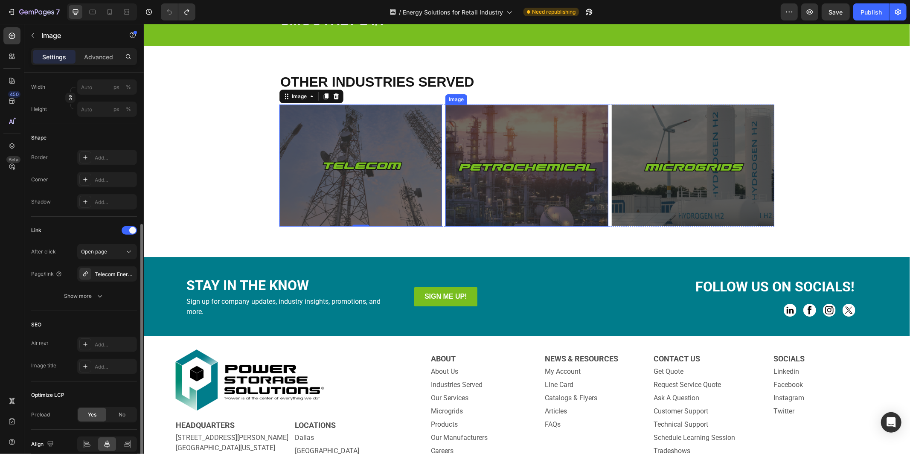
scroll to position [798, 0]
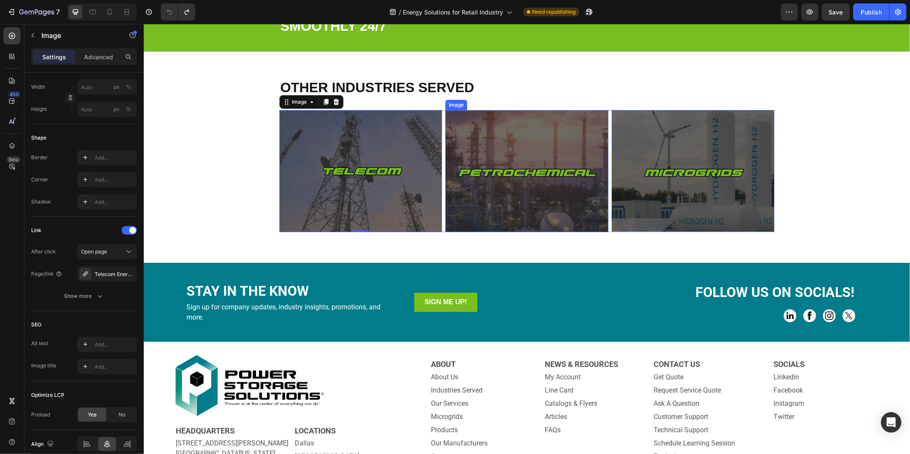
click at [500, 176] on img at bounding box center [526, 171] width 162 height 122
click at [649, 170] on img at bounding box center [692, 171] width 162 height 122
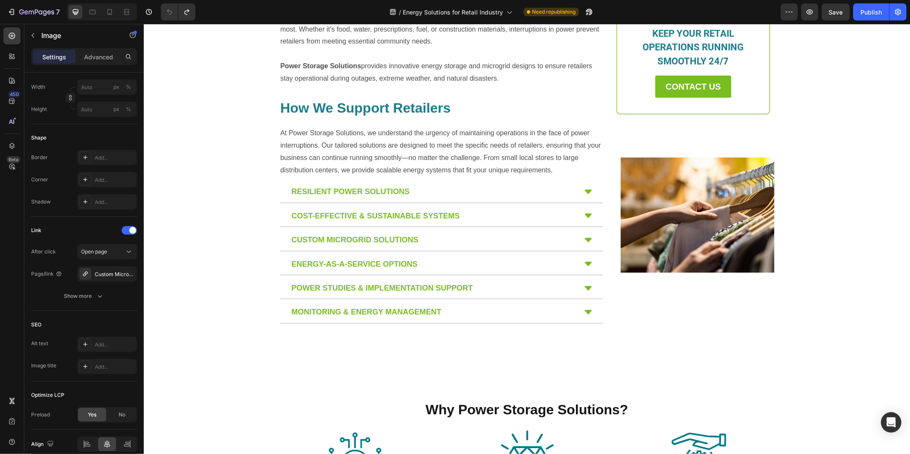
scroll to position [0, 0]
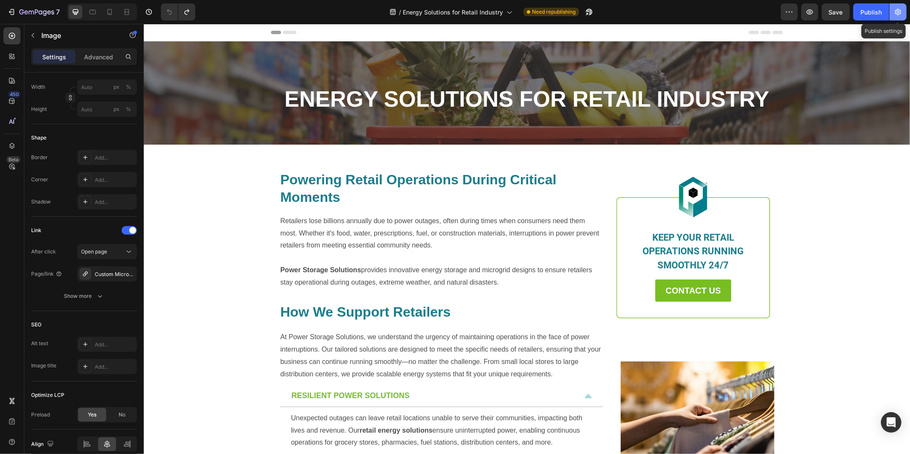
click at [898, 15] on icon "button" at bounding box center [898, 12] width 6 height 6
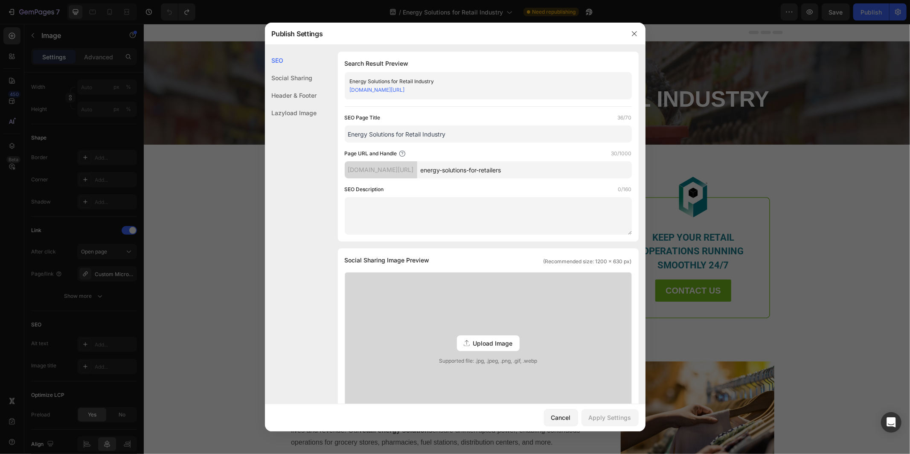
click at [368, 134] on input "Energy Solutions for Retail Industry" at bounding box center [488, 133] width 287 height 17
drag, startPoint x: 475, startPoint y: 133, endPoint x: 447, endPoint y: 133, distance: 28.6
click at [447, 133] on input "Energy Storage Solutions for Retail Industry" at bounding box center [488, 133] width 287 height 17
click at [458, 134] on input "Energy Storage Solutions for Retailers | Power Storage Solutions" at bounding box center [488, 133] width 287 height 17
click at [538, 139] on input "Energy Storage Solutions for Retailers | Power Storage Solutions" at bounding box center [488, 133] width 287 height 17
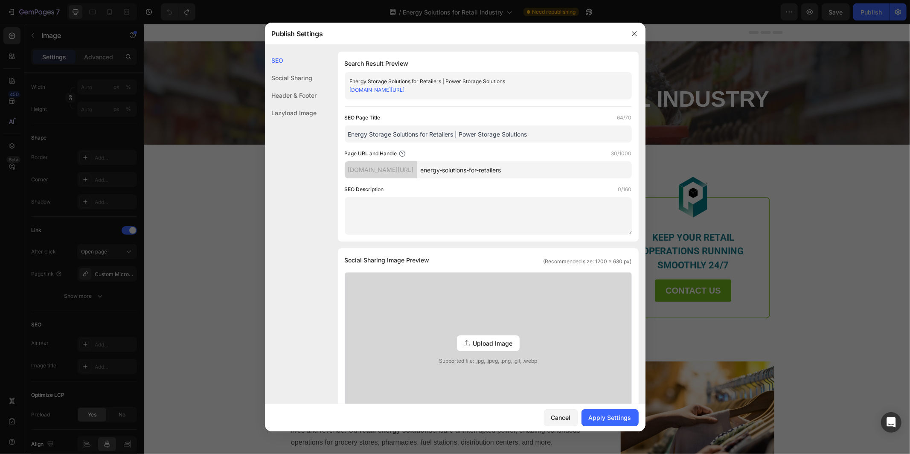
type input "Energy Storage Solutions for Retailers | Power Storage Solutions"
click at [385, 213] on textarea at bounding box center [488, 216] width 287 height 38
paste textarea "Power Storage Solutions provides energy solutions for the retail industry, deli…"
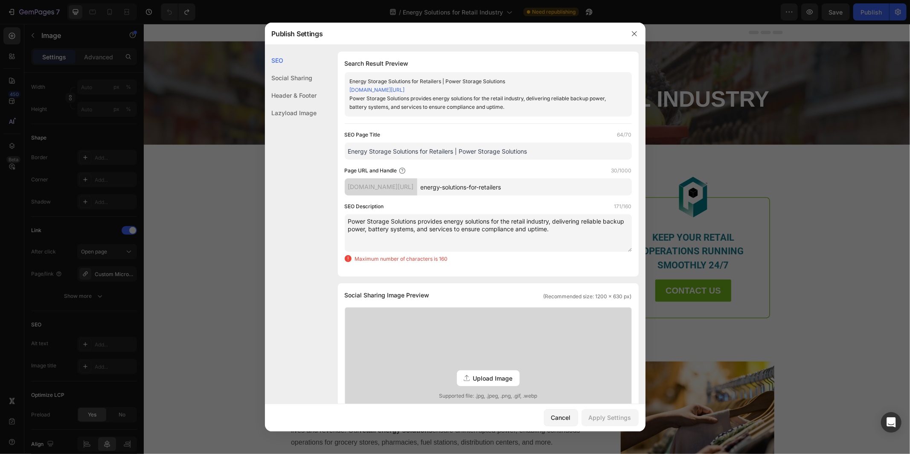
click at [559, 234] on textarea "Power Storage Solutions provides energy solutions for the retail industry, deli…" at bounding box center [488, 233] width 287 height 38
click at [466, 221] on textarea "Power Storage Solutions provides energy solutions for the retail industry, deli…" at bounding box center [488, 233] width 287 height 38
click at [569, 231] on textarea "Power Storage Solutions provides energy solutions for the retail industry, deli…" at bounding box center [488, 233] width 287 height 38
drag, startPoint x: 528, startPoint y: 229, endPoint x: 490, endPoint y: 227, distance: 38.4
click at [482, 228] on textarea "Power Storage Solutions provides energy solutions for the retail industry, deli…" at bounding box center [488, 233] width 287 height 38
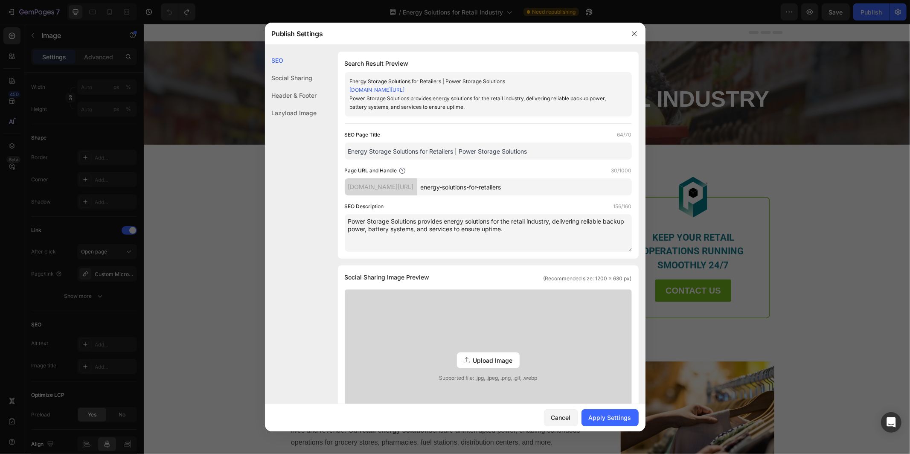
click at [534, 231] on textarea "Power Storage Solutions provides energy solutions for the retail industry, deli…" at bounding box center [488, 233] width 287 height 38
click at [466, 220] on textarea "Power Storage Solutions provides energy solutions for the retail industry, deli…" at bounding box center [488, 233] width 287 height 38
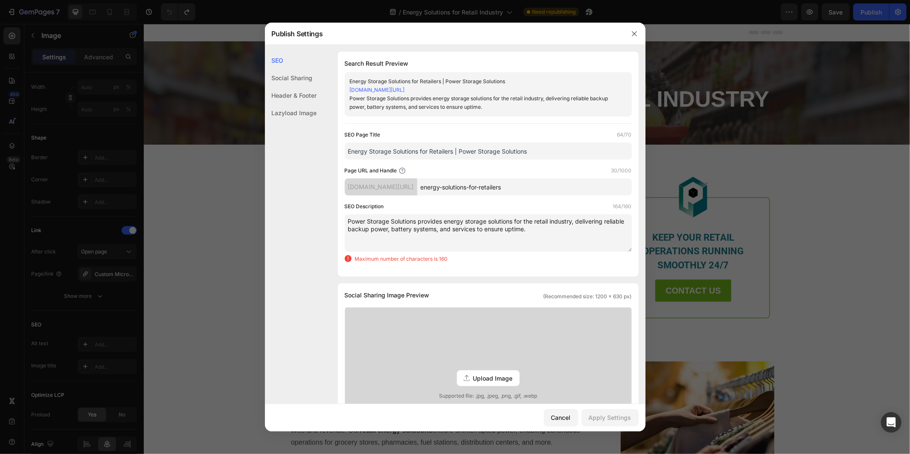
drag, startPoint x: 536, startPoint y: 221, endPoint x: 525, endPoint y: 219, distance: 10.9
click at [525, 219] on textarea "Power Storage Solutions provides energy storage solutions for the retail indust…" at bounding box center [488, 233] width 287 height 38
click at [550, 229] on textarea "Power Storage Solutions provides energy storage solutions for the retail indust…" at bounding box center [488, 233] width 287 height 38
click at [577, 222] on textarea "Power Storage Solutions provides energy storage solutions for the retail indust…" at bounding box center [488, 233] width 287 height 38
drag, startPoint x: 610, startPoint y: 220, endPoint x: 606, endPoint y: 219, distance: 4.3
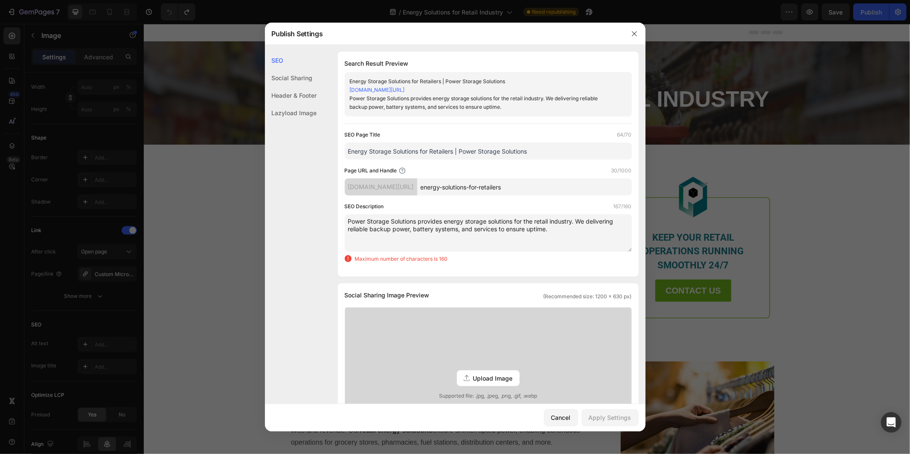
click at [606, 219] on textarea "Power Storage Solutions provides energy storage solutions for the retail indust…" at bounding box center [488, 233] width 287 height 38
click at [560, 229] on textarea "Power Storage Solutions provides energy storage solutions for the retail indust…" at bounding box center [488, 233] width 287 height 38
drag, startPoint x: 443, startPoint y: 218, endPoint x: 418, endPoint y: 217, distance: 25.2
click at [418, 217] on textarea "Power Storage Solutions provides energy storage solutions for the retail indust…" at bounding box center [488, 231] width 287 height 38
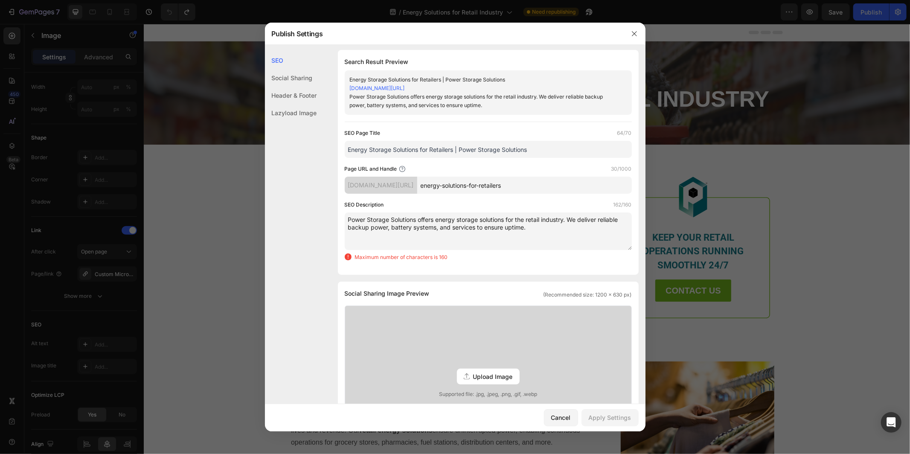
click at [557, 229] on textarea "Power Storage Solutions offers energy storage solutions for the retail industry…" at bounding box center [488, 231] width 287 height 38
drag, startPoint x: 450, startPoint y: 226, endPoint x: 439, endPoint y: 226, distance: 11.1
click at [439, 226] on textarea "Power Storage Solutions offers energy storage solutions for the retail industry…" at bounding box center [488, 231] width 287 height 38
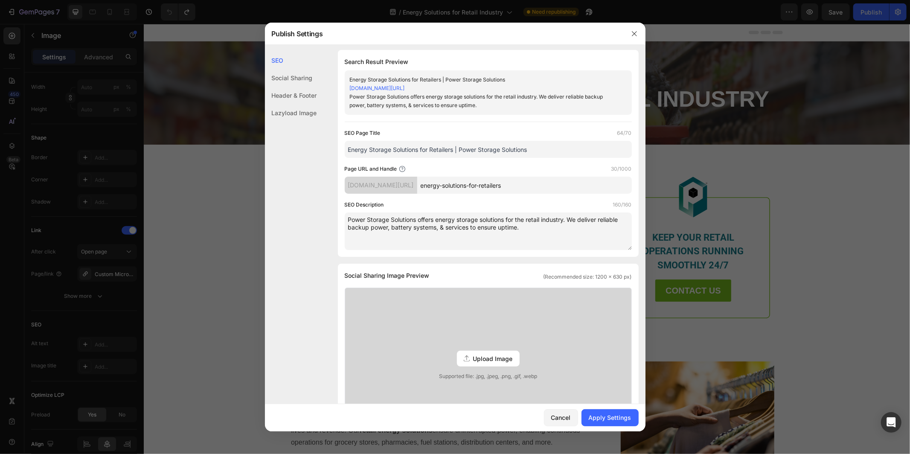
type textarea "Power Storage Solutions offers energy storage solutions for the retail industry…"
drag, startPoint x: 474, startPoint y: 151, endPoint x: 348, endPoint y: 151, distance: 126.6
click at [348, 151] on input "Energy Storage Solutions for Retailers | Power Storage Solutions" at bounding box center [488, 149] width 287 height 17
drag, startPoint x: 527, startPoint y: 229, endPoint x: 348, endPoint y: 220, distance: 178.9
click at [348, 220] on textarea "Power Storage Solutions offers energy storage solutions for the retail industry…" at bounding box center [488, 231] width 287 height 38
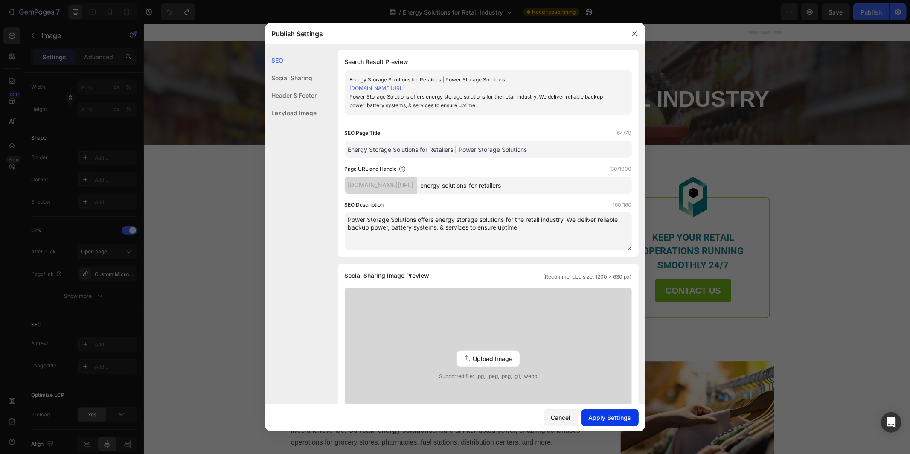
click at [608, 420] on div "Apply Settings" at bounding box center [609, 417] width 43 height 9
click at [634, 34] on icon "button" at bounding box center [634, 33] width 7 height 7
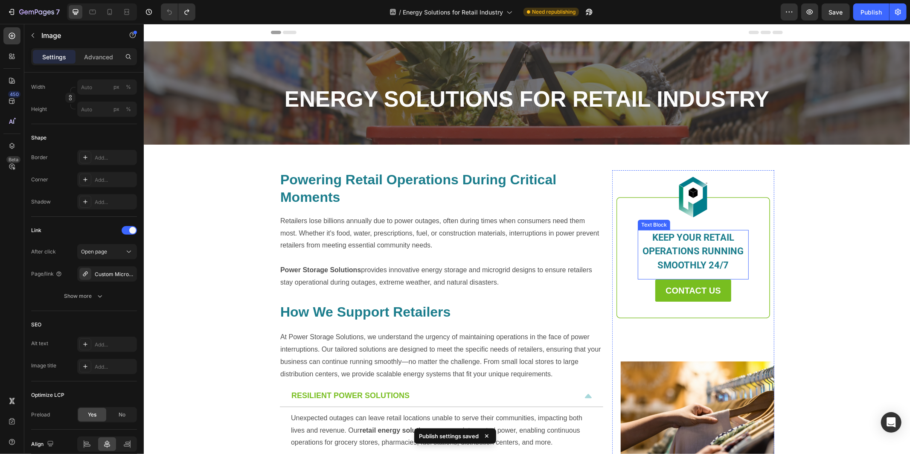
click at [693, 241] on span "KEEP YOUR RETAIL OPERATIONS RUNNING SMOOTHLY 24/7" at bounding box center [692, 251] width 101 height 38
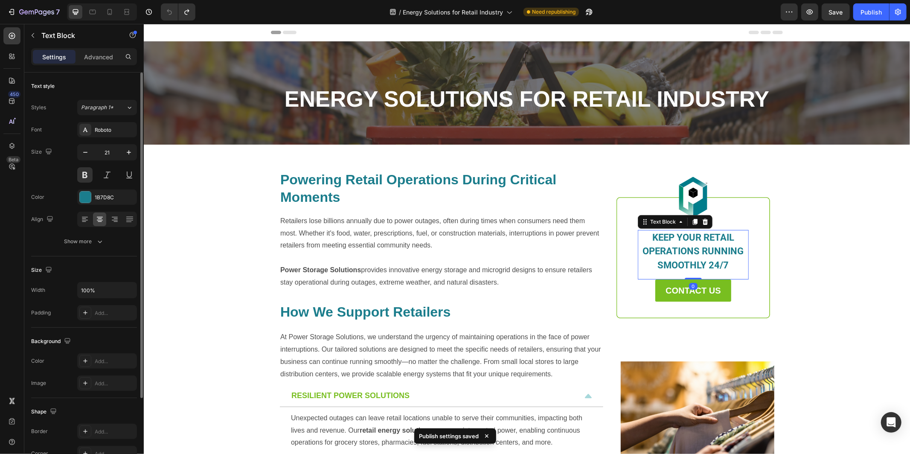
click at [698, 235] on span "KEEP YOUR RETAIL OPERATIONS RUNNING SMOOTHLY 24/7" at bounding box center [692, 251] width 101 height 38
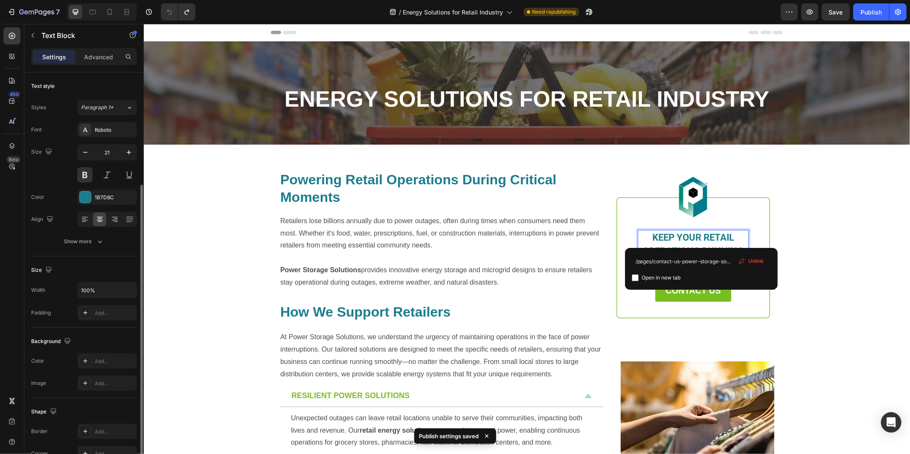
scroll to position [100, 0]
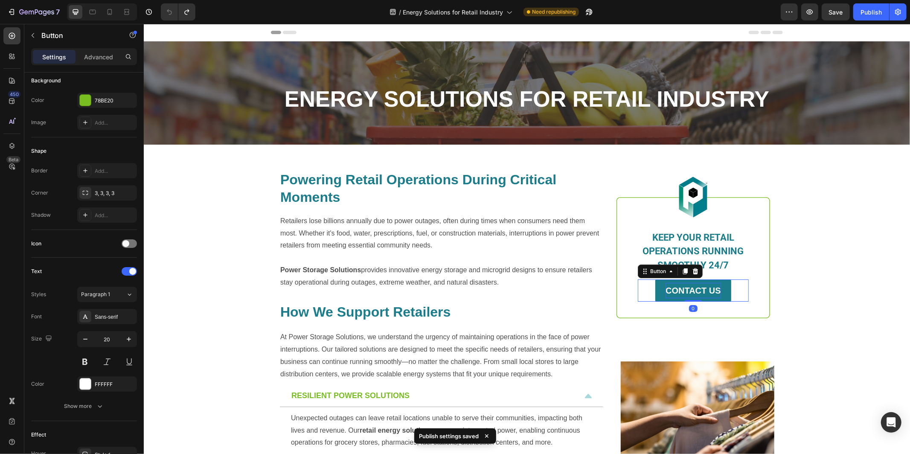
click at [689, 291] on strong "CONTACT US" at bounding box center [692, 289] width 55 height 9
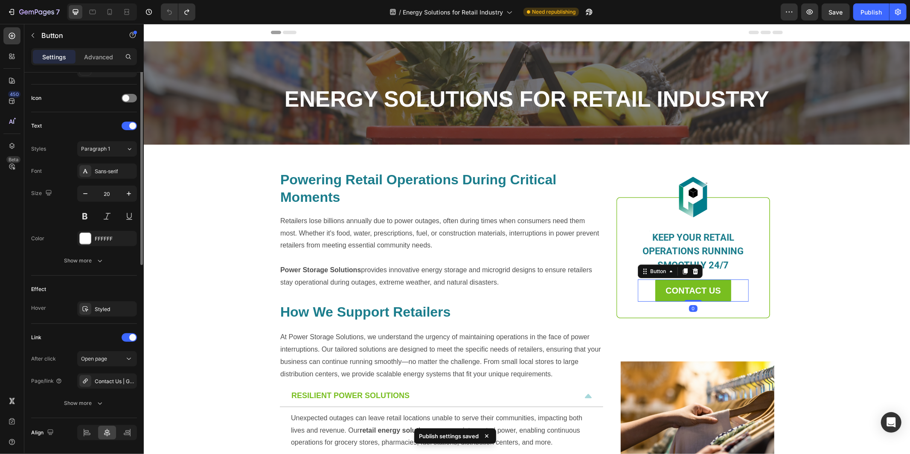
scroll to position [273, 0]
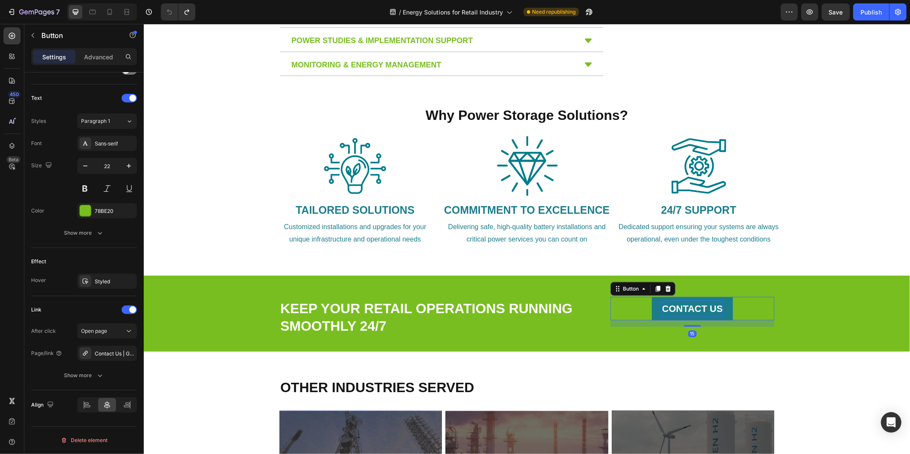
click at [704, 316] on p "CONTACT US" at bounding box center [691, 308] width 61 height 17
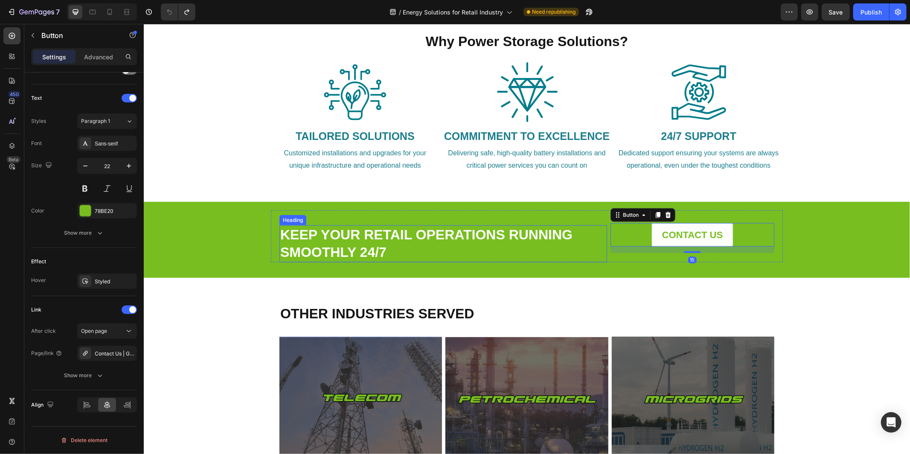
scroll to position [570, 0]
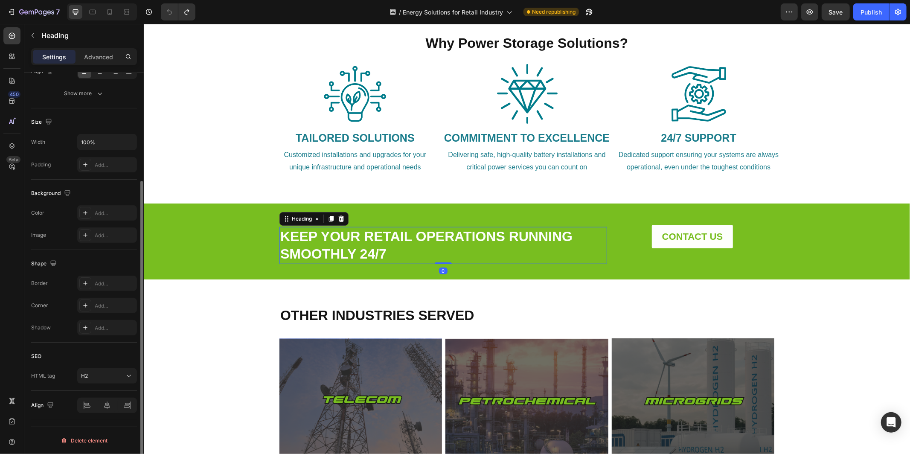
click at [440, 241] on link "KEEP YOUR RETAIL OPERATIONS RUNNING SMOOTHLY 24/7" at bounding box center [426, 244] width 292 height 33
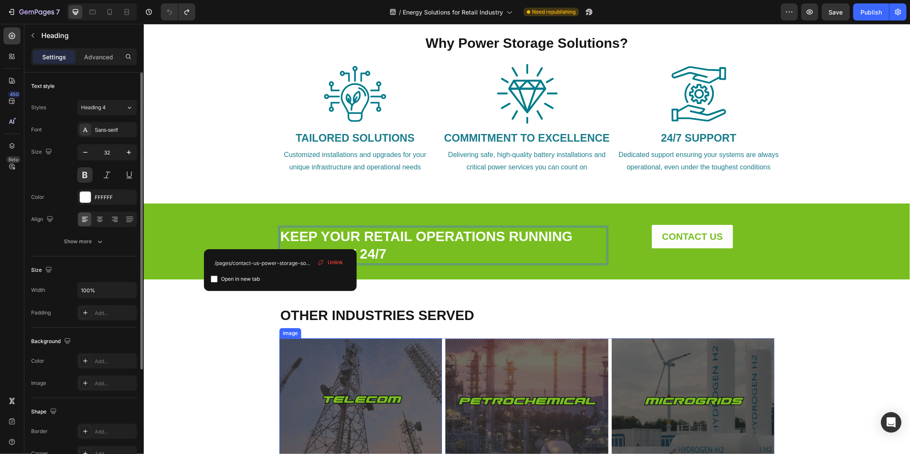
click at [365, 390] on img at bounding box center [360, 399] width 162 height 122
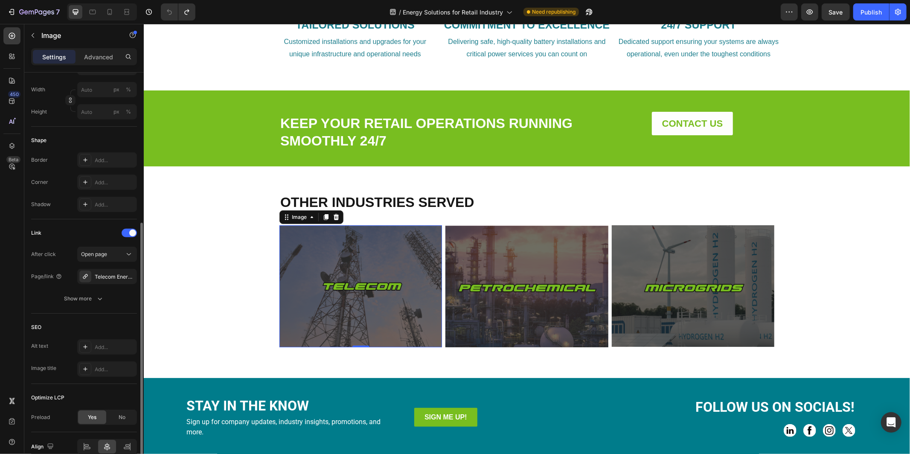
scroll to position [690, 0]
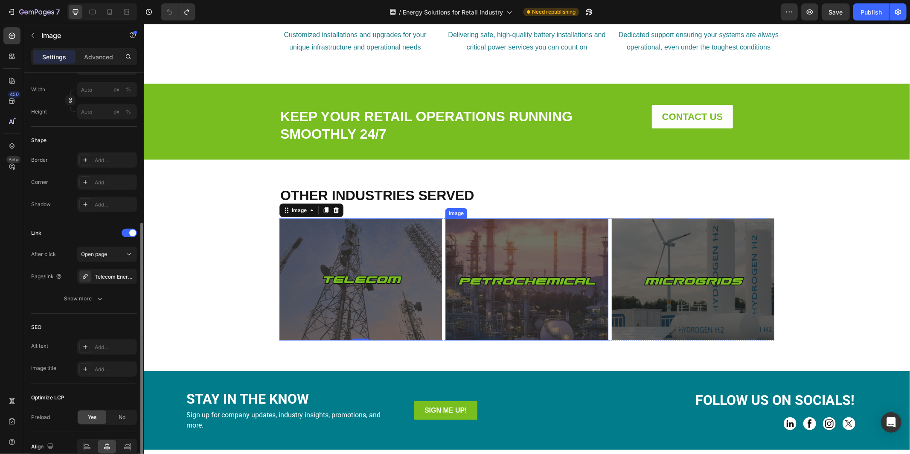
click at [496, 277] on img at bounding box center [526, 279] width 162 height 122
click at [687, 272] on img at bounding box center [692, 279] width 162 height 122
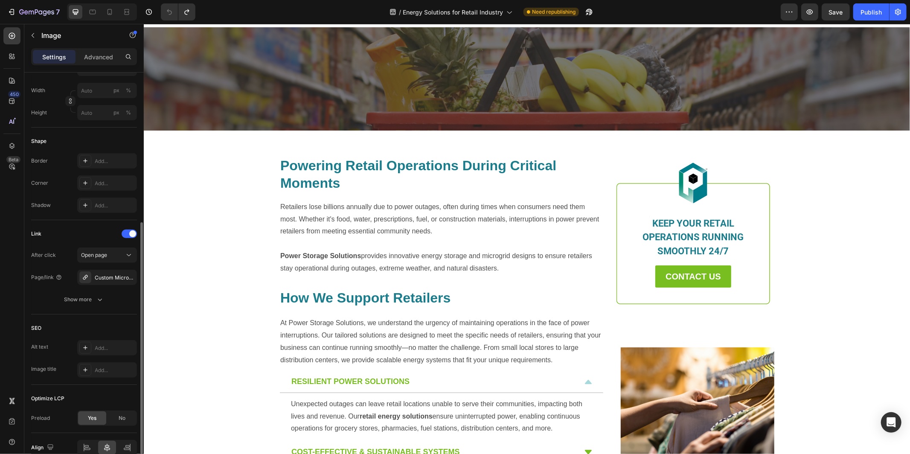
scroll to position [0, 0]
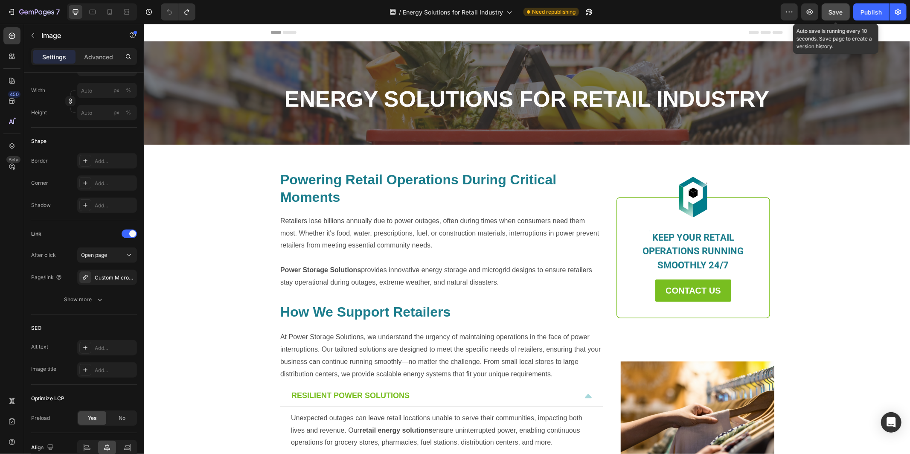
click at [836, 9] on span "Save" at bounding box center [836, 12] width 14 height 7
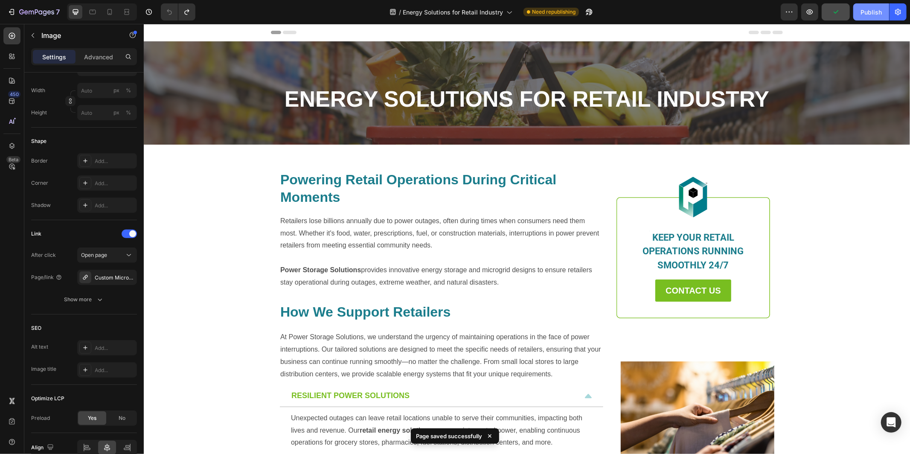
click at [870, 12] on div "Publish" at bounding box center [870, 12] width 21 height 9
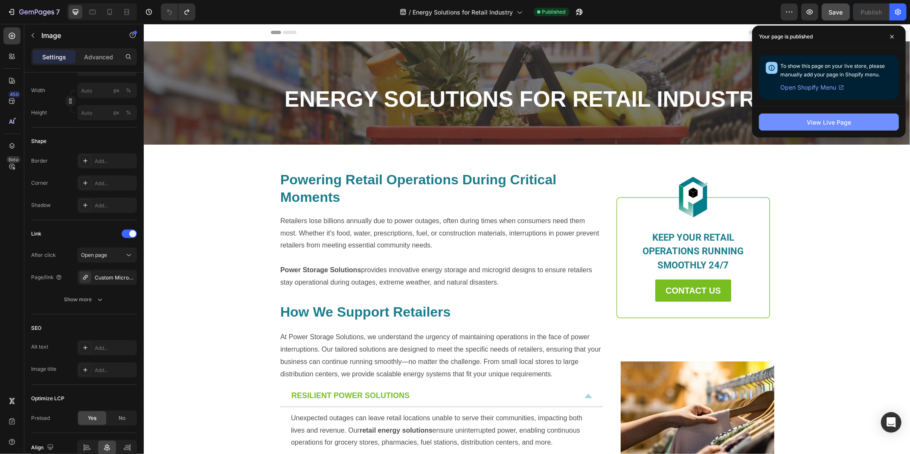
click at [854, 123] on button "View Live Page" at bounding box center [829, 121] width 140 height 17
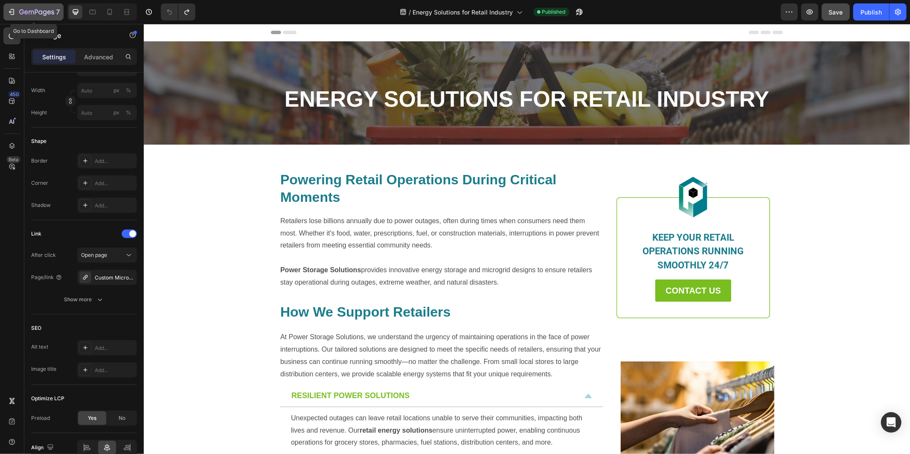
click at [49, 14] on icon "button" at bounding box center [49, 12] width 4 height 4
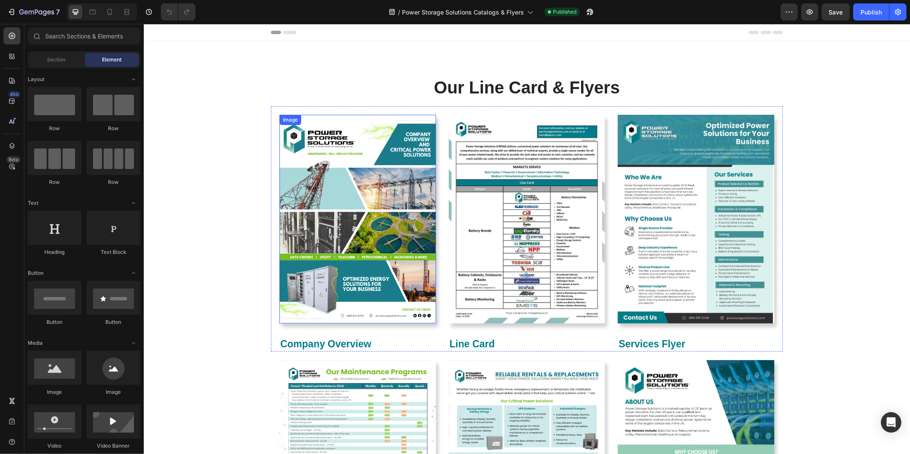
click at [393, 159] on img at bounding box center [357, 218] width 156 height 209
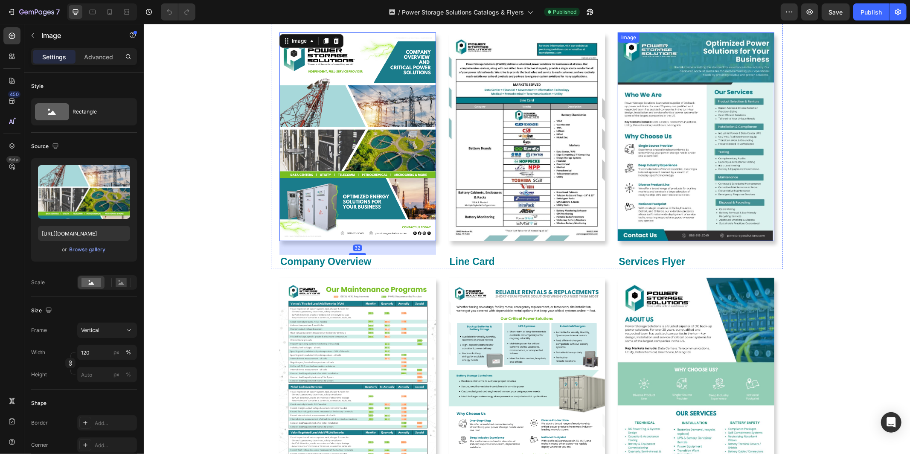
scroll to position [134, 0]
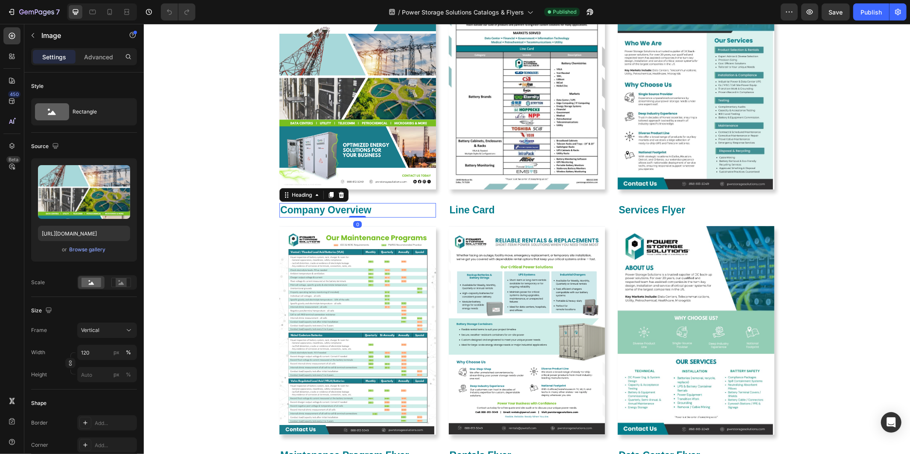
click at [309, 207] on link "Company Overview" at bounding box center [325, 209] width 91 height 11
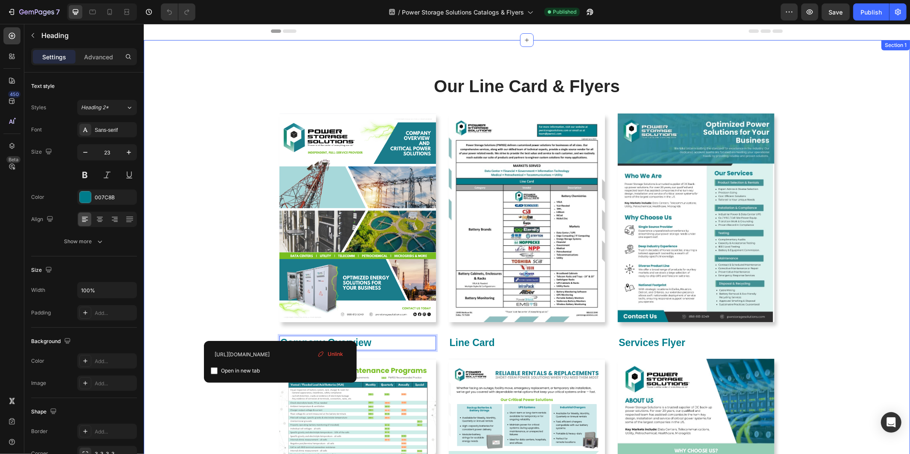
scroll to position [0, 0]
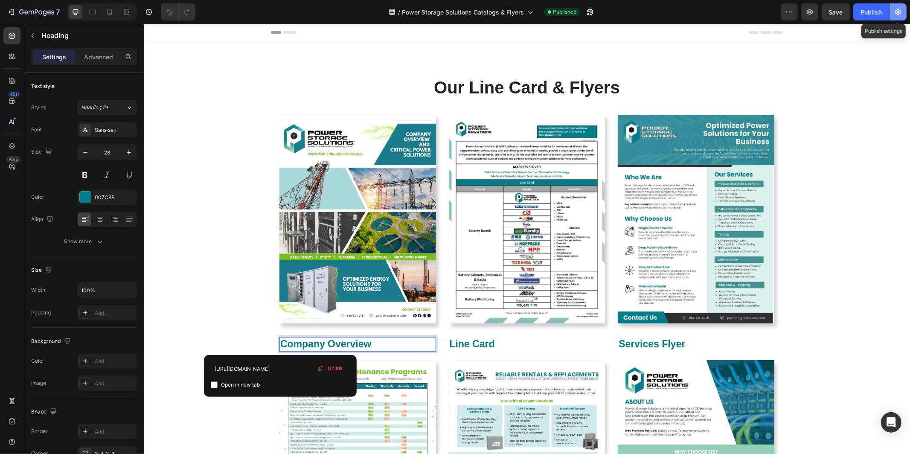
click at [896, 14] on icon "button" at bounding box center [897, 12] width 9 height 9
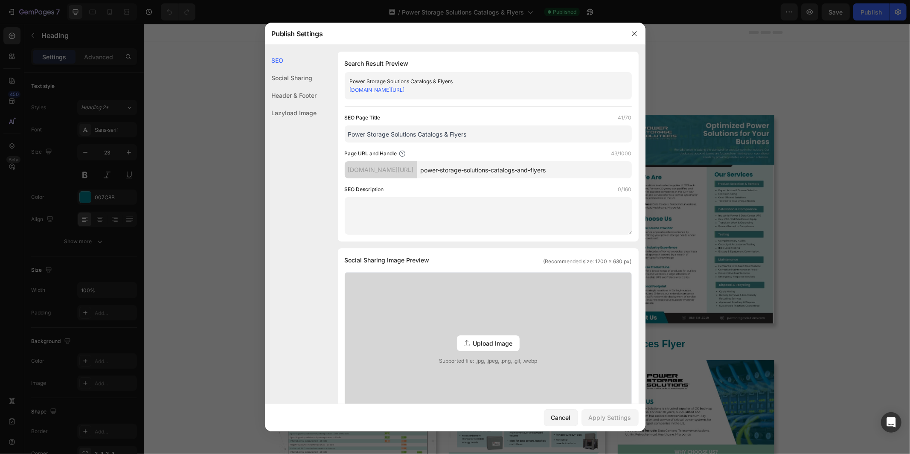
paste input "Catalogs & Flyers | Power Storage Solution"
drag, startPoint x: 474, startPoint y: 133, endPoint x: 347, endPoint y: 133, distance: 127.1
click at [347, 133] on input "Power Storage Solutions Catalogs & Flyers" at bounding box center [488, 133] width 287 height 17
click at [404, 132] on input "Product Catalogs & Flyers | Power Storage Solutions" at bounding box center [488, 133] width 287 height 17
type input "Product Catalogs & Industry Flyers | Power Storage Solutions"
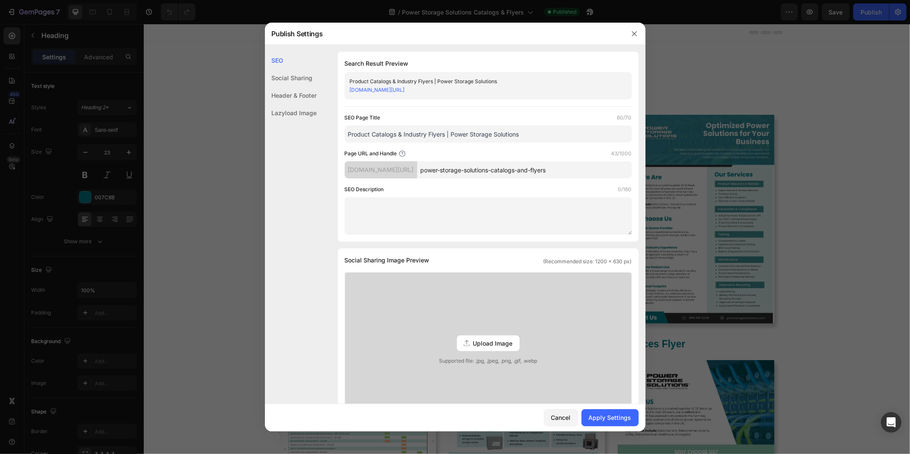
click at [524, 211] on textarea at bounding box center [488, 216] width 287 height 38
click at [440, 214] on textarea at bounding box center [488, 216] width 287 height 38
paste textarea "Browse Power Storage Solutions catalogs and flyers. Download product guides, br…"
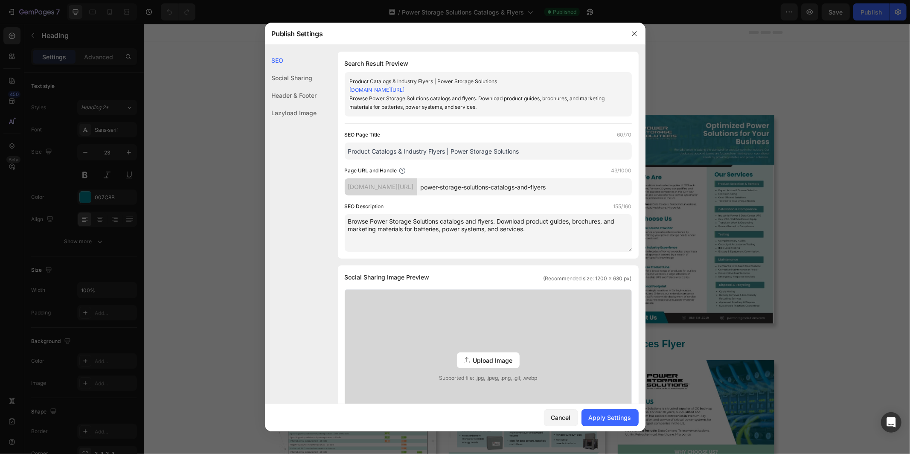
click at [442, 220] on textarea "Browse Power Storage Solutions catalogs and flyers. Download product guides, br…" at bounding box center [488, 233] width 287 height 38
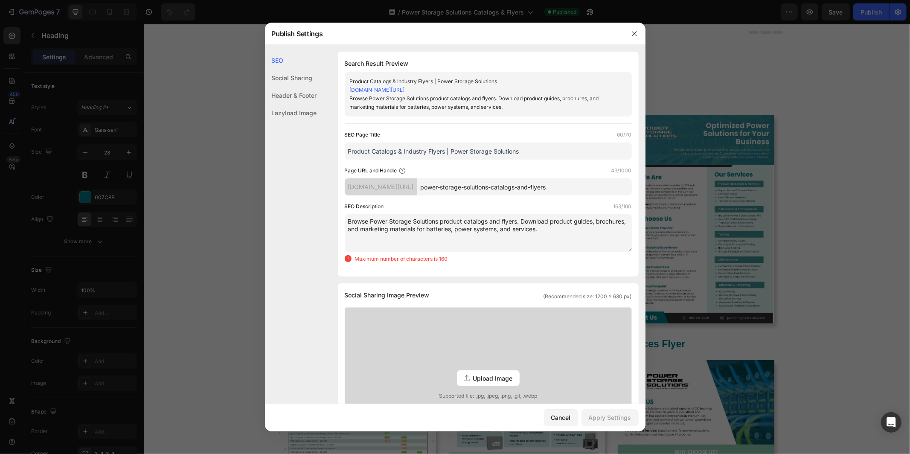
click at [502, 220] on textarea "Browse Power Storage Solutions product catalogs and flyers. Download product gu…" at bounding box center [488, 233] width 287 height 38
click at [513, 222] on textarea "Browse Power Storage Solutions product catalogs and indsutry flyers. Download p…" at bounding box center [488, 233] width 287 height 38
click at [588, 237] on textarea "Browse Power Storage Solutions product catalogs and industry flyers. Download p…" at bounding box center [488, 233] width 287 height 38
drag, startPoint x: 618, startPoint y: 221, endPoint x: 576, endPoint y: 220, distance: 41.8
click at [577, 220] on textarea "Browse Power Storage Solutions product catalogs and industry flyers. Download p…" at bounding box center [488, 233] width 287 height 38
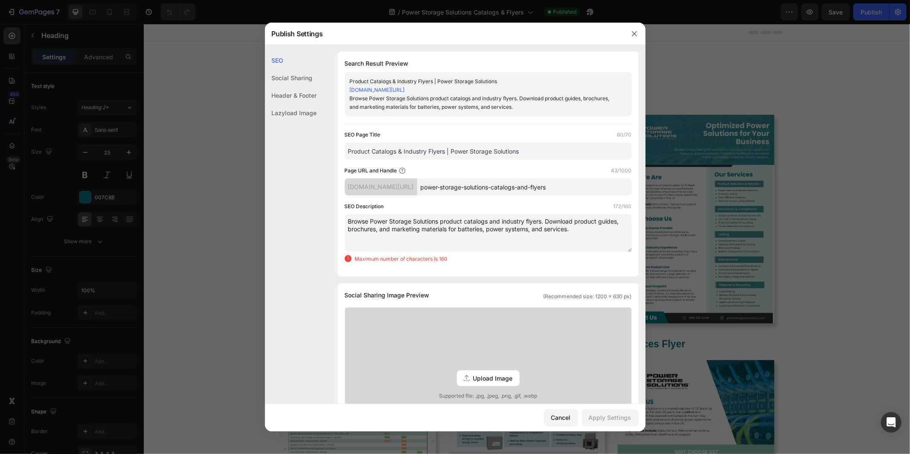
drag, startPoint x: 371, startPoint y: 228, endPoint x: 350, endPoint y: 228, distance: 21.8
click at [348, 228] on textarea "Browse Power Storage Solutions product catalogs and industry flyers. Download p…" at bounding box center [488, 233] width 287 height 38
click at [385, 229] on textarea "Browse Power Storage Solutions product catalogs and industry flyers. Download p…" at bounding box center [488, 233] width 287 height 38
drag, startPoint x: 376, startPoint y: 227, endPoint x: 348, endPoint y: 230, distance: 27.8
click at [348, 230] on textarea "Browse Power Storage Solutions product catalogs and industry flyers. Download p…" at bounding box center [488, 233] width 287 height 38
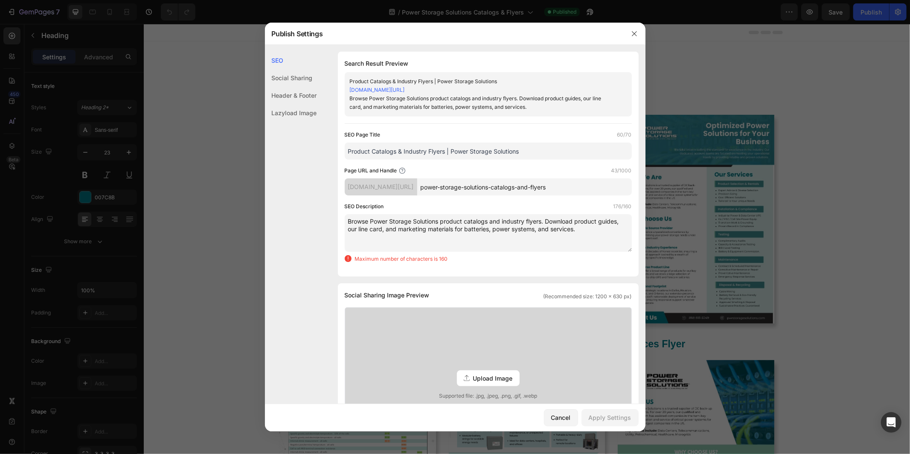
click at [457, 232] on textarea "Browse Power Storage Solutions product catalogs and industry flyers. Download p…" at bounding box center [488, 233] width 287 height 38
click at [452, 230] on textarea "Browse Power Storage Solutions product catalogs and industry flyers. Download p…" at bounding box center [488, 233] width 287 height 38
drag, startPoint x: 454, startPoint y: 230, endPoint x: 400, endPoint y: 229, distance: 54.2
click at [400, 229] on textarea "Browse Power Storage Solutions product catalogs and industry flyers. Download p…" at bounding box center [488, 233] width 287 height 38
drag, startPoint x: 609, startPoint y: 231, endPoint x: 493, endPoint y: 228, distance: 115.6
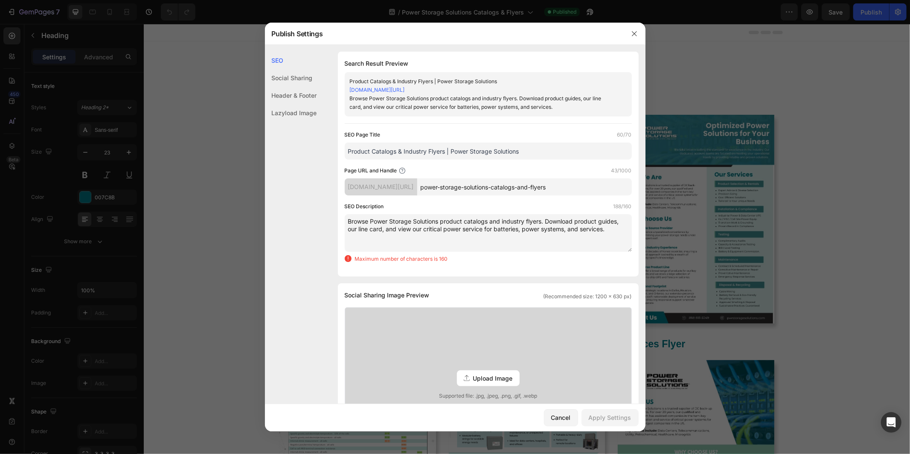
click at [493, 228] on textarea "Browse Power Storage Solutions product catalogs and industry flyers. Download p…" at bounding box center [488, 233] width 287 height 38
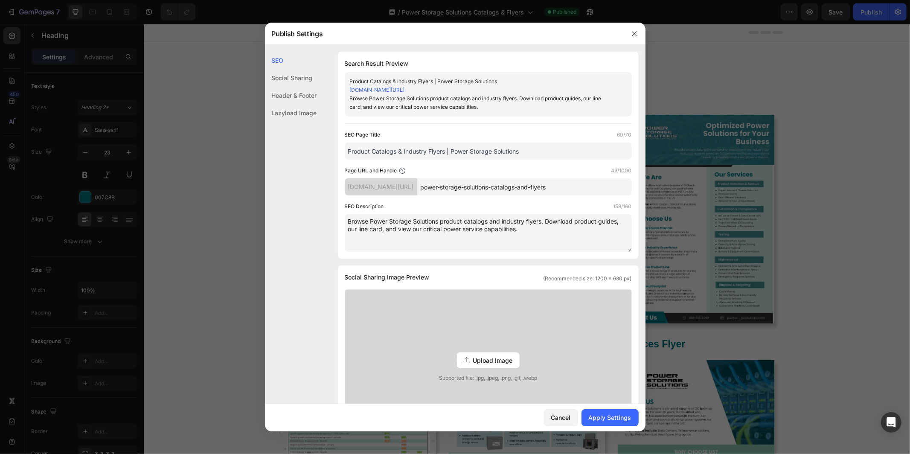
drag, startPoint x: 514, startPoint y: 233, endPoint x: 349, endPoint y: 220, distance: 166.0
click at [349, 220] on textarea "Browse Power Storage Solutions product catalogs and industry flyers. Download p…" at bounding box center [488, 233] width 287 height 38
type textarea "Browse Power Storage Solutions product catalogs and industry flyers. Download p…"
drag, startPoint x: 527, startPoint y: 151, endPoint x: 349, endPoint y: 150, distance: 177.8
click at [349, 150] on input "Product Catalogs & Industry Flyers | Power Storage Solutions" at bounding box center [488, 150] width 287 height 17
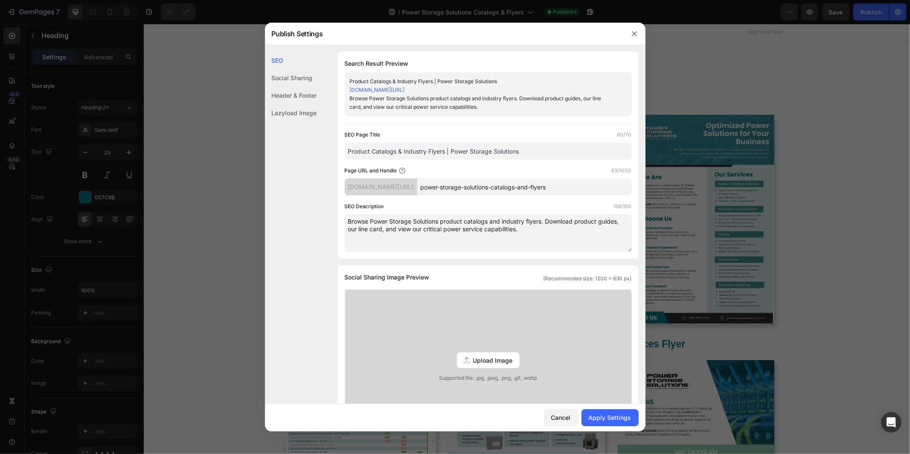
click at [410, 150] on input "Product Catalogs & Industry Flyers | Power Storage Solutions" at bounding box center [488, 150] width 287 height 17
click at [349, 148] on input "Product Catalogs & Industry Flyers | Power Storage Solutions" at bounding box center [488, 150] width 287 height 17
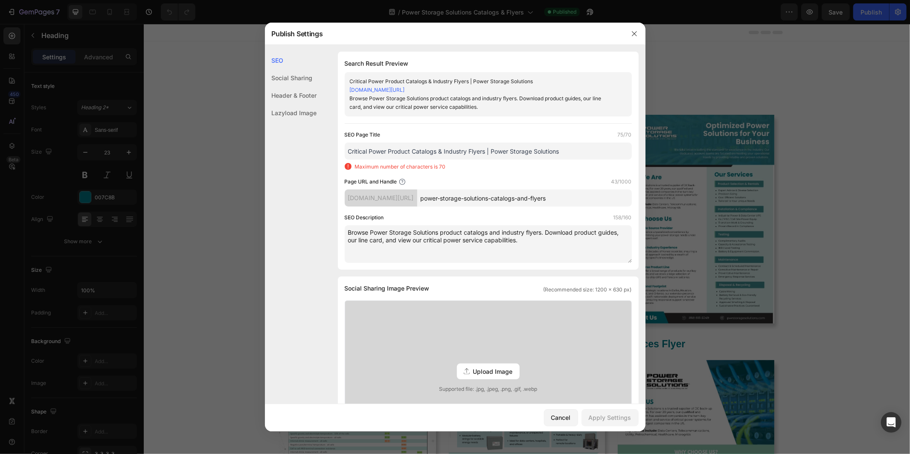
drag, startPoint x: 389, startPoint y: 152, endPoint x: 349, endPoint y: 150, distance: 40.1
click at [349, 151] on input "Critical Power Product Catalogs & Industry Flyers | Power Storage Solutions" at bounding box center [488, 150] width 287 height 17
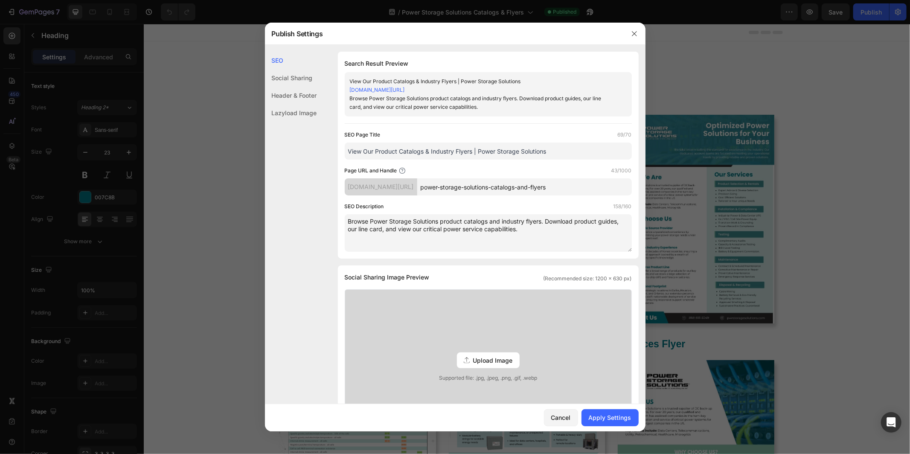
drag, startPoint x: 548, startPoint y: 153, endPoint x: 348, endPoint y: 150, distance: 200.4
click at [347, 150] on input "View Our Product Catalogs & Industry Flyers | Power Storage Solutions" at bounding box center [488, 150] width 287 height 17
type input "View Our Product Catalogs & Industry Flyers | Power Storage Solutions"
click at [603, 417] on div "Apply Settings" at bounding box center [609, 417] width 43 height 9
drag, startPoint x: 636, startPoint y: 32, endPoint x: 573, endPoint y: 13, distance: 66.5
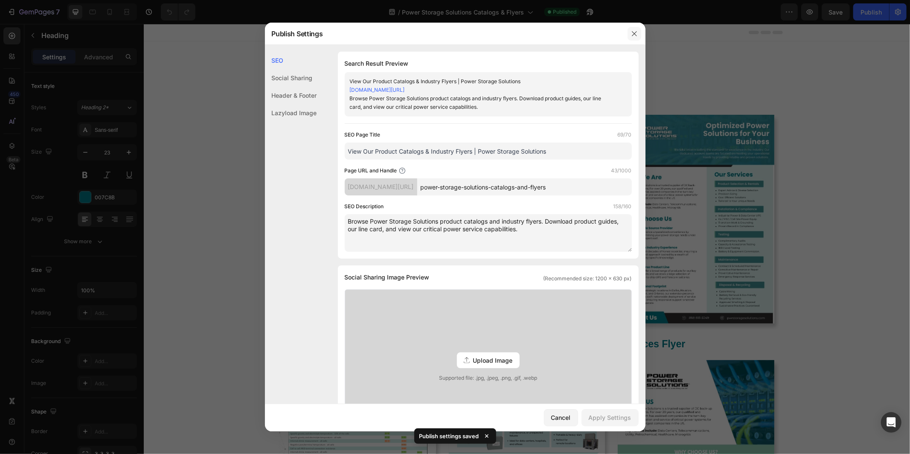
click at [636, 32] on icon "button" at bounding box center [634, 33] width 7 height 7
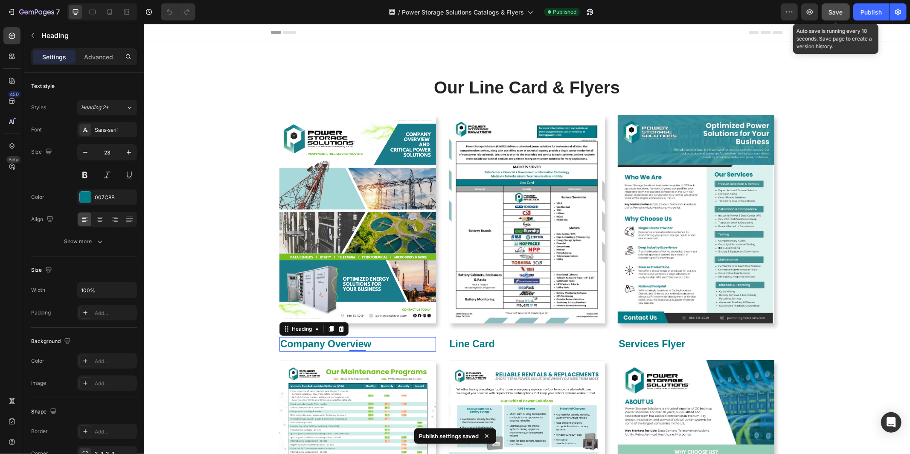
drag, startPoint x: 833, startPoint y: 14, endPoint x: 675, endPoint y: 104, distance: 181.2
click at [833, 14] on span "Save" at bounding box center [836, 12] width 14 height 7
click at [861, 10] on div "Publish" at bounding box center [870, 12] width 21 height 9
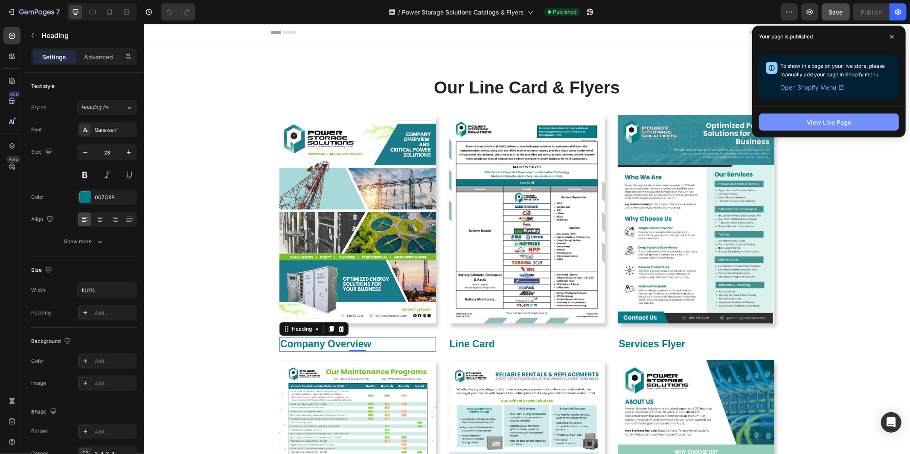
click at [805, 117] on button "View Live Page" at bounding box center [829, 121] width 140 height 17
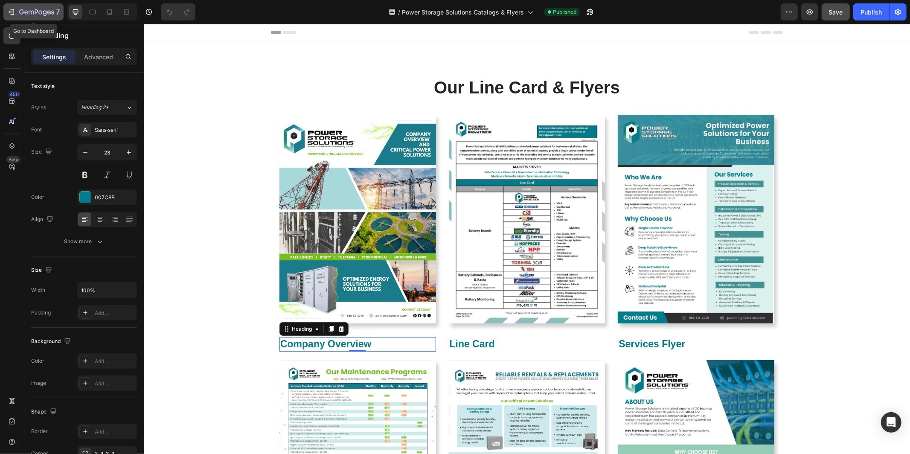
click at [34, 10] on icon "button" at bounding box center [36, 12] width 35 height 7
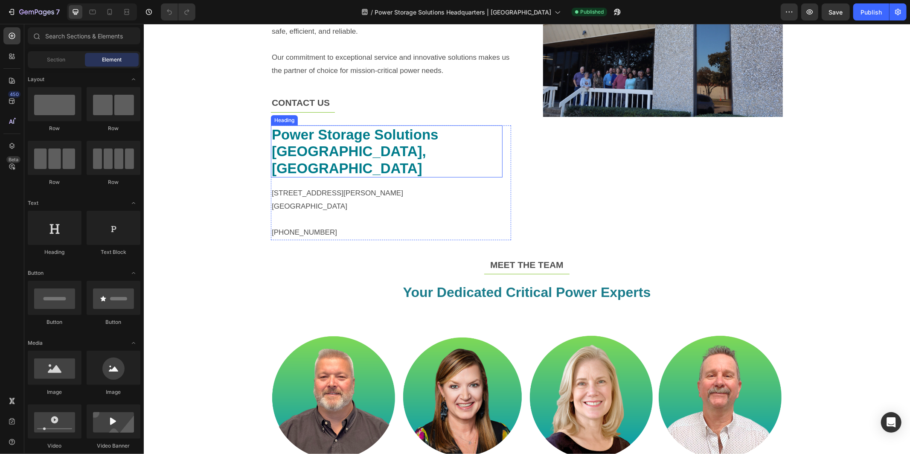
scroll to position [242, 0]
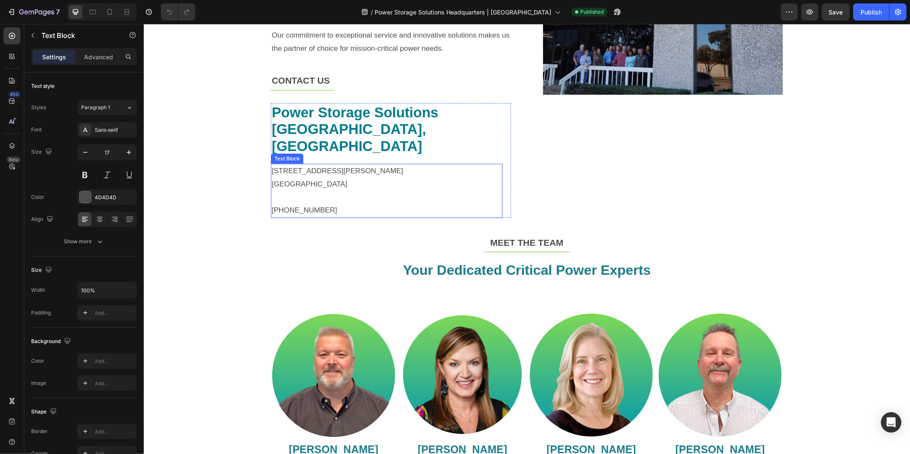
click at [305, 166] on span "[STREET_ADDRESS][PERSON_NAME]" at bounding box center [336, 170] width 131 height 8
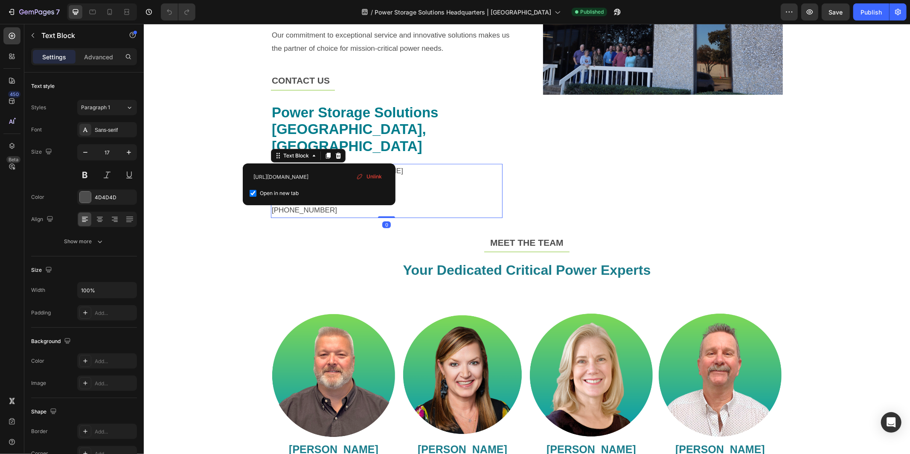
click at [318, 166] on span "[STREET_ADDRESS][PERSON_NAME]" at bounding box center [336, 170] width 131 height 8
click at [674, 163] on div "Image" at bounding box center [662, 58] width 240 height 320
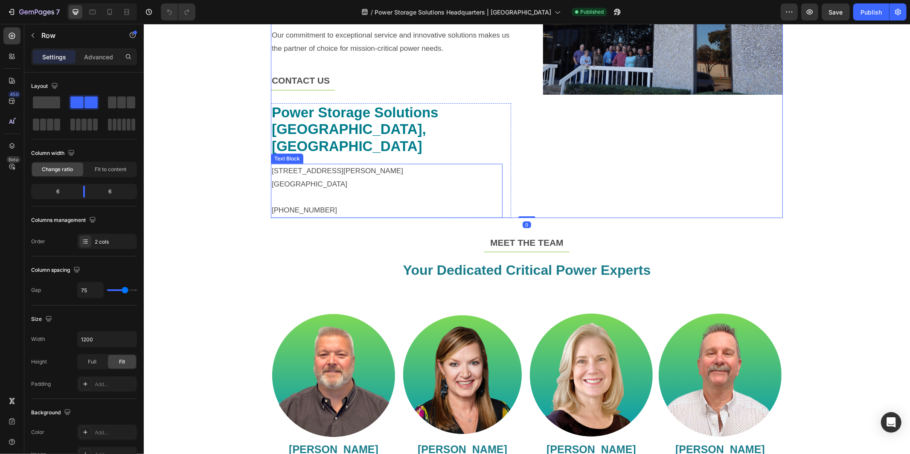
click at [308, 206] on span "[PHONE_NUMBER]" at bounding box center [303, 210] width 65 height 8
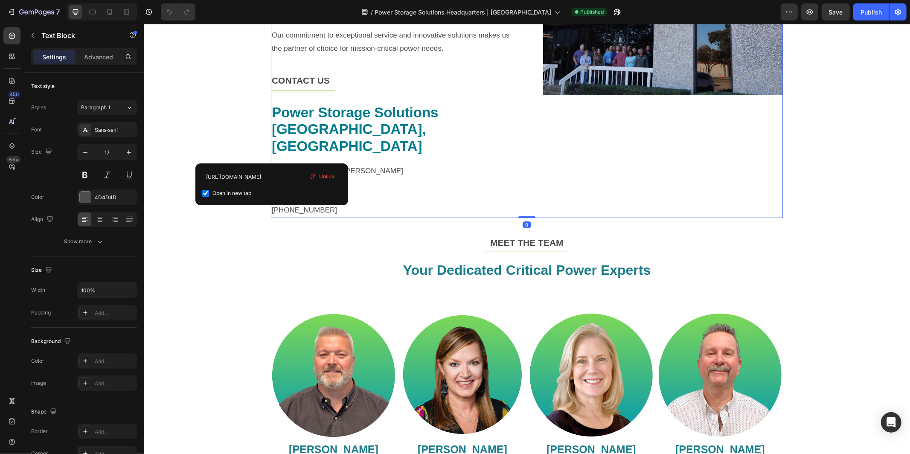
click at [665, 171] on div "Image" at bounding box center [662, 58] width 240 height 320
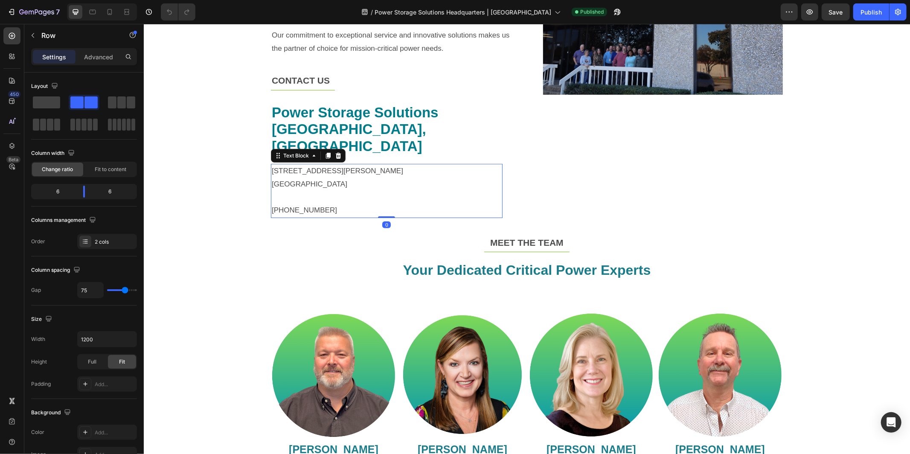
click at [296, 206] on span "[PHONE_NUMBER]" at bounding box center [303, 210] width 65 height 8
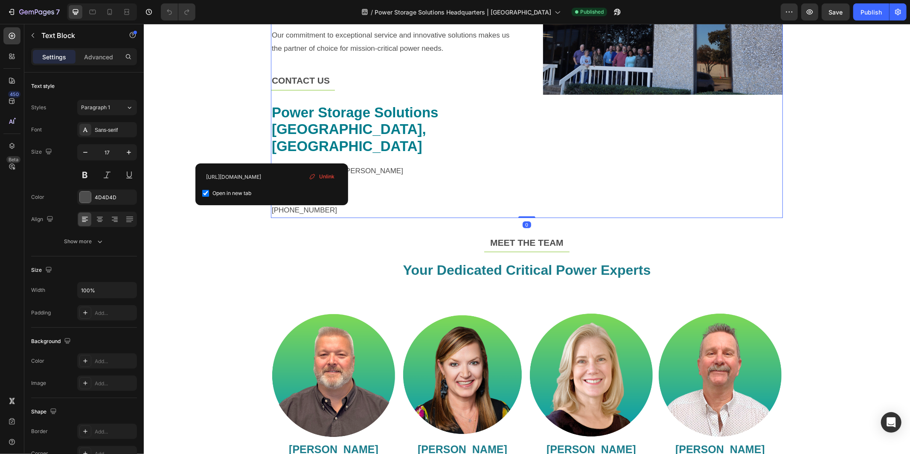
click at [641, 187] on div "Image" at bounding box center [662, 58] width 240 height 320
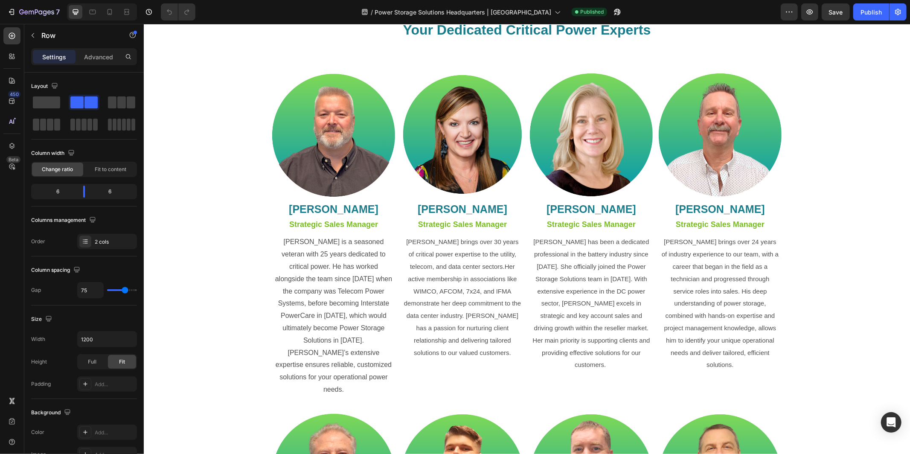
scroll to position [468, 0]
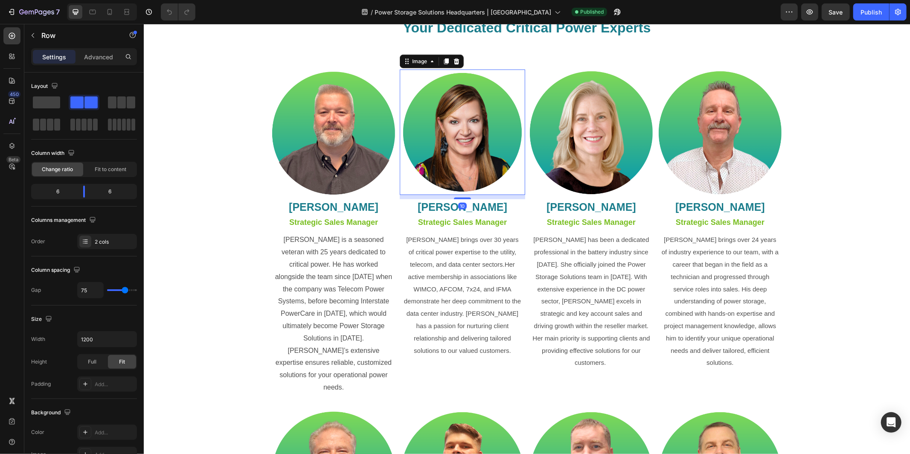
click at [423, 152] on img at bounding box center [461, 131] width 125 height 125
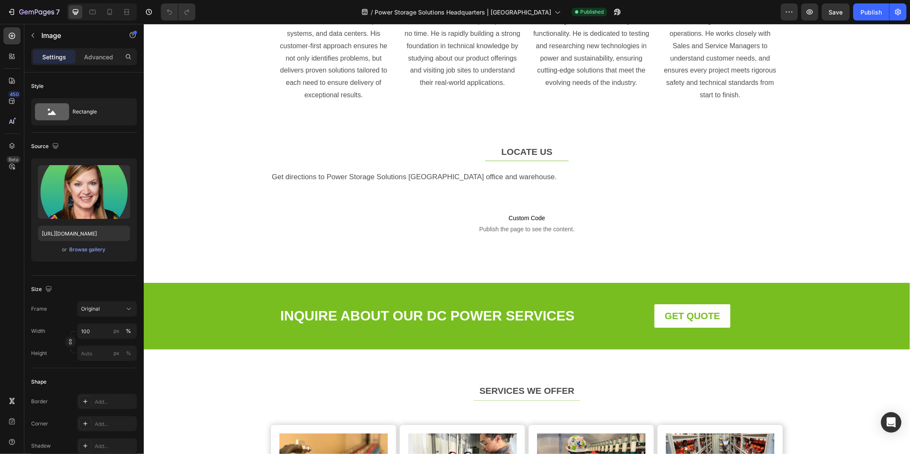
scroll to position [1072, 0]
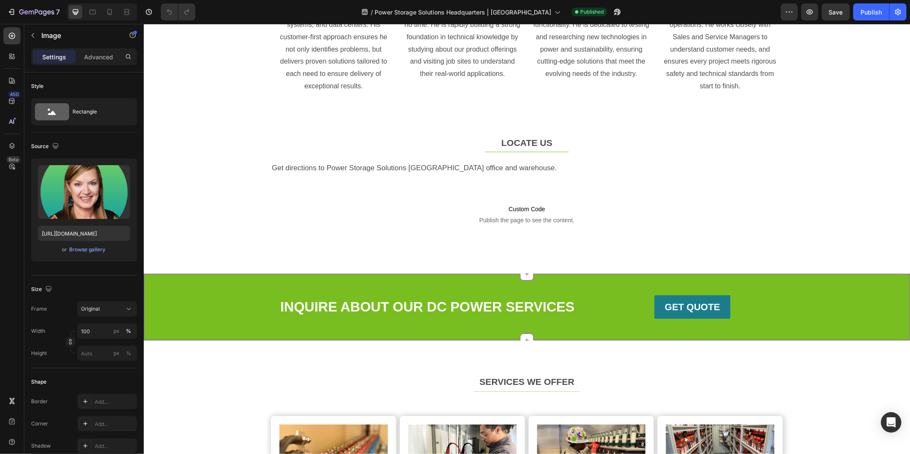
click at [687, 301] on strong "GET QUOTE" at bounding box center [691, 306] width 55 height 11
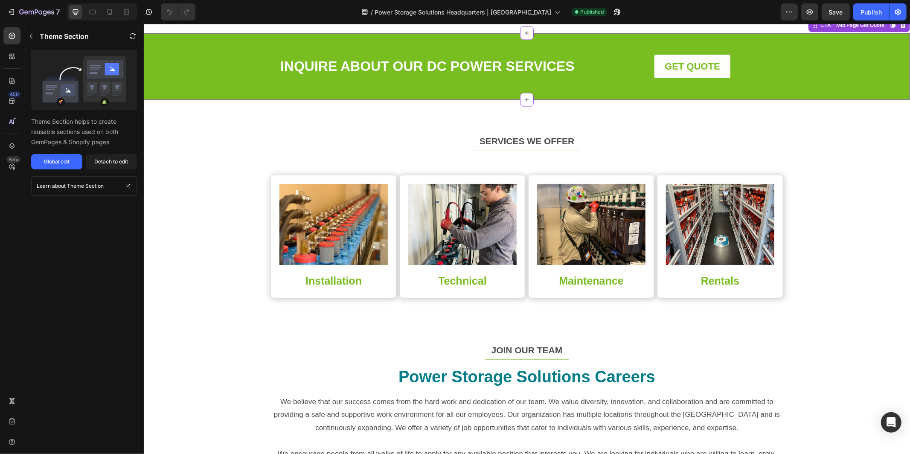
scroll to position [1330, 0]
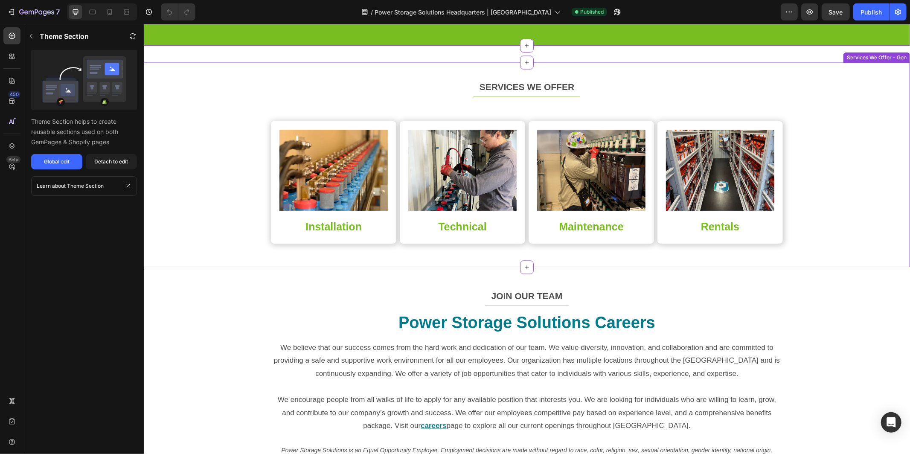
click at [310, 192] on img at bounding box center [333, 169] width 108 height 81
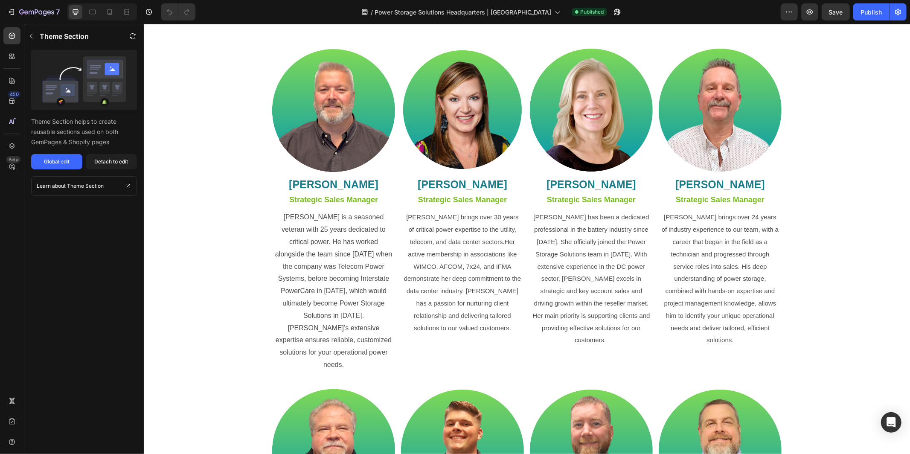
scroll to position [0, 0]
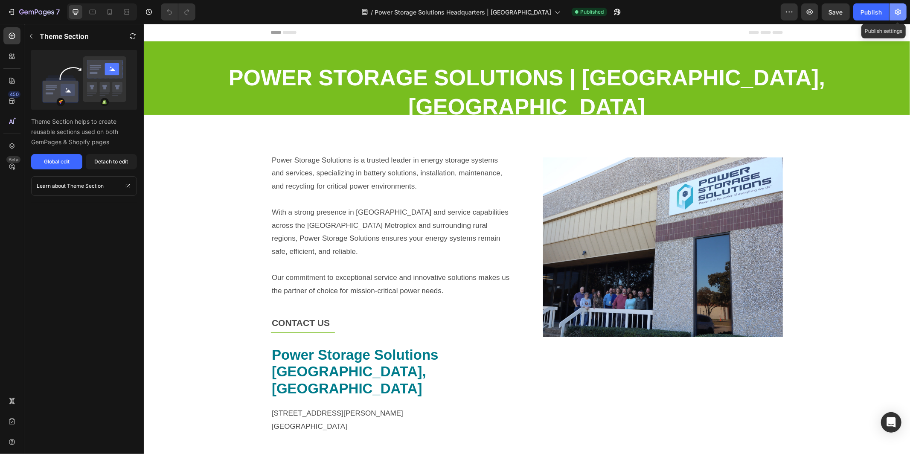
click at [898, 10] on icon "button" at bounding box center [897, 12] width 9 height 9
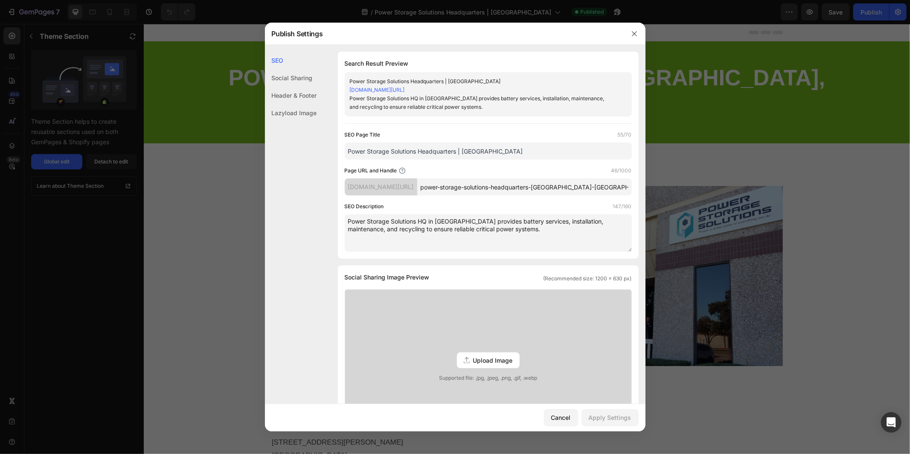
click at [424, 220] on textarea "Power Storage Solutions HQ in [GEOGRAPHIC_DATA] provides battery services, inst…" at bounding box center [488, 233] width 287 height 38
click at [490, 221] on textarea "Power Storage Solutions Headquartered in [GEOGRAPHIC_DATA] provides battery ser…" at bounding box center [488, 233] width 287 height 38
click at [420, 221] on textarea "Power Storage Solutions Headquartered in [GEOGRAPHIC_DATA] – provides battery s…" at bounding box center [488, 233] width 287 height 38
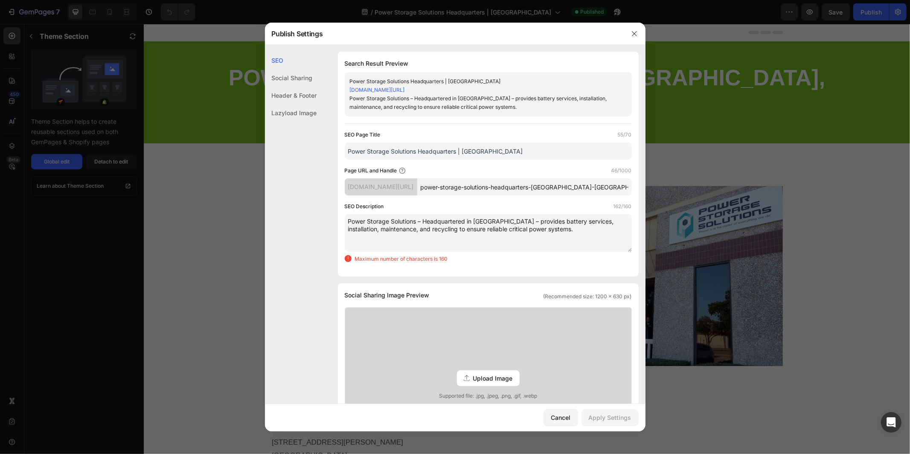
click at [389, 229] on textarea "Power Storage Solutions – Headquartered in [GEOGRAPHIC_DATA] – provides battery…" at bounding box center [488, 233] width 287 height 38
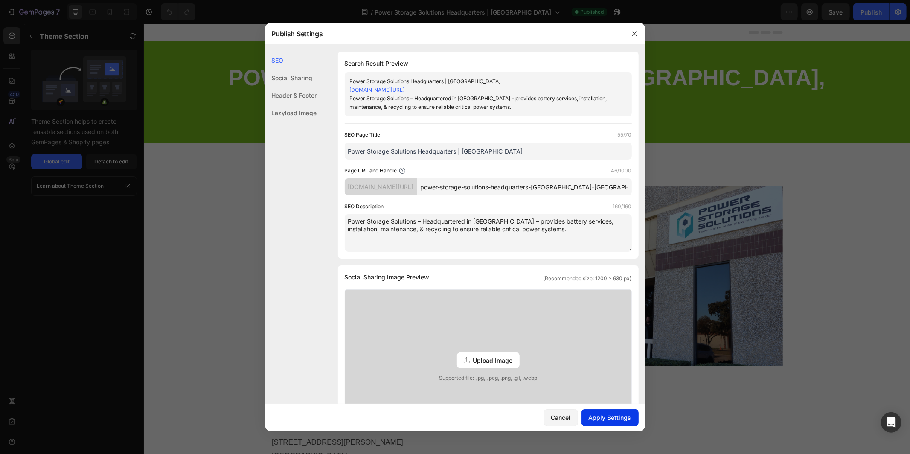
type textarea "Power Storage Solutions – Headquartered in [GEOGRAPHIC_DATA] – provides battery…"
click at [606, 422] on button "Apply Settings" at bounding box center [609, 417] width 57 height 17
drag, startPoint x: 516, startPoint y: 231, endPoint x: 348, endPoint y: 220, distance: 168.0
click at [348, 220] on textarea "Power Storage Solutions – Headquartered in [GEOGRAPHIC_DATA] – provides battery…" at bounding box center [488, 233] width 287 height 38
click at [632, 36] on icon "button" at bounding box center [634, 33] width 7 height 7
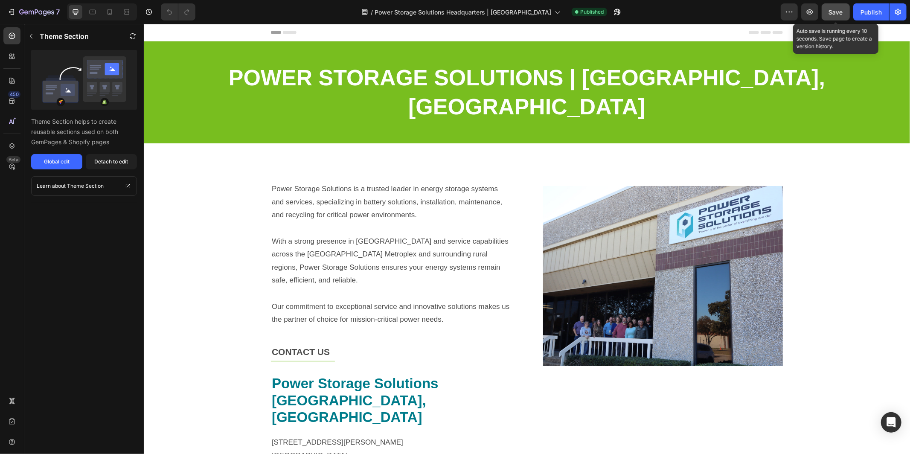
click at [830, 12] on span "Save" at bounding box center [836, 12] width 14 height 7
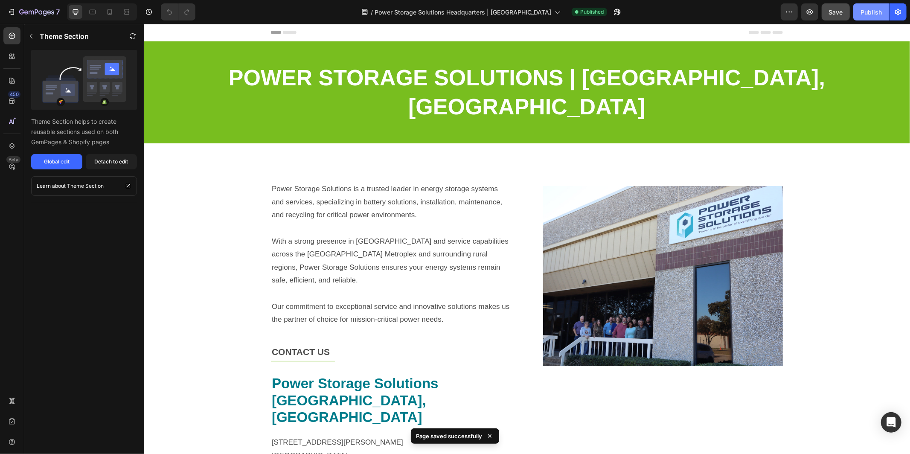
click at [870, 16] on button "Publish" at bounding box center [871, 11] width 36 height 17
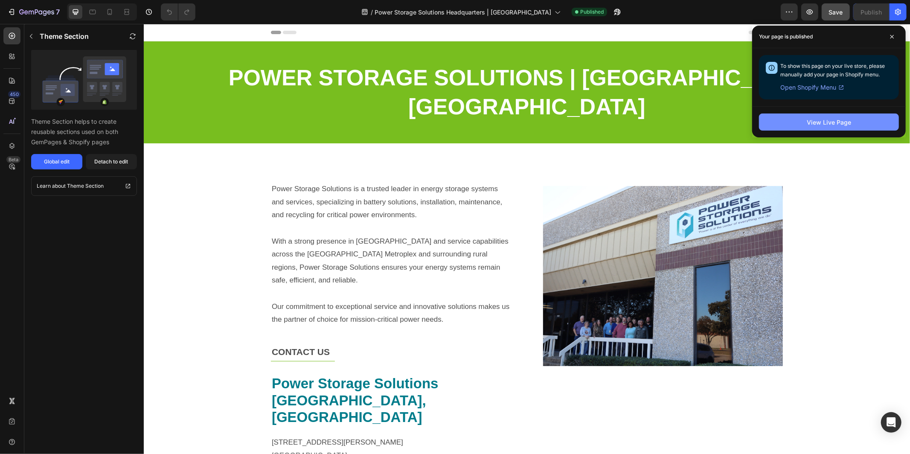
click at [851, 125] on button "View Live Page" at bounding box center [829, 121] width 140 height 17
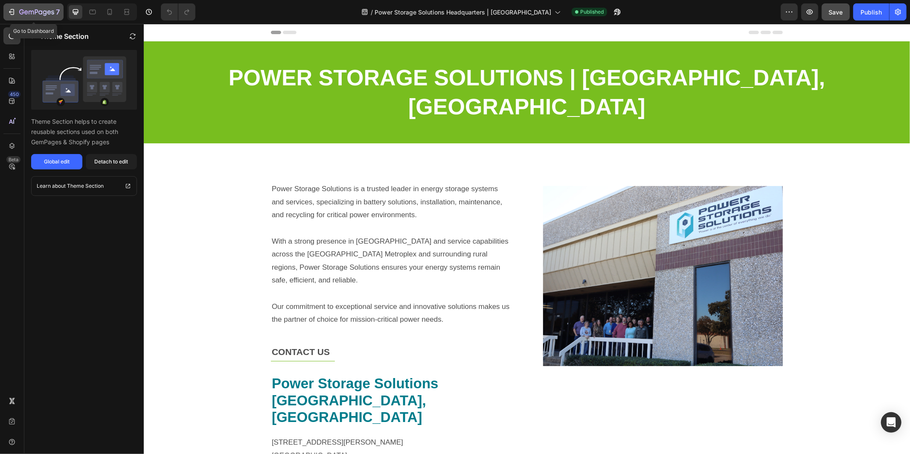
click at [27, 10] on icon "button" at bounding box center [36, 12] width 35 height 7
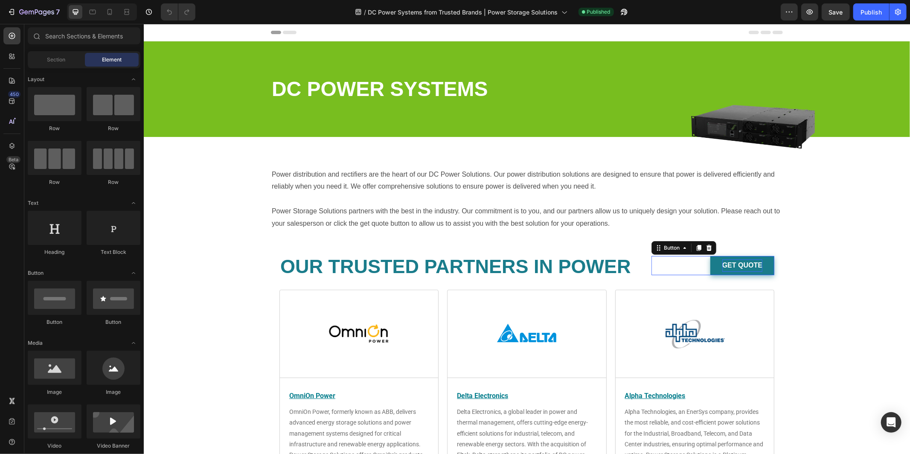
click at [757, 267] on strong "get quote" at bounding box center [741, 264] width 40 height 7
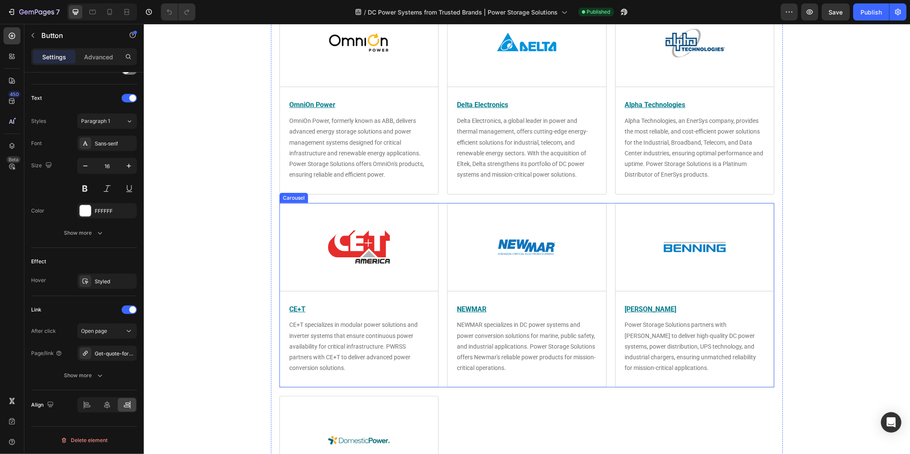
scroll to position [290, 0]
click at [320, 51] on link at bounding box center [358, 43] width 141 height 62
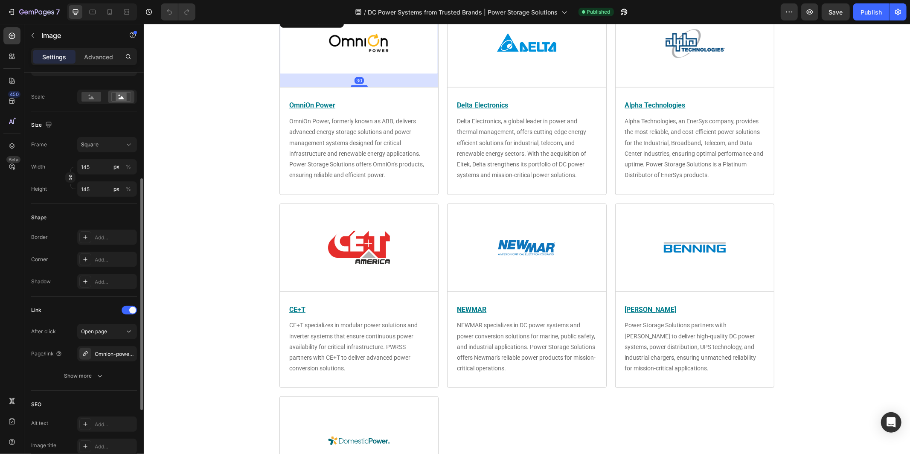
scroll to position [304, 0]
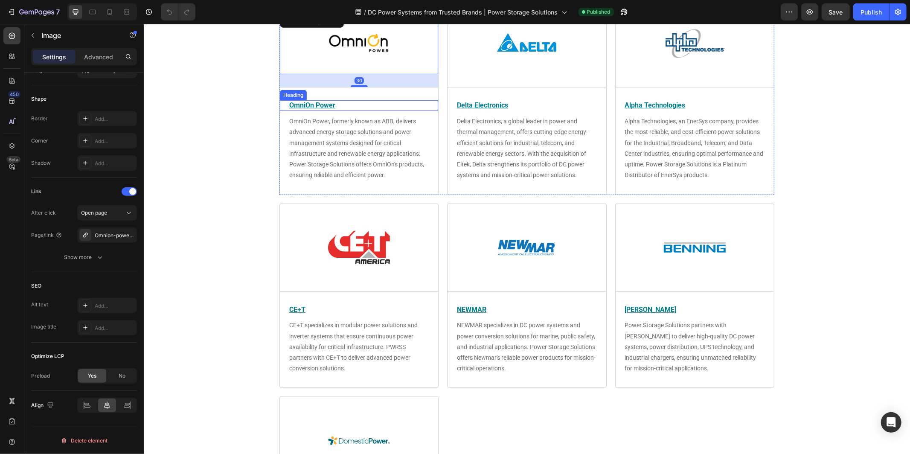
click at [322, 106] on u "OmniOn Power" at bounding box center [312, 105] width 46 height 8
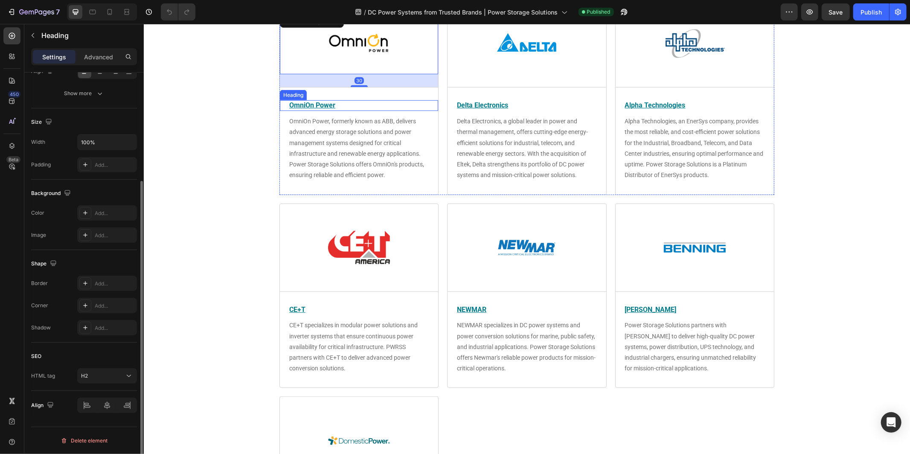
scroll to position [0, 0]
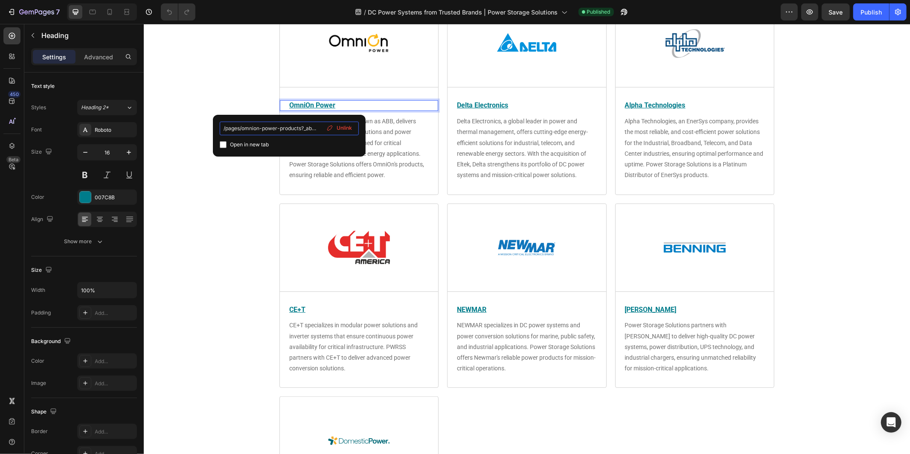
click at [301, 130] on input "/pages/omnion-power-products?_ab=0&key=1736873436057" at bounding box center [289, 129] width 139 height 14
drag, startPoint x: 301, startPoint y: 127, endPoint x: 330, endPoint y: 127, distance: 28.1
click at [330, 127] on div "/pages/omnion-power-products?_ab=0&key=1736873436057 Open in new tab Unlink" at bounding box center [289, 136] width 139 height 28
type input "/pages/omnion-power-products"
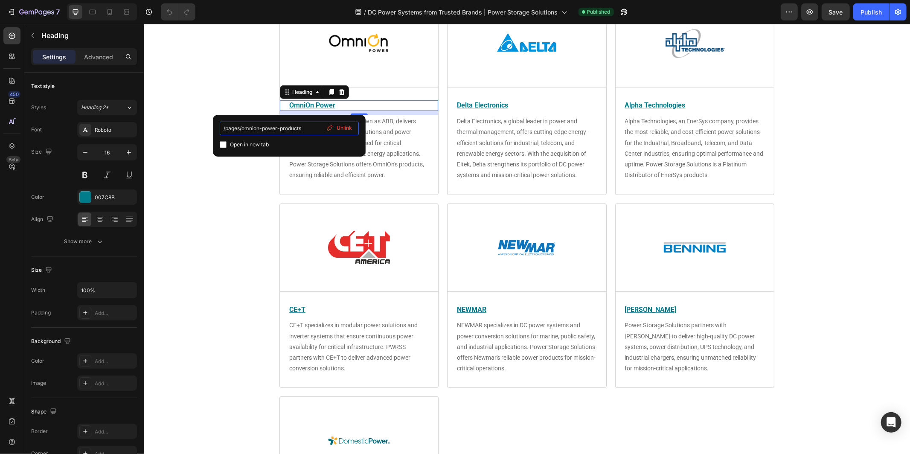
scroll to position [0, 0]
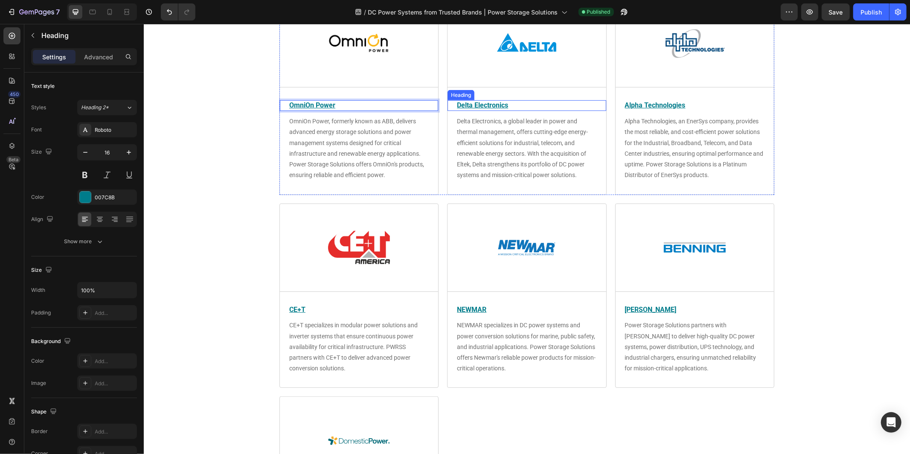
click at [487, 104] on u "Delta Electronics" at bounding box center [481, 105] width 51 height 8
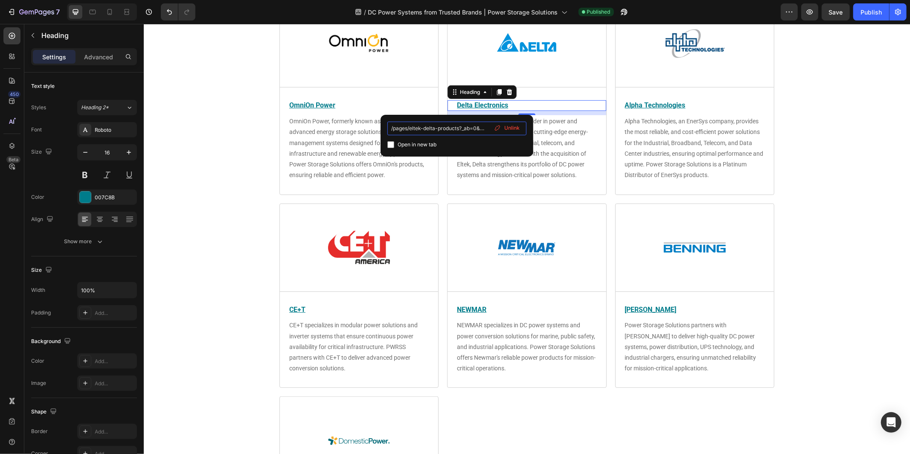
click at [460, 127] on input "/pages/eltek-delta-products?_ab=0&key=1738694528544" at bounding box center [456, 129] width 139 height 14
drag, startPoint x: 460, startPoint y: 127, endPoint x: 508, endPoint y: 127, distance: 48.6
click at [508, 127] on div "/pages/eltek-delta-products?_ab=0&key=1738694528544 Open in new tab Unlink" at bounding box center [456, 136] width 139 height 28
type input "/pages/eltek-delta-products"
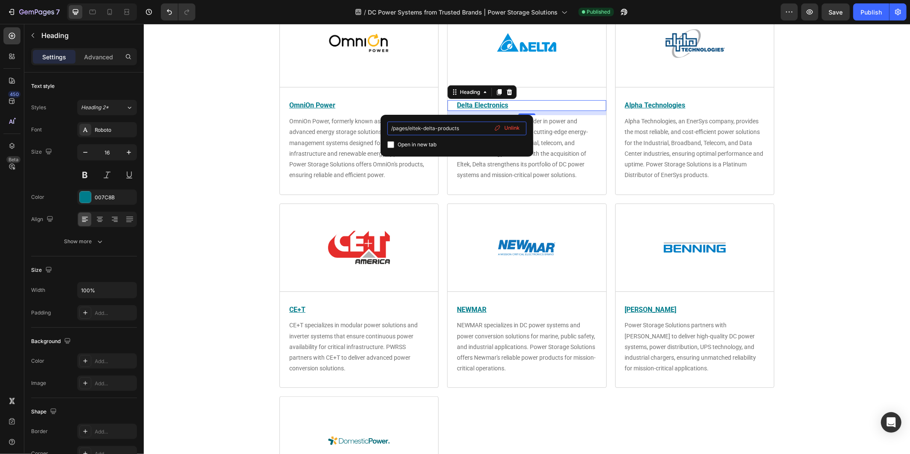
scroll to position [0, 0]
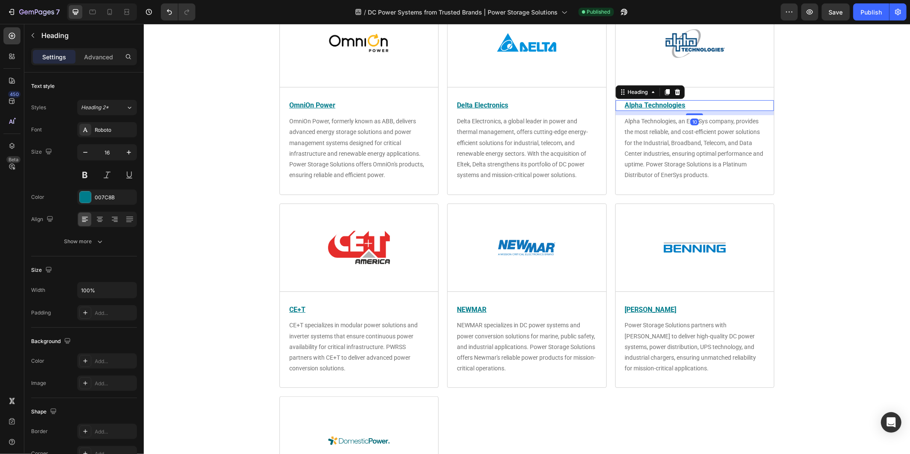
click at [657, 102] on u "Alpha Technologies" at bounding box center [654, 105] width 61 height 8
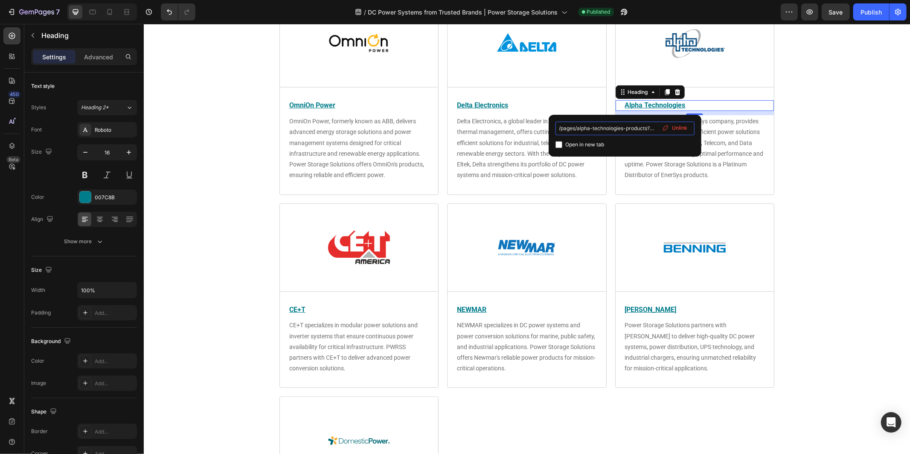
click at [601, 128] on input "/pages/alpha-technologies-products?_ab=0&key=1736872097510" at bounding box center [624, 129] width 139 height 14
drag, startPoint x: 638, startPoint y: 127, endPoint x: 660, endPoint y: 128, distance: 22.2
click at [660, 128] on div "/pages/alpha-technologies-products?_ab=0&key=1736872097510 Open in new tab Unli…" at bounding box center [624, 136] width 139 height 28
type input "/pages/alpha-technologies-products"
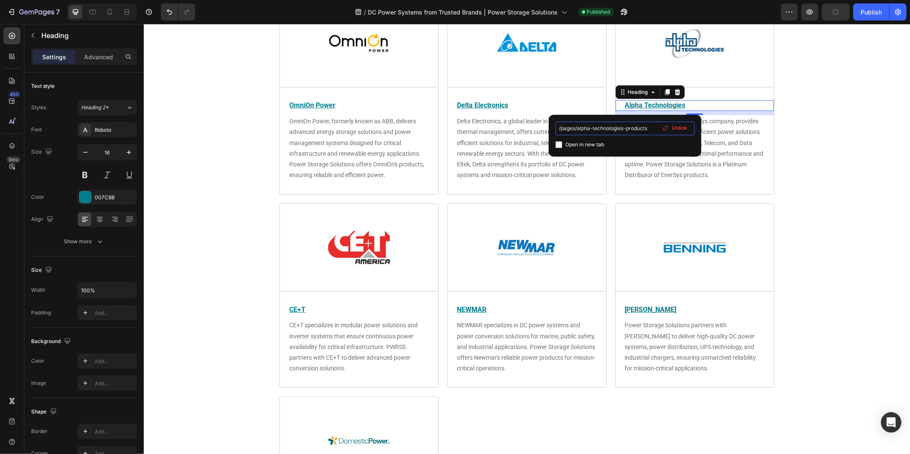
scroll to position [0, 0]
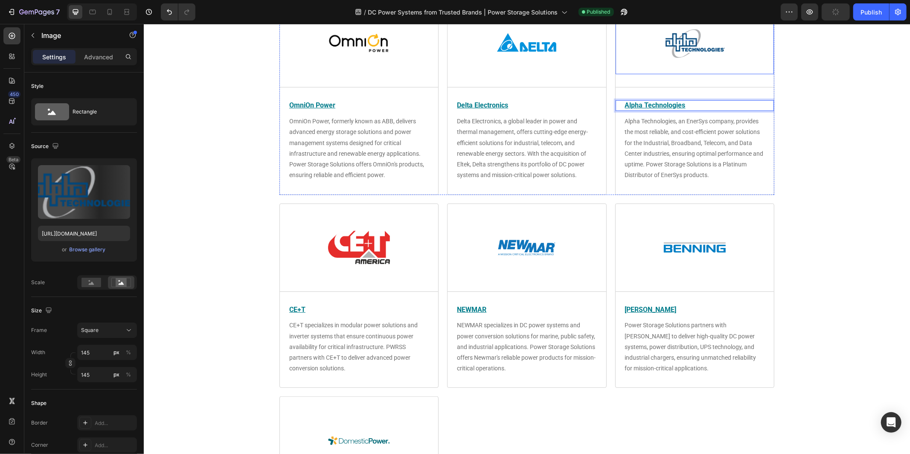
click at [699, 45] on img at bounding box center [694, 43] width 62 height 62
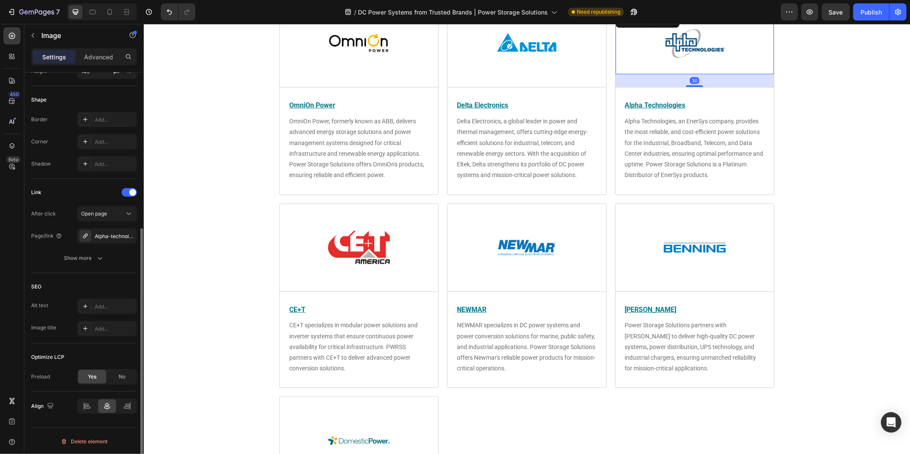
scroll to position [304, 0]
click at [547, 44] on img at bounding box center [526, 43] width 62 height 62
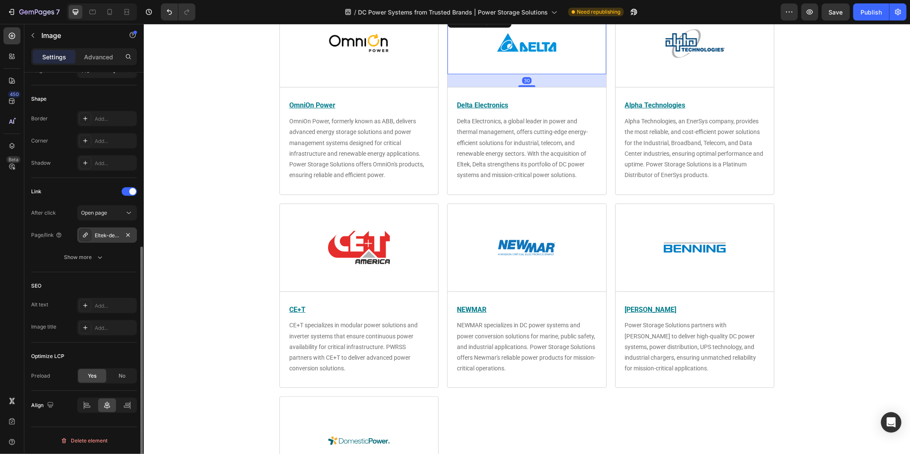
click at [115, 230] on div "Eltek-delta-products?_ab=0&key=1738694528544" at bounding box center [107, 234] width 60 height 15
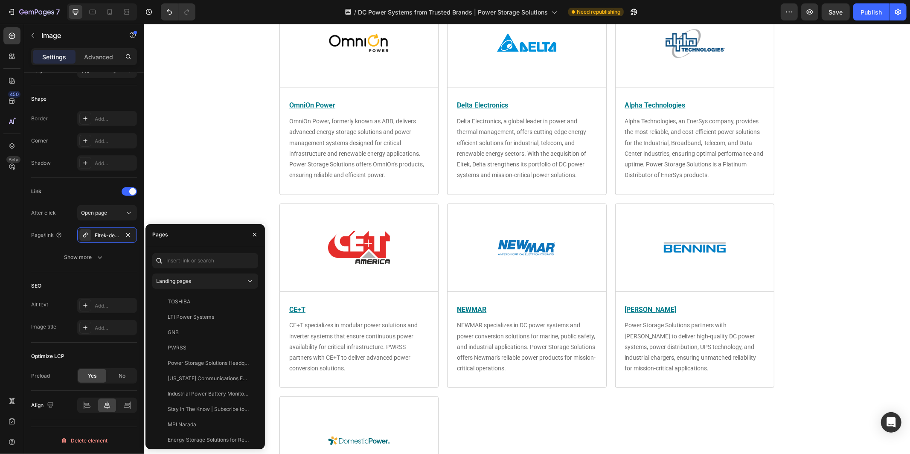
click at [833, 199] on div "our trusted partners in power Heading get quote Button Row Image Title Line ⁠⁠⁠…" at bounding box center [526, 324] width 766 height 1146
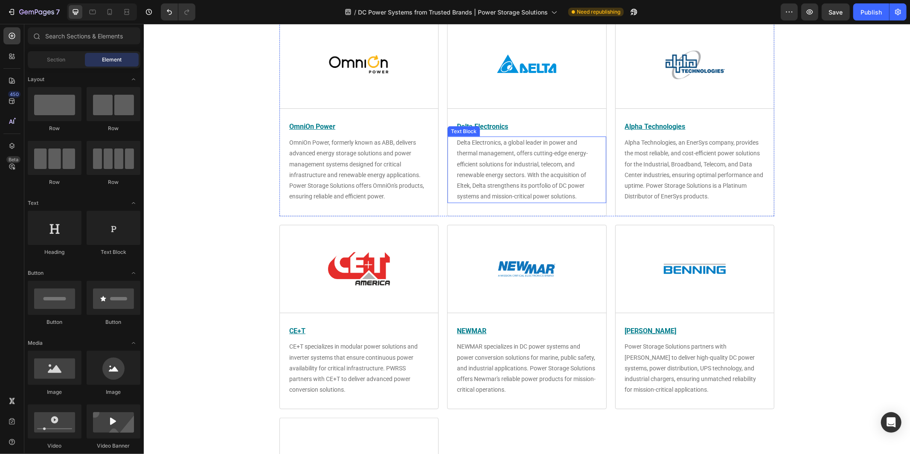
scroll to position [372, 0]
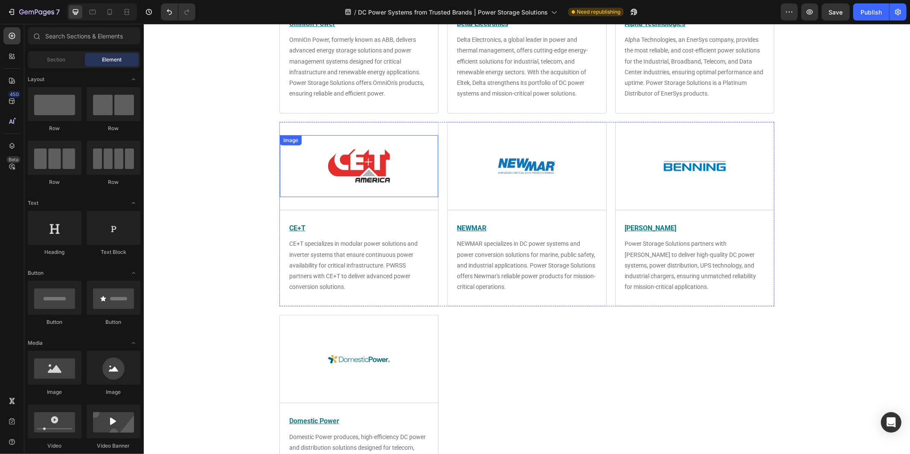
click at [345, 148] on img at bounding box center [358, 166] width 62 height 62
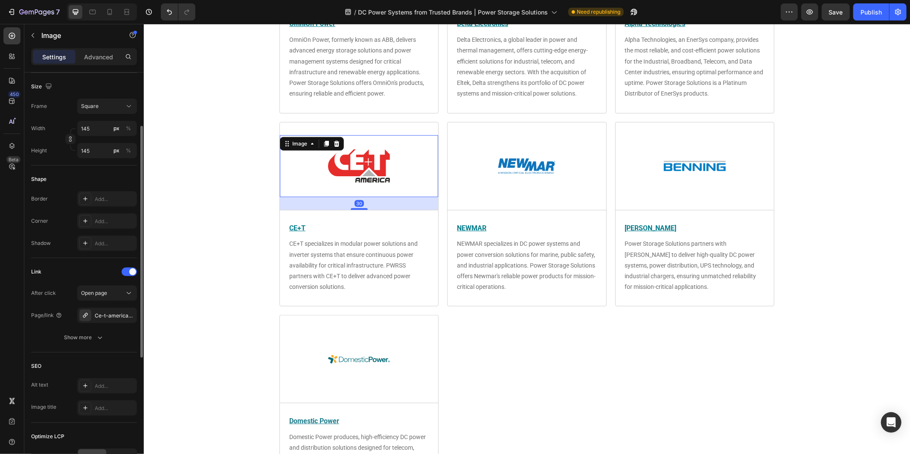
scroll to position [304, 0]
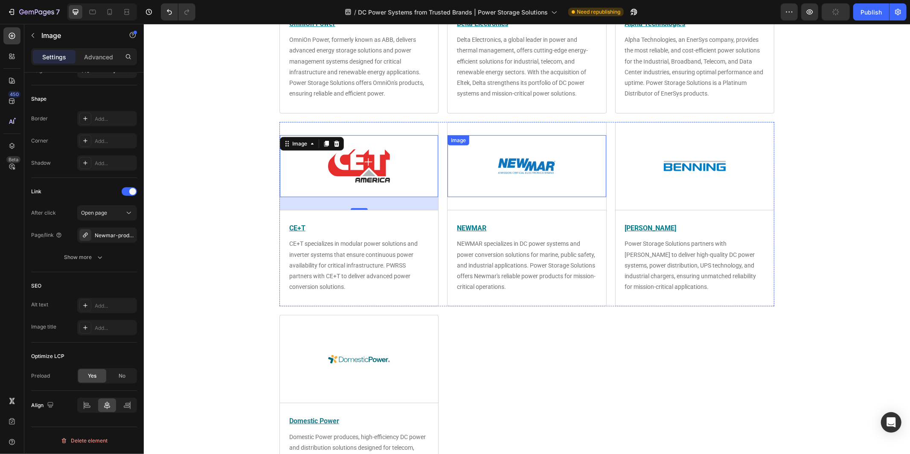
click at [497, 172] on img at bounding box center [526, 166] width 62 height 62
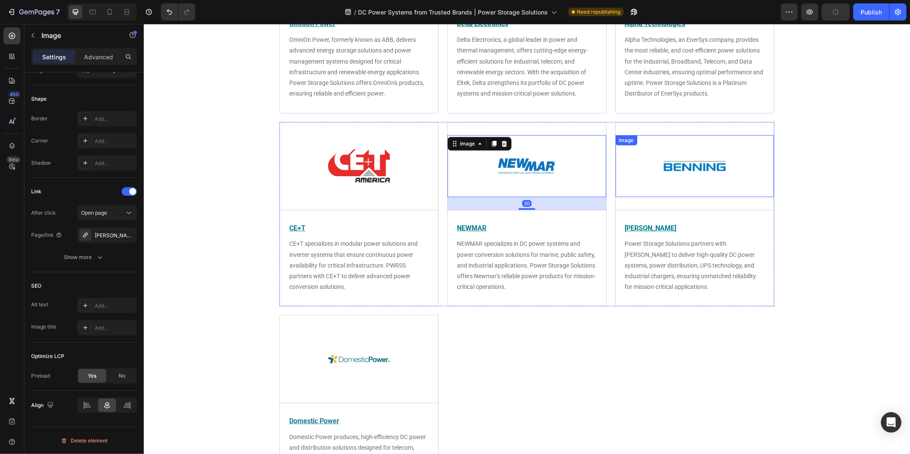
click at [670, 165] on img at bounding box center [694, 166] width 62 height 62
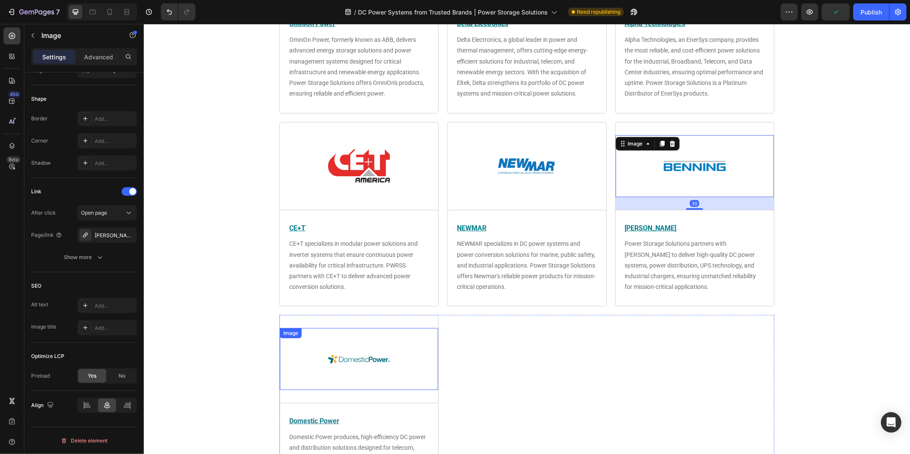
click at [359, 359] on img at bounding box center [358, 358] width 62 height 62
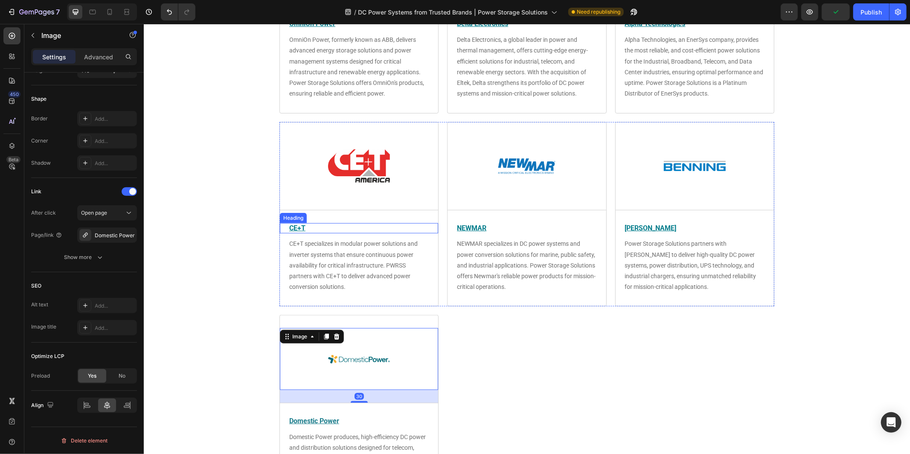
click at [301, 229] on u "CE+T" at bounding box center [297, 227] width 16 height 8
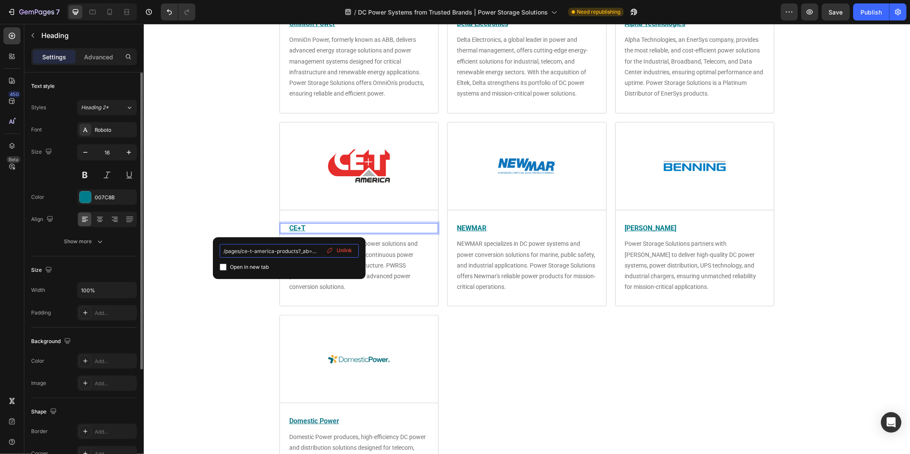
click at [296, 244] on input "/pages/ce-t-america-products?_ab=0&key=1736872595955" at bounding box center [289, 251] width 139 height 14
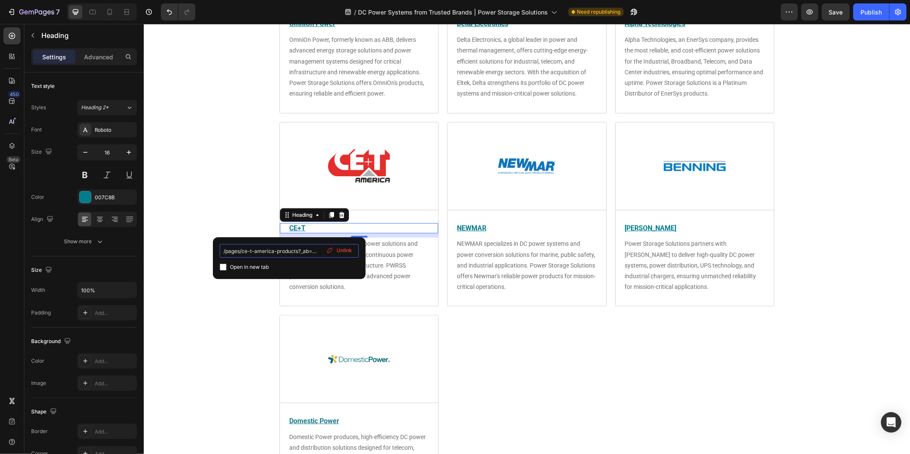
scroll to position [0, 50]
drag, startPoint x: 296, startPoint y: 250, endPoint x: 338, endPoint y: 249, distance: 41.8
click at [338, 249] on div "/pages/ce-t-america-products?_ab=0&key=1736872595955 Open in new tab Unlink" at bounding box center [289, 258] width 139 height 28
type input "/pages/ce-t-america-products"
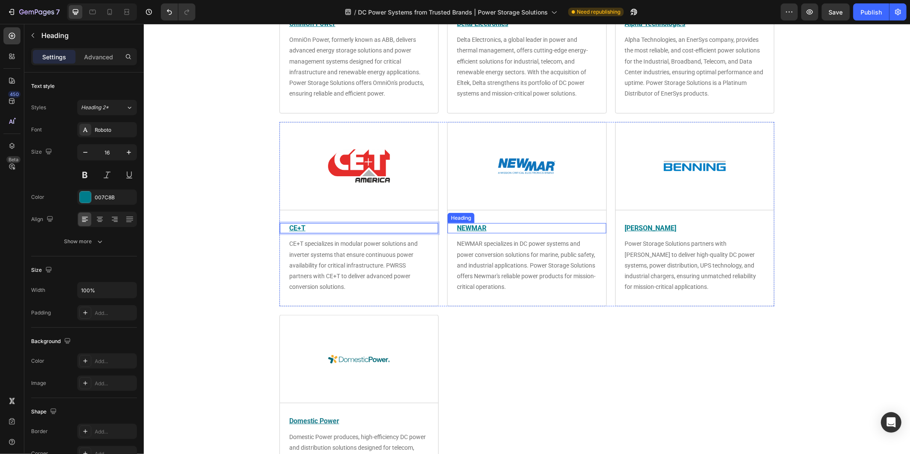
click at [483, 229] on u "NEWMAR" at bounding box center [470, 227] width 29 height 8
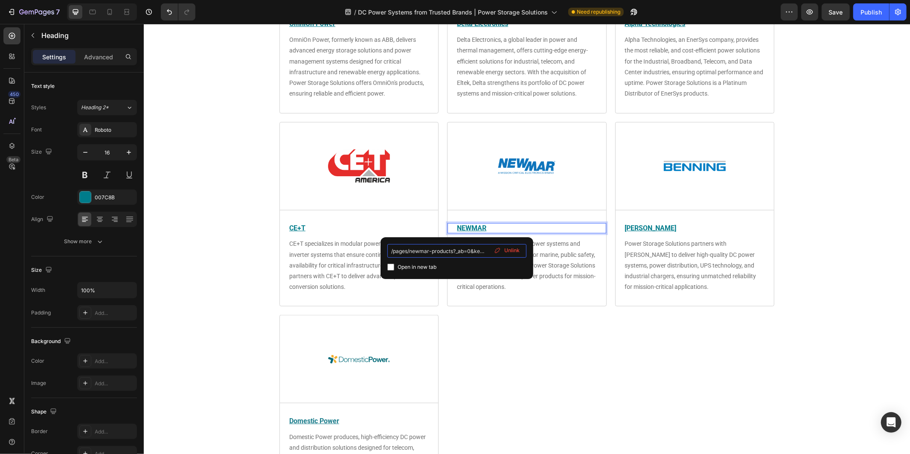
click at [466, 252] on input "/pages/newmar-products?_ab=0&key=1736873343741" at bounding box center [456, 251] width 139 height 14
drag, startPoint x: 453, startPoint y: 251, endPoint x: 505, endPoint y: 250, distance: 52.0
click at [505, 250] on div "/pages/newmar-products?_ab=0&key=1736873343741 Open in new tab Unlink" at bounding box center [456, 258] width 139 height 28
type input "/pages/newmar-products"
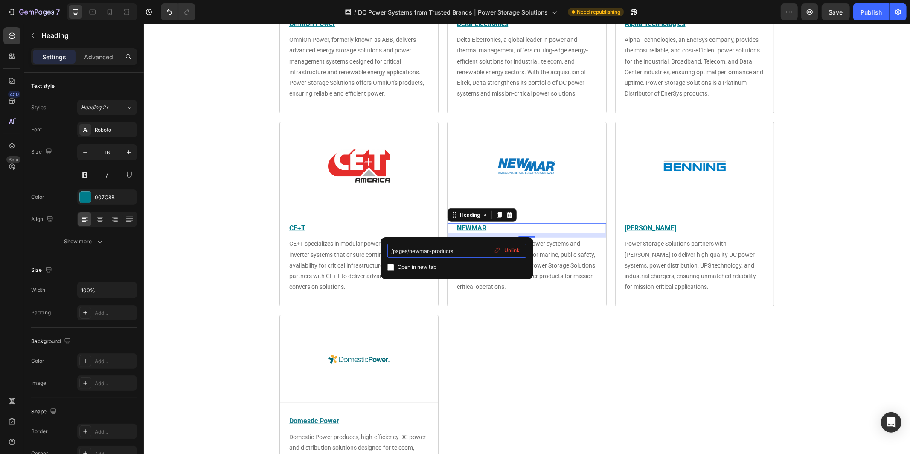
scroll to position [0, 0]
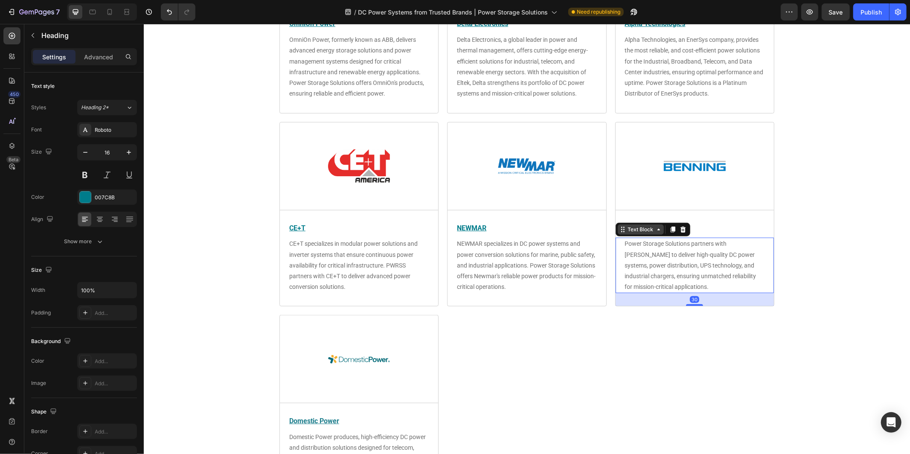
click at [634, 229] on div "Text Block" at bounding box center [640, 229] width 29 height 8
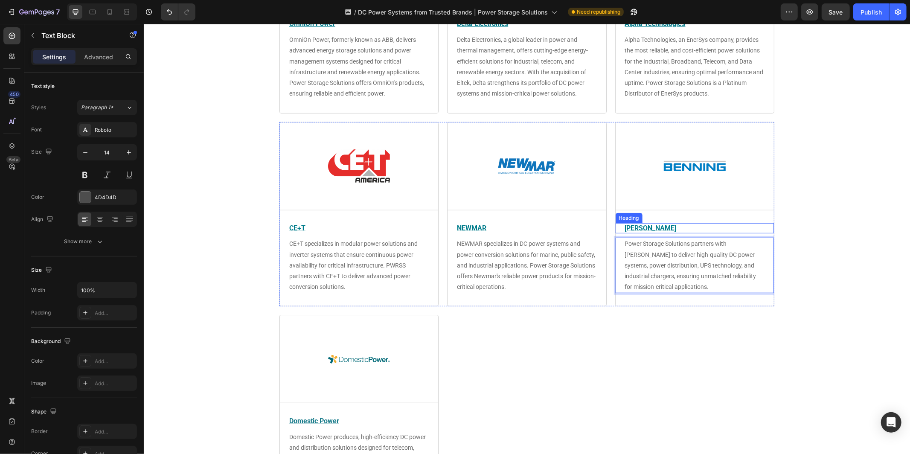
click at [643, 226] on u "[PERSON_NAME]" at bounding box center [650, 227] width 52 height 8
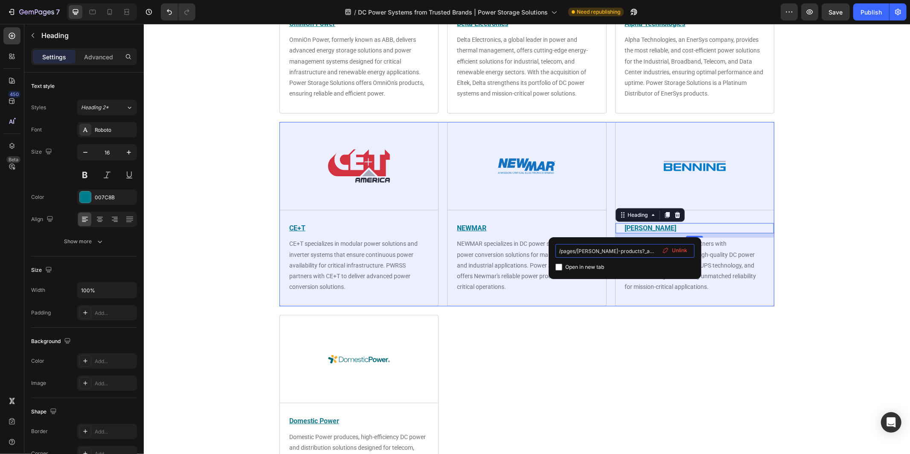
click at [642, 246] on input "/pages/[PERSON_NAME]-products?_ab=0&key=1736872105109" at bounding box center [624, 251] width 139 height 14
drag, startPoint x: 622, startPoint y: 251, endPoint x: 658, endPoint y: 252, distance: 35.8
click at [658, 252] on input "/pages/[PERSON_NAME]-products?_ab=0&key=1736872105109" at bounding box center [624, 251] width 139 height 14
click at [632, 252] on input "/pages/[PERSON_NAME]-products?_ab=0&key=1736872105109" at bounding box center [624, 251] width 139 height 14
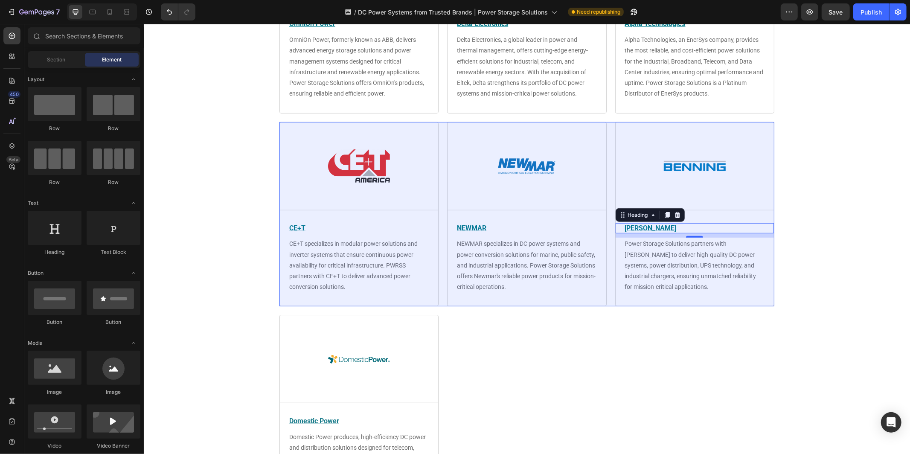
click at [797, 280] on div "our trusted partners in power Heading get quote Button Row Image Title Line ⁠⁠⁠…" at bounding box center [526, 242] width 766 height 1146
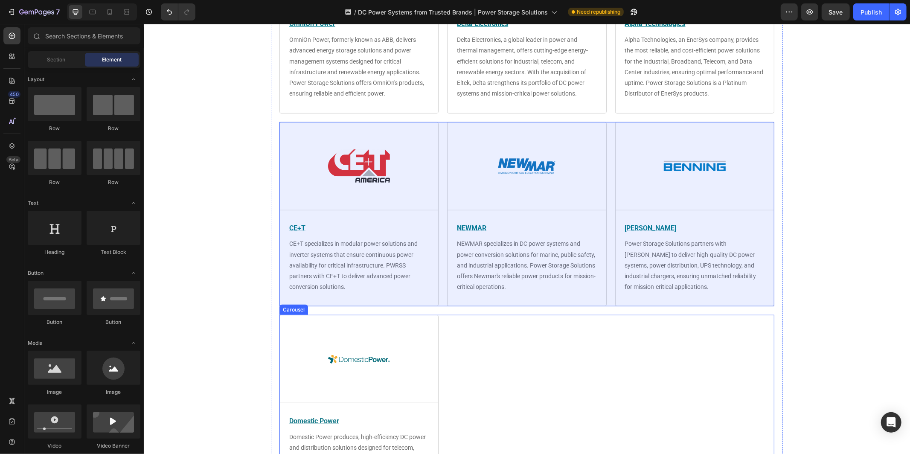
click at [749, 336] on div "Image Title Line Domestic Power Heading Domestic Power produces, high-efficienc…" at bounding box center [526, 411] width 495 height 195
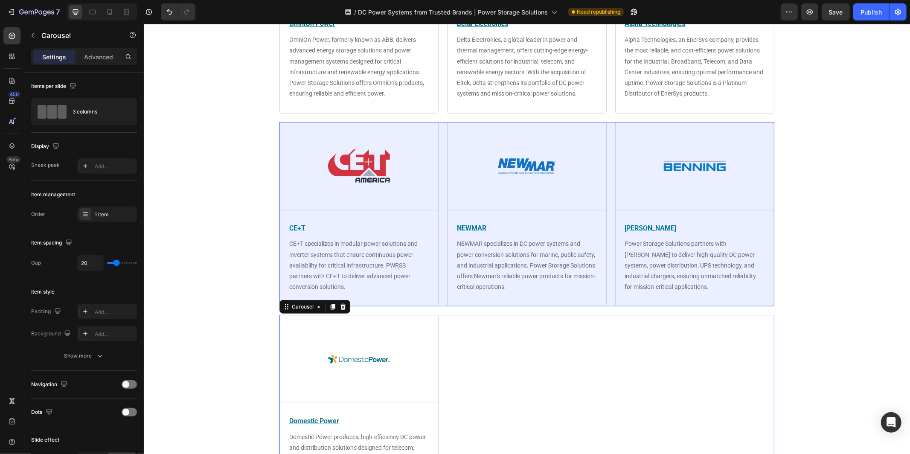
click at [694, 383] on div "Image Title Line Domestic Power Heading Domestic Power produces, high-efficienc…" at bounding box center [526, 411] width 495 height 195
click at [519, 152] on img at bounding box center [526, 166] width 62 height 62
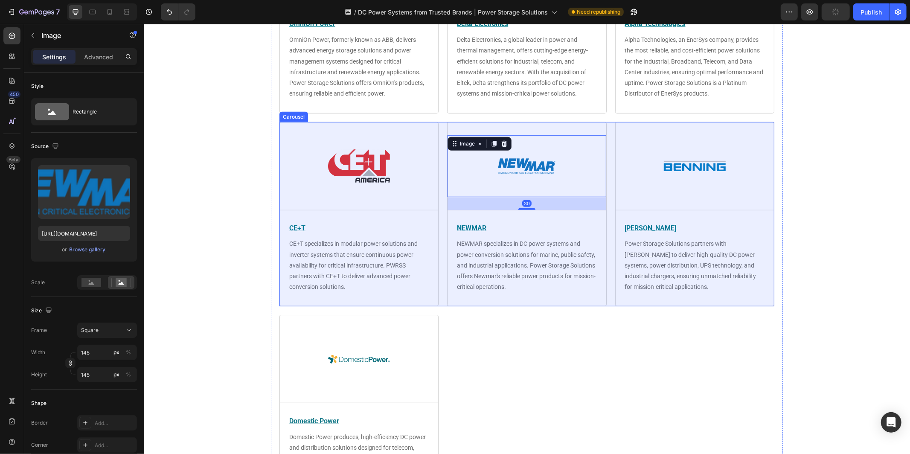
click at [442, 125] on div "Image Title Line ⁠⁠⁠⁠⁠⁠⁠ CE+T Heading CE+T specializes in modular power solutio…" at bounding box center [526, 214] width 495 height 185
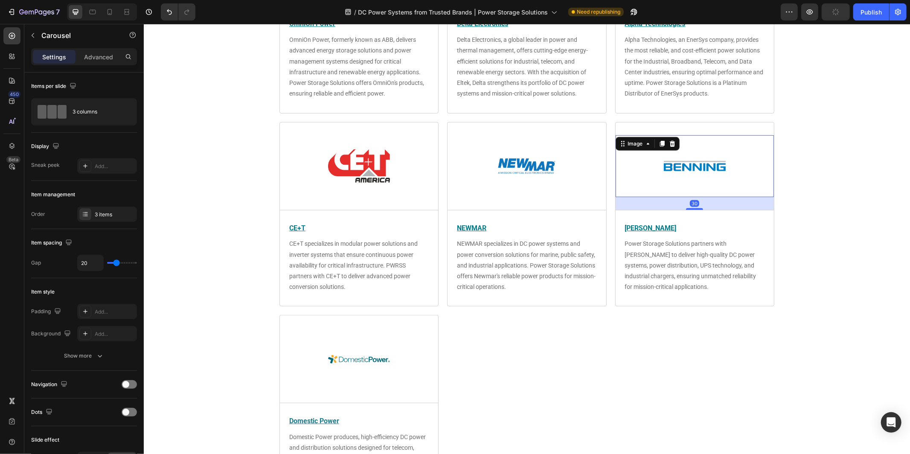
click at [640, 181] on link at bounding box center [694, 166] width 158 height 62
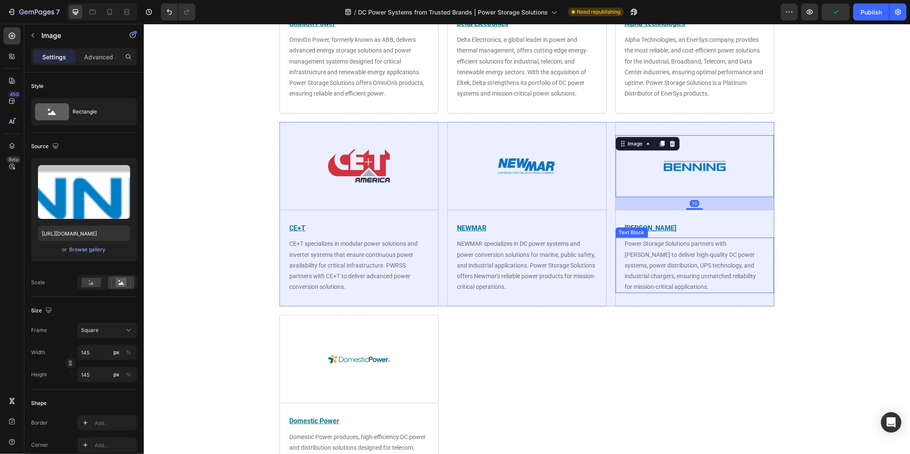
click at [662, 240] on span "Power Storage Solutions partners with [PERSON_NAME] to deliver high-quality DC …" at bounding box center [689, 265] width 131 height 50
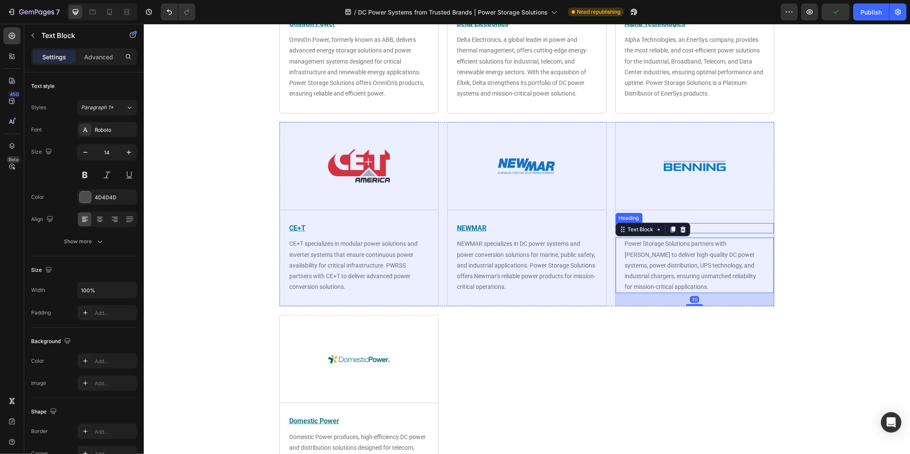
click at [756, 225] on p "⁠⁠⁠⁠⁠⁠⁠ [PERSON_NAME]" at bounding box center [698, 227] width 148 height 9
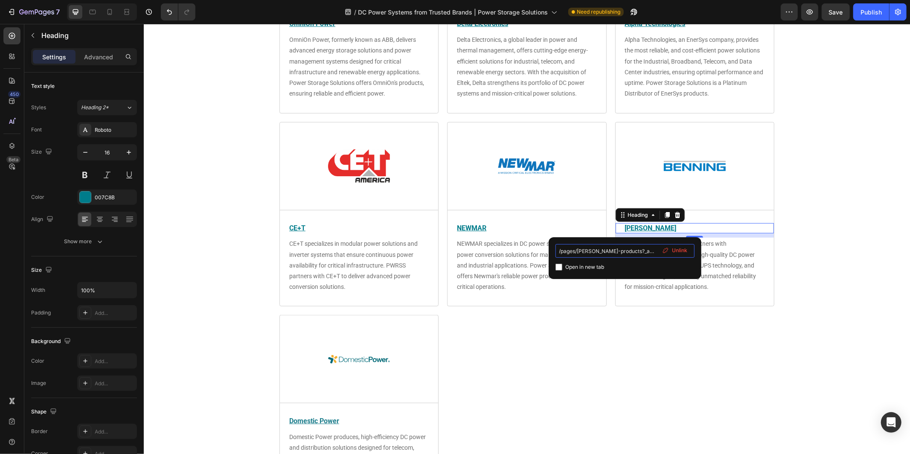
click at [628, 250] on input "/pages/[PERSON_NAME]-products?_ab=0&key=1736872105109" at bounding box center [624, 251] width 139 height 14
drag, startPoint x: 620, startPoint y: 249, endPoint x: 663, endPoint y: 251, distance: 43.5
click at [663, 251] on div "/pages/[PERSON_NAME]-products?_ab=0&key=1736872105109 Open in new tab Unlink" at bounding box center [624, 258] width 139 height 28
type input "/pages/[PERSON_NAME]-products"
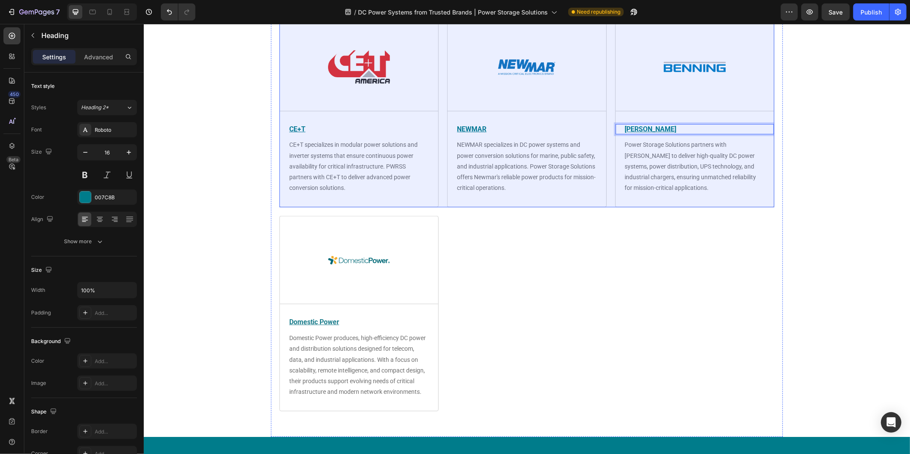
scroll to position [478, 0]
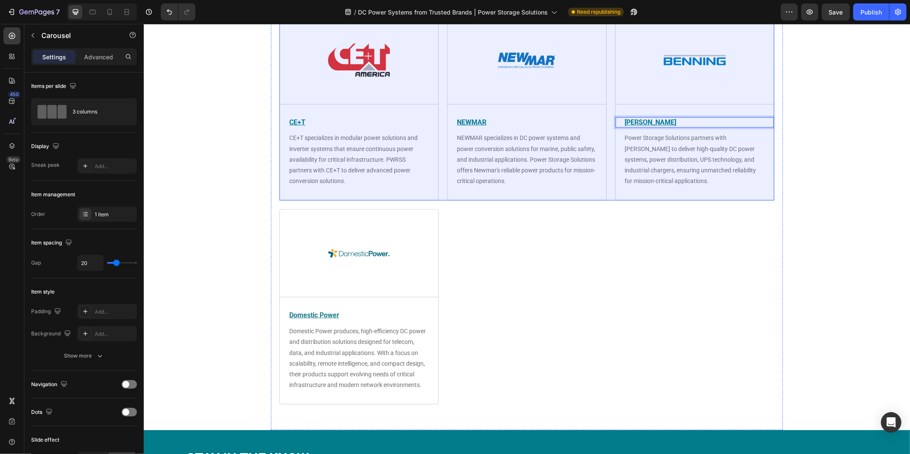
click at [646, 305] on div "Image Title Line Domestic Power Heading Domestic Power produces, high-efficienc…" at bounding box center [526, 306] width 495 height 195
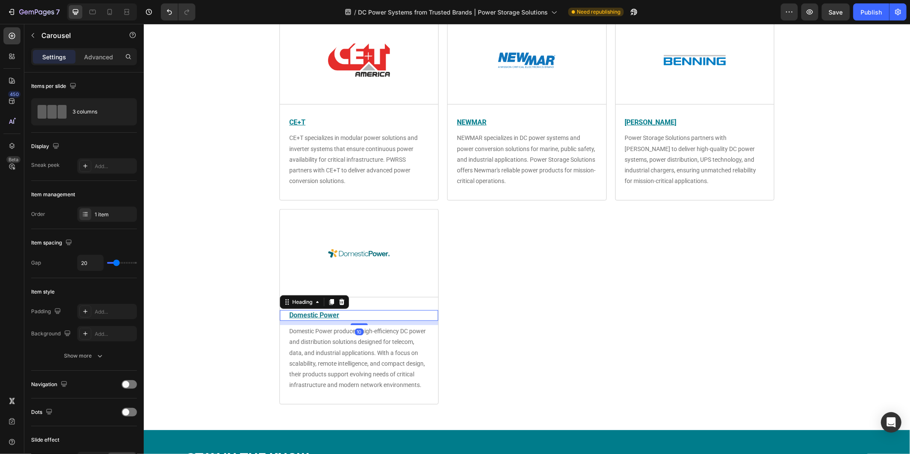
click at [321, 314] on u "Domestic Power" at bounding box center [314, 314] width 50 height 8
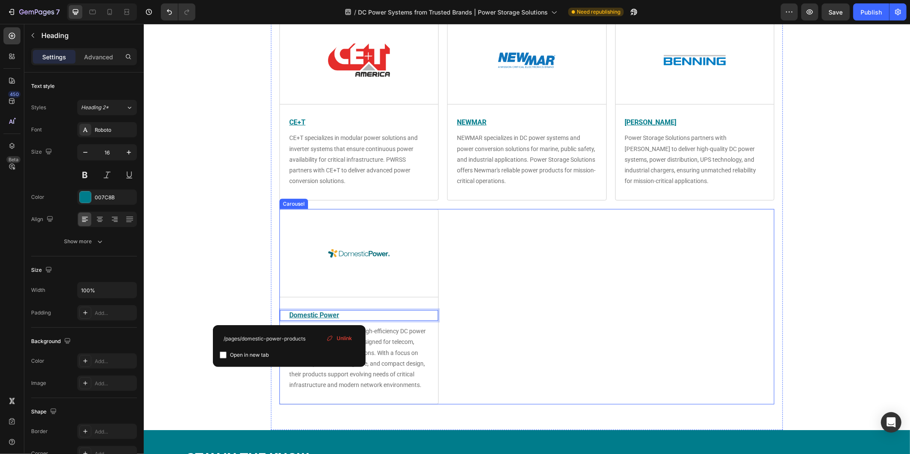
click at [673, 302] on div "Image Title Line Domestic Power Heading 10 Domestic Power produces, high-effici…" at bounding box center [526, 306] width 495 height 195
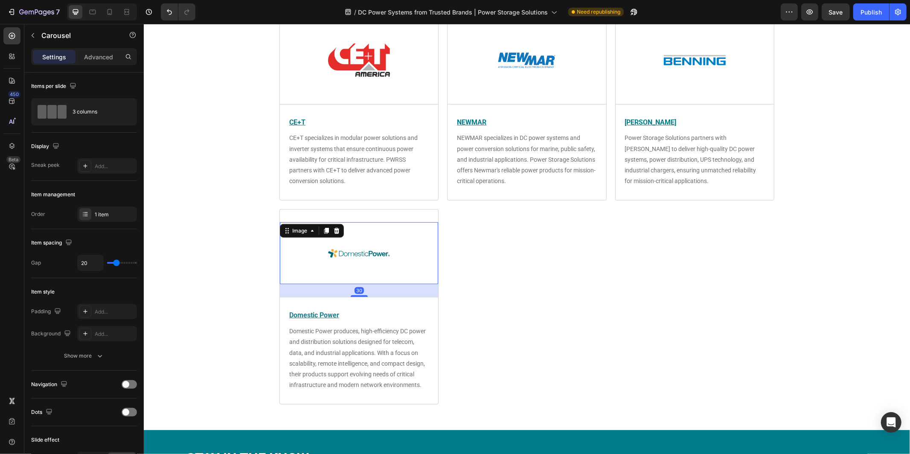
click at [382, 252] on img at bounding box center [358, 253] width 62 height 62
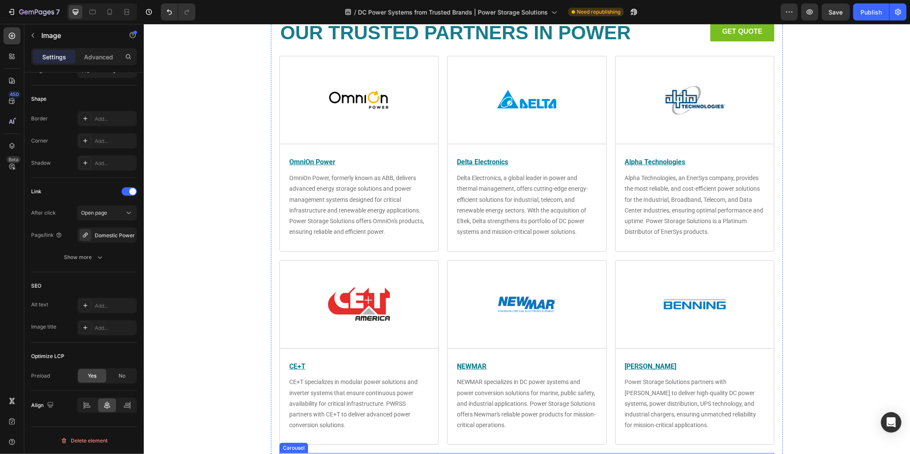
scroll to position [0, 0]
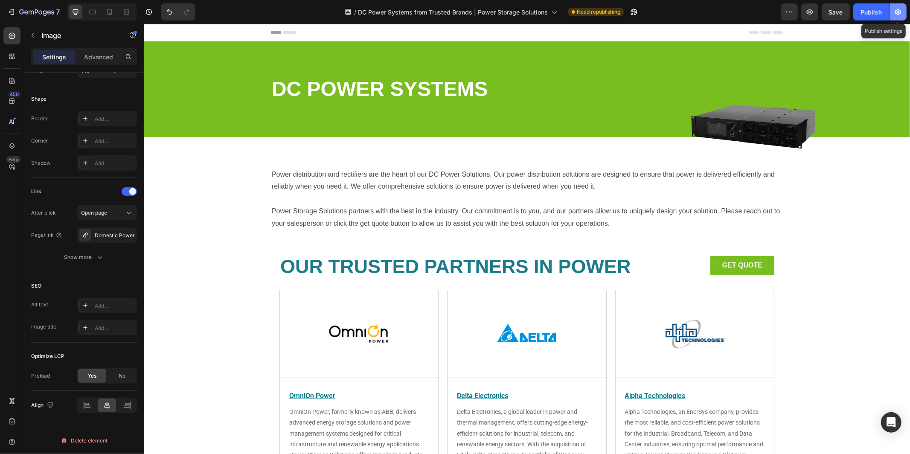
click at [898, 12] on icon "button" at bounding box center [898, 12] width 2 height 2
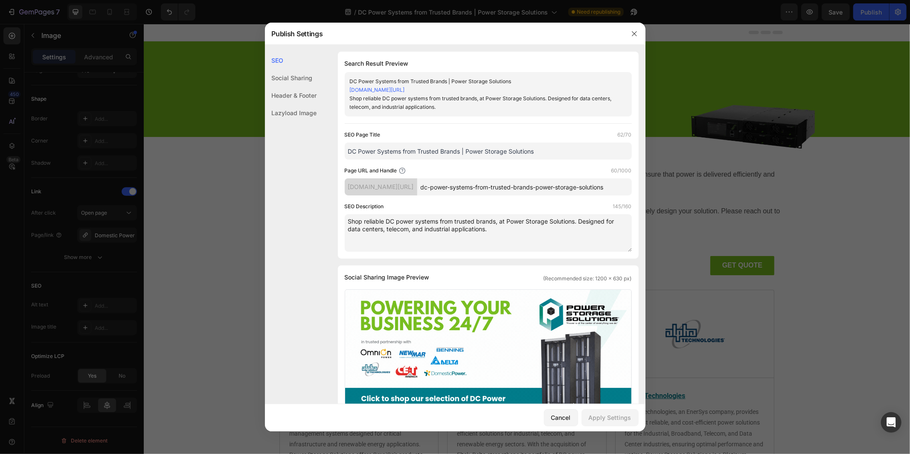
drag, startPoint x: 554, startPoint y: 152, endPoint x: 346, endPoint y: 148, distance: 207.7
click at [346, 148] on input "DC Power Systems from Trusted Brands | Power Storage Solutions" at bounding box center [488, 150] width 287 height 17
click at [498, 229] on textarea "Shop reliable DC power systems from trusted brands, at Power Storage Solutions.…" at bounding box center [488, 233] width 287 height 38
drag, startPoint x: 498, startPoint y: 229, endPoint x: 351, endPoint y: 220, distance: 147.4
click at [351, 220] on textarea "Shop reliable DC power systems from trusted brands, at Power Storage Solutions.…" at bounding box center [488, 233] width 287 height 38
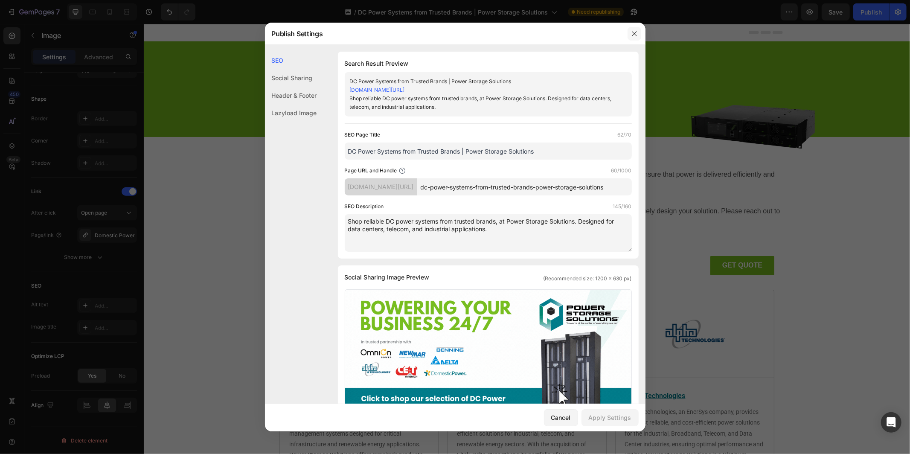
click at [634, 36] on icon "button" at bounding box center [634, 33] width 7 height 7
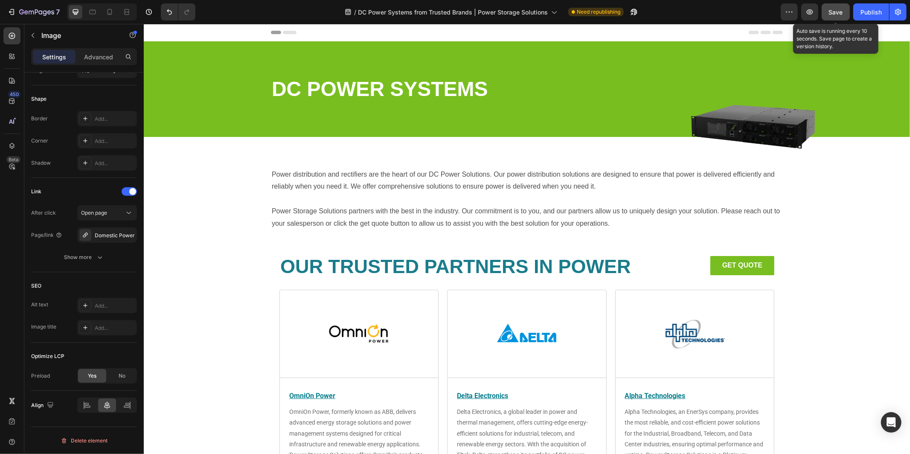
click at [839, 12] on span "Save" at bounding box center [836, 12] width 14 height 7
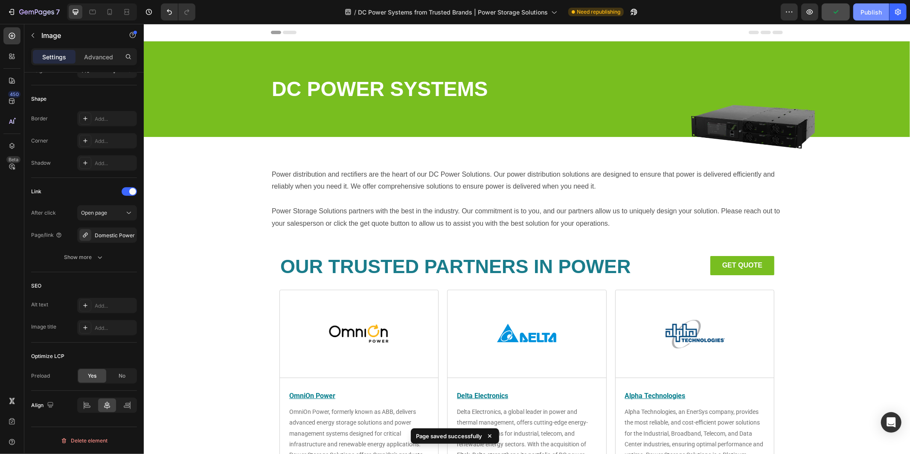
click at [867, 11] on div "Publish" at bounding box center [870, 12] width 21 height 9
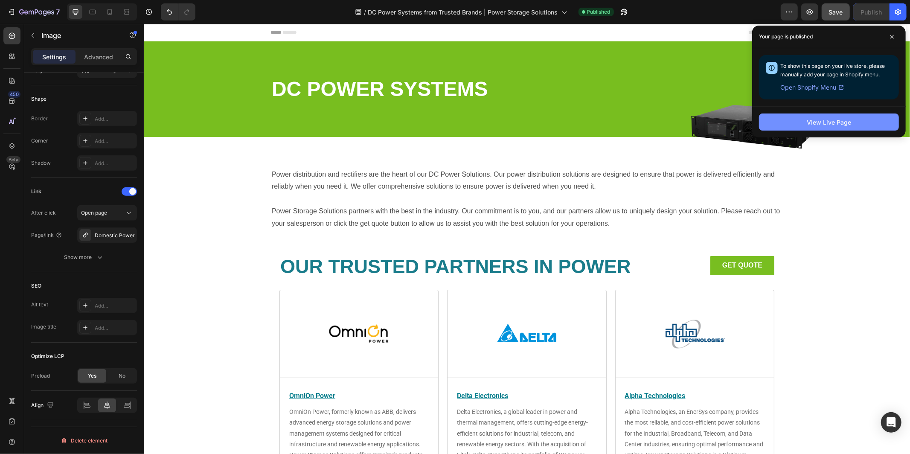
click at [841, 124] on div "View Live Page" at bounding box center [828, 122] width 44 height 9
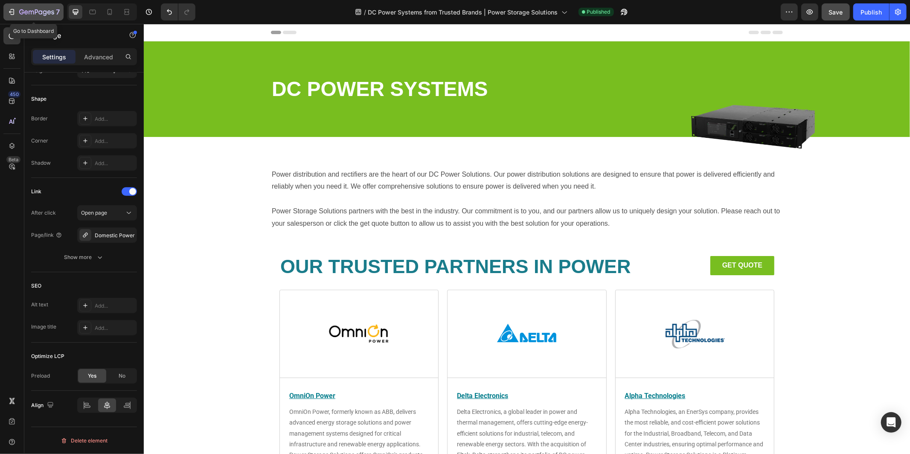
click at [43, 16] on icon "button" at bounding box center [36, 12] width 35 height 7
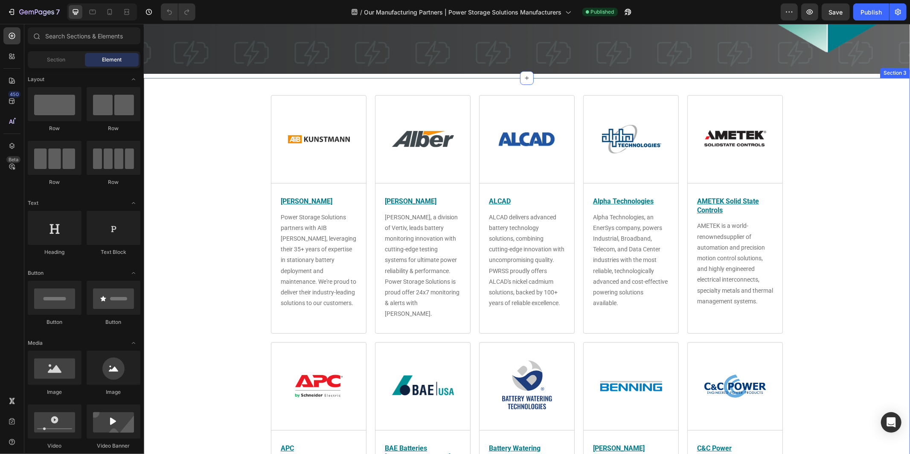
scroll to position [169, 0]
